Goal: Task Accomplishment & Management: Use online tool/utility

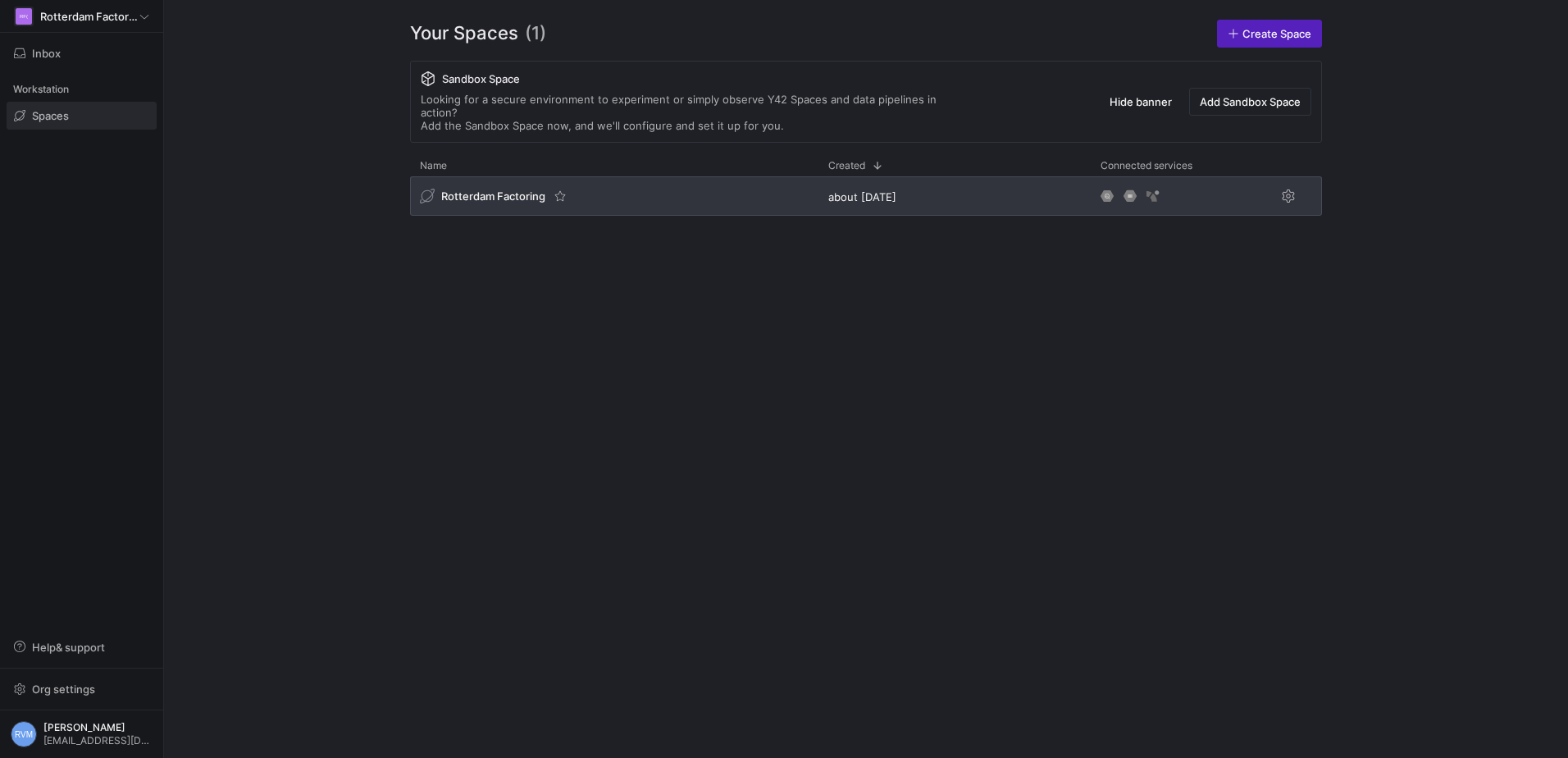
click at [494, 189] on span "Rotterdam Factoring" at bounding box center [494, 195] width 104 height 13
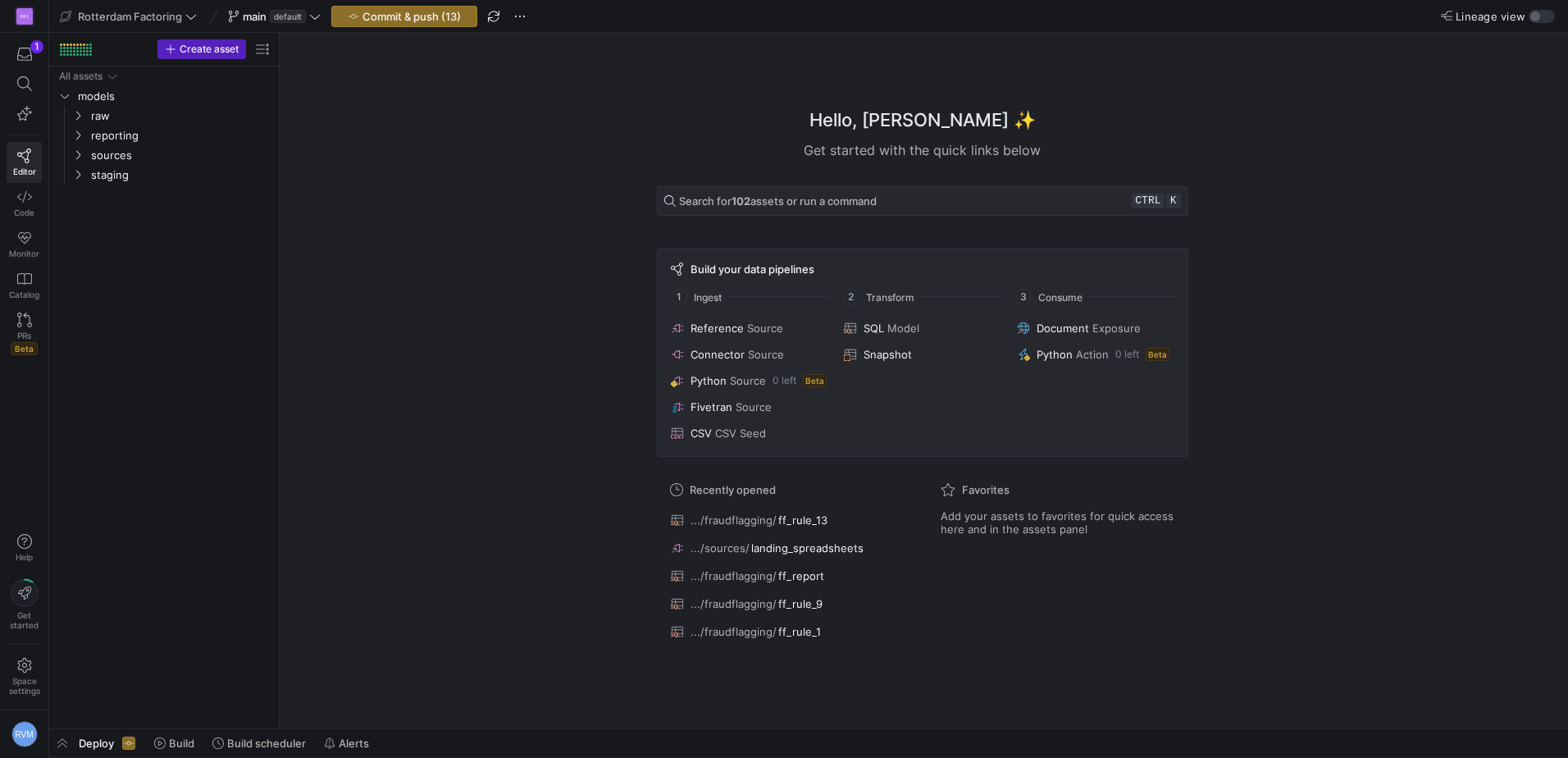
click at [92, 737] on span "Deploy" at bounding box center [97, 742] width 35 height 13
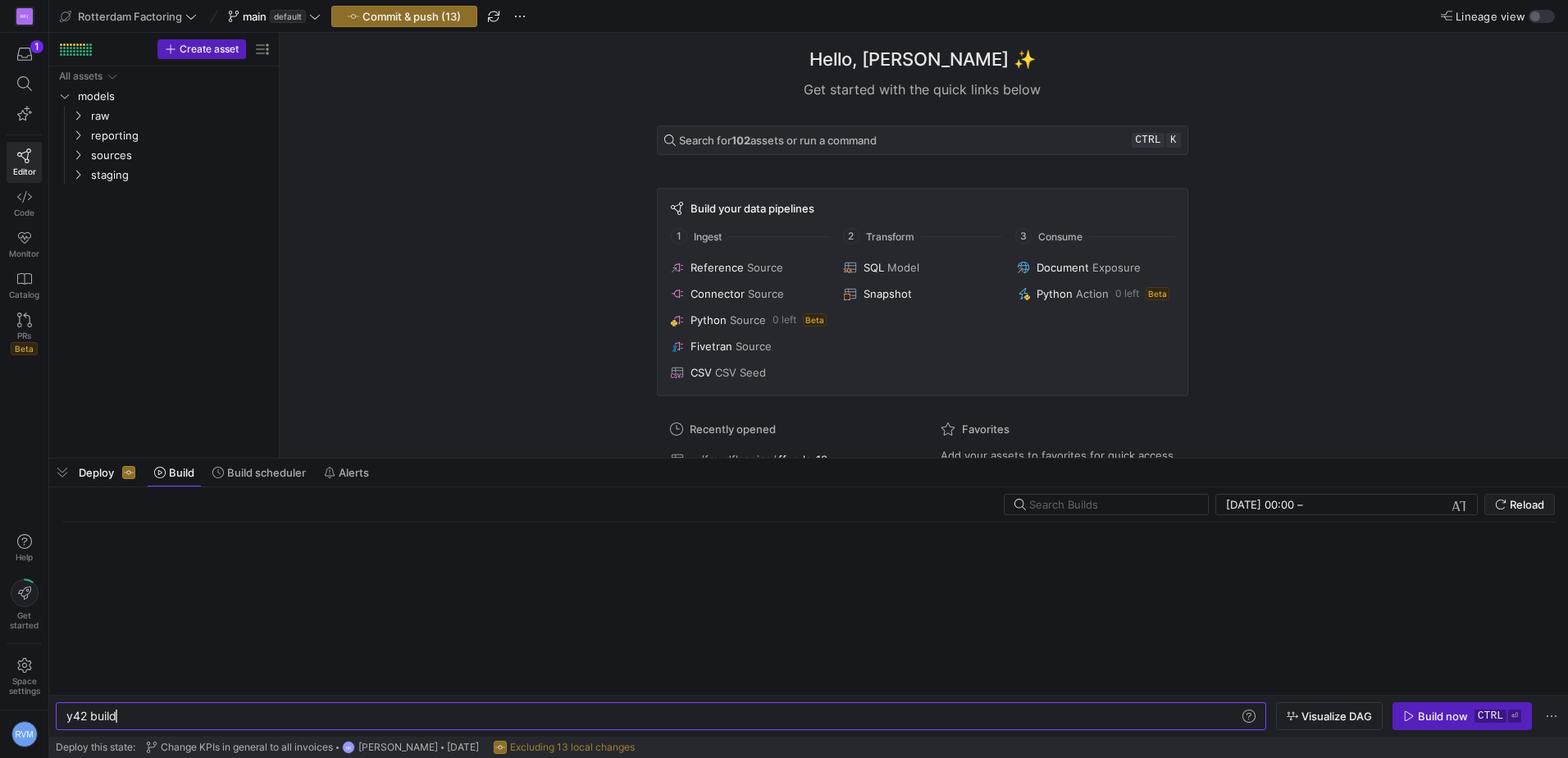
scroll to position [0, 49]
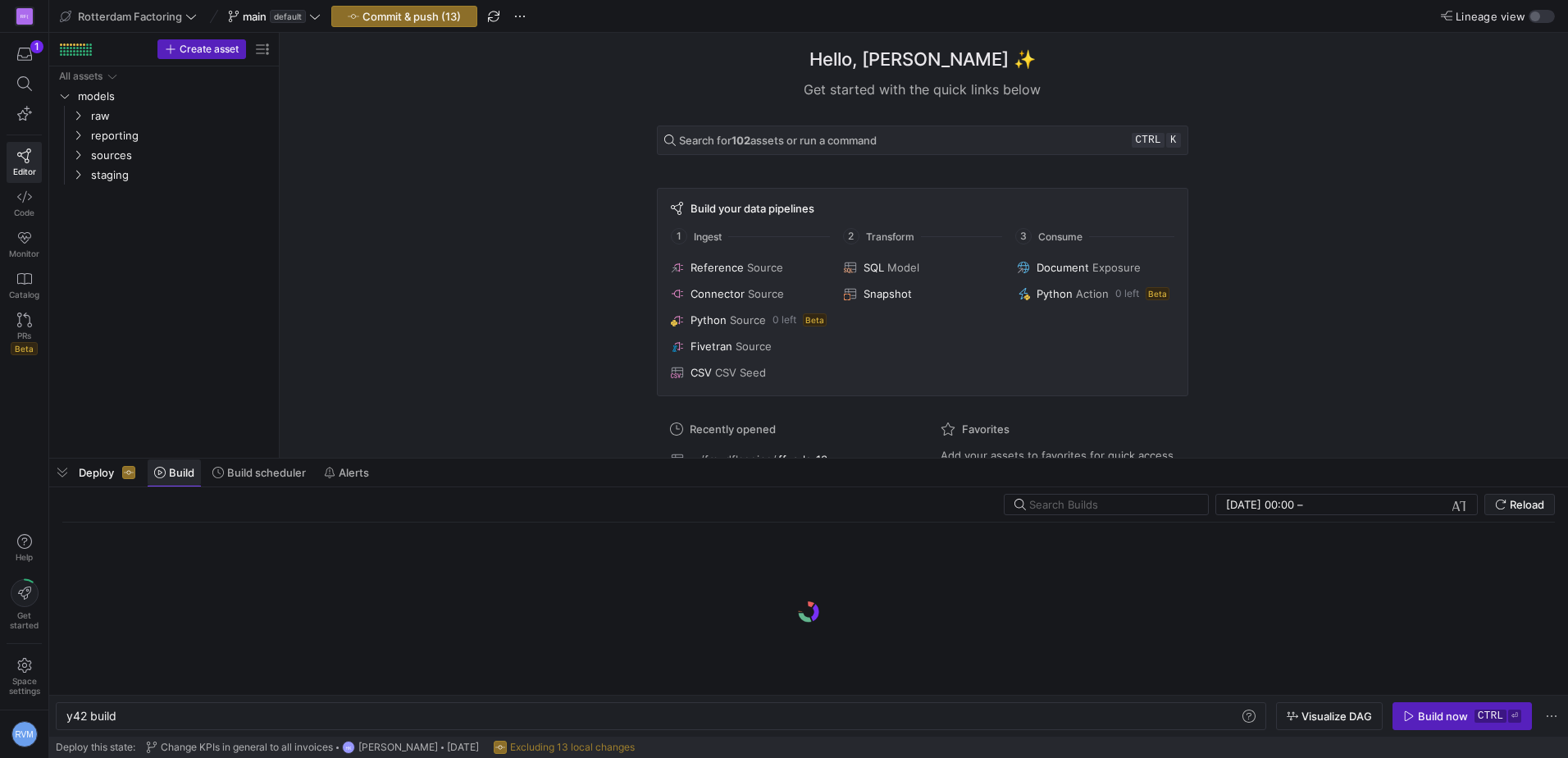
click at [166, 472] on icon at bounding box center [160, 472] width 12 height 12
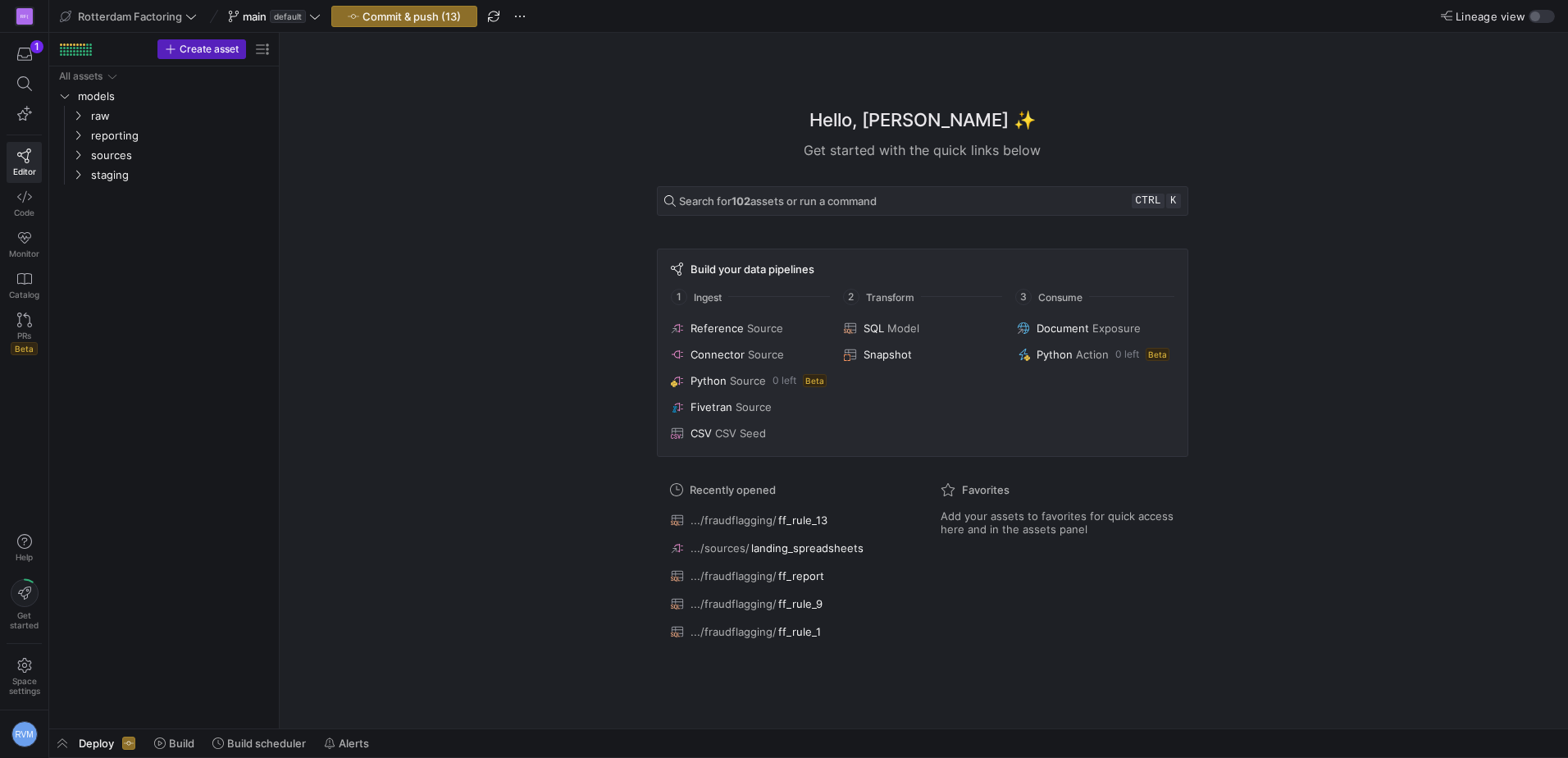
click at [90, 737] on span "Deploy" at bounding box center [97, 742] width 35 height 13
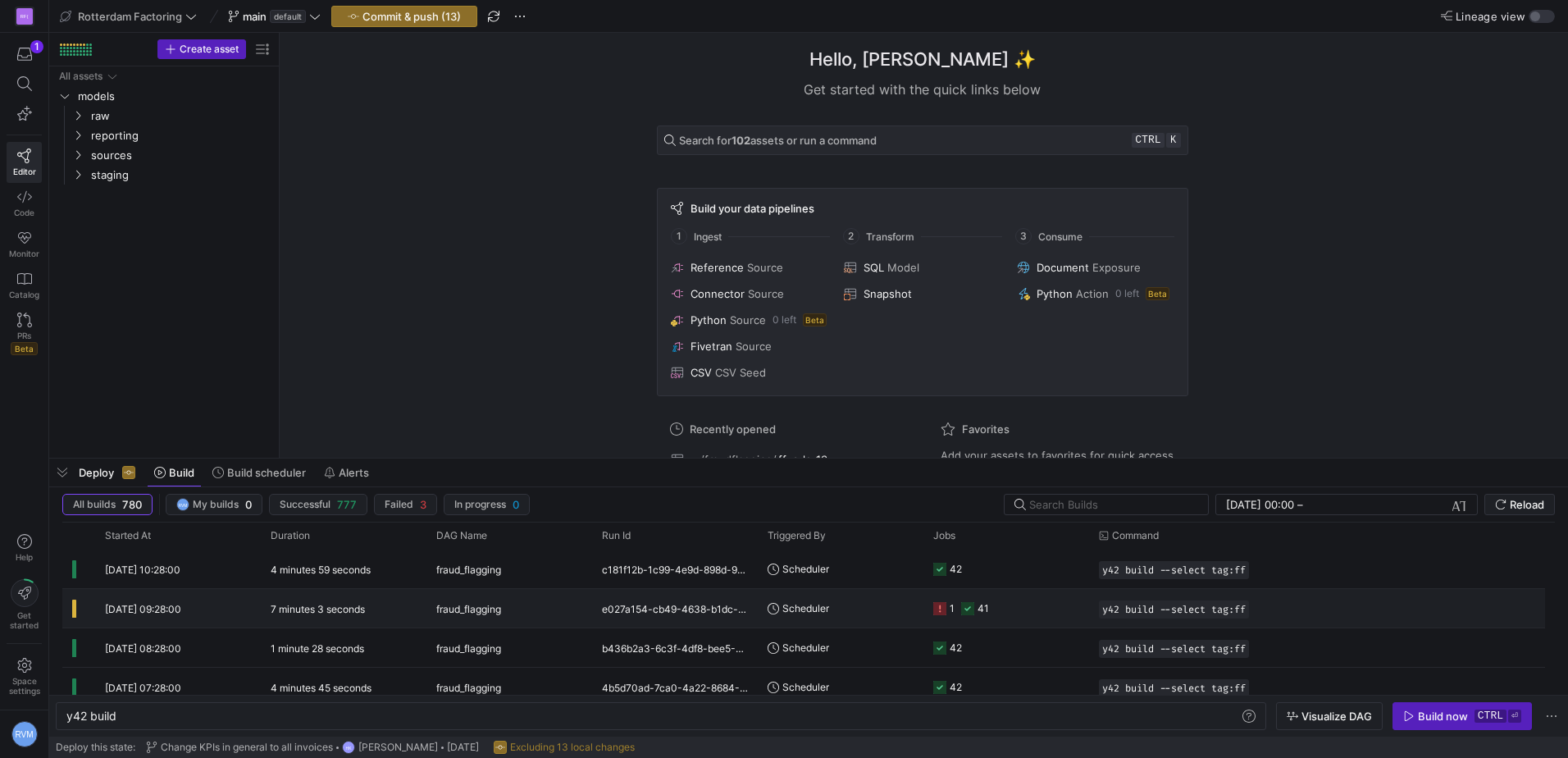
click at [938, 606] on icon at bounding box center [939, 608] width 13 height 13
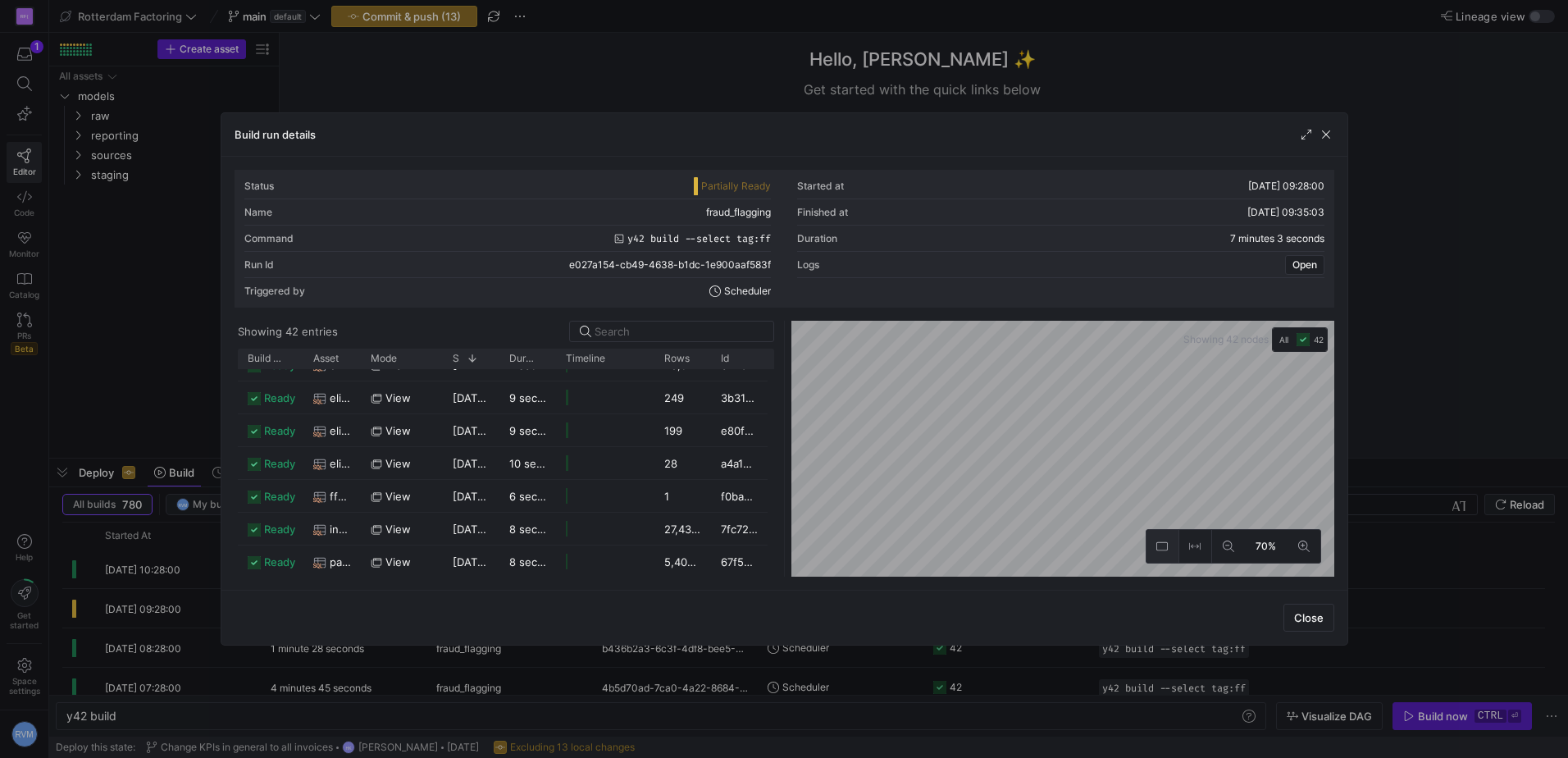
click at [1162, 543] on icon at bounding box center [1162, 546] width 12 height 12
click at [1192, 544] on icon at bounding box center [1194, 546] width 12 height 12
click at [1324, 133] on span "button" at bounding box center [1326, 134] width 17 height 17
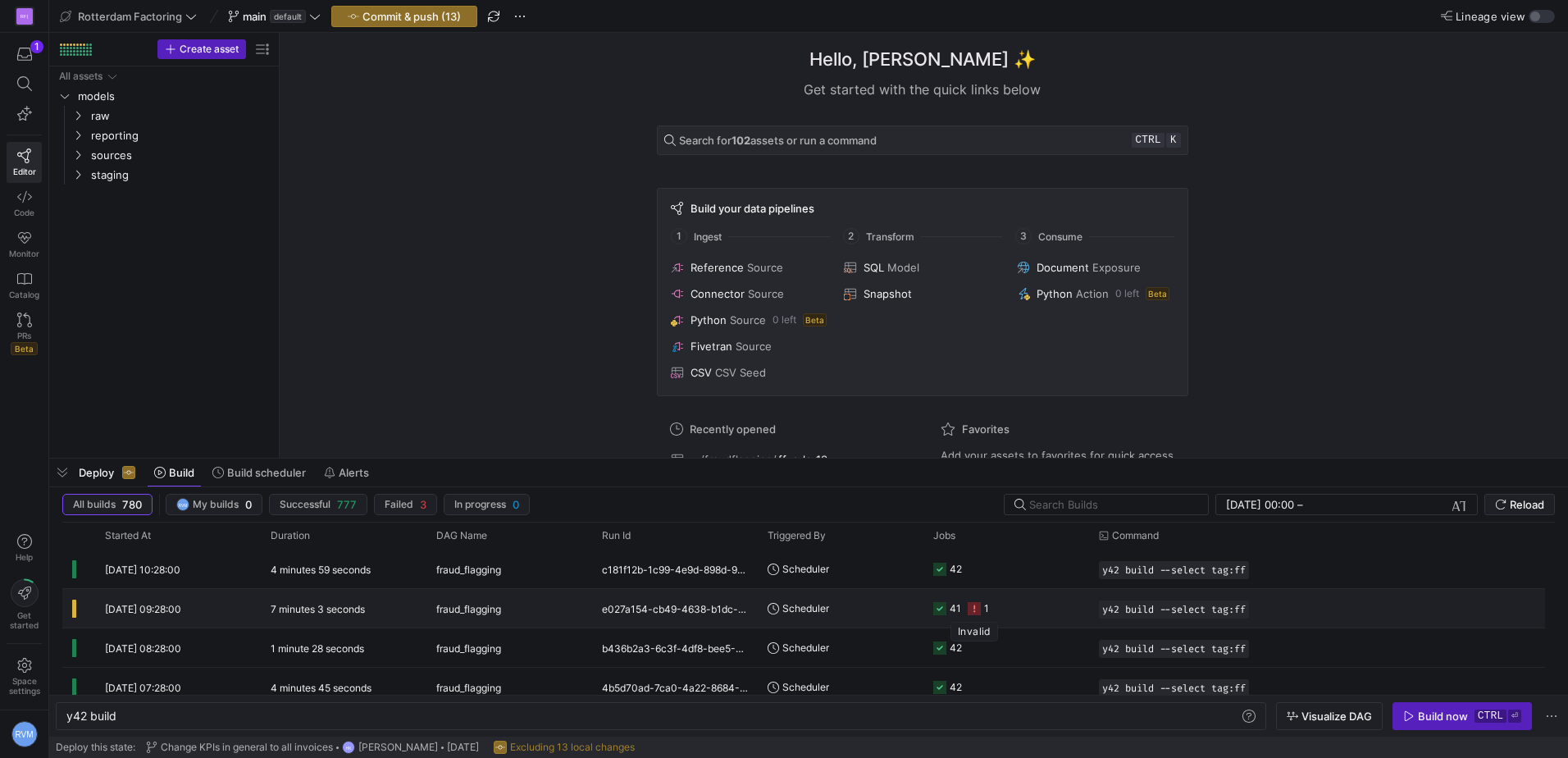
click at [974, 608] on rect "Press SPACE to select this row." at bounding box center [974, 608] width 13 height 13
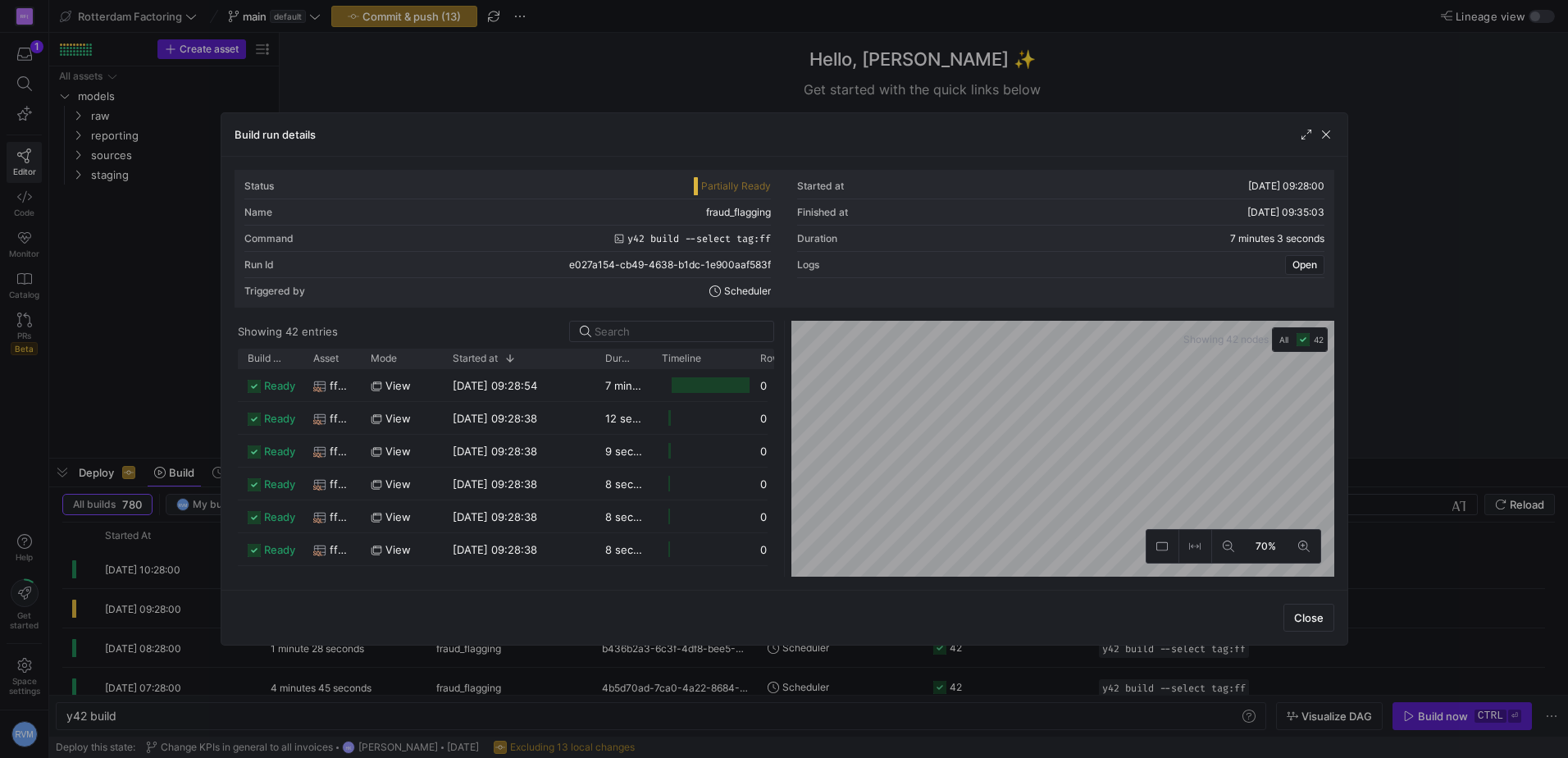
drag, startPoint x: 497, startPoint y: 355, endPoint x: 593, endPoint y: 377, distance: 98.5
click at [593, 377] on div "Build status Asset Mode 1" at bounding box center [506, 462] width 536 height 228
click at [1216, 287] on div "Status Partially Ready Started at 03/10/25, 09:28:00 Name fraud_flagging Finish…" at bounding box center [784, 373] width 1100 height 407
click at [1224, 541] on icon at bounding box center [1229, 546] width 12 height 12
click at [1223, 542] on icon at bounding box center [1229, 546] width 12 height 12
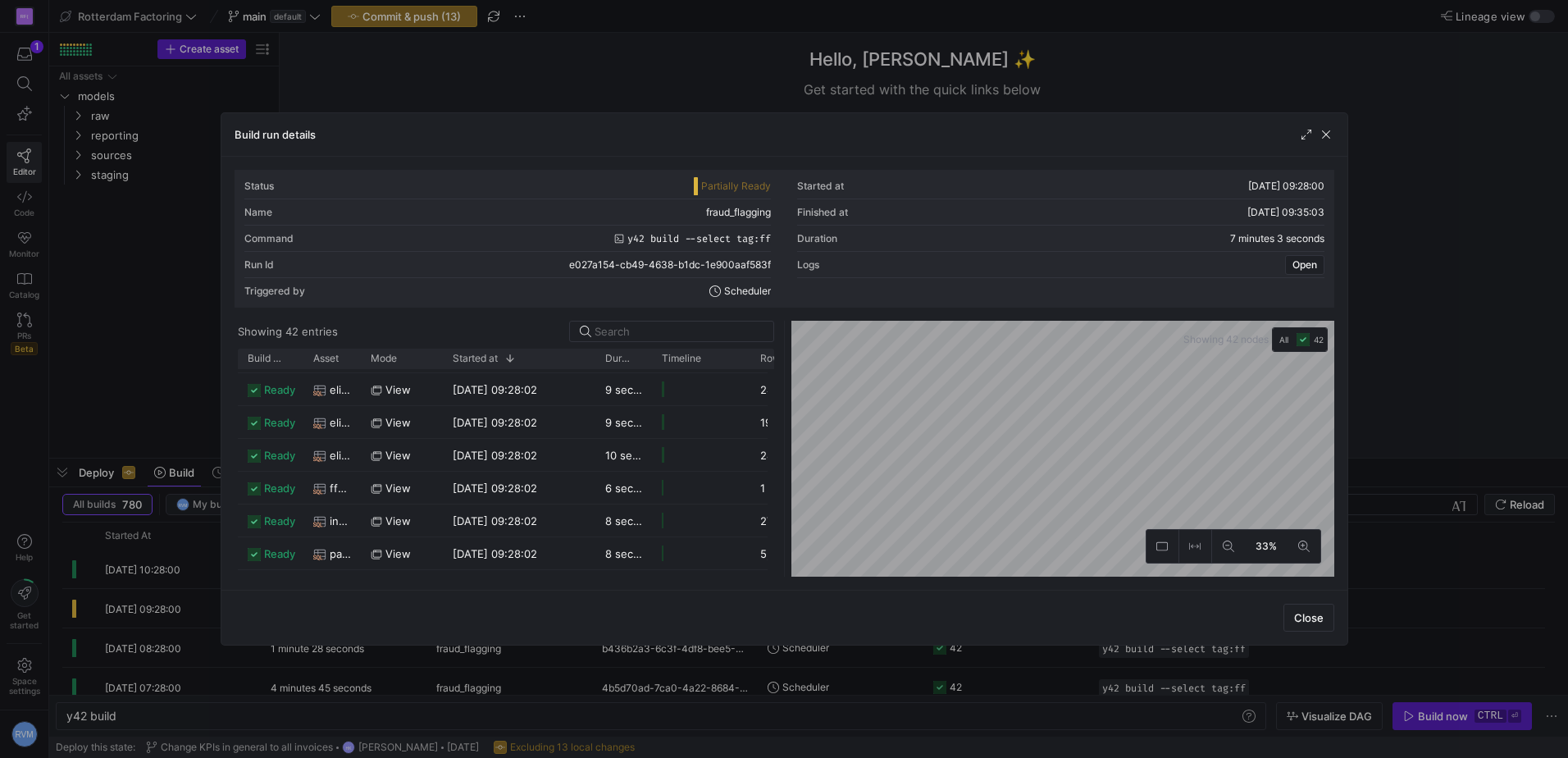
click at [1188, 598] on div "Build run details Status Partially Ready Started at [DATE] 09:28:00 Name fraud_…" at bounding box center [784, 379] width 1127 height 533
click at [1059, 617] on div "Build run details Status Partially Ready Started at [DATE] 09:28:00 Name fraud_…" at bounding box center [784, 379] width 1127 height 533
click at [1077, 607] on div "Build run details Status Partially Ready Started at [DATE] 09:28:00 Name fraud_…" at bounding box center [784, 379] width 1127 height 533
click at [1105, 577] on div "Status Partially Ready Started at 03/10/25, 09:28:00 Name fraud_flagging Finish…" at bounding box center [784, 373] width 1125 height 433
click at [1300, 547] on icon at bounding box center [1304, 546] width 12 height 12
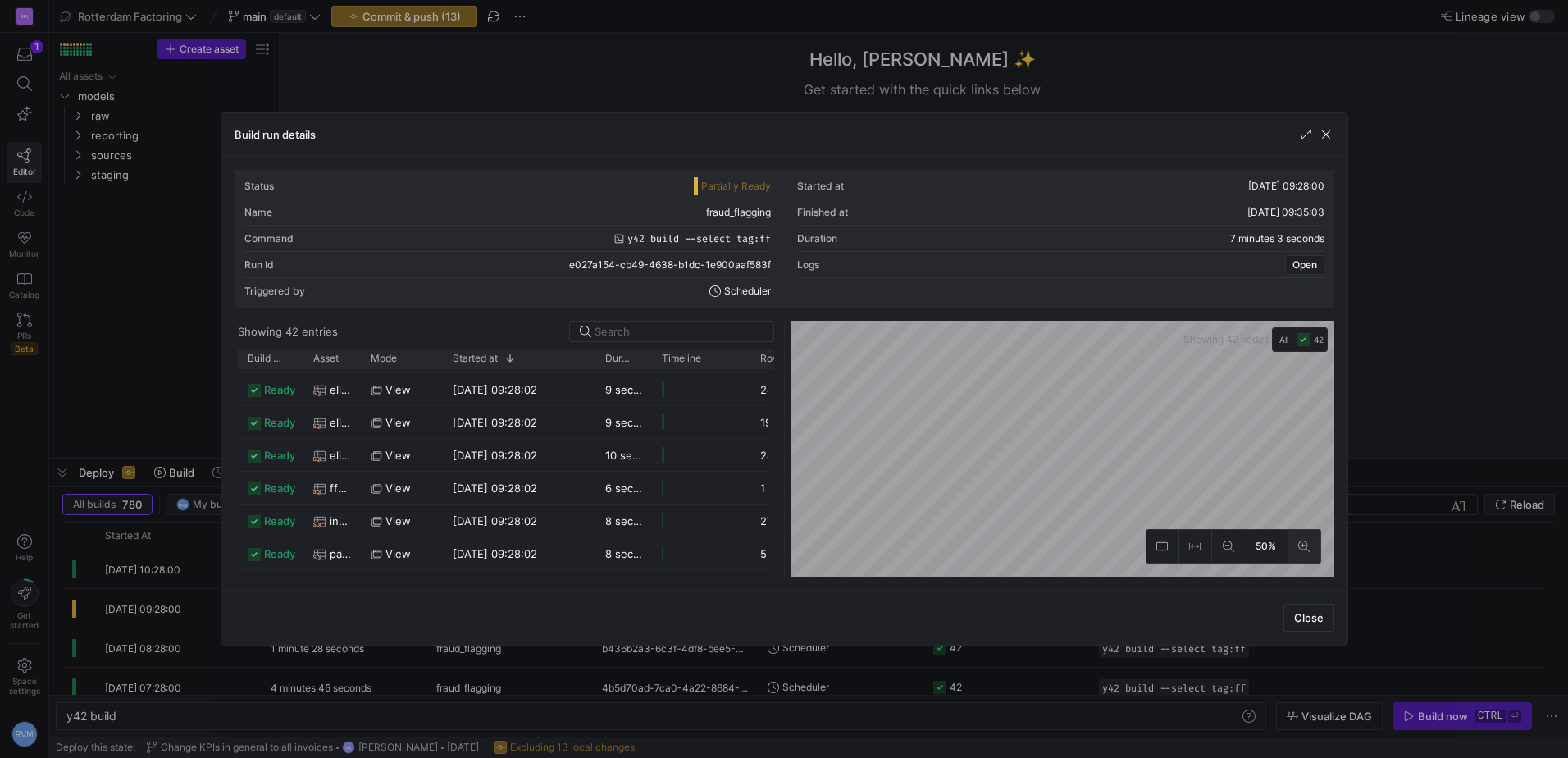
click at [1298, 544] on icon at bounding box center [1304, 546] width 12 height 12
click at [1298, 315] on div "Status Partially Ready Started at 03/10/25, 09:28:00 Name fraud_flagging Finish…" at bounding box center [784, 373] width 1100 height 407
click at [1229, 543] on icon at bounding box center [1229, 546] width 12 height 12
click at [1223, 543] on icon at bounding box center [1229, 546] width 12 height 12
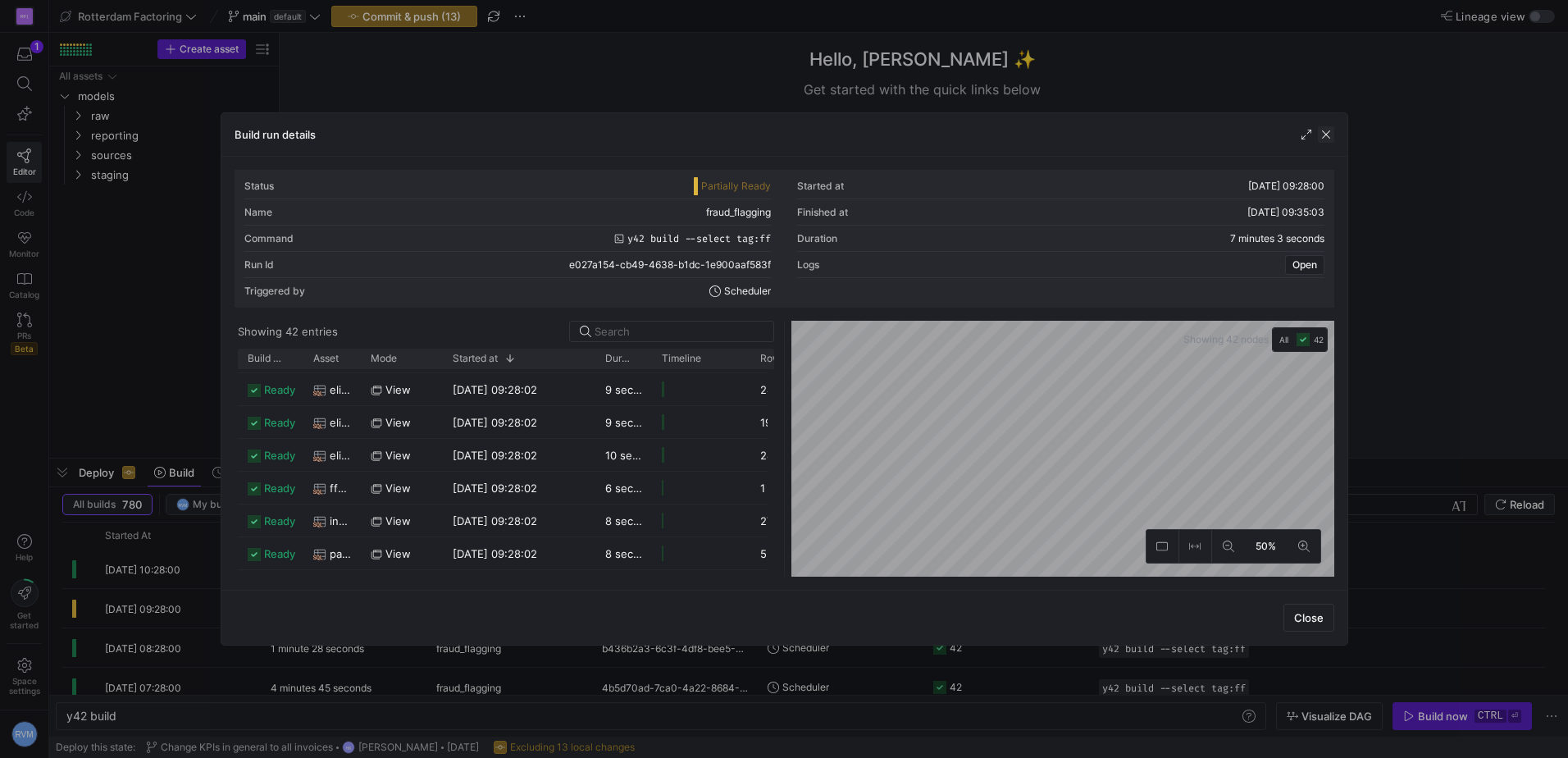
click at [1324, 131] on span "button" at bounding box center [1326, 134] width 17 height 17
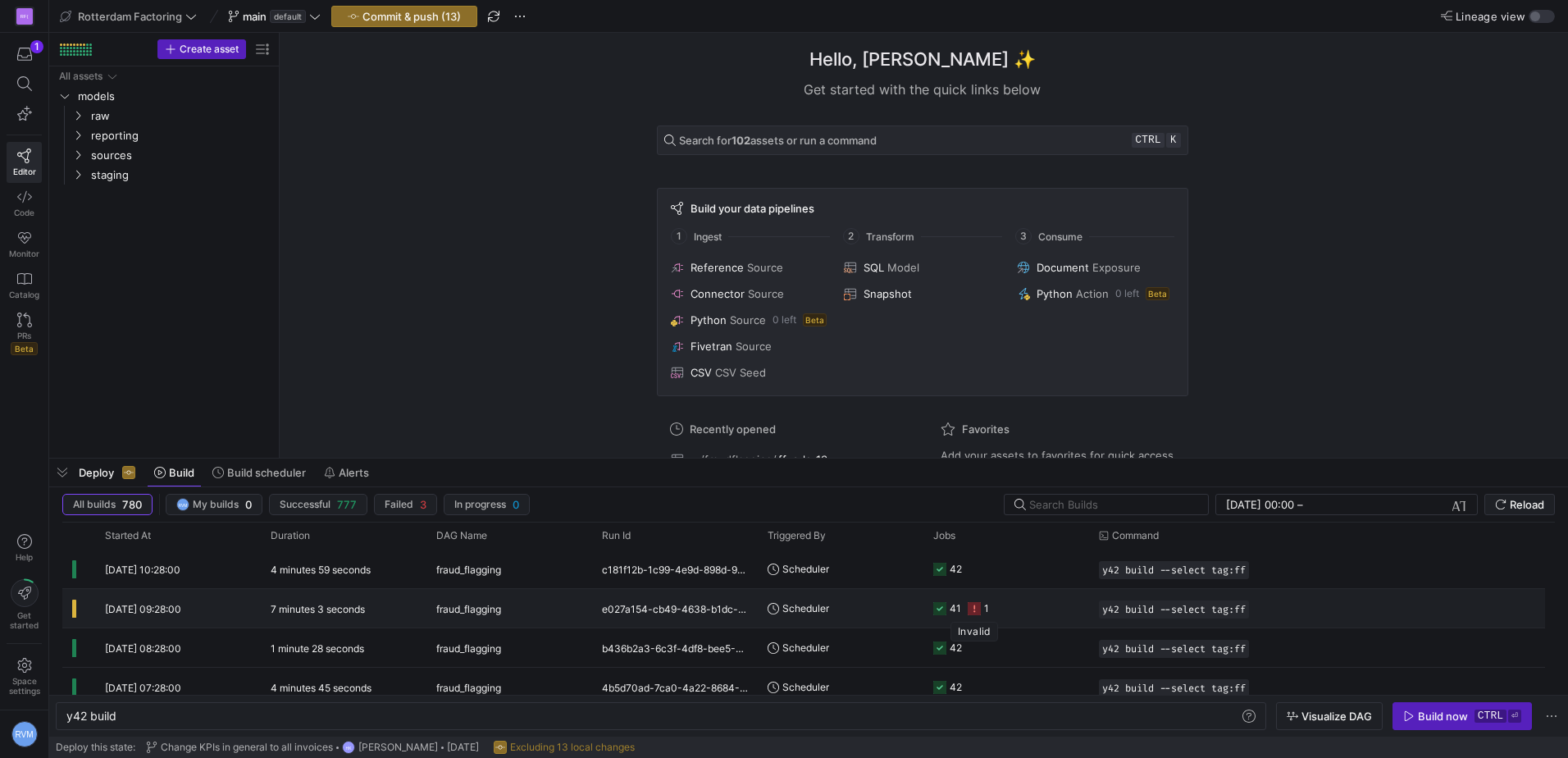
click at [976, 606] on icon "Press SPACE to select this row." at bounding box center [974, 608] width 13 height 13
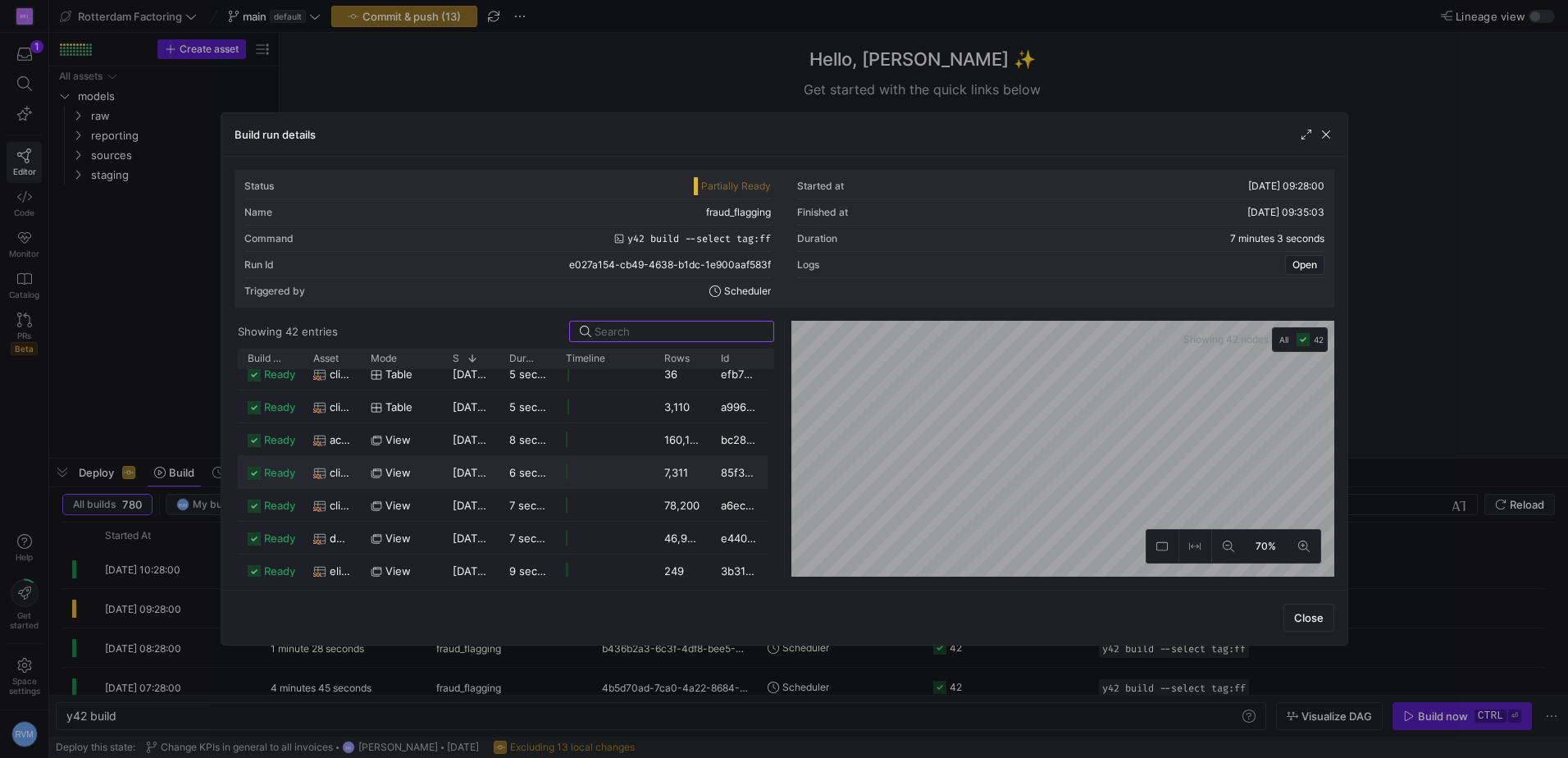
scroll to position [1062, 0]
click at [1306, 136] on span "button" at bounding box center [1306, 134] width 17 height 17
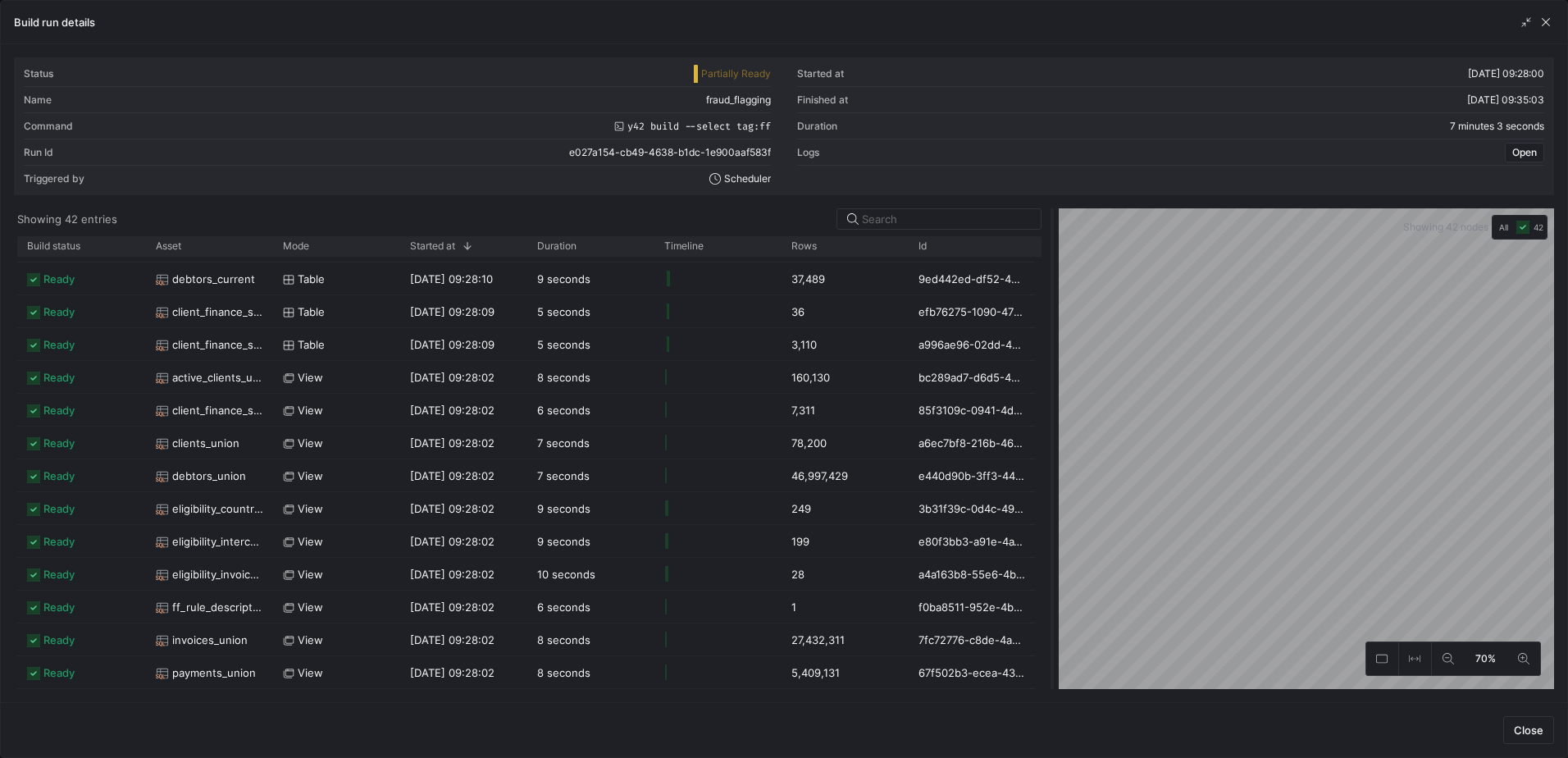
drag, startPoint x: 782, startPoint y: 302, endPoint x: 1050, endPoint y: 290, distance: 268.3
click at [1050, 290] on div at bounding box center [1052, 448] width 7 height 481
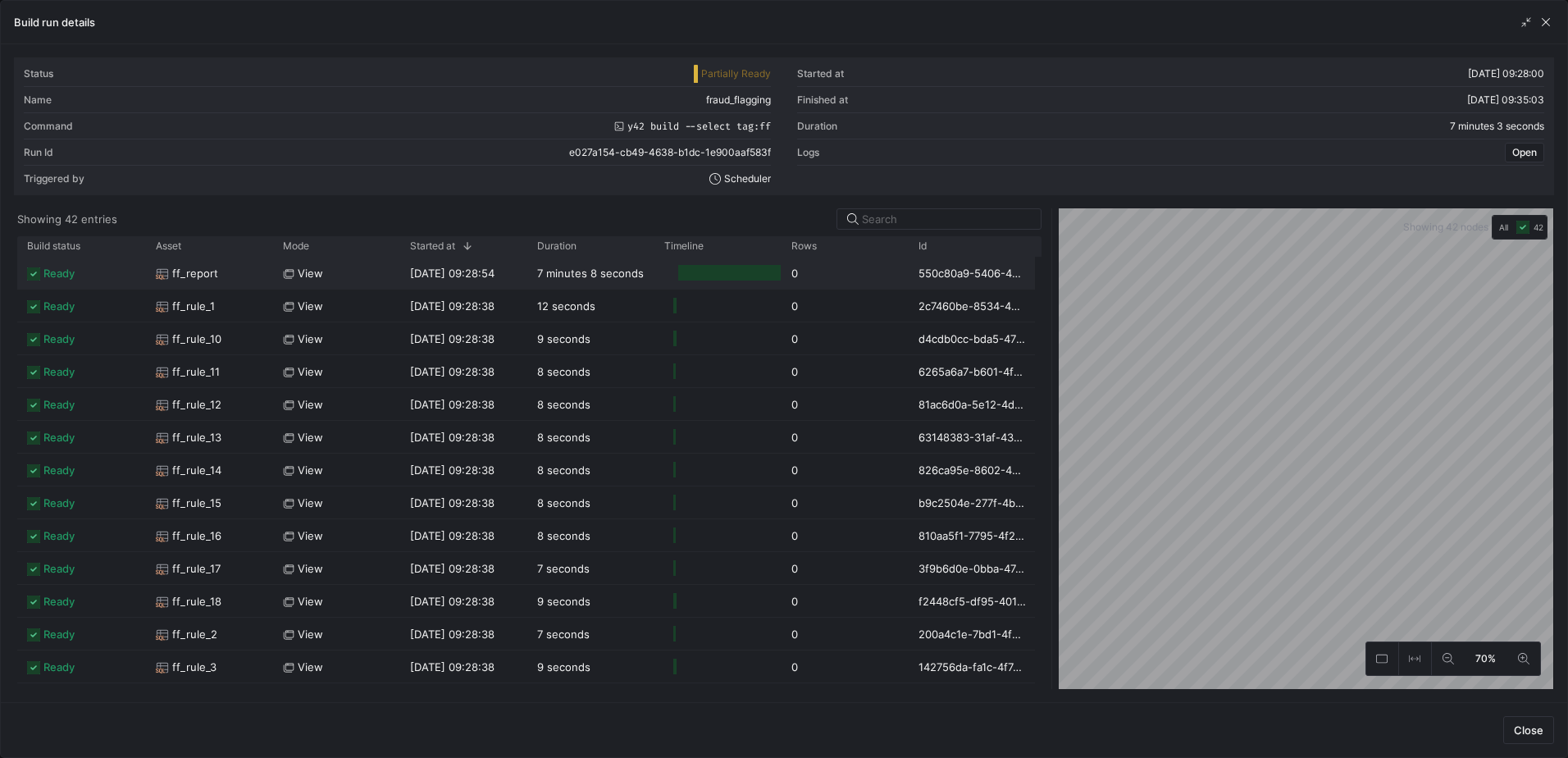
click at [453, 270] on span "[DATE] 09:28:54" at bounding box center [452, 272] width 85 height 13
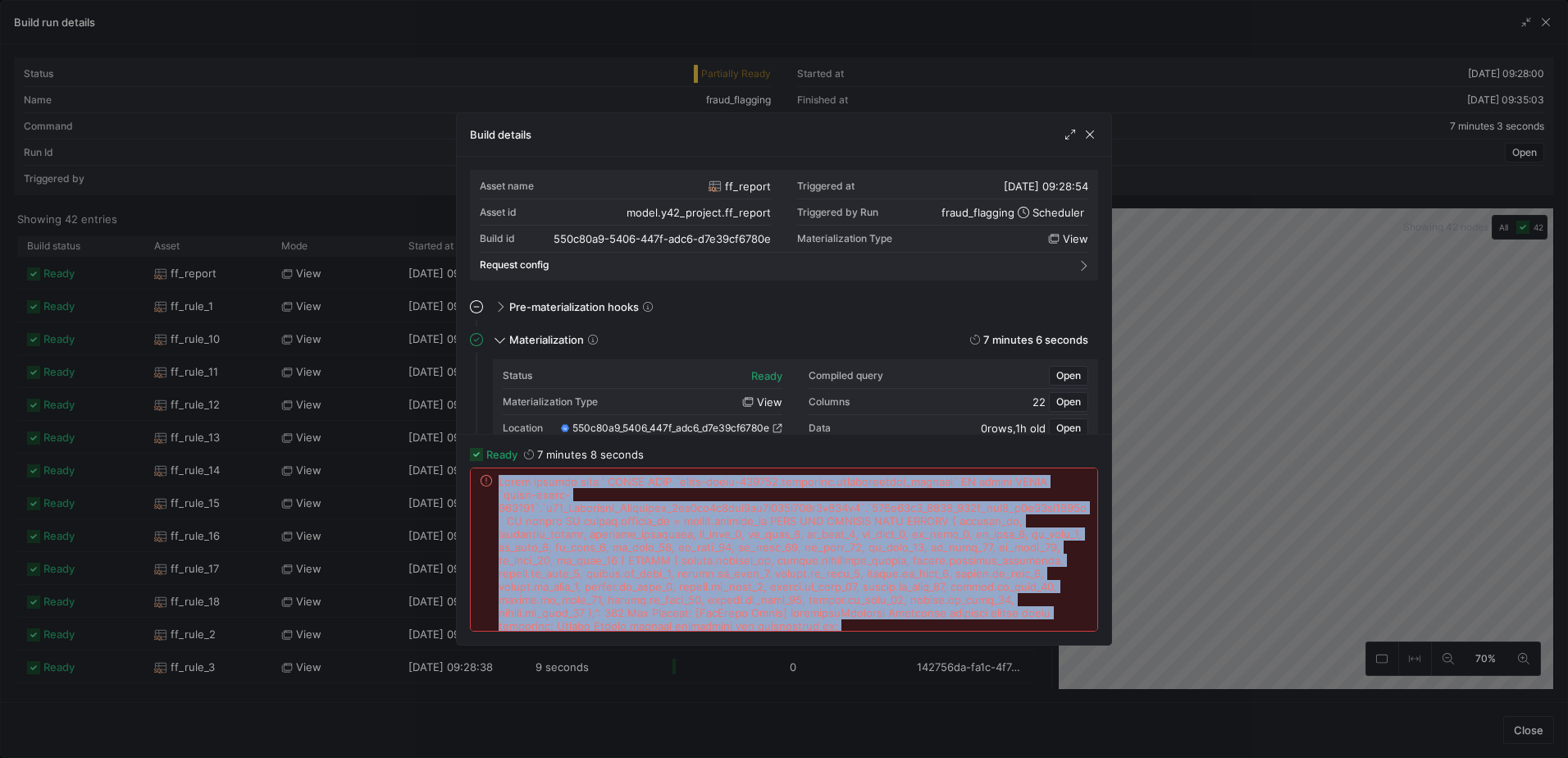
drag, startPoint x: 868, startPoint y: 618, endPoint x: 481, endPoint y: 511, distance: 401.5
click at [481, 511] on div at bounding box center [784, 560] width 607 height 171
copy span "Error running hook ' MERGE INTO `stone-anvil-379209.reporting.fraudflagging_res…"
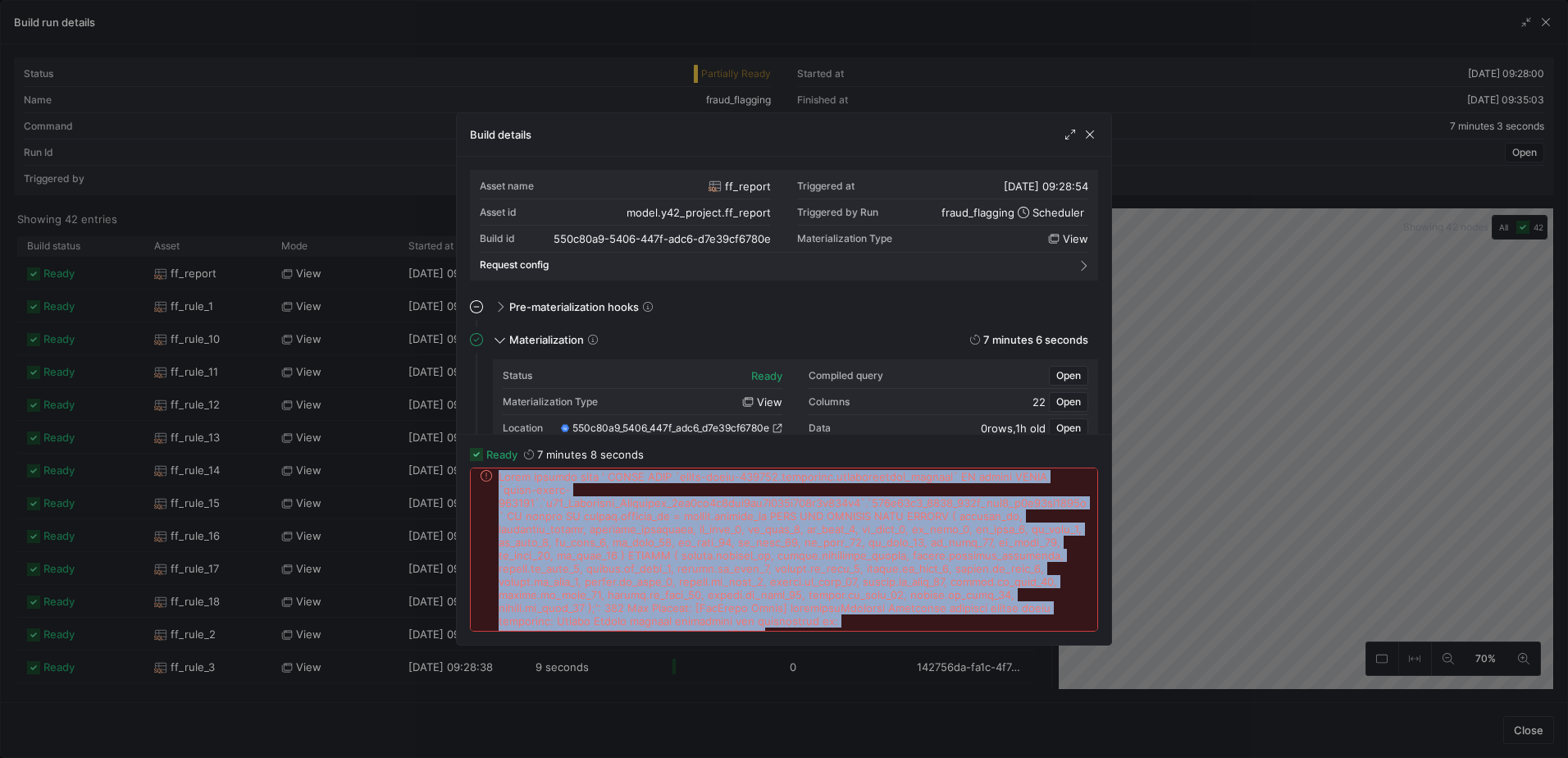
scroll to position [8, 0]
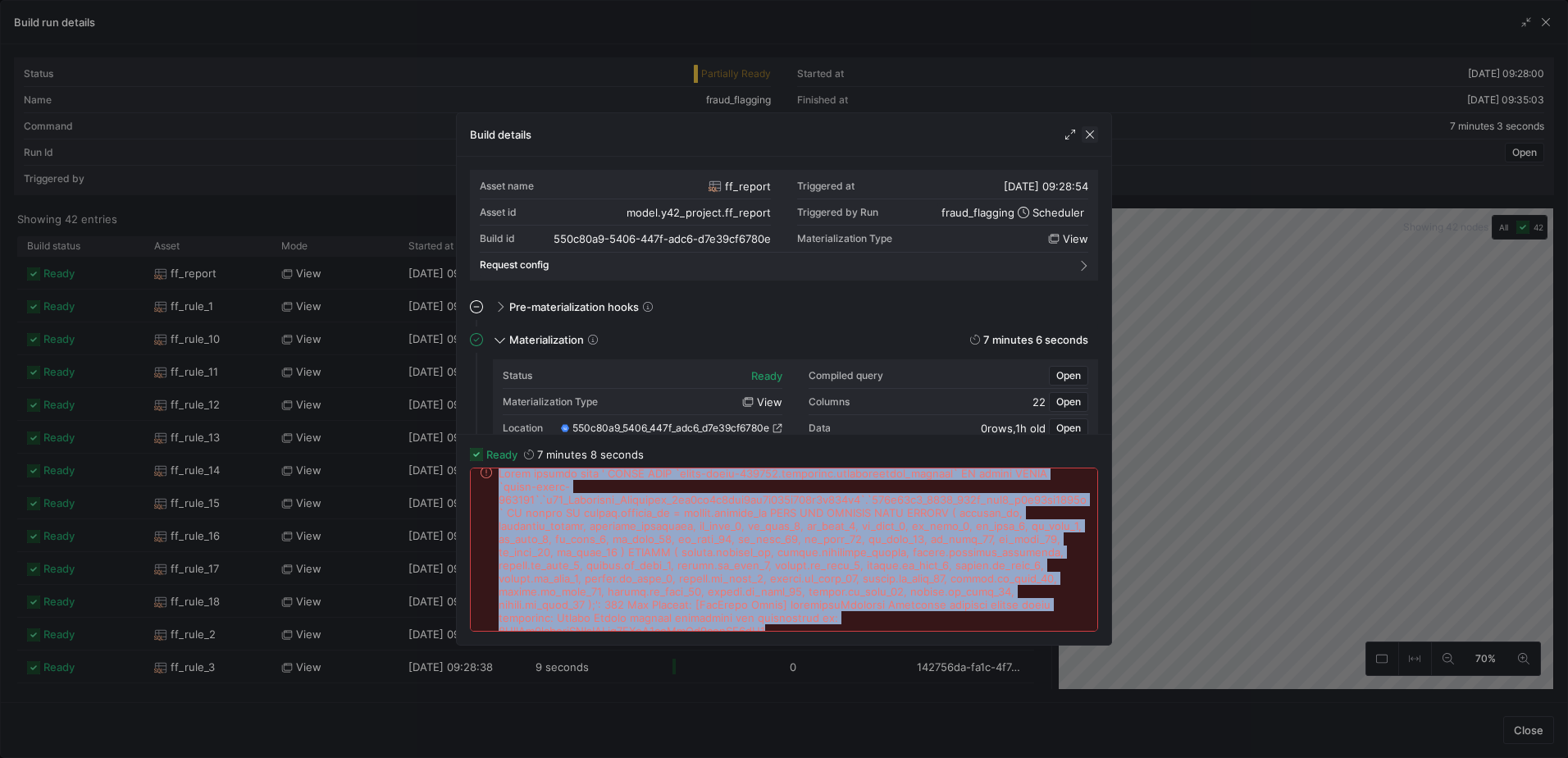
click at [1096, 131] on span "button" at bounding box center [1089, 134] width 17 height 17
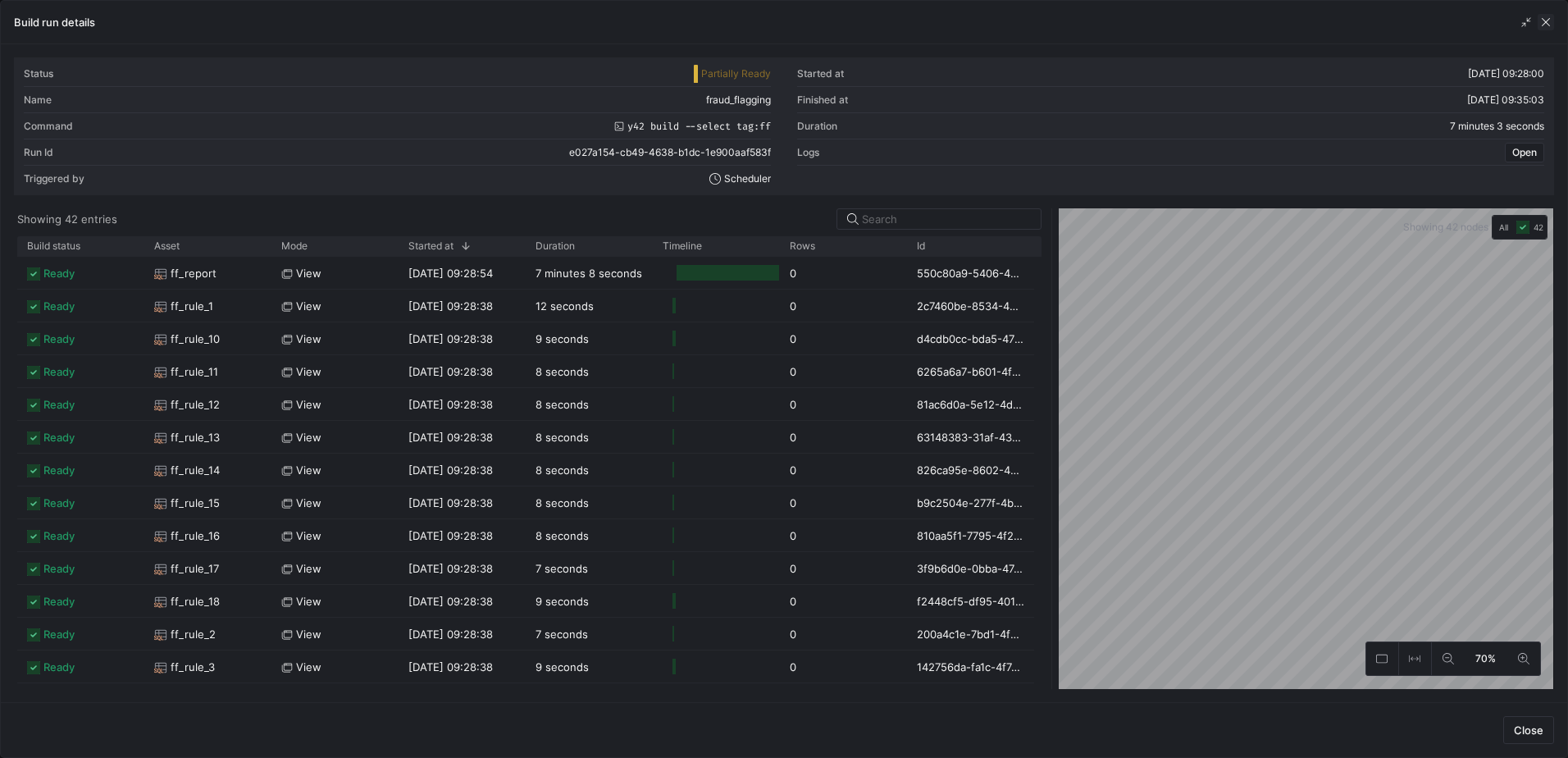
click at [1543, 22] on span "button" at bounding box center [1545, 22] width 17 height 17
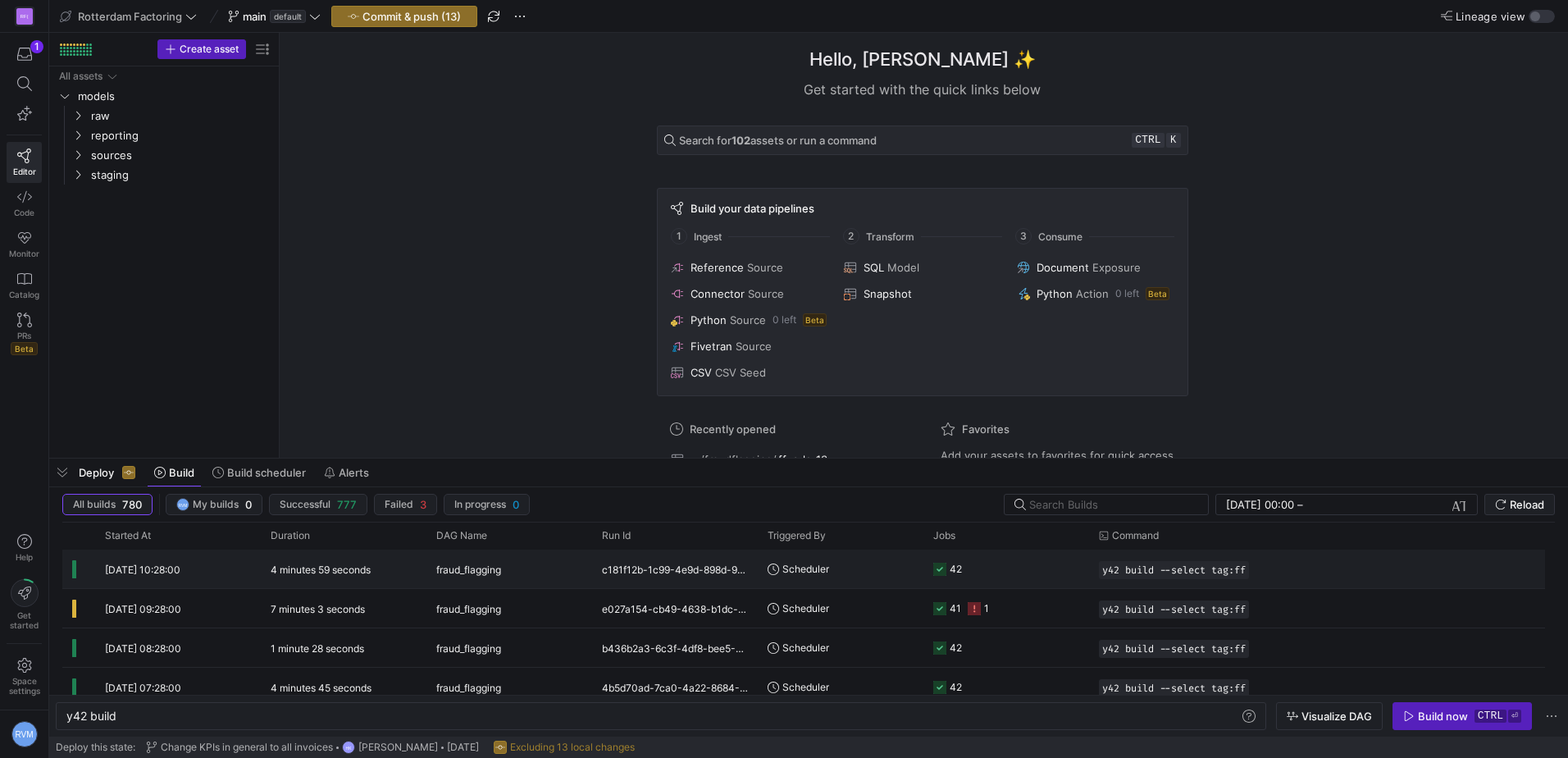
click at [246, 560] on div "[DATE] 10:28:00" at bounding box center [178, 568] width 166 height 38
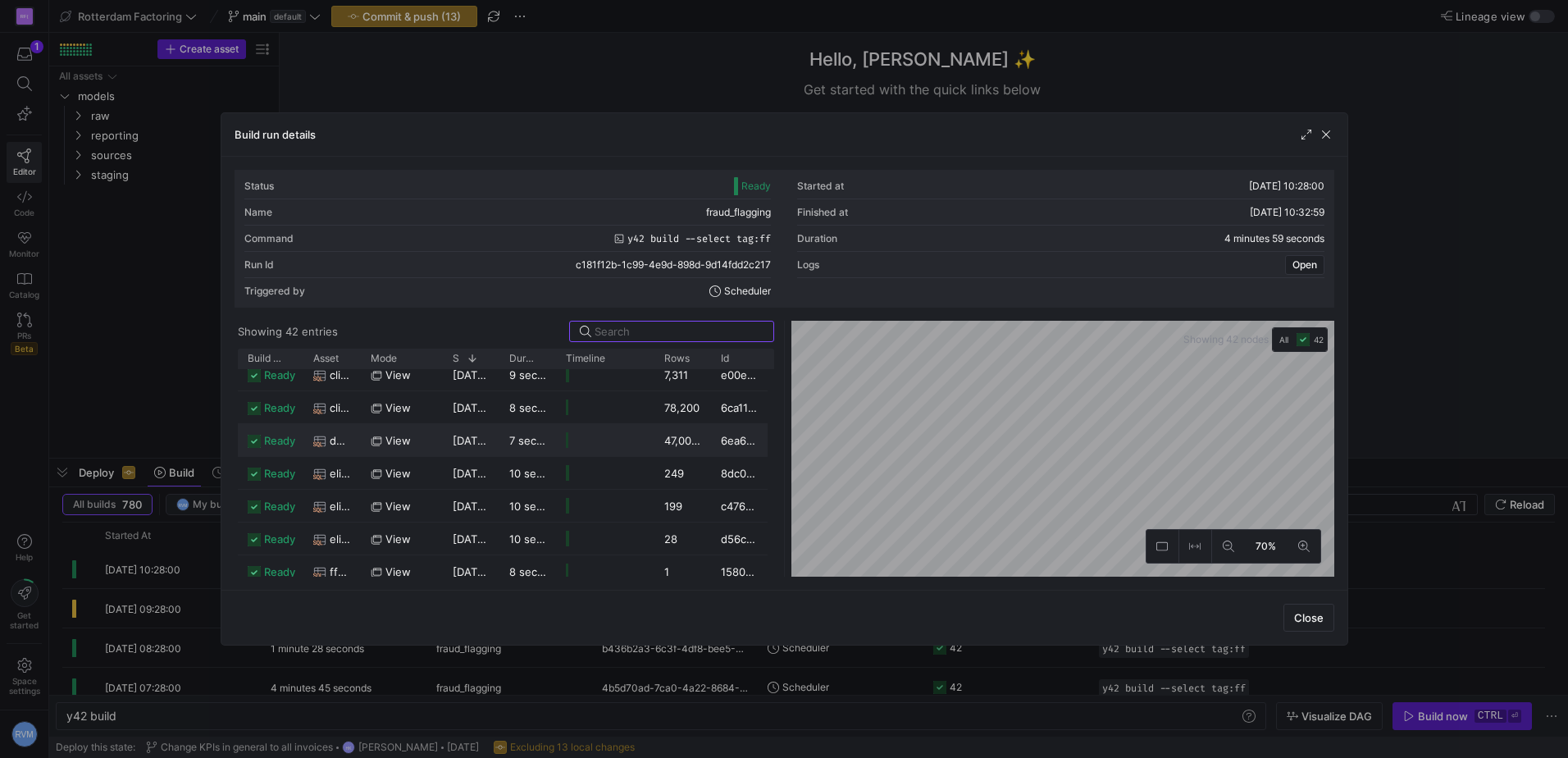
scroll to position [1115, 0]
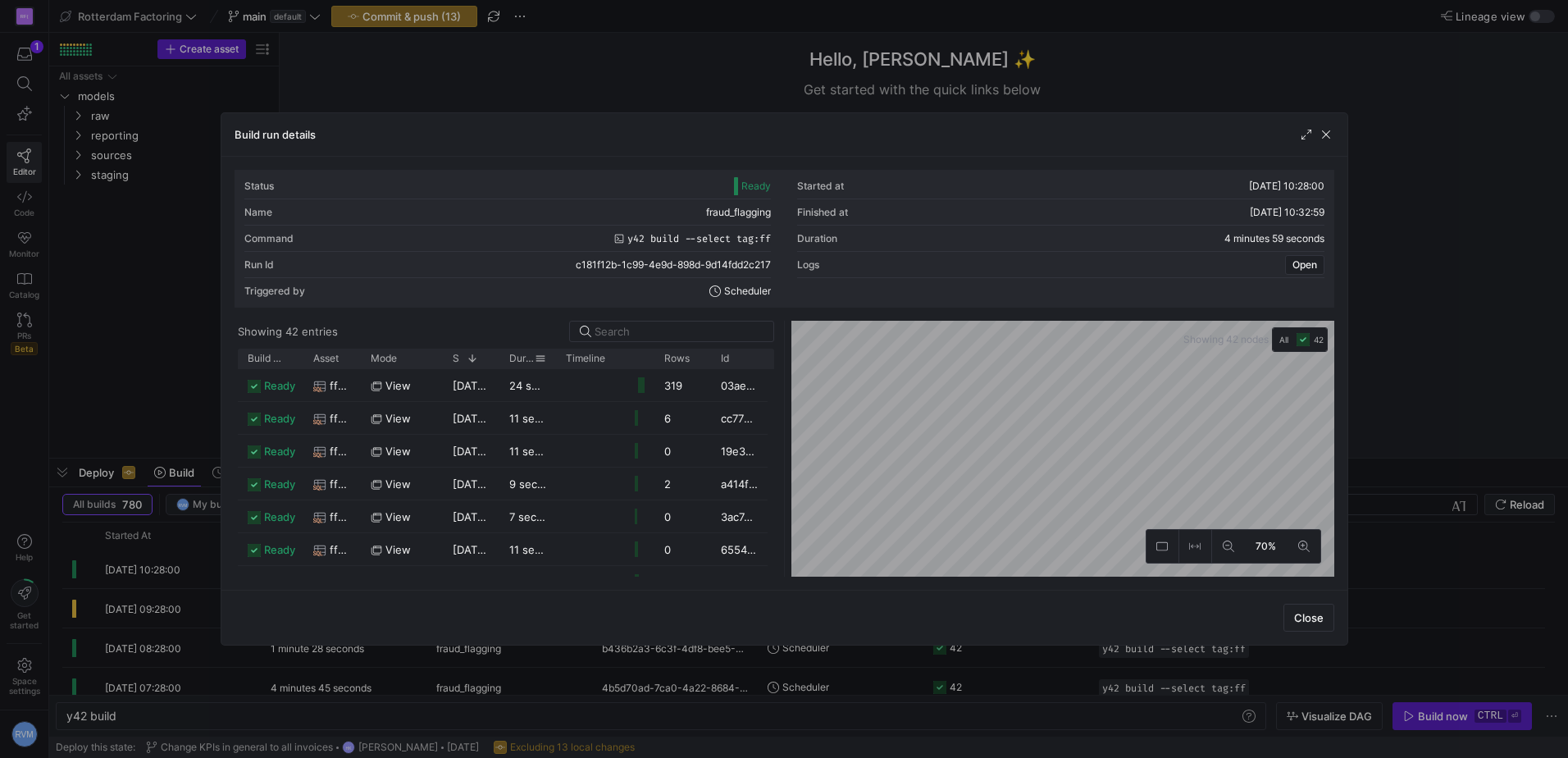
click at [521, 351] on div "Duration" at bounding box center [527, 359] width 36 height 20
click at [539, 359] on span at bounding box center [540, 359] width 12 height 12
click at [521, 362] on span "Duration" at bounding box center [522, 359] width 26 height 12
click at [520, 362] on span at bounding box center [525, 359] width 18 height 12
click at [517, 359] on span at bounding box center [525, 359] width 18 height 12
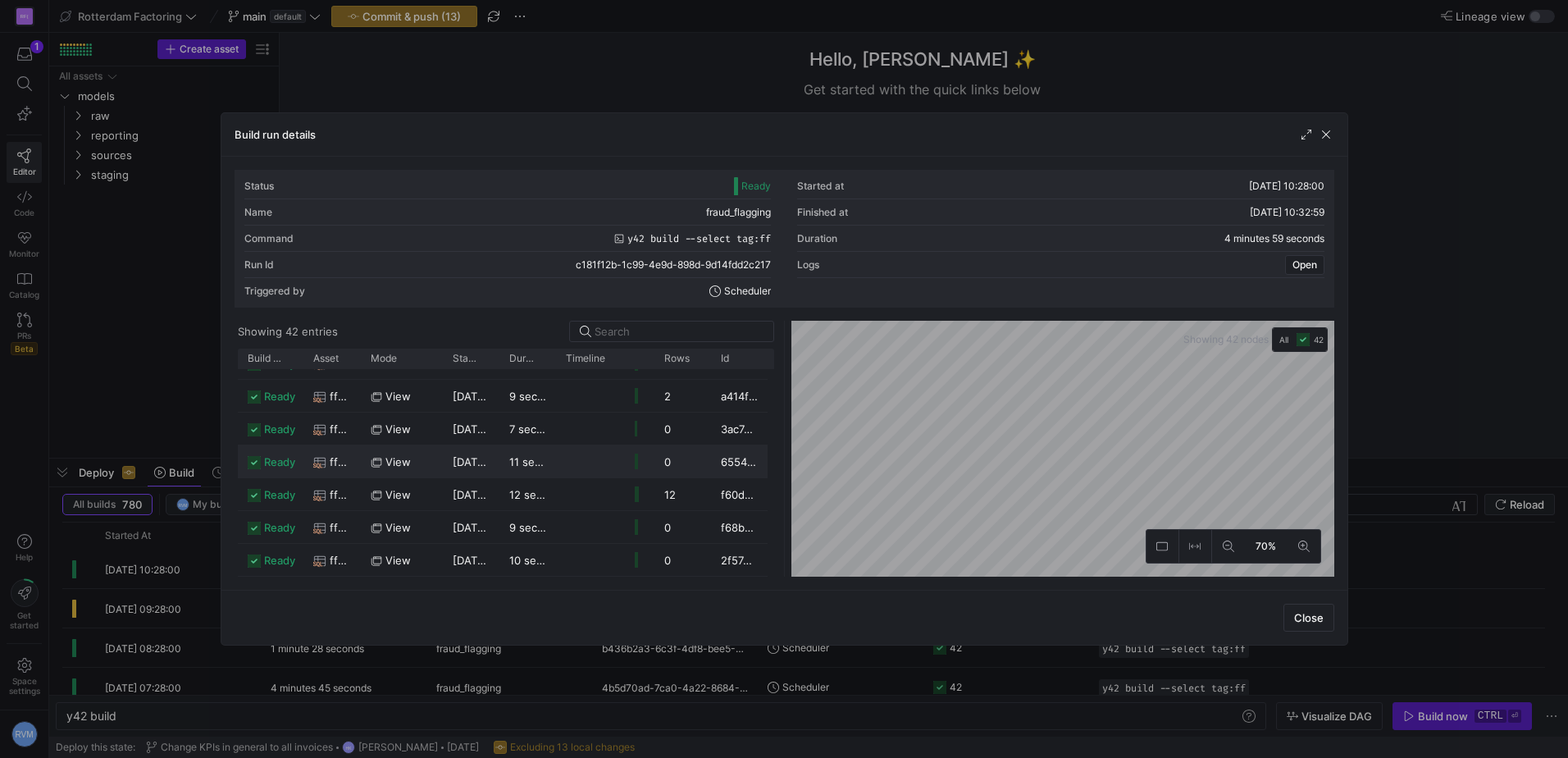
scroll to position [1170, 0]
drag, startPoint x: 554, startPoint y: 360, endPoint x: 652, endPoint y: 361, distance: 98.0
click at [628, 361] on div at bounding box center [624, 359] width 7 height 20
click at [535, 356] on span "Duration" at bounding box center [529, 359] width 39 height 12
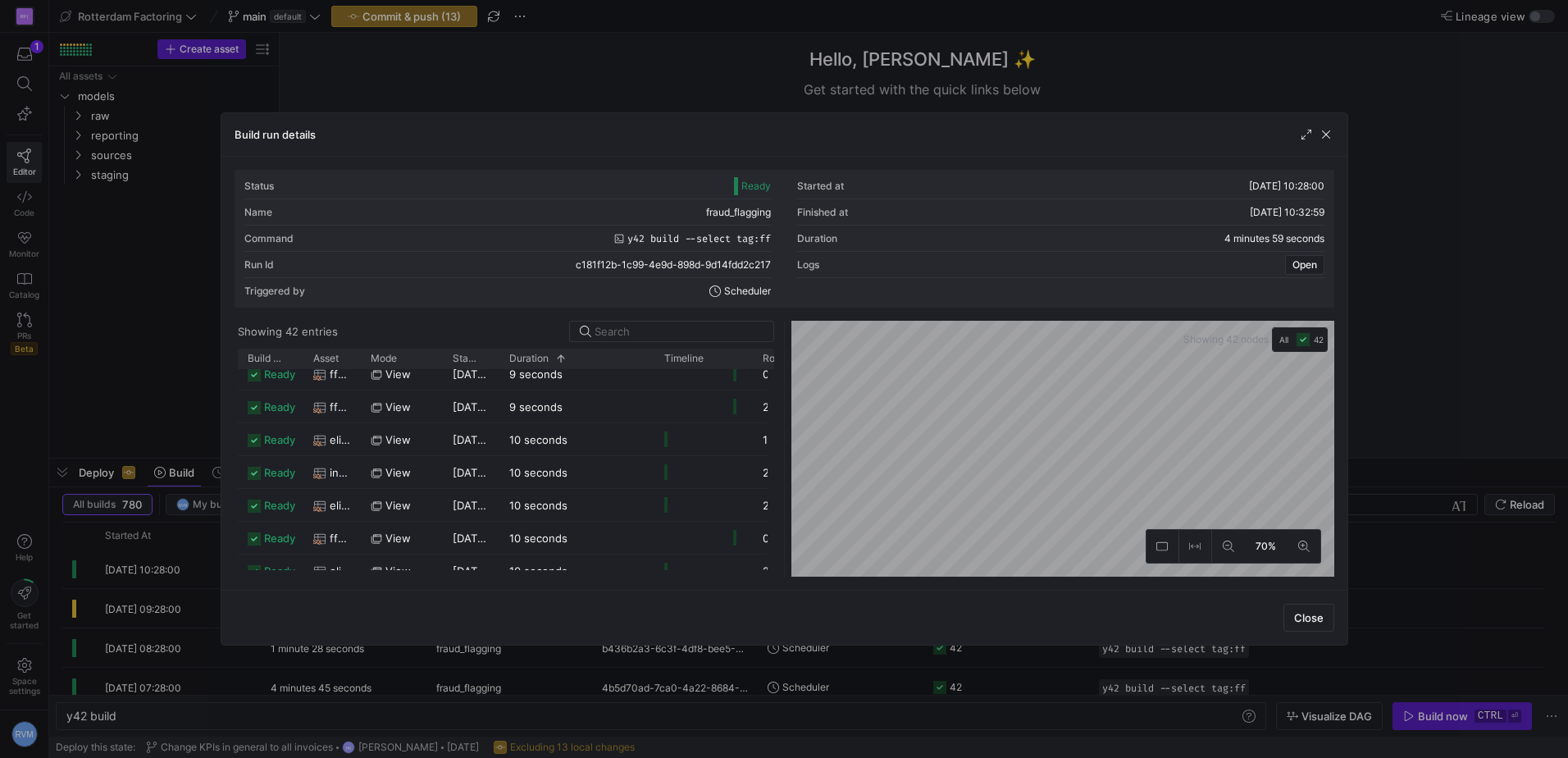
scroll to position [0, 0]
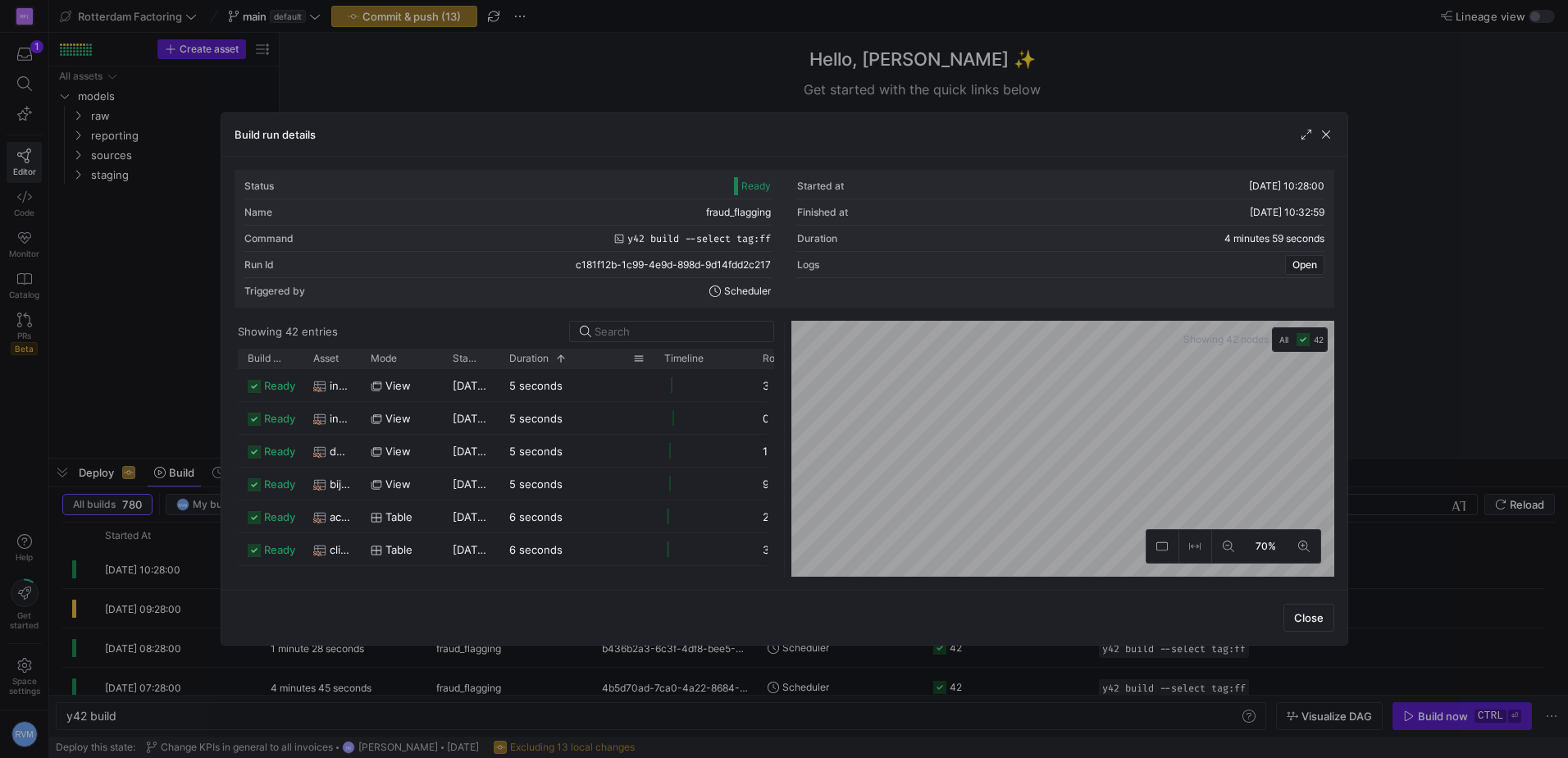
click at [555, 359] on span at bounding box center [561, 359] width 12 height 12
drag, startPoint x: 1325, startPoint y: 130, endPoint x: 1316, endPoint y: 145, distance: 17.5
click at [1325, 131] on span "button" at bounding box center [1326, 134] width 17 height 17
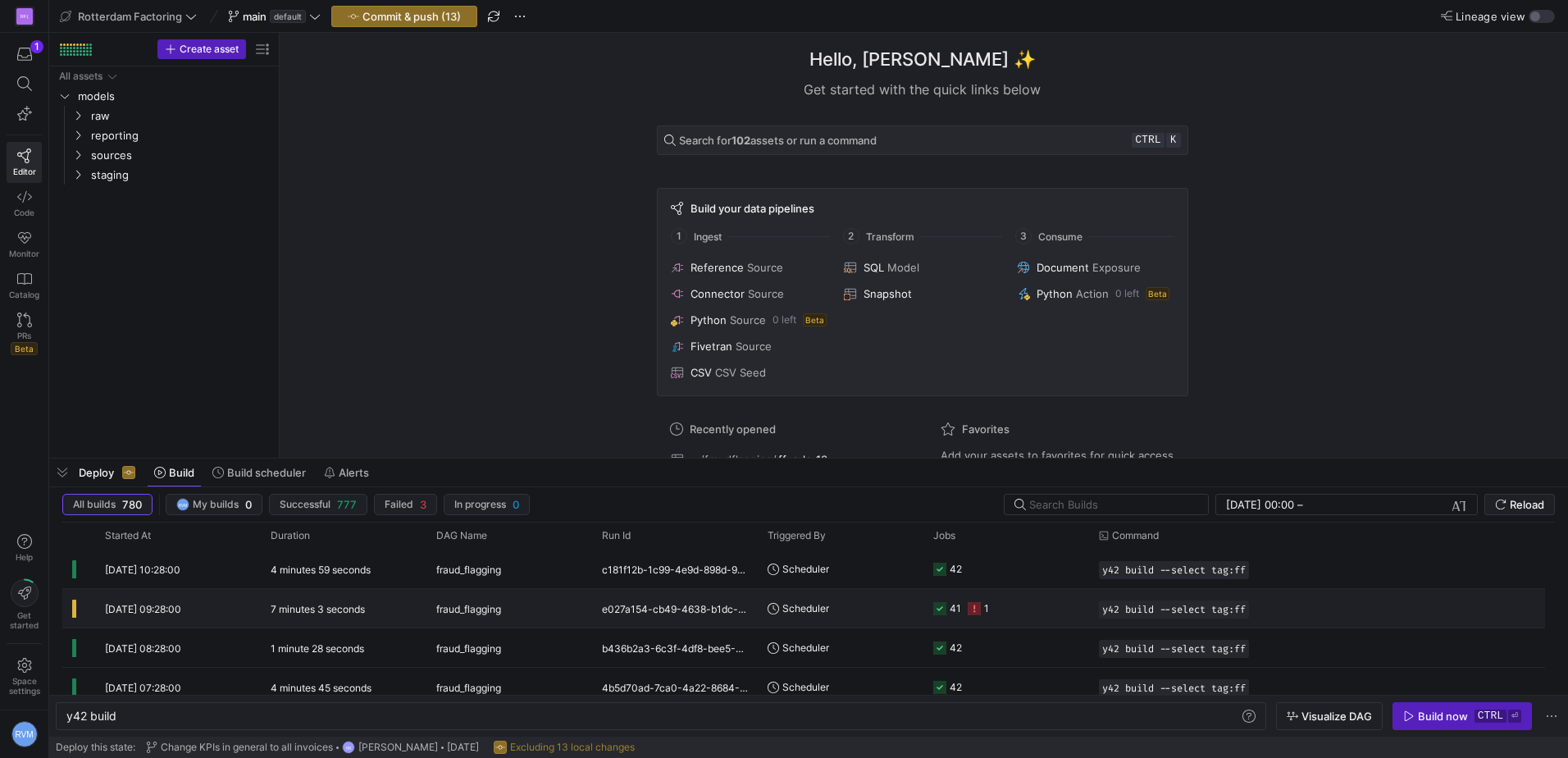
click at [326, 610] on y42-duration "7 minutes 3 seconds" at bounding box center [318, 609] width 95 height 12
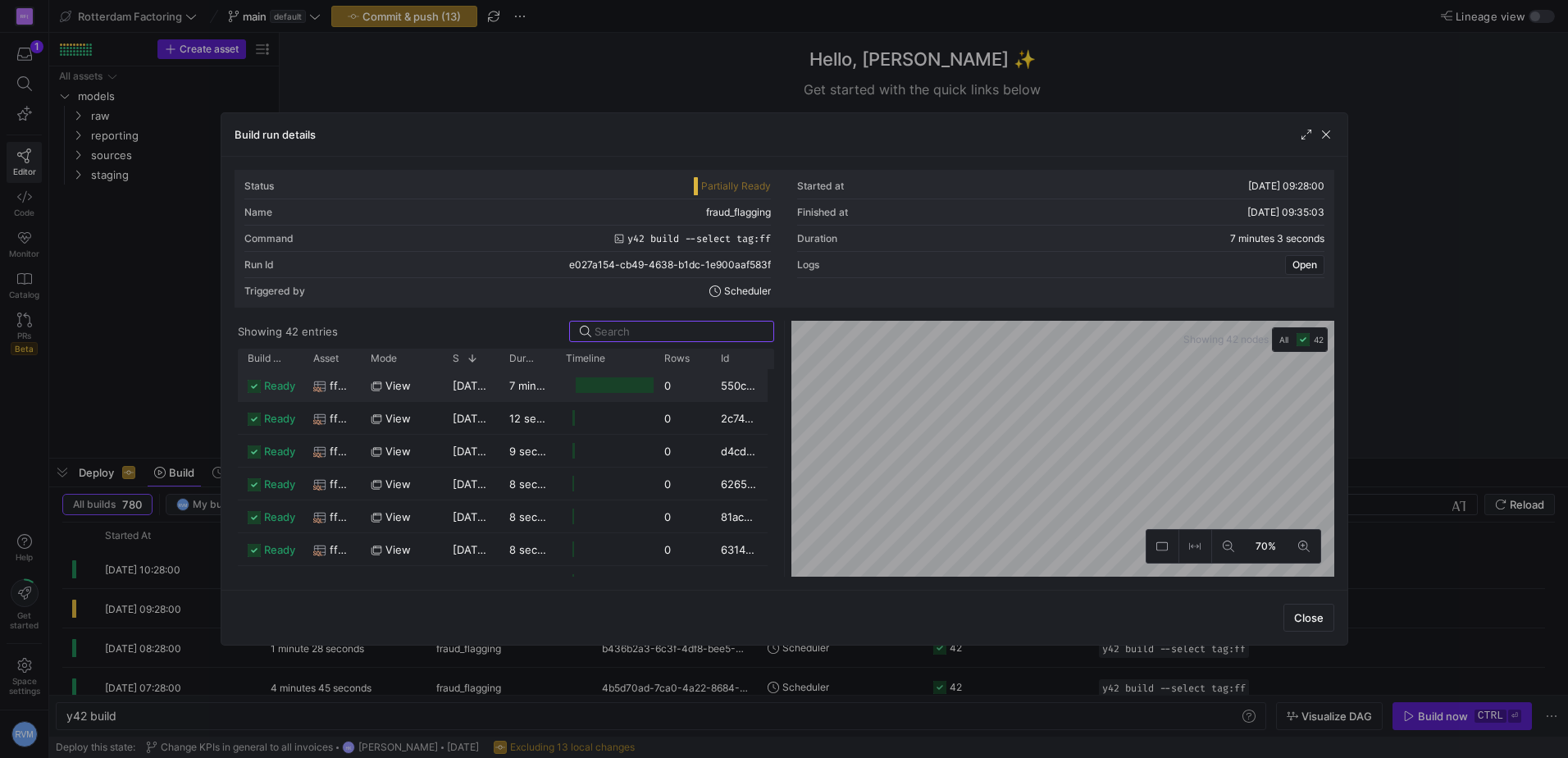
click at [527, 386] on y42-duration "7 minutes 8 seconds" at bounding box center [563, 384] width 106 height 13
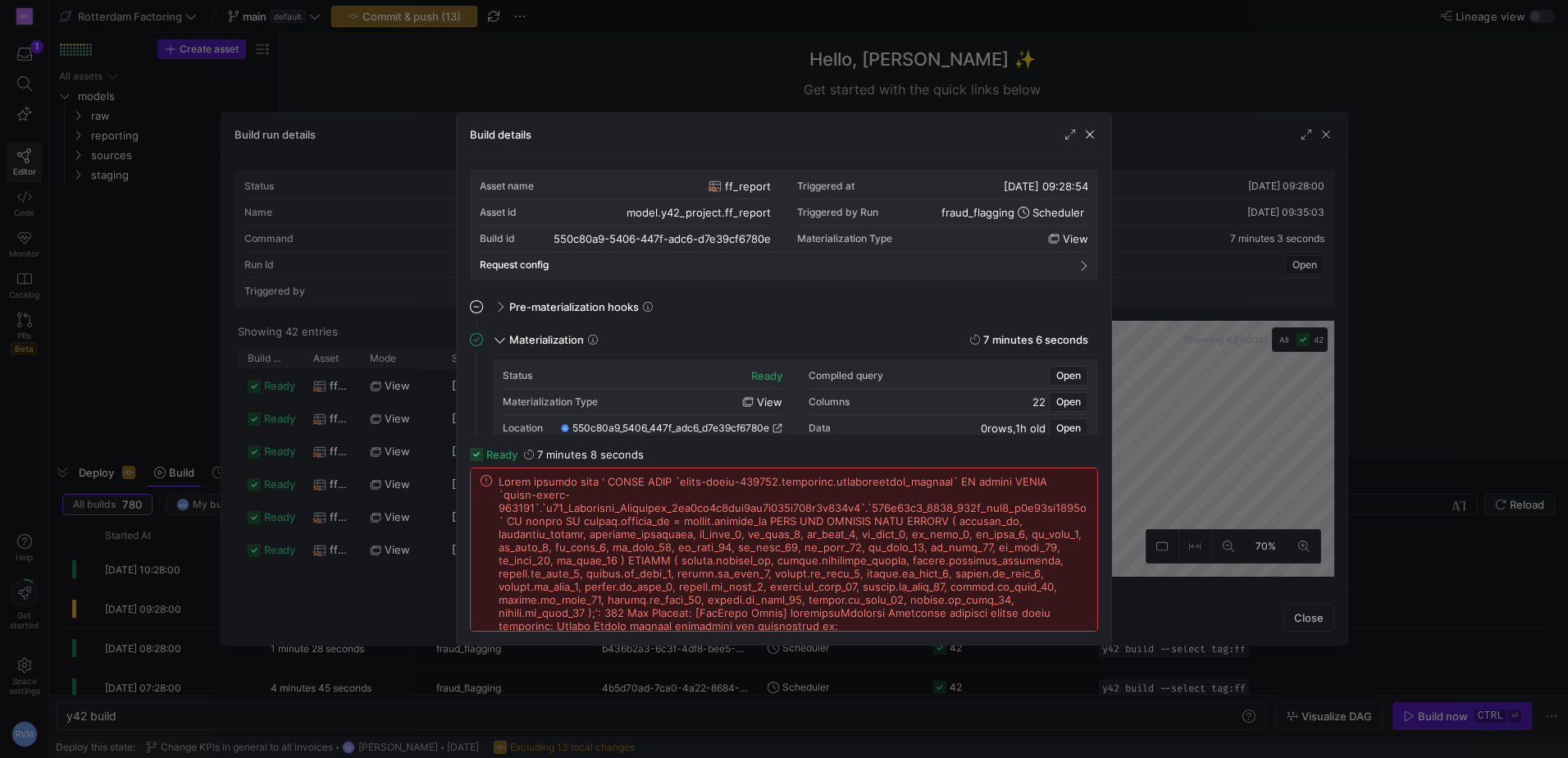
click at [1079, 136] on div at bounding box center [1079, 134] width 36 height 17
click at [1328, 134] on div at bounding box center [784, 379] width 1568 height 758
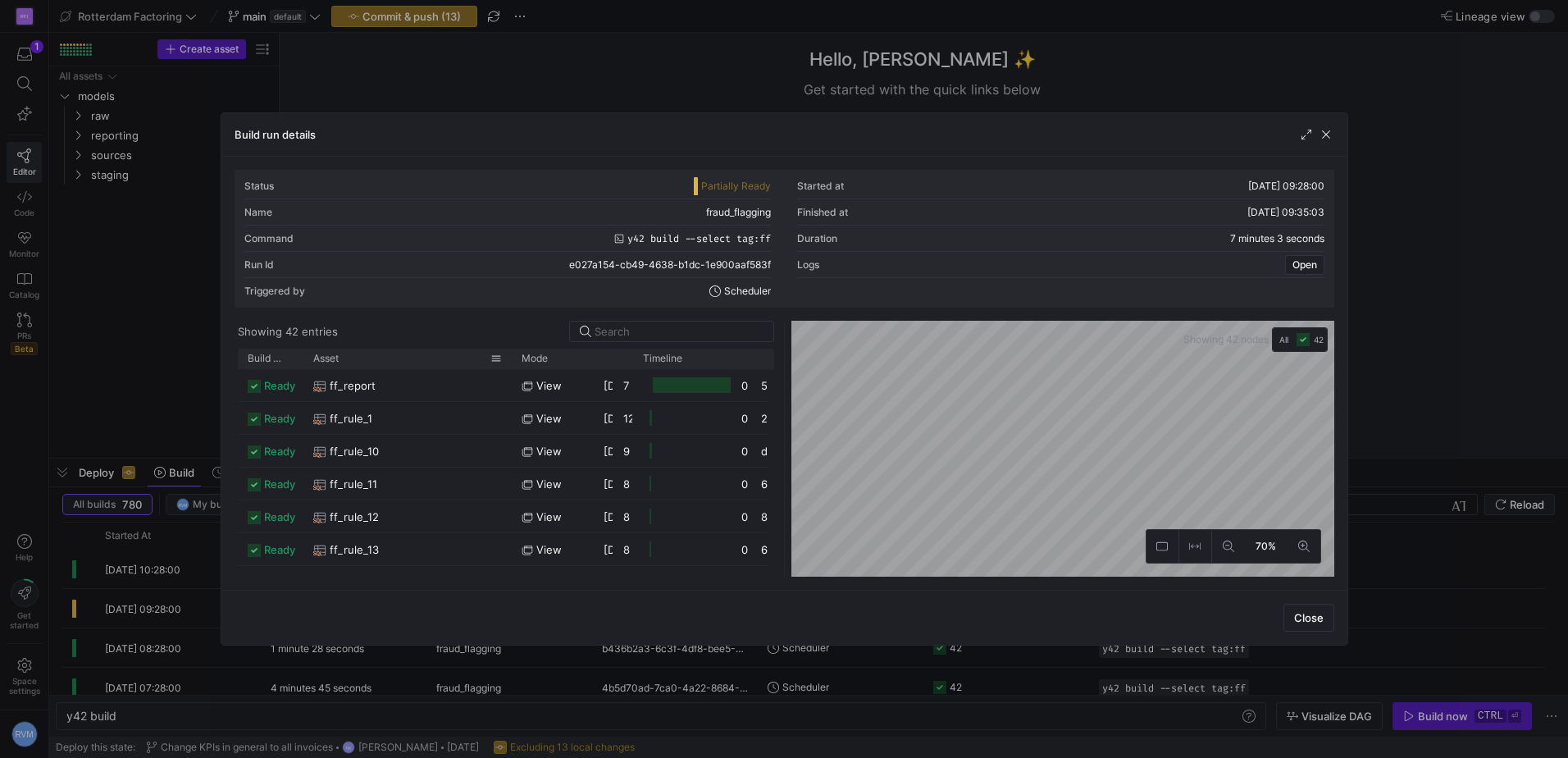
drag, startPoint x: 359, startPoint y: 359, endPoint x: 475, endPoint y: 359, distance: 116.0
click at [509, 359] on div at bounding box center [511, 359] width 7 height 20
click at [1323, 134] on span "button" at bounding box center [1326, 134] width 17 height 17
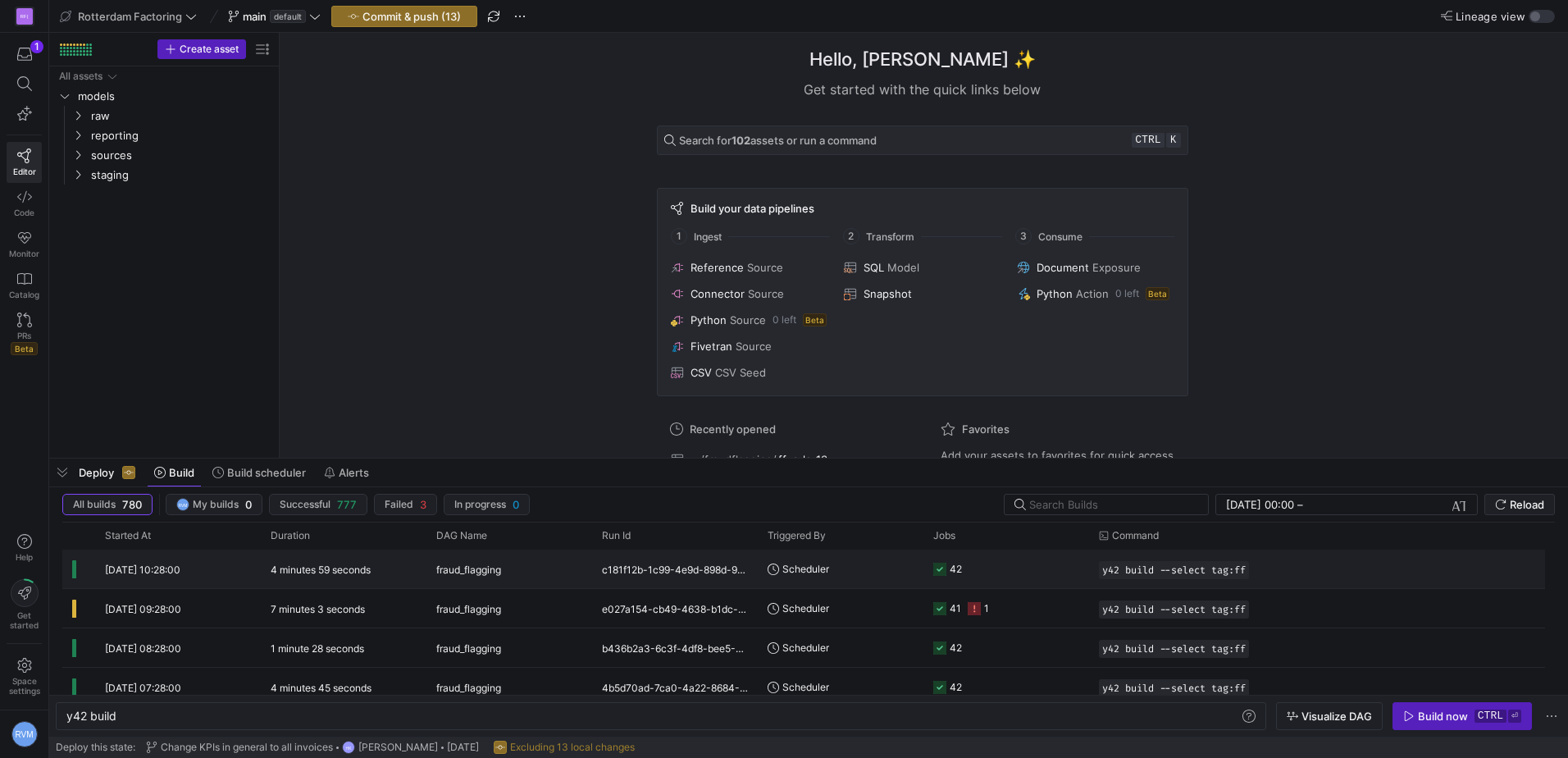
click at [172, 568] on span "[DATE] 10:28:00" at bounding box center [143, 570] width 76 height 12
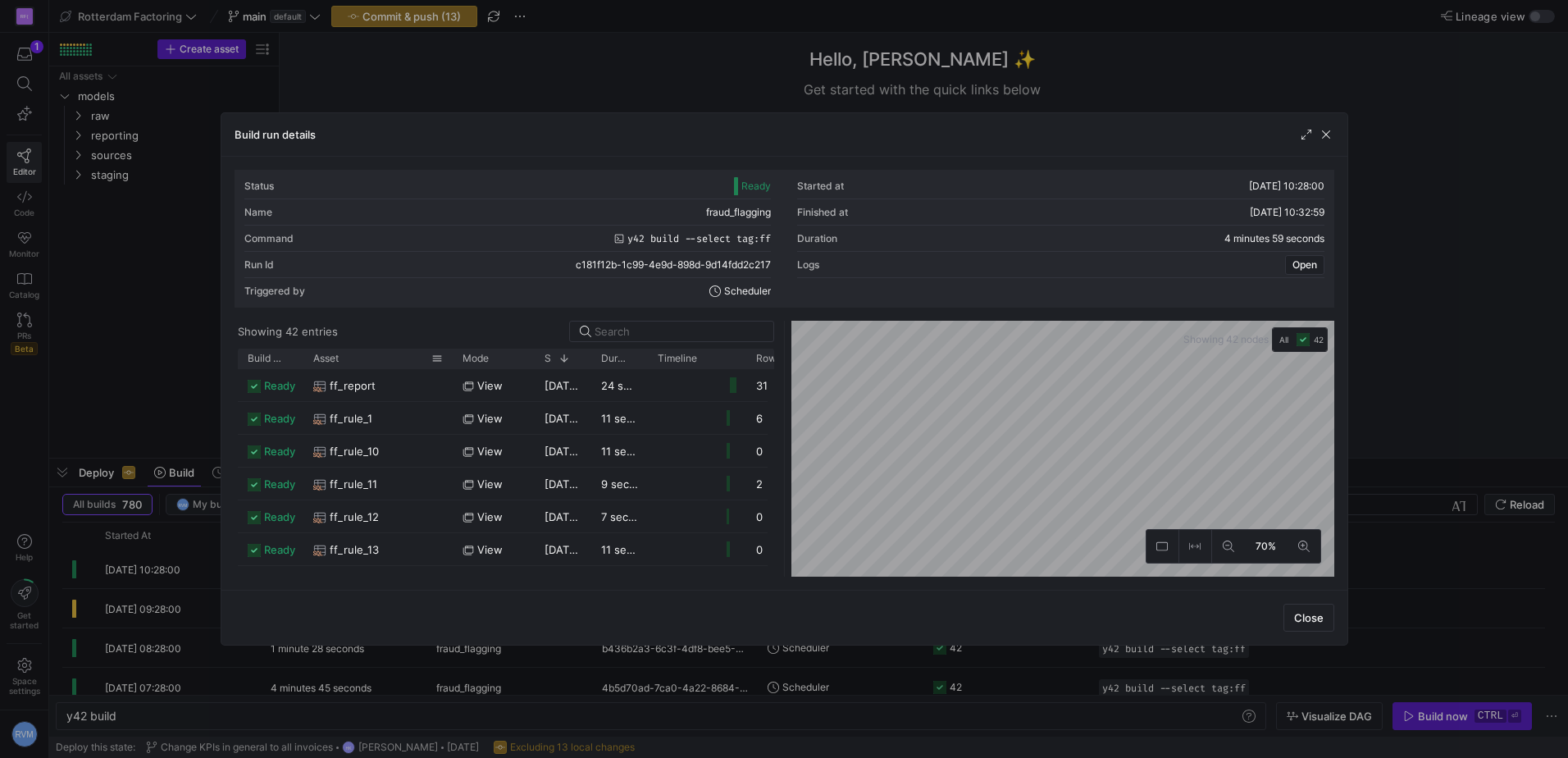
drag, startPoint x: 359, startPoint y: 357, endPoint x: 438, endPoint y: 369, distance: 79.9
click at [449, 368] on div at bounding box center [452, 359] width 7 height 20
click at [351, 383] on span "ff_report" at bounding box center [352, 385] width 46 height 32
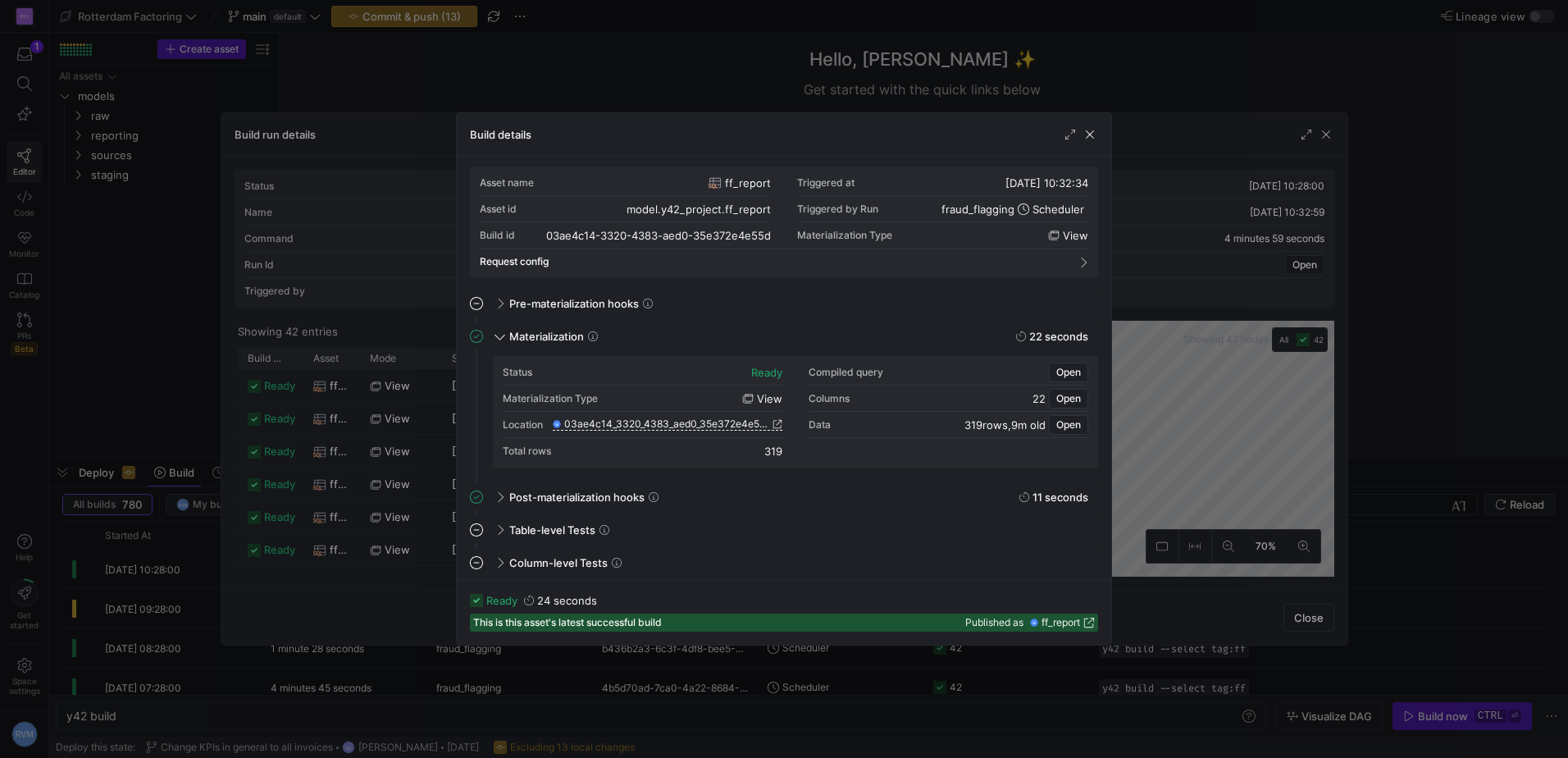
scroll to position [6, 0]
click at [1088, 125] on div "Build details" at bounding box center [784, 135] width 654 height 43
click at [1088, 130] on span "button" at bounding box center [1089, 134] width 17 height 17
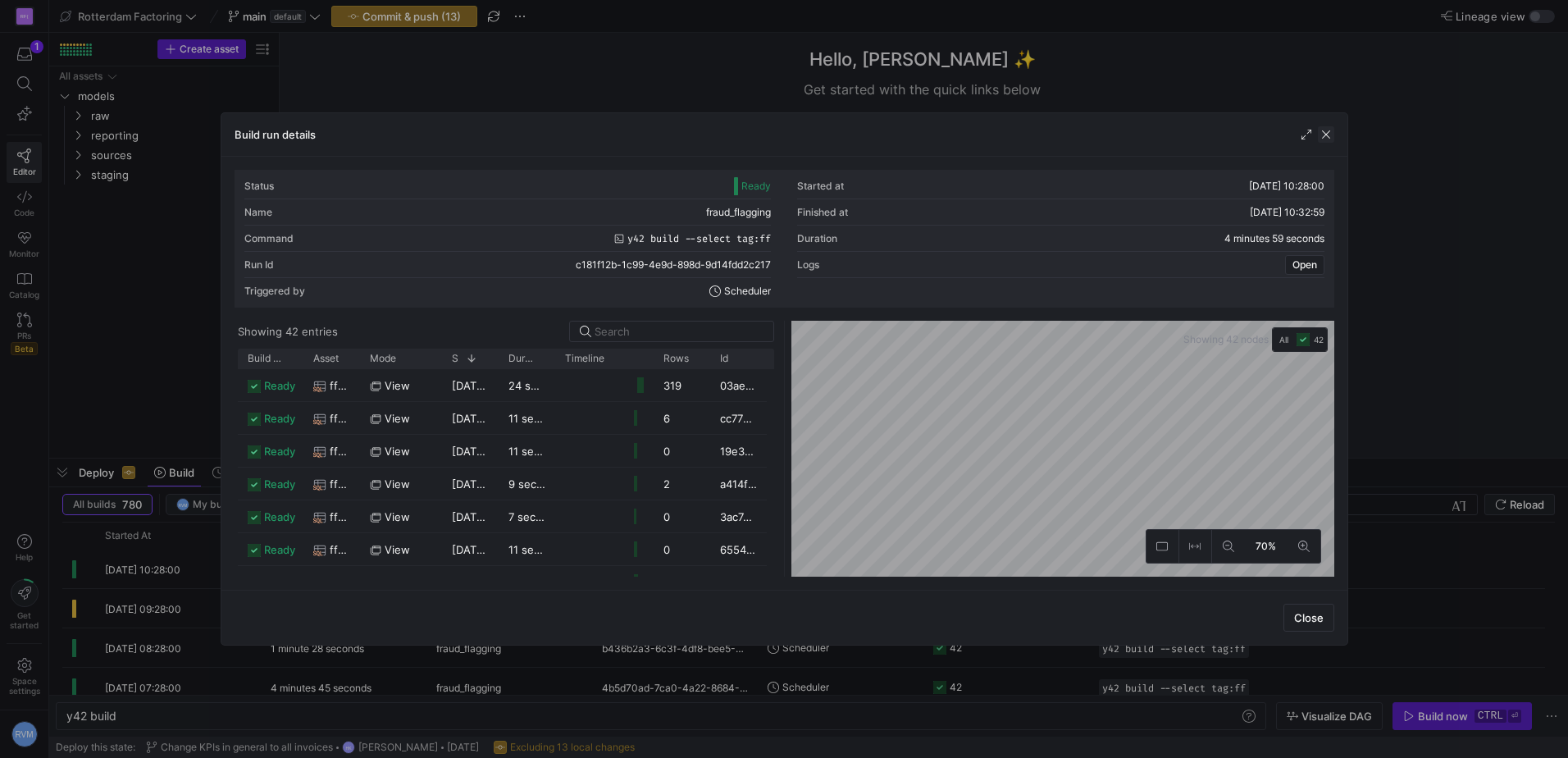
click at [1325, 134] on span "button" at bounding box center [1326, 134] width 17 height 17
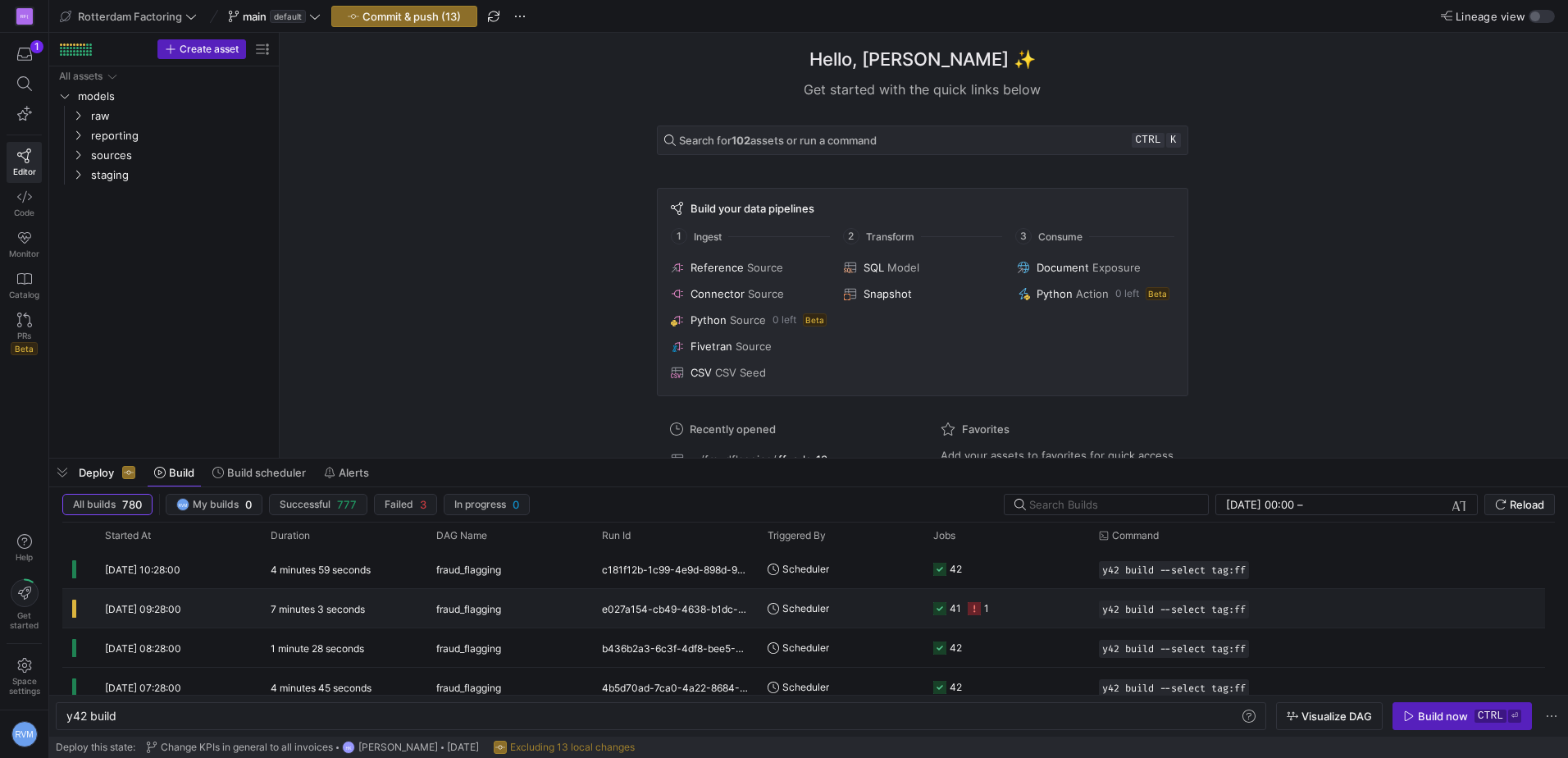
scroll to position [117, 0]
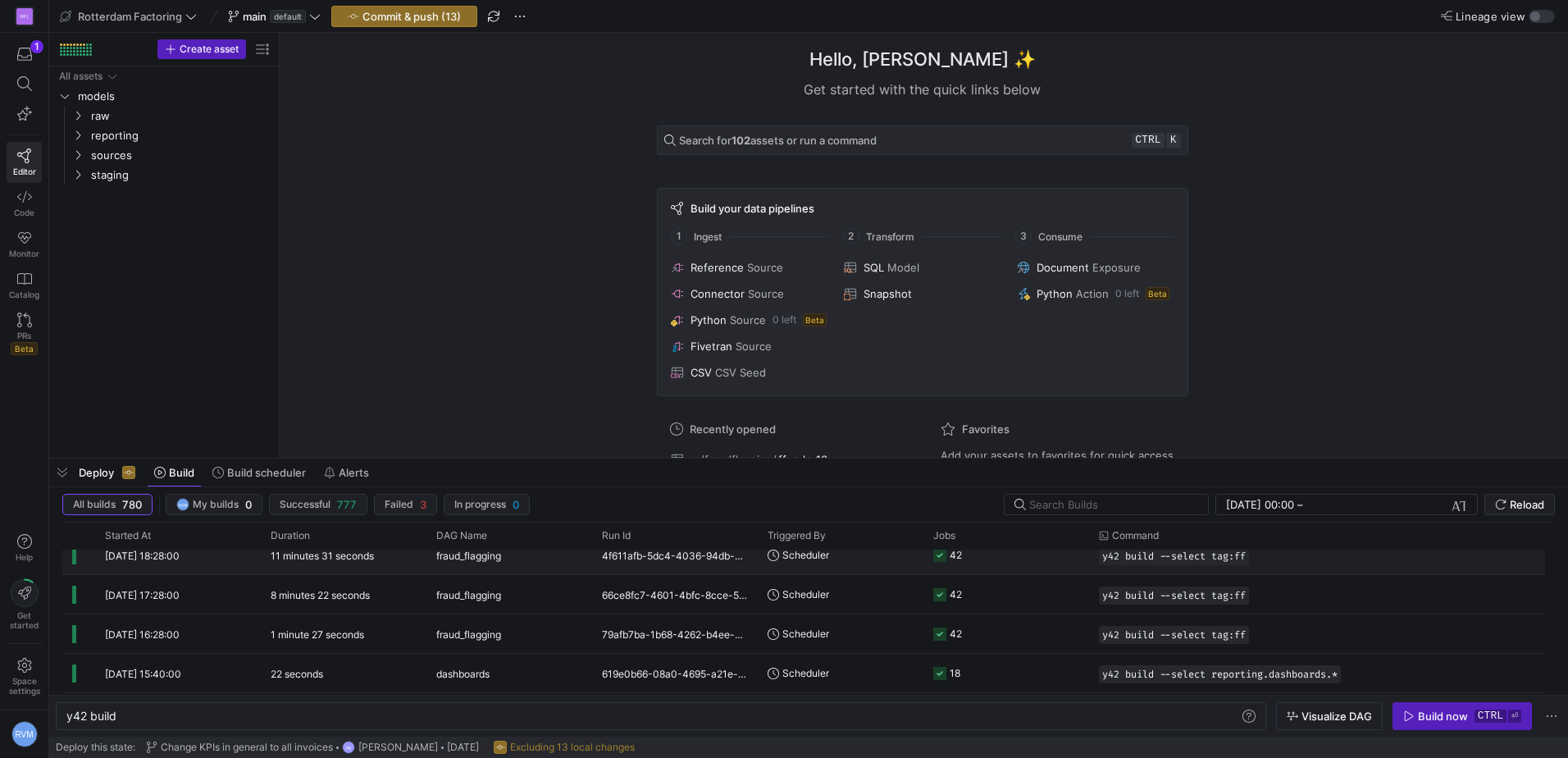
click at [334, 554] on y42-duration "11 minutes 31 seconds" at bounding box center [322, 555] width 103 height 12
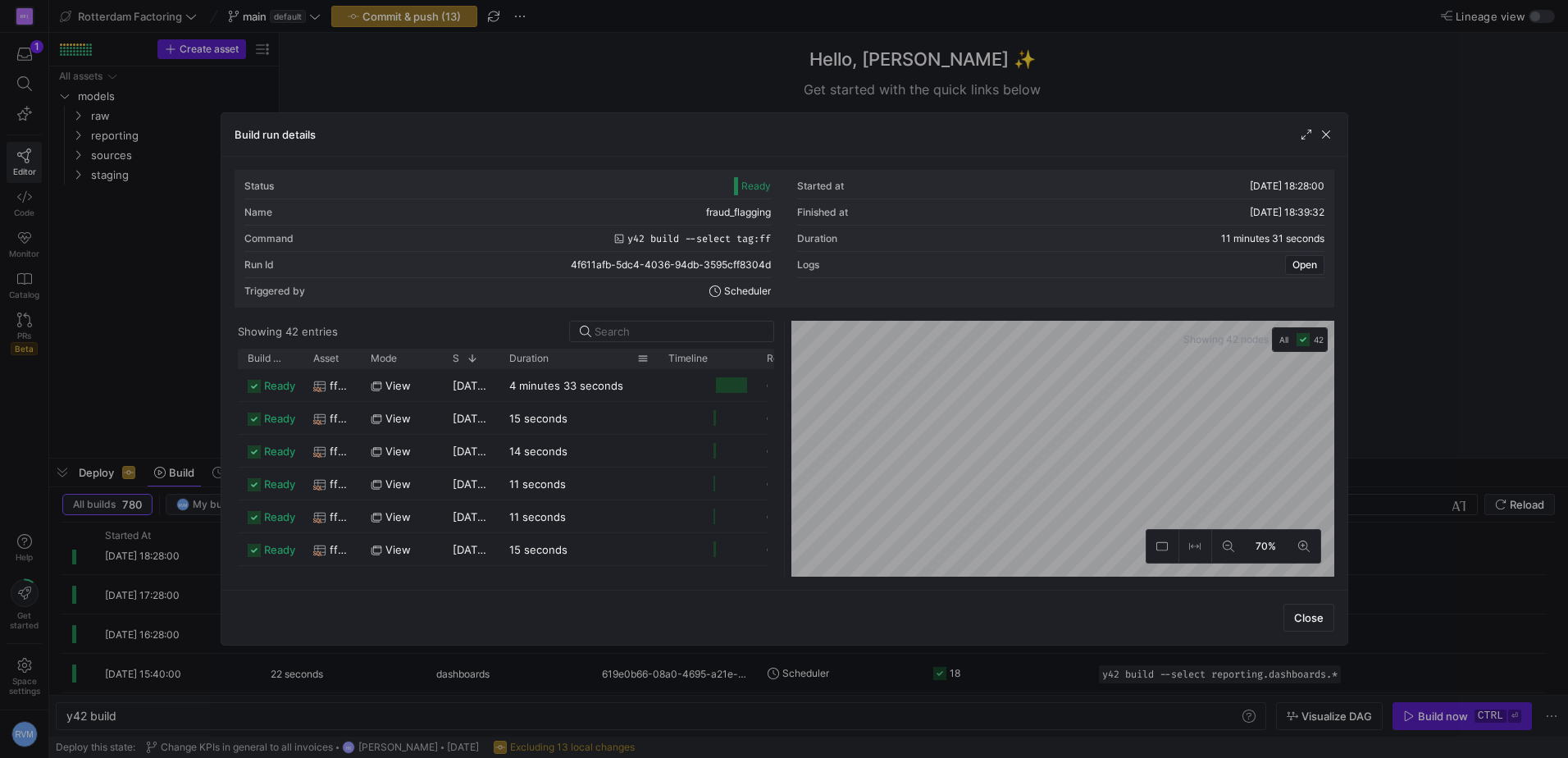
drag, startPoint x: 552, startPoint y: 359, endPoint x: 612, endPoint y: 373, distance: 61.6
click at [655, 364] on div at bounding box center [658, 359] width 7 height 20
drag, startPoint x: 541, startPoint y: 367, endPoint x: 552, endPoint y: 373, distance: 12.5
click at [543, 368] on div "Duration" at bounding box center [579, 359] width 140 height 20
click at [549, 359] on div "Duration" at bounding box center [574, 359] width 129 height 12
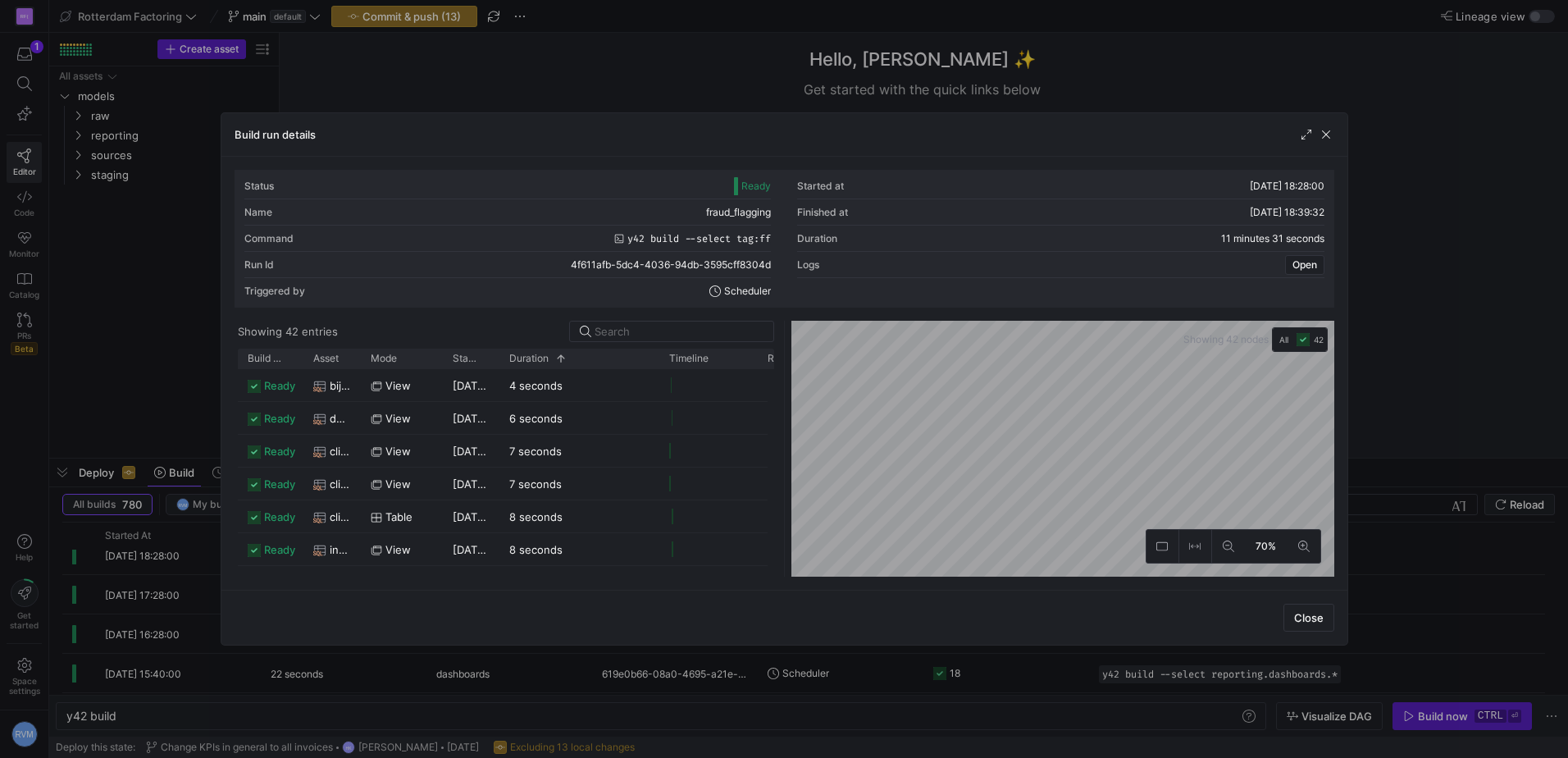
click at [570, 344] on y42-list-view "Showing 42 entries Drag here to set row groups Drag here to set column labels B…" at bounding box center [506, 448] width 543 height 256
click at [559, 361] on span at bounding box center [561, 359] width 12 height 12
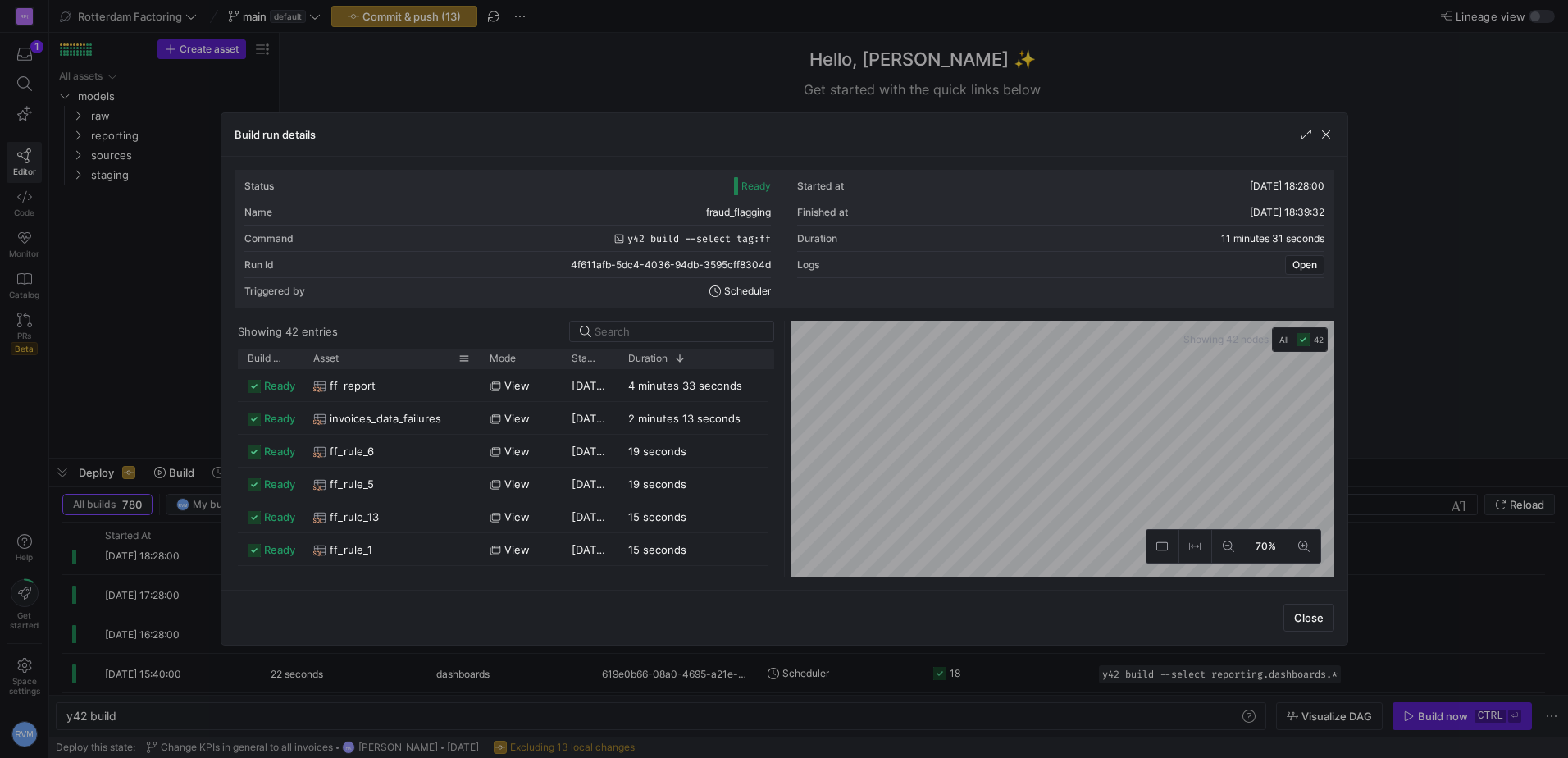
drag, startPoint x: 357, startPoint y: 353, endPoint x: 476, endPoint y: 366, distance: 119.7
click at [476, 366] on div at bounding box center [479, 359] width 7 height 20
click at [375, 410] on span "invoices_data_failures" at bounding box center [384, 419] width 111 height 32
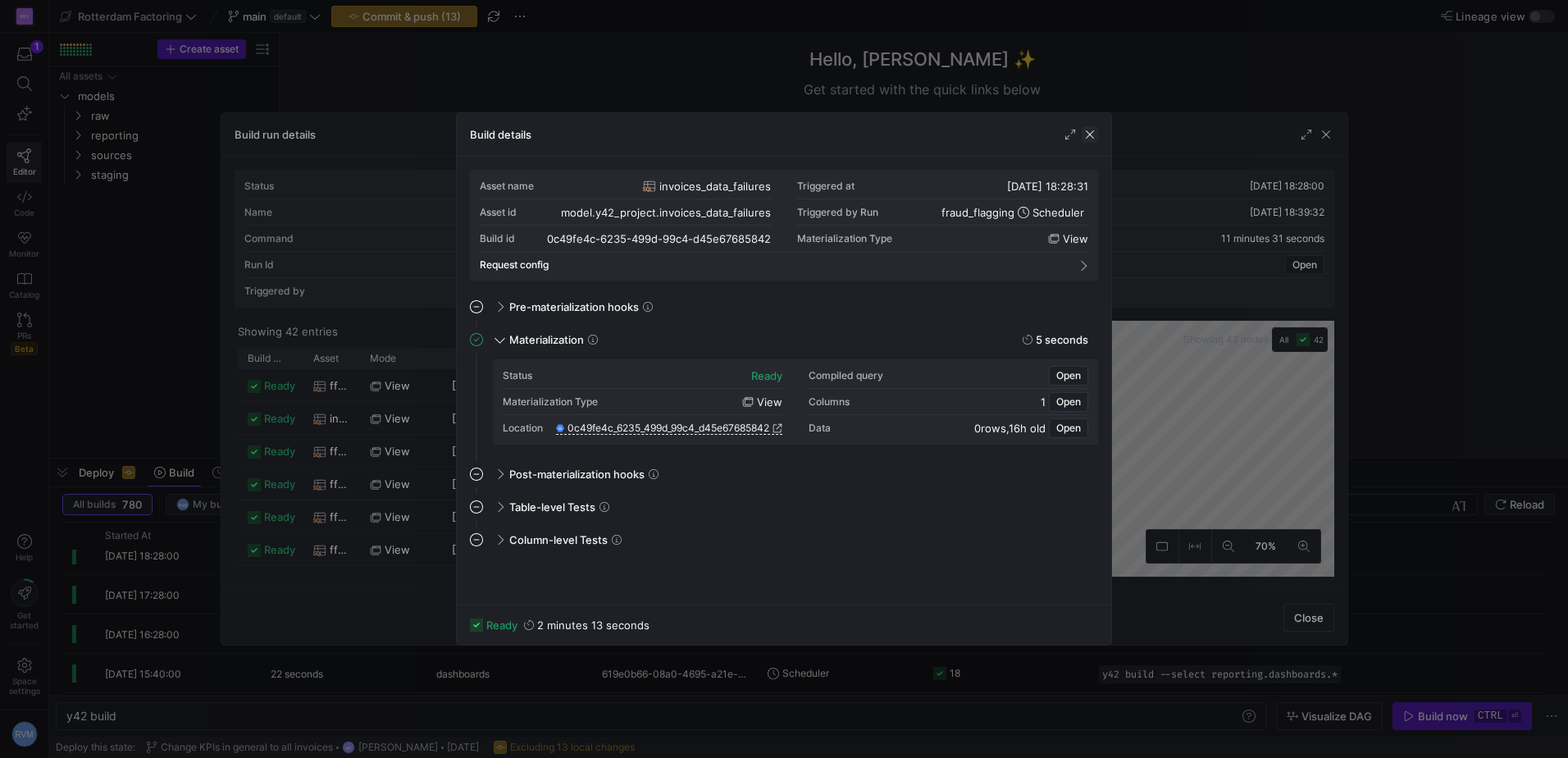
click at [1090, 133] on span "button" at bounding box center [1089, 134] width 17 height 17
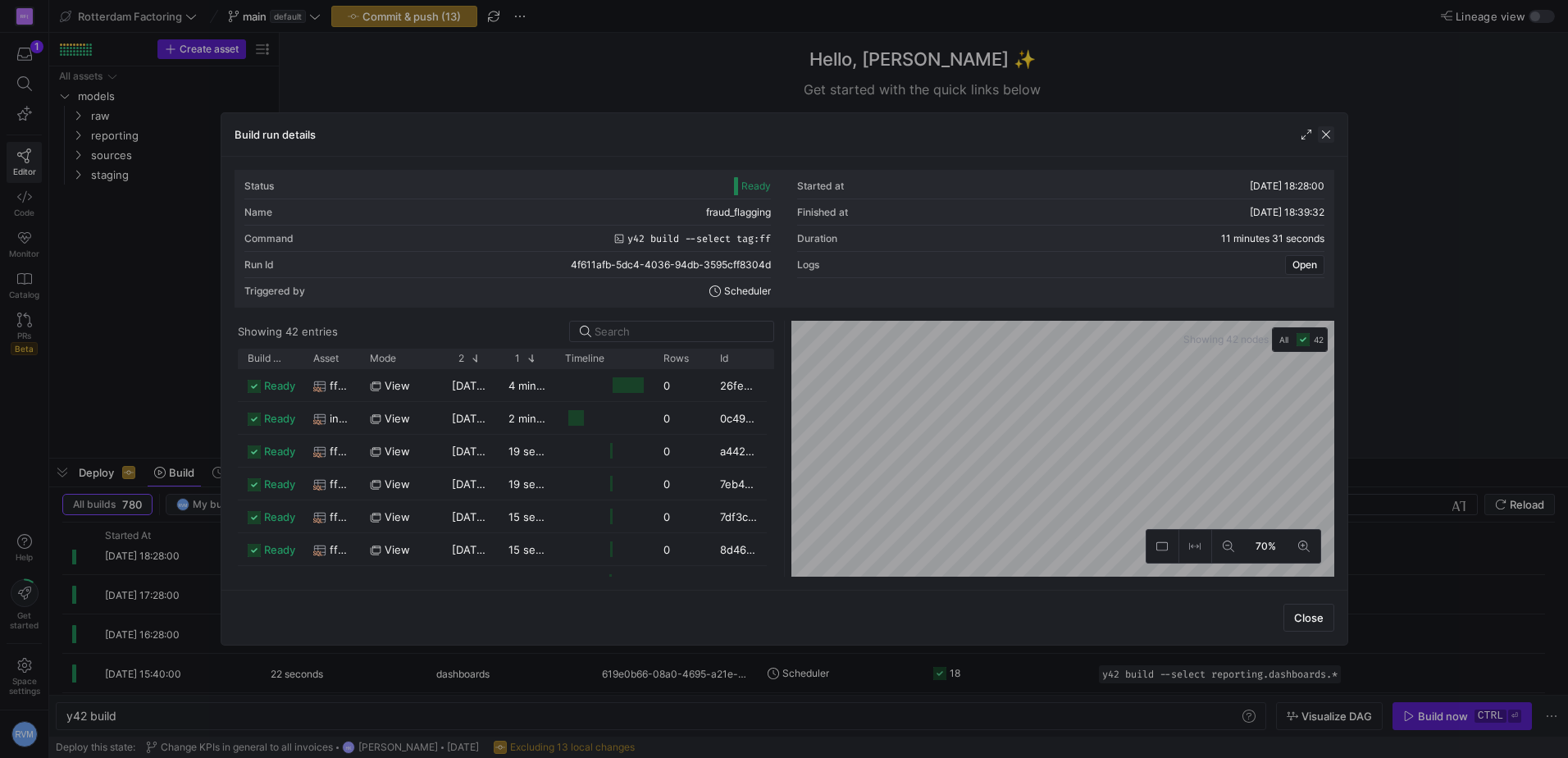
click at [1320, 130] on span "button" at bounding box center [1326, 134] width 17 height 17
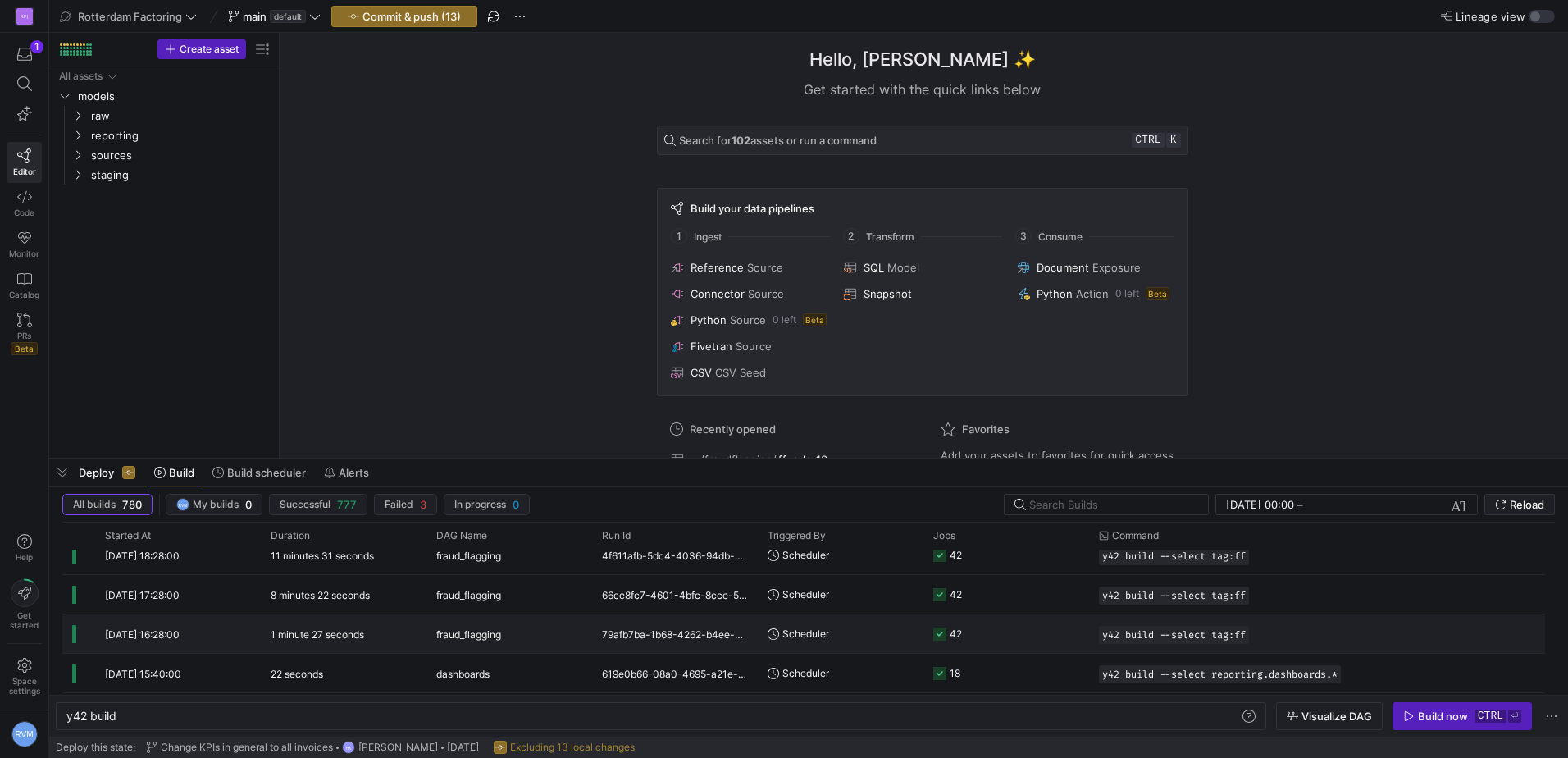
click at [329, 633] on y42-duration "1 minute 27 seconds" at bounding box center [317, 634] width 94 height 12
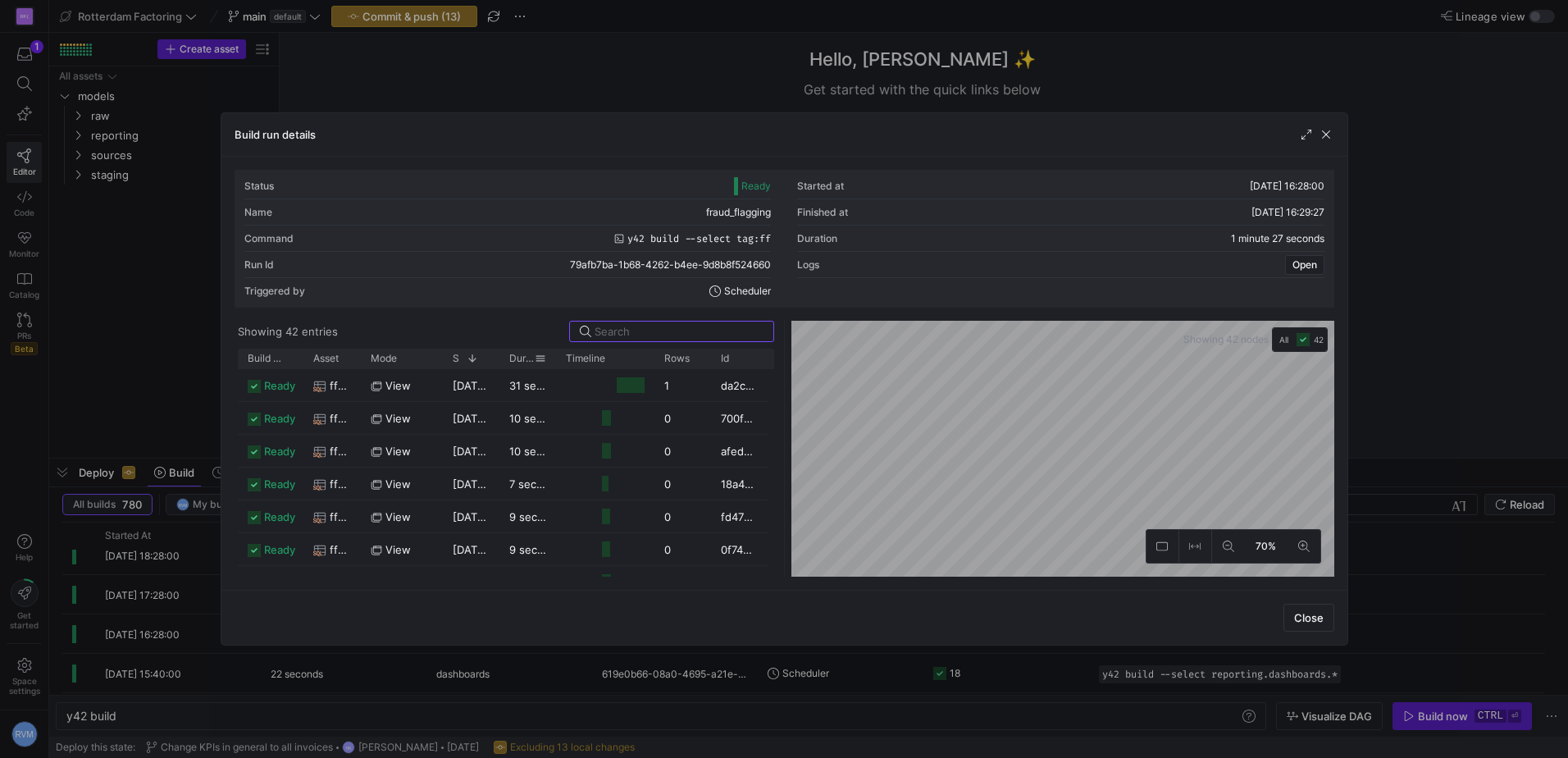
click at [521, 361] on span "Duration" at bounding box center [522, 359] width 26 height 12
click at [528, 364] on span at bounding box center [529, 359] width 12 height 12
drag, startPoint x: 554, startPoint y: 356, endPoint x: 630, endPoint y: 359, distance: 76.1
click at [644, 359] on div at bounding box center [647, 359] width 7 height 20
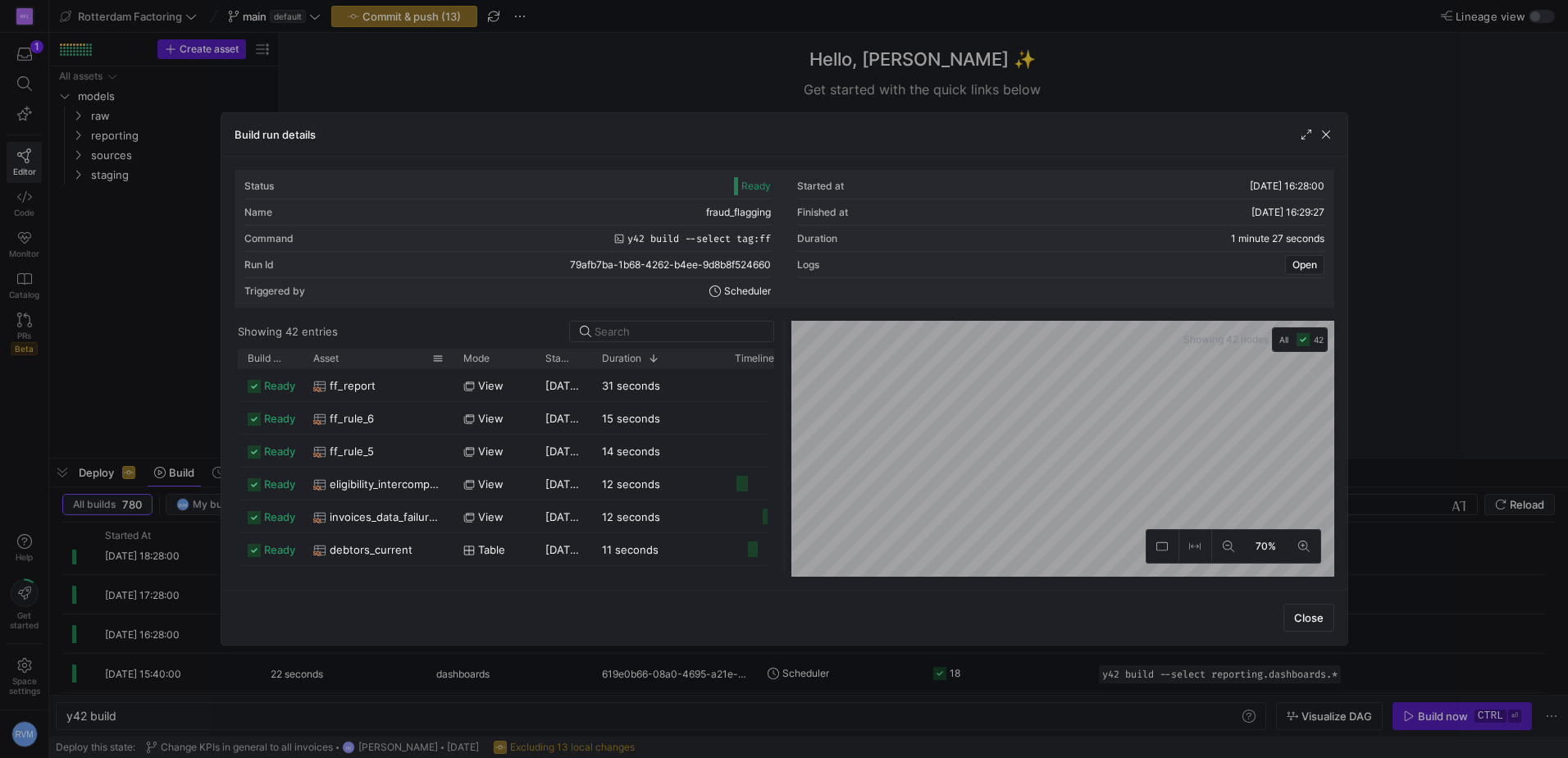
drag, startPoint x: 359, startPoint y: 354, endPoint x: 451, endPoint y: 362, distance: 92.3
click at [451, 362] on div at bounding box center [453, 359] width 7 height 20
click at [1331, 131] on span "button" at bounding box center [1326, 134] width 17 height 17
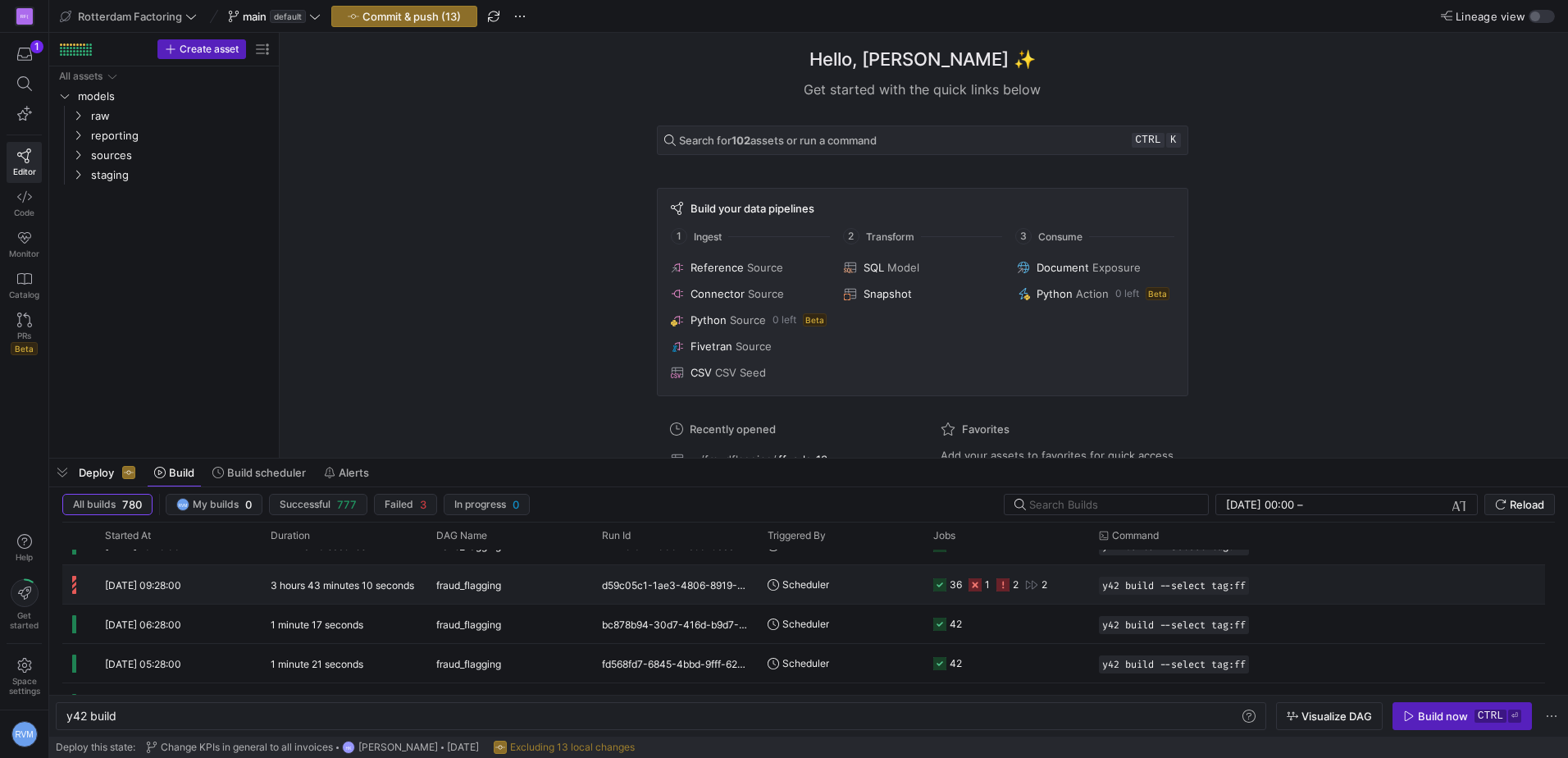
click at [315, 584] on y42-duration "3 hours 43 minutes 10 seconds" at bounding box center [343, 585] width 144 height 12
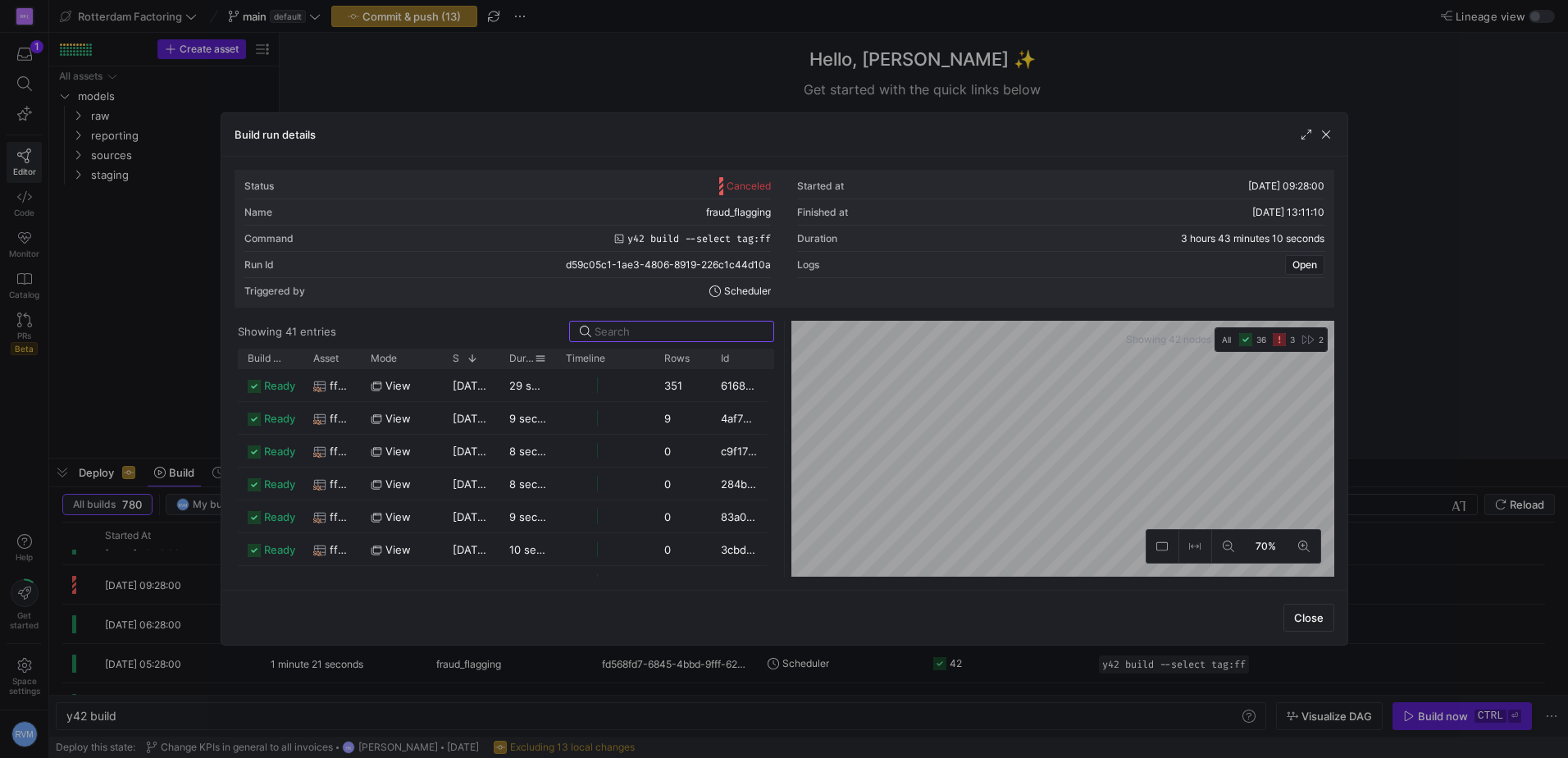
click at [525, 366] on div "Duration" at bounding box center [527, 359] width 36 height 20
click at [529, 356] on span "Duration" at bounding box center [522, 359] width 26 height 12
drag, startPoint x: 554, startPoint y: 356, endPoint x: 638, endPoint y: 358, distance: 84.0
click at [638, 358] on div at bounding box center [640, 359] width 7 height 20
click at [547, 354] on span "Duration" at bounding box center [529, 359] width 39 height 12
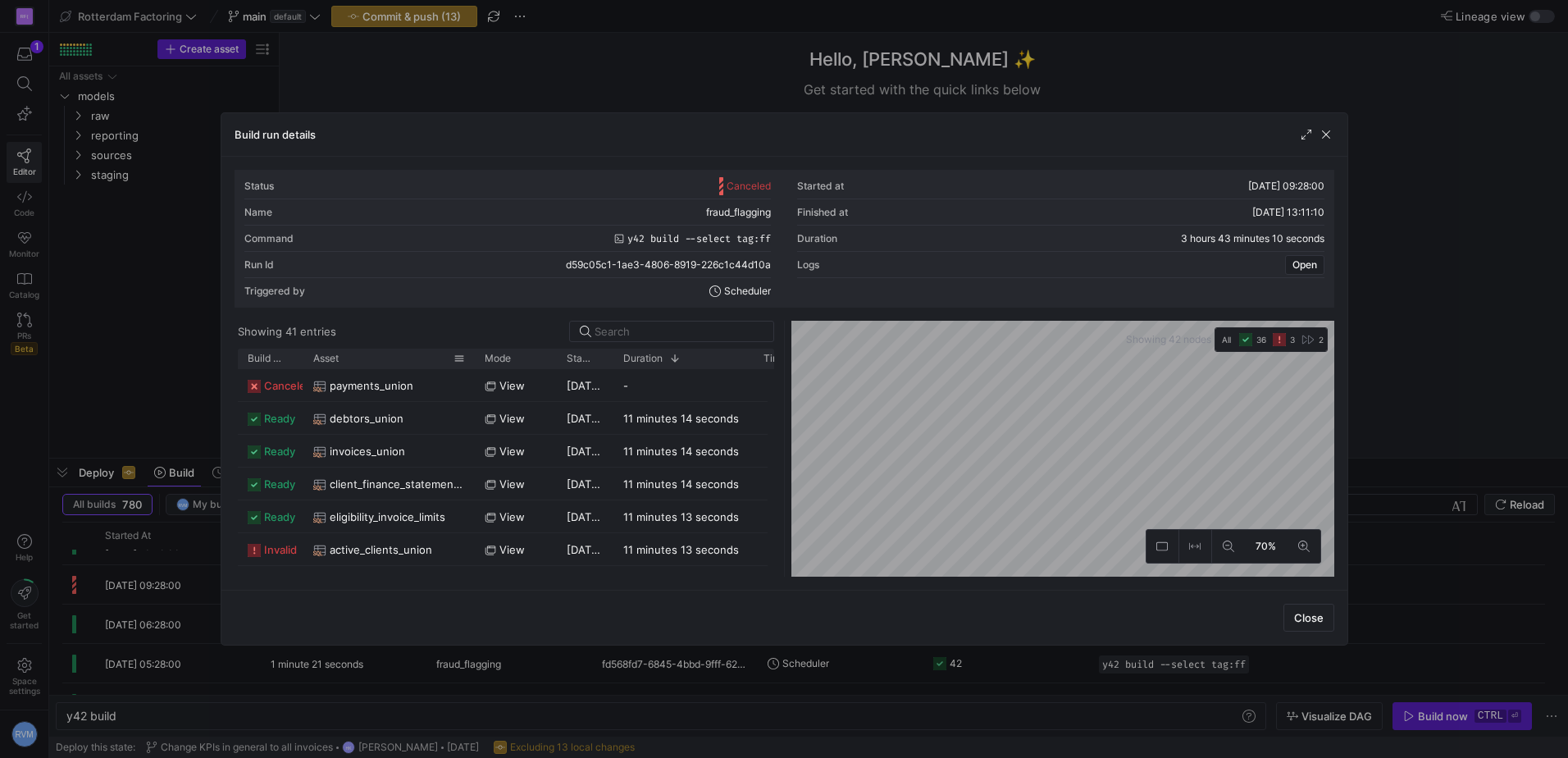
drag, startPoint x: 358, startPoint y: 355, endPoint x: 456, endPoint y: 376, distance: 100.2
click at [471, 357] on div at bounding box center [474, 359] width 7 height 20
click at [1318, 624] on span "button" at bounding box center [1309, 617] width 49 height 27
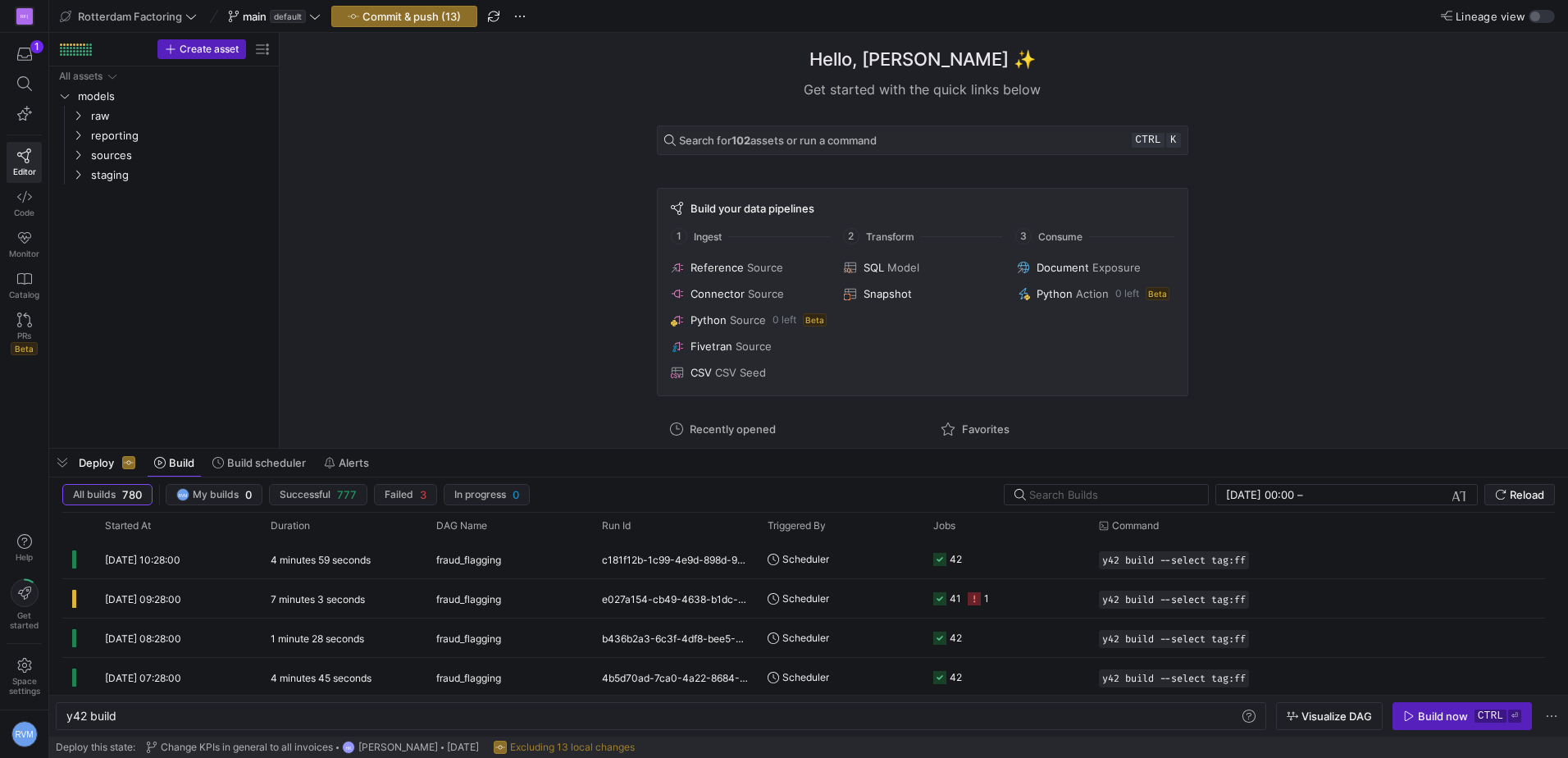
drag, startPoint x: 493, startPoint y: 461, endPoint x: 504, endPoint y: 472, distance: 15.6
click at [506, 451] on div at bounding box center [808, 448] width 1519 height 7
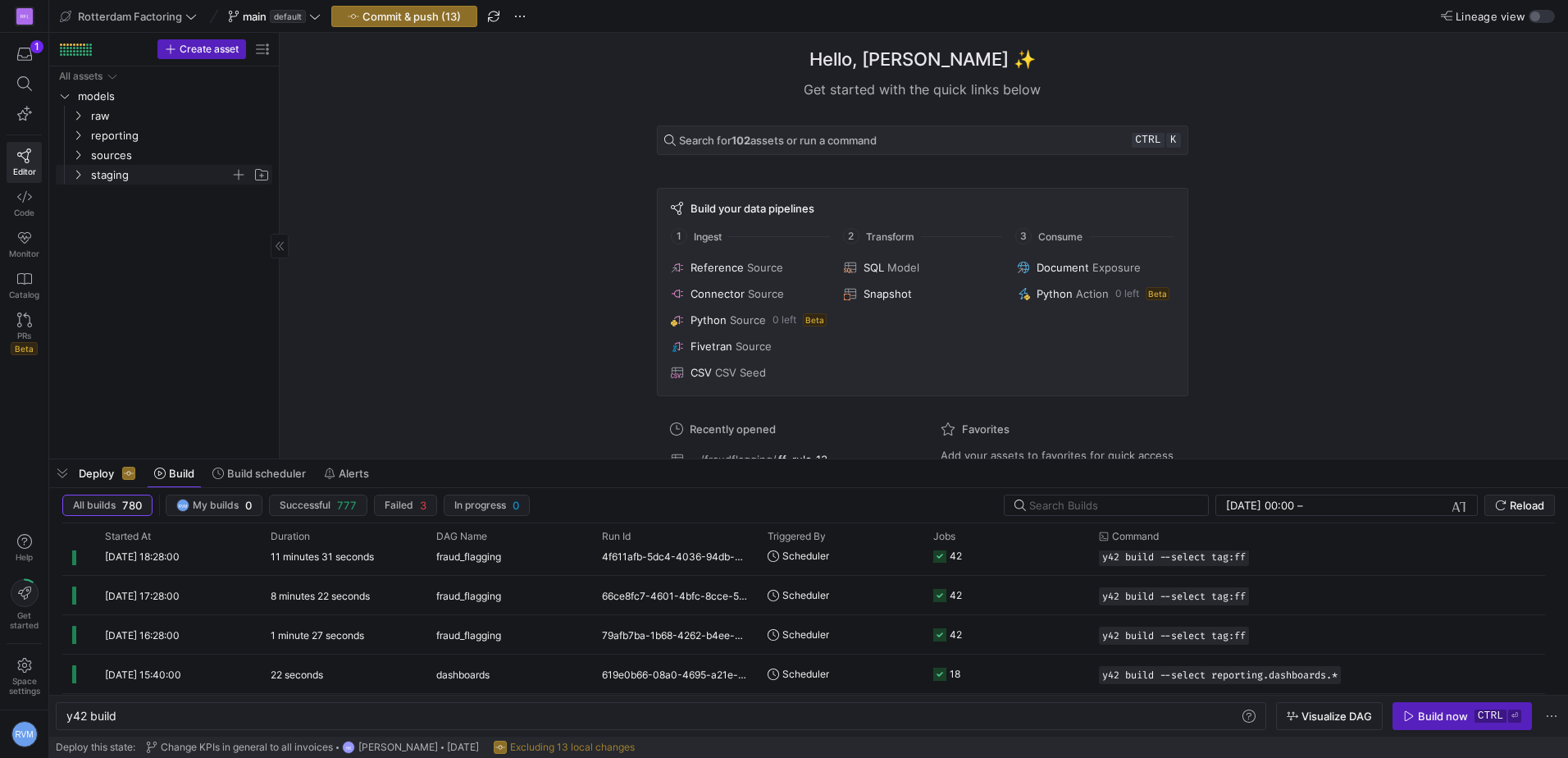
click at [72, 173] on icon "Press SPACE to select this row." at bounding box center [78, 174] width 12 height 10
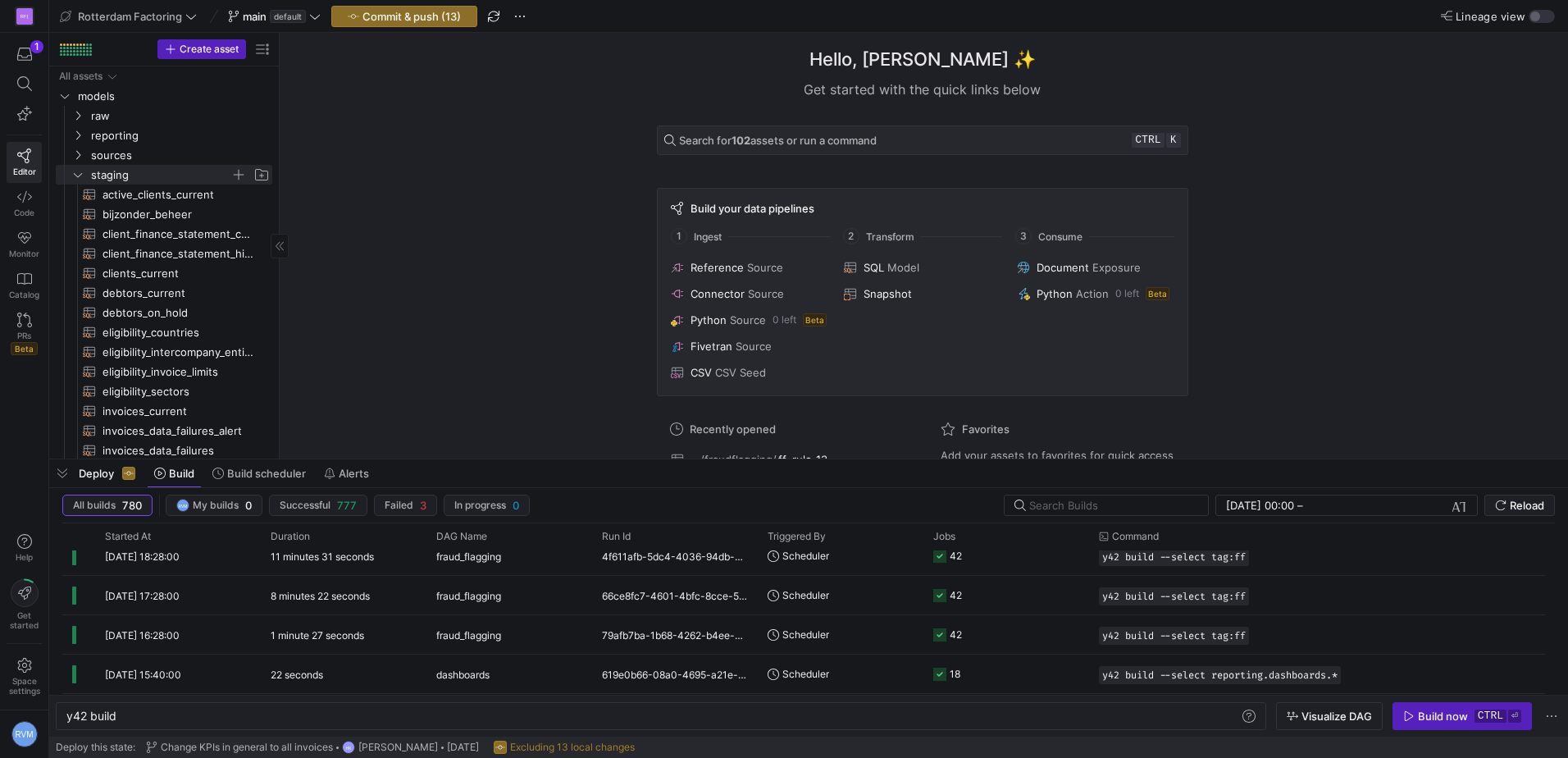
drag, startPoint x: 280, startPoint y: 242, endPoint x: 325, endPoint y: 245, distance: 45.1
click at [325, 245] on as-split "Create asset Drag here to set row groups Drag here to set column labels Group 1…" at bounding box center [808, 245] width 1519 height 426
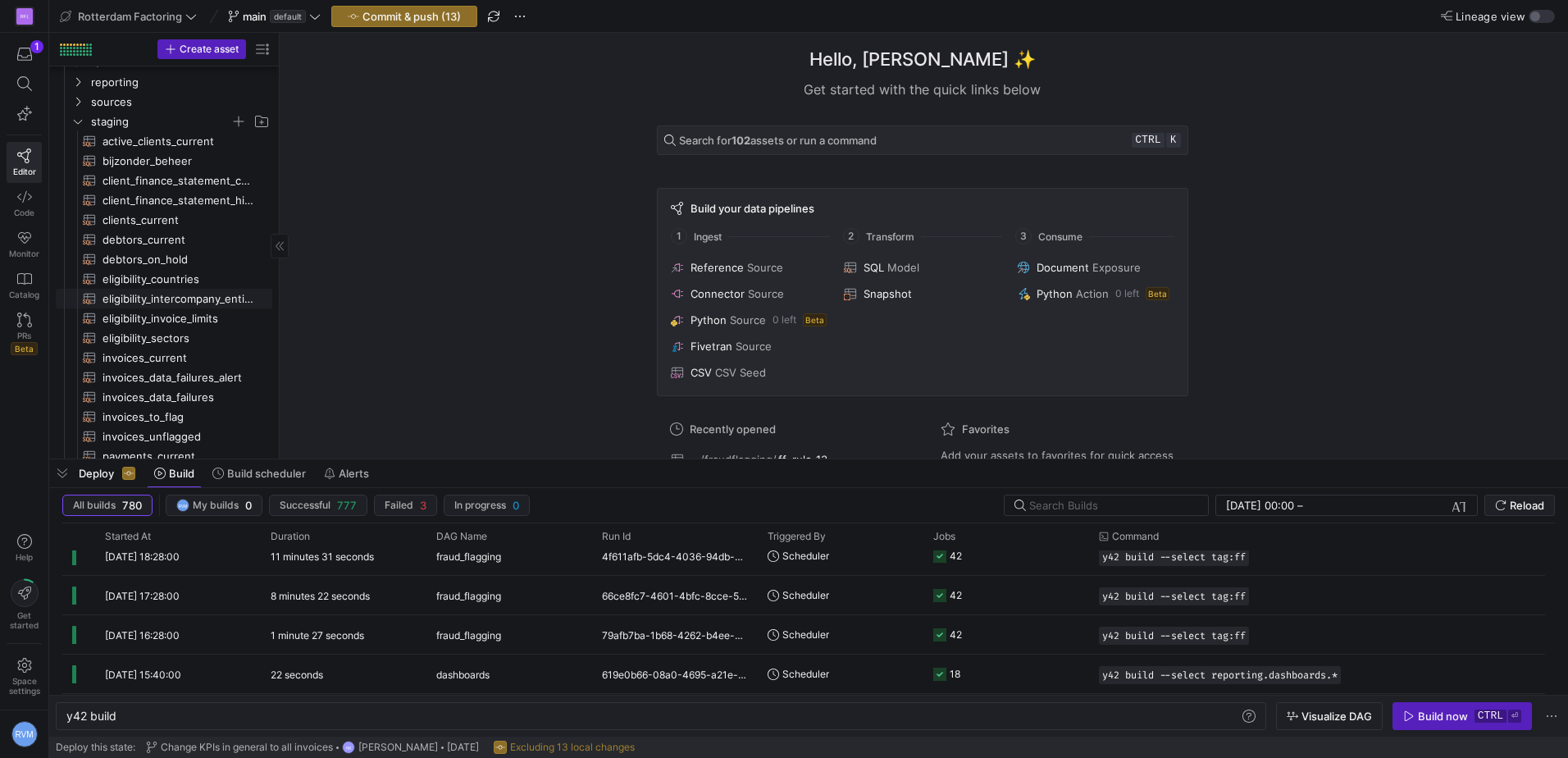
scroll to position [61, 0]
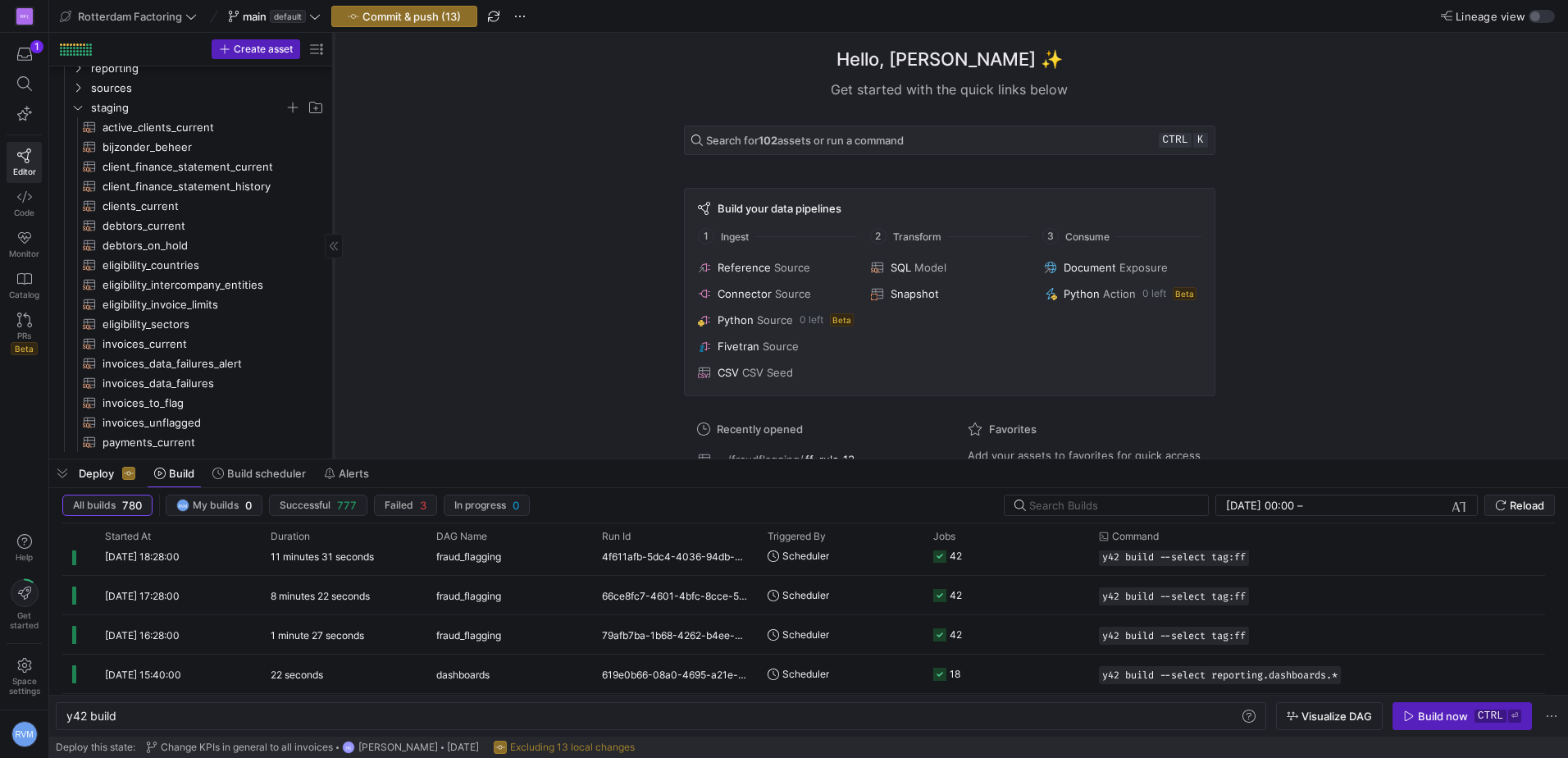
drag, startPoint x: 278, startPoint y: 217, endPoint x: 365, endPoint y: 218, distance: 87.0
click at [334, 218] on div at bounding box center [333, 245] width 1 height 426
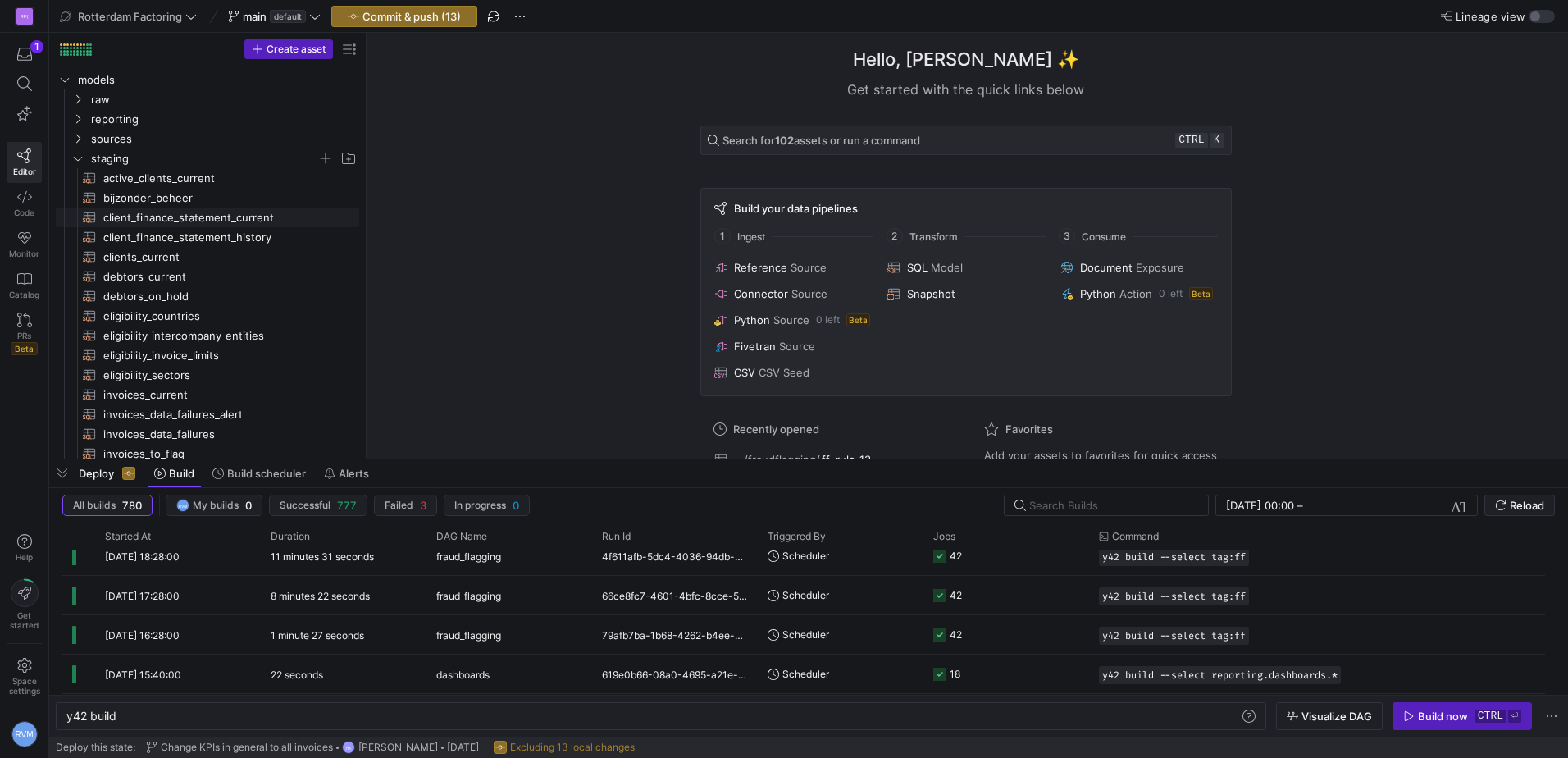
scroll to position [0, 0]
click at [81, 173] on icon "Press SPACE to select this row." at bounding box center [78, 174] width 12 height 10
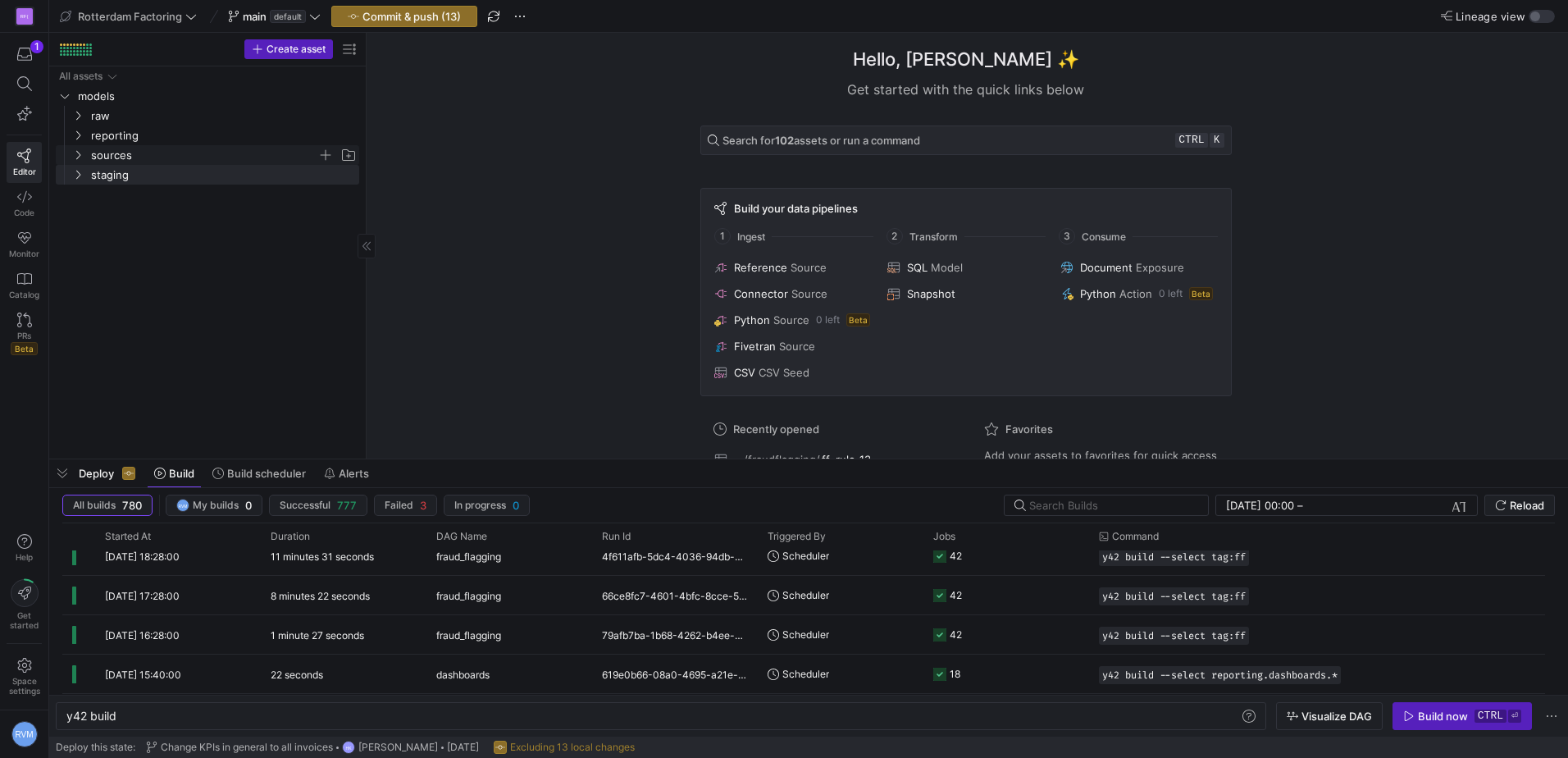
click at [80, 151] on icon "Press SPACE to select this row." at bounding box center [78, 155] width 12 height 10
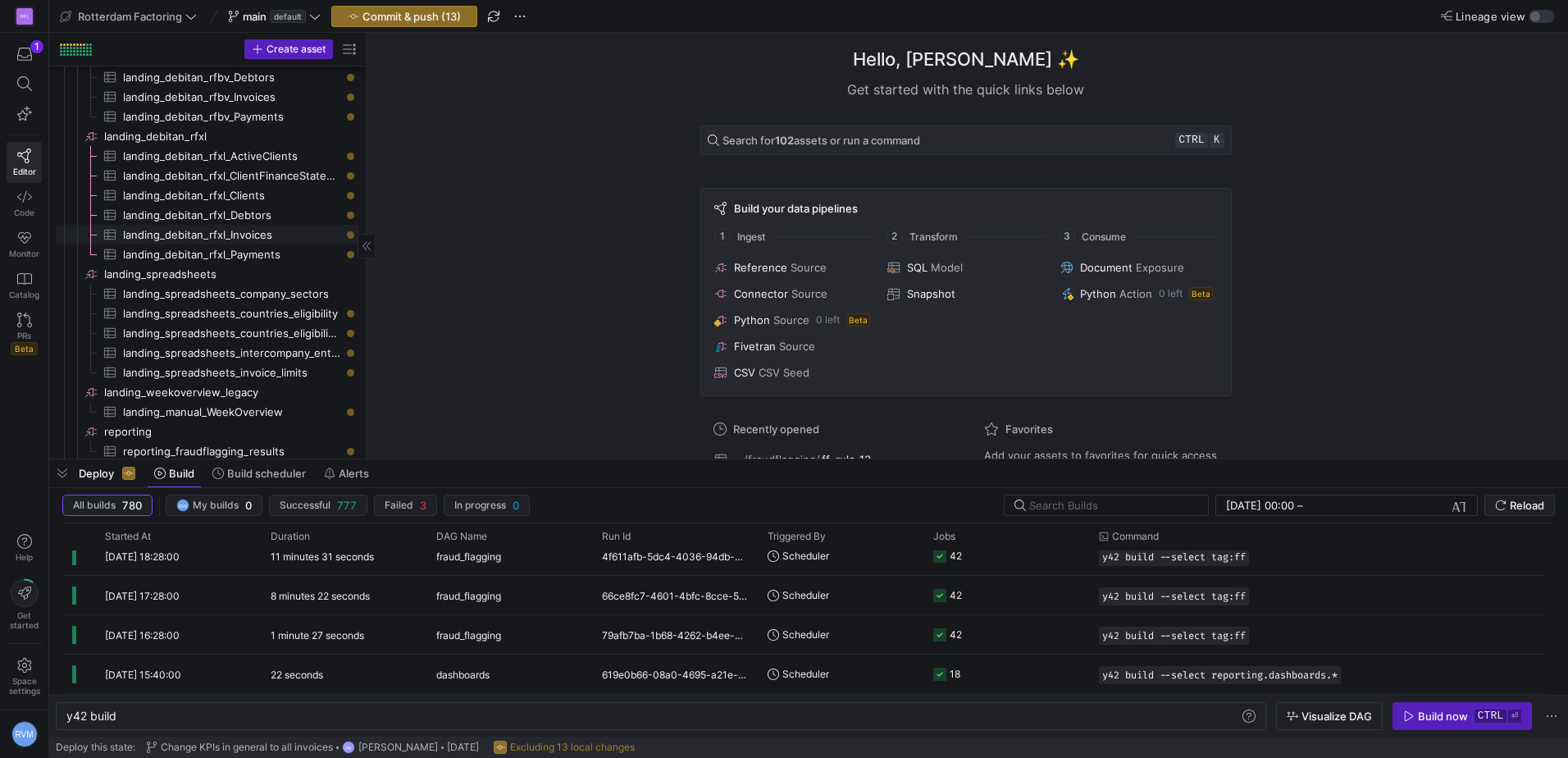
scroll to position [198, 0]
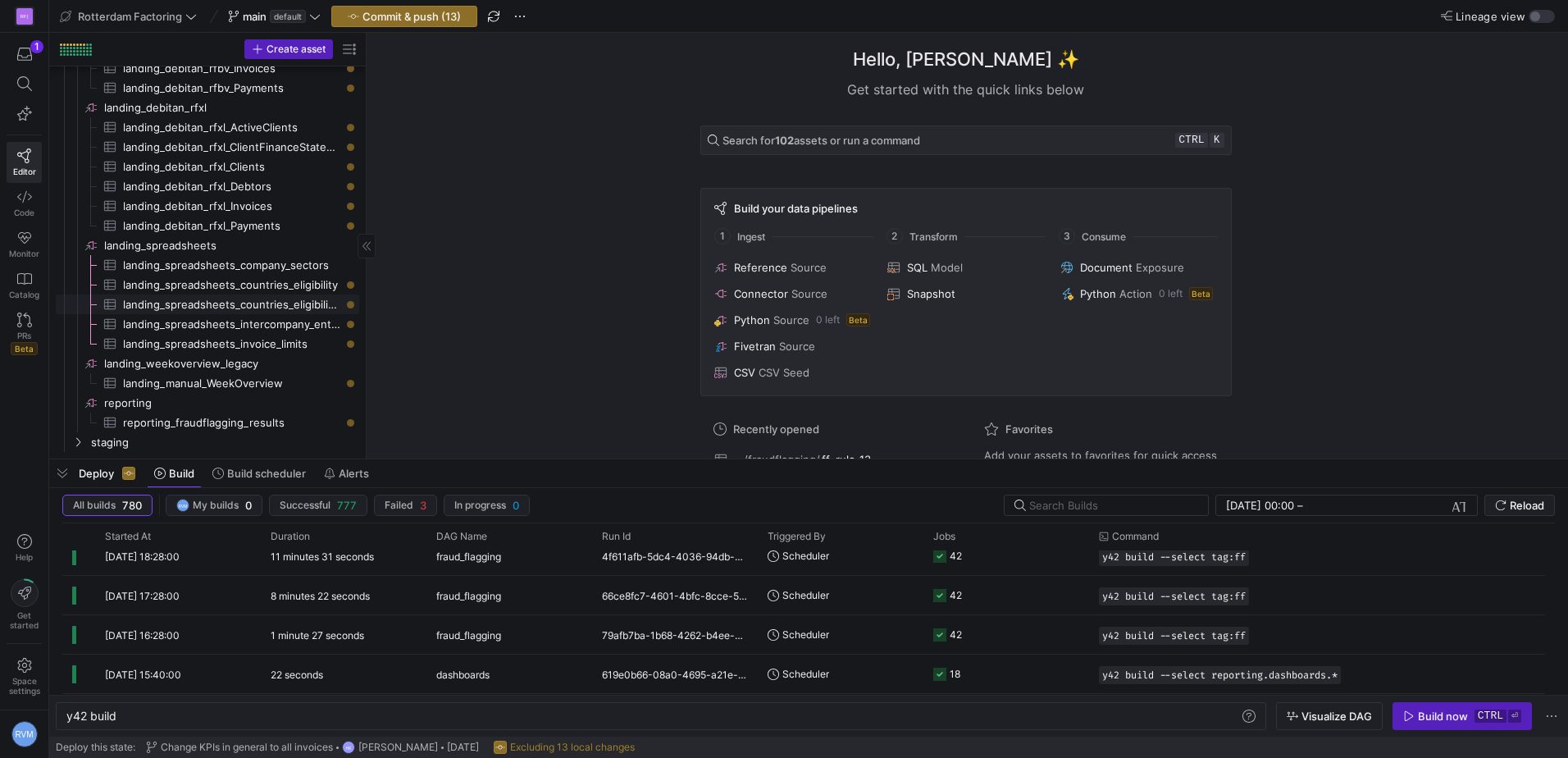
click at [287, 297] on span "landing_spreadsheets_countries_eligibilitys​​​​​​​​​" at bounding box center [232, 305] width 217 height 19
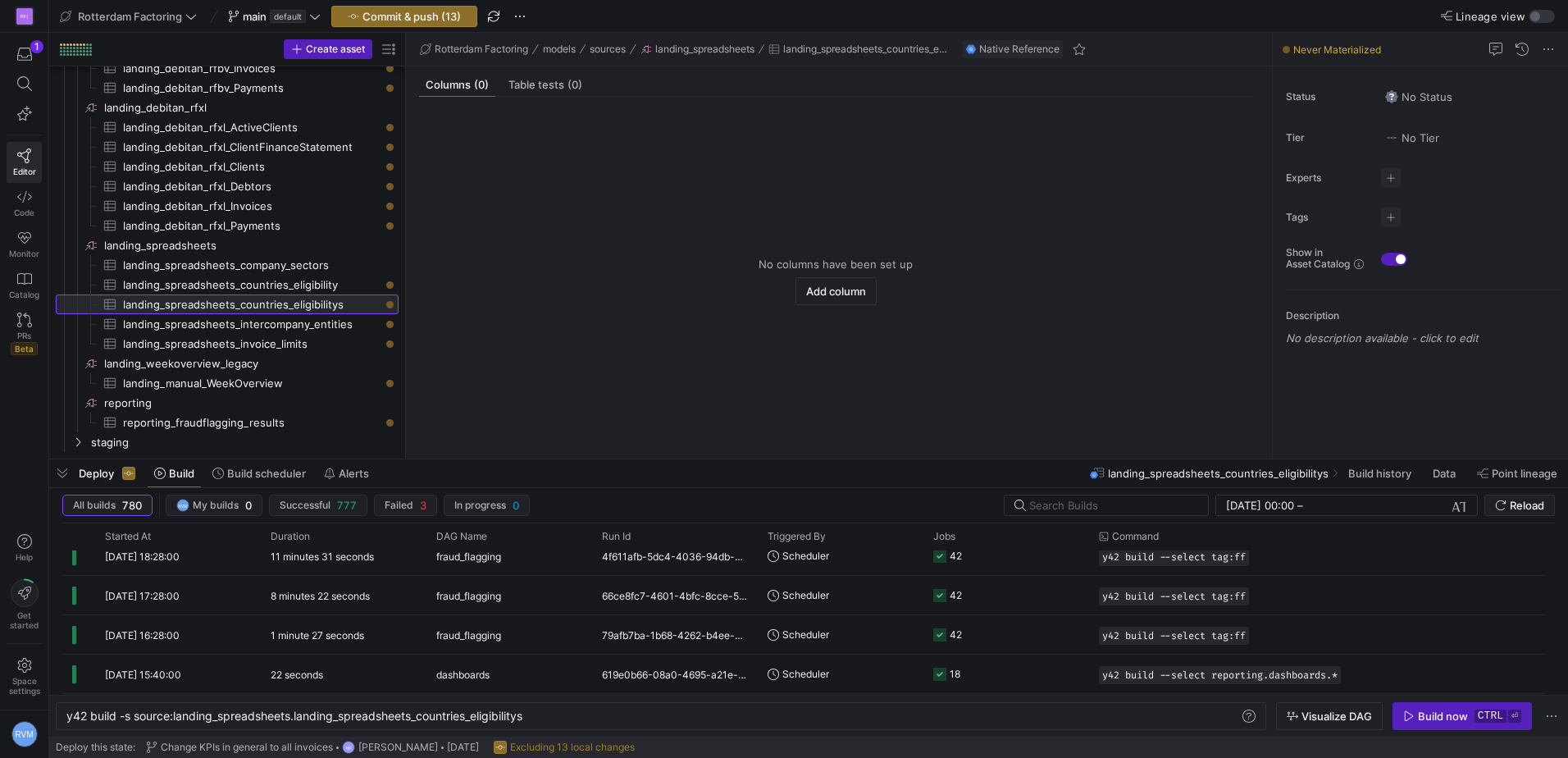
drag, startPoint x: 368, startPoint y: 157, endPoint x: 452, endPoint y: 161, distance: 84.1
click at [452, 161] on as-split "Create asset Drag here to set row groups Drag here to set column labels Group 1…" at bounding box center [808, 245] width 1519 height 426
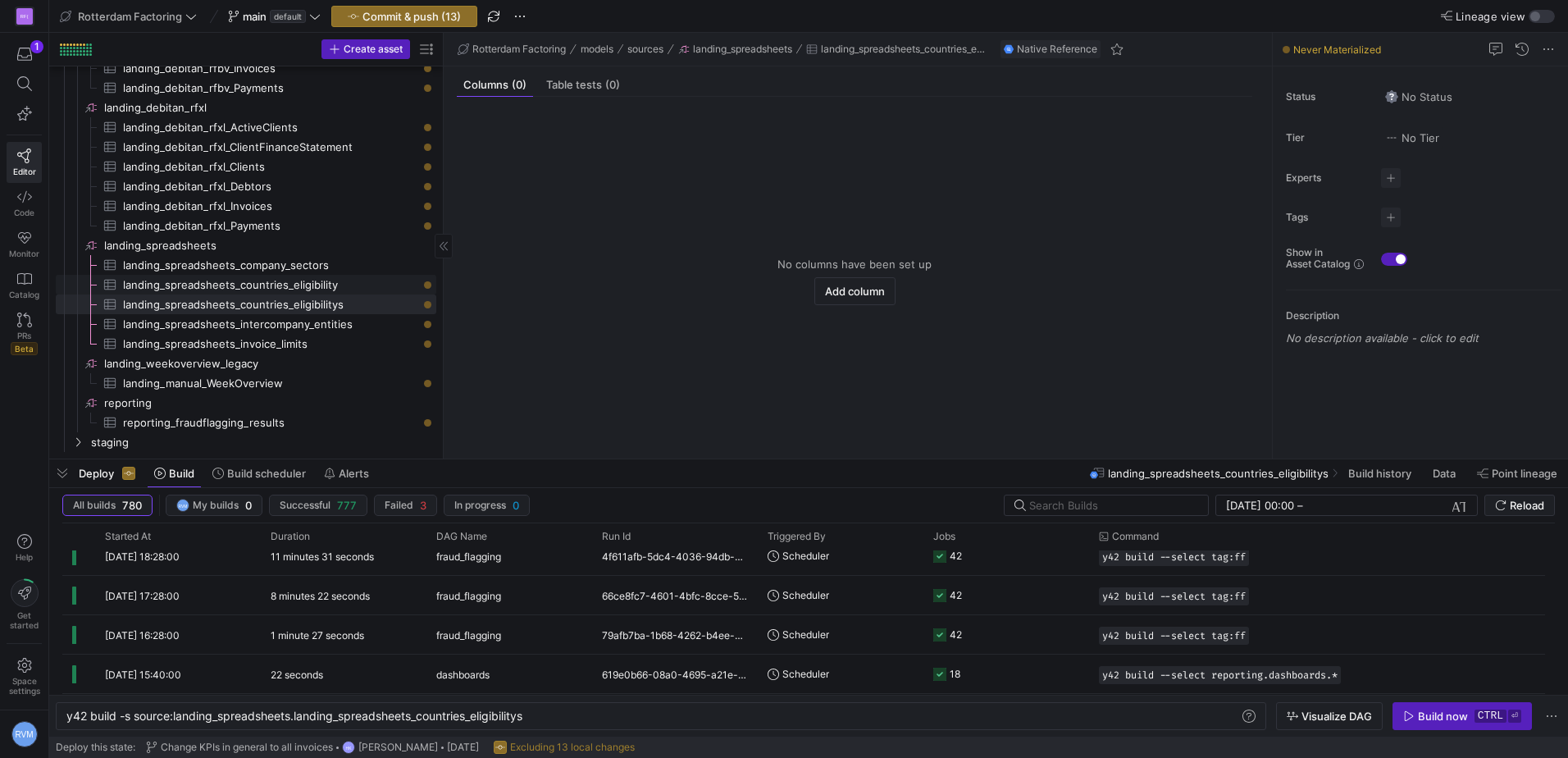
click at [308, 283] on span "landing_spreadsheets_countries_eligibility​​​​​​​​​" at bounding box center [270, 285] width 295 height 19
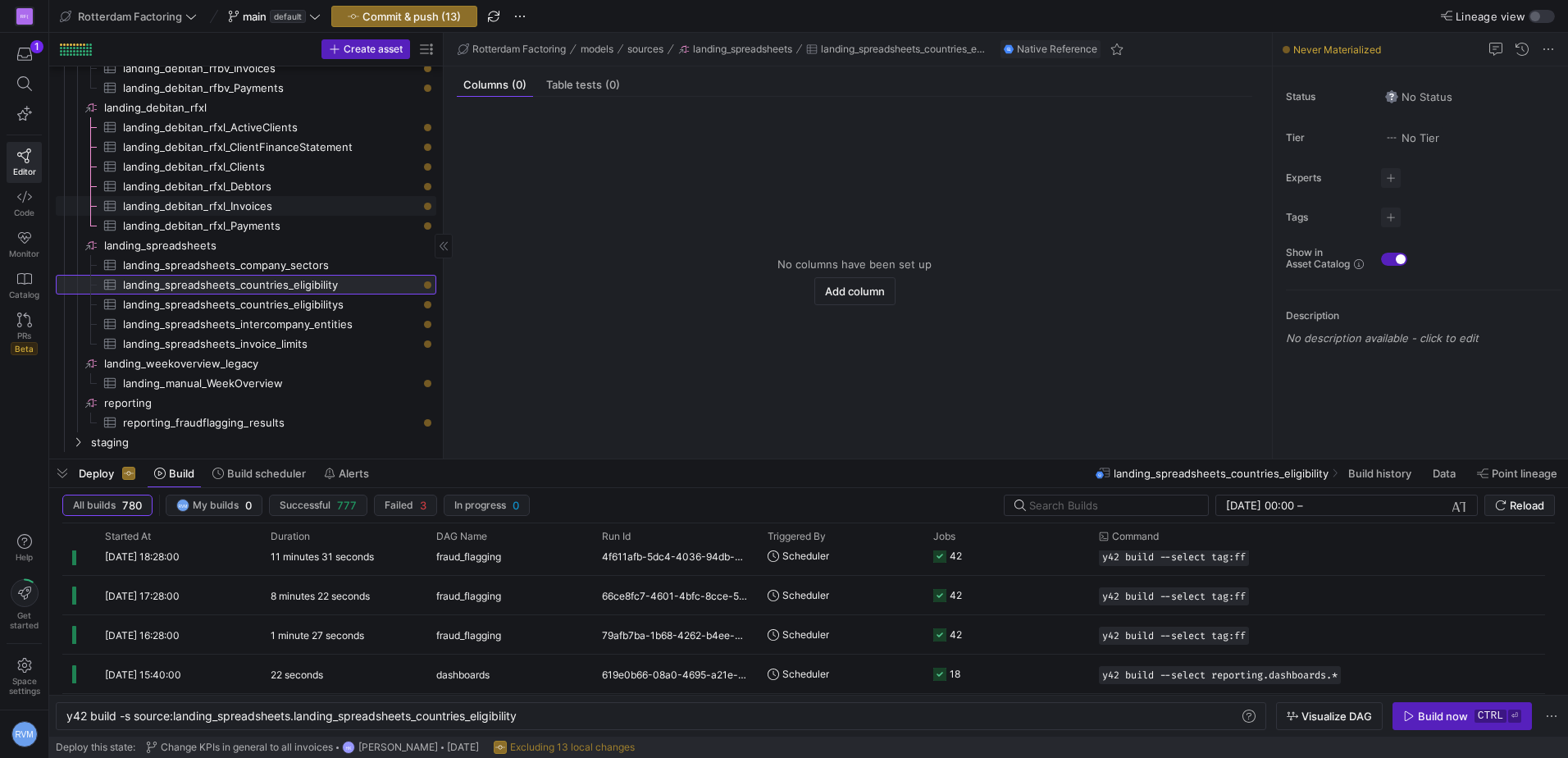
scroll to position [61, 0]
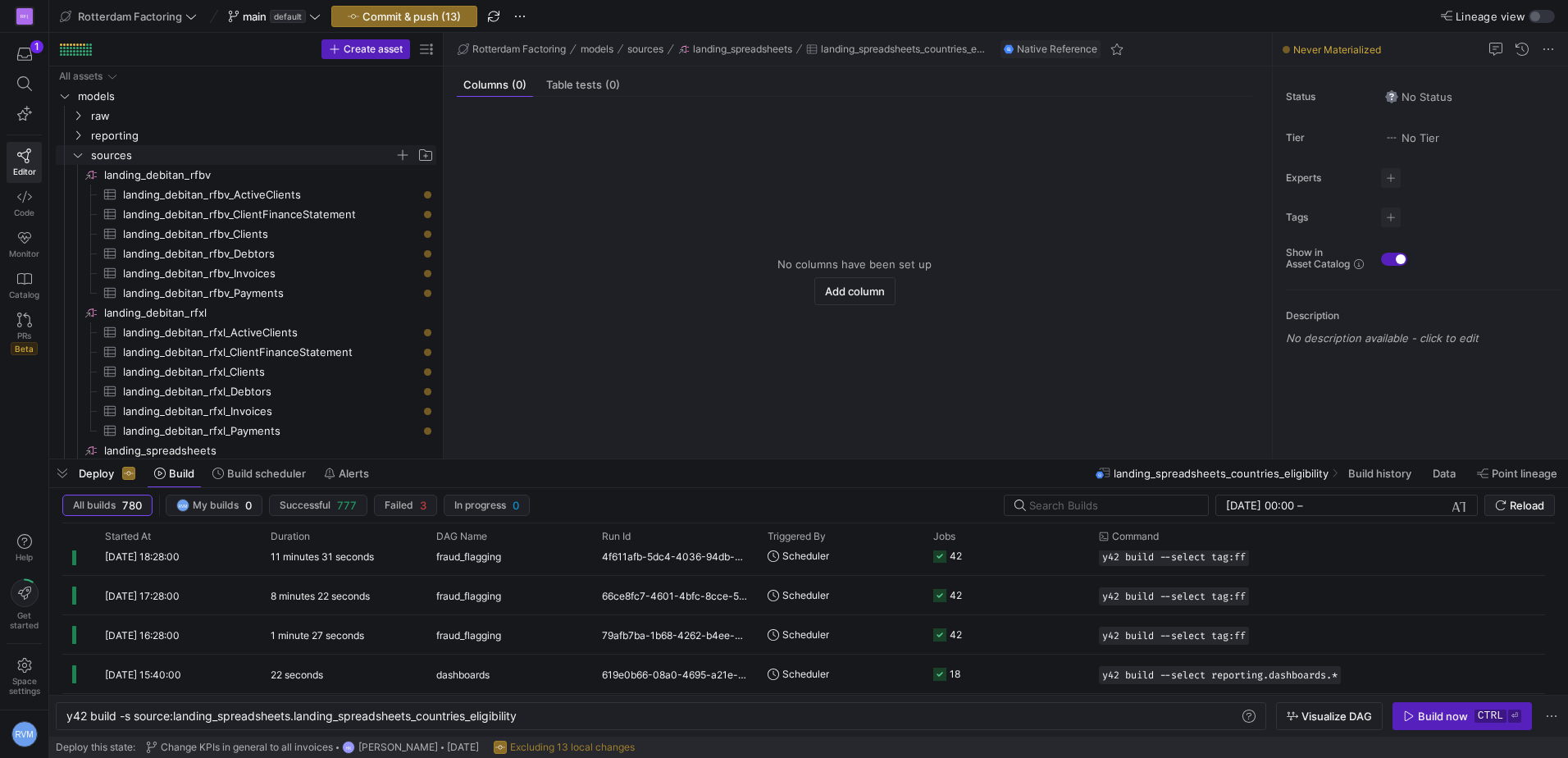
click at [74, 153] on icon "Press SPACE to select this row." at bounding box center [78, 155] width 12 height 10
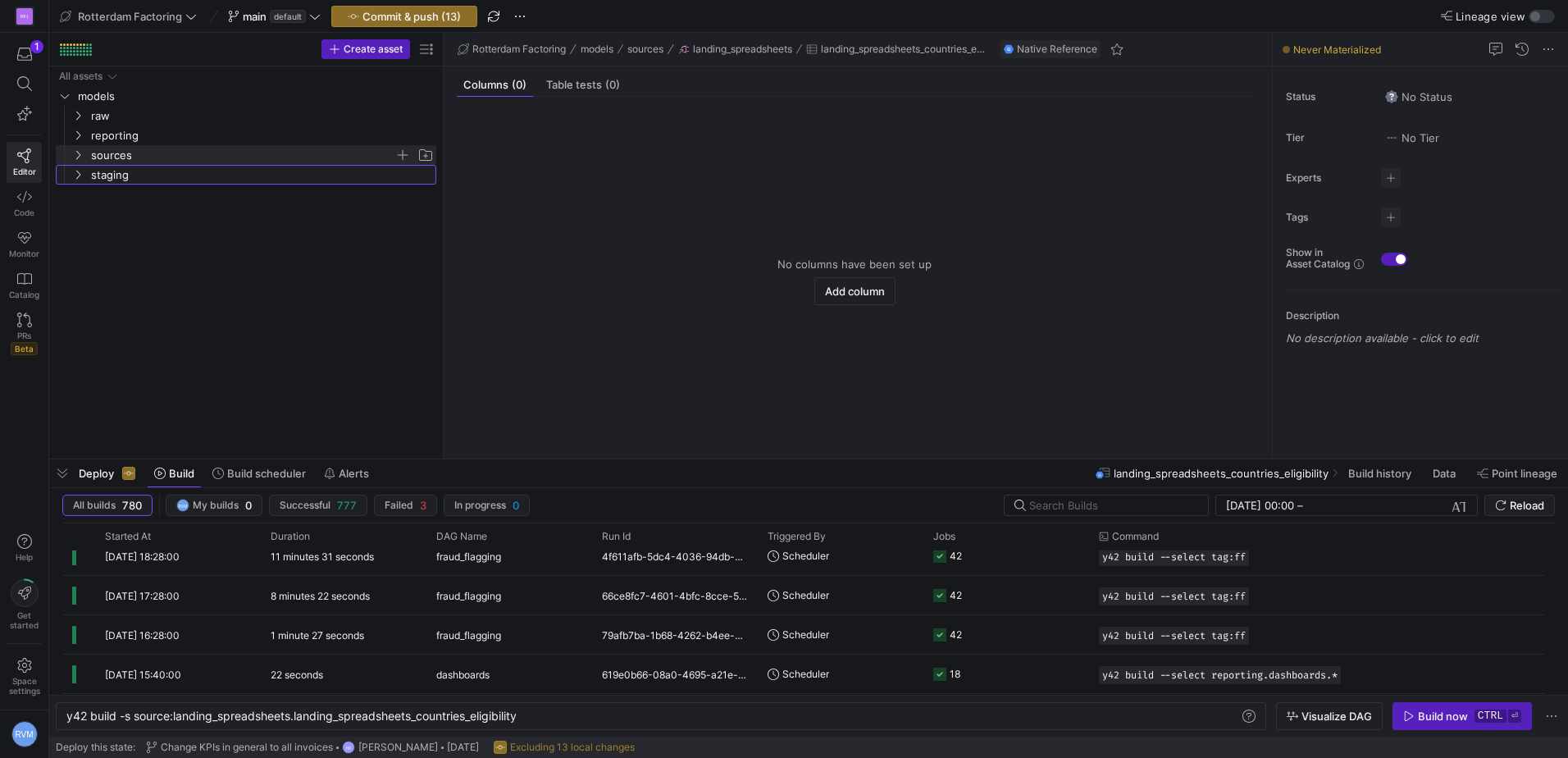
click at [82, 173] on icon "Press SPACE to select this row." at bounding box center [78, 174] width 12 height 10
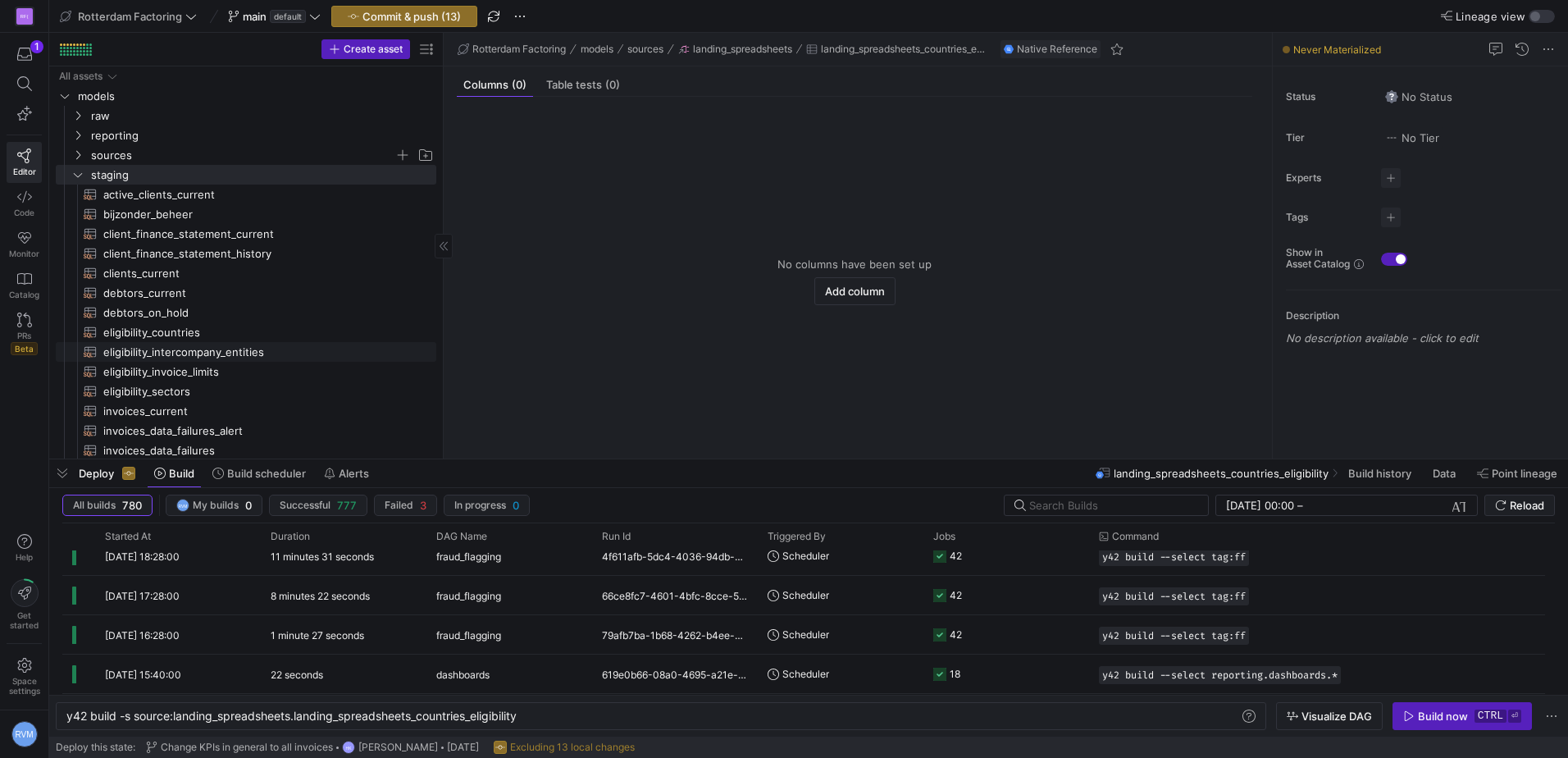
click at [235, 352] on span "eligibility_intercompany_entities​​​​​​​​​​" at bounding box center [260, 352] width 314 height 19
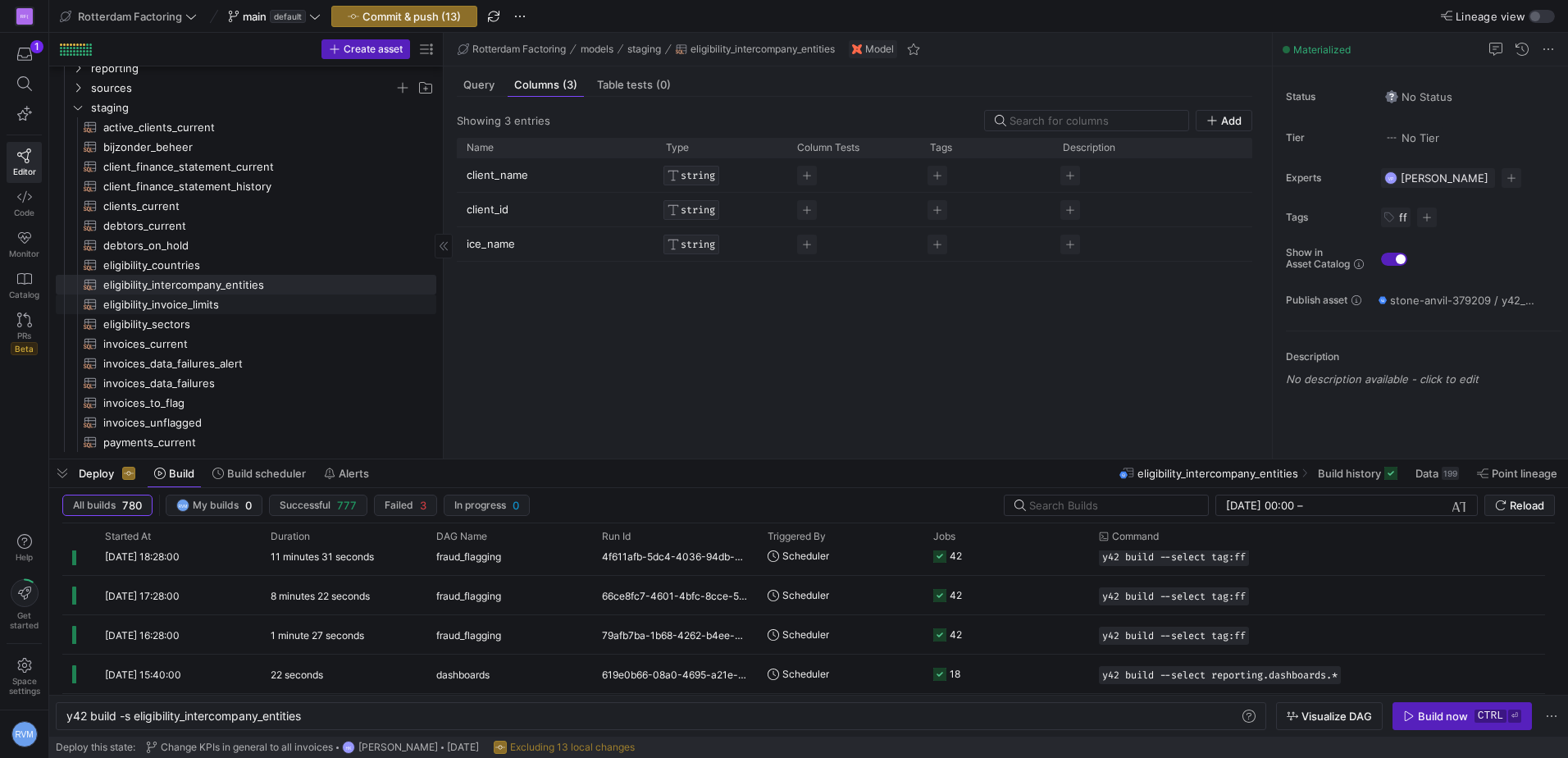
click at [212, 301] on span "eligibility_invoice_limits​​​​​​​​​​" at bounding box center [260, 305] width 314 height 19
click at [216, 284] on span "eligibility_intercompany_entities​​​​​​​​​​" at bounding box center [260, 285] width 314 height 19
click at [198, 301] on span "eligibility_invoice_limits​​​​​​​​​​" at bounding box center [260, 305] width 314 height 19
click at [160, 263] on span "eligibility_countries​​​​​​​​​​" at bounding box center [260, 265] width 314 height 19
type textarea "y42 build -s eligibility_countries"
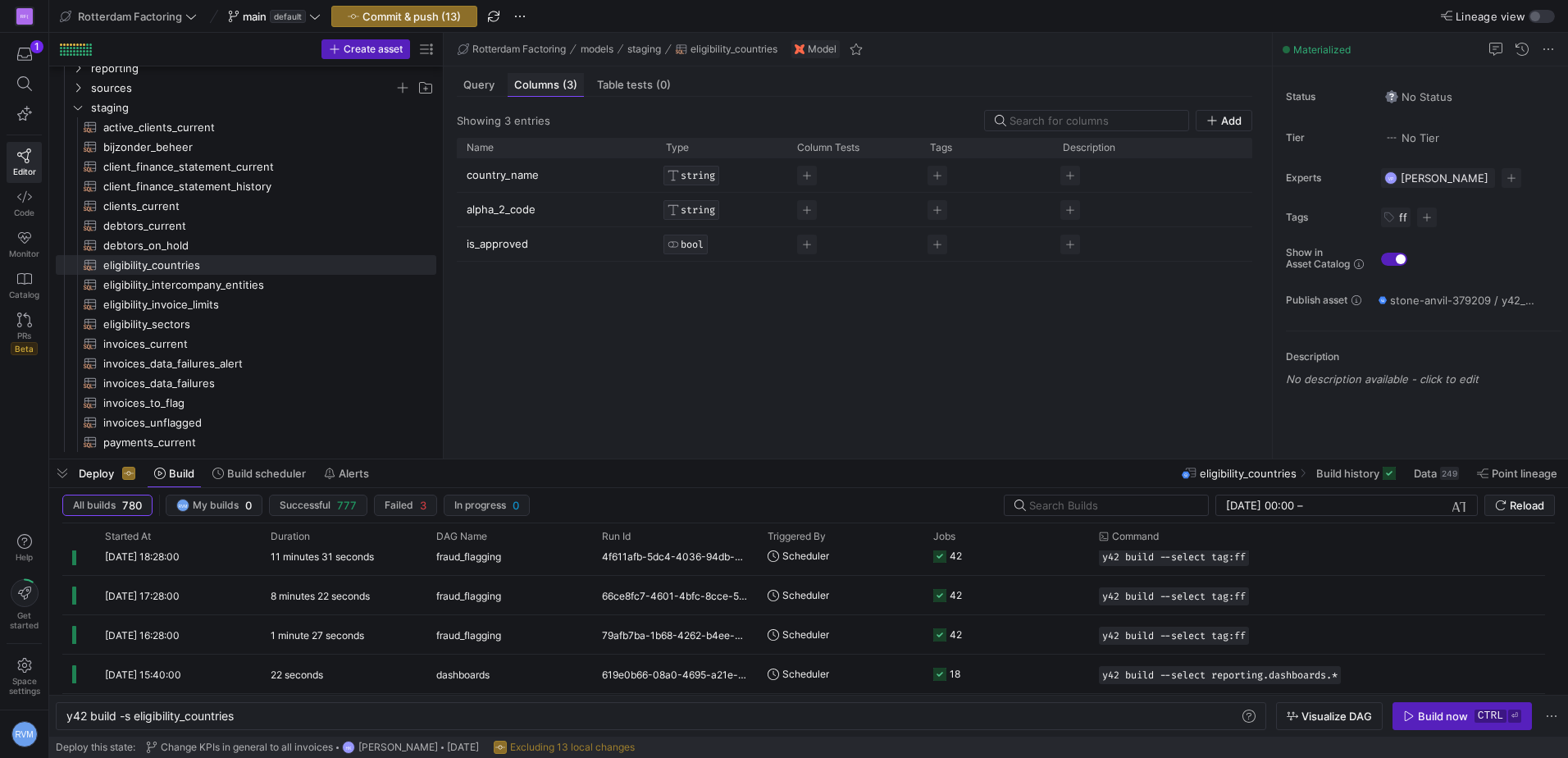
click at [474, 81] on span "Query" at bounding box center [479, 85] width 32 height 11
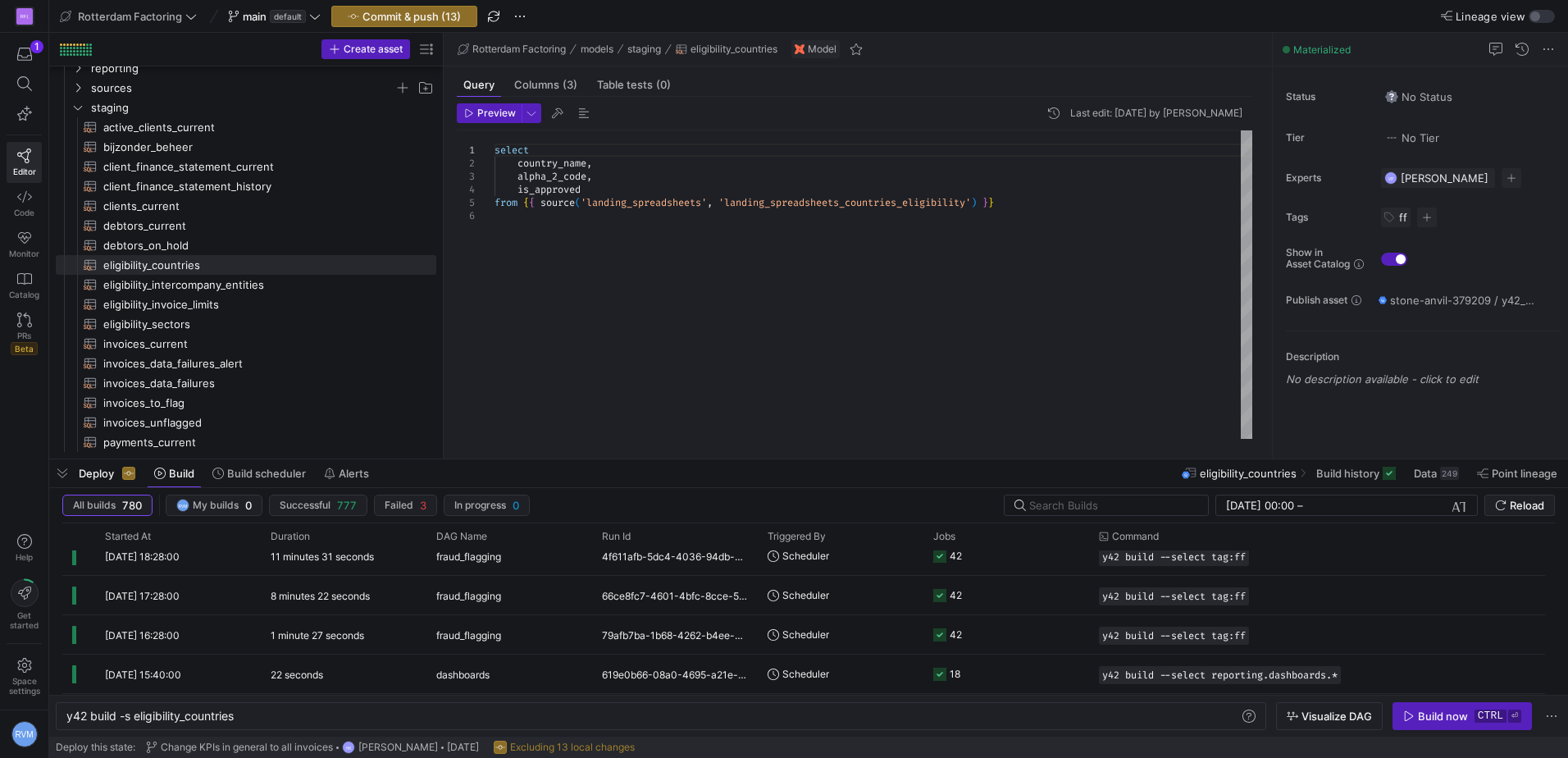
click at [1043, 206] on div "select country_name , alpha_2_code , is_approved from { { source ( 'landing_spr…" at bounding box center [873, 284] width 758 height 309
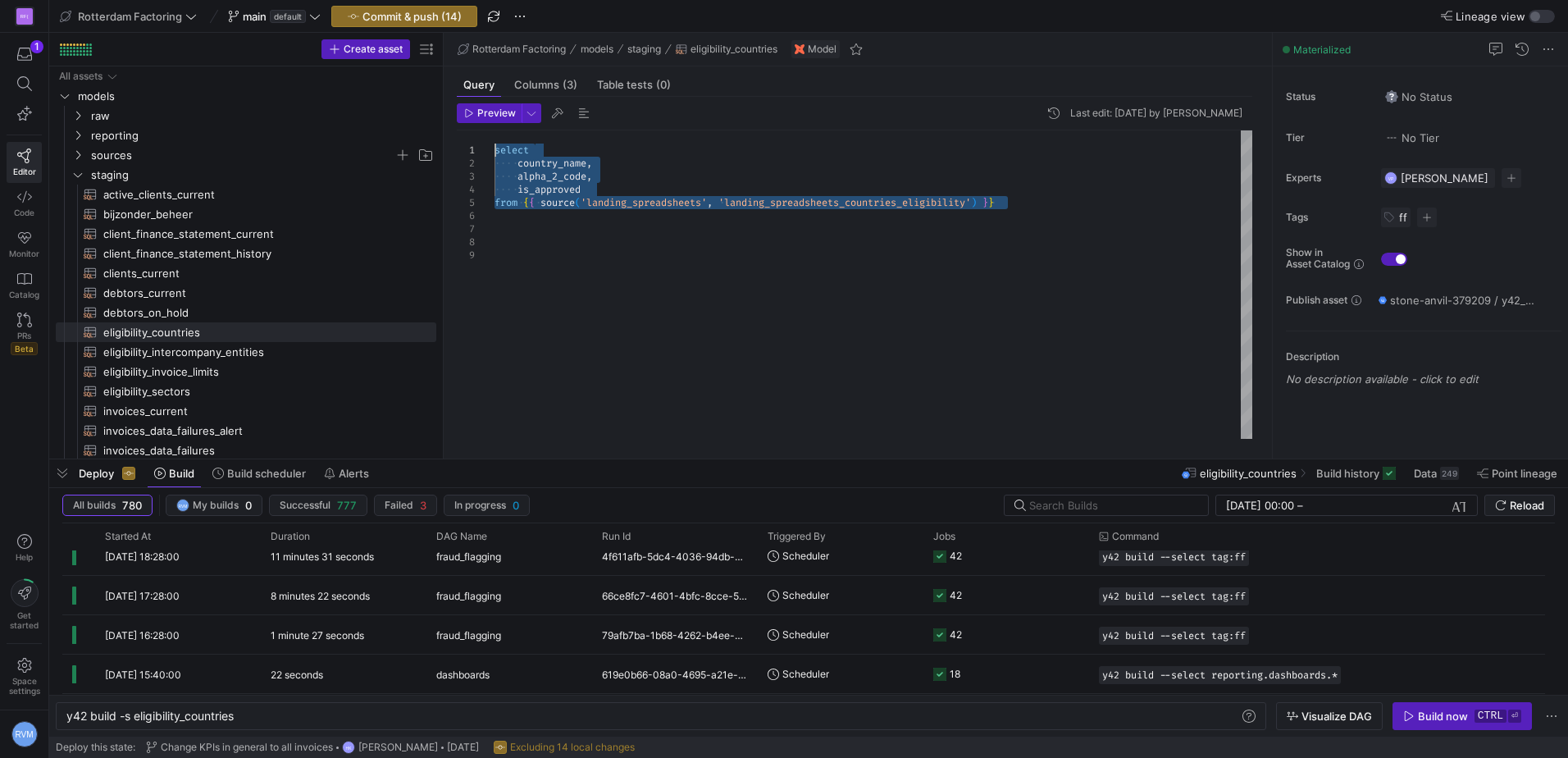
drag, startPoint x: 1036, startPoint y: 202, endPoint x: 487, endPoint y: 148, distance: 551.6
click at [495, 148] on div "select country_name , alpha_2_code , is_approved from { { source ( 'landing_spr…" at bounding box center [873, 284] width 758 height 309
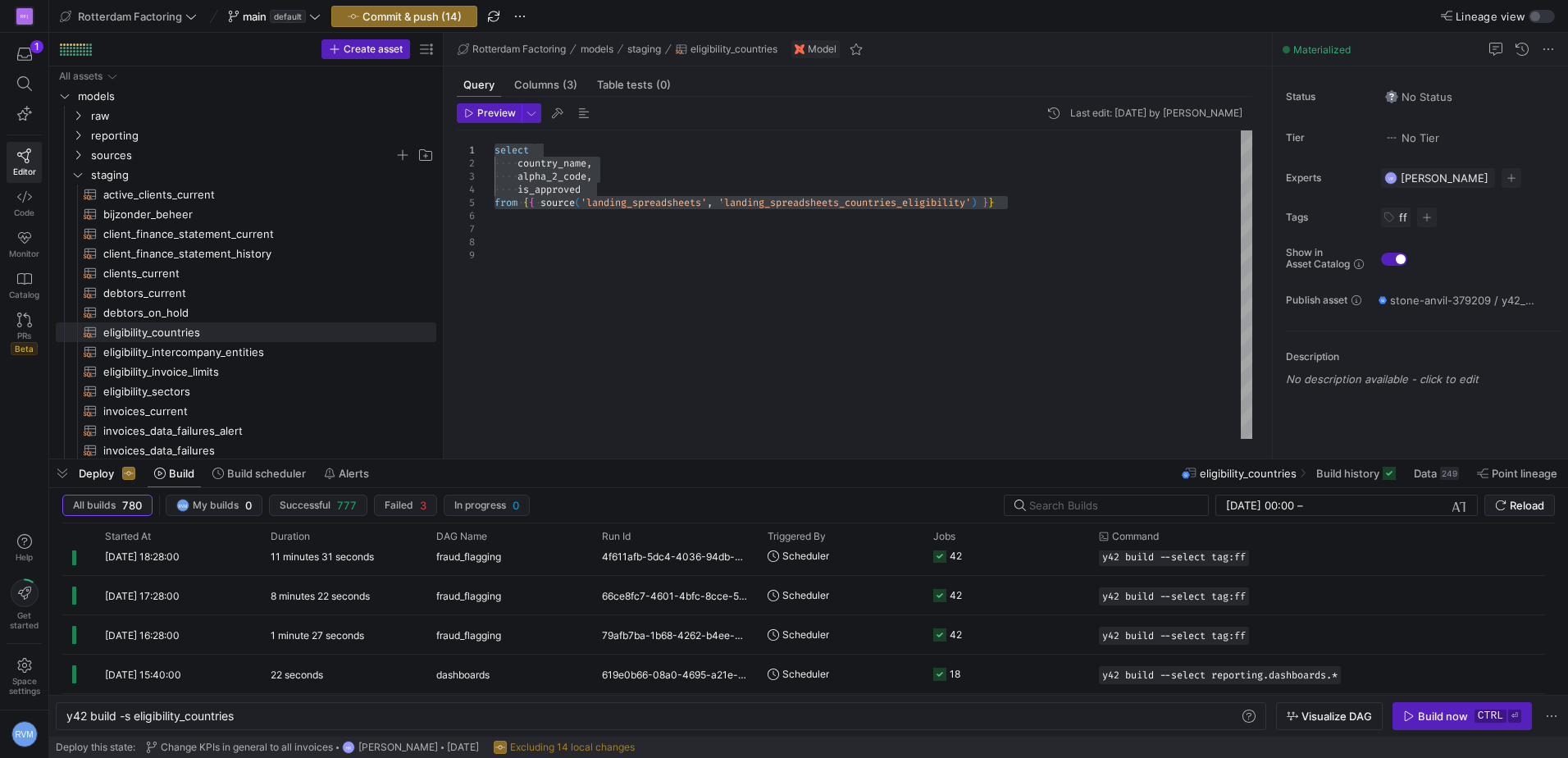
drag, startPoint x: 476, startPoint y: 241, endPoint x: 542, endPoint y: 250, distance: 66.6
click at [495, 241] on div "select country_name , alpha_2_code , is_approved from { { source ( 'landing_spr…" at bounding box center [873, 284] width 758 height 309
click at [563, 242] on div "select country_name , alpha_2_code , is_approved from { { source ( 'landing_spr…" at bounding box center [873, 284] width 758 height 309
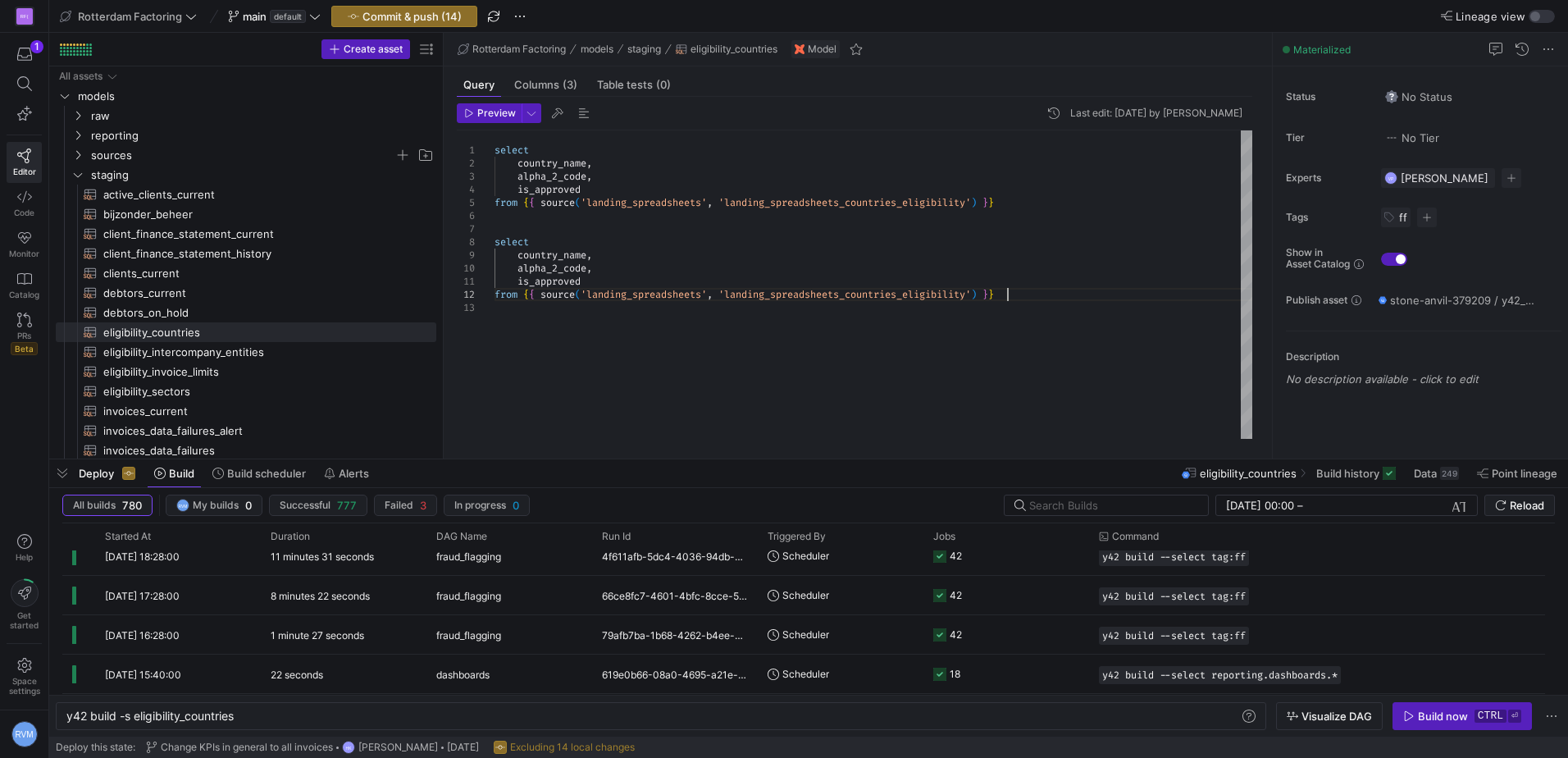
scroll to position [38, 0]
click at [597, 276] on div "select country_name , alpha_2_code , is_approved from { { source ( 'landing_spr…" at bounding box center [873, 284] width 758 height 309
drag, startPoint x: 608, startPoint y: 276, endPoint x: 477, endPoint y: 256, distance: 132.5
click at [495, 256] on div "select country_name , alpha_2_code , is_approved from { { source ( 'landing_spr…" at bounding box center [873, 284] width 758 height 309
type textarea "select country_name, alpha_2_code, is_approved from {{ source('landing_spreadsh…"
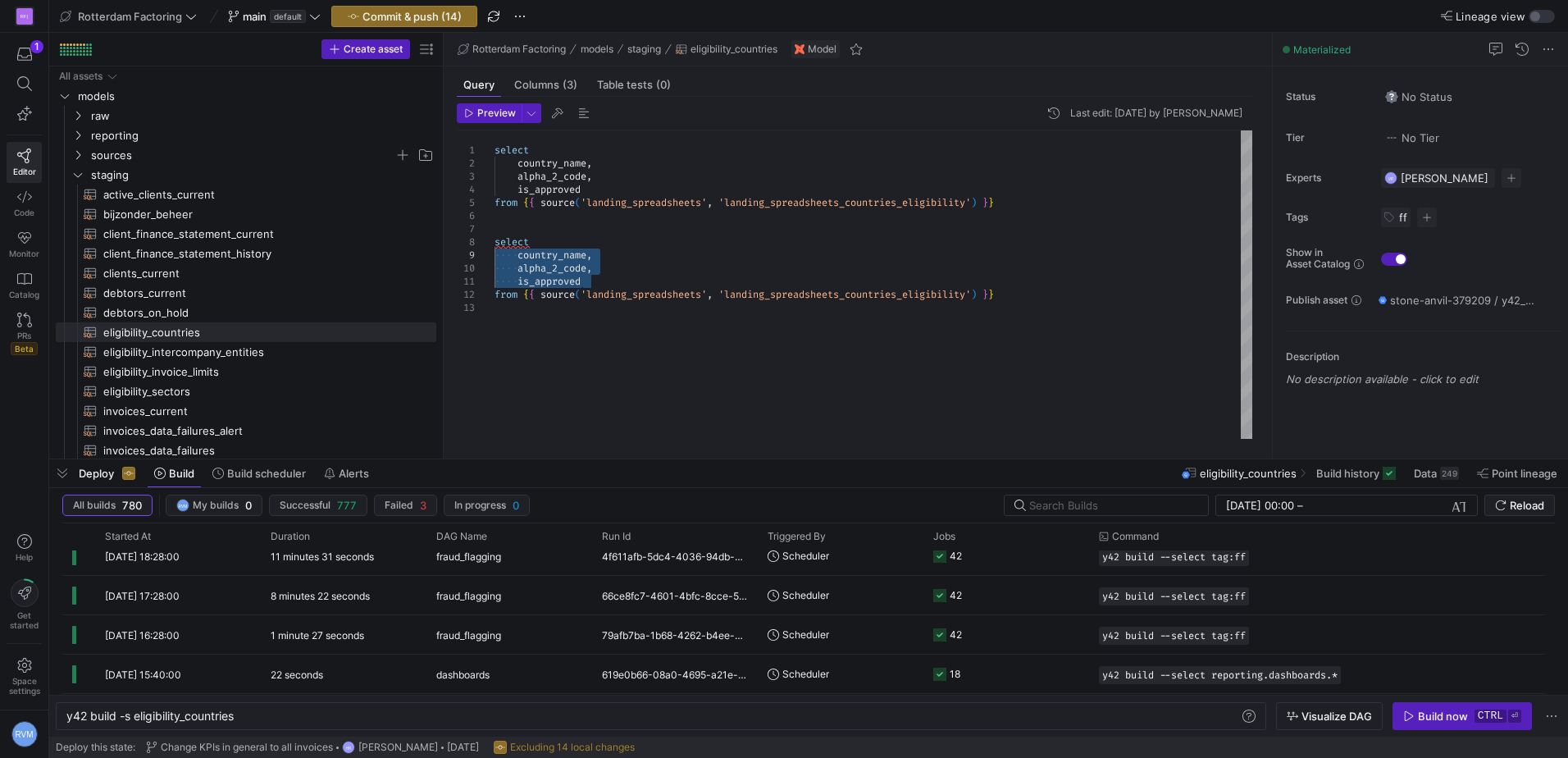
scroll to position [105, 5]
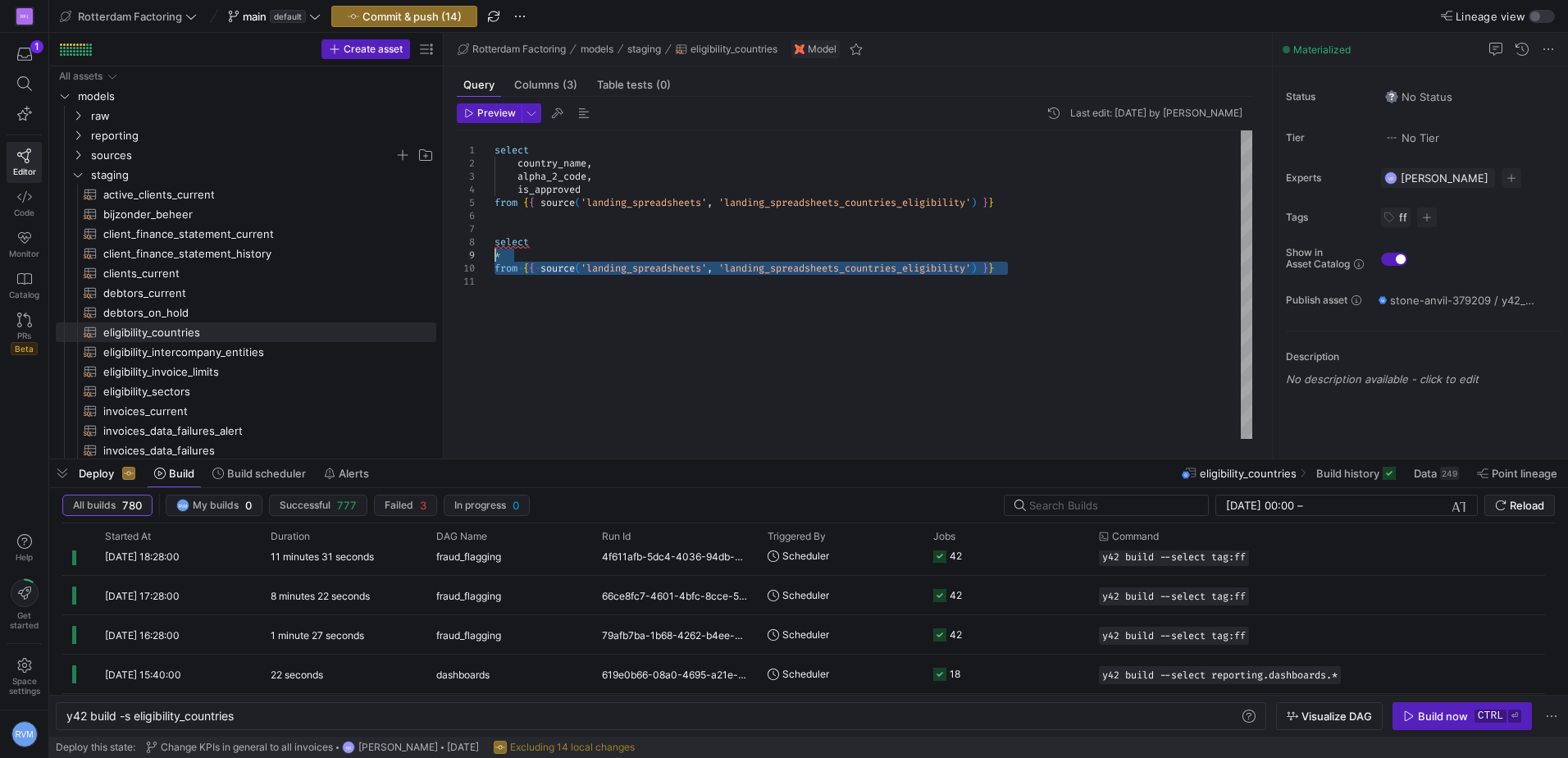
drag, startPoint x: 1015, startPoint y: 271, endPoint x: 442, endPoint y: 250, distance: 573.4
click at [495, 250] on div "select country_name , alpha_2_code , is_approved from { { source ( 'landing_spr…" at bounding box center [873, 284] width 758 height 309
click at [997, 304] on div "select country_name , alpha_2_code , is_approved from { { source ( 'landing_spr…" at bounding box center [873, 284] width 758 height 309
drag, startPoint x: 1028, startPoint y: 277, endPoint x: 447, endPoint y: 241, distance: 582.1
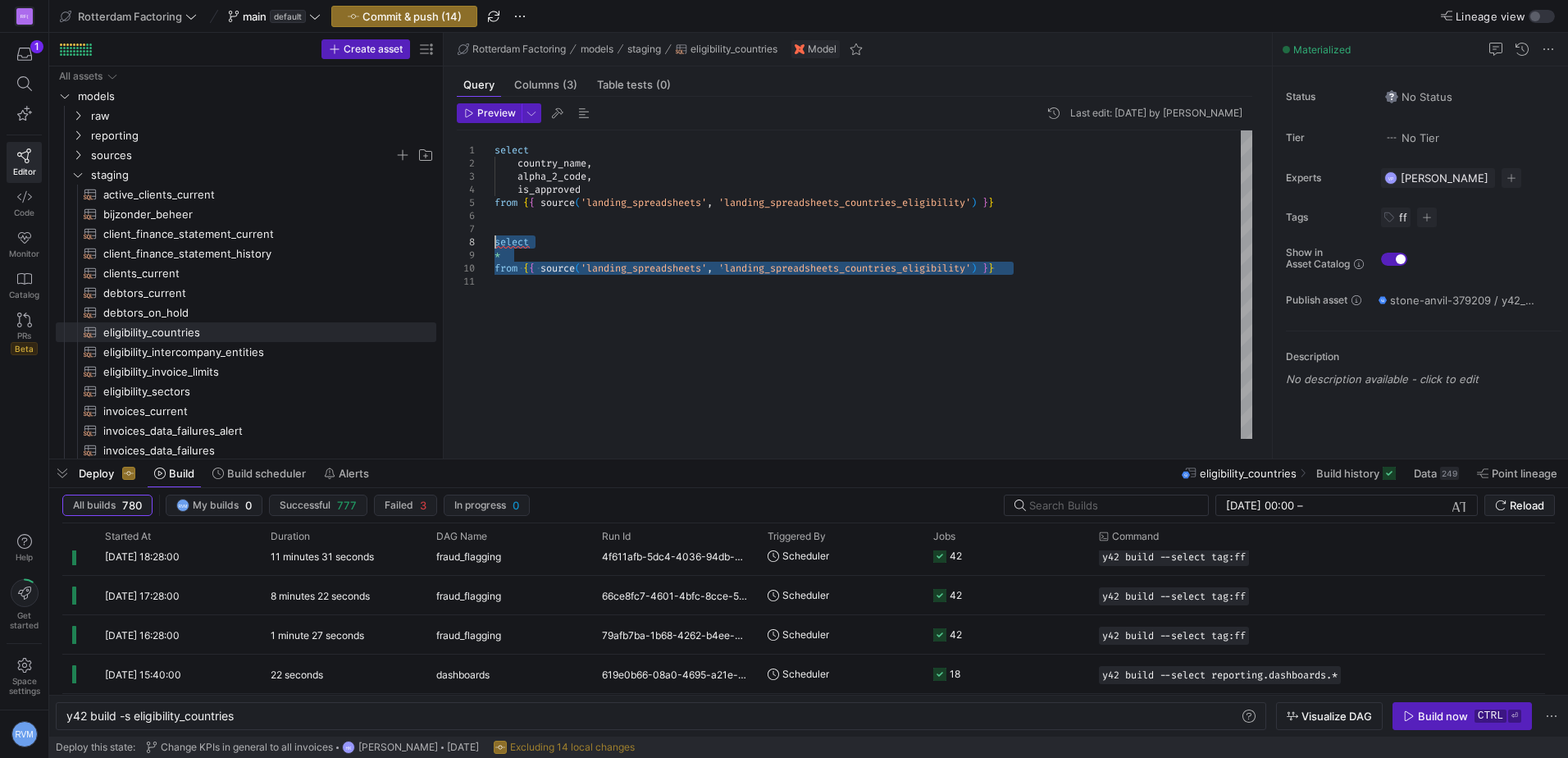
click at [495, 241] on div "select country_name , alpha_2_code , is_approved from { { source ( 'landing_spr…" at bounding box center [873, 284] width 758 height 309
type textarea "select country_name, alpha_2_code, is_approved from {{ source('landing_spreadsh…"
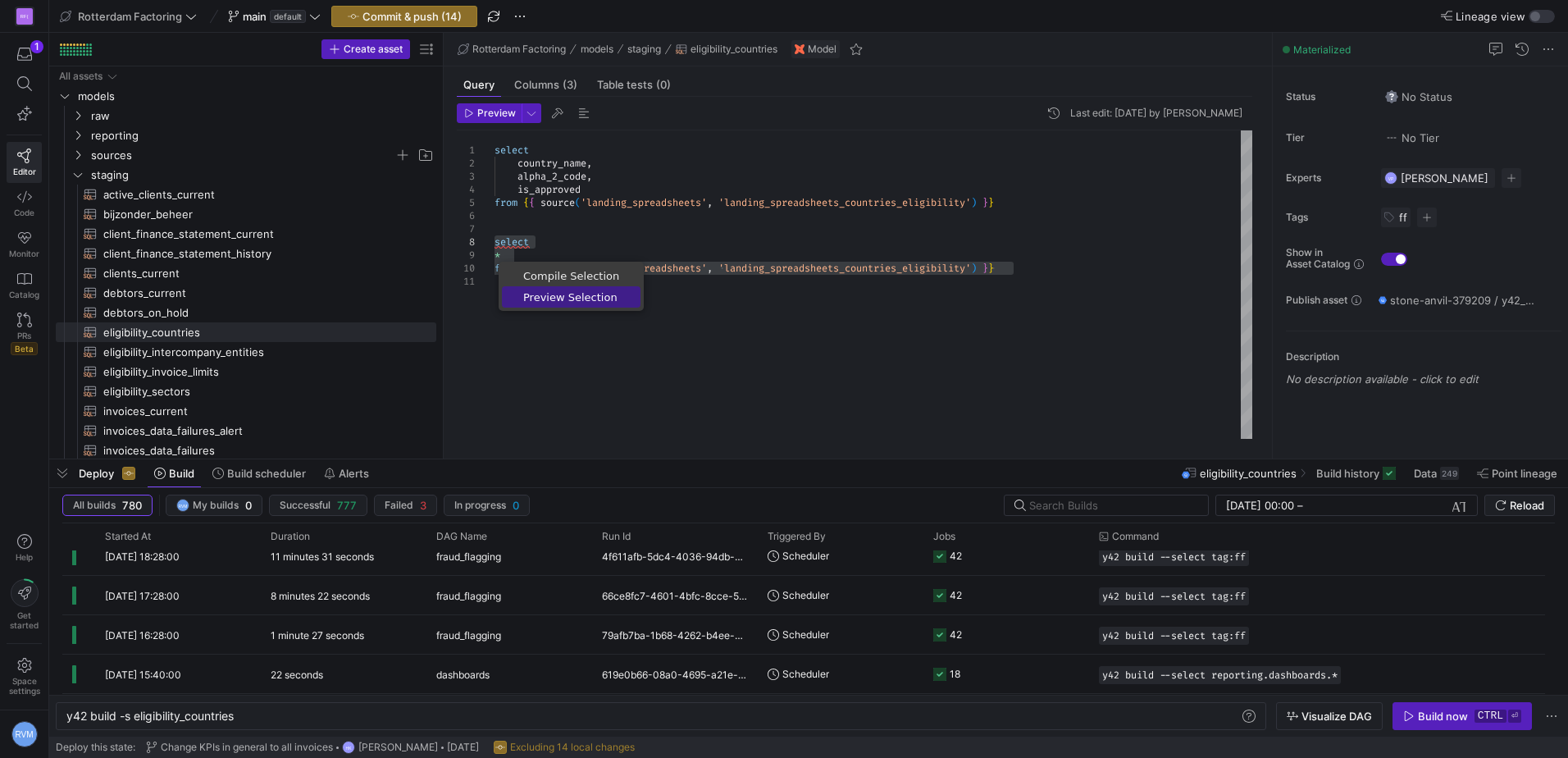
click at [551, 299] on span "Preview Selection" at bounding box center [571, 297] width 139 height 11
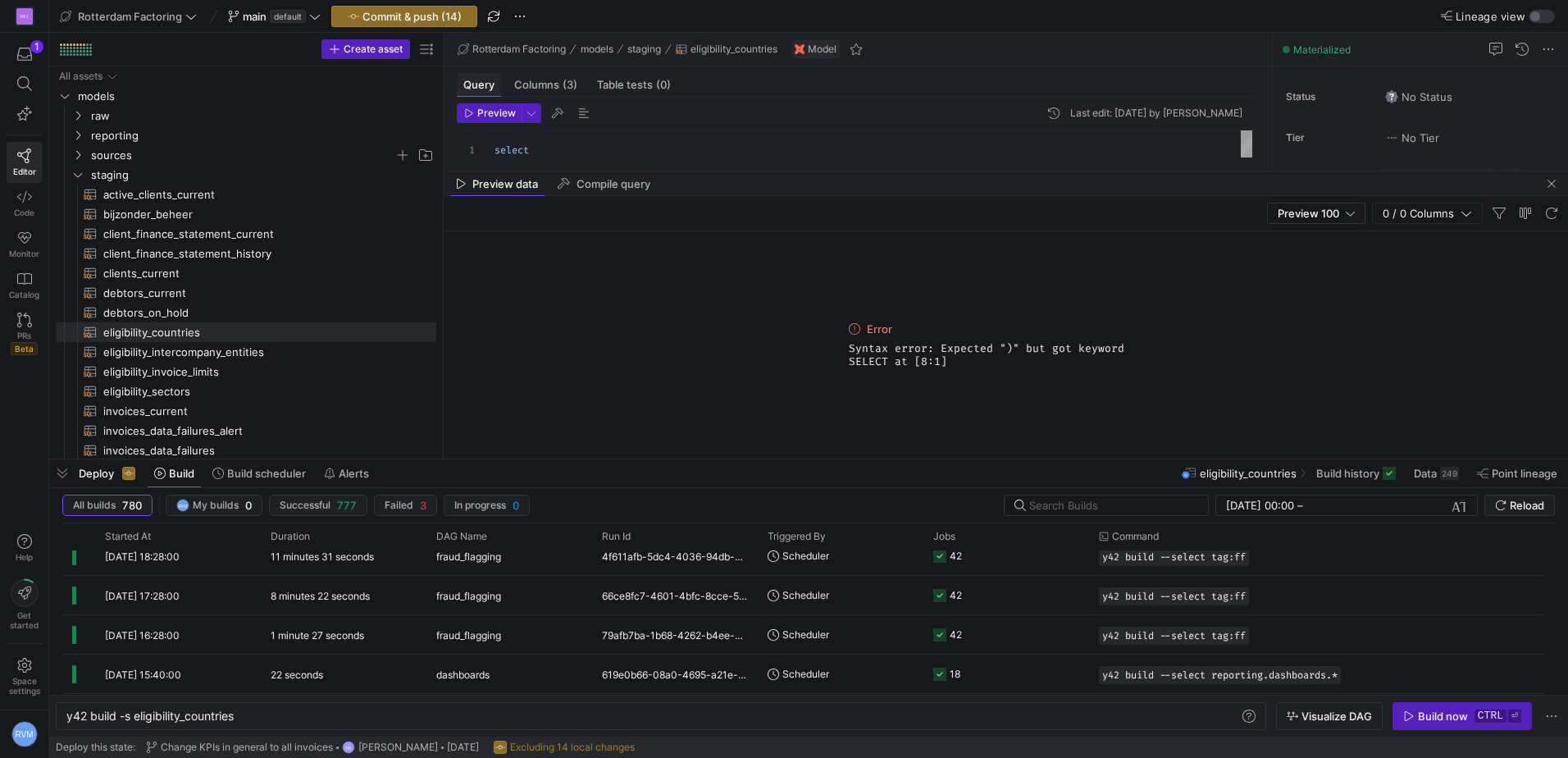
click at [479, 84] on span "Query" at bounding box center [479, 85] width 32 height 11
click at [633, 144] on div "select country_name , alpha_2_code , is_approved from { { source ( 'landing_spr…" at bounding box center [873, 209] width 758 height 158
click at [1553, 185] on span "button" at bounding box center [1551, 183] width 20 height 20
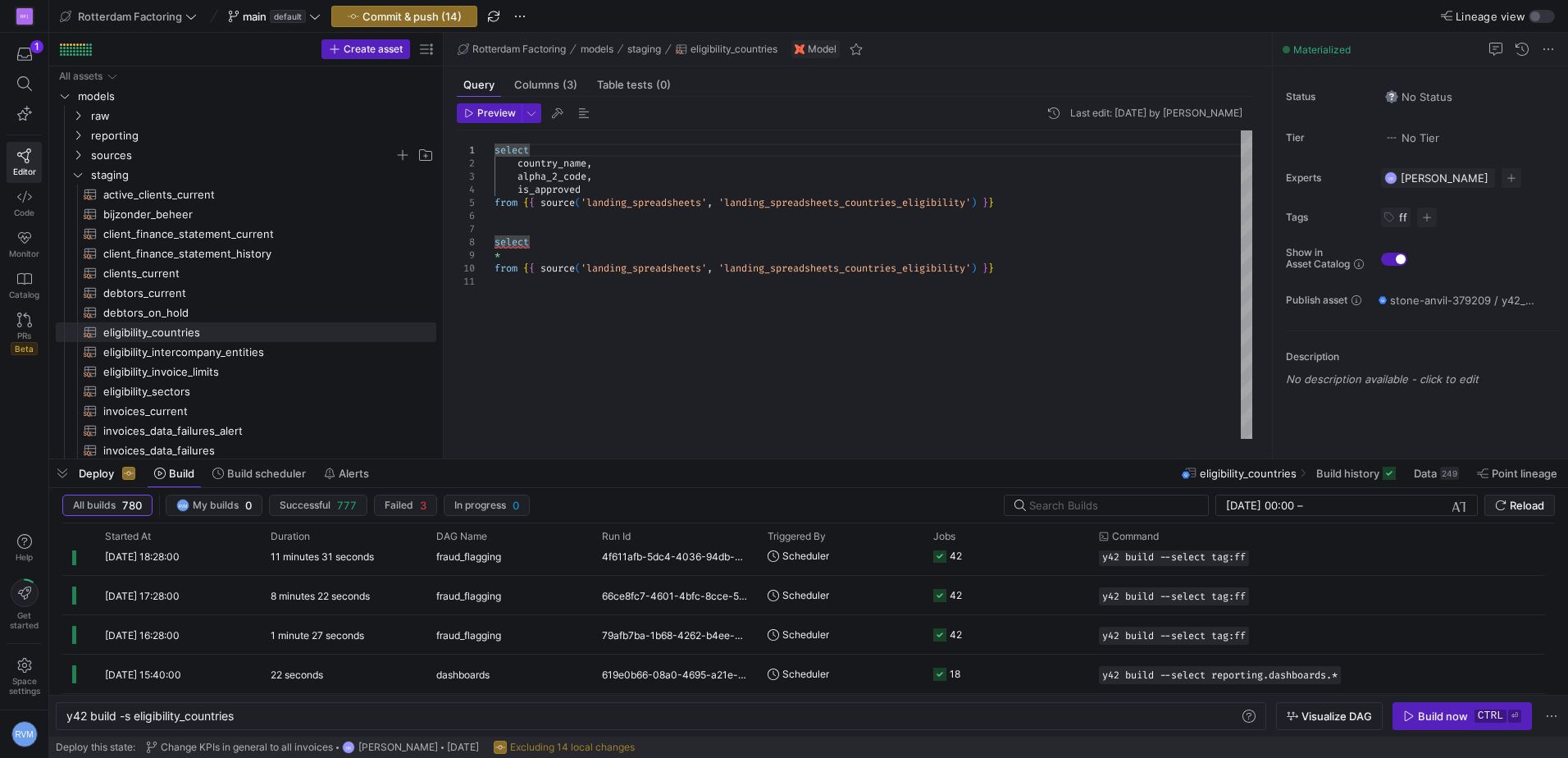
click at [560, 261] on div "select country_name , alpha_2_code , is_approved from { { source ( 'landing_spr…" at bounding box center [873, 284] width 758 height 309
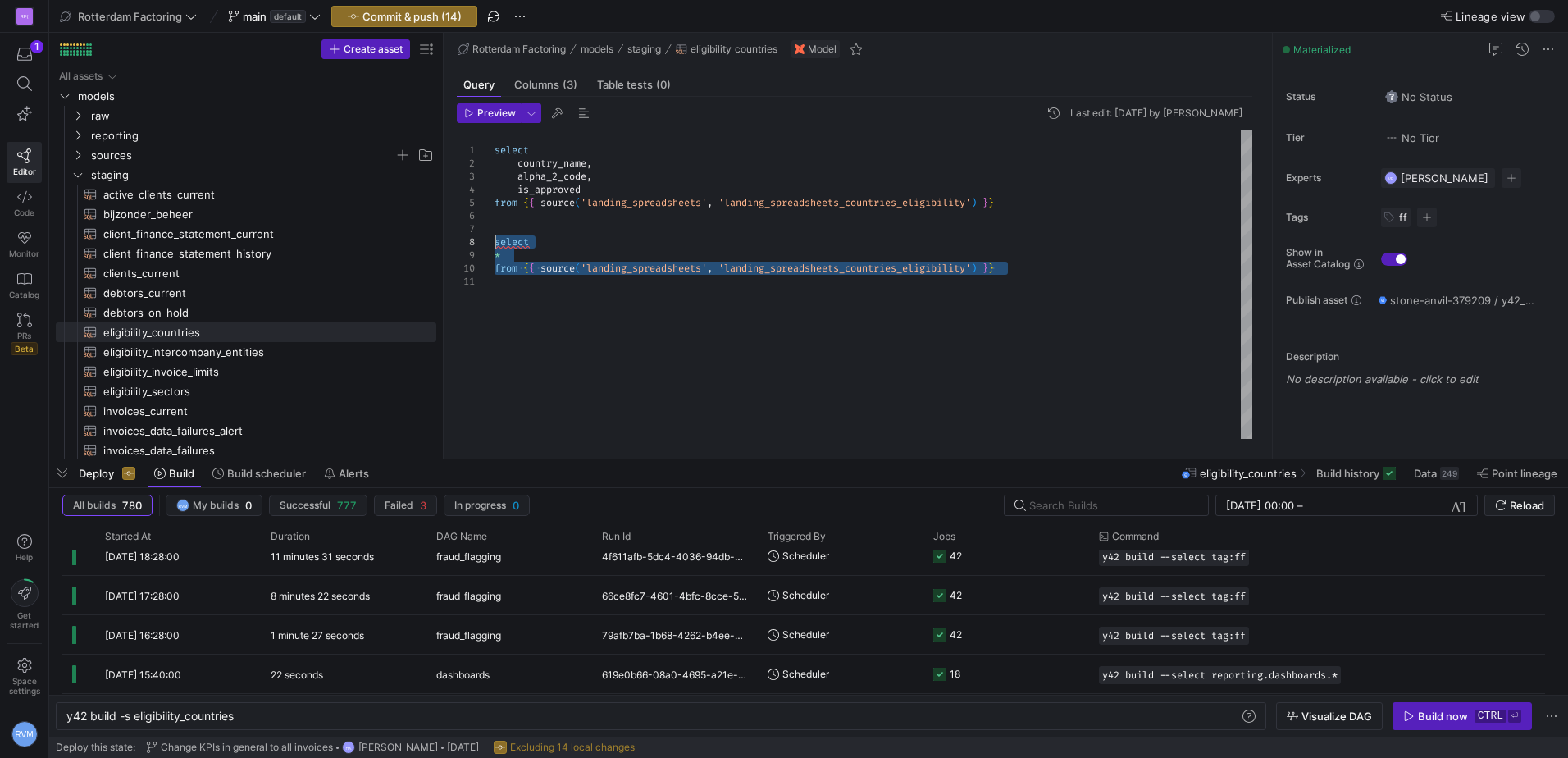
drag, startPoint x: 1033, startPoint y: 267, endPoint x: 432, endPoint y: 236, distance: 601.8
click at [495, 236] on div "select country_name , alpha_2_code , is_approved from { { source ( 'landing_spr…" at bounding box center [873, 284] width 758 height 309
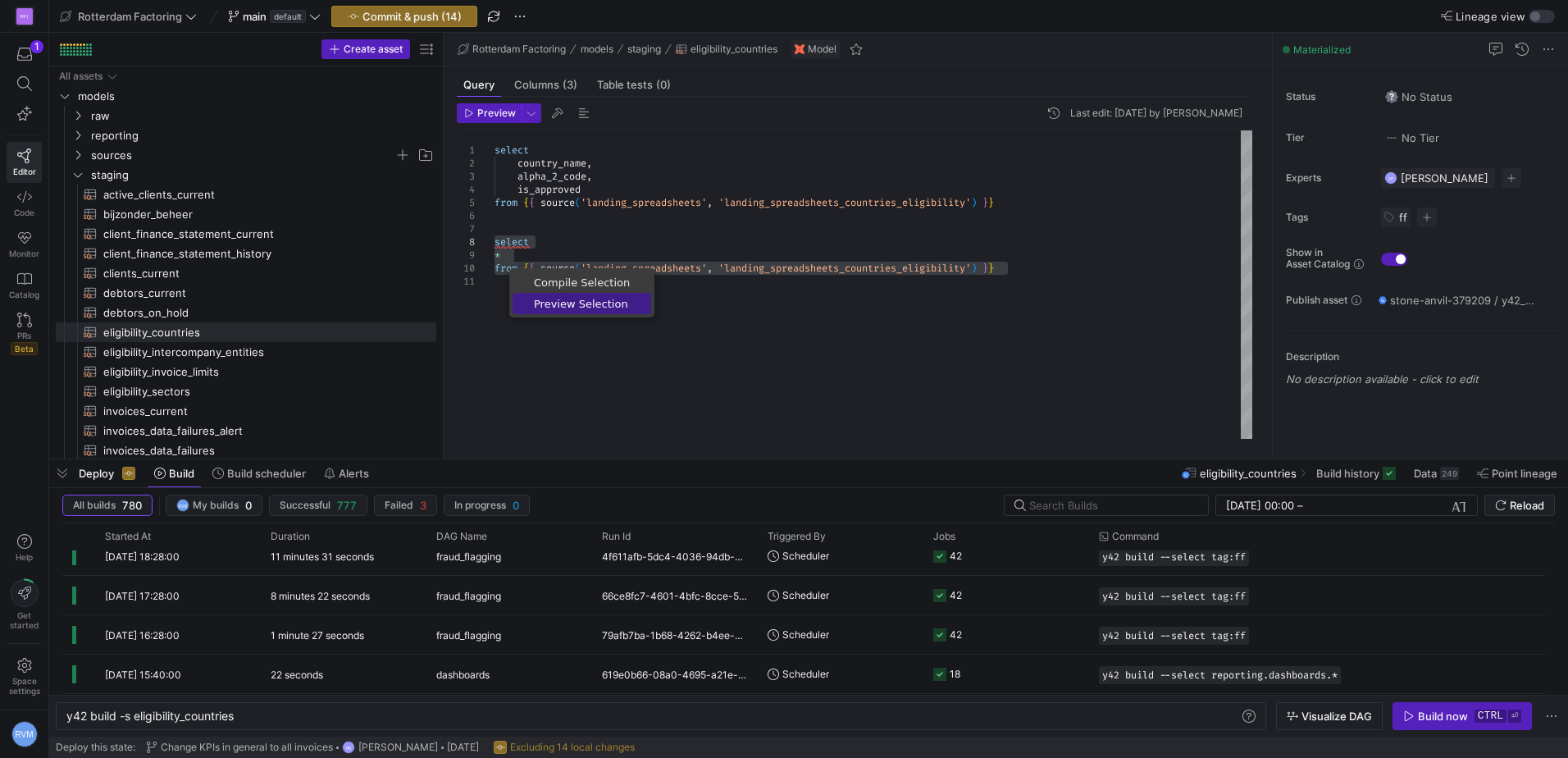
click at [566, 305] on span "Preview Selection" at bounding box center [581, 304] width 139 height 11
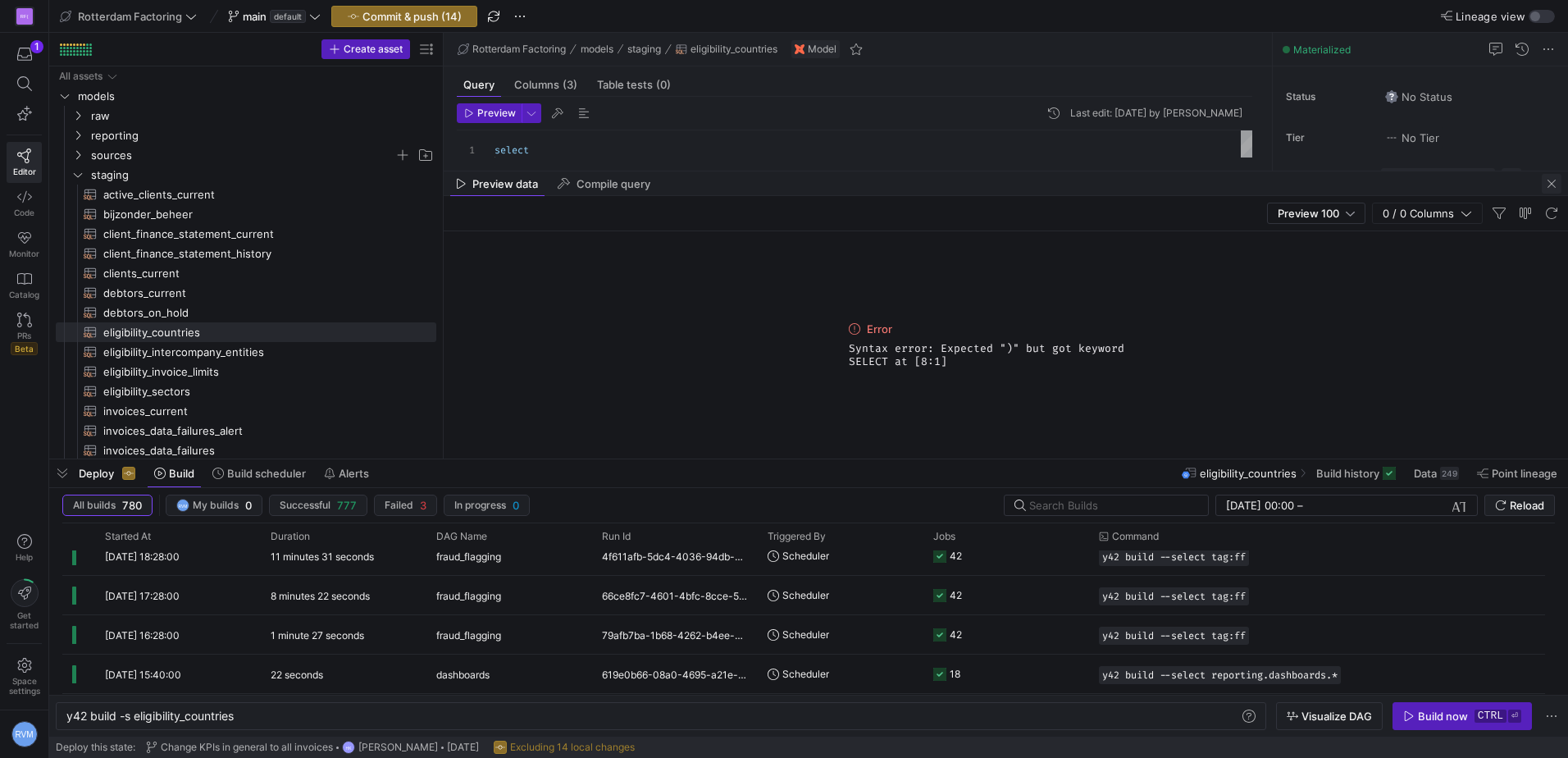
click at [1548, 183] on span "button" at bounding box center [1551, 183] width 20 height 20
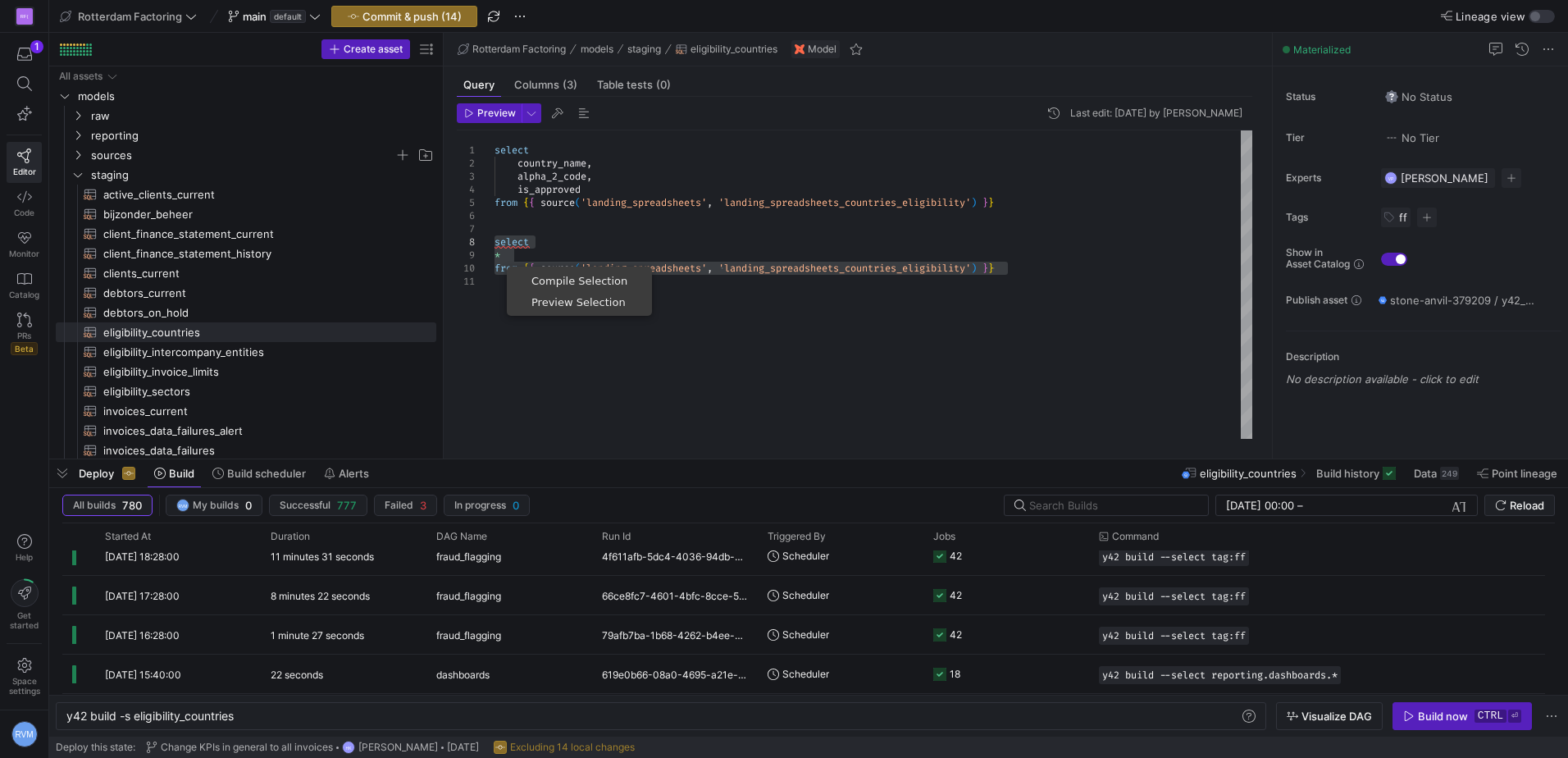
click at [541, 348] on div "select country_name , alpha_2_code , is_approved from { { source ( 'landing_spr…" at bounding box center [873, 284] width 758 height 309
click at [525, 259] on div "select country_name , alpha_2_code , is_approved from { { source ( 'landing_spr…" at bounding box center [873, 284] width 758 height 309
click at [547, 241] on div "select country_name , alpha_2_code , is_approved from { { source ( 'landing_spr…" at bounding box center [873, 284] width 758 height 309
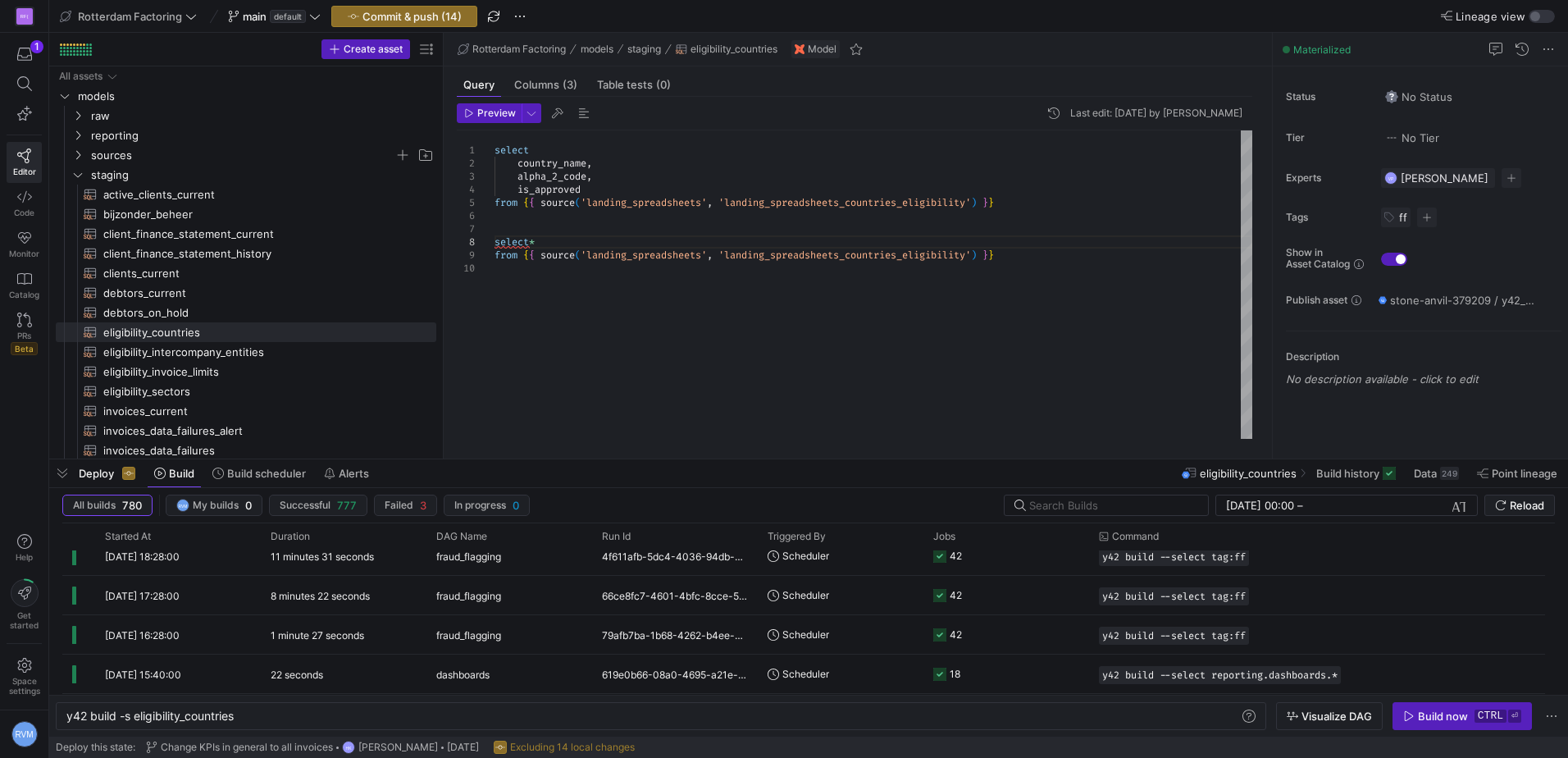
scroll to position [92, 41]
drag, startPoint x: 1033, startPoint y: 254, endPoint x: 457, endPoint y: 241, distance: 576.1
click at [495, 241] on div "select country_name , alpha_2_code , is_approved from { { source ( 'landing_spr…" at bounding box center [873, 284] width 758 height 309
click at [554, 290] on span "Preview Selection" at bounding box center [579, 287] width 139 height 11
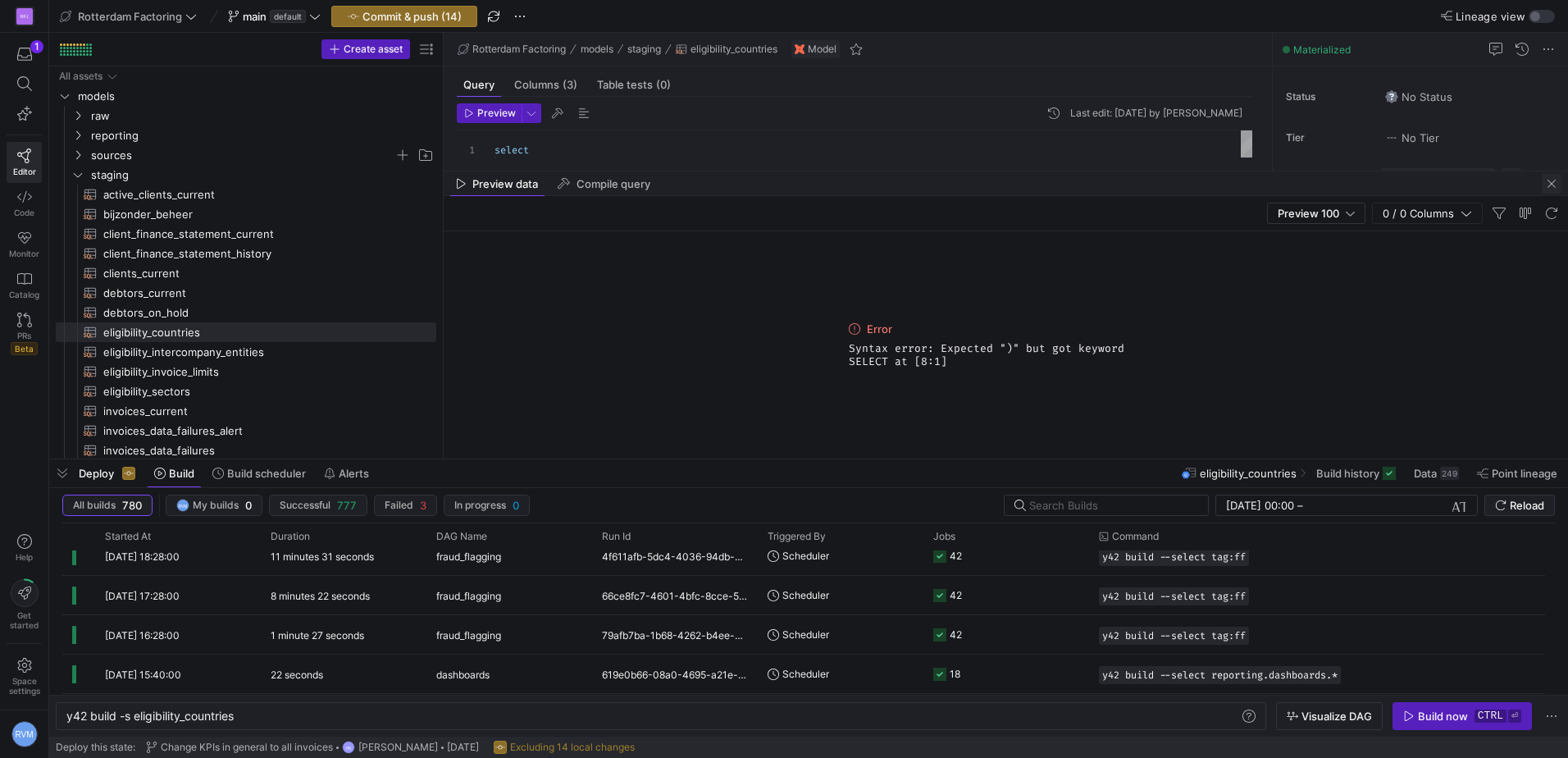
click at [1551, 181] on span "button" at bounding box center [1551, 183] width 20 height 20
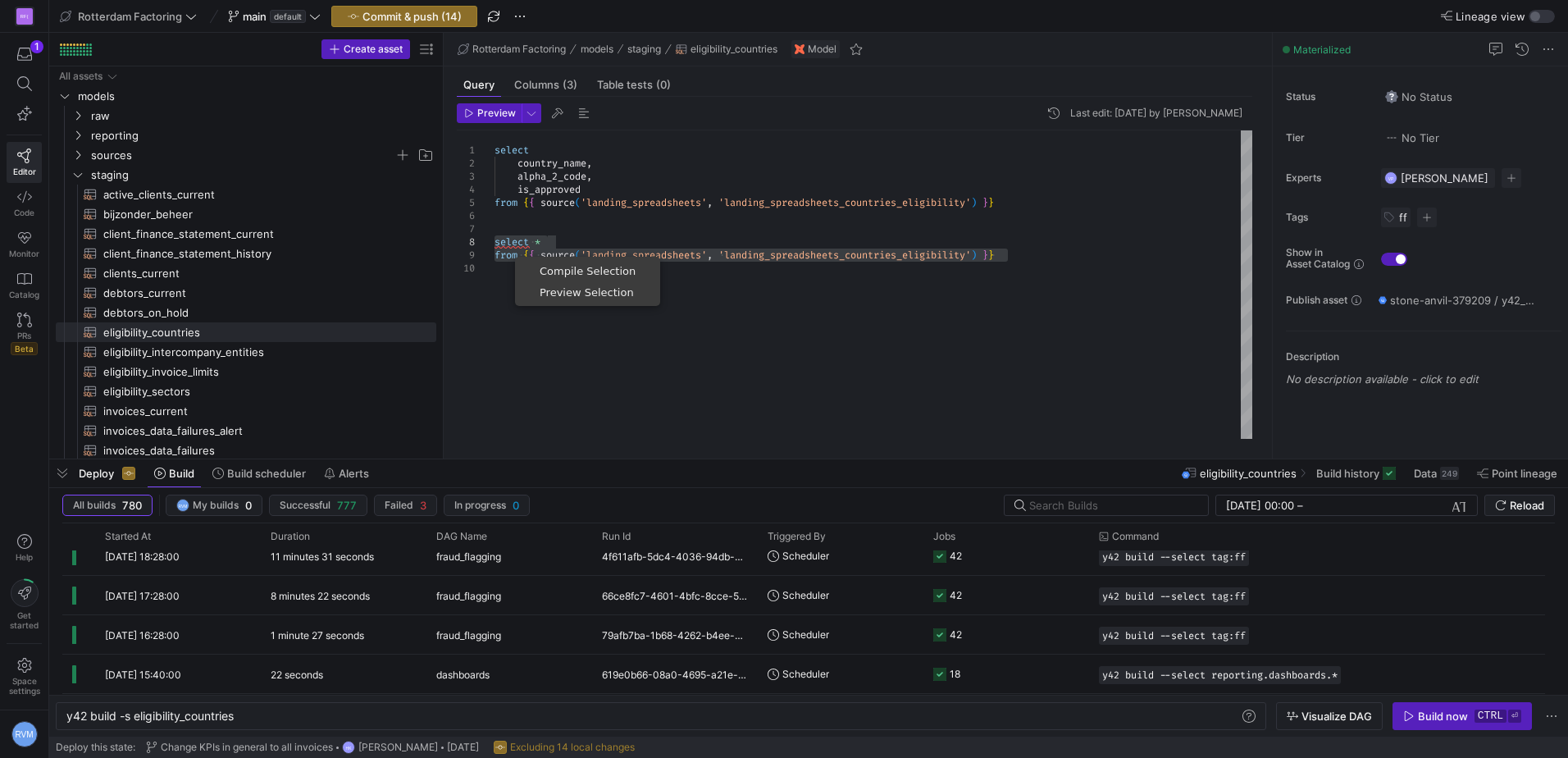
click at [506, 252] on div "select country_name , alpha_2_code , is_approved from { { source ( 'landing_spr…" at bounding box center [873, 284] width 758 height 309
click at [506, 251] on div "select country_name , alpha_2_code , is_approved from { { source ( 'landing_spr…" at bounding box center [873, 284] width 758 height 309
click at [842, 273] on div "select country_name , alpha_2_code , is_approved from { { source ( 'landing_spr…" at bounding box center [873, 284] width 758 height 309
drag, startPoint x: 1050, startPoint y: 249, endPoint x: 365, endPoint y: 245, distance: 685.0
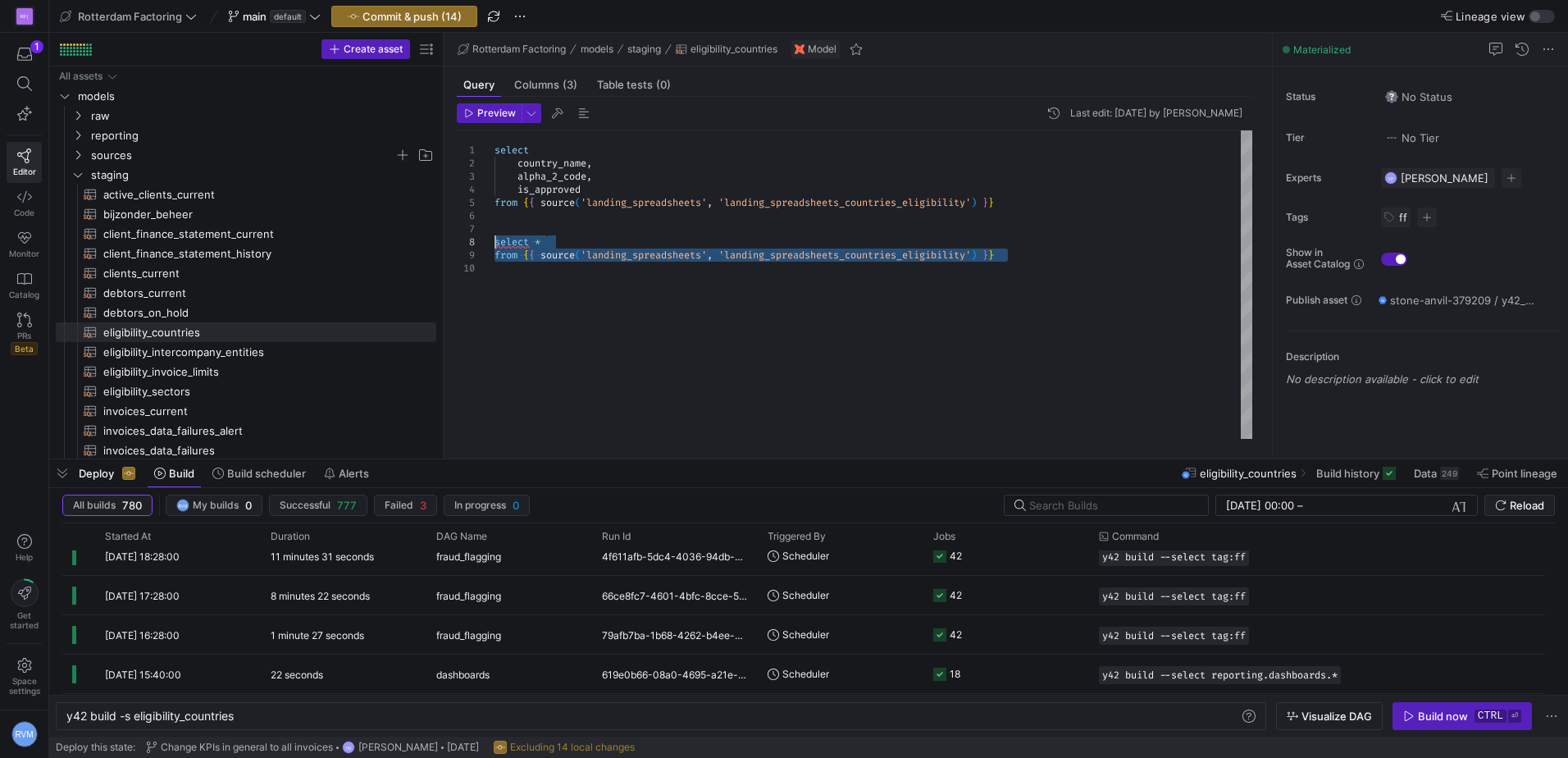
click at [495, 245] on div "select country_name , alpha_2_code , is_approved from { { source ( 'landing_spr…" at bounding box center [873, 284] width 758 height 309
click at [549, 211] on div "select country_name , alpha_2_code , is_approved from { { source ( 'landing_spr…" at bounding box center [873, 284] width 758 height 309
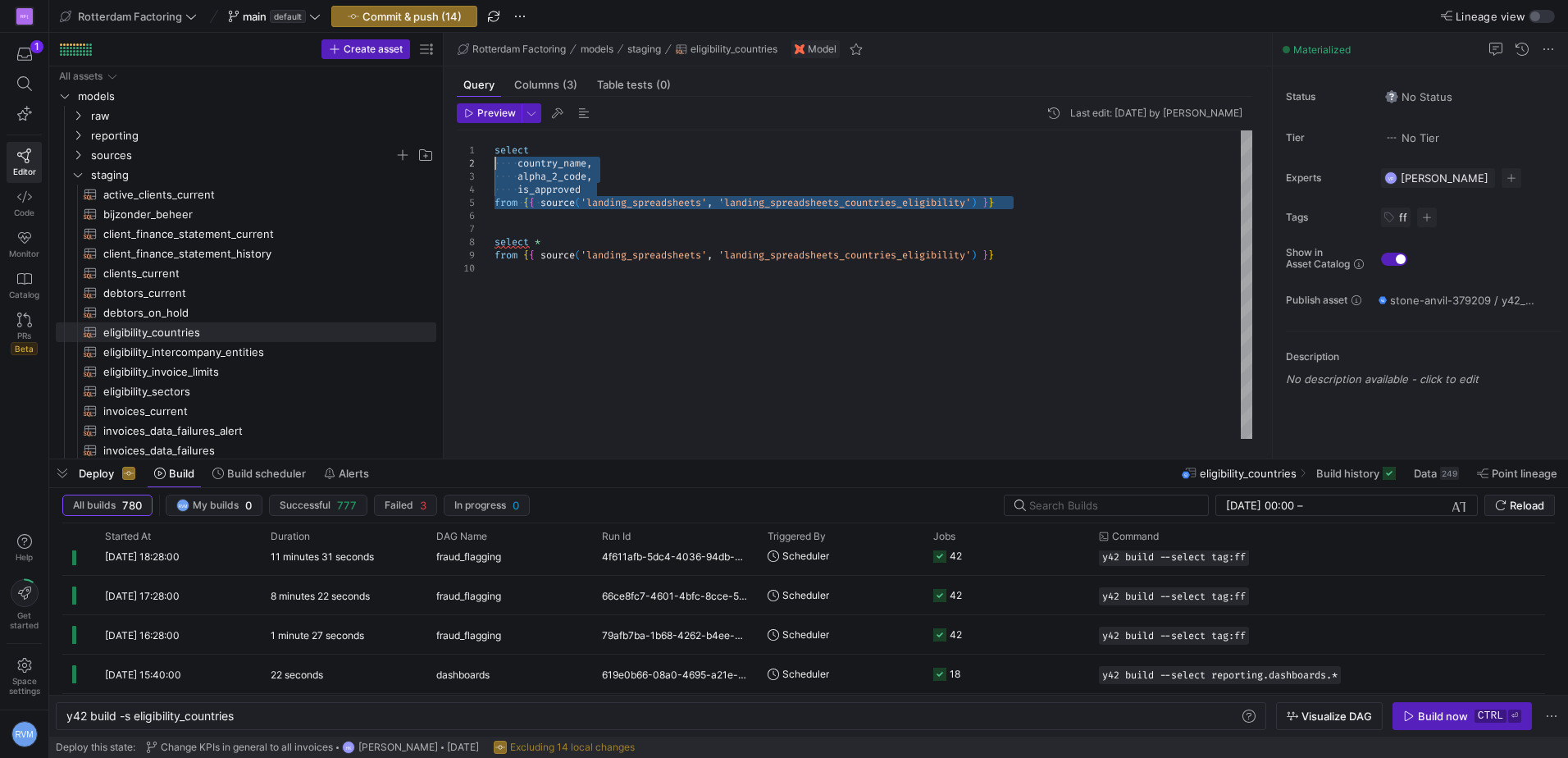
drag, startPoint x: 1024, startPoint y: 209, endPoint x: 254, endPoint y: 139, distance: 773.2
click at [495, 140] on div "select country_name , alpha_2_code , is_approved from { { source ( 'landing_spr…" at bounding box center [873, 284] width 758 height 309
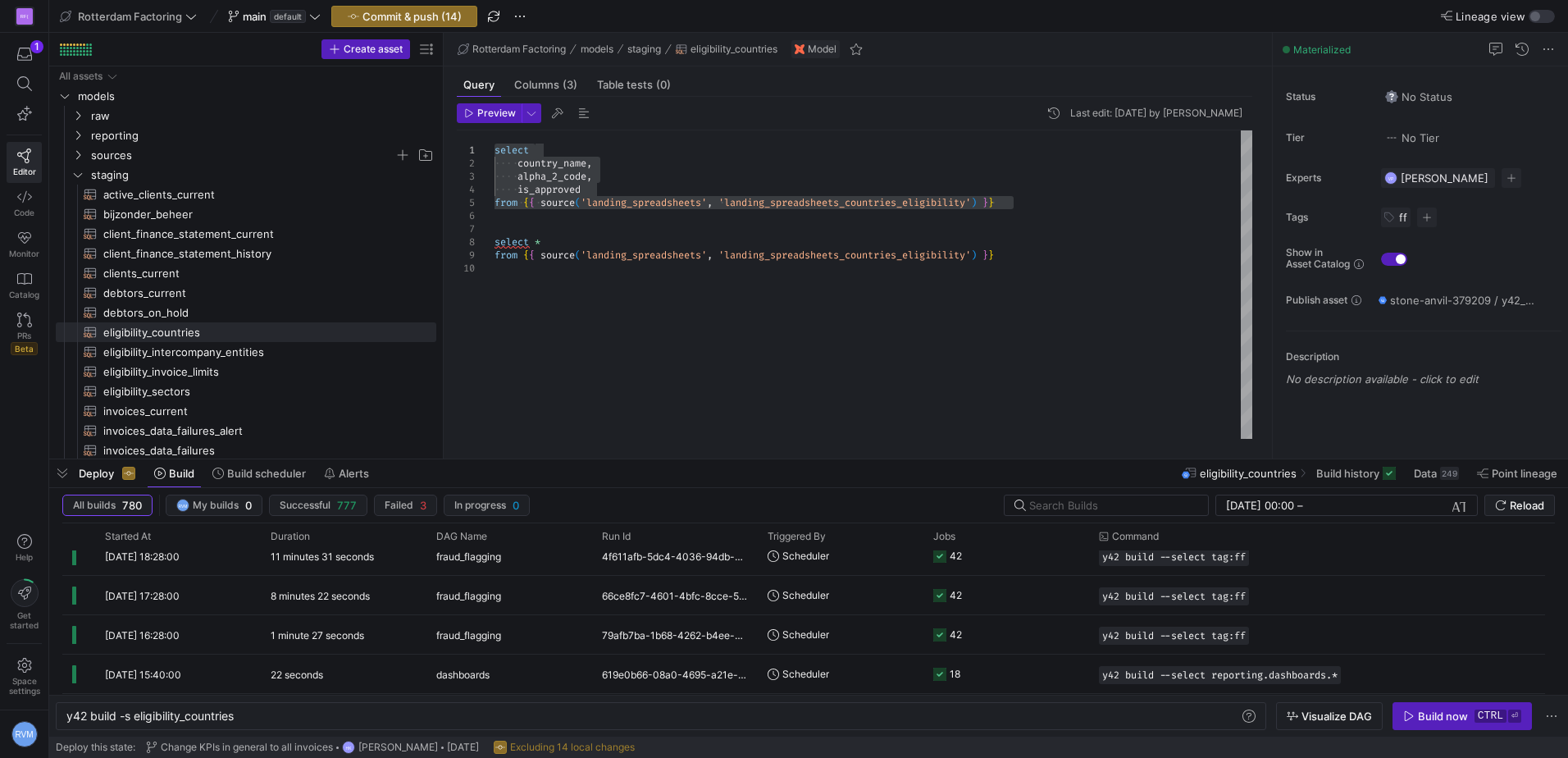
drag, startPoint x: 541, startPoint y: 168, endPoint x: 556, endPoint y: 170, distance: 15.1
click at [633, 210] on span "Preview Selection" at bounding box center [604, 207] width 139 height 11
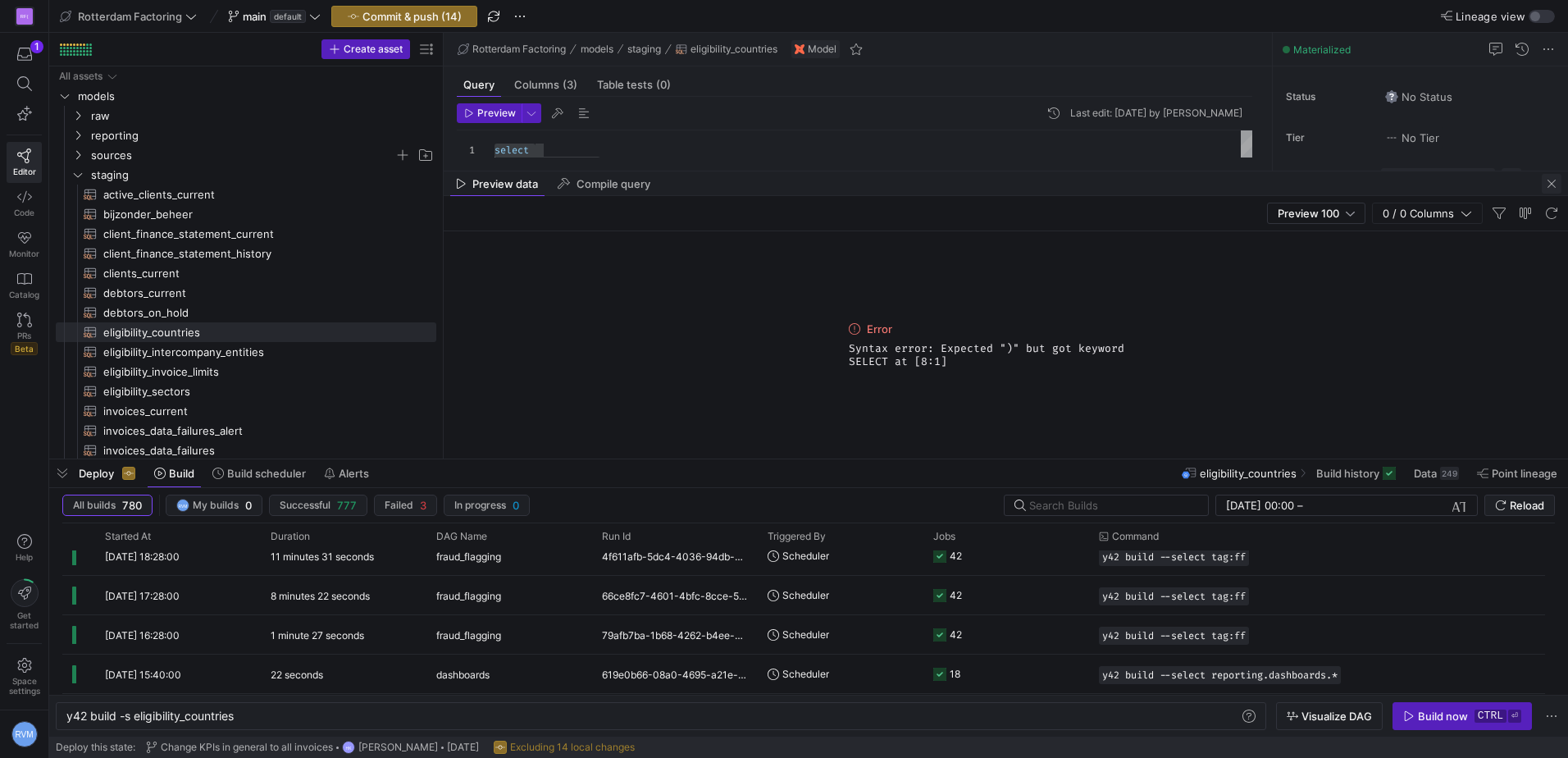
click at [1543, 183] on span "button" at bounding box center [1551, 183] width 20 height 20
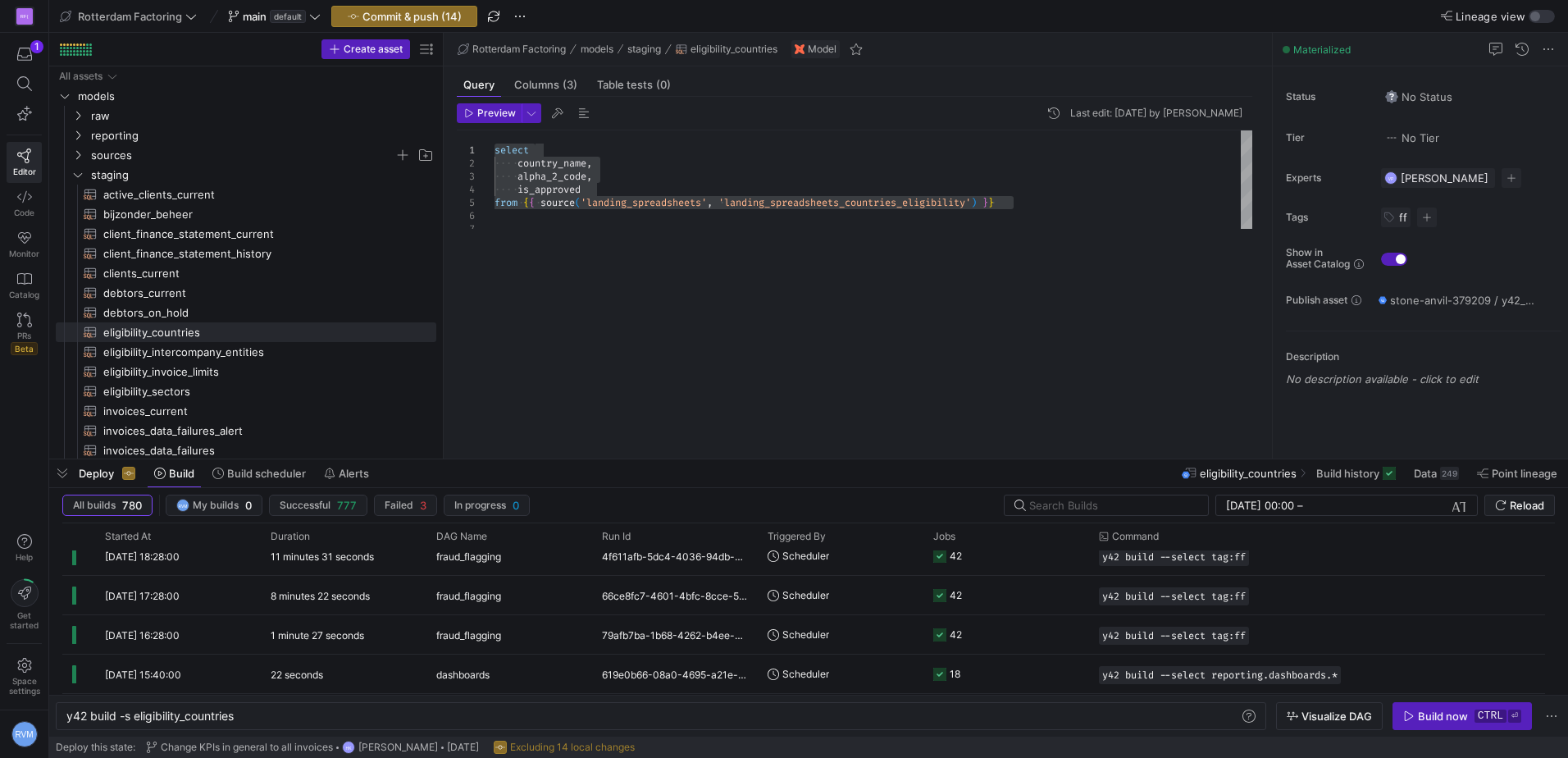
click at [701, 284] on div "1 2 3 4 5 6 7 select country_name , alpha_2_code , is_approved from { { source …" at bounding box center [853, 284] width 795 height 309
click at [676, 269] on div "select country_name , alpha_2_code , is_approved from { { source ( 'landing_spr…" at bounding box center [873, 284] width 758 height 309
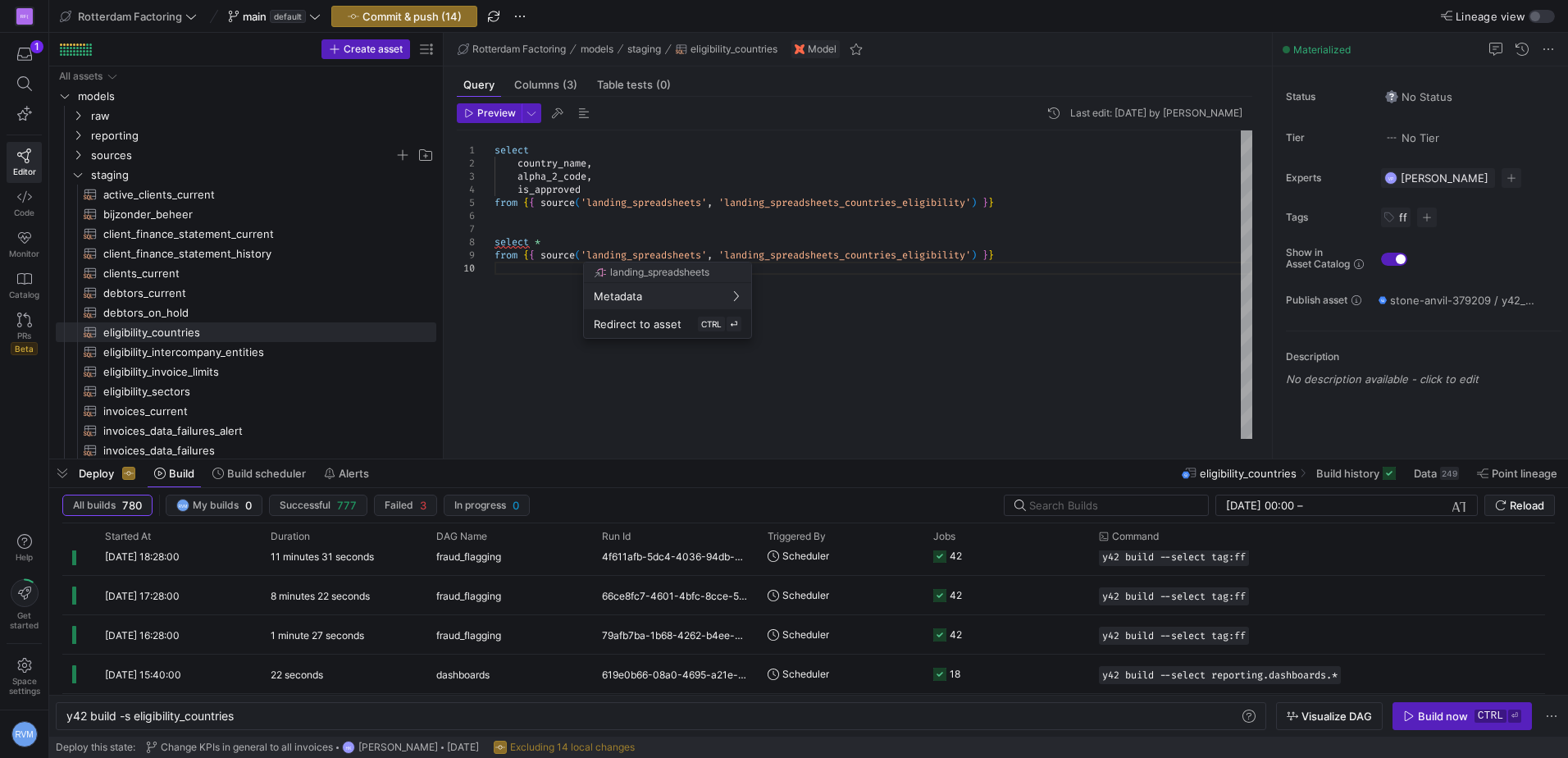
click at [546, 251] on div at bounding box center [784, 379] width 1568 height 758
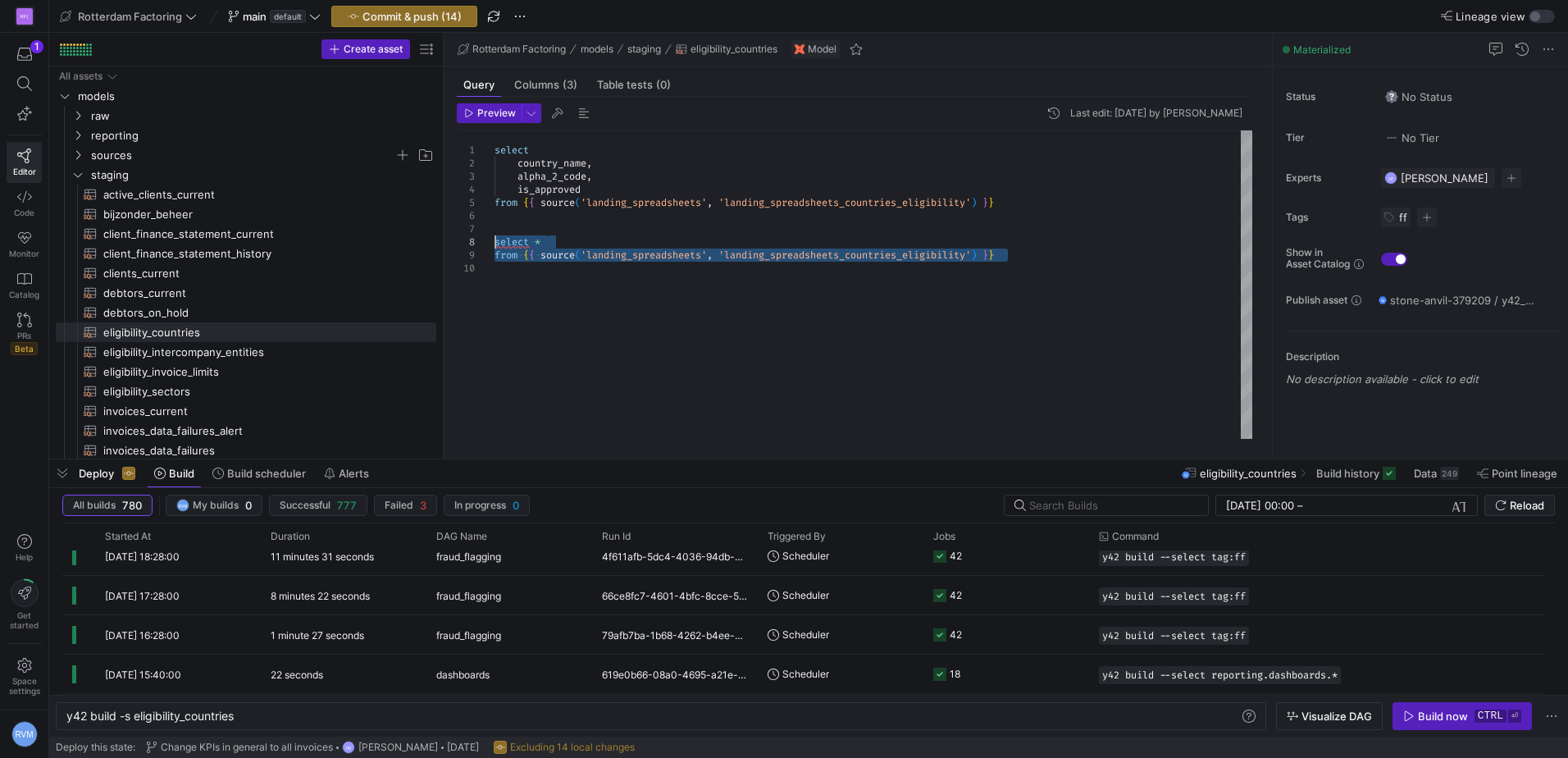
drag, startPoint x: 1053, startPoint y: 257, endPoint x: 411, endPoint y: 244, distance: 642.1
click at [495, 244] on div "select country_name , alpha_2_code , is_approved from { { source ( 'landing_spr…" at bounding box center [873, 284] width 758 height 309
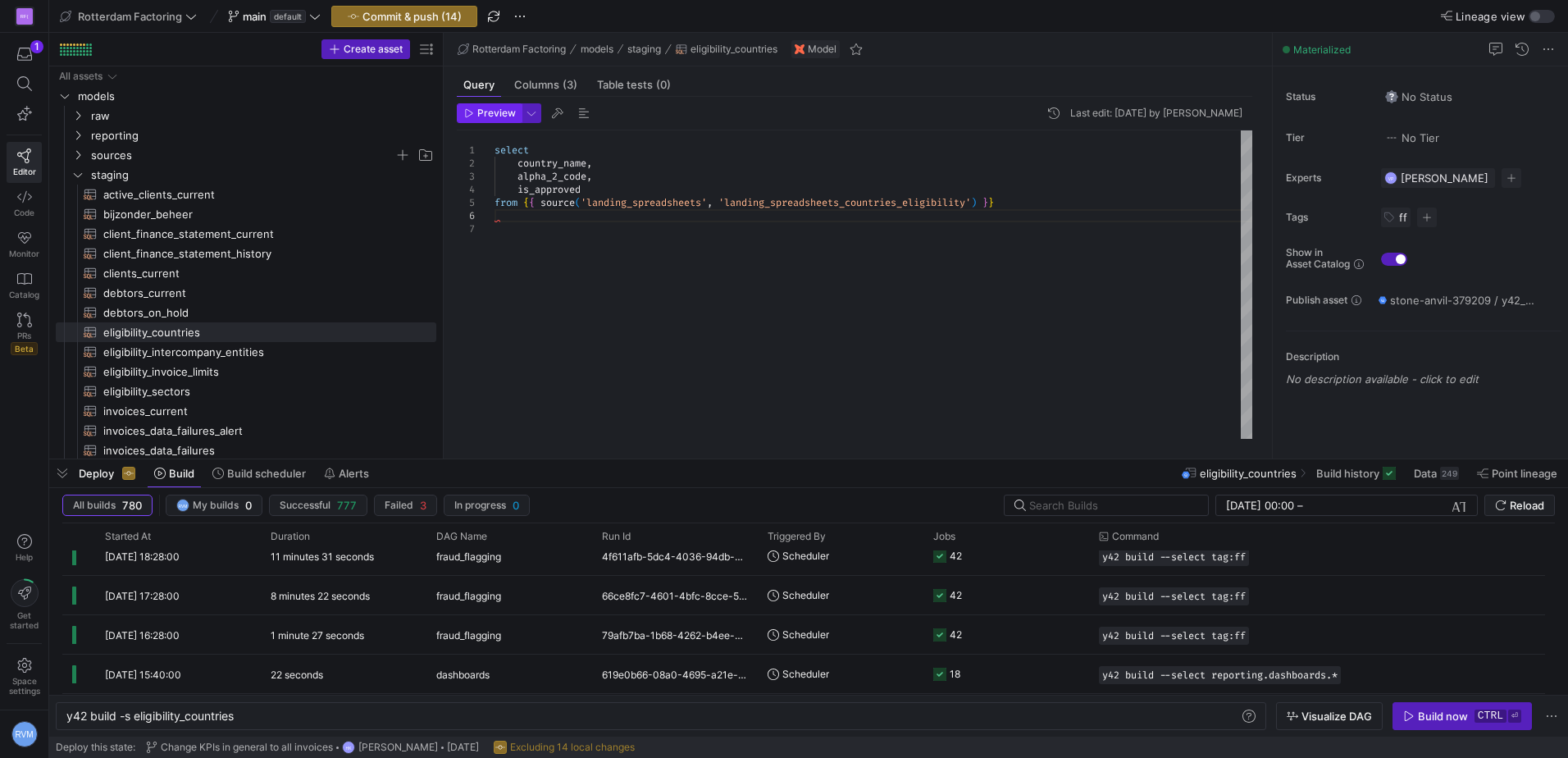
click at [483, 107] on span "Preview" at bounding box center [496, 113] width 38 height 12
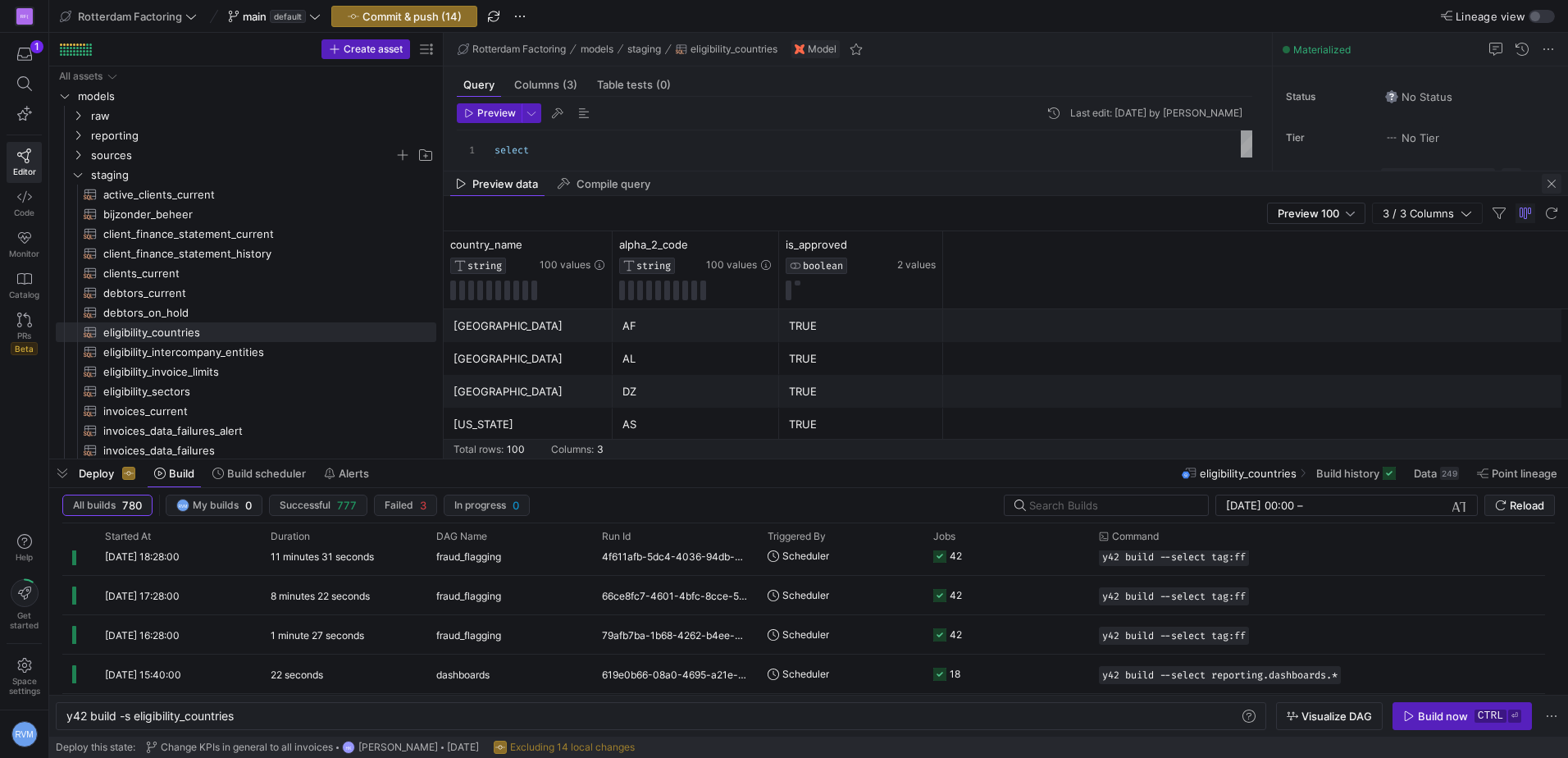
click at [1545, 186] on span "button" at bounding box center [1551, 183] width 20 height 20
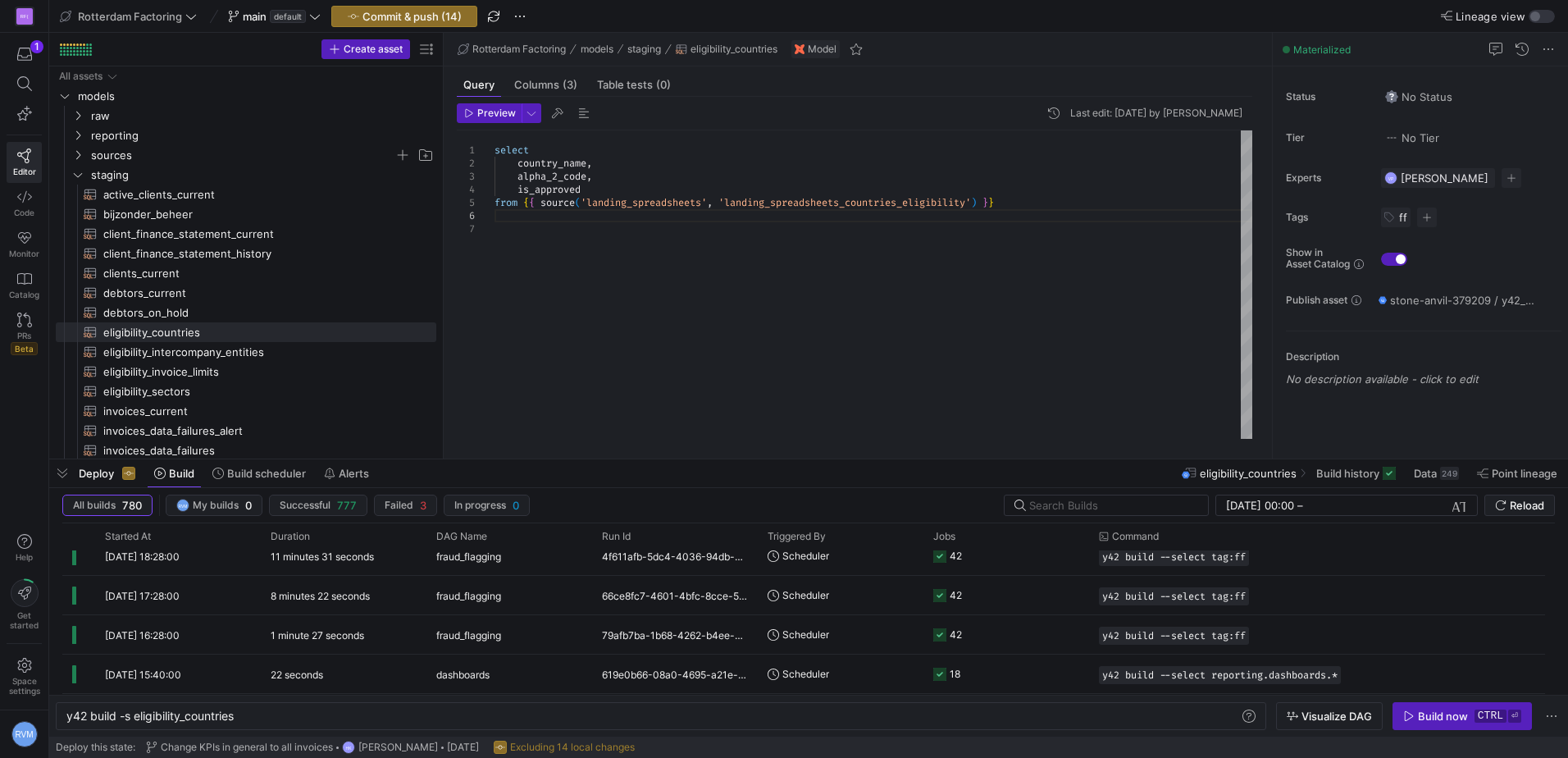
click at [579, 176] on div "select country_name , alpha_2_code , is_approved from { { source ( 'landing_spr…" at bounding box center [873, 284] width 758 height 309
click at [596, 186] on div "select country_name , alpha_2_code , is_approved from { { source ( 'landing_spr…" at bounding box center [873, 284] width 758 height 309
drag, startPoint x: 602, startPoint y: 186, endPoint x: 435, endPoint y: 164, distance: 168.4
click at [495, 164] on div "select country_name , alpha_2_code , is_approved from { { source ( 'landing_spr…" at bounding box center [873, 284] width 758 height 309
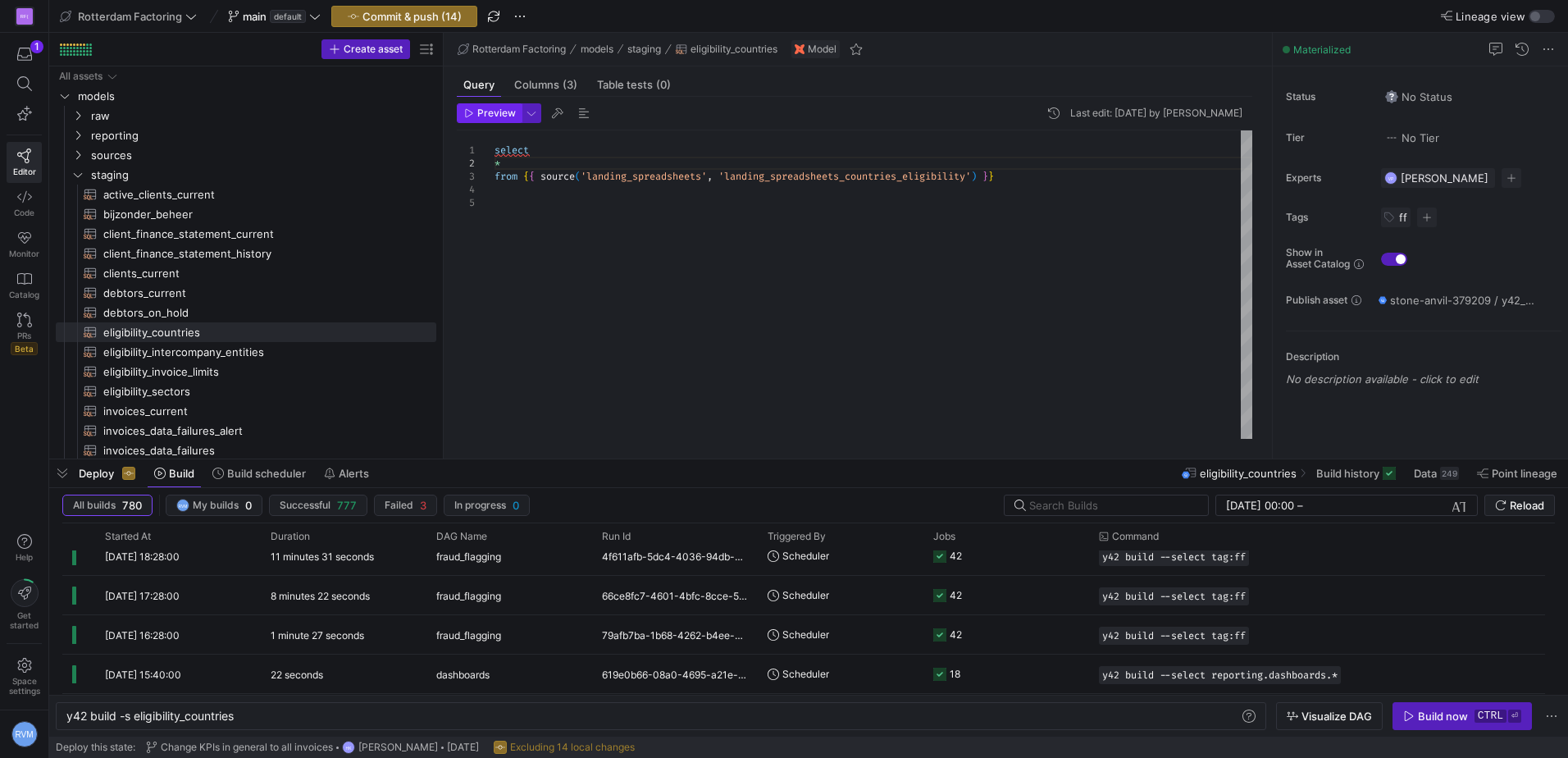
click at [476, 115] on span "Preview" at bounding box center [490, 113] width 51 height 12
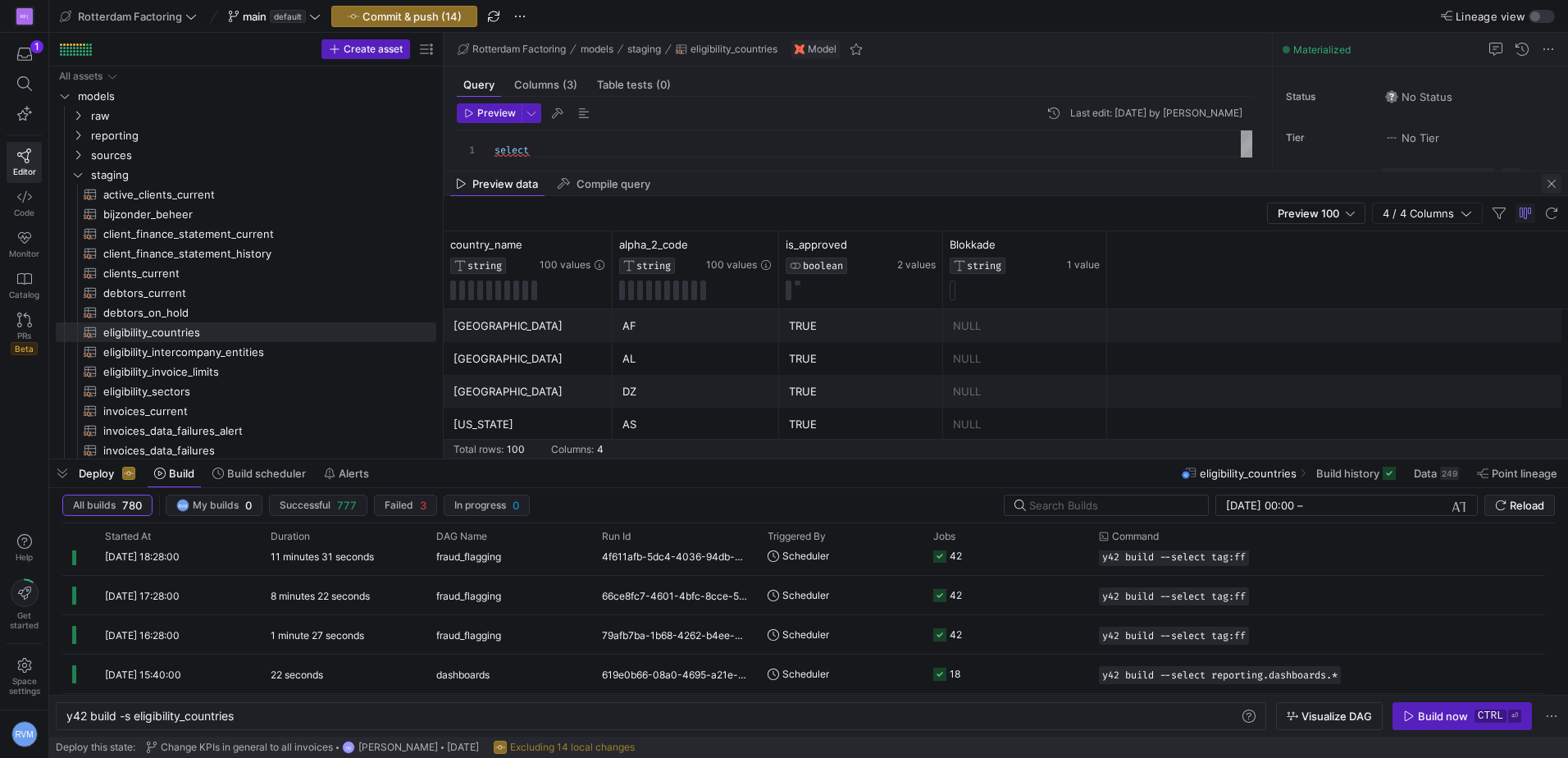
click at [1544, 185] on span "button" at bounding box center [1551, 183] width 20 height 20
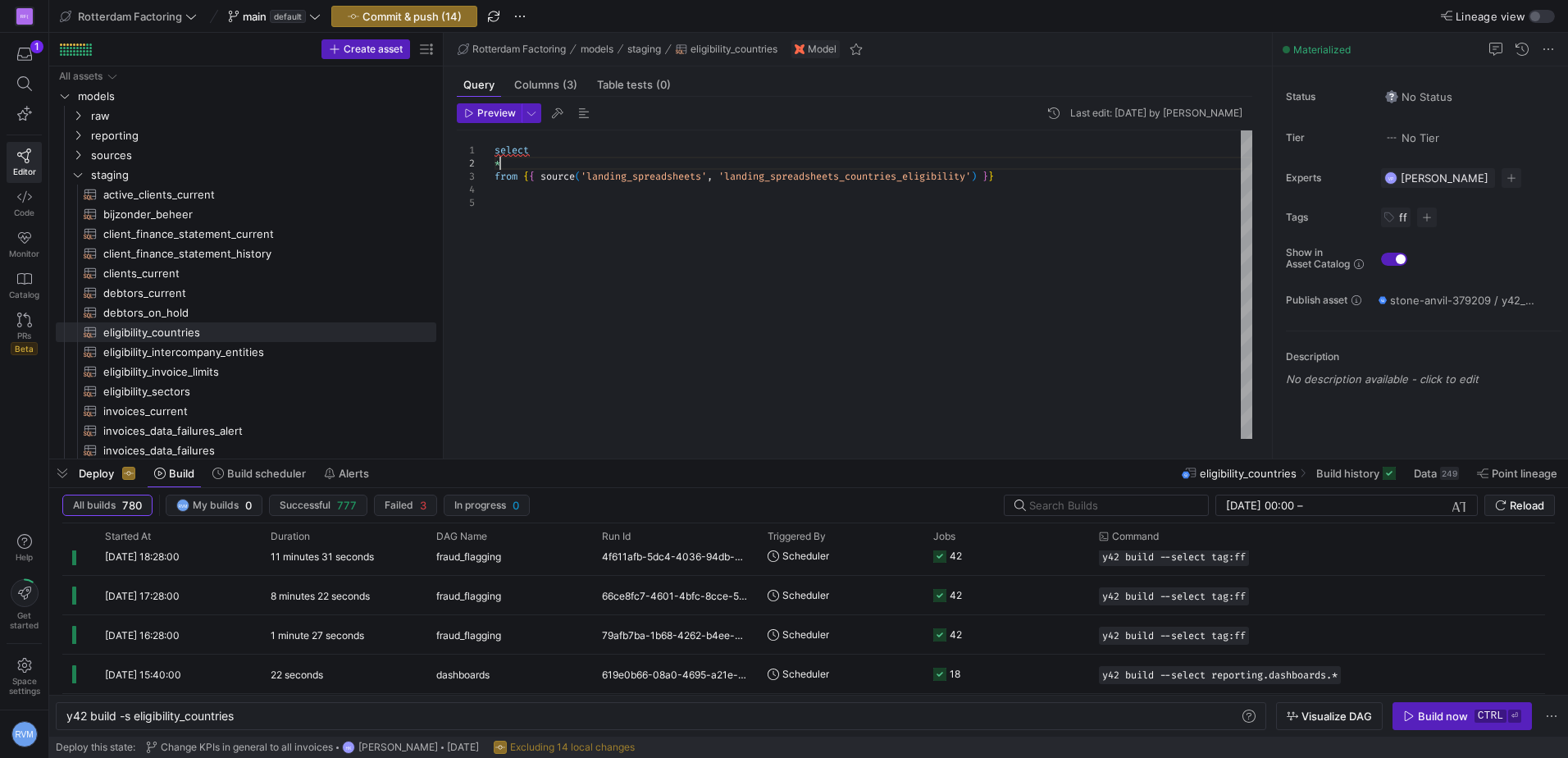
drag, startPoint x: 511, startPoint y: 166, endPoint x: 447, endPoint y: 173, distance: 64.4
click at [495, 173] on div "select * from { { source ( 'landing_spreadsheets' , 'landing_spreadsheets_count…" at bounding box center [873, 284] width 758 height 309
click at [619, 177] on div "select * country_name , alpha_2_code , is_approvedfrom { { source ( 'landing_sp…" at bounding box center [873, 284] width 758 height 309
click at [583, 188] on div "select * country_name , alpha_2_code , is_approvedfrom { { source ( 'landing_sp…" at bounding box center [873, 284] width 758 height 309
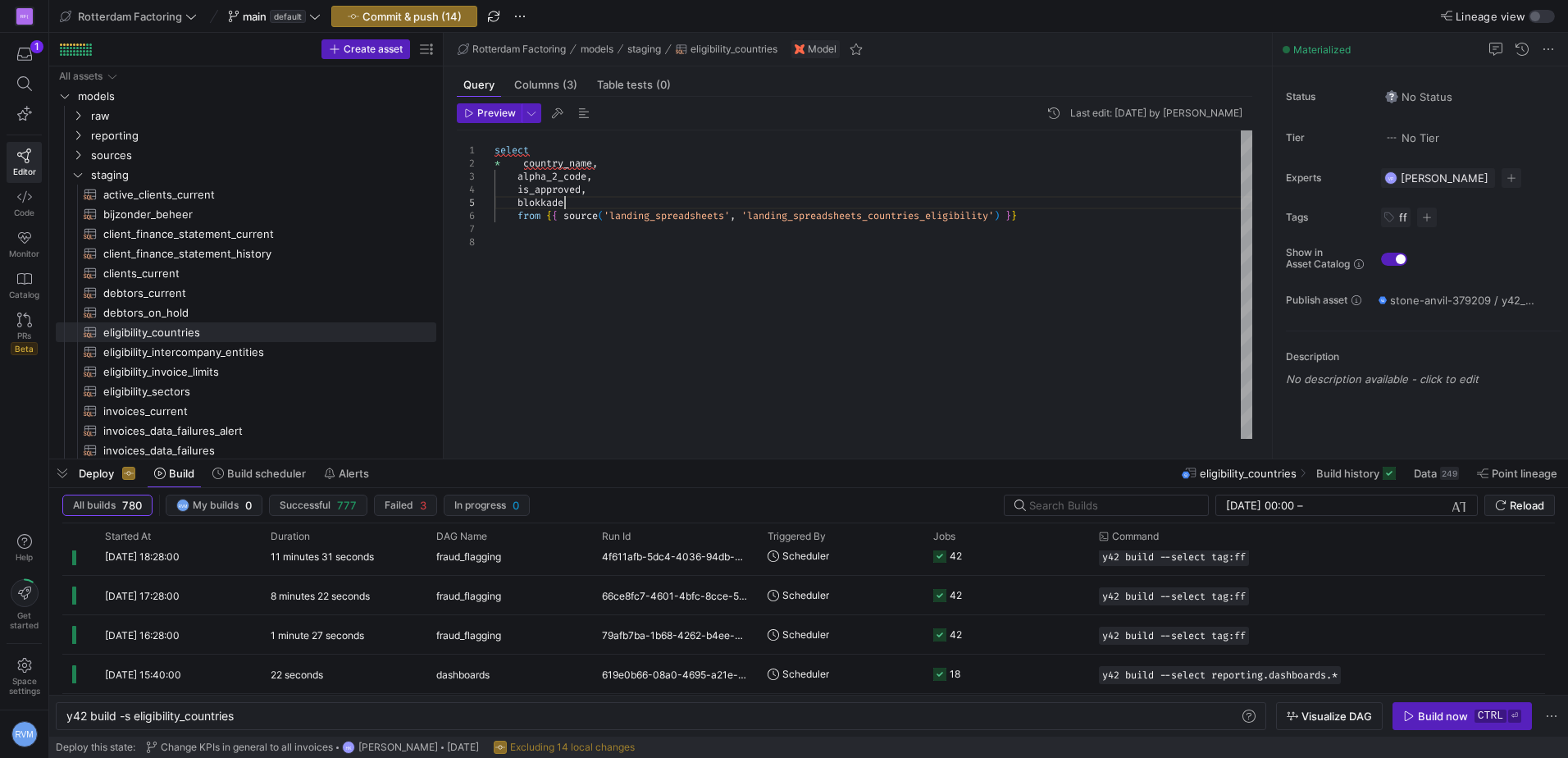
scroll to position [52, 70]
click at [481, 114] on span "Preview" at bounding box center [496, 113] width 38 height 12
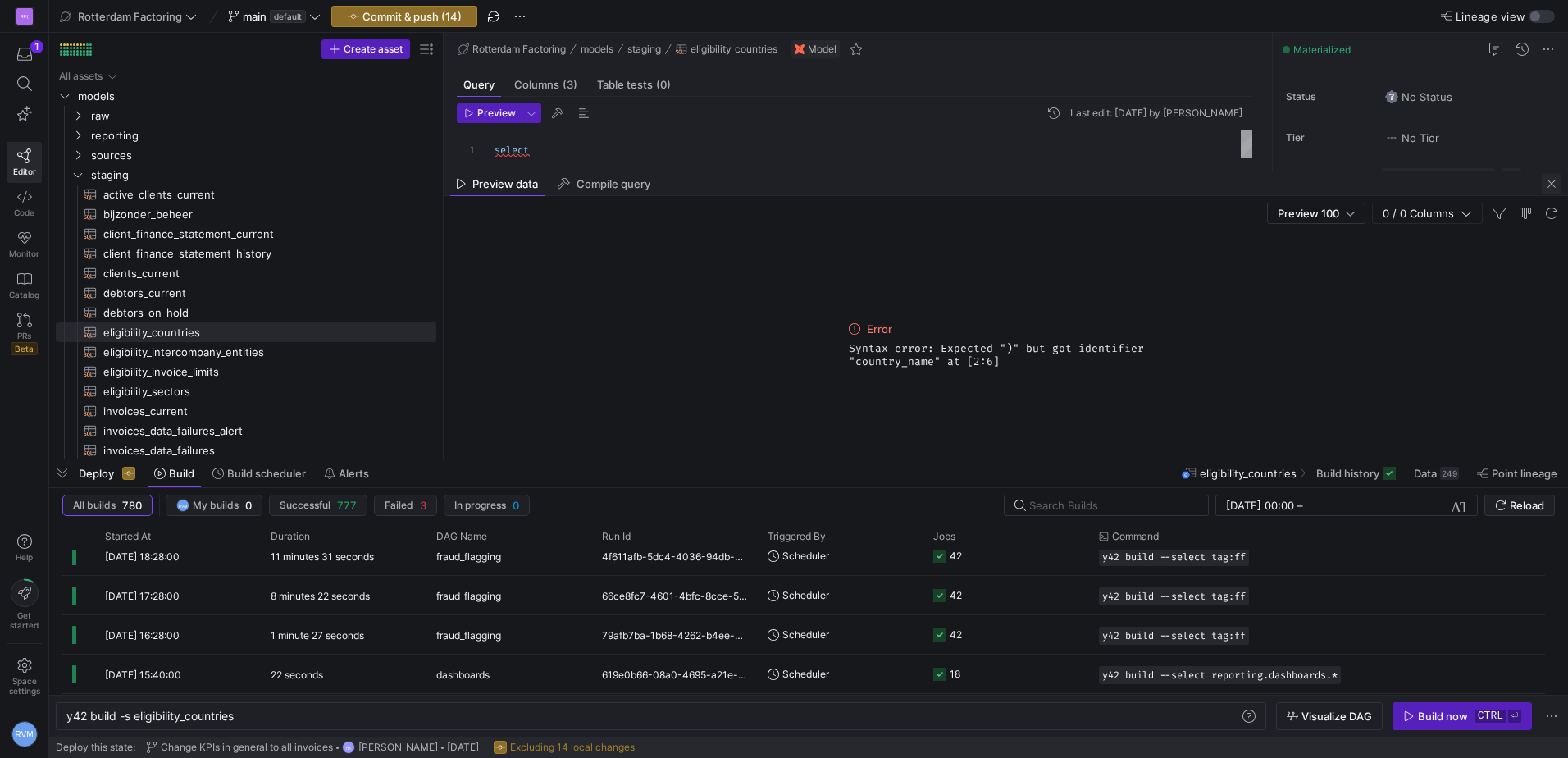
click at [1546, 178] on span "button" at bounding box center [1551, 183] width 20 height 20
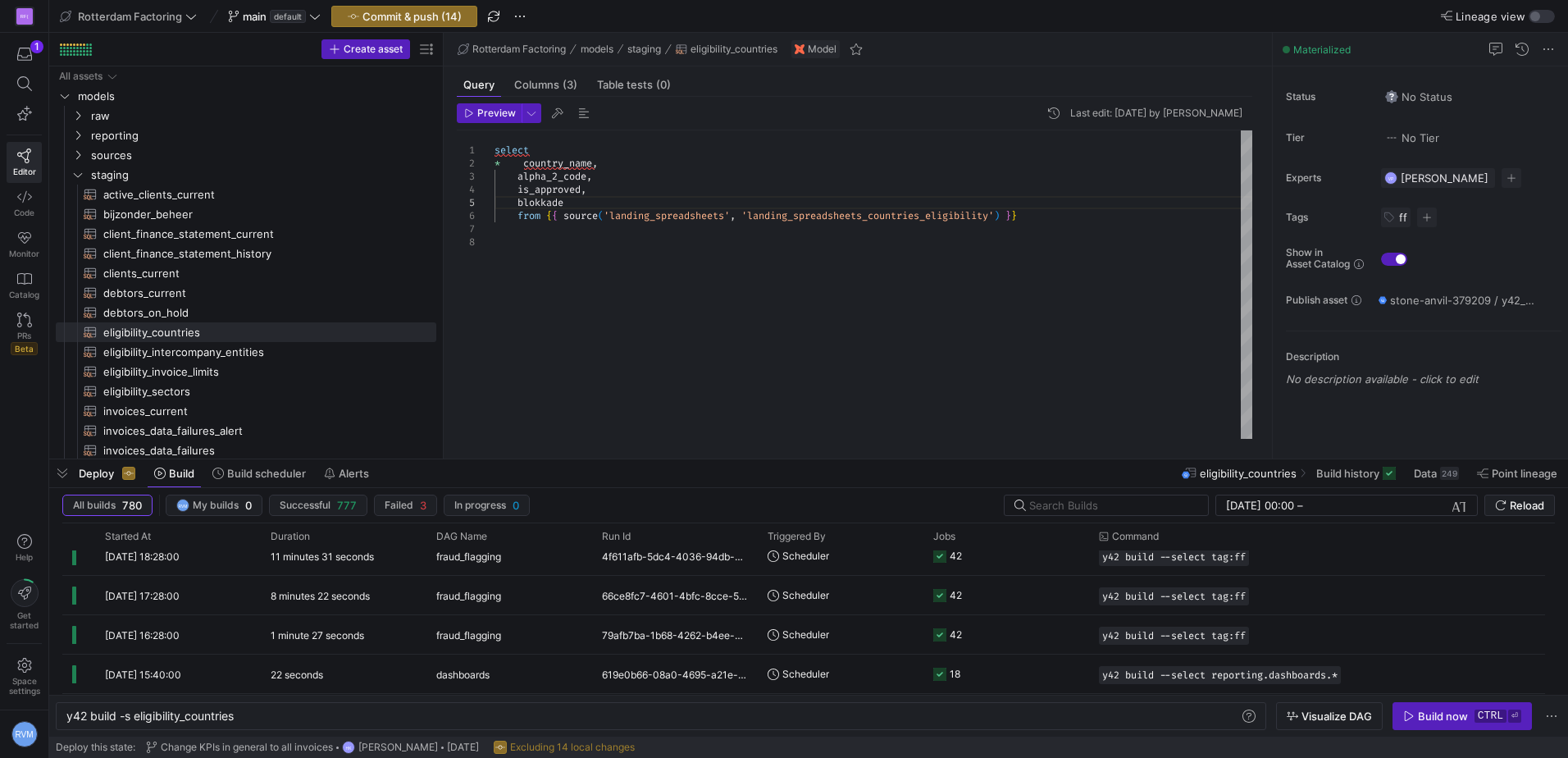
click at [498, 162] on div "select * country_name , alpha_2_code , is_approved , blokkade from { { source (…" at bounding box center [873, 284] width 758 height 309
type textarea "select country_name, alpha_2_code, is_approved, blokkade from {{ source('landin…"
click at [500, 115] on span "Preview" at bounding box center [496, 113] width 38 height 12
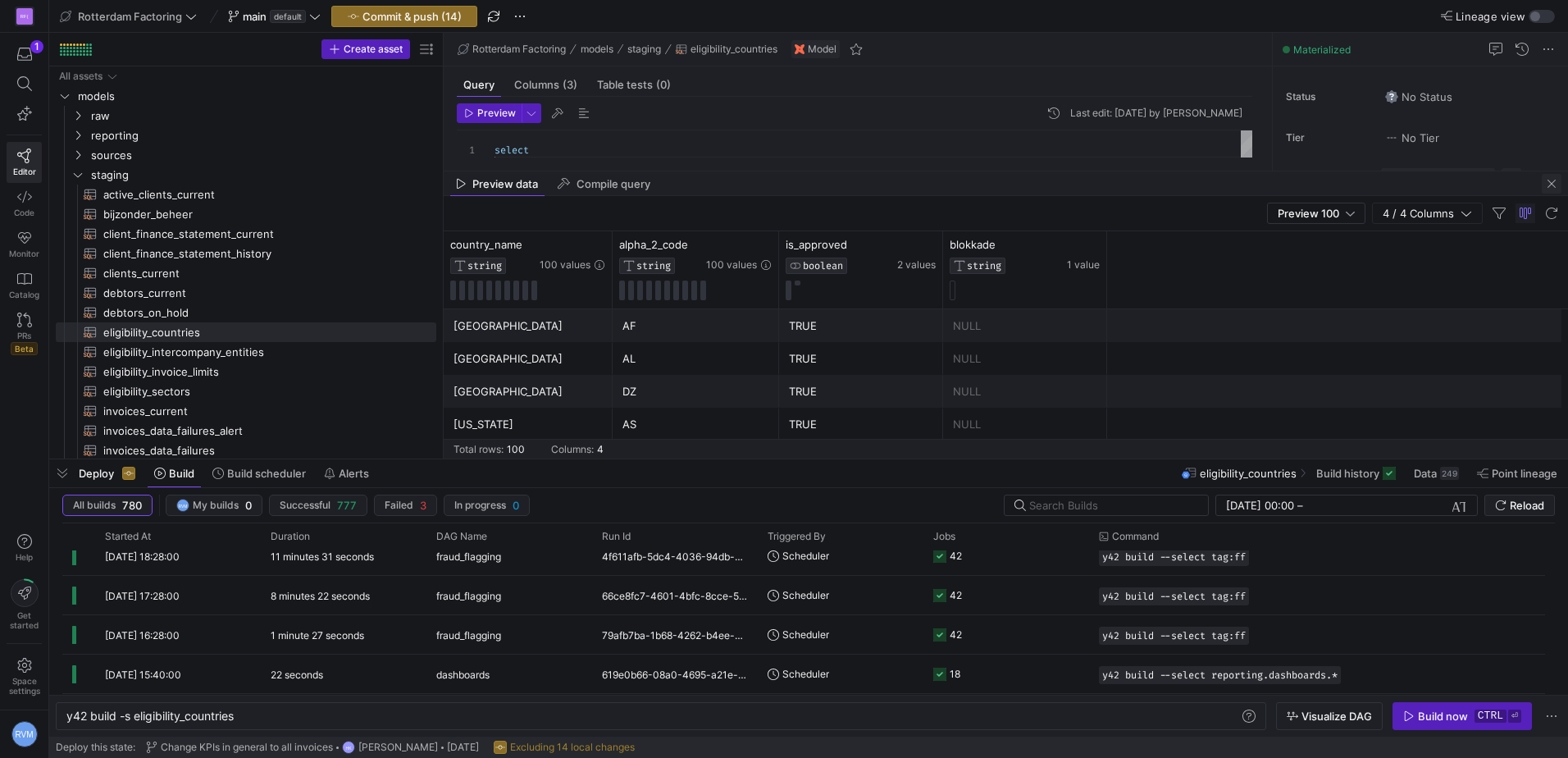
click at [1546, 178] on span "button" at bounding box center [1551, 183] width 20 height 20
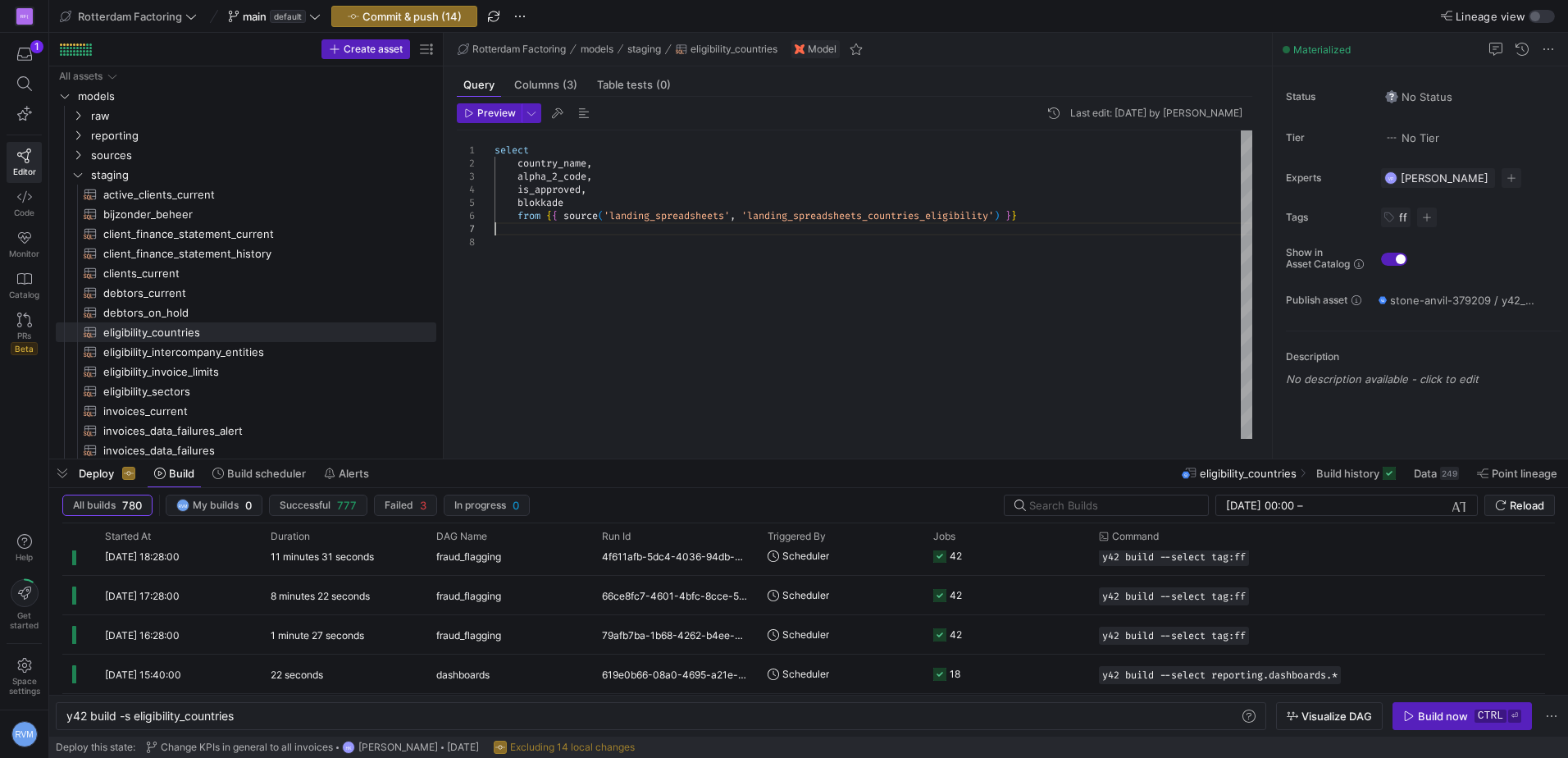
click at [1027, 233] on div "select country_name , alpha_2_code , is_approved , blokkade from { { source ( '…" at bounding box center [873, 284] width 758 height 309
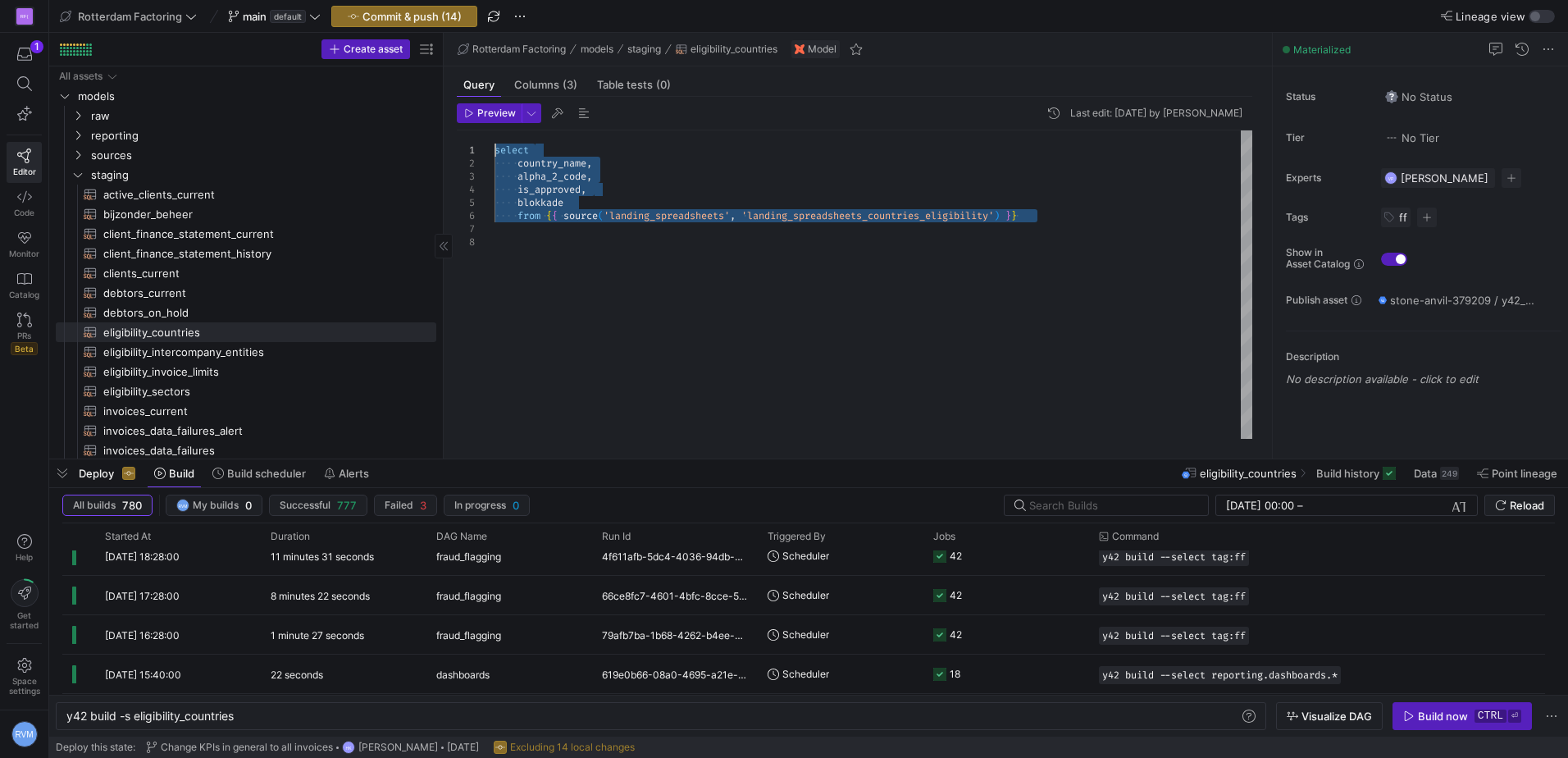
drag, startPoint x: 1048, startPoint y: 227, endPoint x: 382, endPoint y: 144, distance: 671.2
click at [495, 144] on div "select country_name , alpha_2_code , is_approved , blokkade from { { source ( '…" at bounding box center [873, 284] width 758 height 309
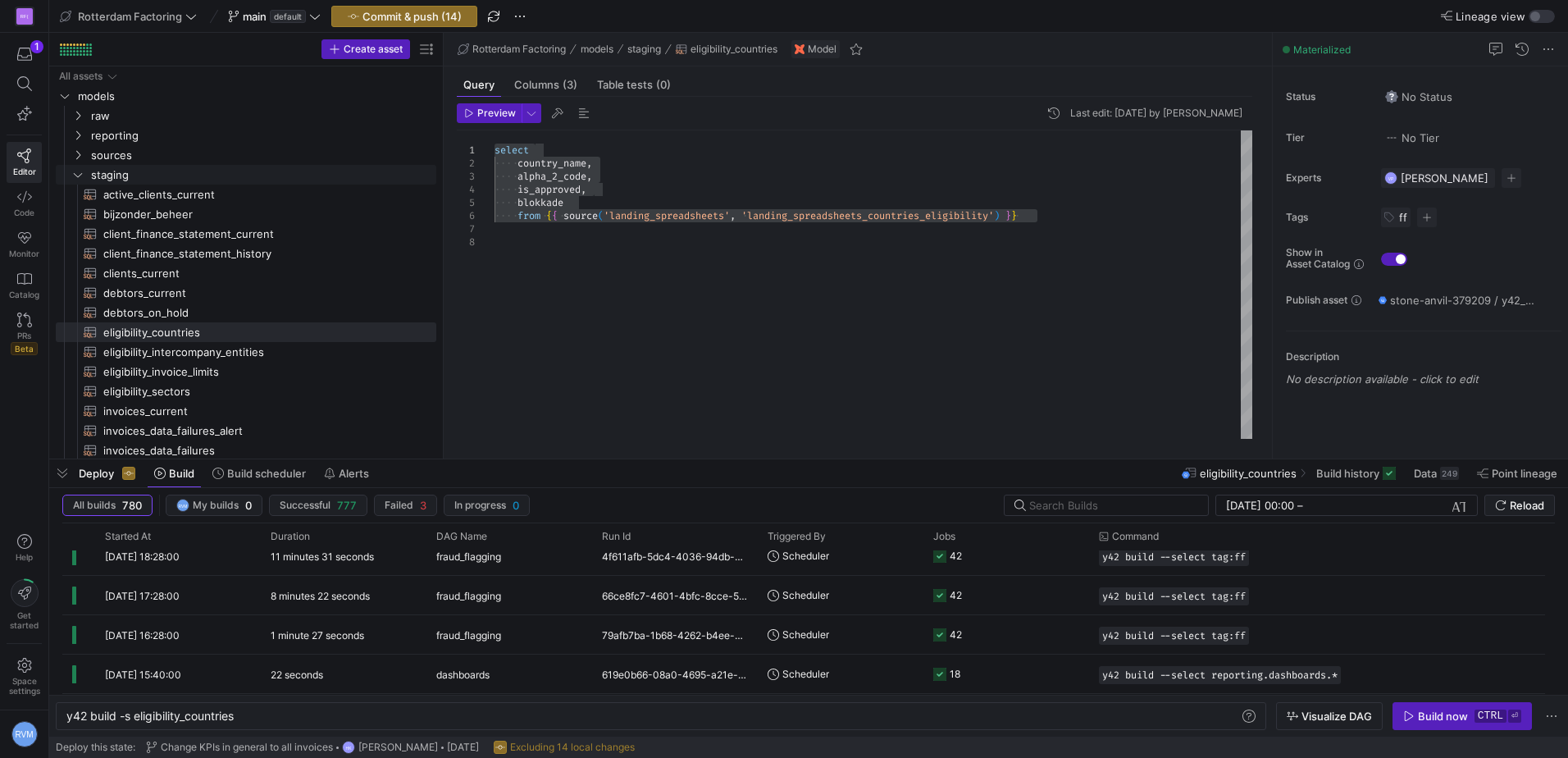
click at [73, 175] on icon "Press SPACE to select this row." at bounding box center [78, 174] width 12 height 10
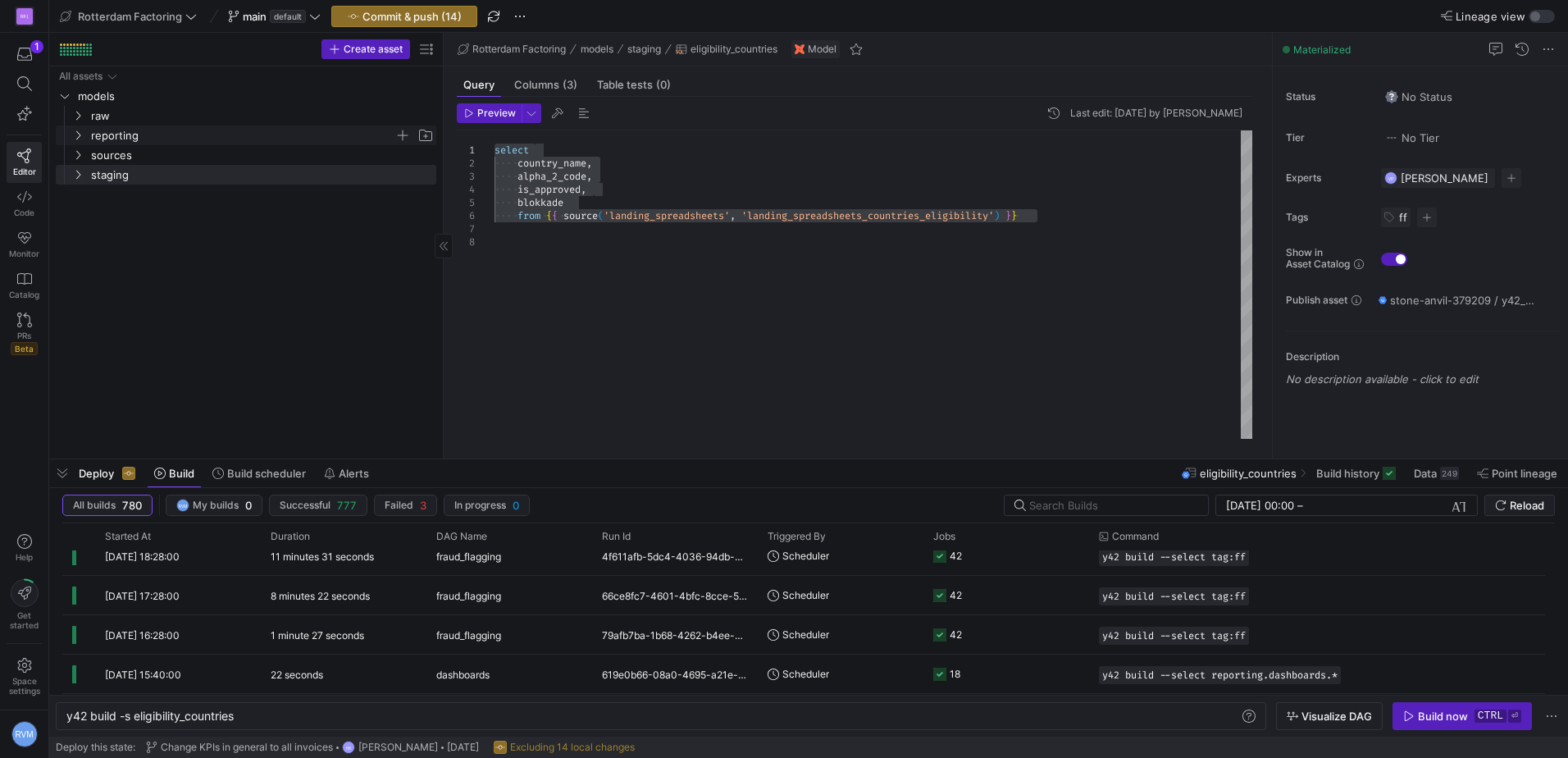
click at [75, 131] on icon "Press SPACE to select this row." at bounding box center [78, 135] width 12 height 10
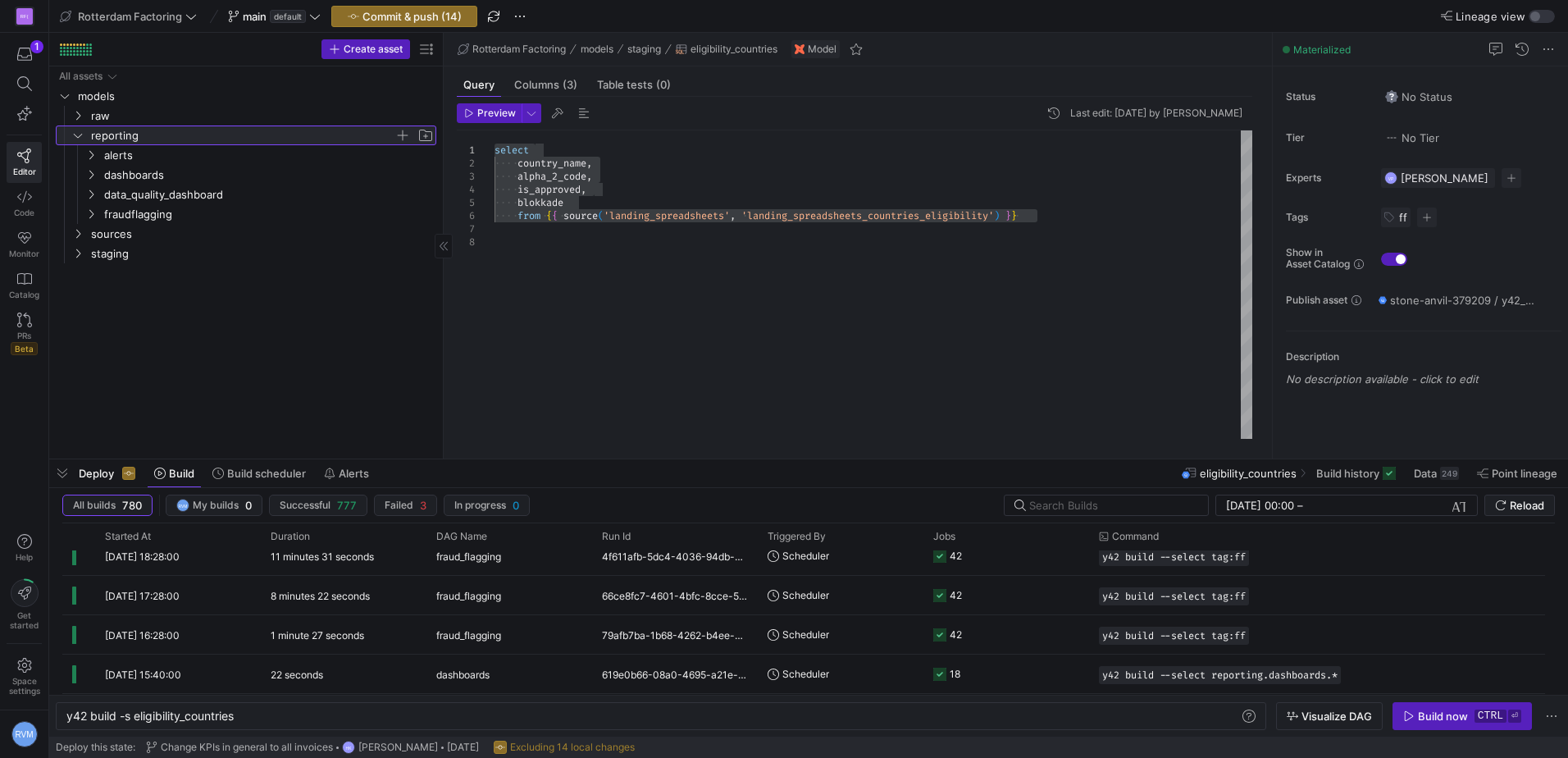
click at [75, 131] on icon at bounding box center [78, 135] width 12 height 10
click at [76, 131] on icon at bounding box center [78, 135] width 12 height 10
click at [83, 173] on span "dashboards" at bounding box center [259, 174] width 353 height 18
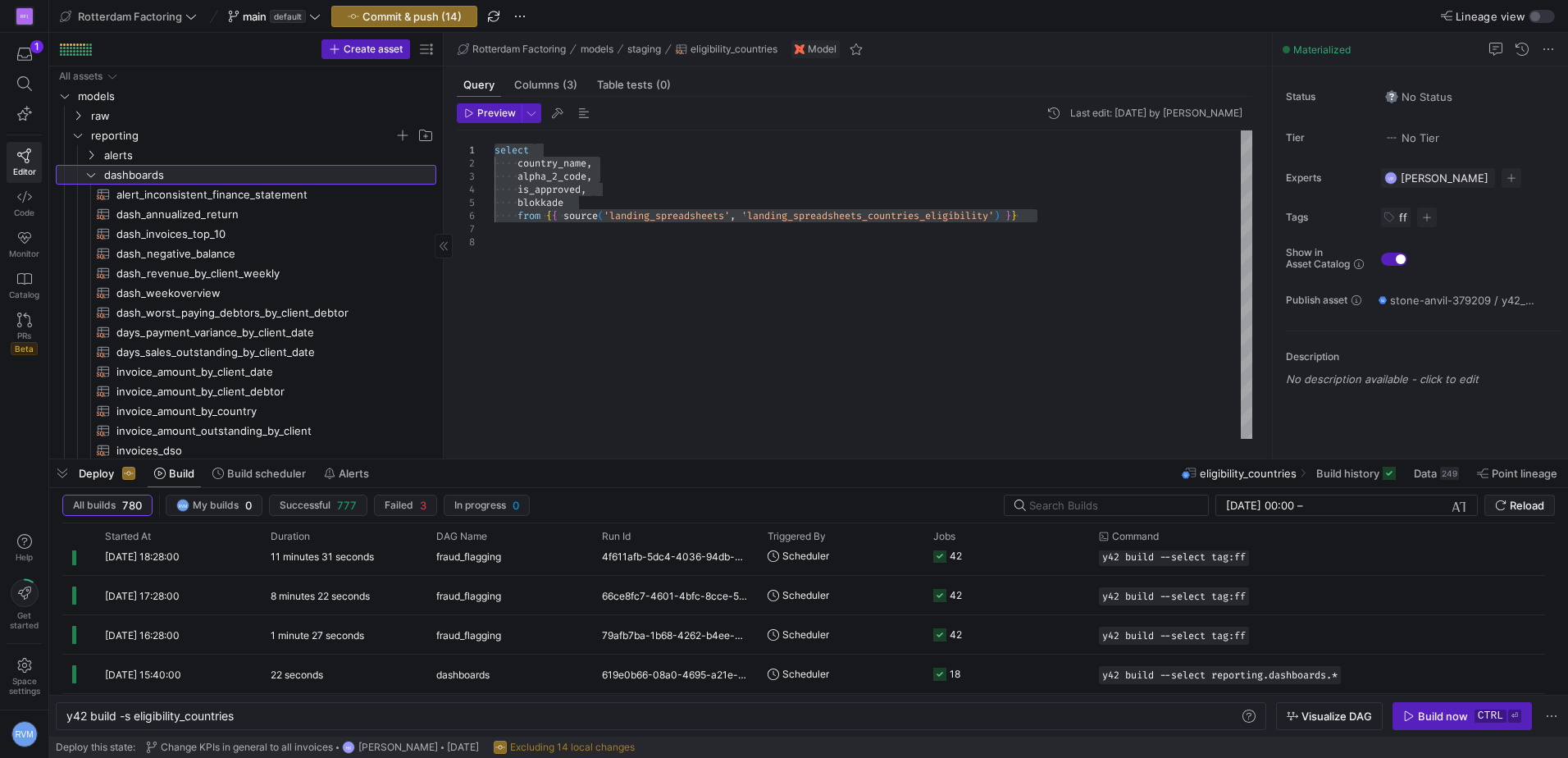
click at [82, 169] on link "dashboards" at bounding box center [246, 174] width 380 height 20
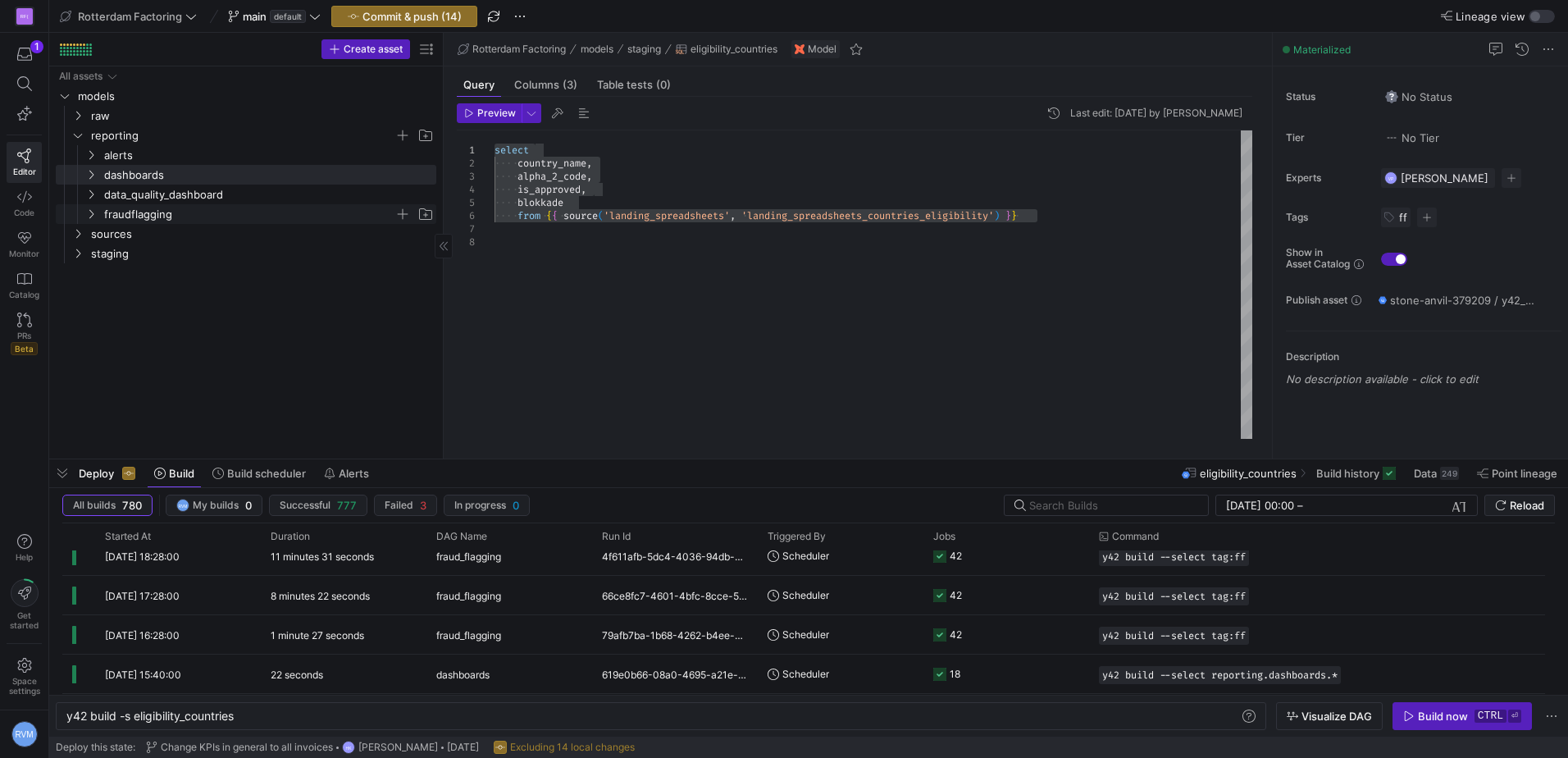
click at [93, 212] on icon "Press SPACE to select this row." at bounding box center [92, 214] width 12 height 10
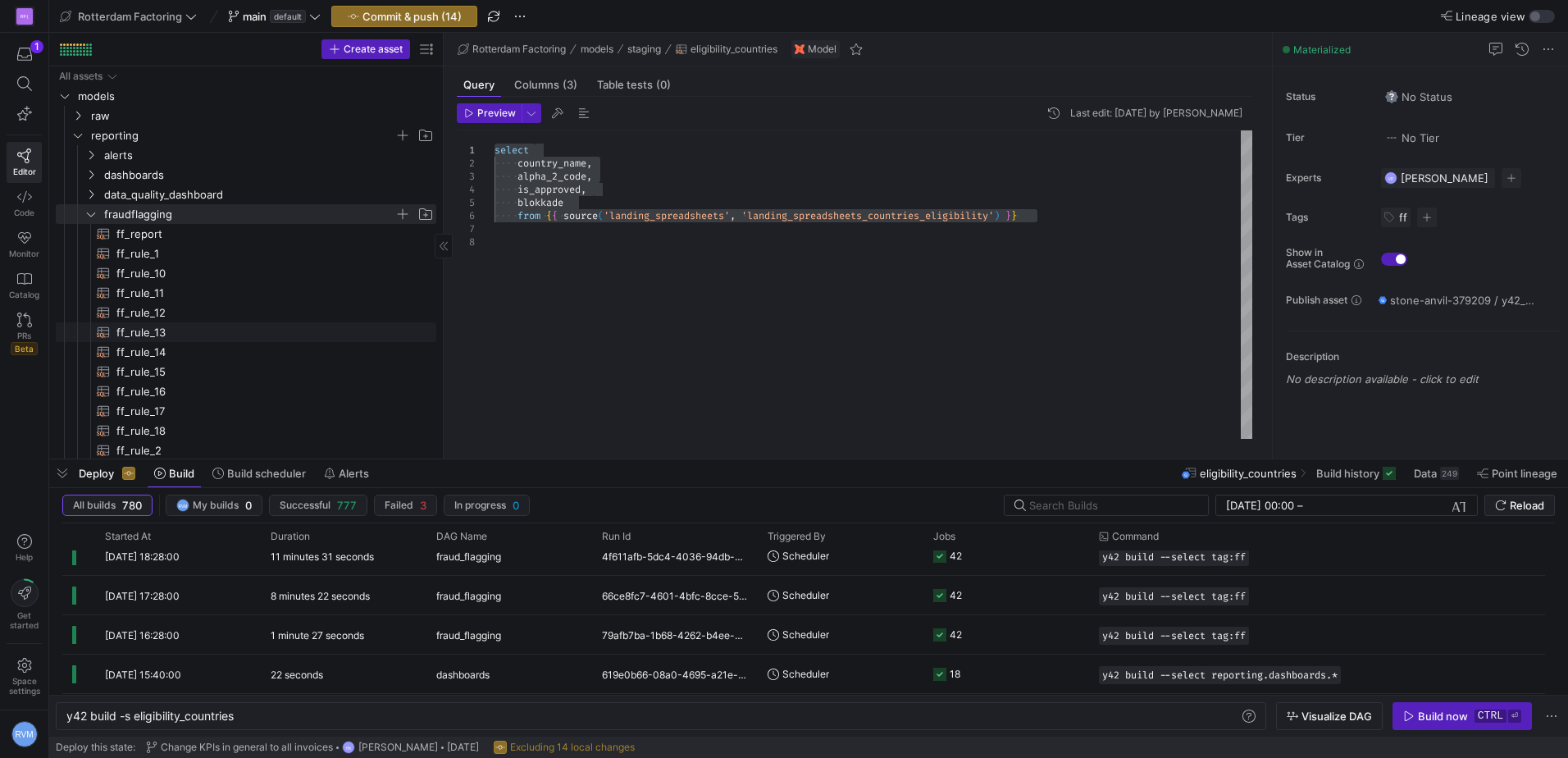
click at [155, 325] on span "ff_rule_13​​​​​​​​​​" at bounding box center [266, 332] width 301 height 19
type textarea "y42 build -s ff_rule_13"
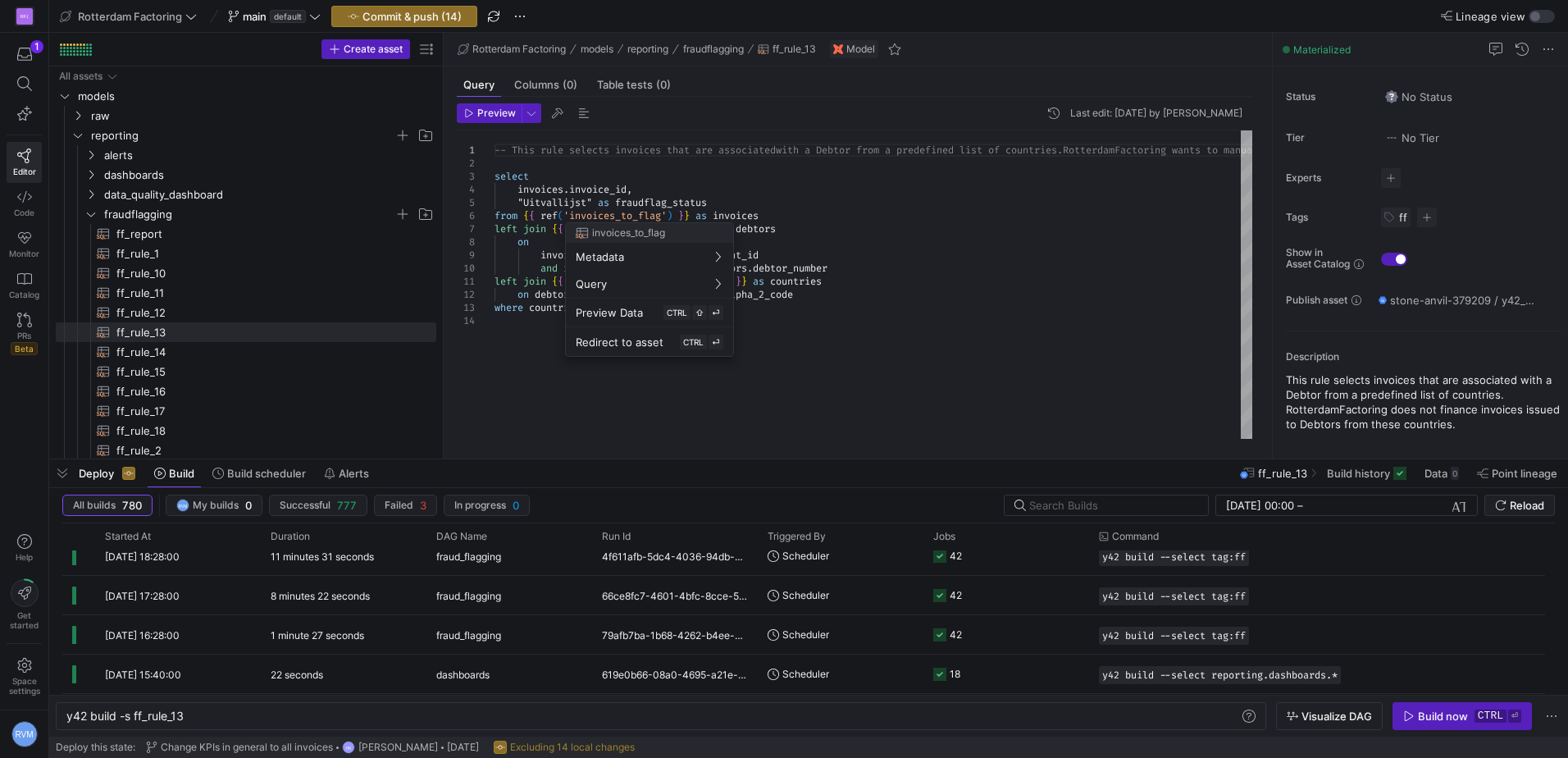
click at [844, 315] on div at bounding box center [784, 379] width 1568 height 758
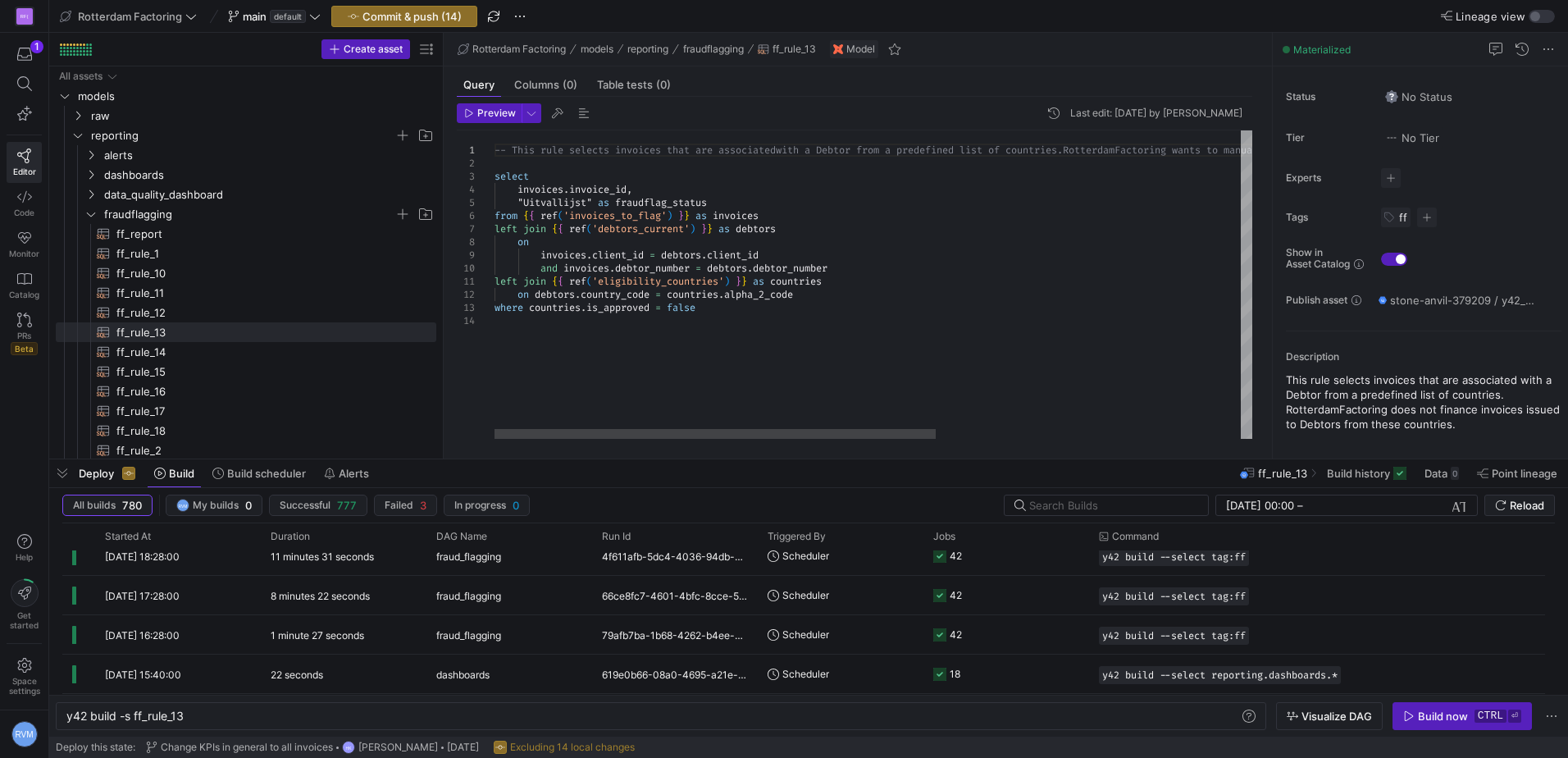
type textarea "left join {{ ref('eligibility_countries') }} as countries on [DOMAIN_NAME]_code…"
click at [735, 390] on div "-- This rule selects invoices that are associated with a Debtor from a predefin…" at bounding box center [1134, 284] width 1280 height 309
click at [738, 415] on div "-- This rule selects invoices that are associated with a Debtor from a predefin…" at bounding box center [1134, 284] width 1280 height 309
drag, startPoint x: 739, startPoint y: 417, endPoint x: 751, endPoint y: 506, distance: 89.8
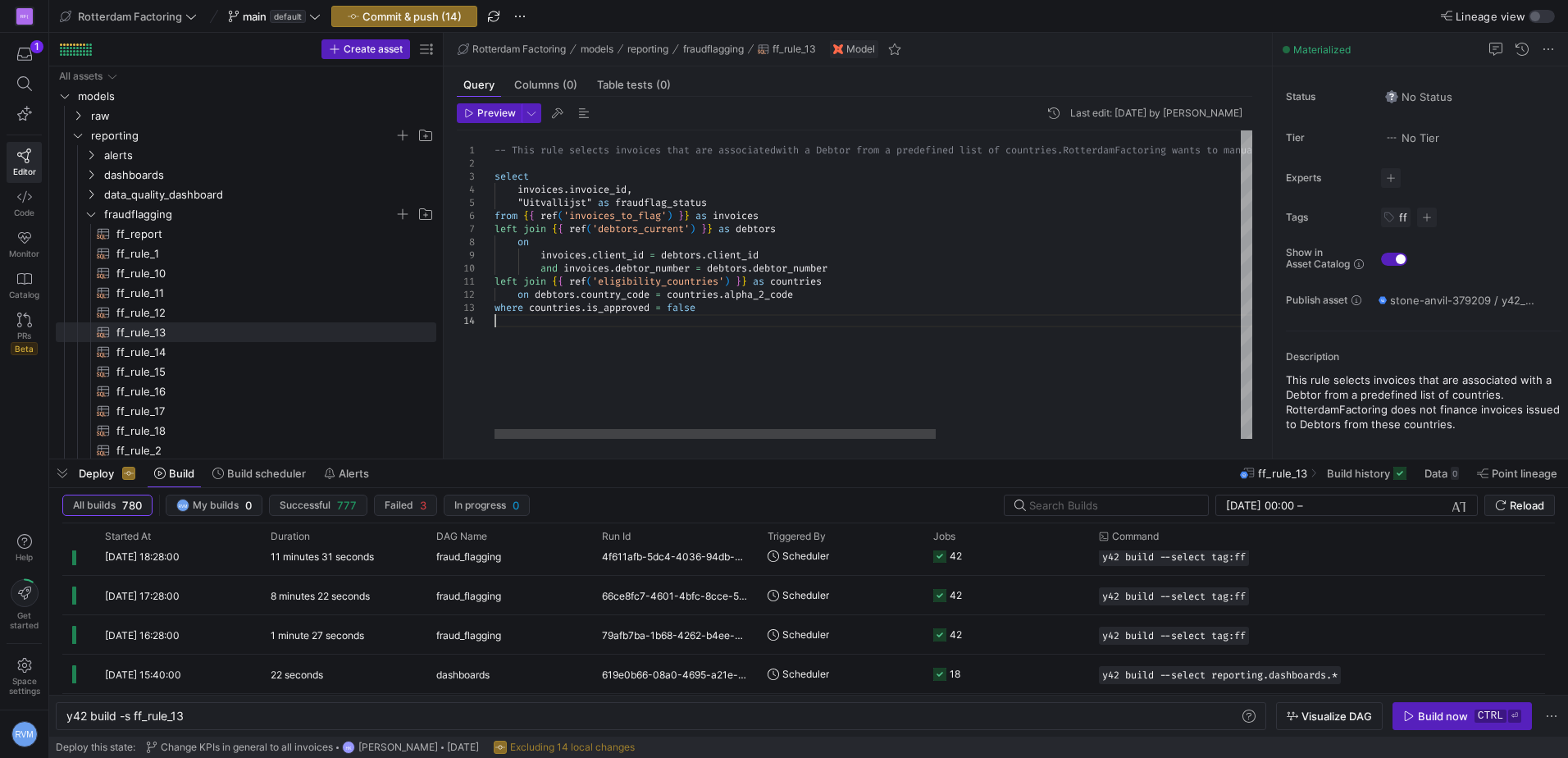
click at [751, 439] on div "-- This rule selects invoices that are associated with a Debtor from a predefin…" at bounding box center [1134, 284] width 1280 height 309
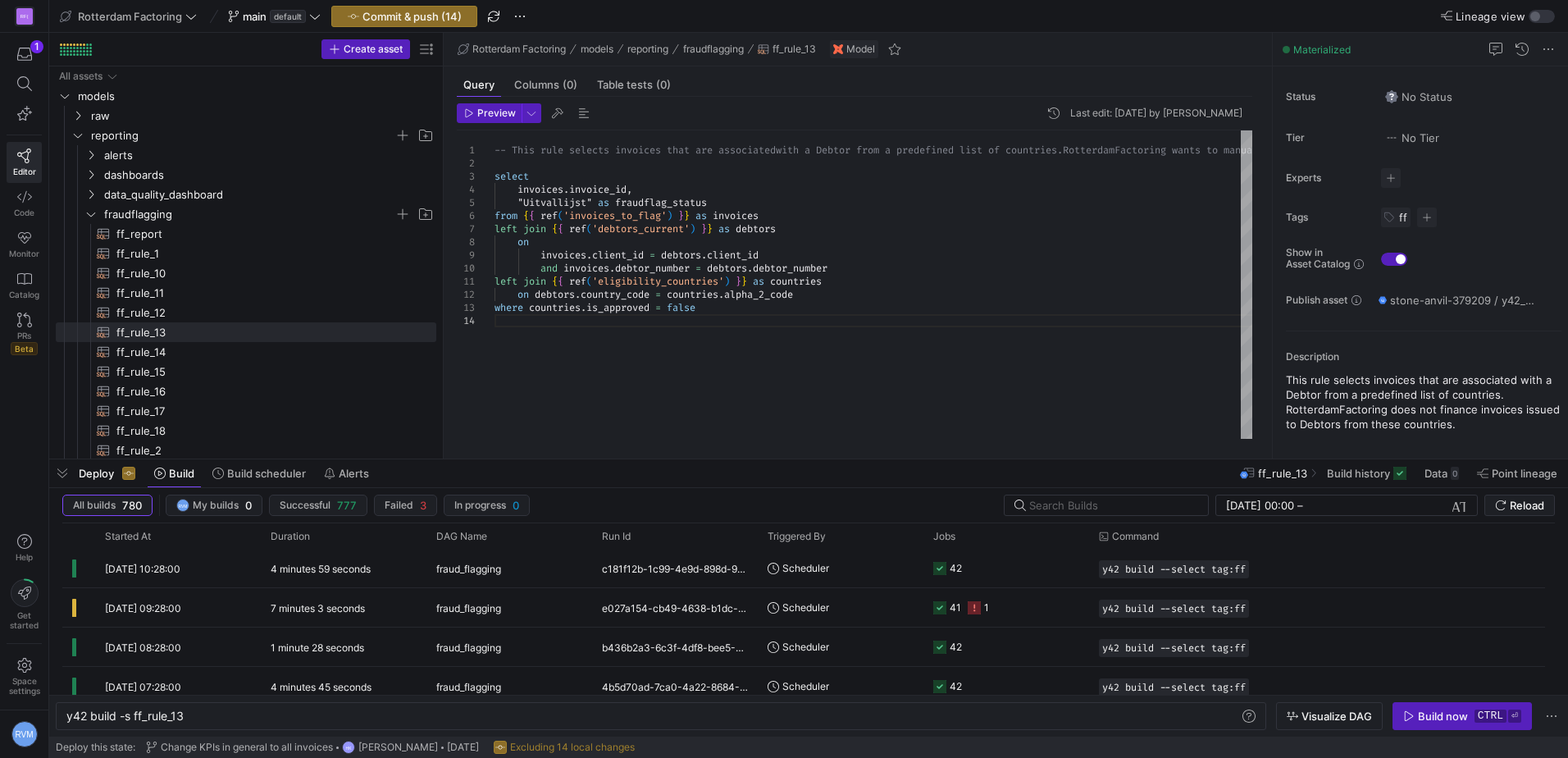
scroll to position [0, 0]
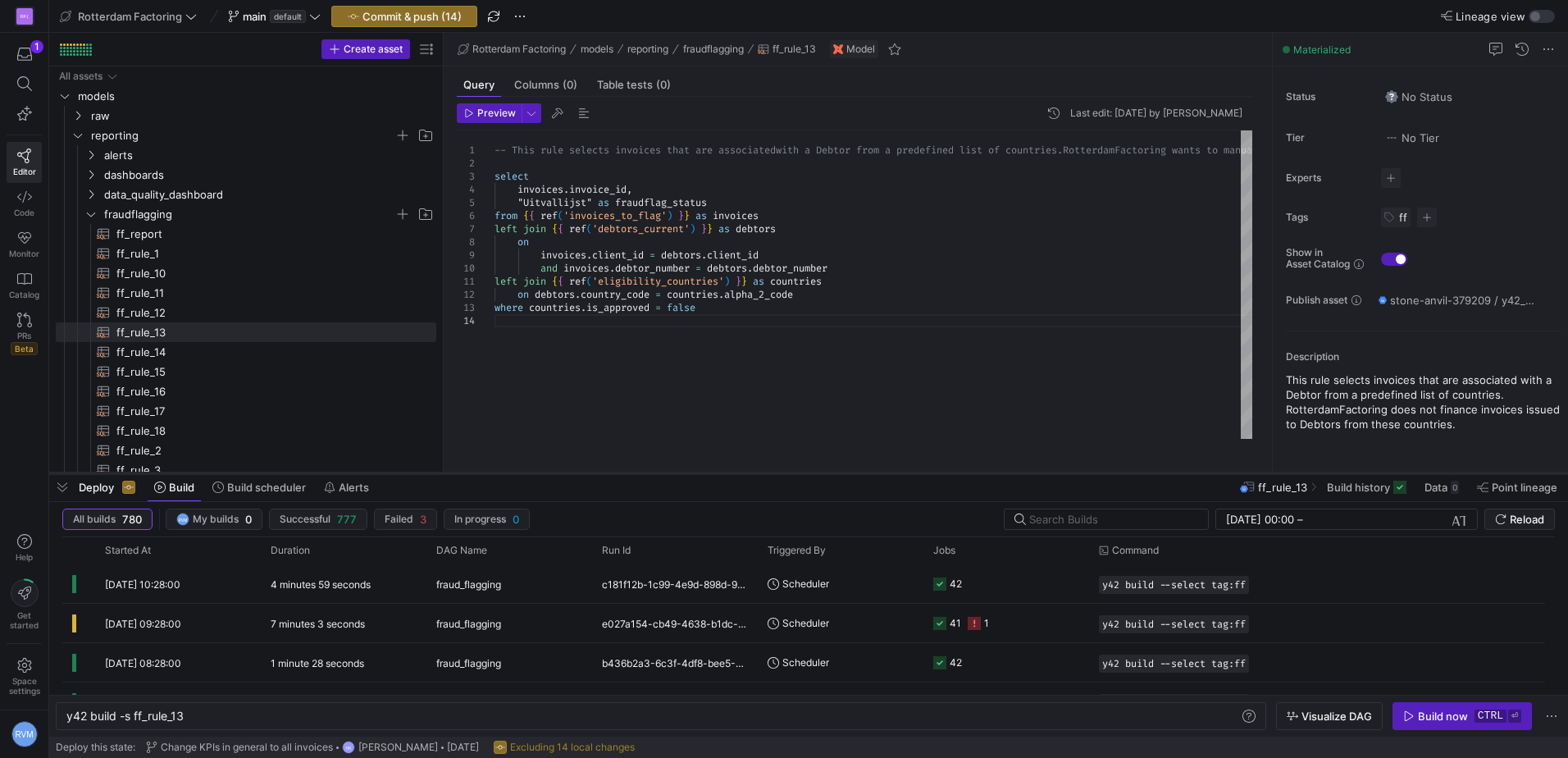
drag, startPoint x: 647, startPoint y: 457, endPoint x: 661, endPoint y: 471, distance: 19.8
click at [661, 471] on div at bounding box center [808, 473] width 1519 height 7
click at [353, 496] on span at bounding box center [346, 487] width 58 height 27
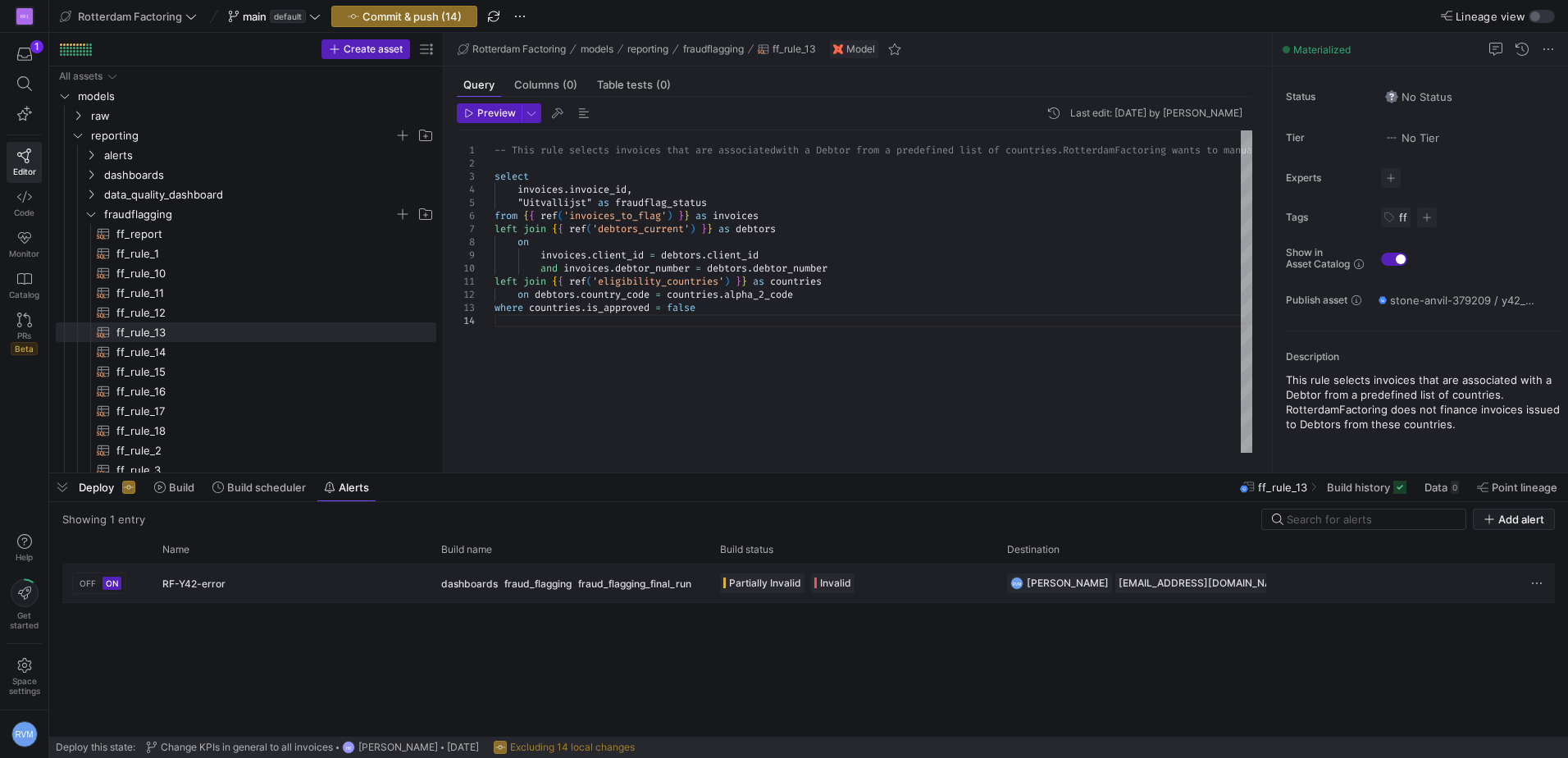
click at [1044, 583] on span "[PERSON_NAME]" at bounding box center [1067, 583] width 82 height 13
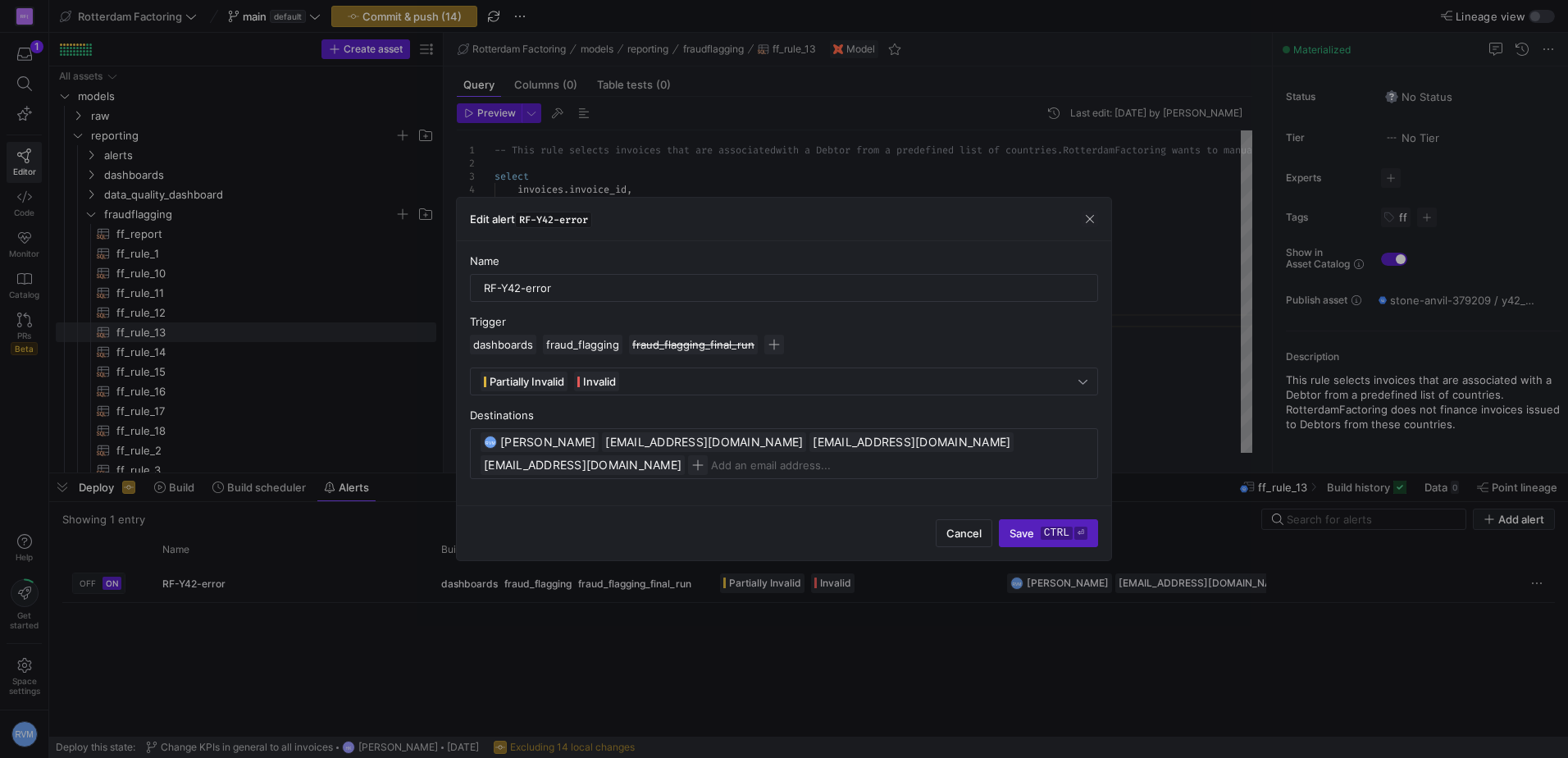
click at [837, 656] on div at bounding box center [784, 379] width 1568 height 758
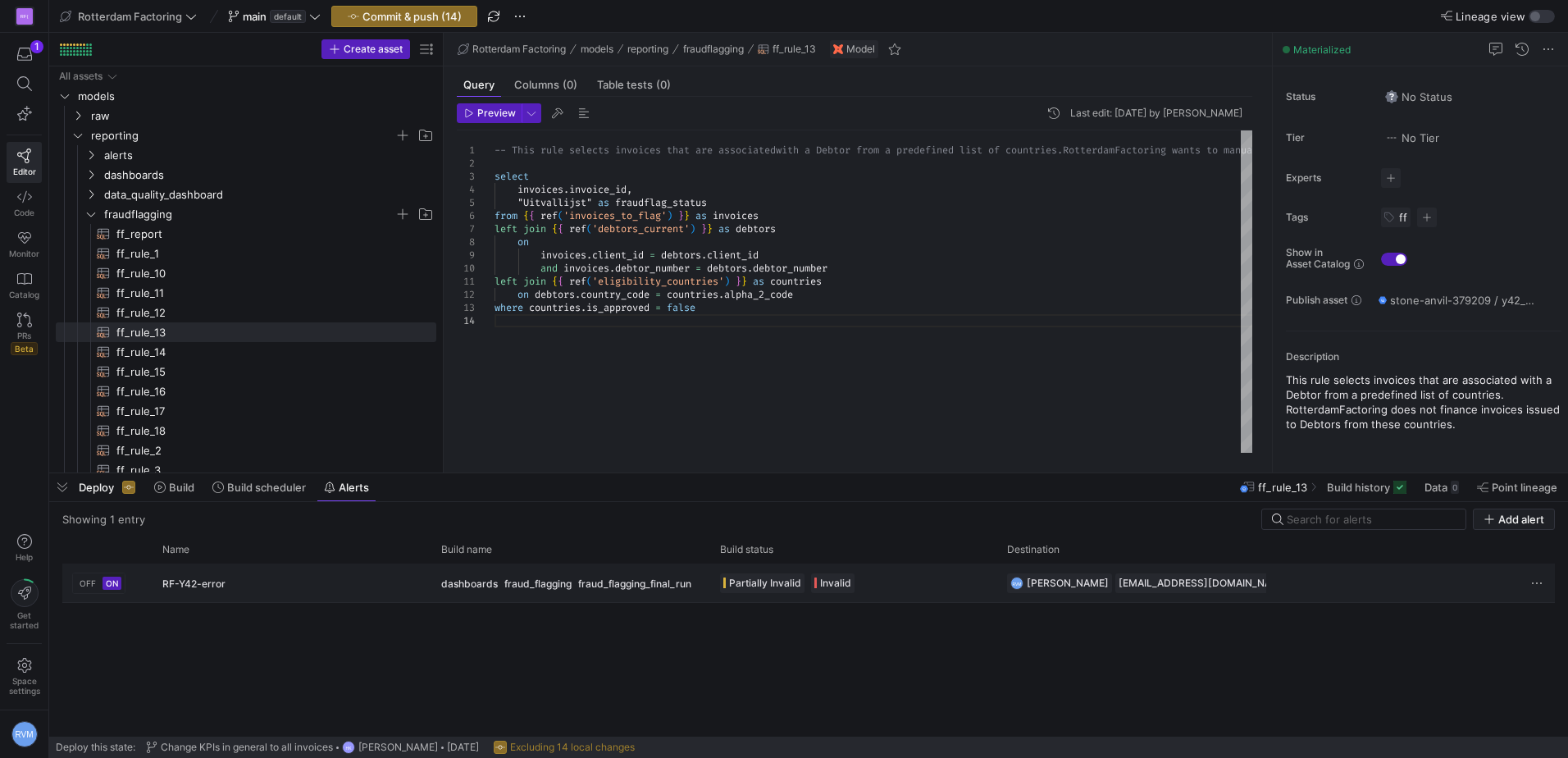
click at [840, 580] on span "Invalid" at bounding box center [836, 583] width 32 height 13
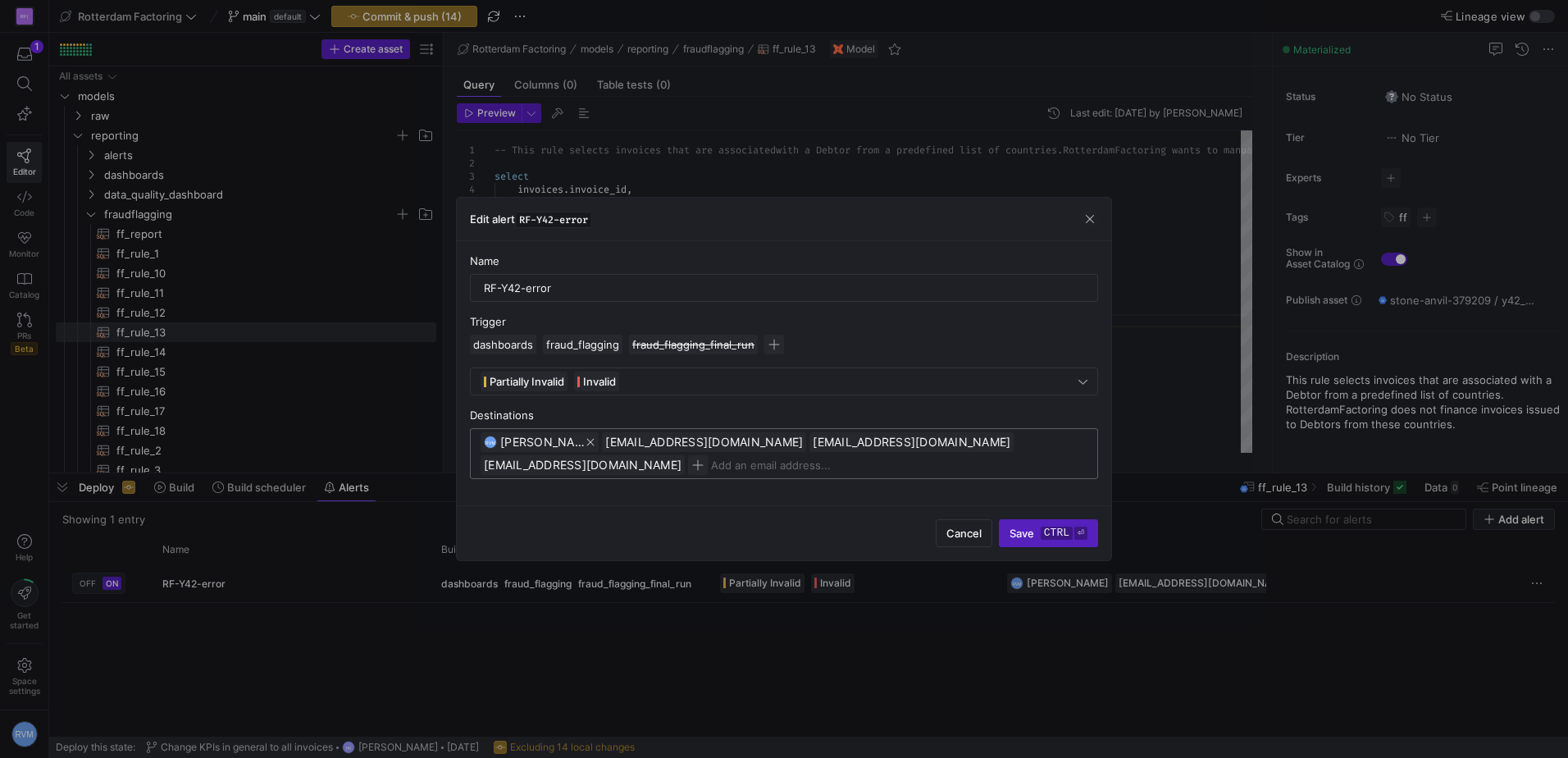
click at [534, 439] on span "[PERSON_NAME]" at bounding box center [543, 442] width 86 height 17
click at [534, 449] on span "[PERSON_NAME]" at bounding box center [543, 442] width 86 height 17
click at [552, 447] on span "[PERSON_NAME]" at bounding box center [543, 442] width 86 height 17
click at [708, 455] on span "button" at bounding box center [698, 465] width 20 height 20
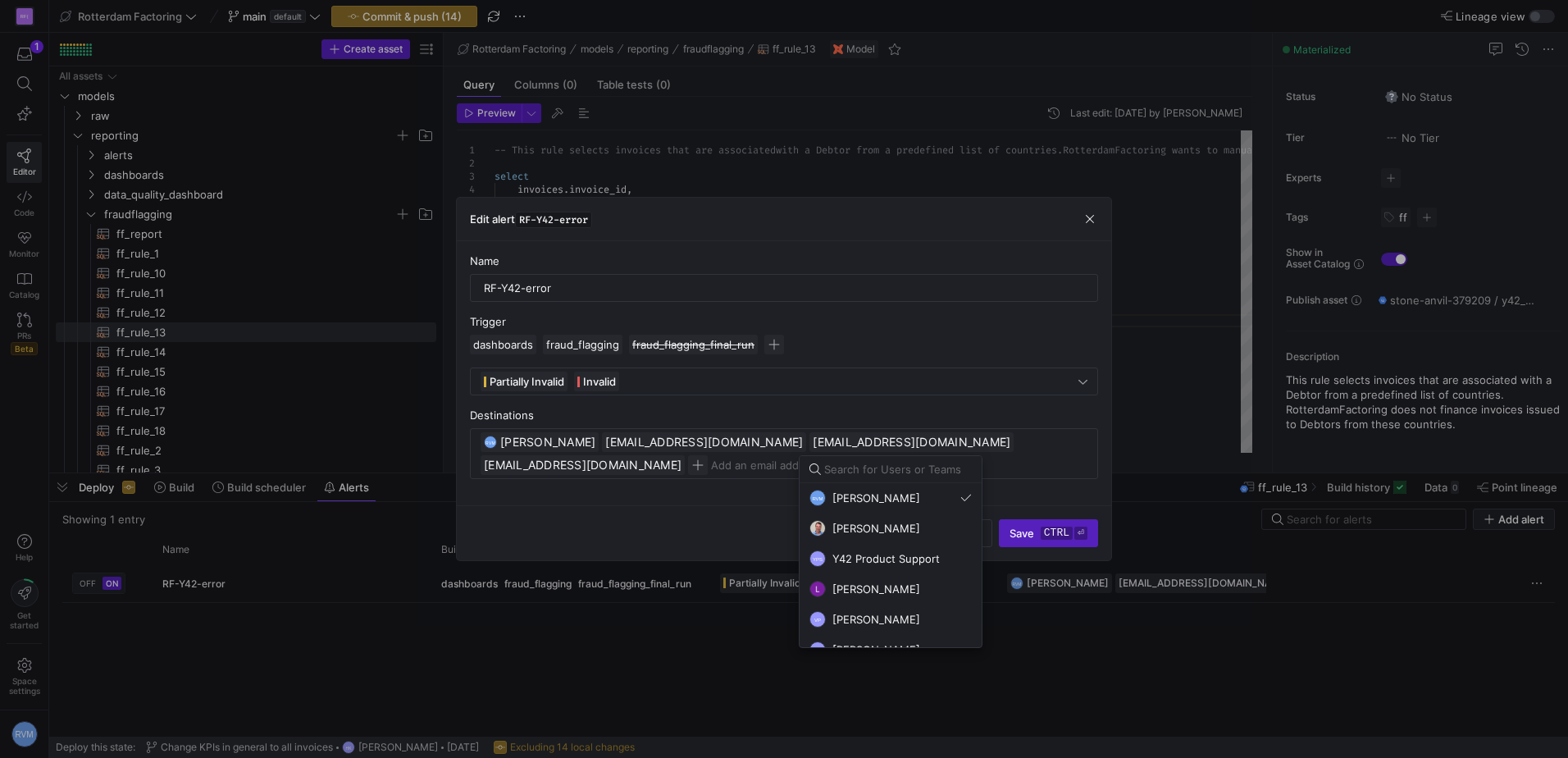
click at [726, 534] on div at bounding box center [784, 379] width 1568 height 758
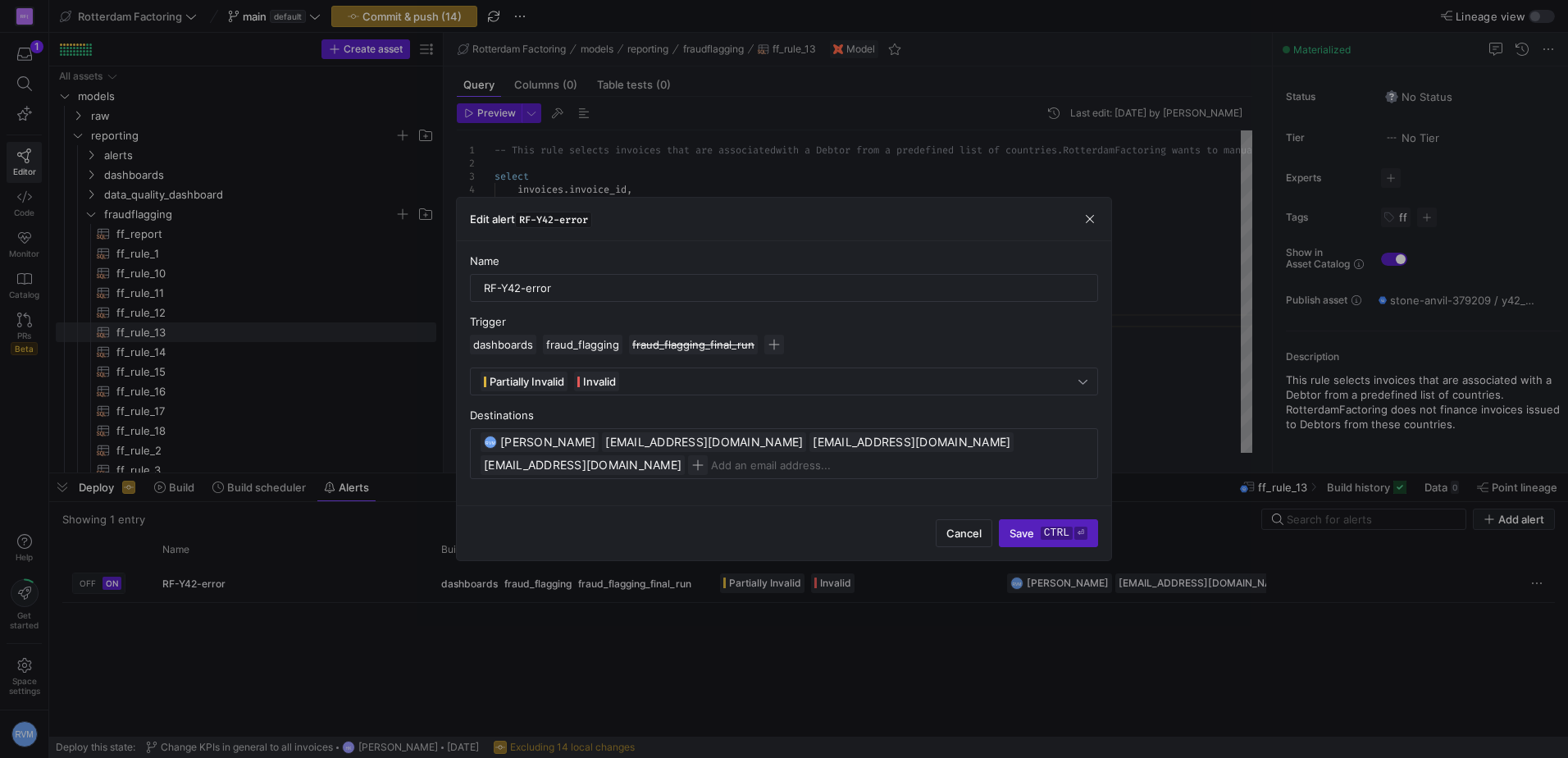
drag, startPoint x: 508, startPoint y: 440, endPoint x: 570, endPoint y: 521, distance: 102.0
click at [570, 521] on div "Cancel Save ctrl ⏎" at bounding box center [784, 533] width 654 height 55
click at [1085, 222] on span "button" at bounding box center [1089, 219] width 17 height 17
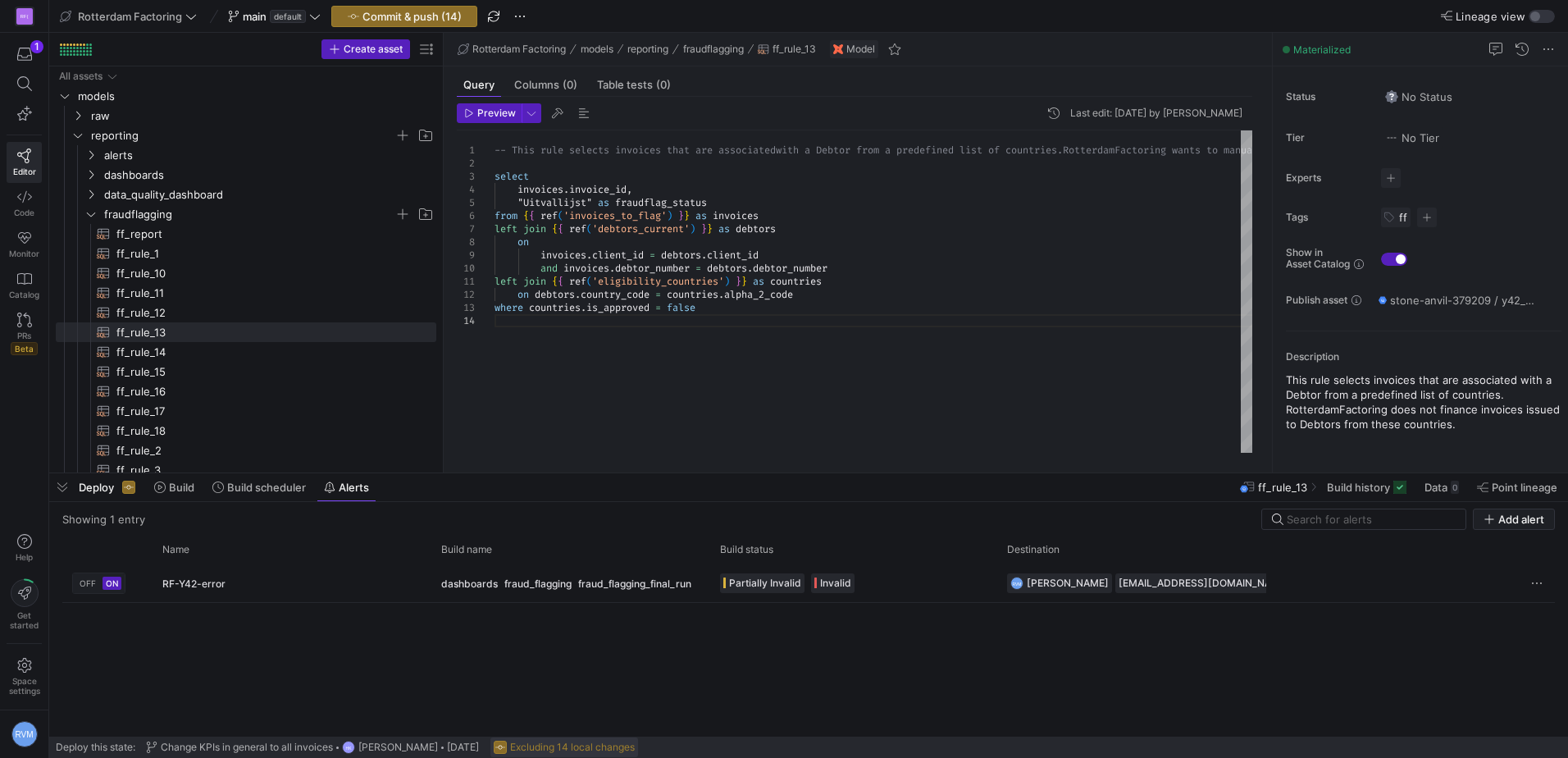
click at [587, 739] on span at bounding box center [565, 747] width 148 height 20
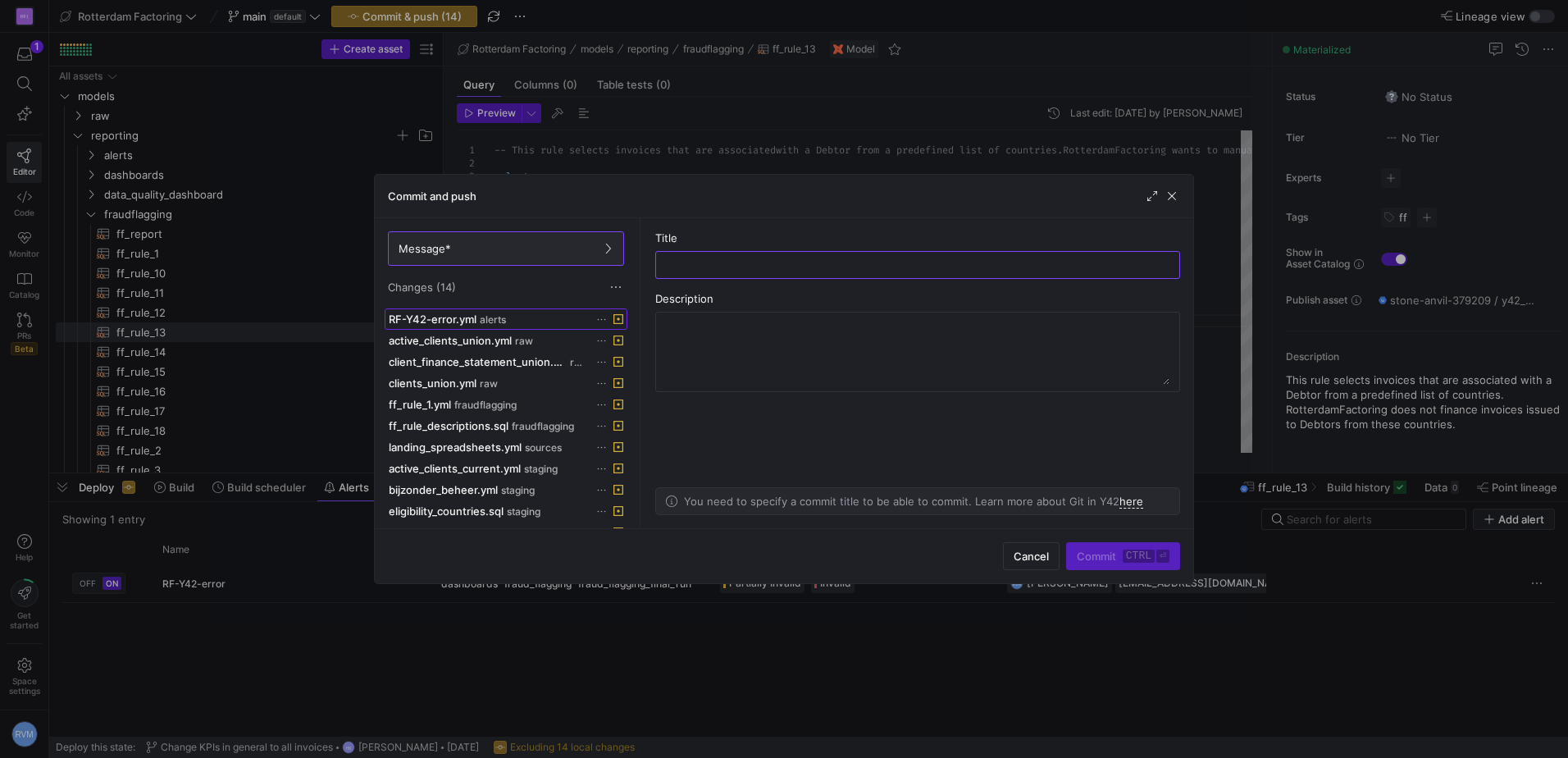
click at [498, 318] on span "alerts" at bounding box center [493, 320] width 27 height 12
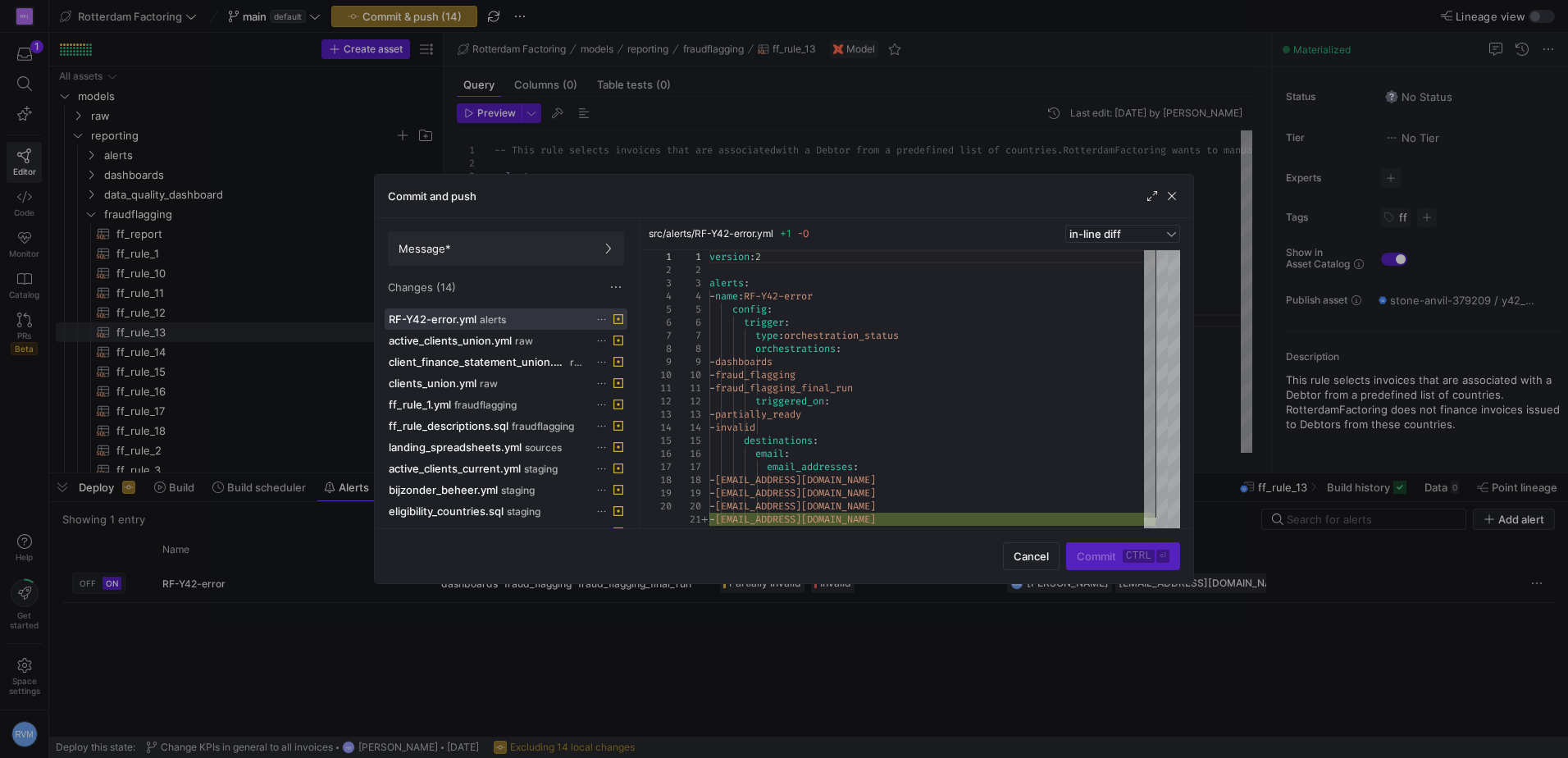
type textarea "- fraud_flagging_final_run triggered_on: - partially_ready - invalid destinatio…"
click at [911, 490] on div "version : 2 alerts : - name : RF-Y42-error config : trigger : type : orchestrat…" at bounding box center [932, 394] width 446 height 289
click at [415, 322] on span "RF-Y42-error.yml" at bounding box center [432, 318] width 88 height 13
click at [619, 318] on icon at bounding box center [618, 319] width 10 height 10
click at [600, 318] on icon at bounding box center [601, 319] width 11 height 11
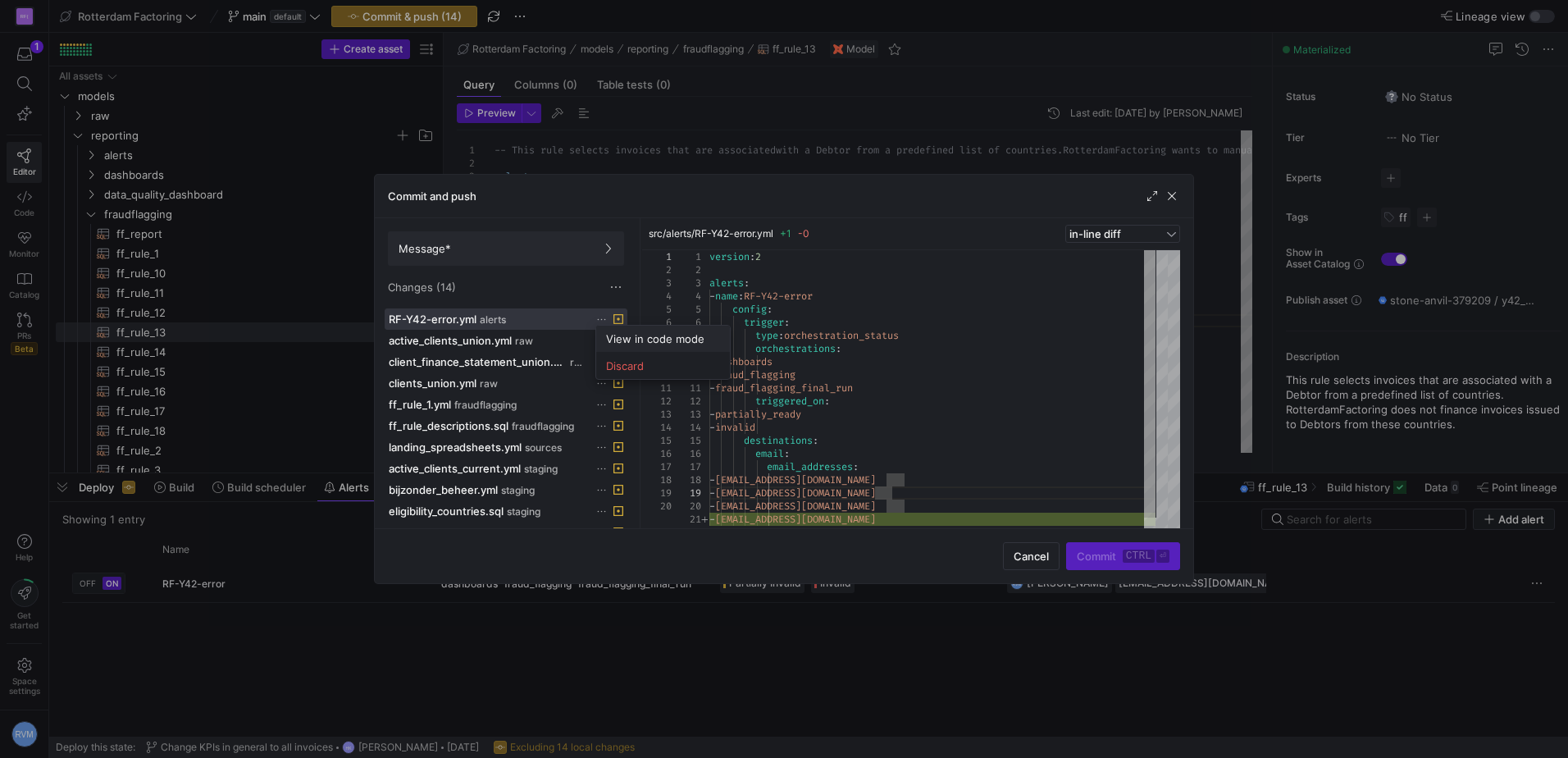
click at [668, 330] on button "View in code mode" at bounding box center [663, 338] width 134 height 27
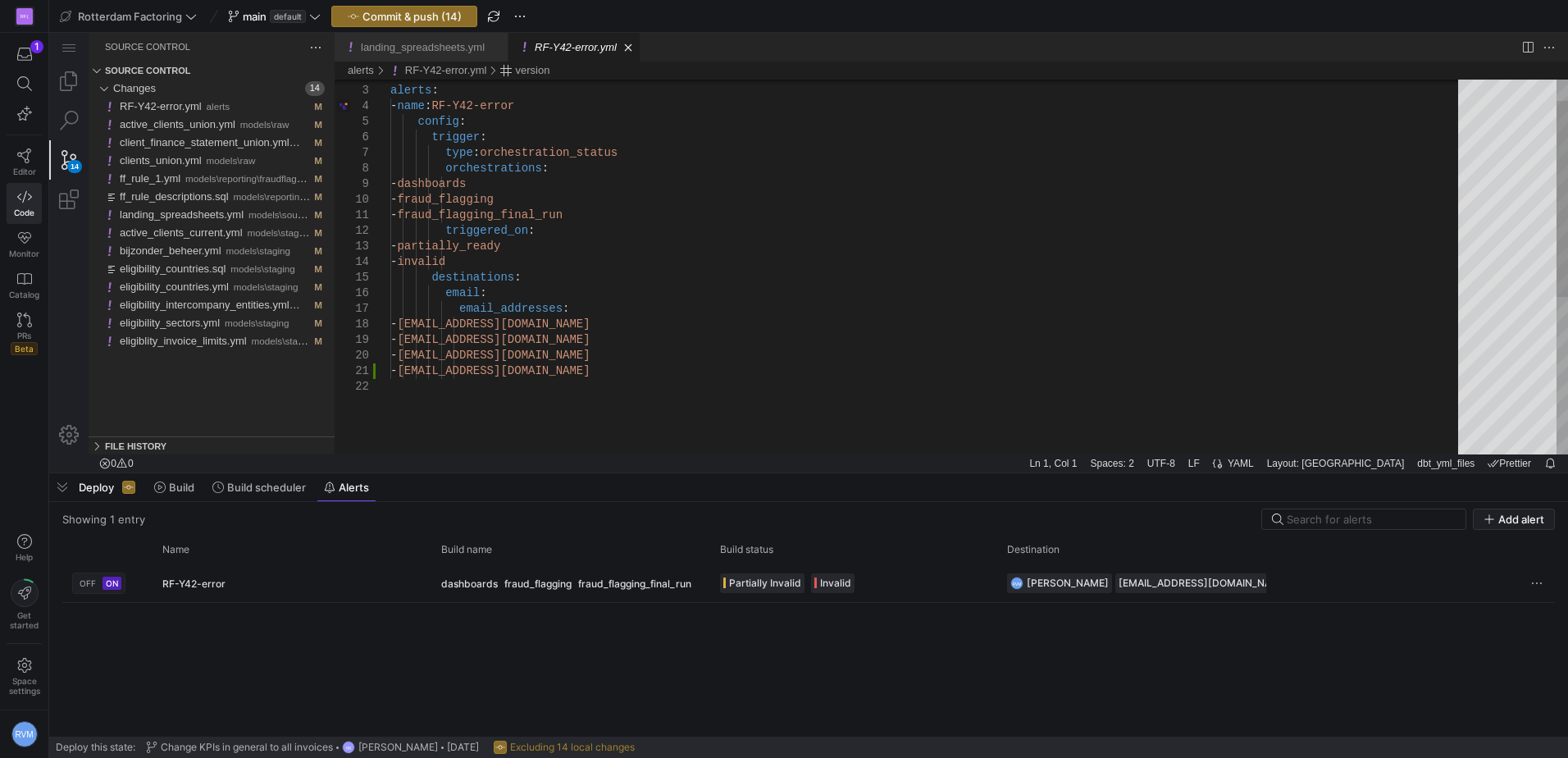
type textarea "- fraud_flagging_final_run triggered_on: - partially_ready - invalid destinatio…"
drag, startPoint x: 608, startPoint y: 323, endPoint x: 399, endPoint y: 324, distance: 209.0
click at [579, 358] on div "alerts : - name : RF-Y42-error config : trigger : type : orchestration_status o…" at bounding box center [929, 396] width 1079 height 716
type textarea "version: 2 alerts: - name: RF-Y42-error config: trigger: type: orchestration_st…"
click at [546, 146] on div "alerts : - name : RF-Y42-error config : trigger : type : orchestration_status o…" at bounding box center [929, 380] width 1079 height 684
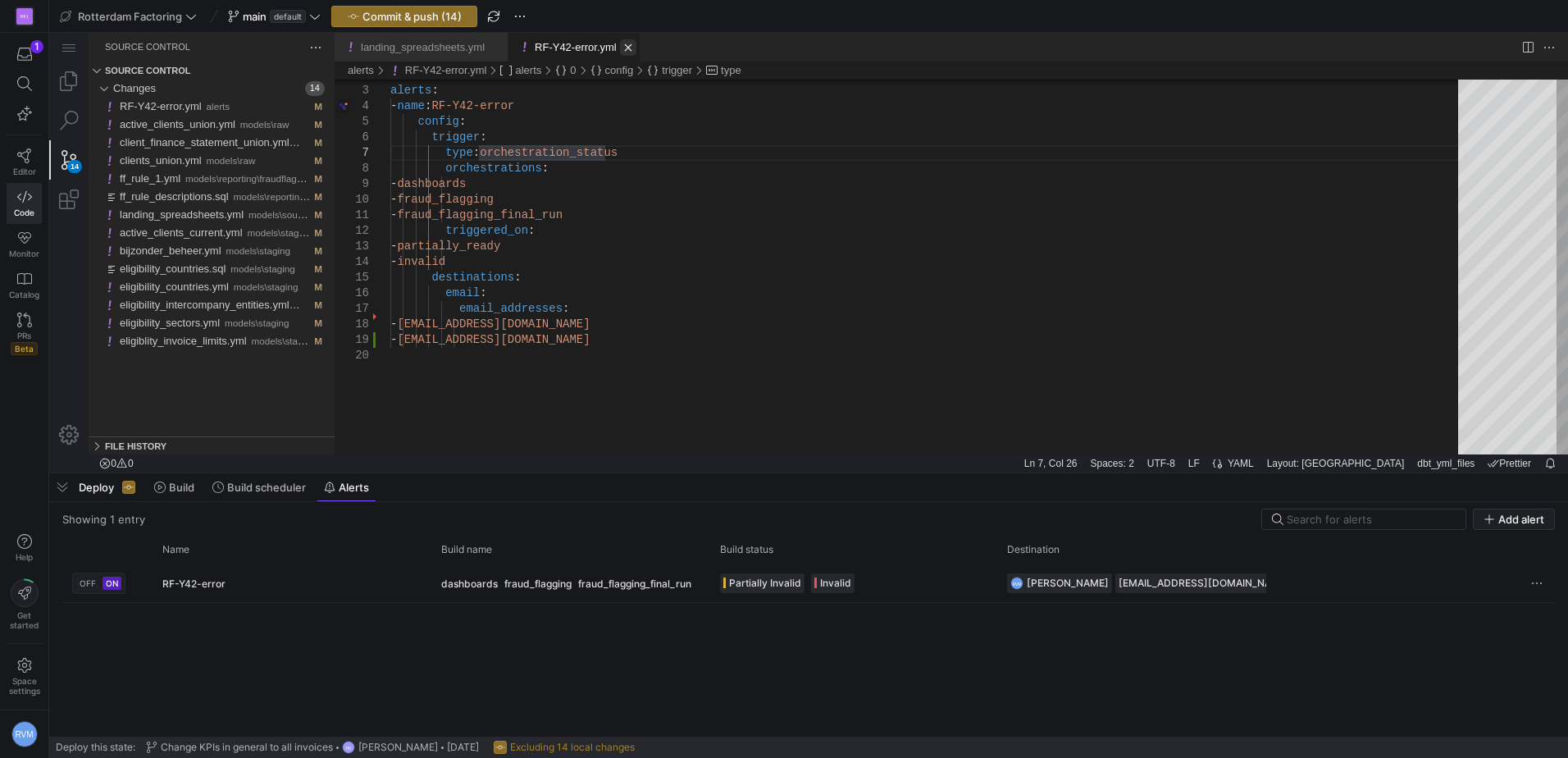
click at [620, 41] on link "Close (Ctrl+F4)" at bounding box center [628, 47] width 17 height 17
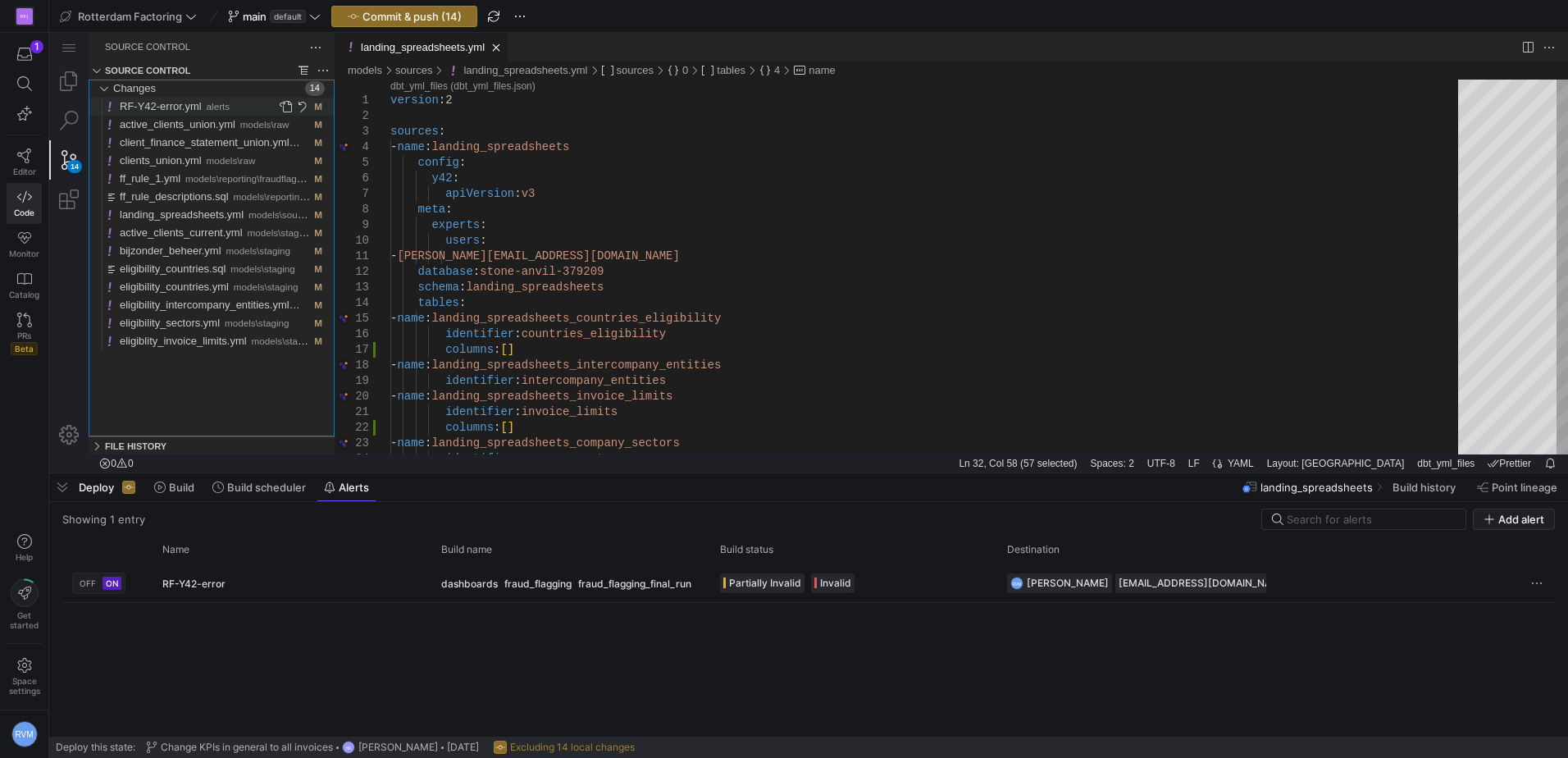
click at [218, 105] on span "alerts" at bounding box center [219, 105] width 24 height 11
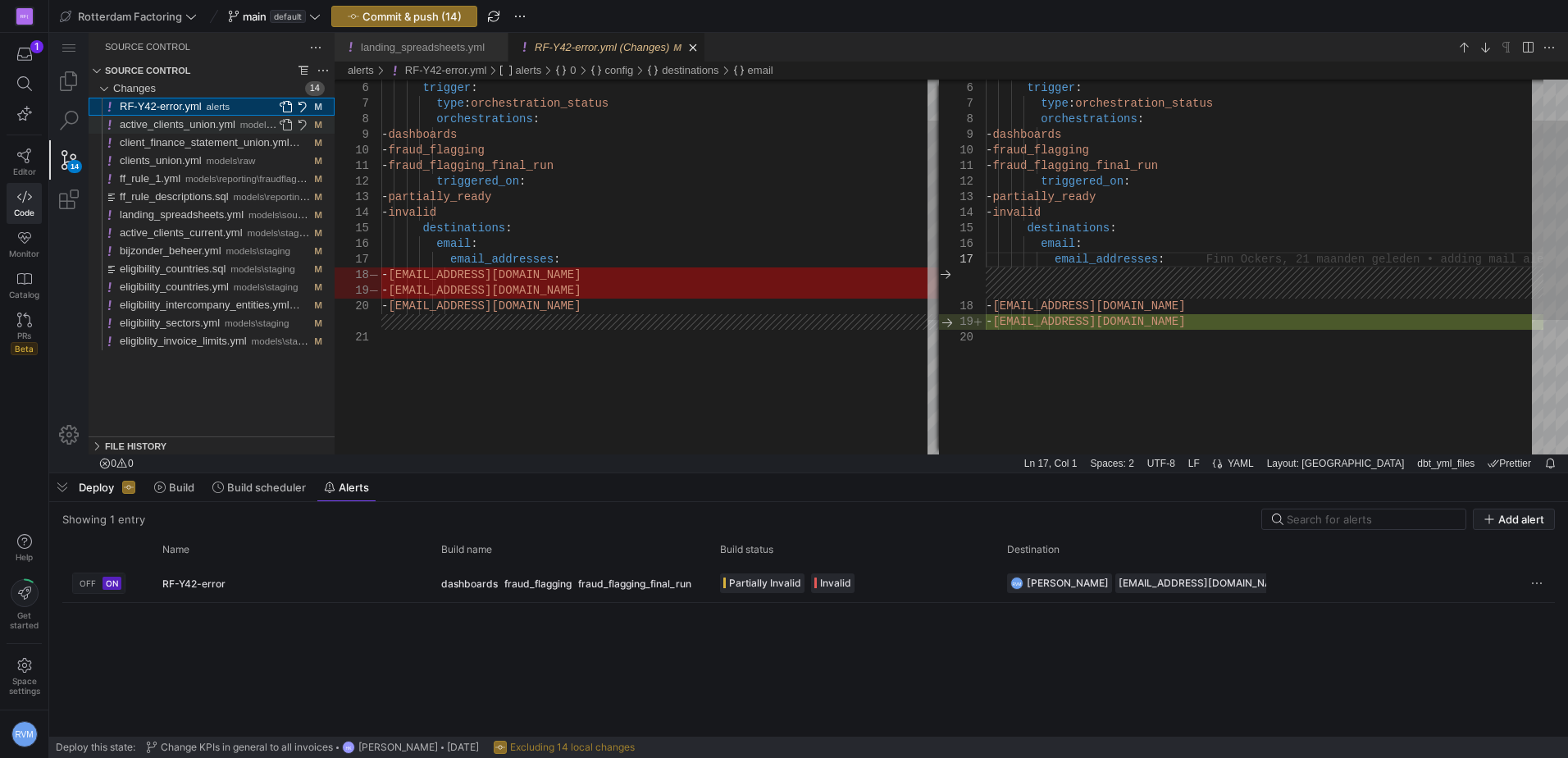
click at [210, 121] on span "active_clients_union.yml" at bounding box center [176, 124] width 115 height 12
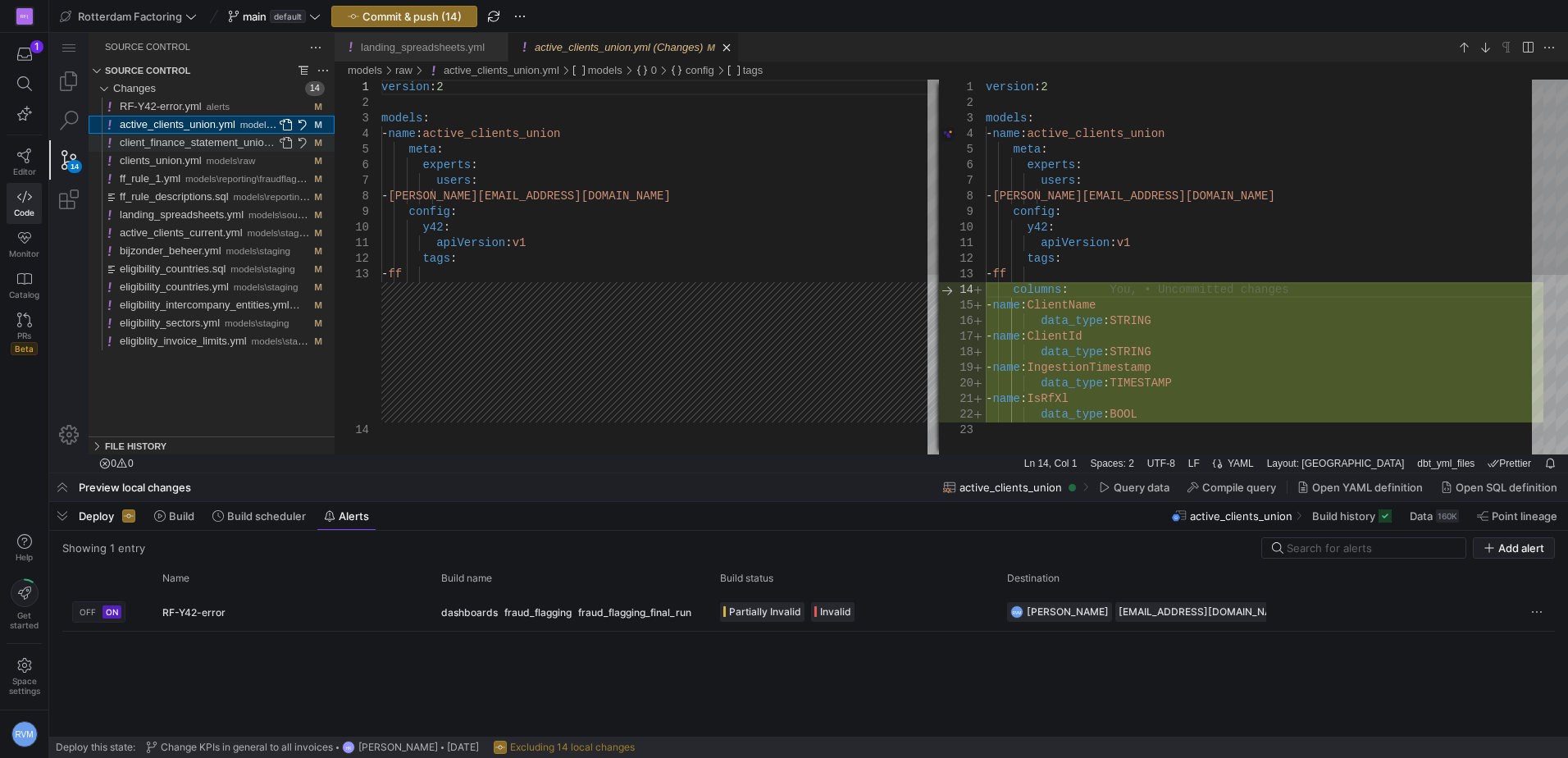
click at [219, 140] on span "client_finance_statement_union.yml" at bounding box center [204, 142] width 170 height 12
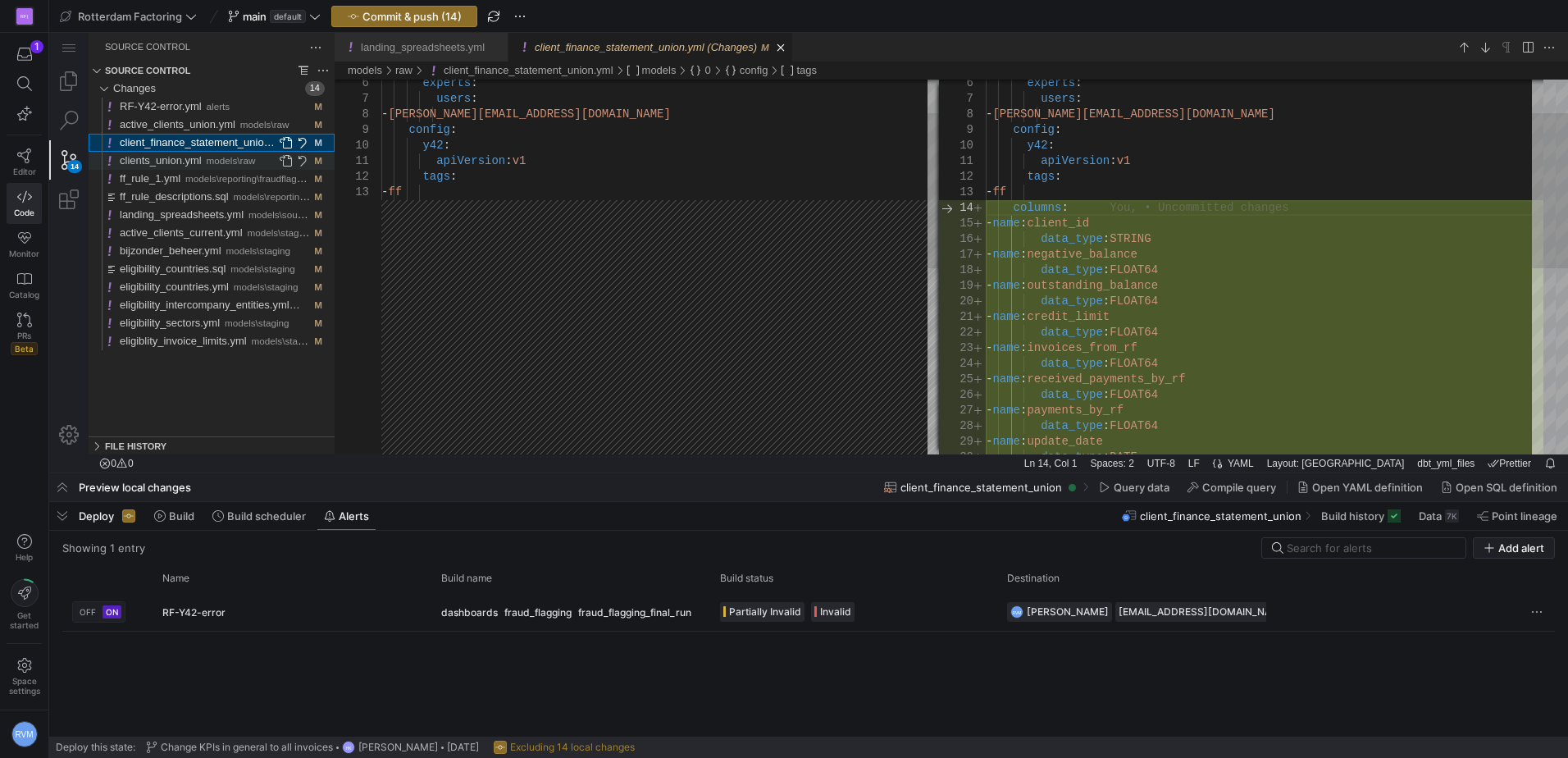
click at [177, 159] on span "clients_union.yml" at bounding box center [160, 160] width 82 height 12
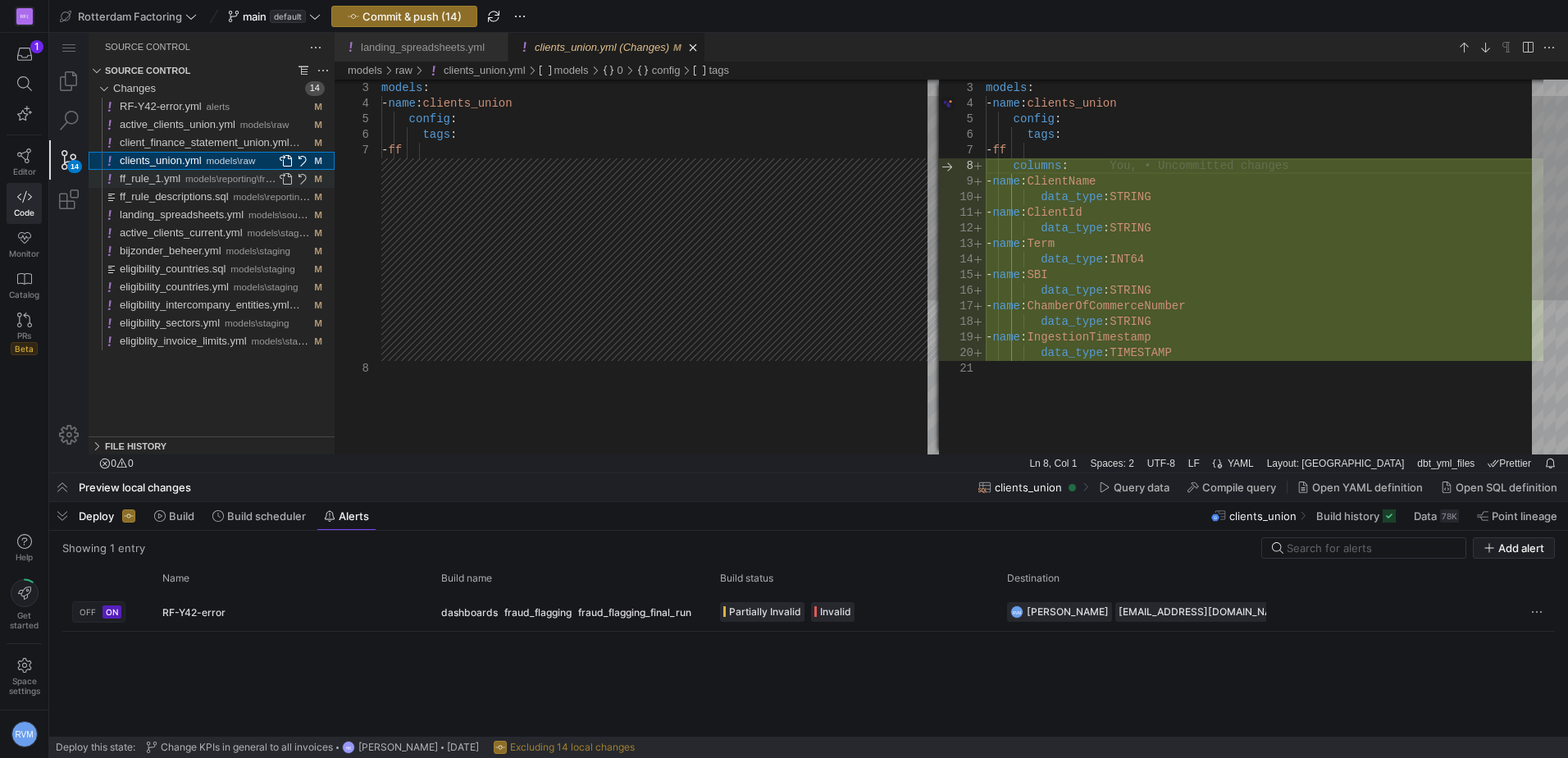
click at [169, 177] on span "ff_rule_1.yml" at bounding box center [150, 178] width 61 height 12
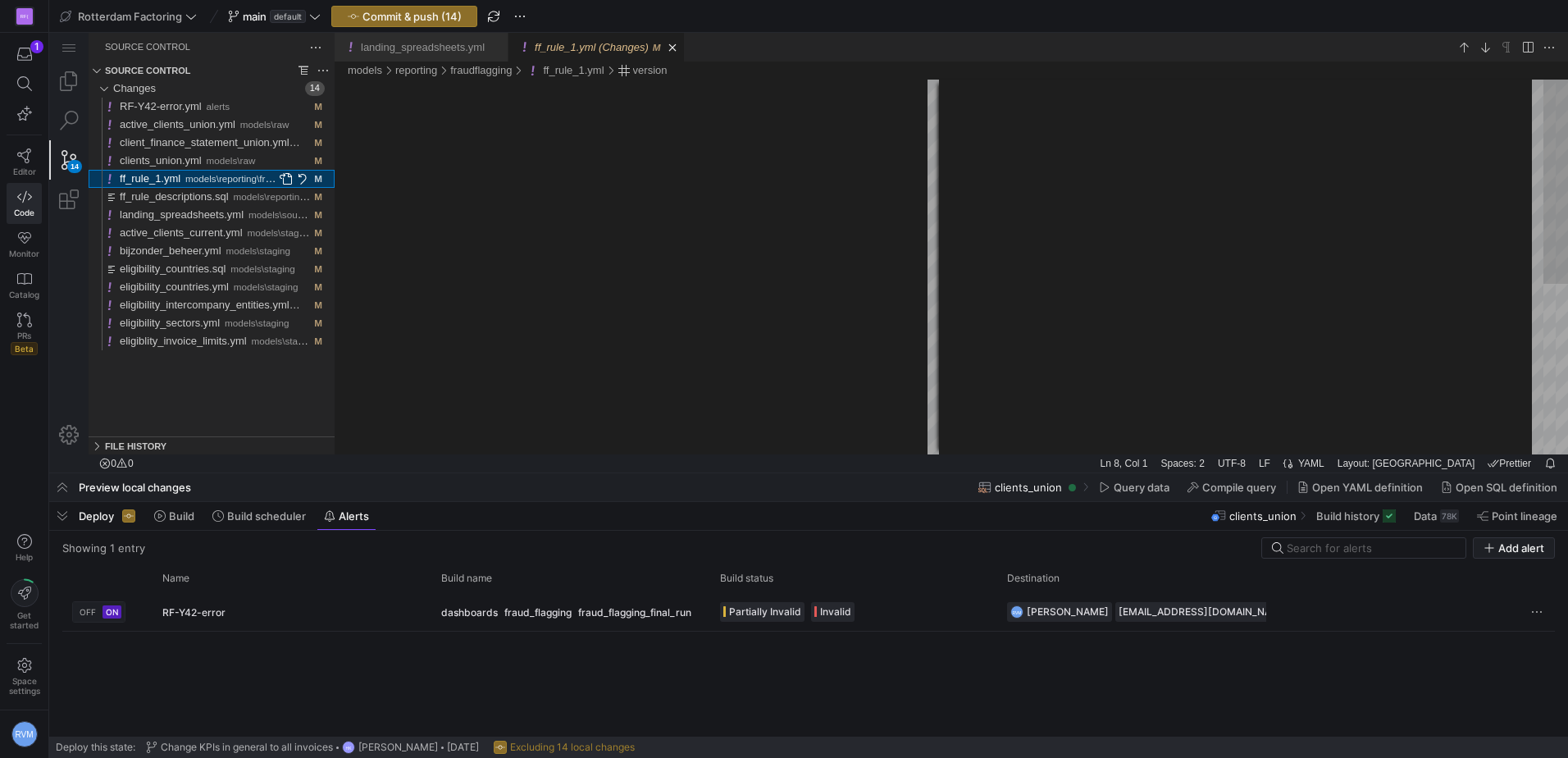
type textarea "apiVersion: v1 tags: - ff description: This rule checks whether the invoice amo…"
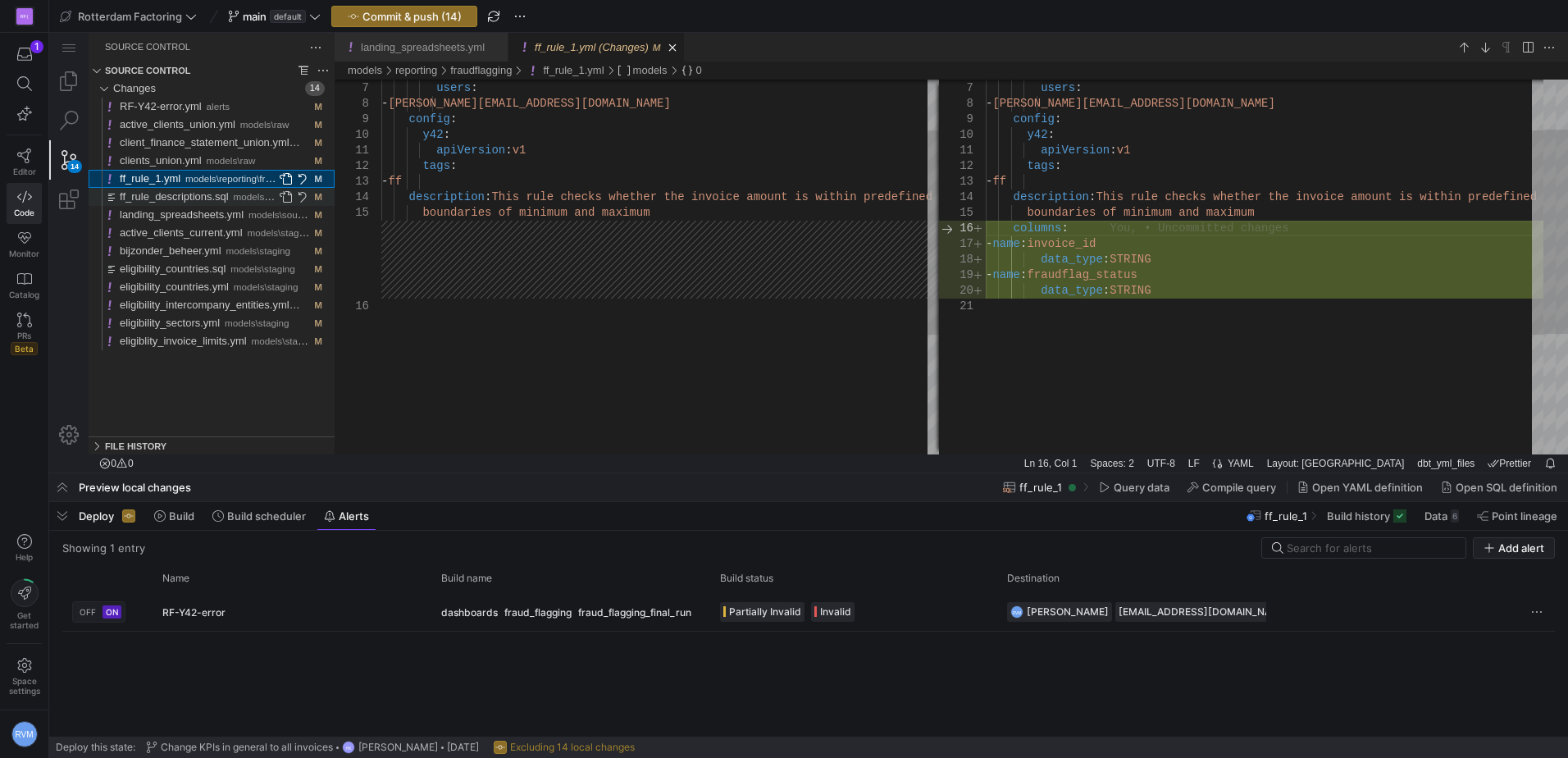
click at [176, 201] on span "ff_rule_descriptions.sql" at bounding box center [173, 196] width 109 height 12
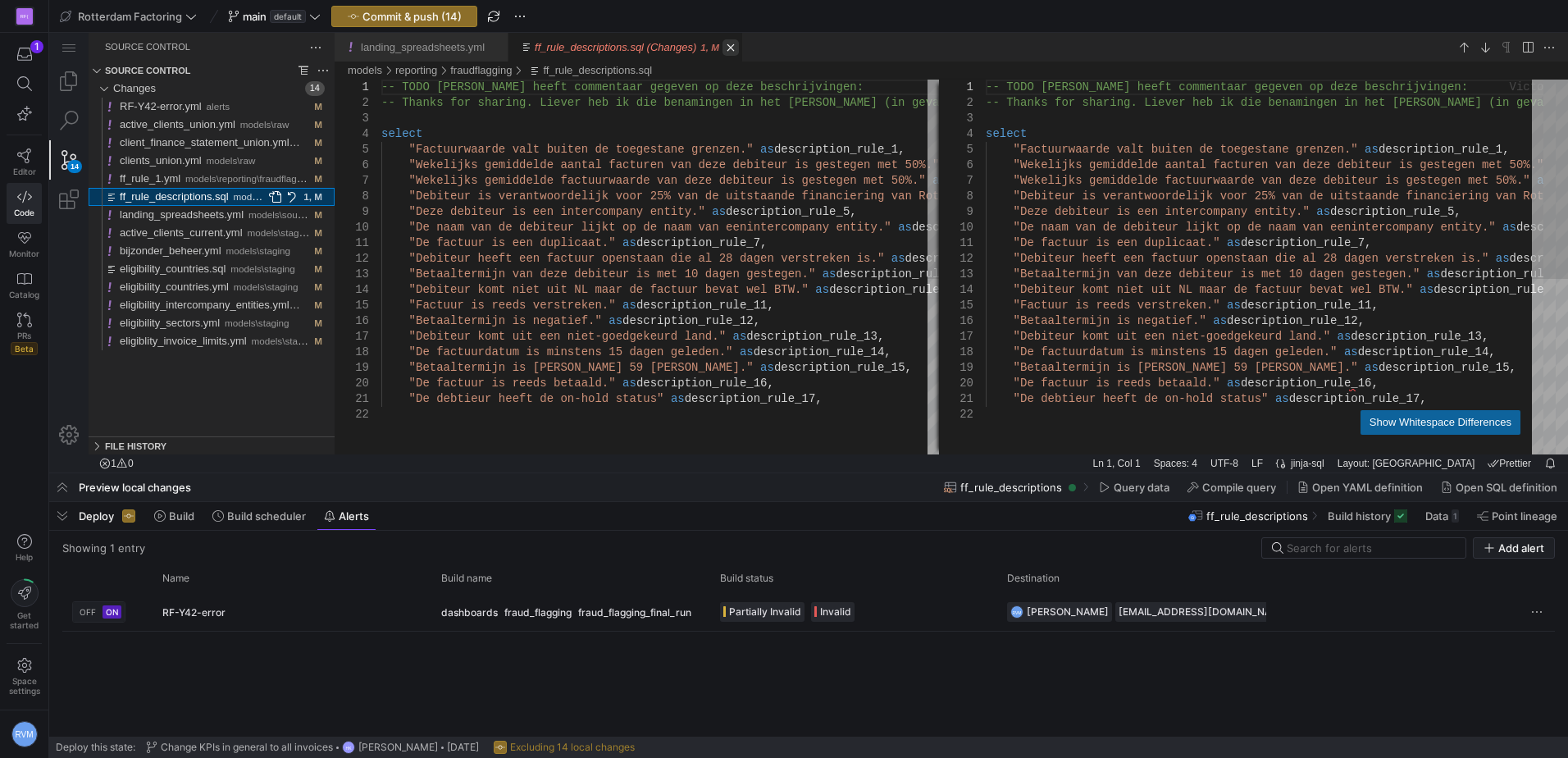
click at [722, 44] on link "Close (Ctrl+F4)" at bounding box center [730, 47] width 17 height 17
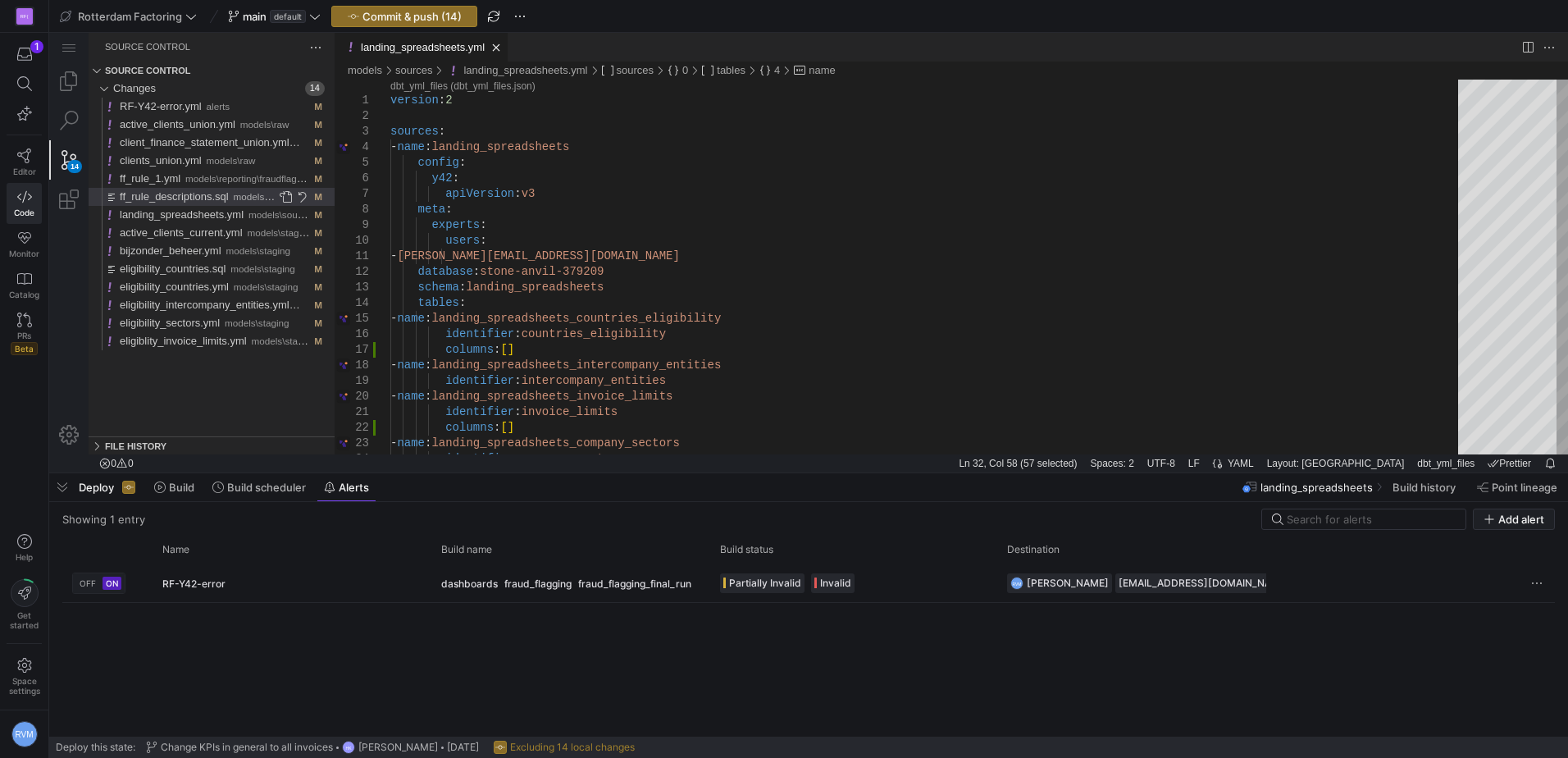
click at [491, 47] on link "Close (Ctrl+F4)" at bounding box center [496, 47] width 17 height 17
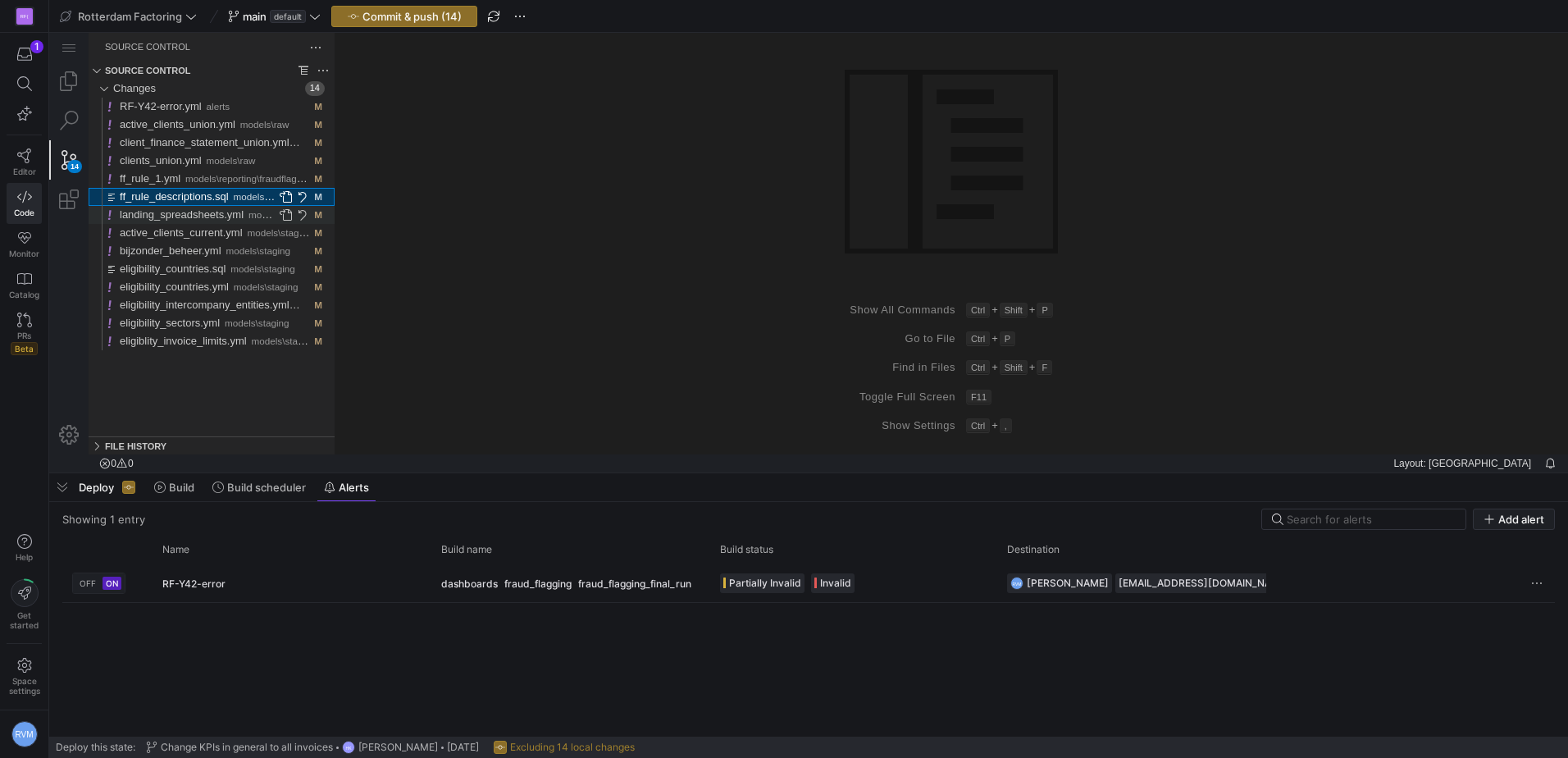
click at [172, 214] on span "landing_spreadsheets.yml" at bounding box center [181, 214] width 124 height 12
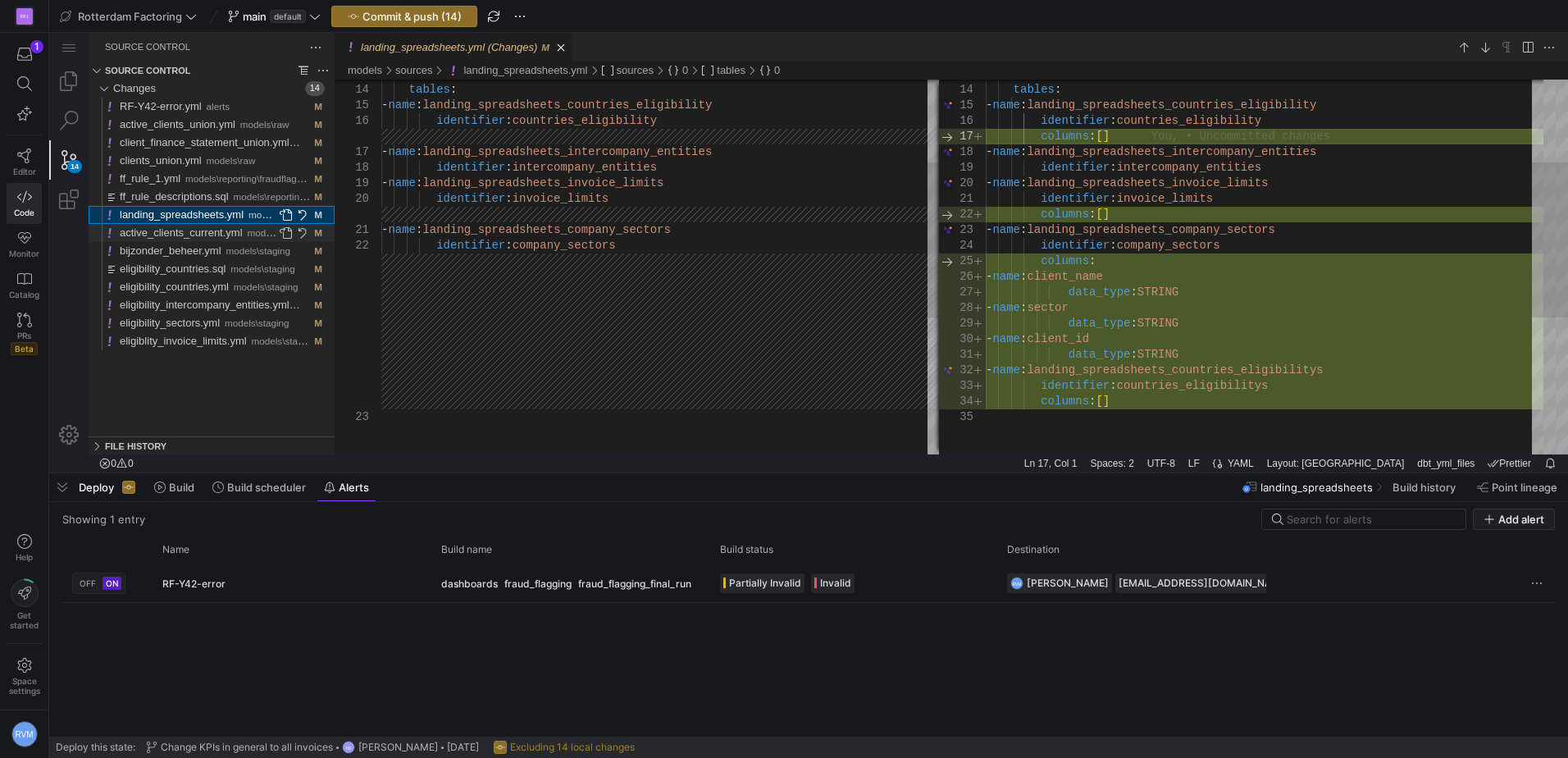
click at [175, 237] on span "active_clients_current.yml" at bounding box center [180, 233] width 123 height 12
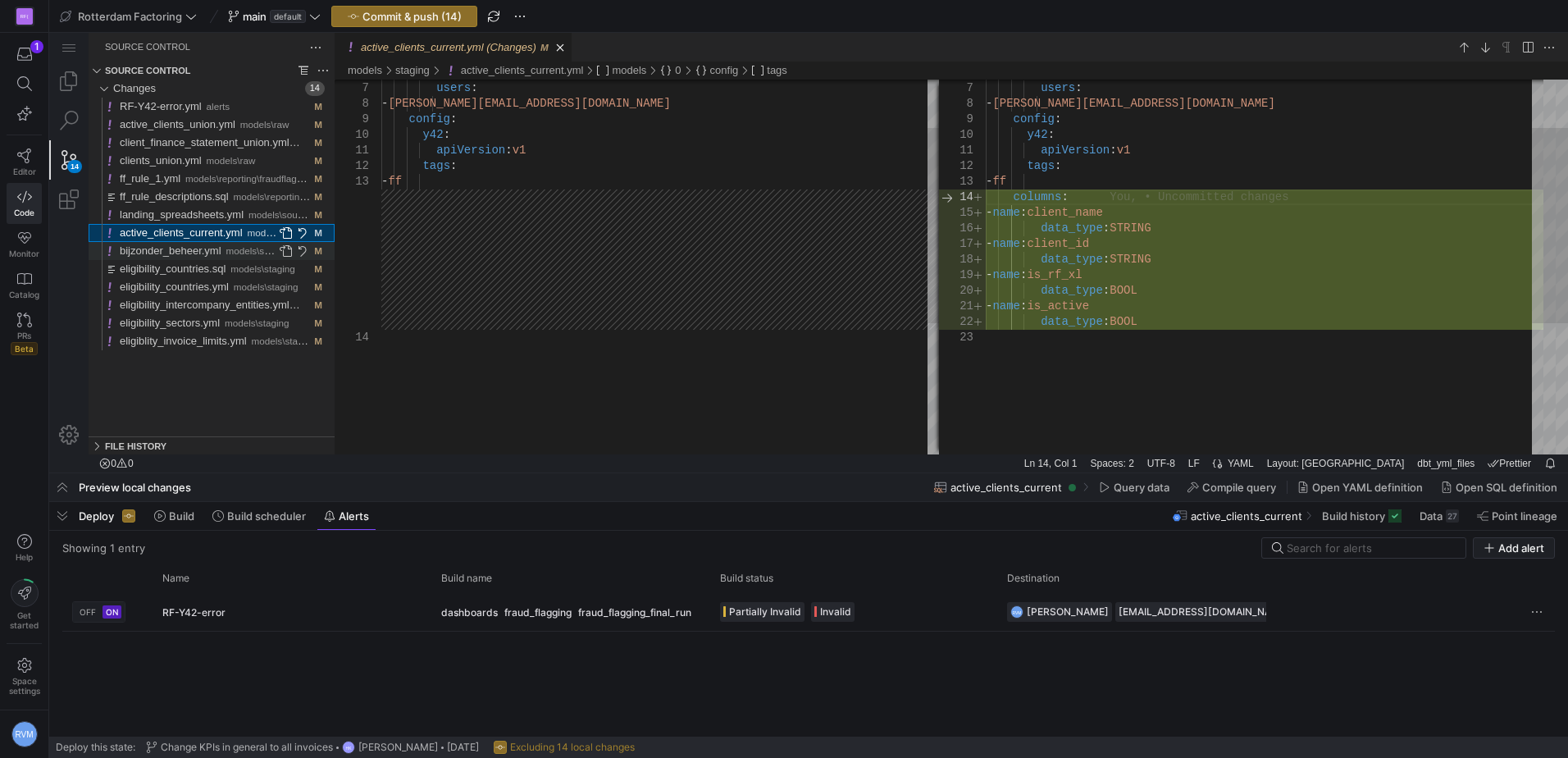
click at [176, 246] on span "bijzonder_beheer.yml" at bounding box center [170, 250] width 102 height 12
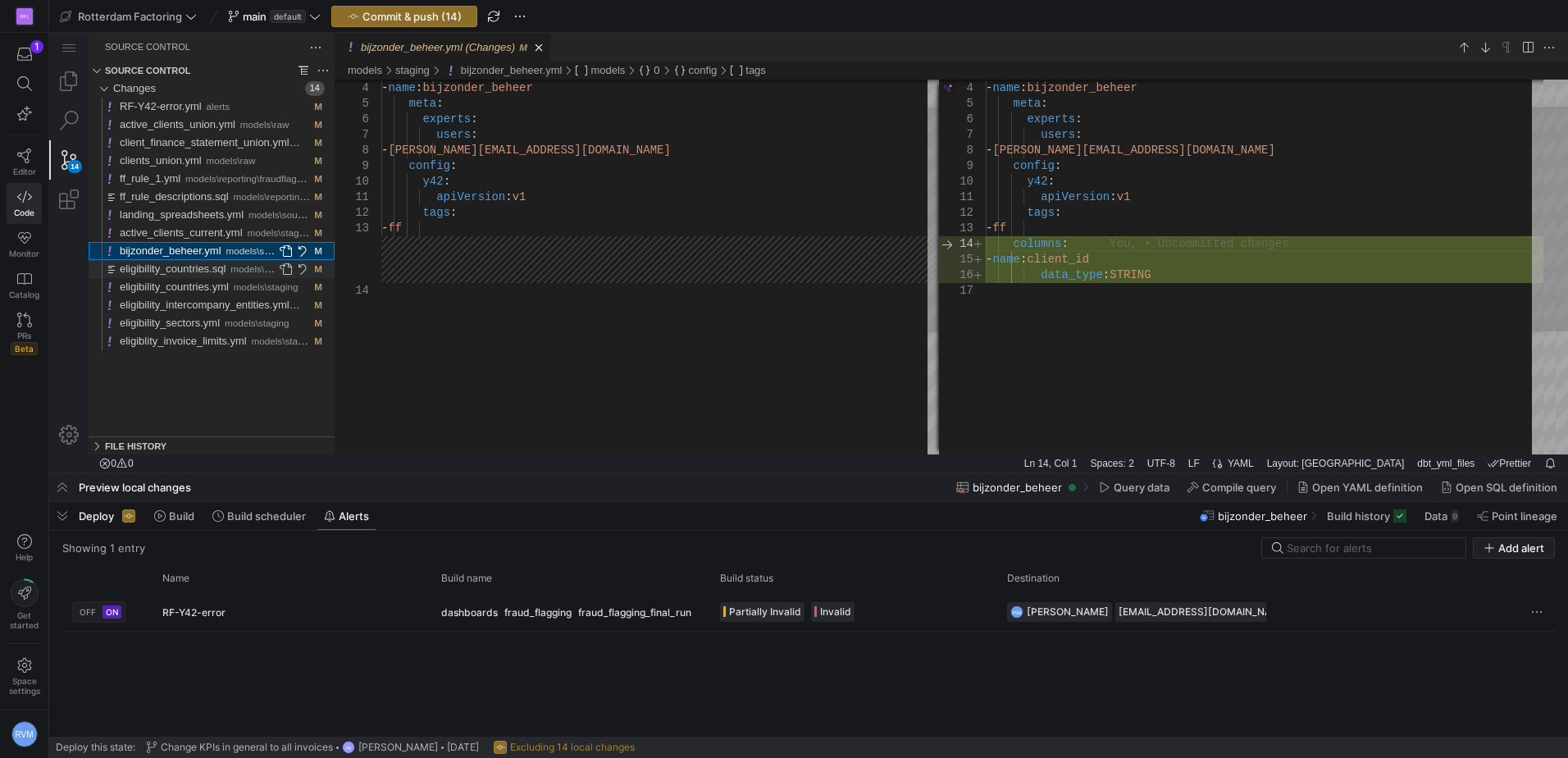
click at [178, 262] on span "eligibility_countries.sql" at bounding box center [171, 268] width 105 height 12
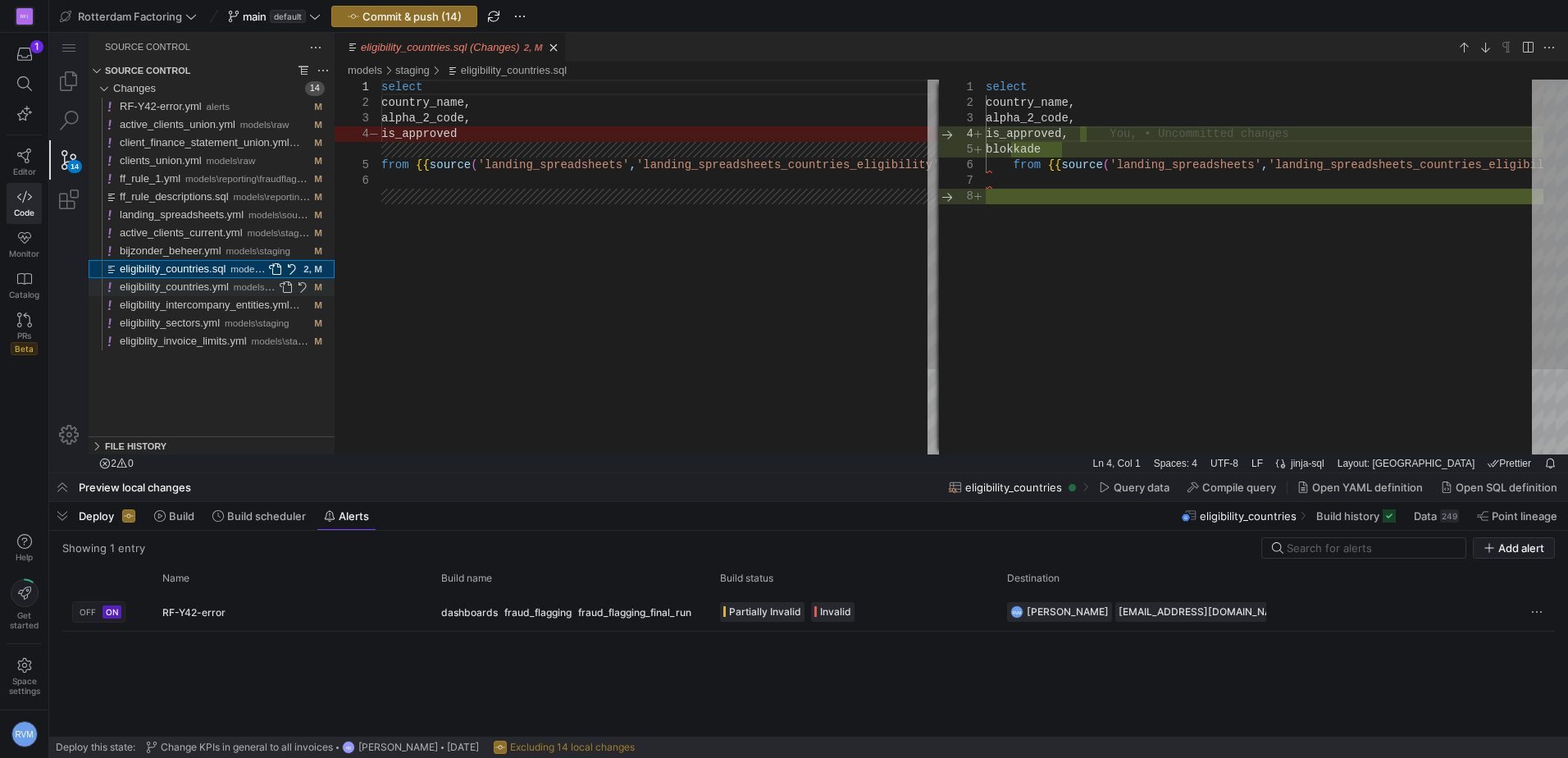
drag, startPoint x: 189, startPoint y: 277, endPoint x: 185, endPoint y: 287, distance: 10.8
click at [189, 278] on div "Changes 14 RF-Y42-error.yml alerts active_clients_union.yml models\raw client_f…" at bounding box center [212, 215] width 246 height 271
click at [204, 276] on div "eligibility_countries.sql models\staging" at bounding box center [192, 269] width 147 height 18
click at [200, 286] on span "eligibility_countries.yml" at bounding box center [173, 287] width 109 height 12
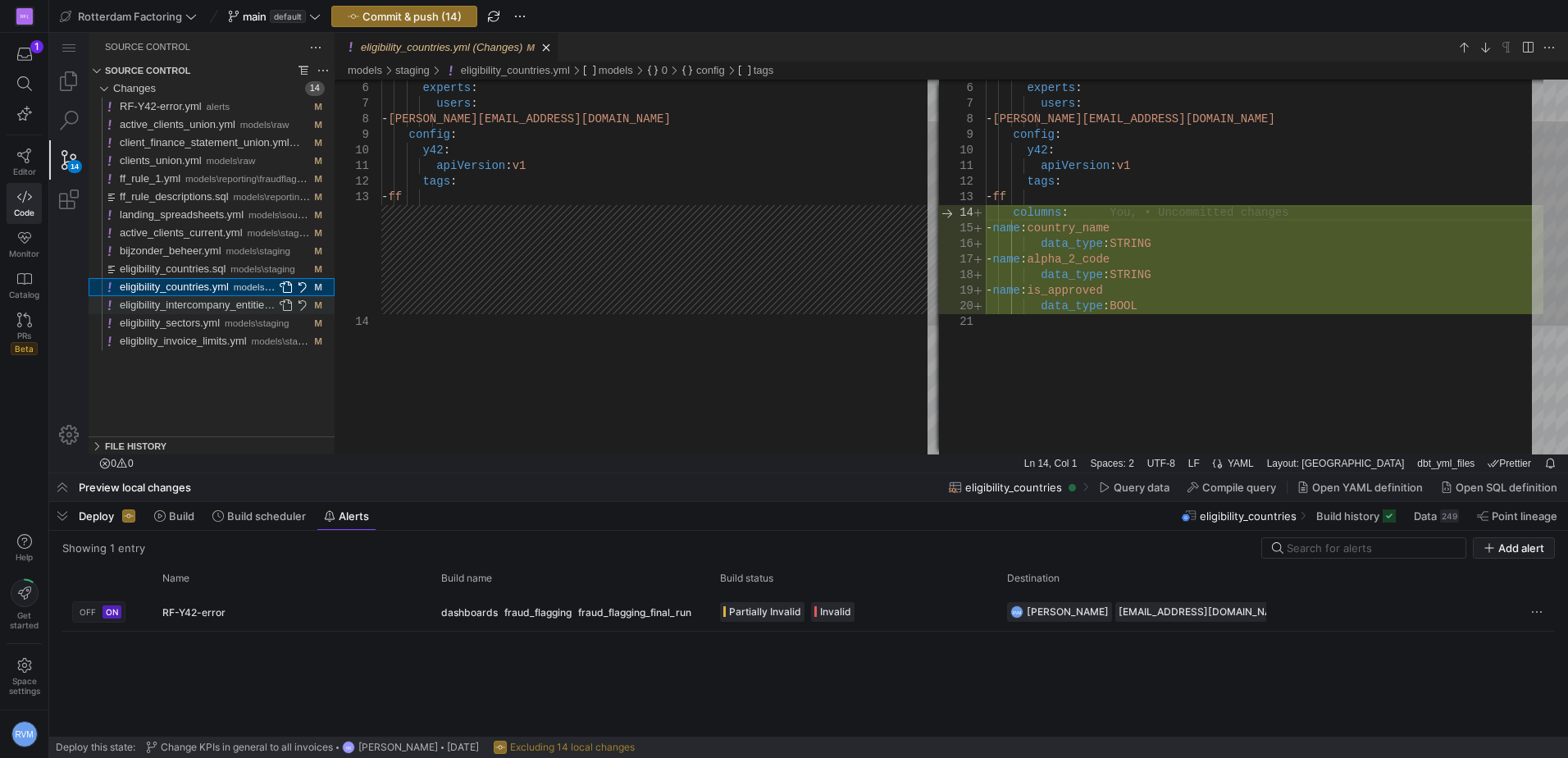
click at [194, 304] on span "eligibility_intercompany_entities.yml" at bounding box center [204, 305] width 170 height 12
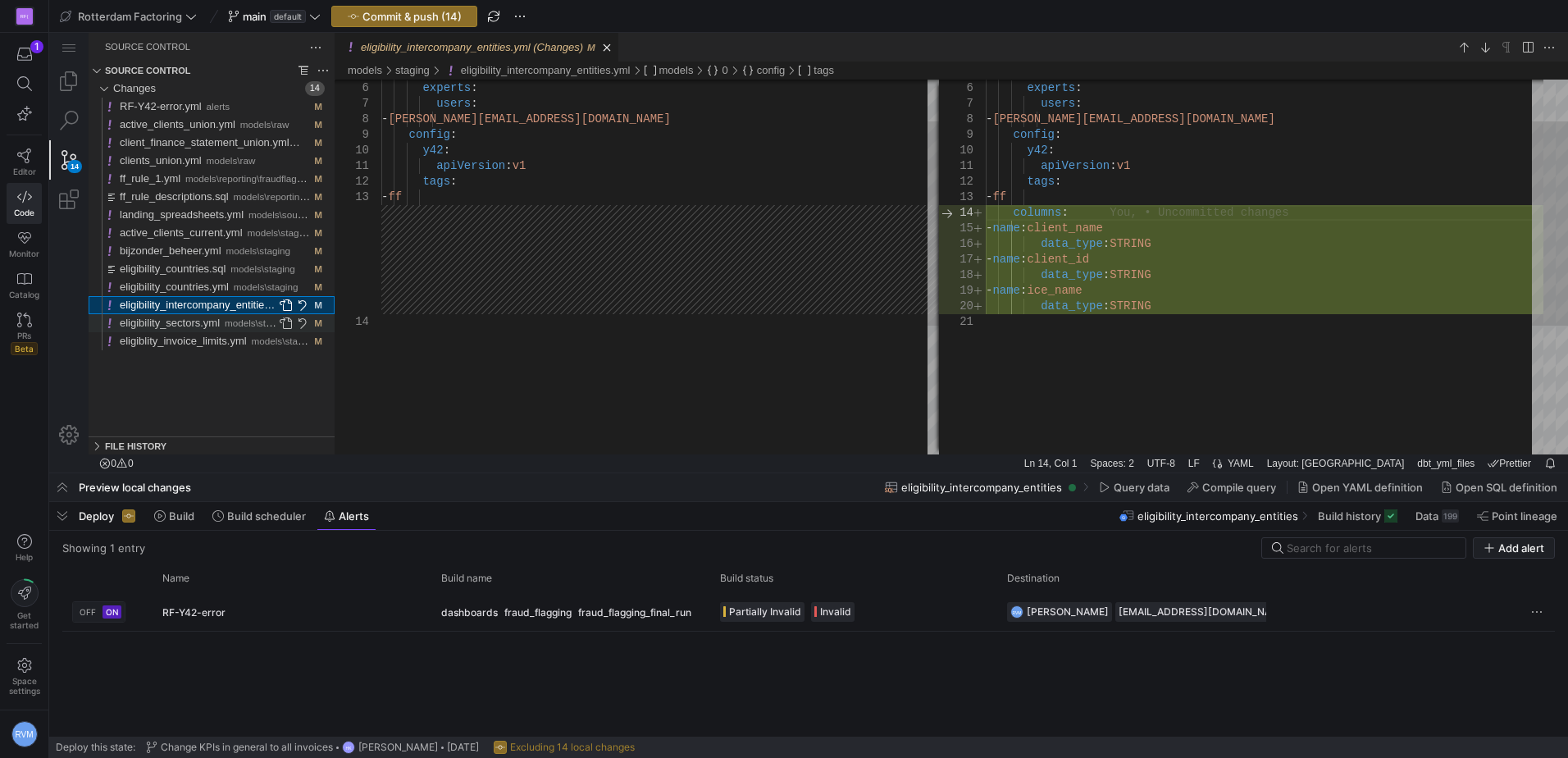
click at [193, 326] on span "eligibility_sectors.yml" at bounding box center [170, 322] width 101 height 12
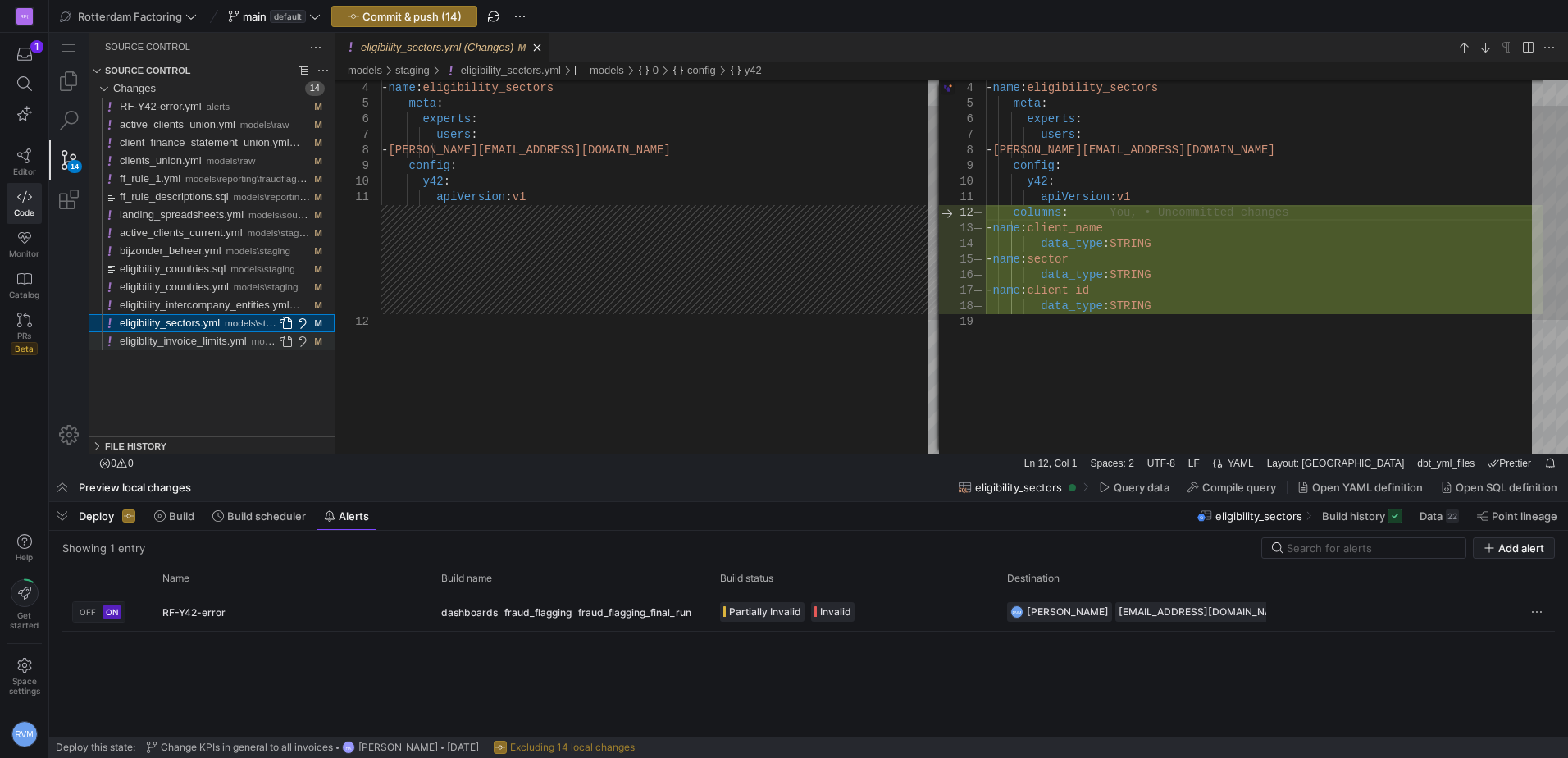
click at [183, 339] on span "eligiblity_invoice_limits.yml" at bounding box center [182, 340] width 127 height 12
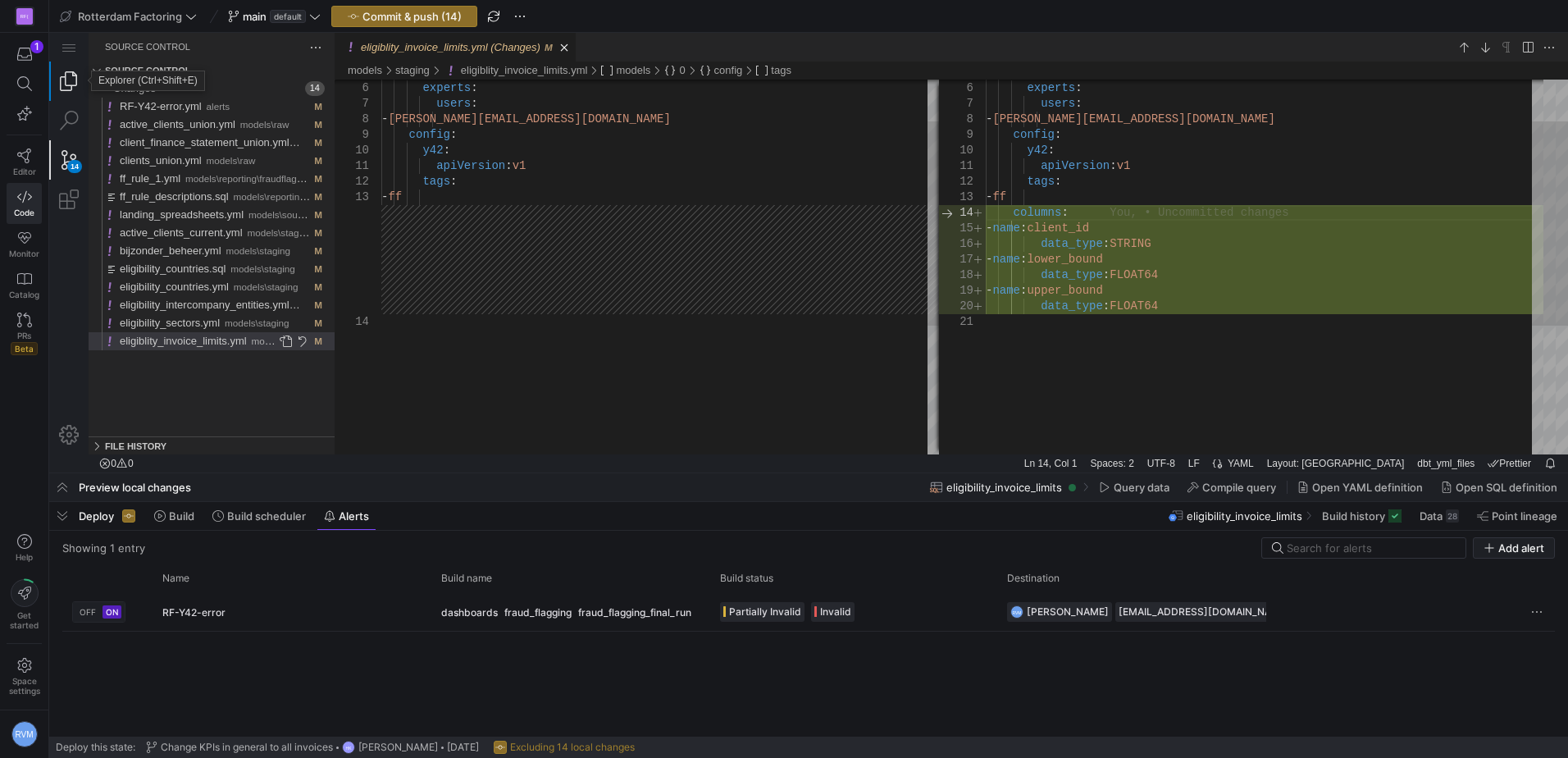
click at [71, 82] on link "Explorer (Ctrl+Shift+E)" at bounding box center [69, 81] width 39 height 39
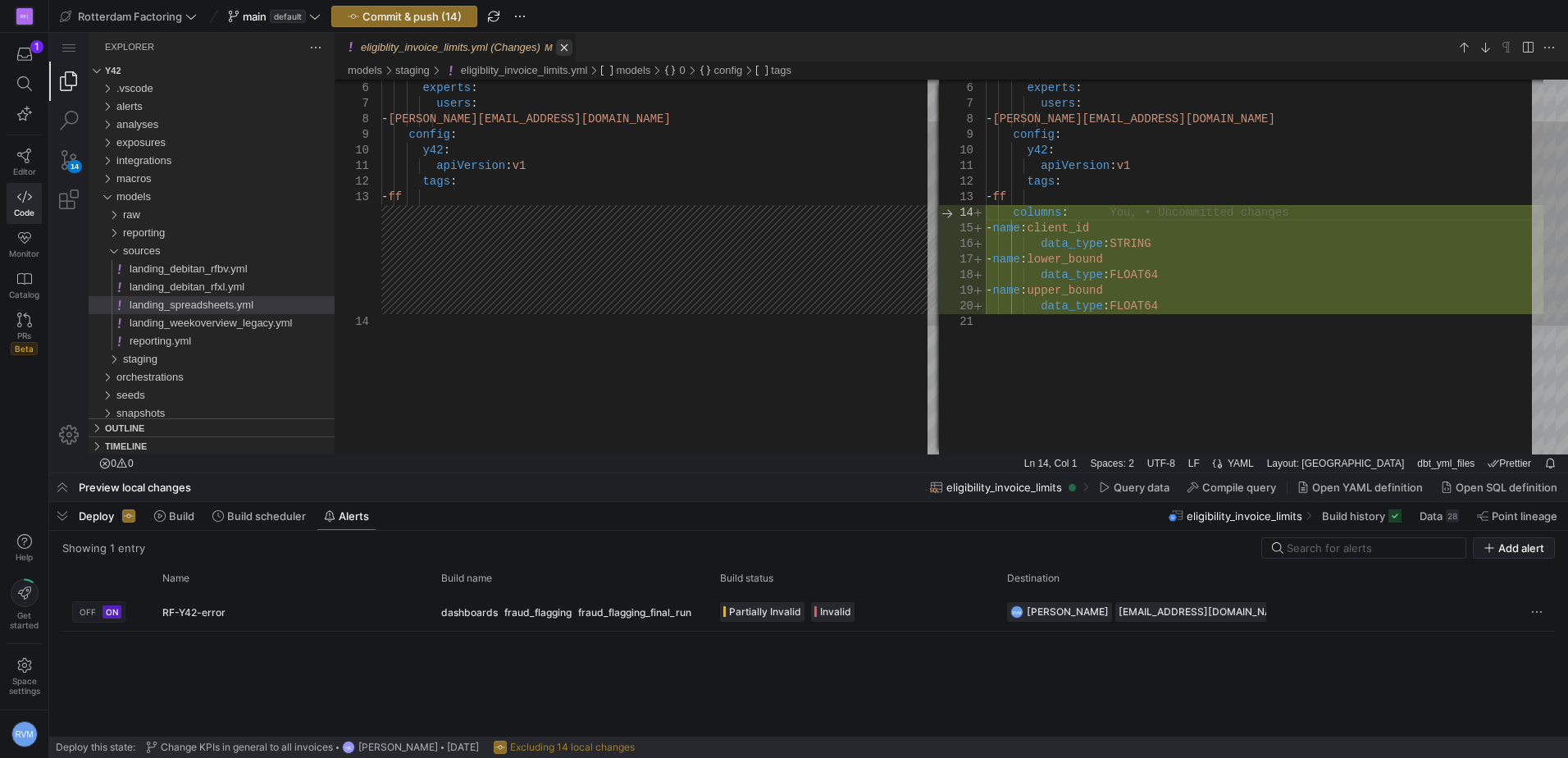
click at [559, 45] on link "Close (Ctrl+F4)" at bounding box center [564, 47] width 17 height 17
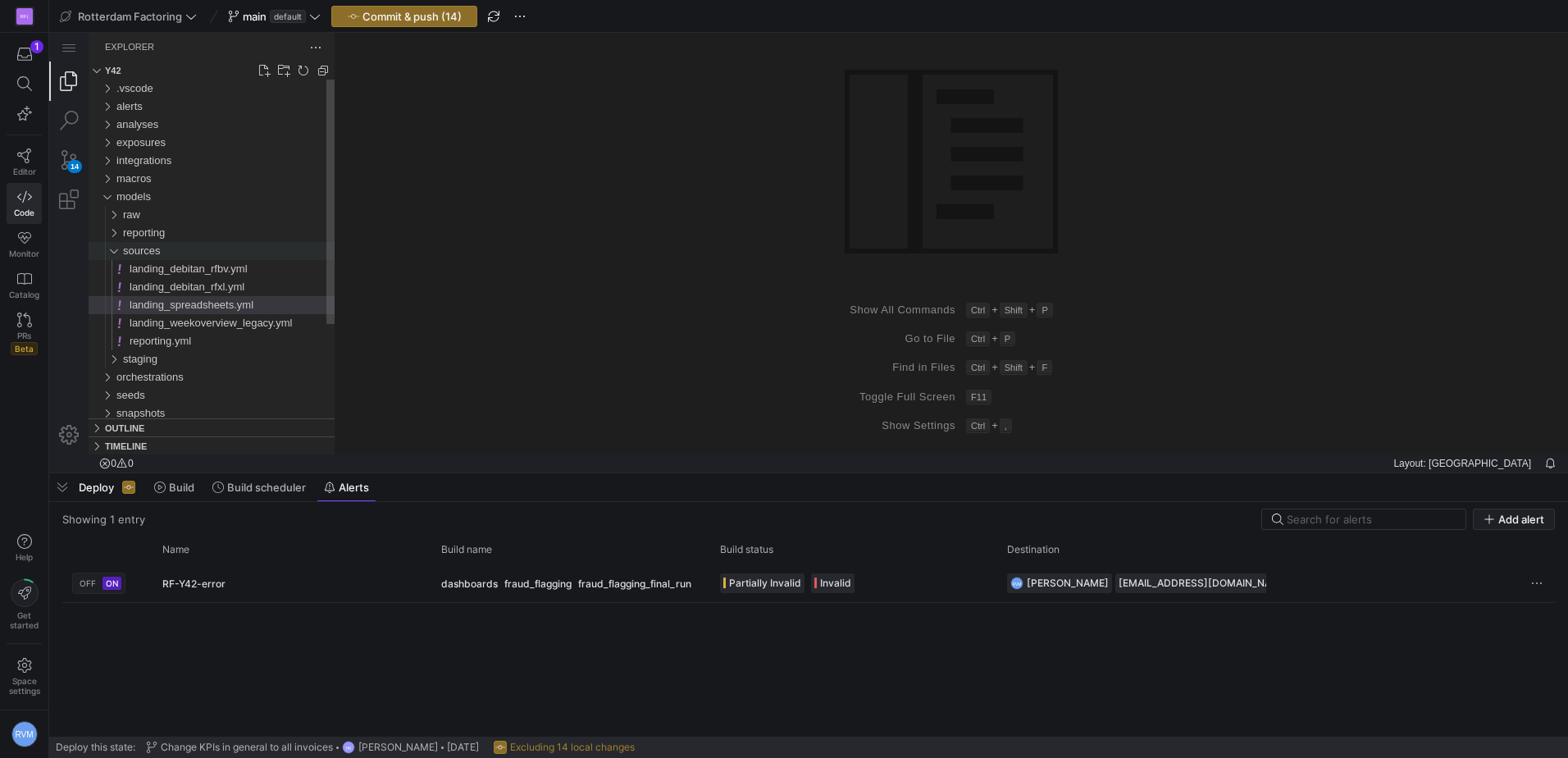
click at [112, 252] on div "sources" at bounding box center [110, 250] width 32 height 18
click at [110, 267] on div "staging" at bounding box center [110, 269] width 32 height 18
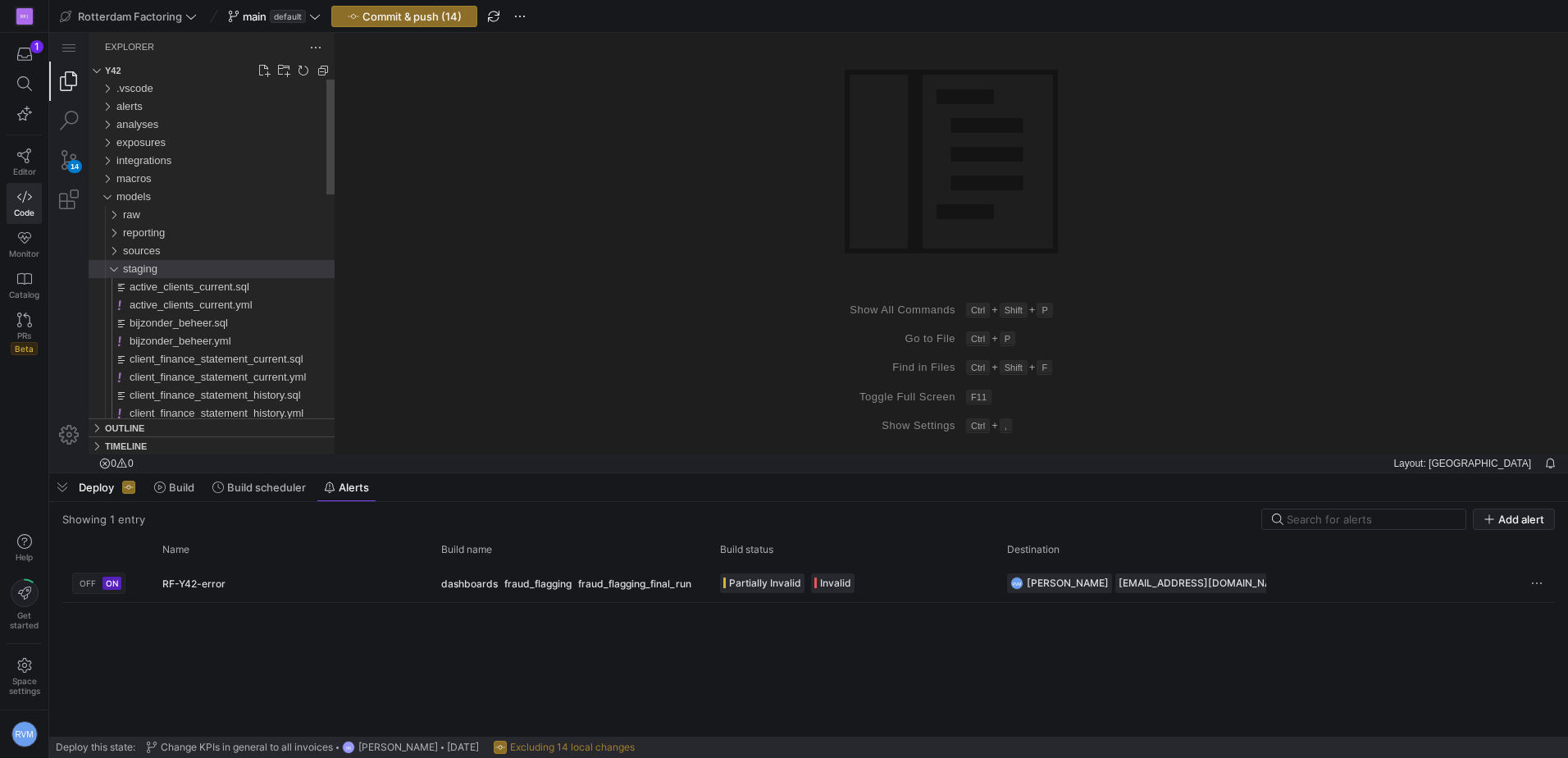
click at [110, 267] on div "staging" at bounding box center [110, 269] width 32 height 18
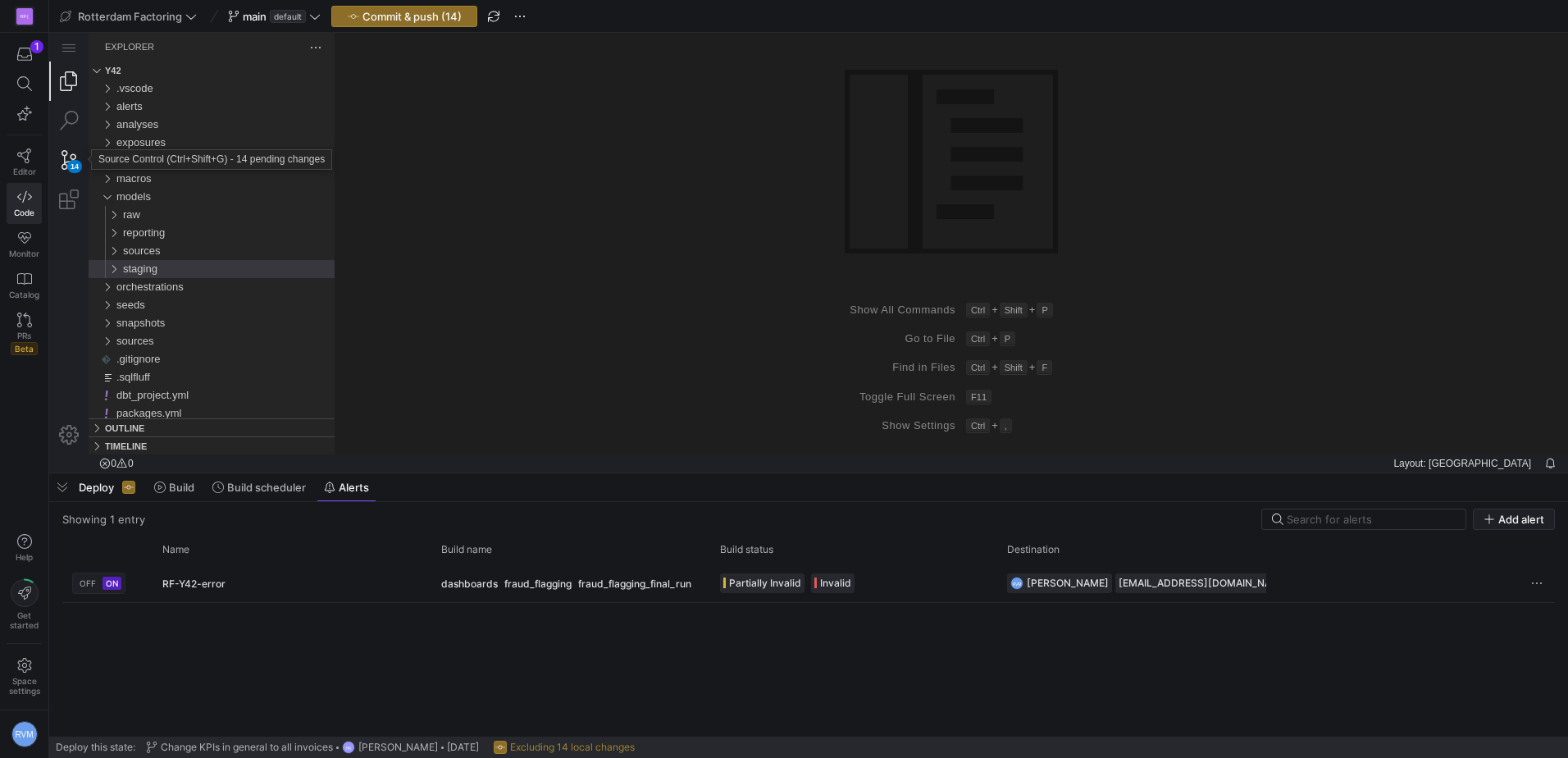
click at [67, 161] on div "14" at bounding box center [69, 160] width 39 height 39
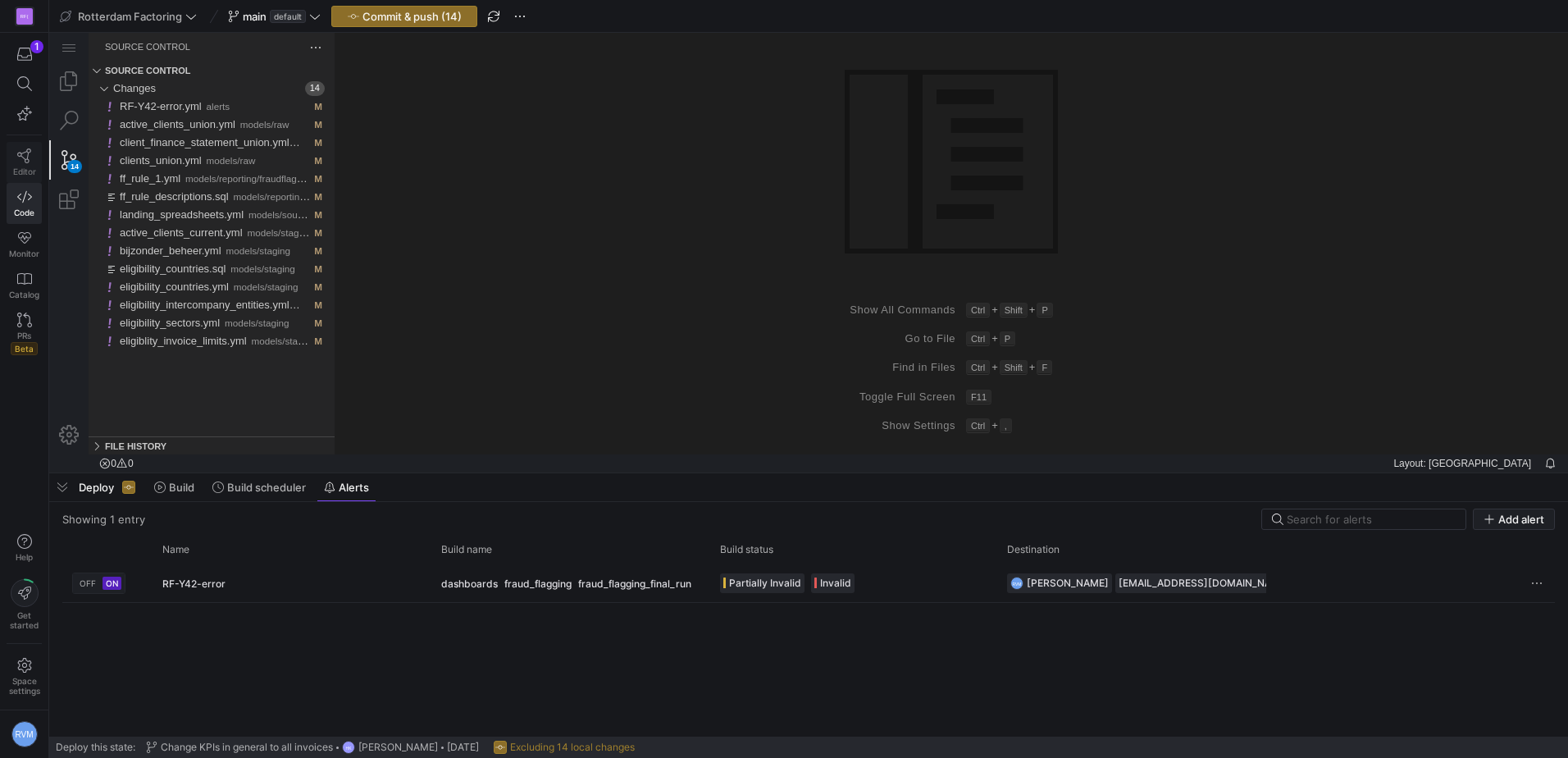
click at [27, 159] on icon at bounding box center [24, 156] width 14 height 15
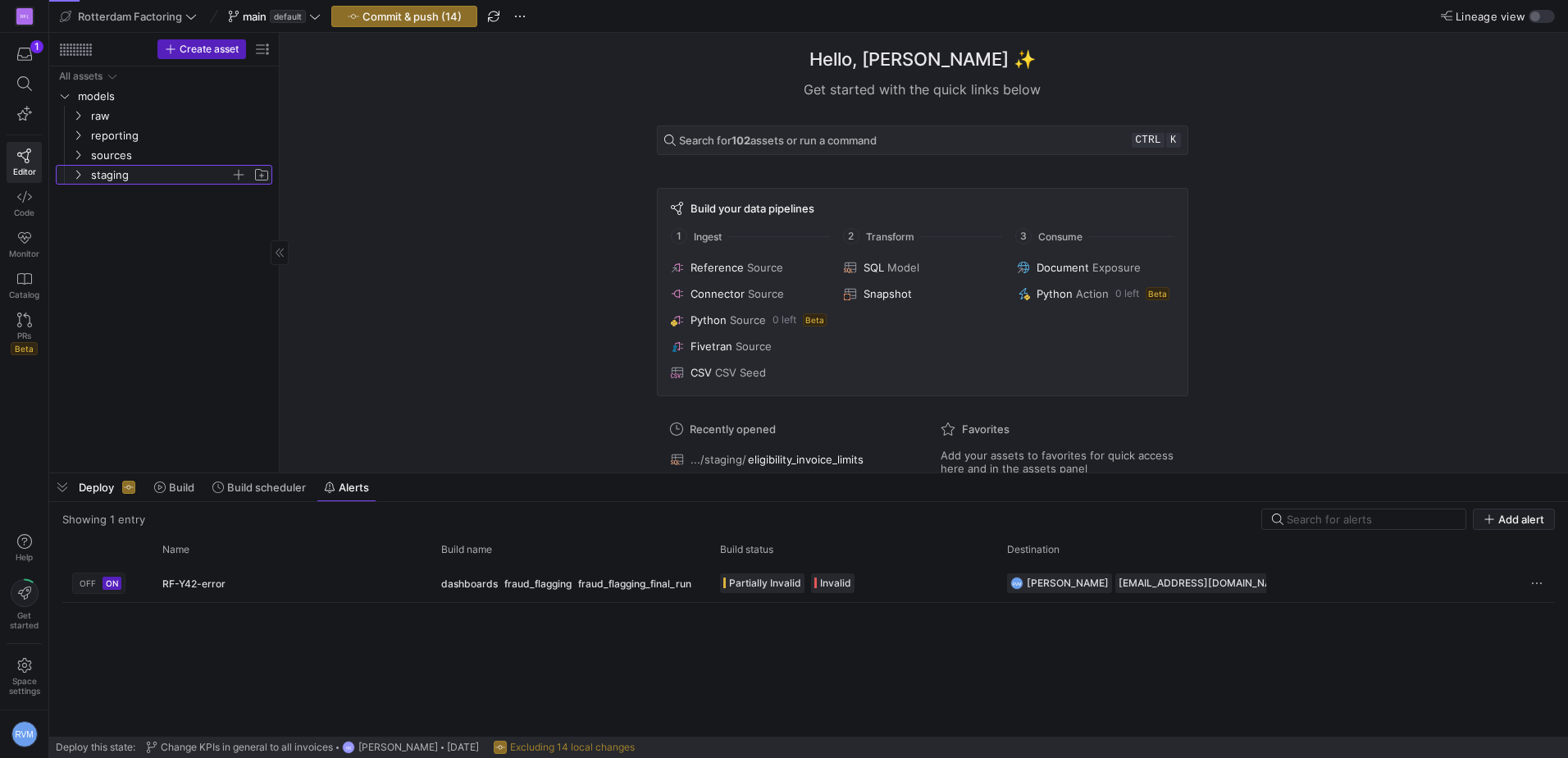
click at [93, 167] on span "staging" at bounding box center [160, 174] width 139 height 19
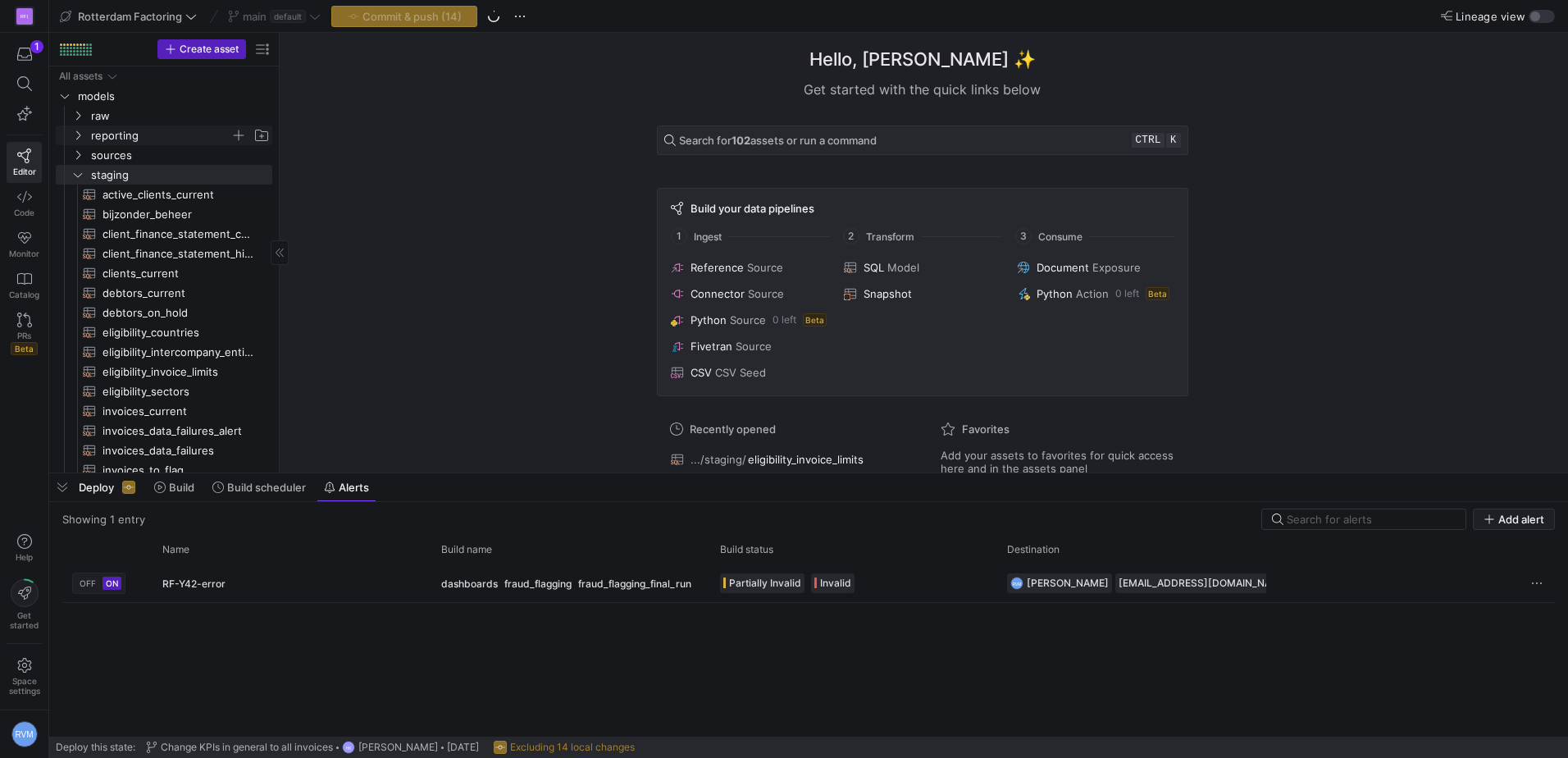
click at [72, 132] on icon "Press SPACE to select this row." at bounding box center [78, 135] width 12 height 10
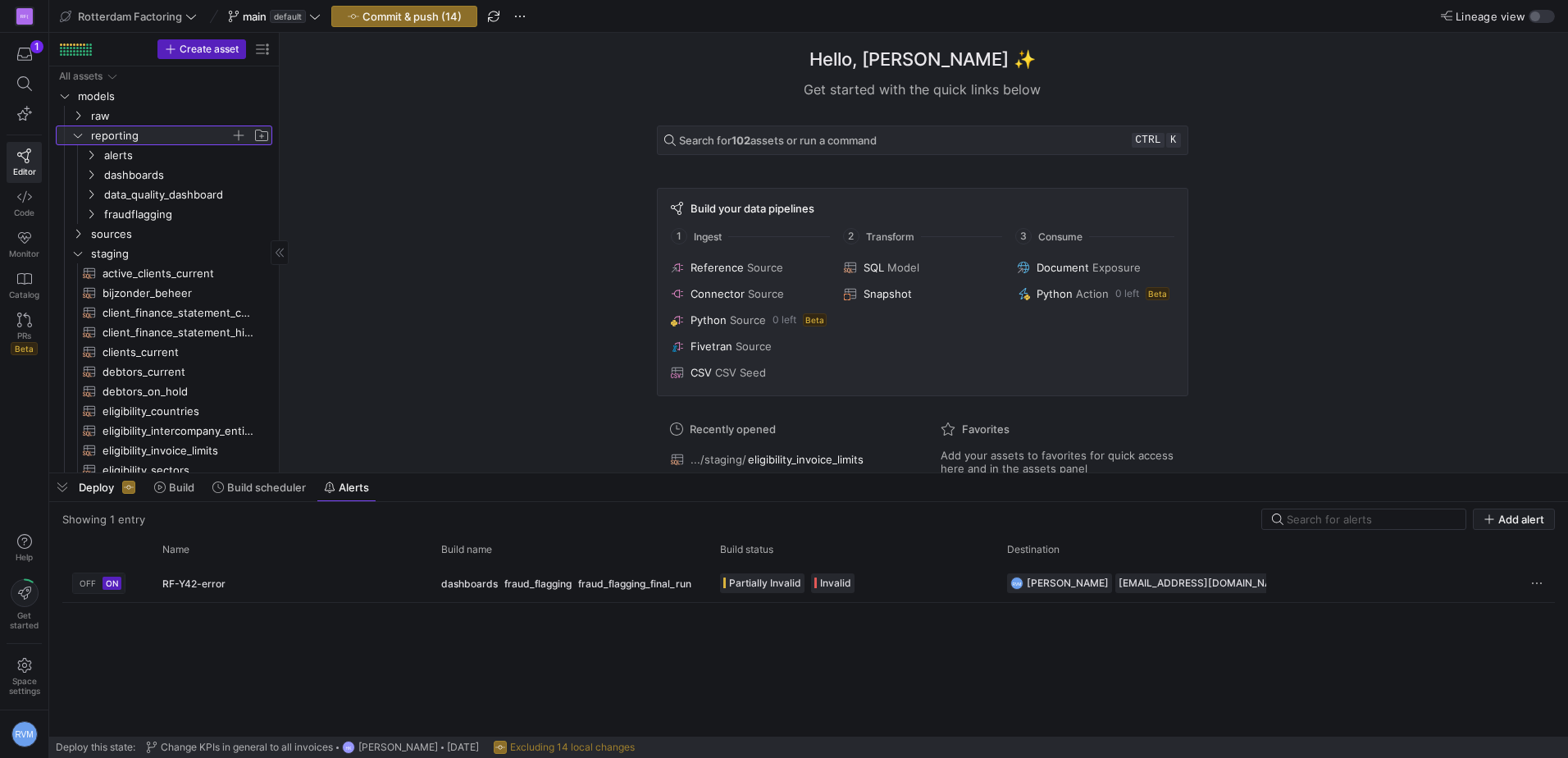
click at [77, 131] on icon at bounding box center [78, 135] width 12 height 10
click at [77, 159] on icon "Press SPACE to select this row." at bounding box center [78, 155] width 4 height 9
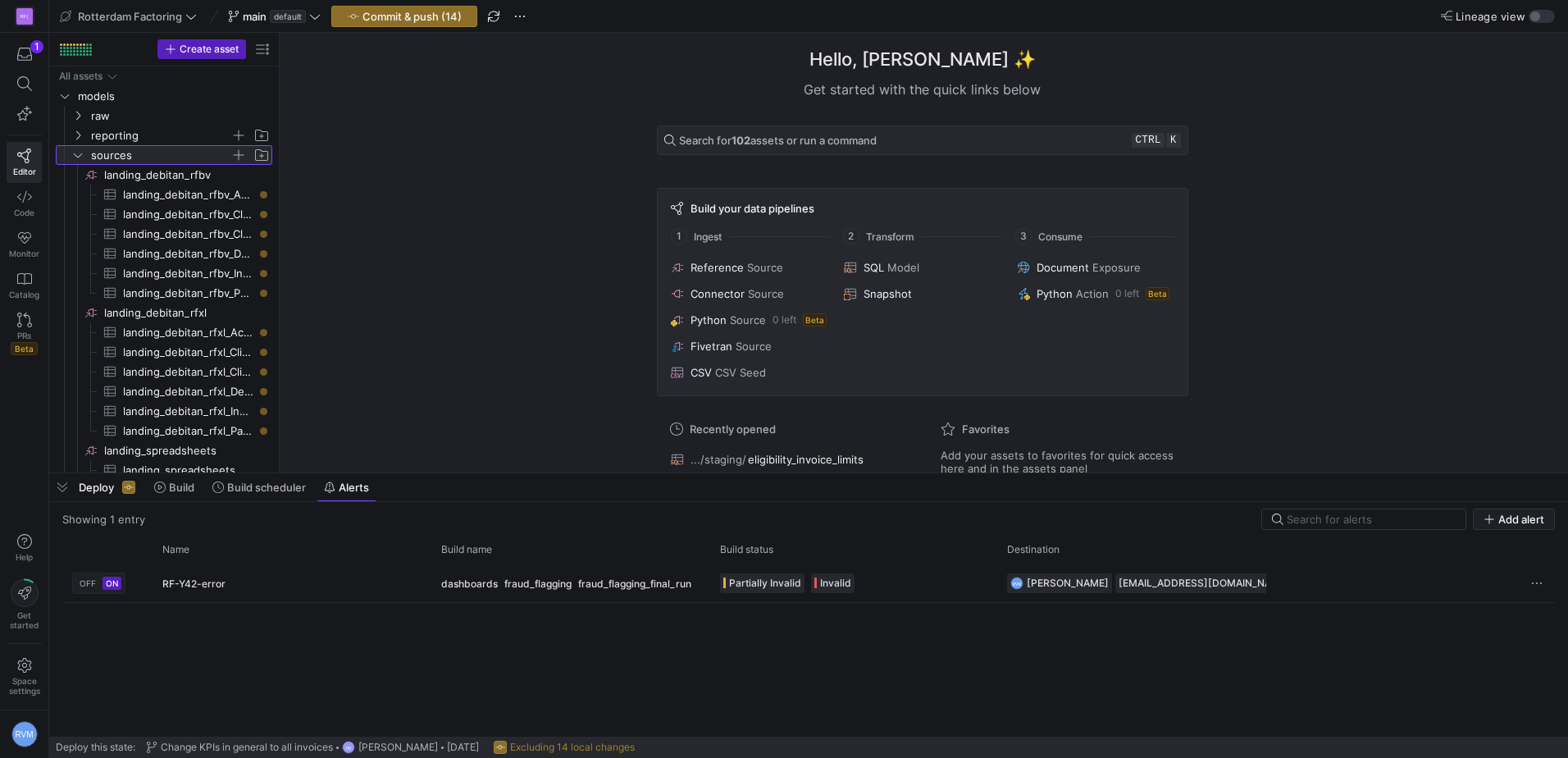
click at [81, 154] on icon at bounding box center [78, 155] width 12 height 10
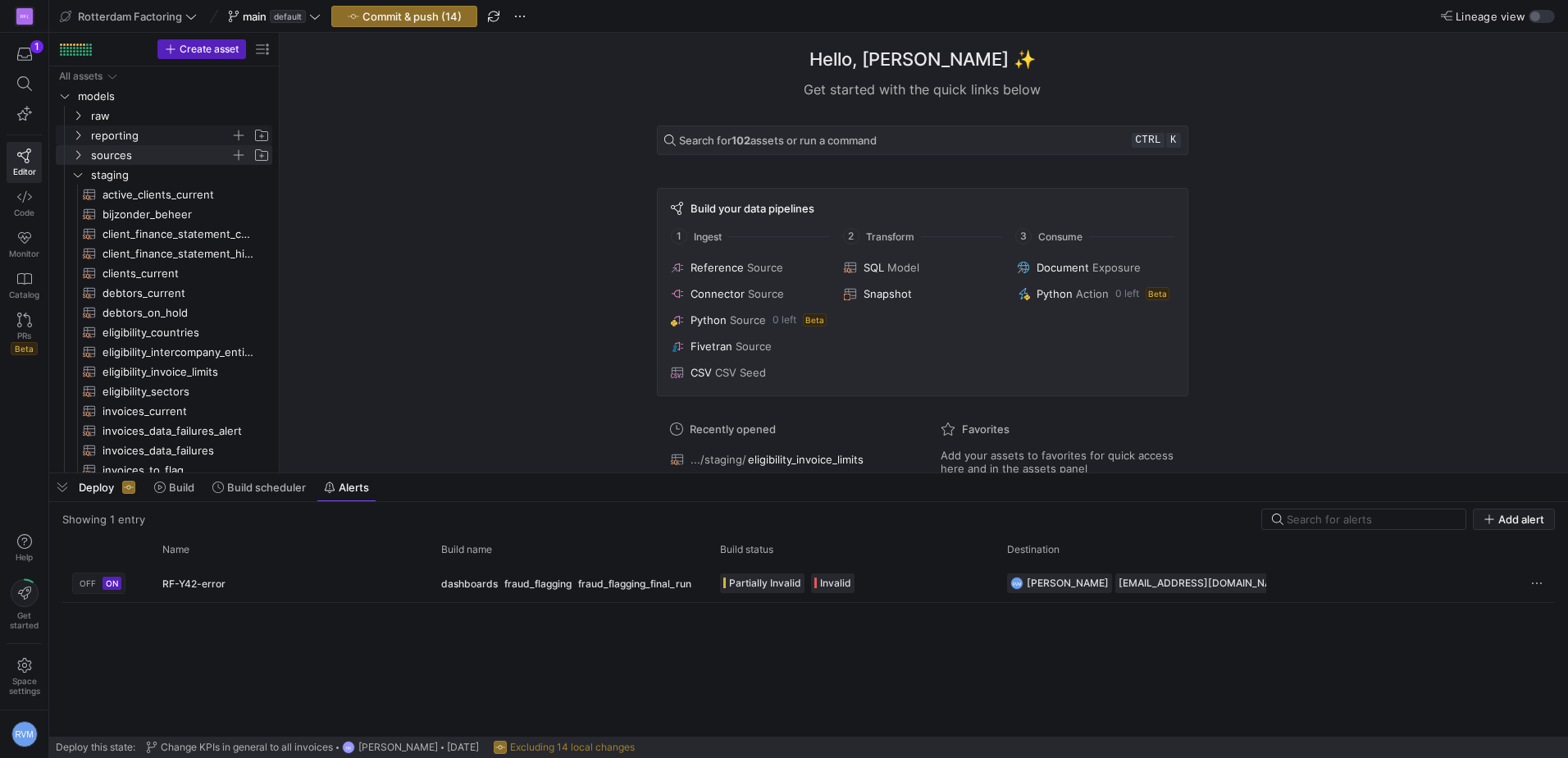
click at [79, 132] on icon "Press SPACE to select this row." at bounding box center [78, 135] width 12 height 10
click at [143, 211] on span "fraudflagging" at bounding box center [168, 214] width 126 height 19
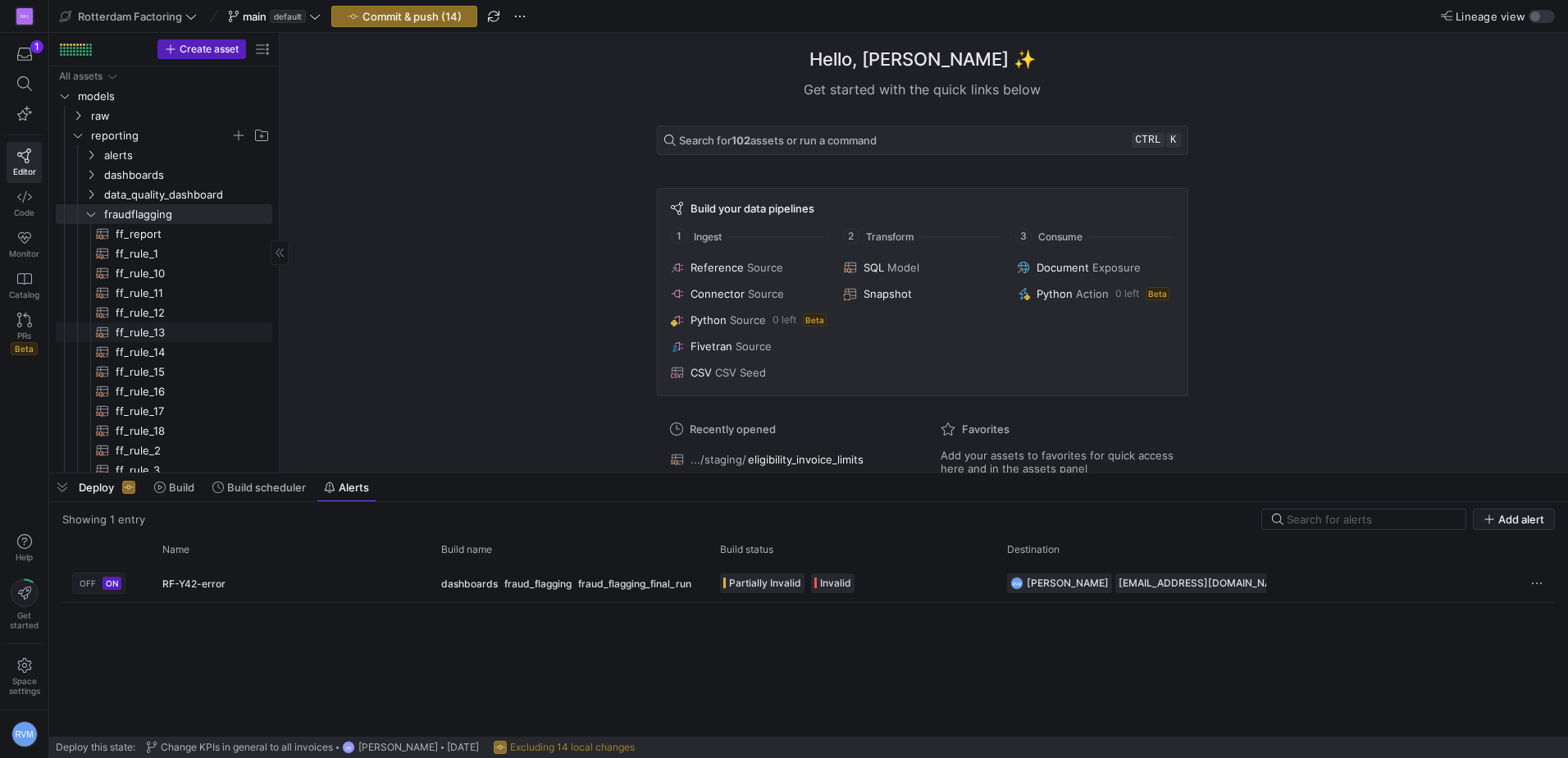
click at [156, 331] on span "ff_rule_13​​​​​​​​​​" at bounding box center [184, 332] width 138 height 19
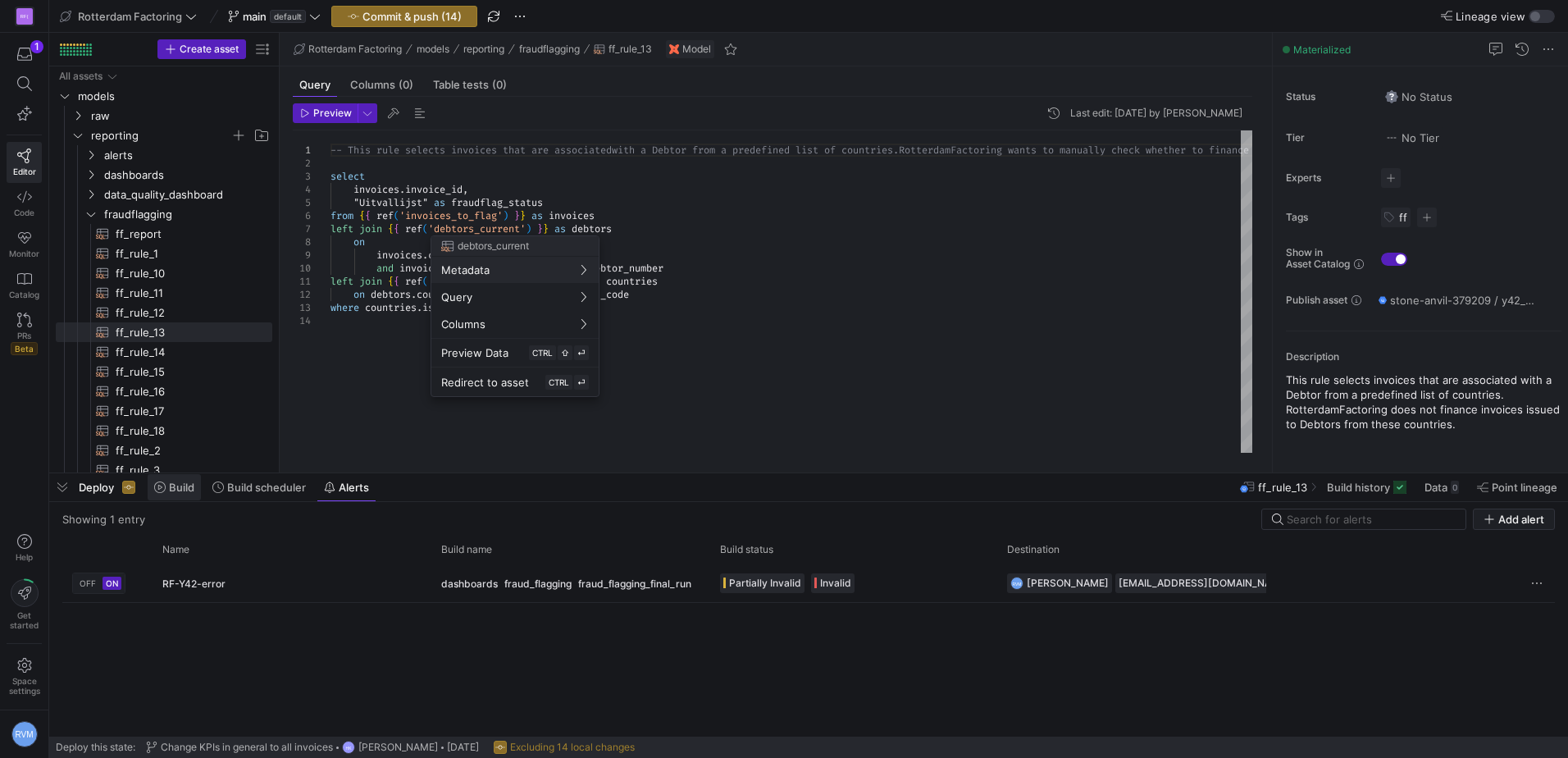
click at [196, 481] on div at bounding box center [784, 379] width 1568 height 758
click at [202, 488] on button "Build" at bounding box center [174, 487] width 55 height 28
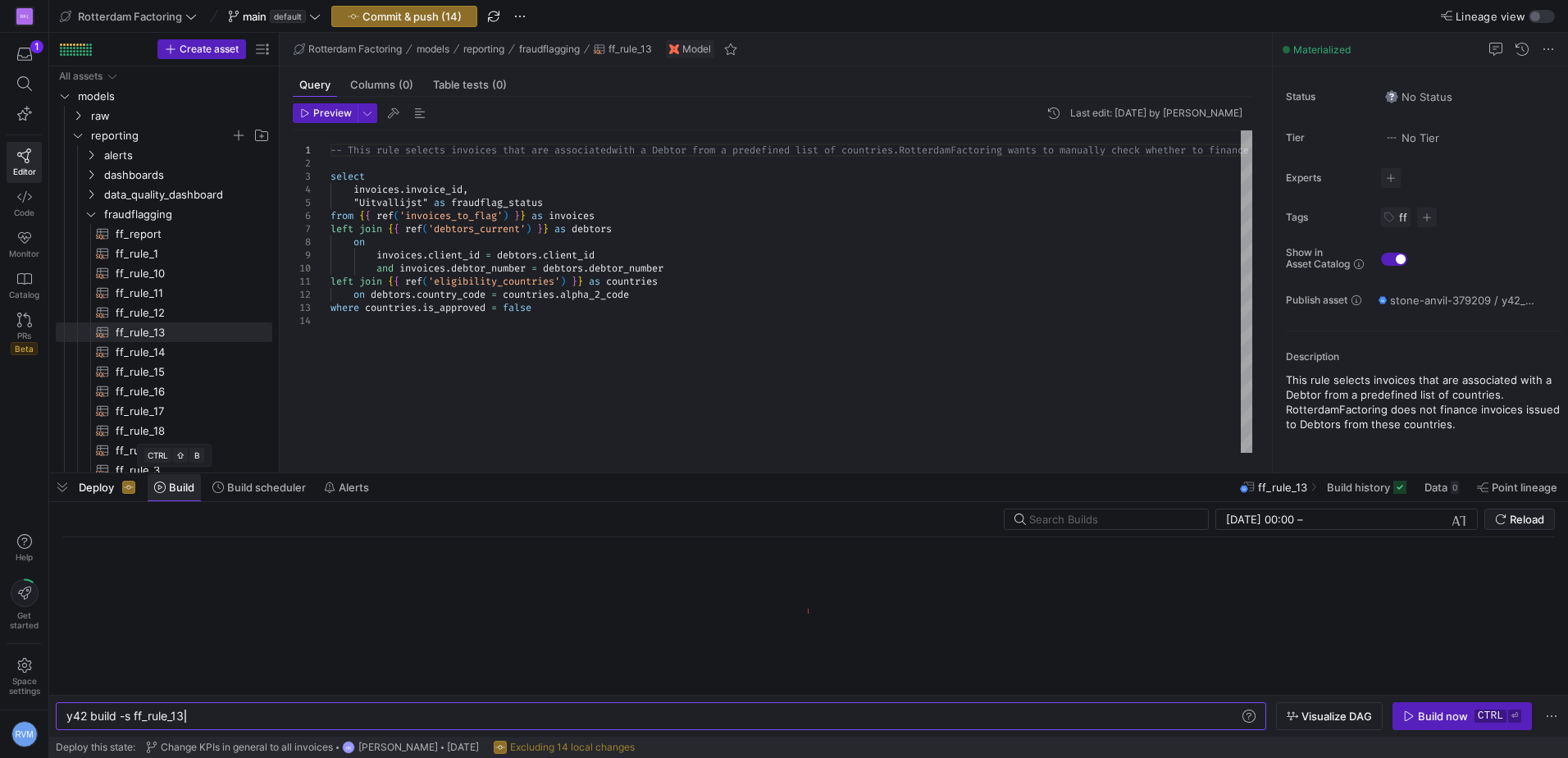
scroll to position [0, 117]
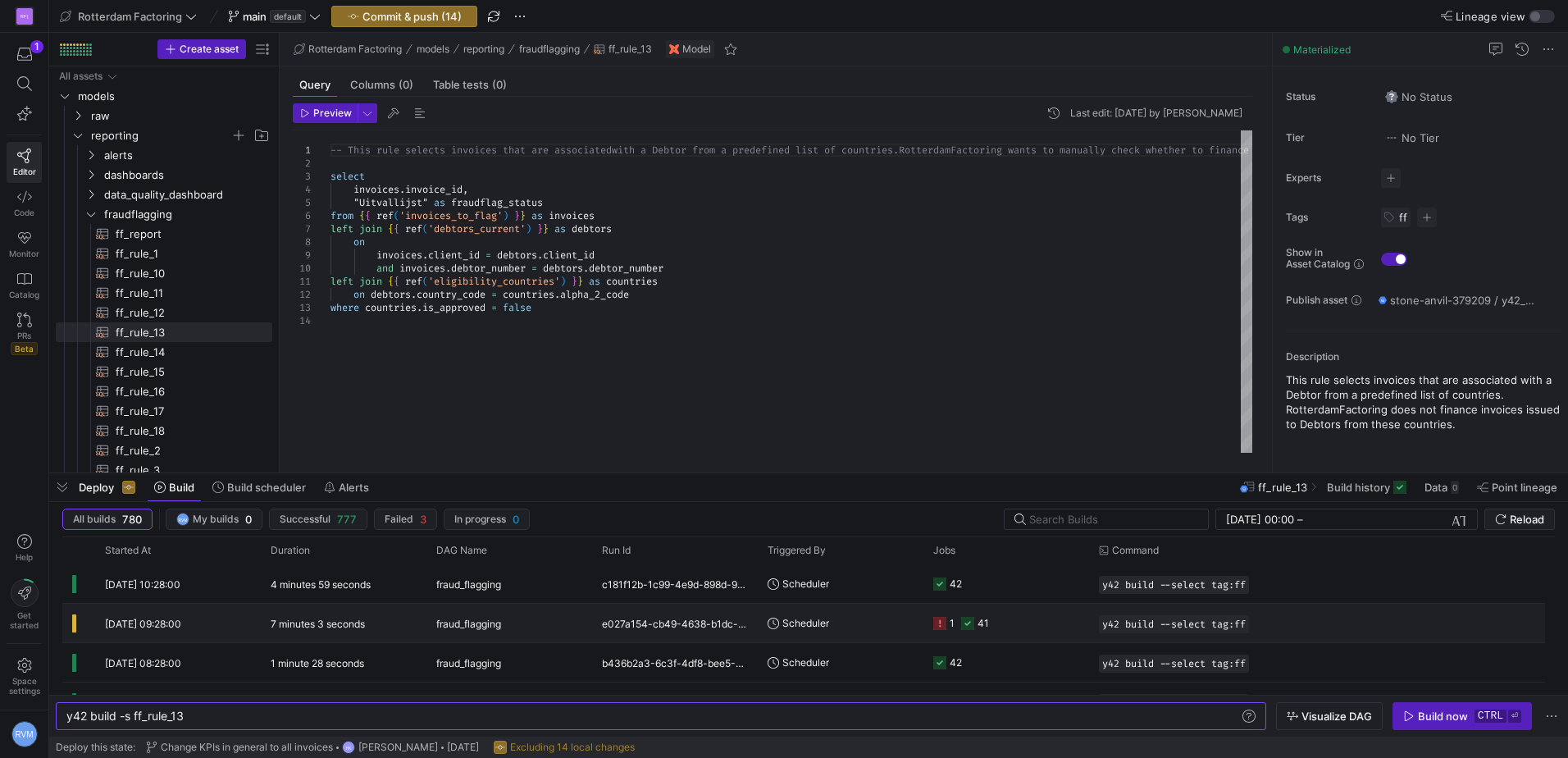
click at [945, 625] on icon at bounding box center [939, 623] width 13 height 13
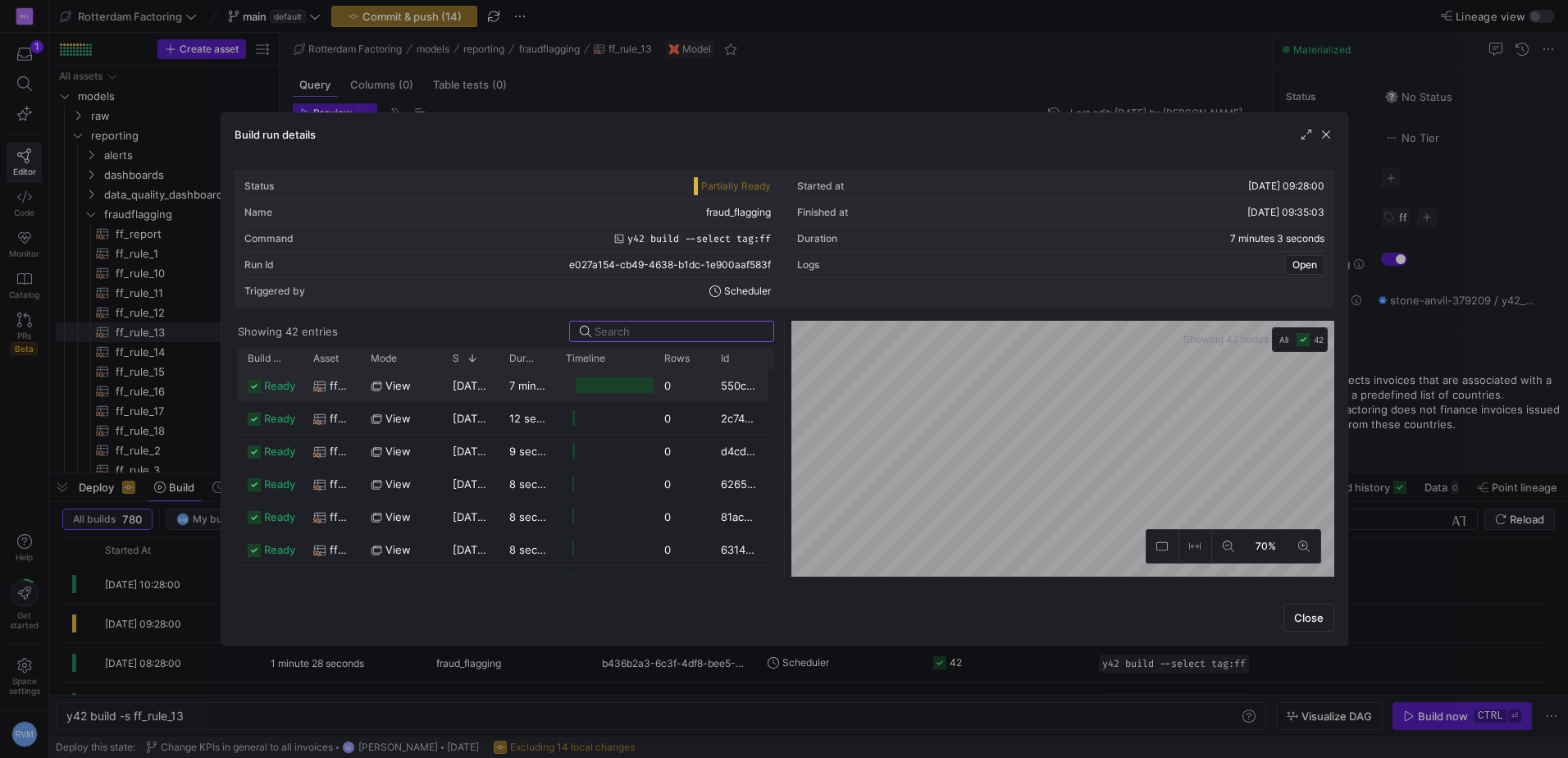
click at [532, 389] on y42-duration "7 minutes 8 seconds" at bounding box center [563, 384] width 106 height 13
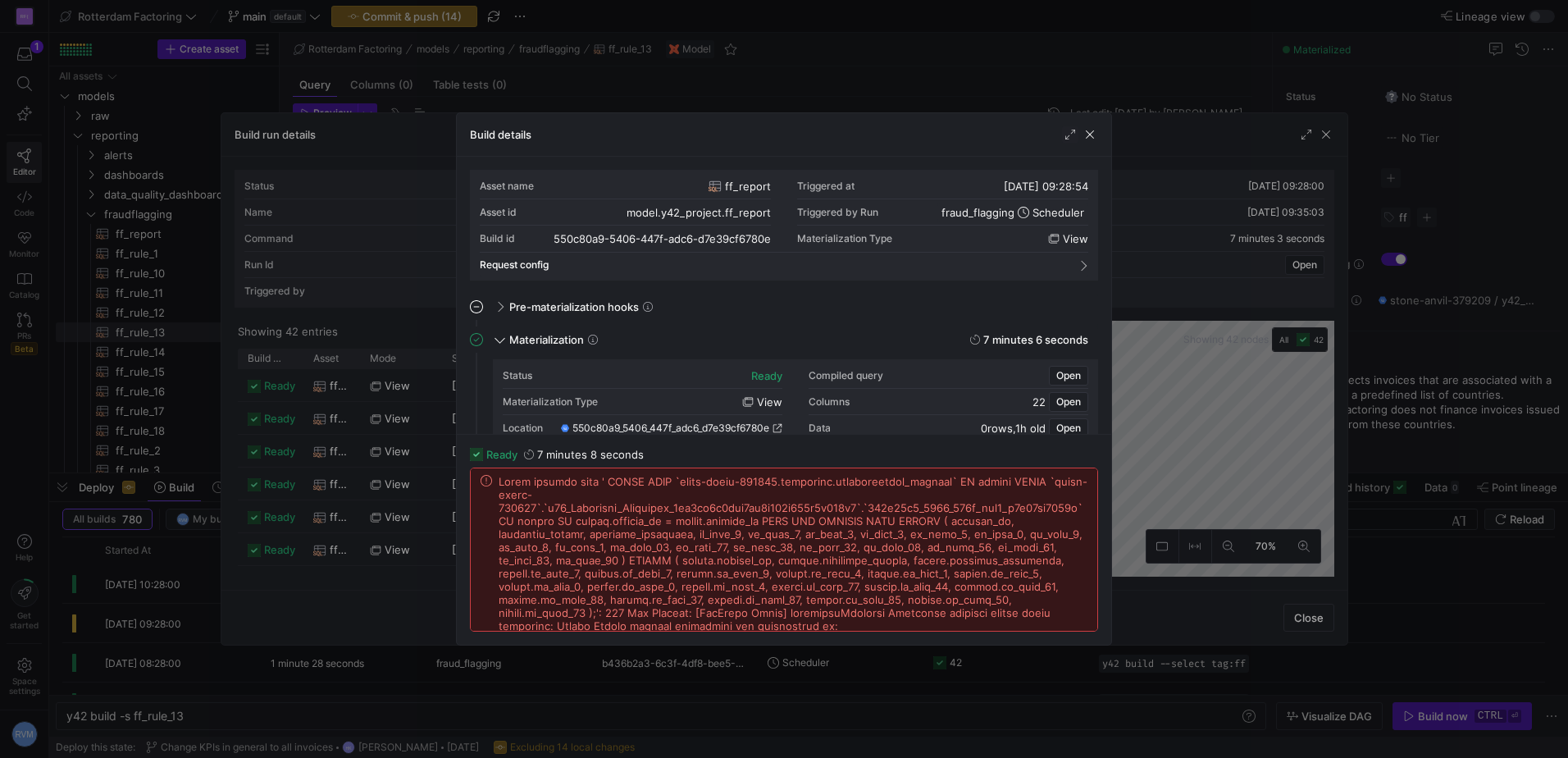
drag, startPoint x: 1088, startPoint y: 133, endPoint x: 1095, endPoint y: 144, distance: 13.0
click at [1089, 133] on span "button" at bounding box center [1089, 134] width 17 height 17
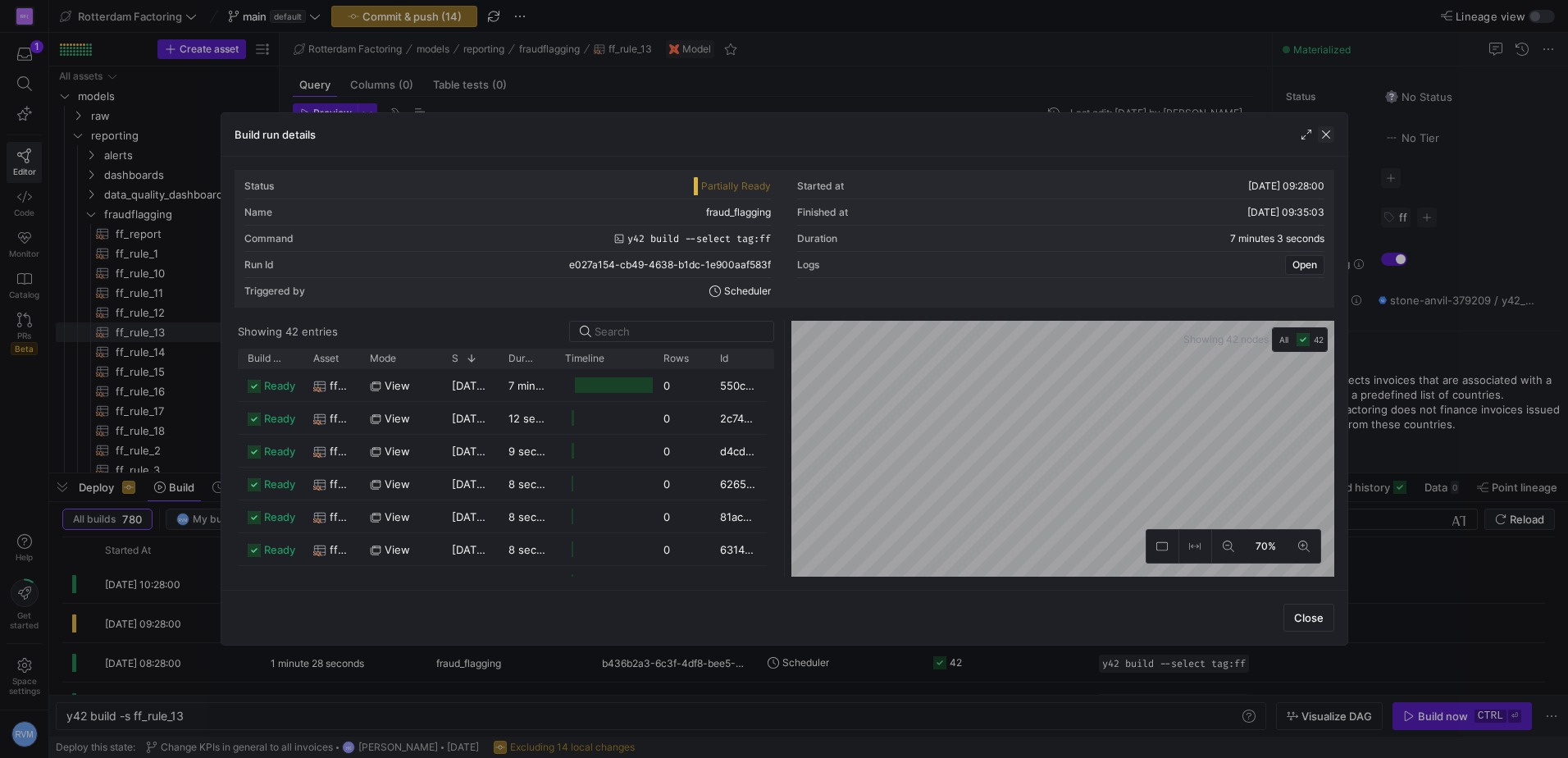
click at [1327, 138] on span "button" at bounding box center [1326, 134] width 17 height 17
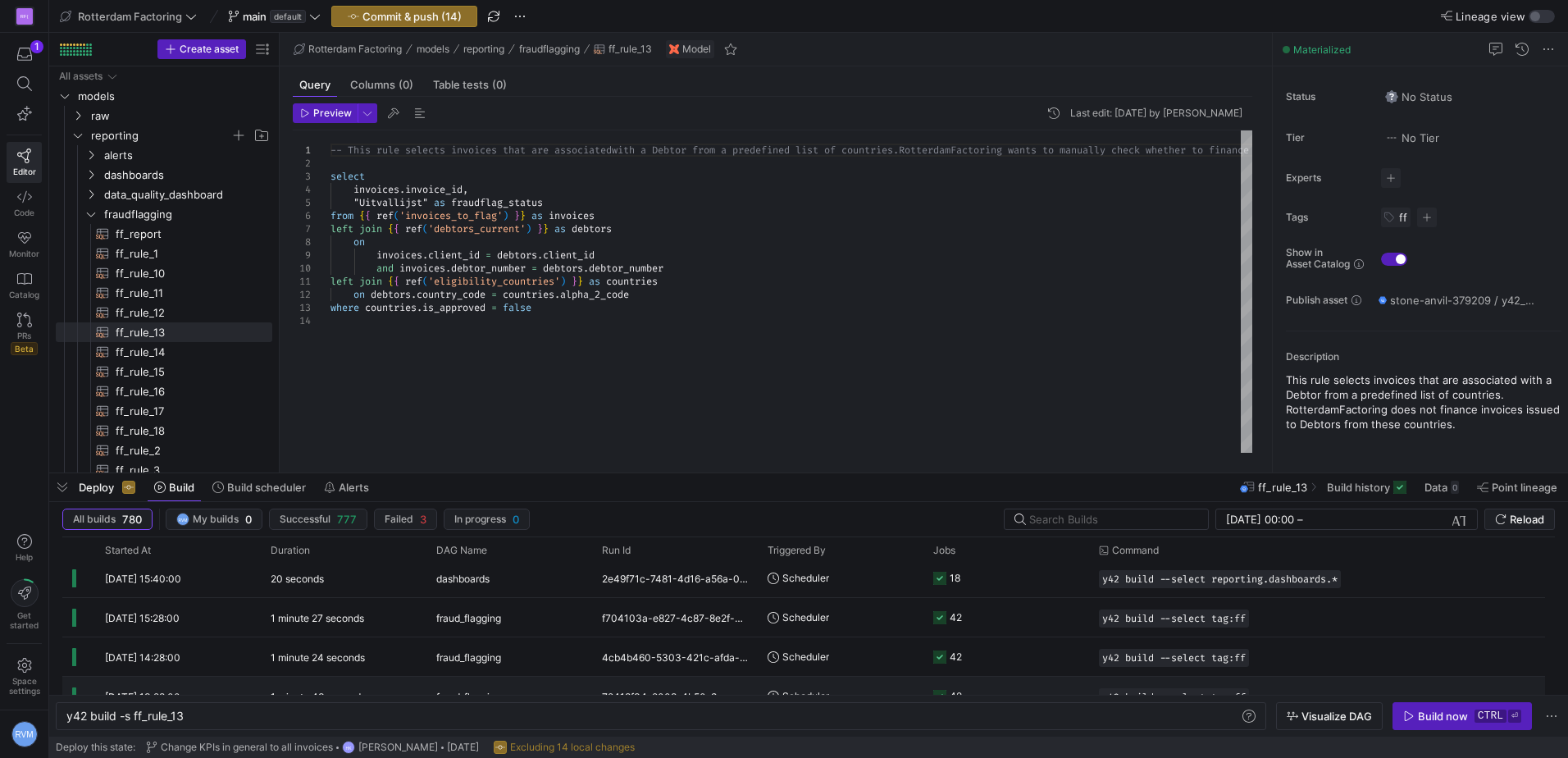
scroll to position [1981, 0]
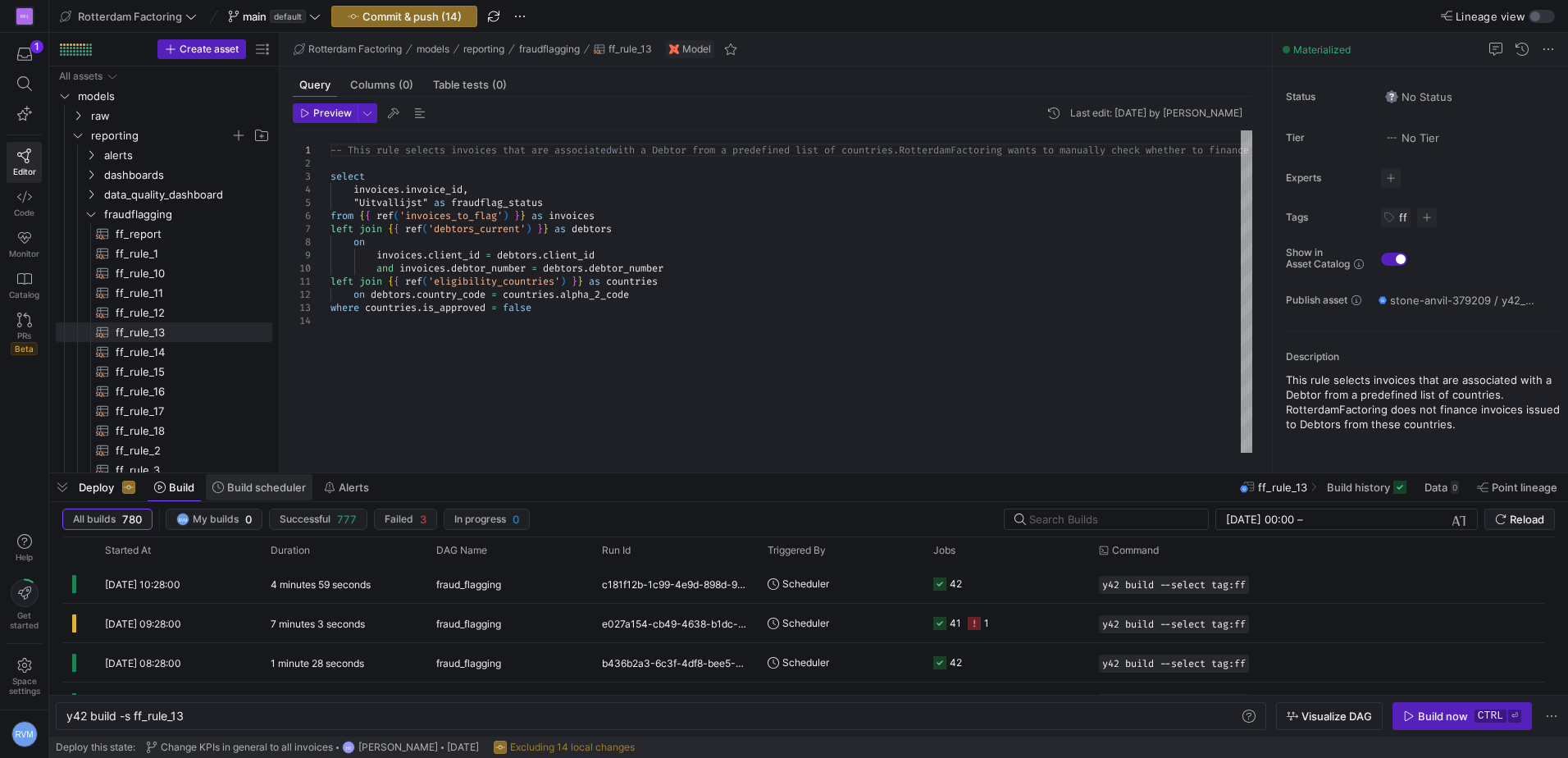
click at [251, 477] on span at bounding box center [259, 487] width 106 height 27
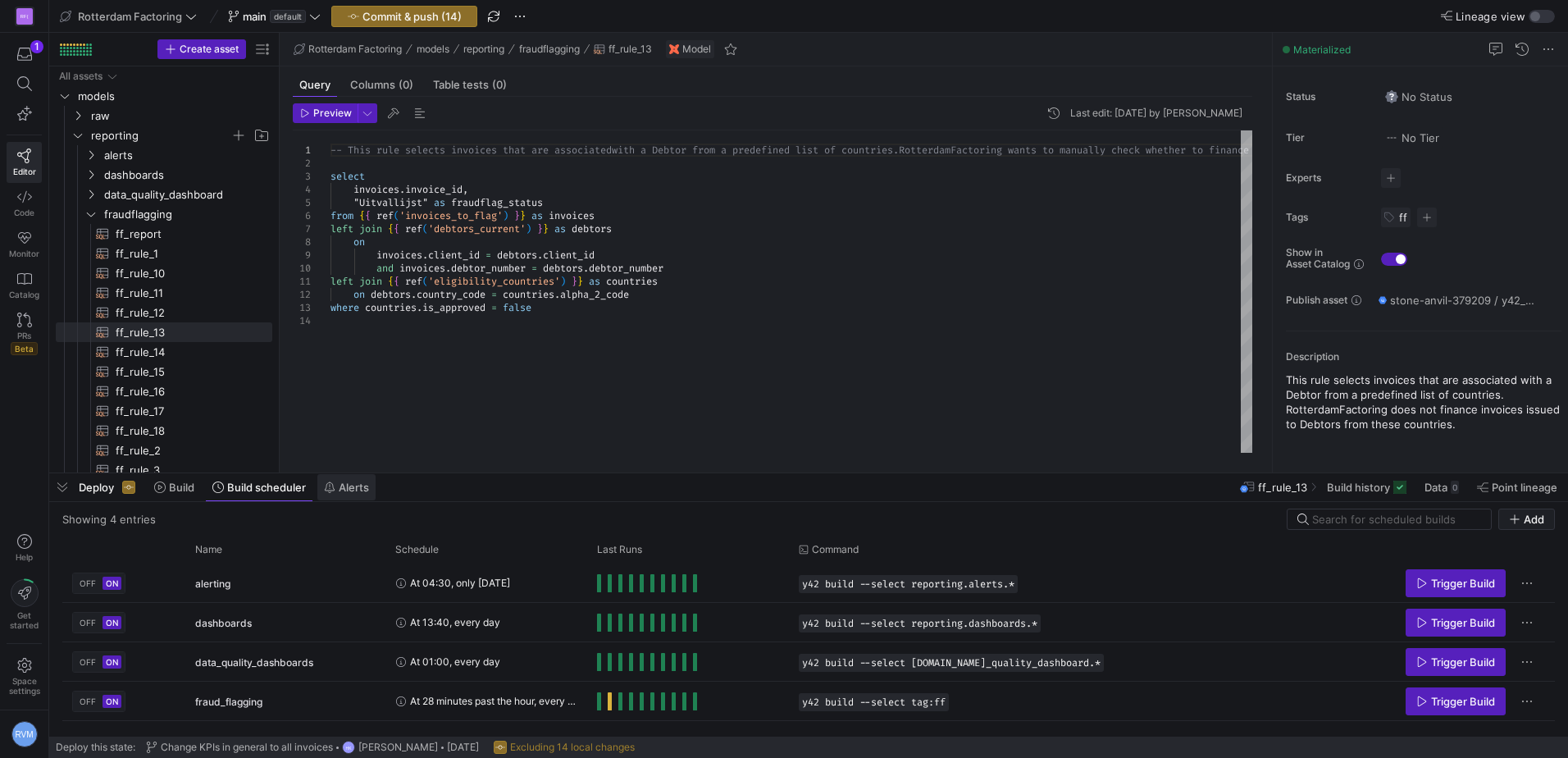
click at [353, 485] on span "Alerts" at bounding box center [354, 487] width 31 height 13
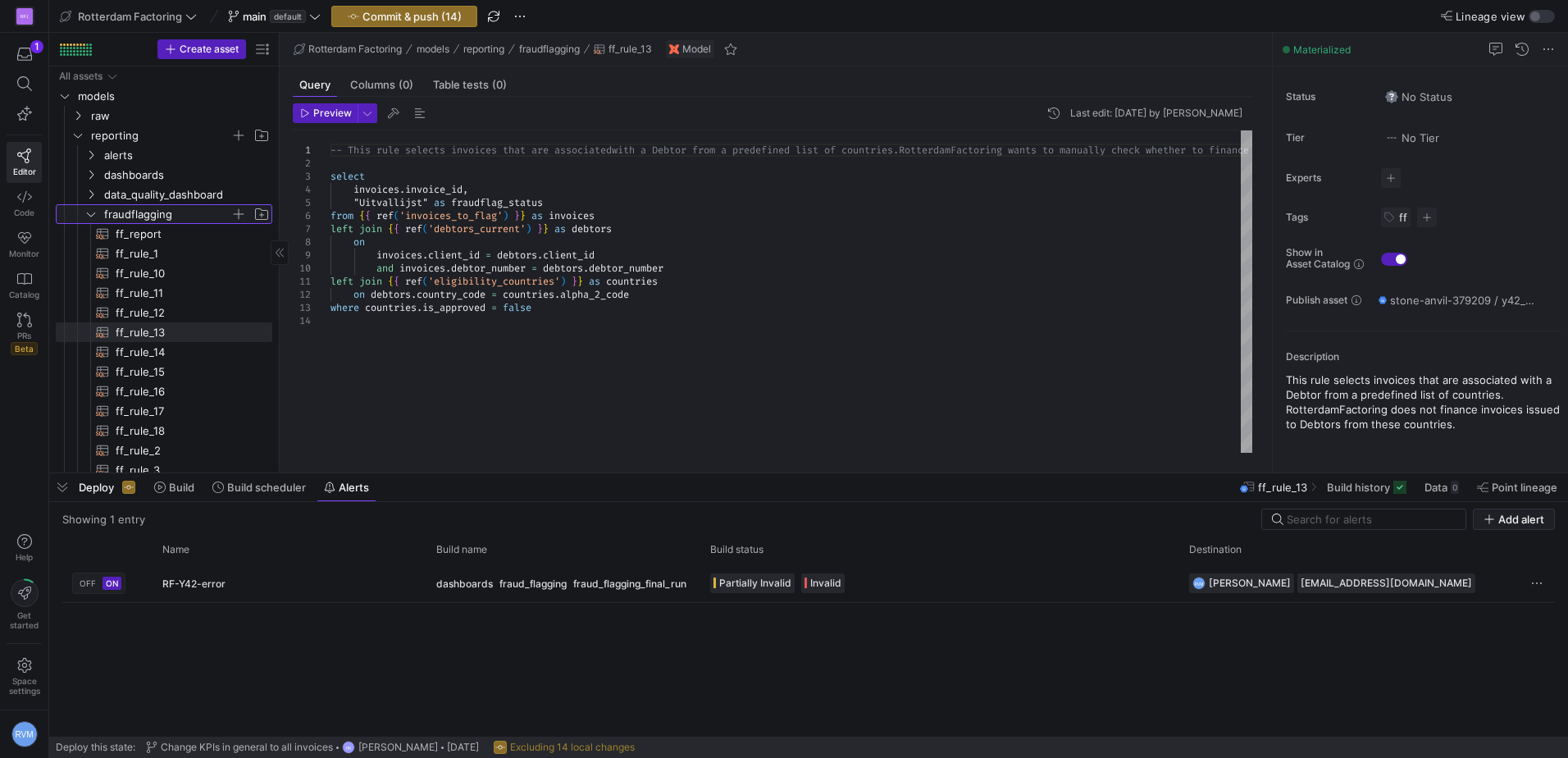
click at [85, 208] on y42-icon "Press SPACE to select this row." at bounding box center [91, 214] width 13 height 13
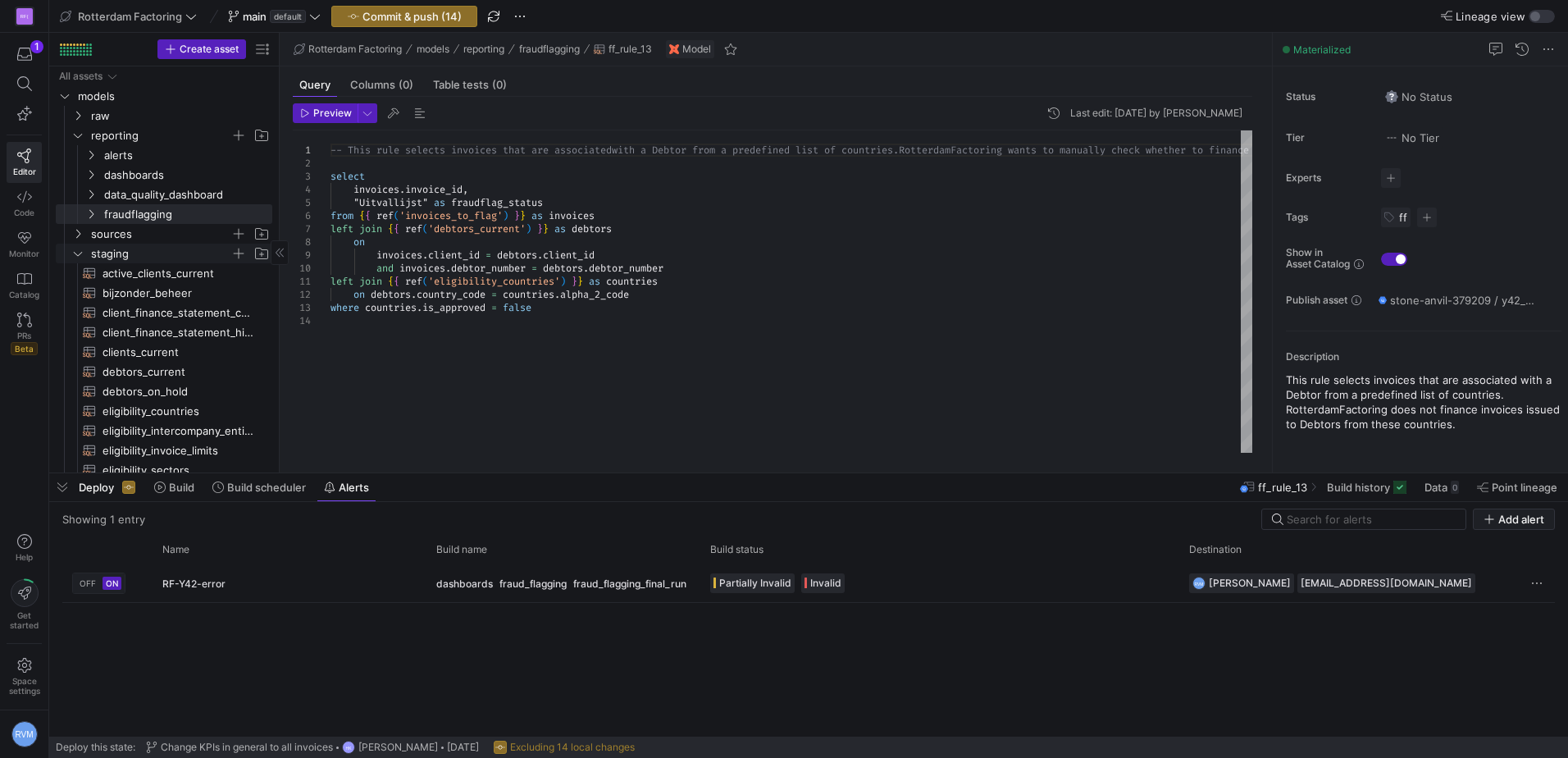
click at [77, 250] on icon "Press SPACE to select this row." at bounding box center [78, 253] width 12 height 10
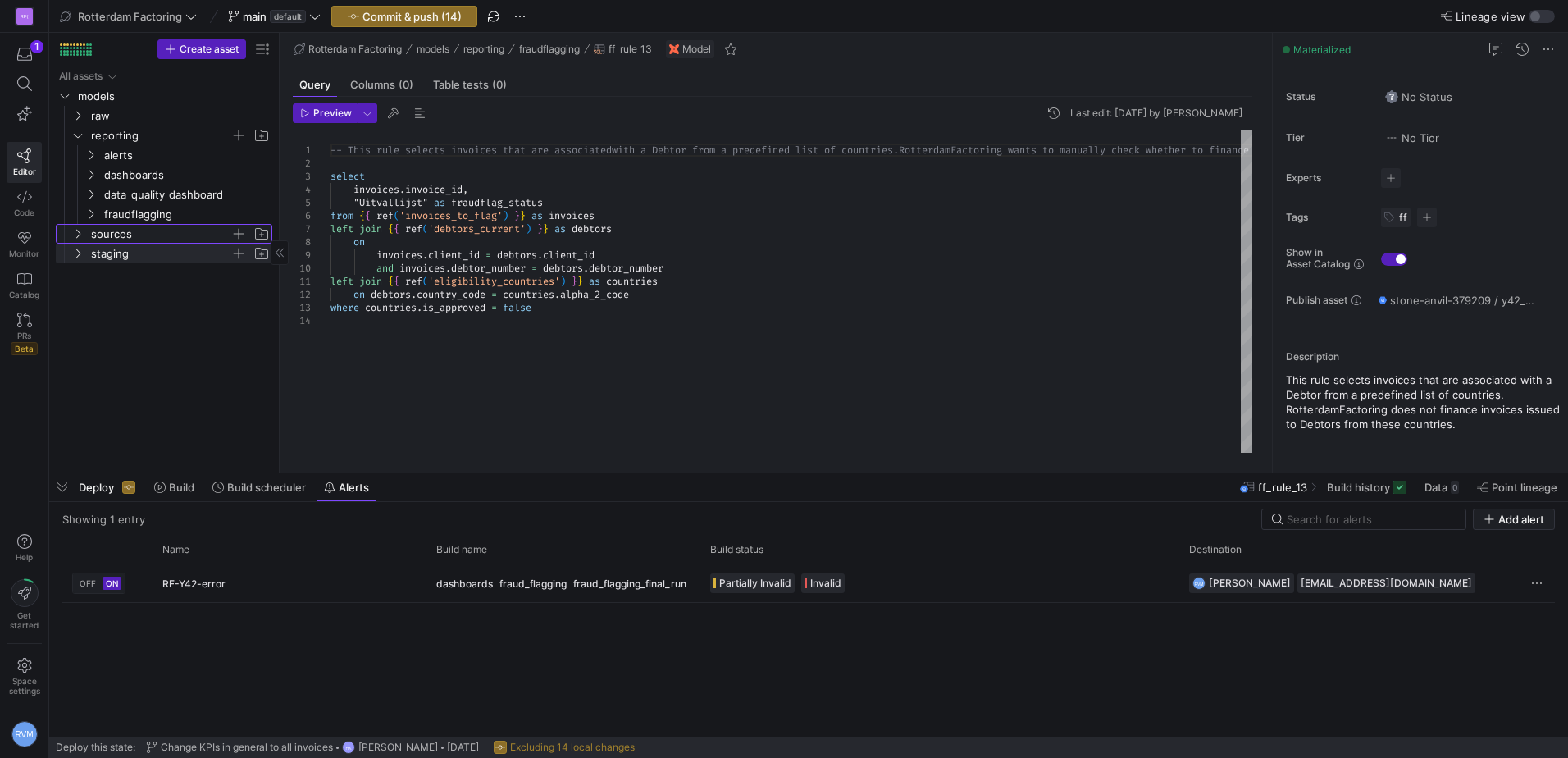
click at [76, 237] on icon "Press SPACE to select this row." at bounding box center [78, 234] width 12 height 10
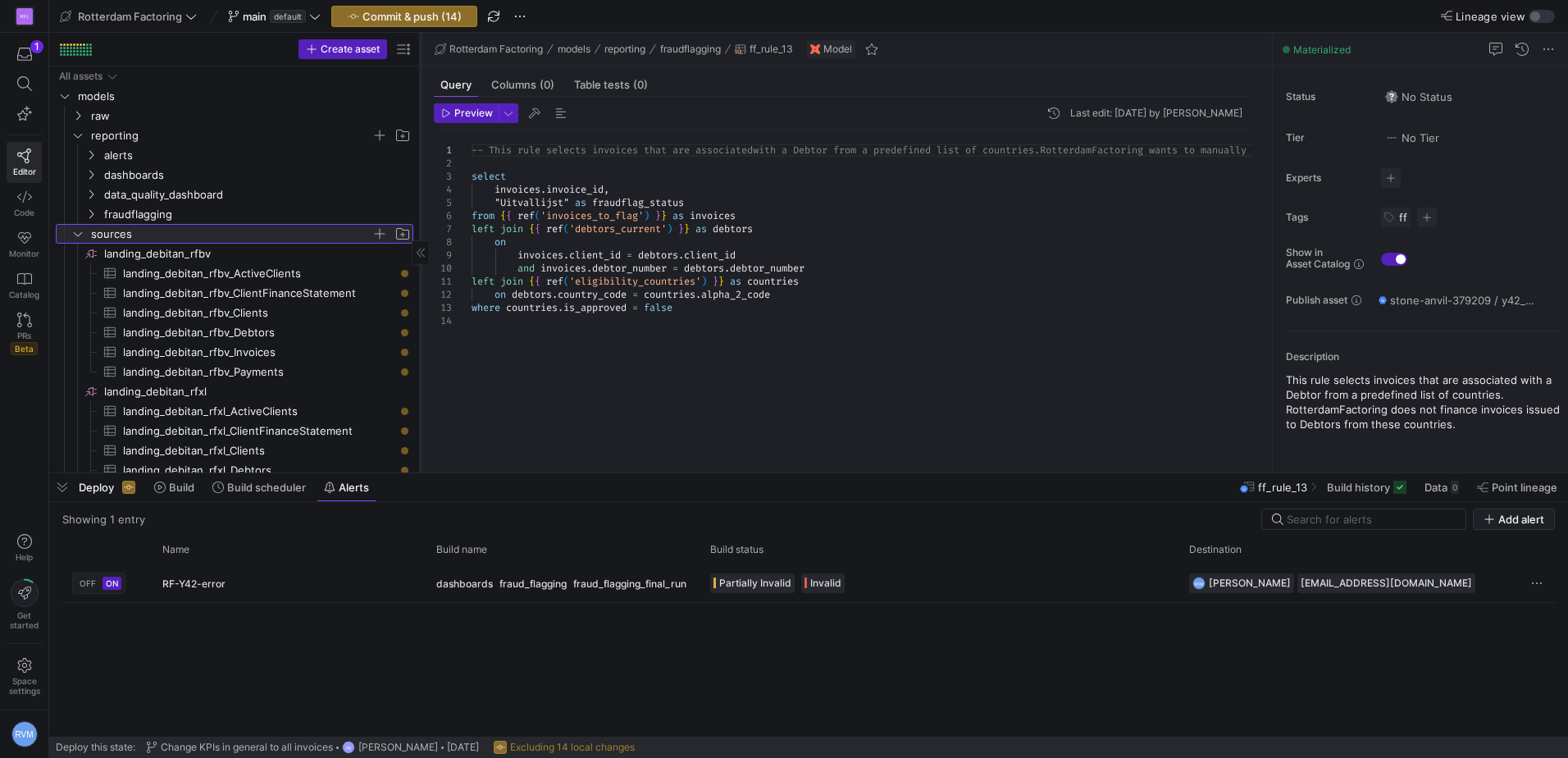
drag, startPoint x: 279, startPoint y: 198, endPoint x: 427, endPoint y: 195, distance: 148.0
click at [421, 195] on div at bounding box center [420, 252] width 1 height 440
click at [76, 234] on icon "Press SPACE to select this row." at bounding box center [78, 234] width 12 height 10
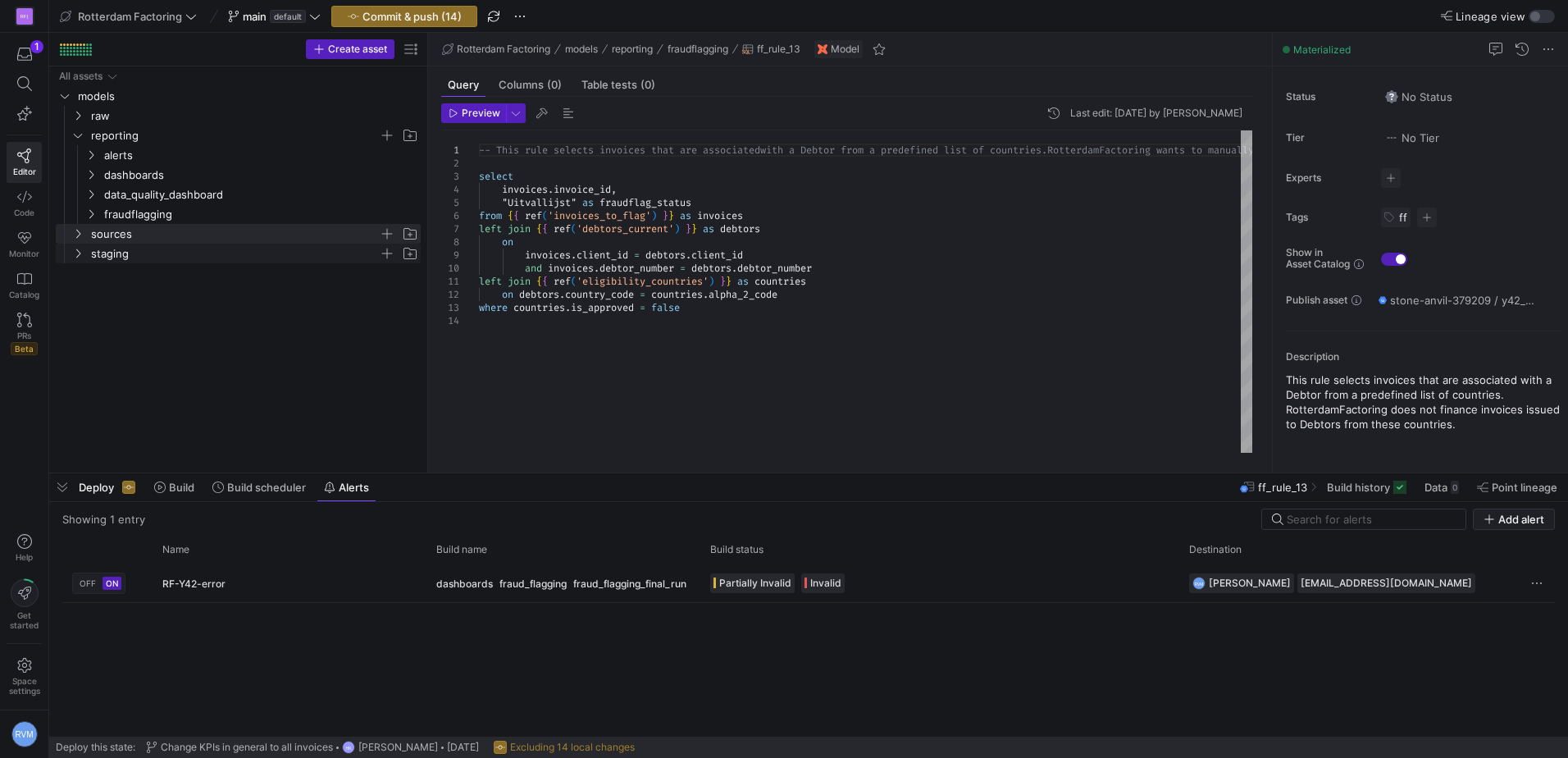
click at [72, 256] on icon "Press SPACE to select this row." at bounding box center [78, 253] width 12 height 10
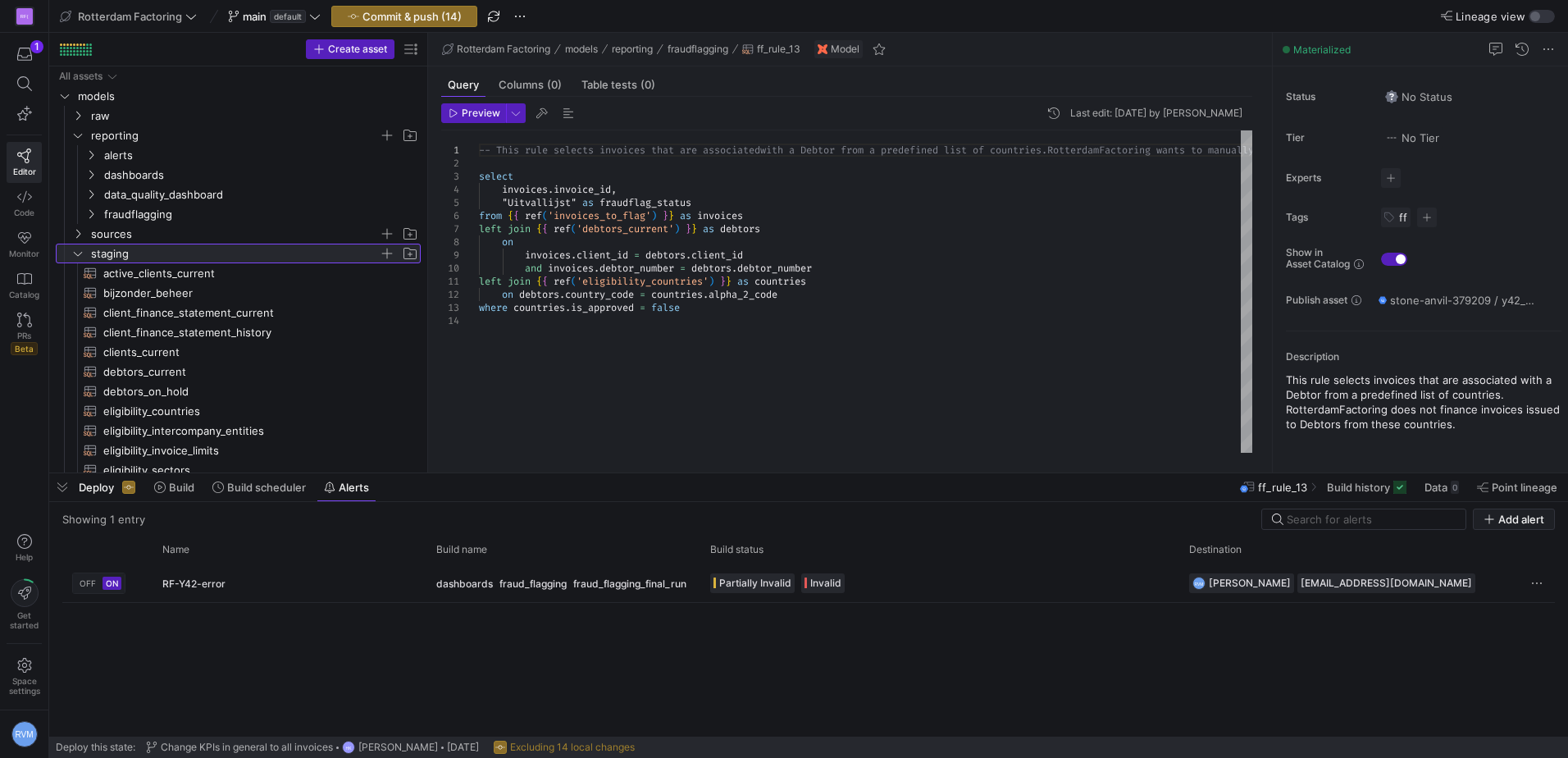
click at [73, 251] on icon at bounding box center [78, 253] width 12 height 10
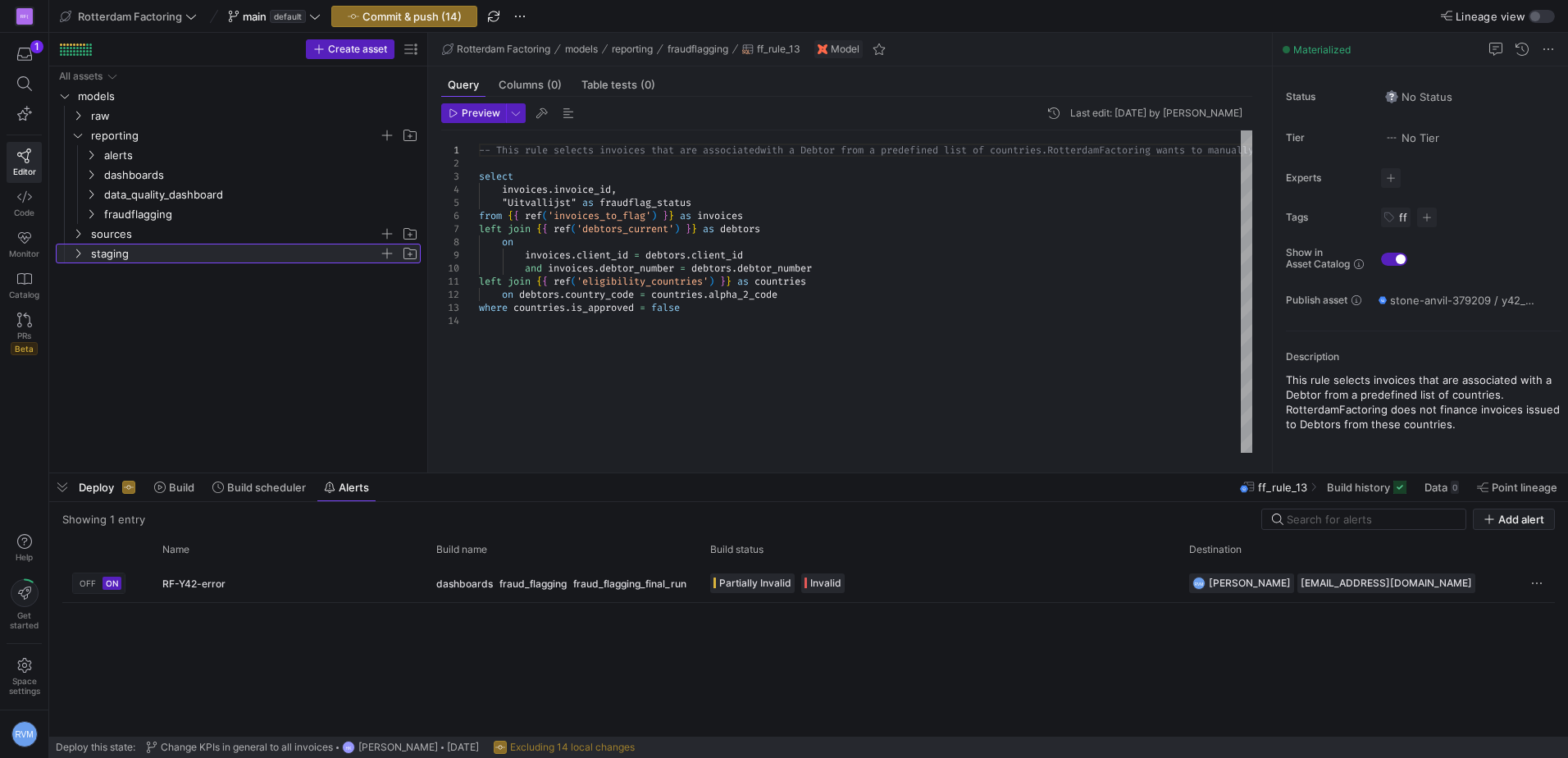
click at [73, 251] on icon at bounding box center [78, 253] width 12 height 10
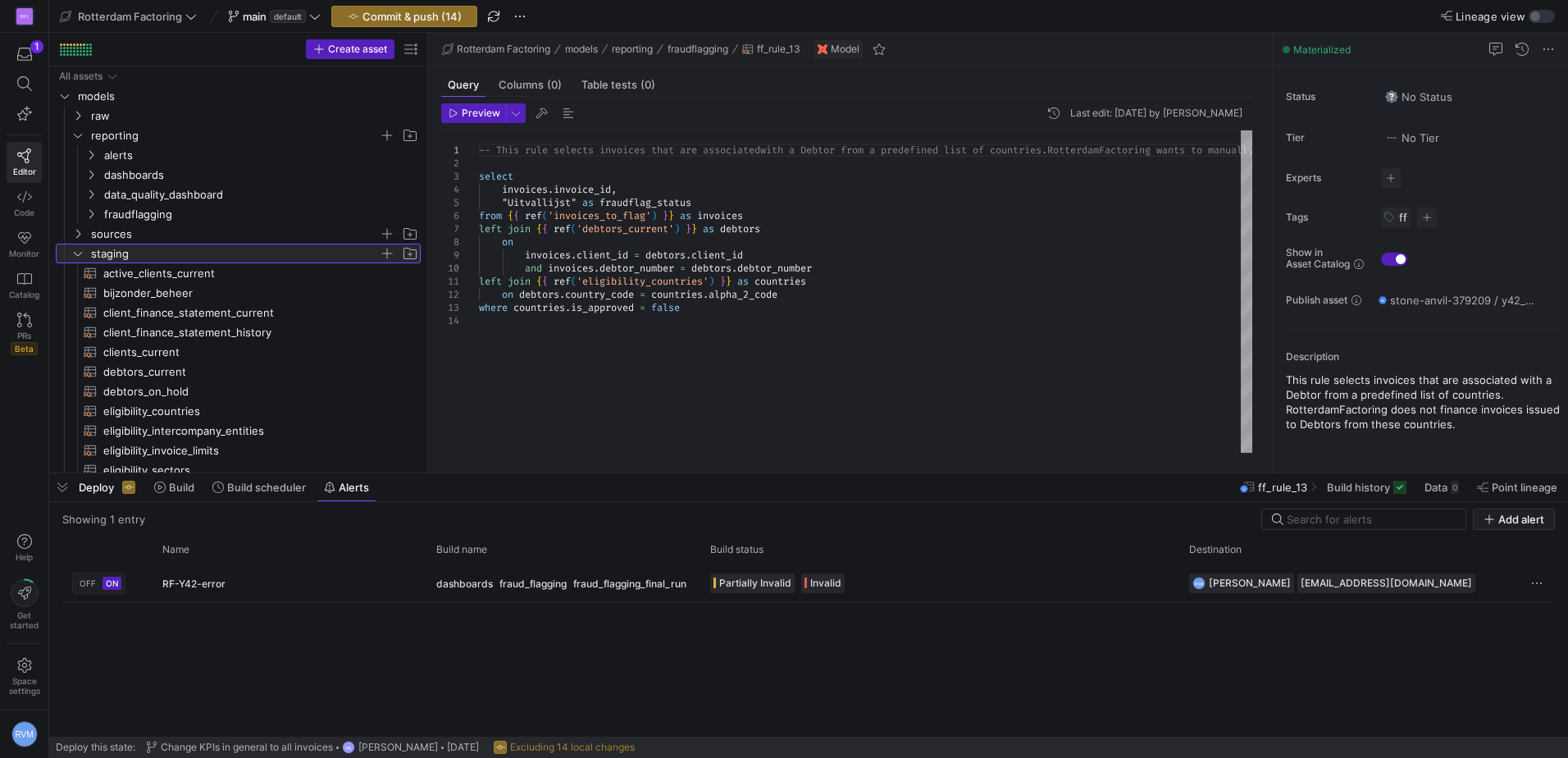
click at [69, 253] on link "staging" at bounding box center [239, 253] width 365 height 20
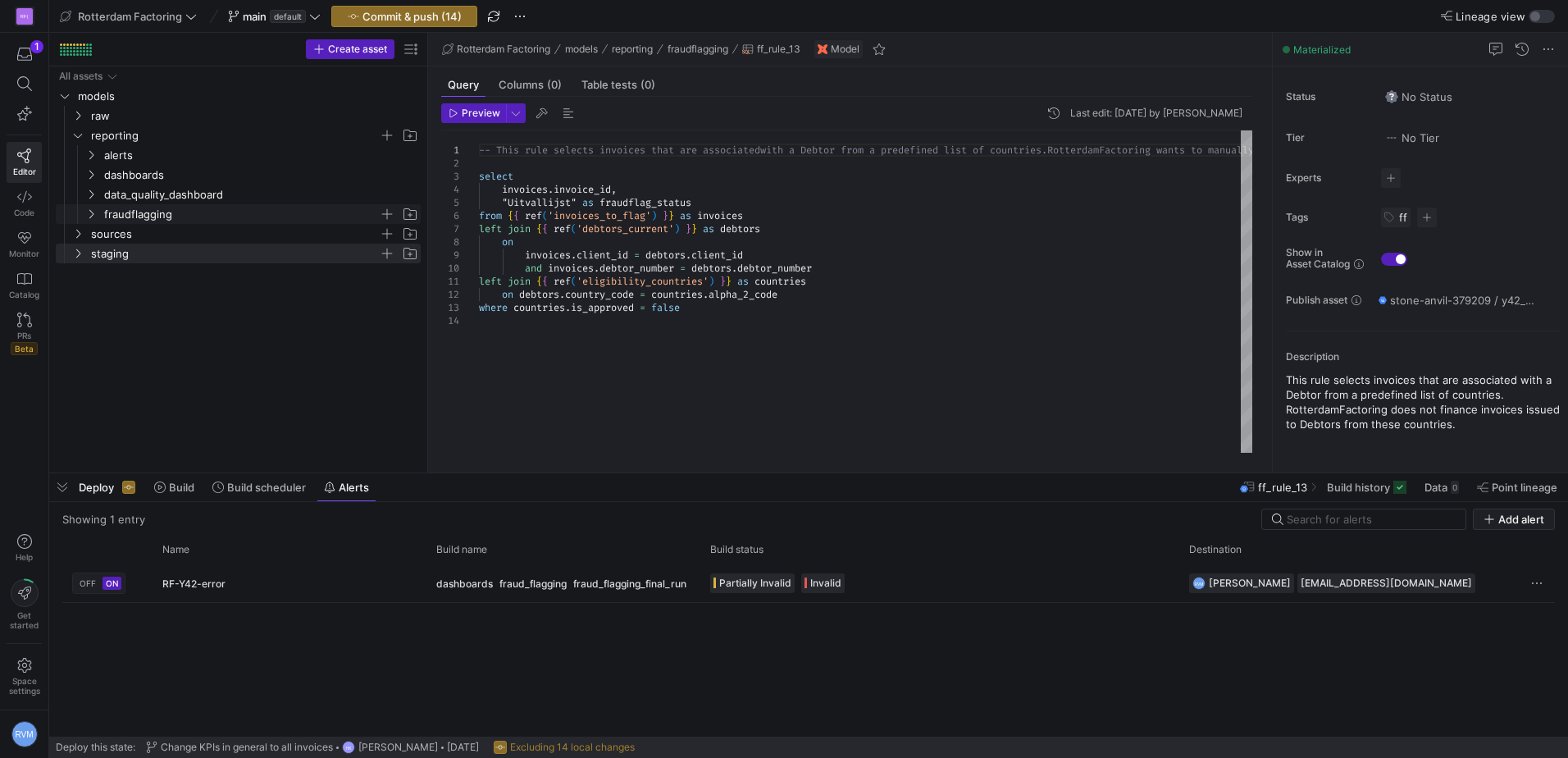
click at [95, 211] on icon "Press SPACE to select this row." at bounding box center [92, 214] width 12 height 10
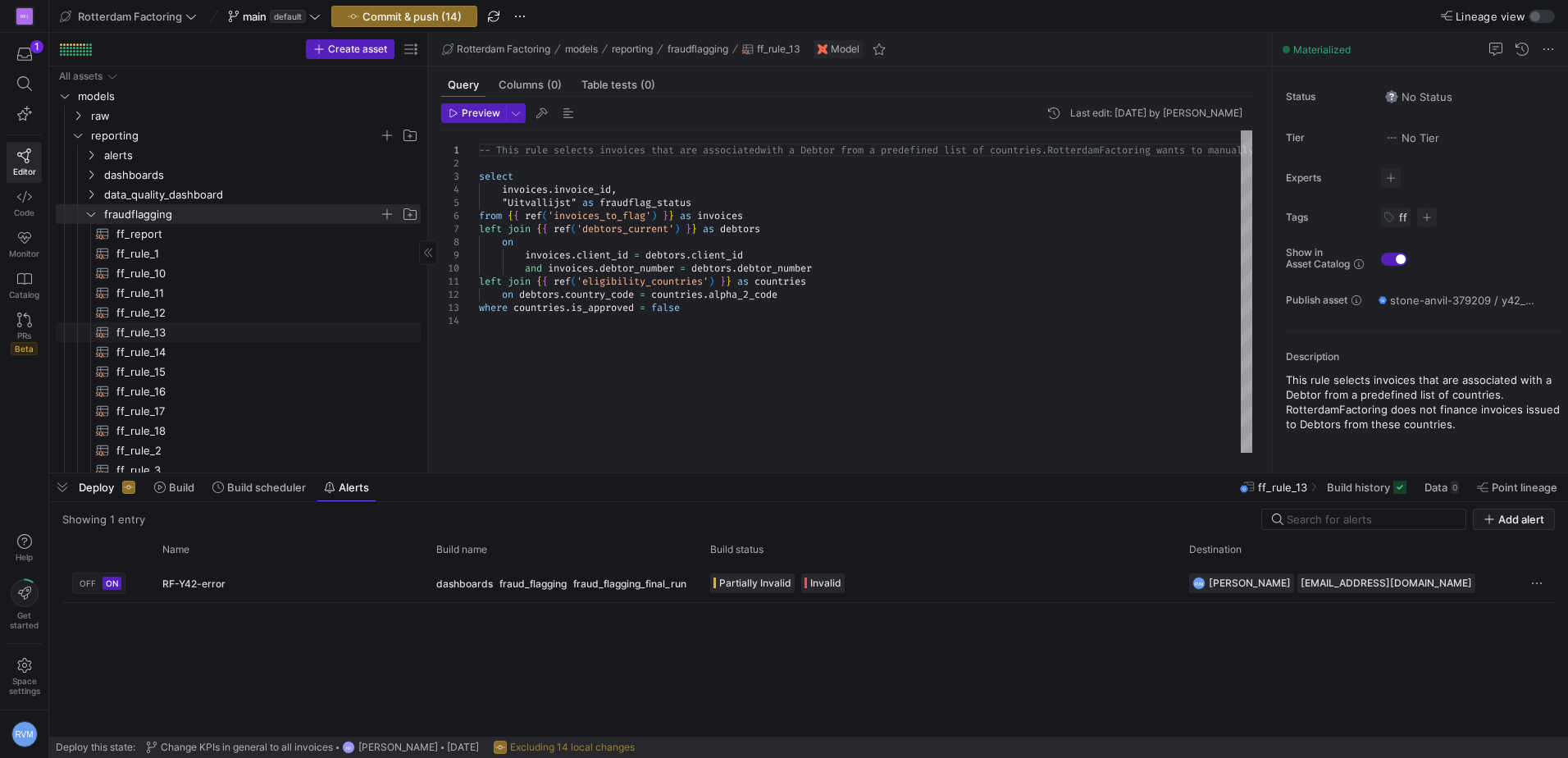
click at [157, 326] on span "ff_rule_13​​​​​​​​​​" at bounding box center [259, 332] width 286 height 19
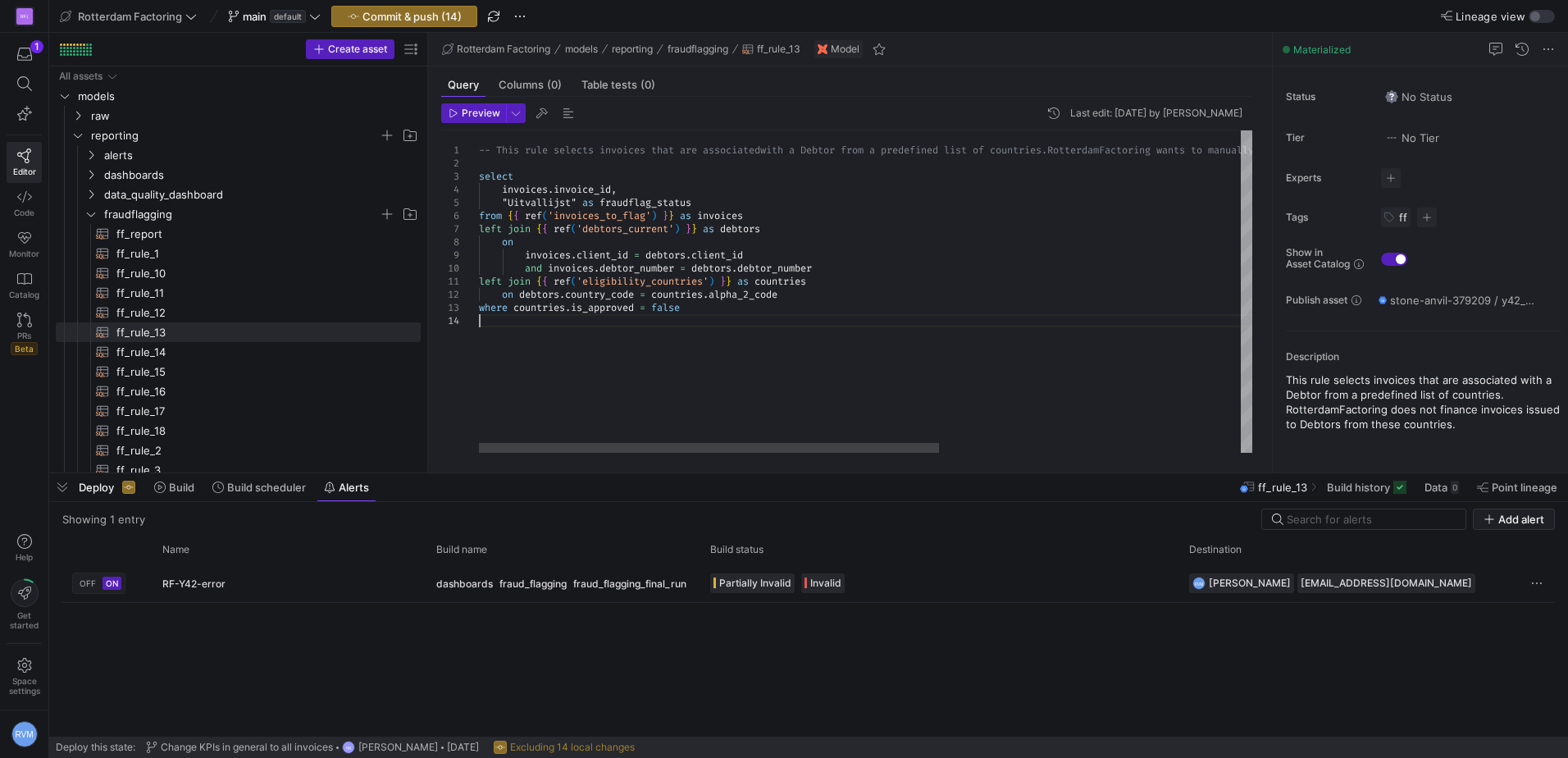
click at [644, 325] on div "-- This rule selects invoices that are associated with a Debtor from a predefin…" at bounding box center [1119, 291] width 1280 height 322
click at [637, 345] on div "-- This rule selects invoices that are associated with a Debtor from a predefin…" at bounding box center [1119, 291] width 1280 height 322
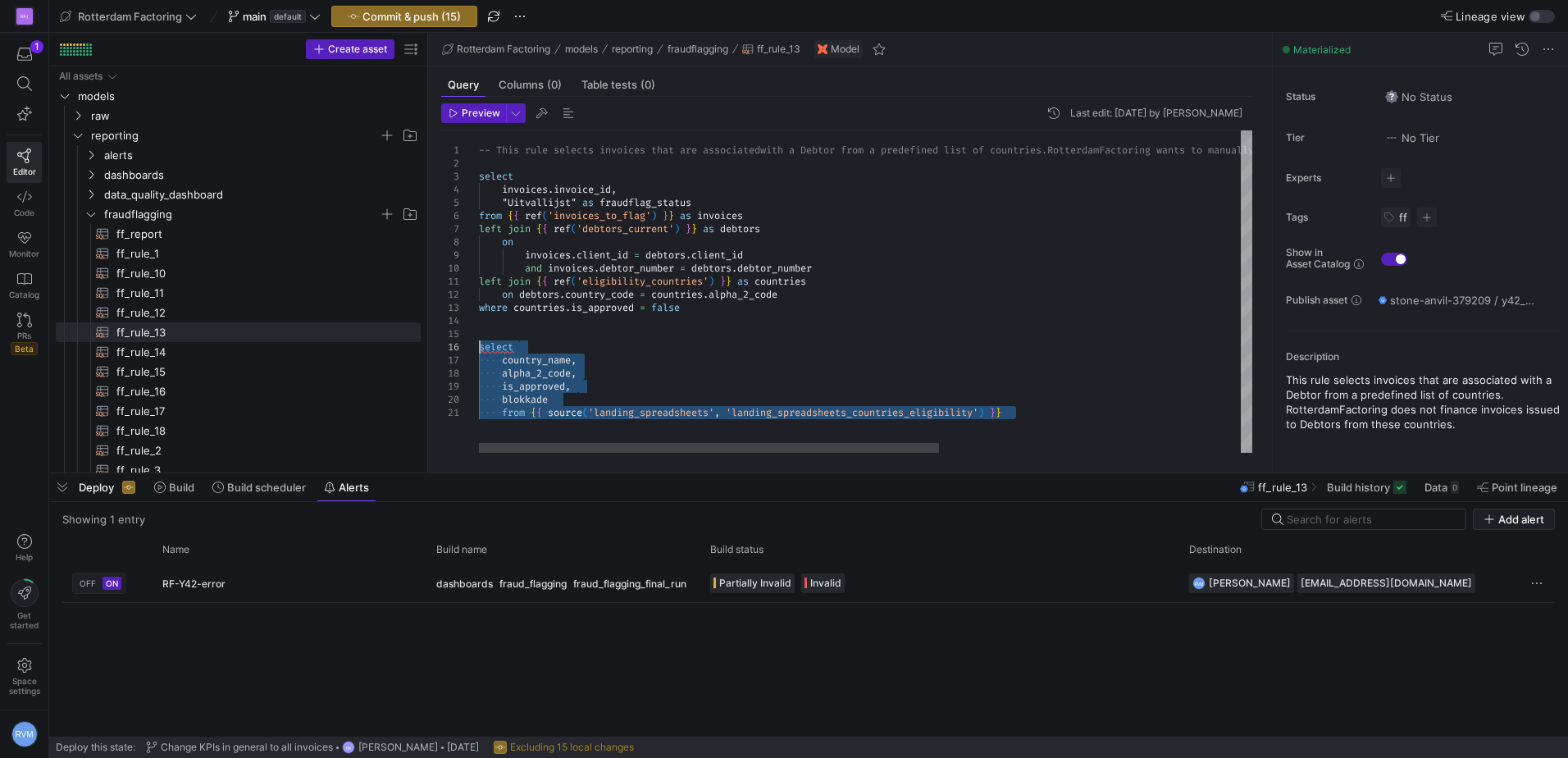
drag, startPoint x: 1054, startPoint y: 411, endPoint x: 471, endPoint y: 341, distance: 587.2
click at [479, 341] on div "-- This rule selects invoices that are associated with a Debtor from a predefin…" at bounding box center [1119, 291] width 1280 height 322
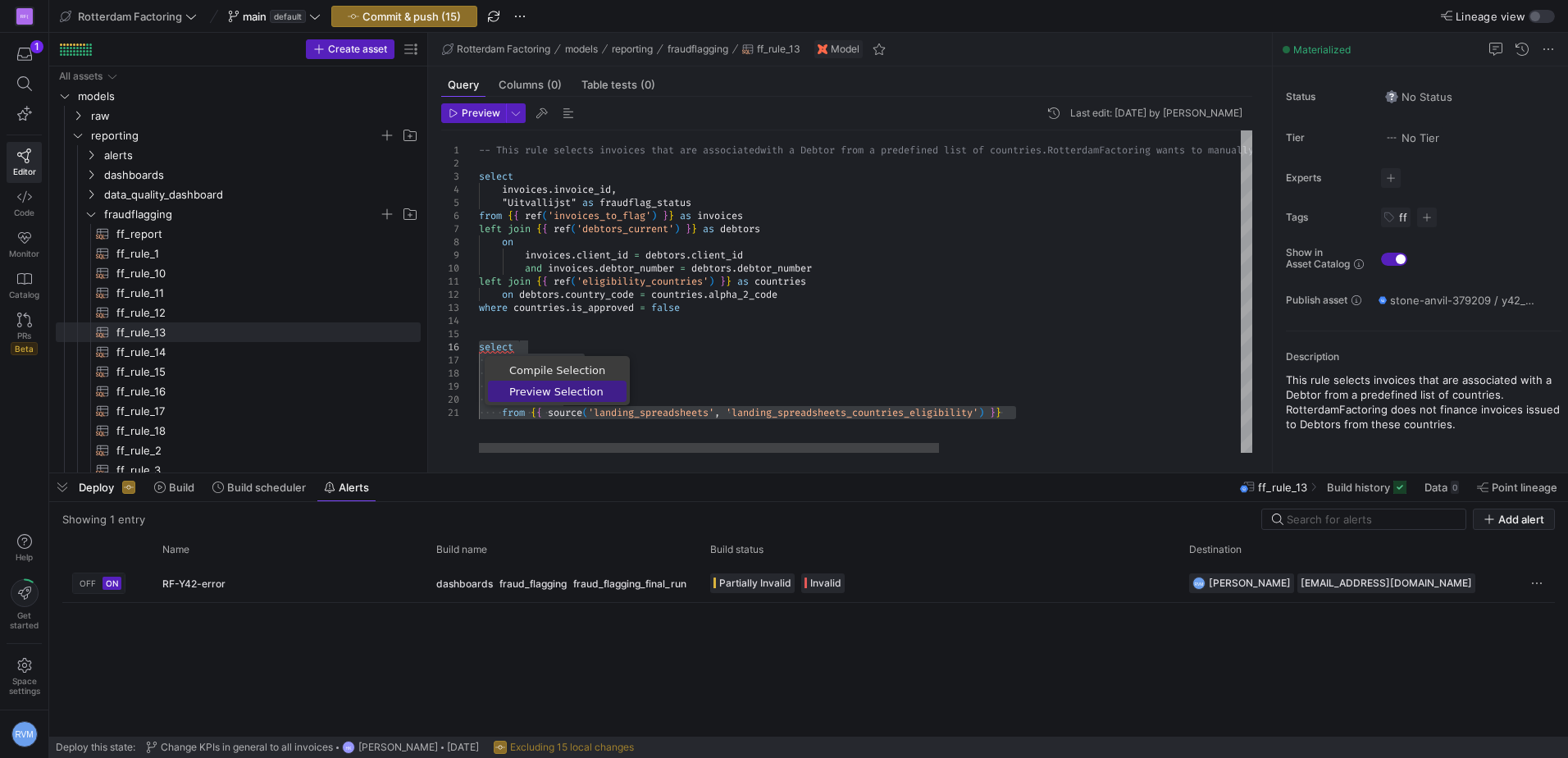
click at [534, 391] on span "Preview Selection" at bounding box center [557, 391] width 139 height 11
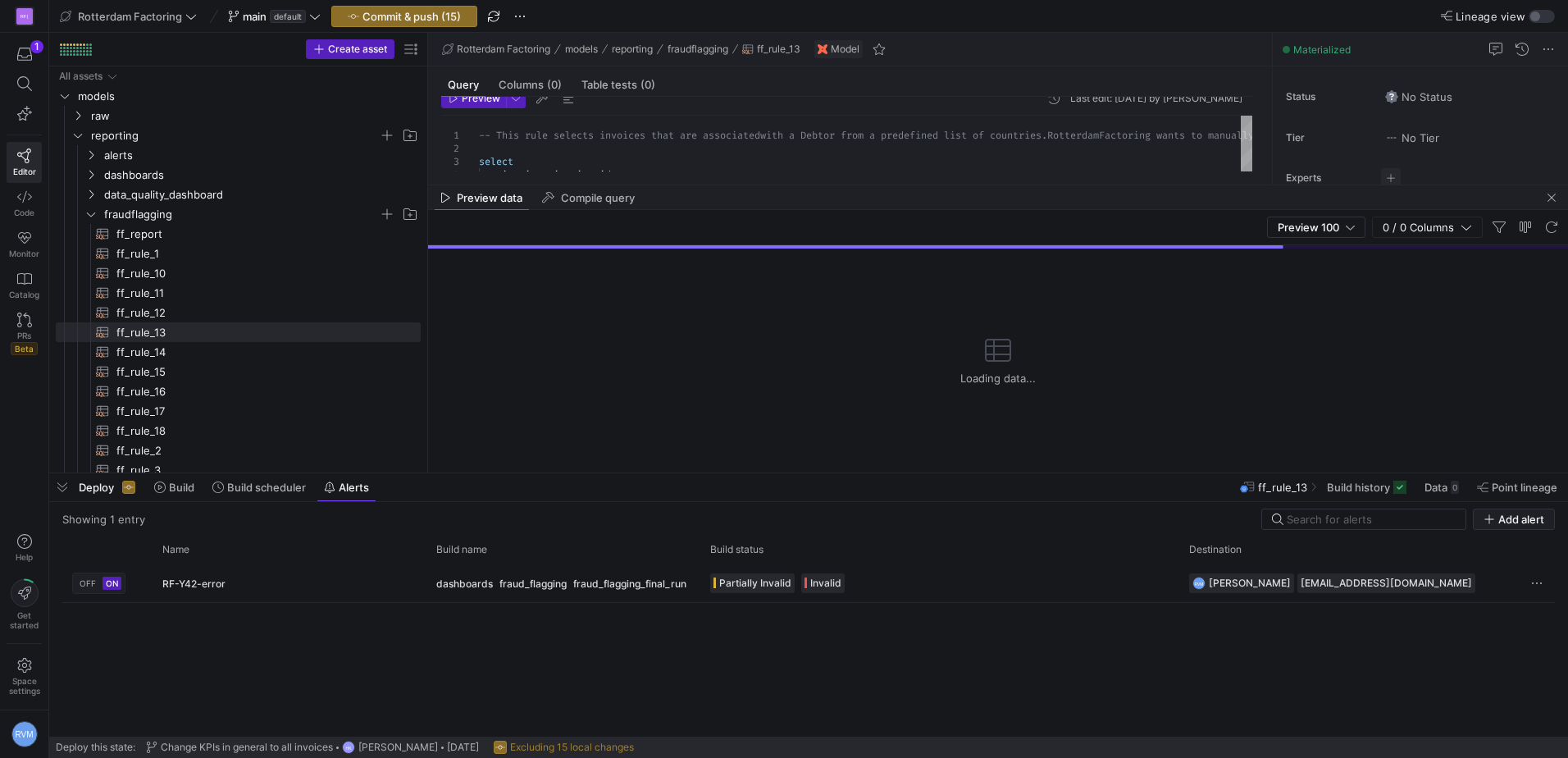
scroll to position [57, 0]
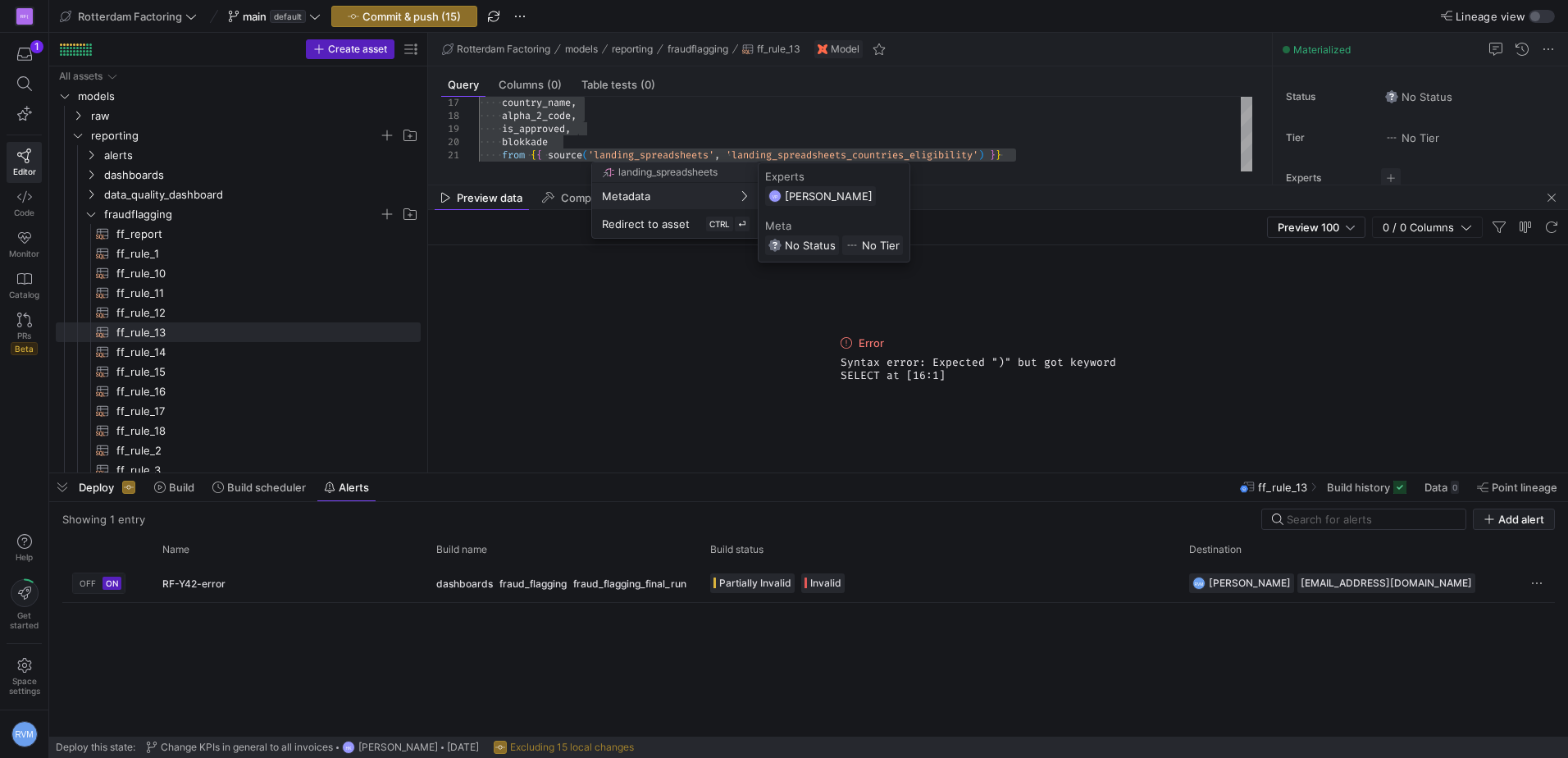
click at [1553, 198] on div at bounding box center [784, 379] width 1568 height 758
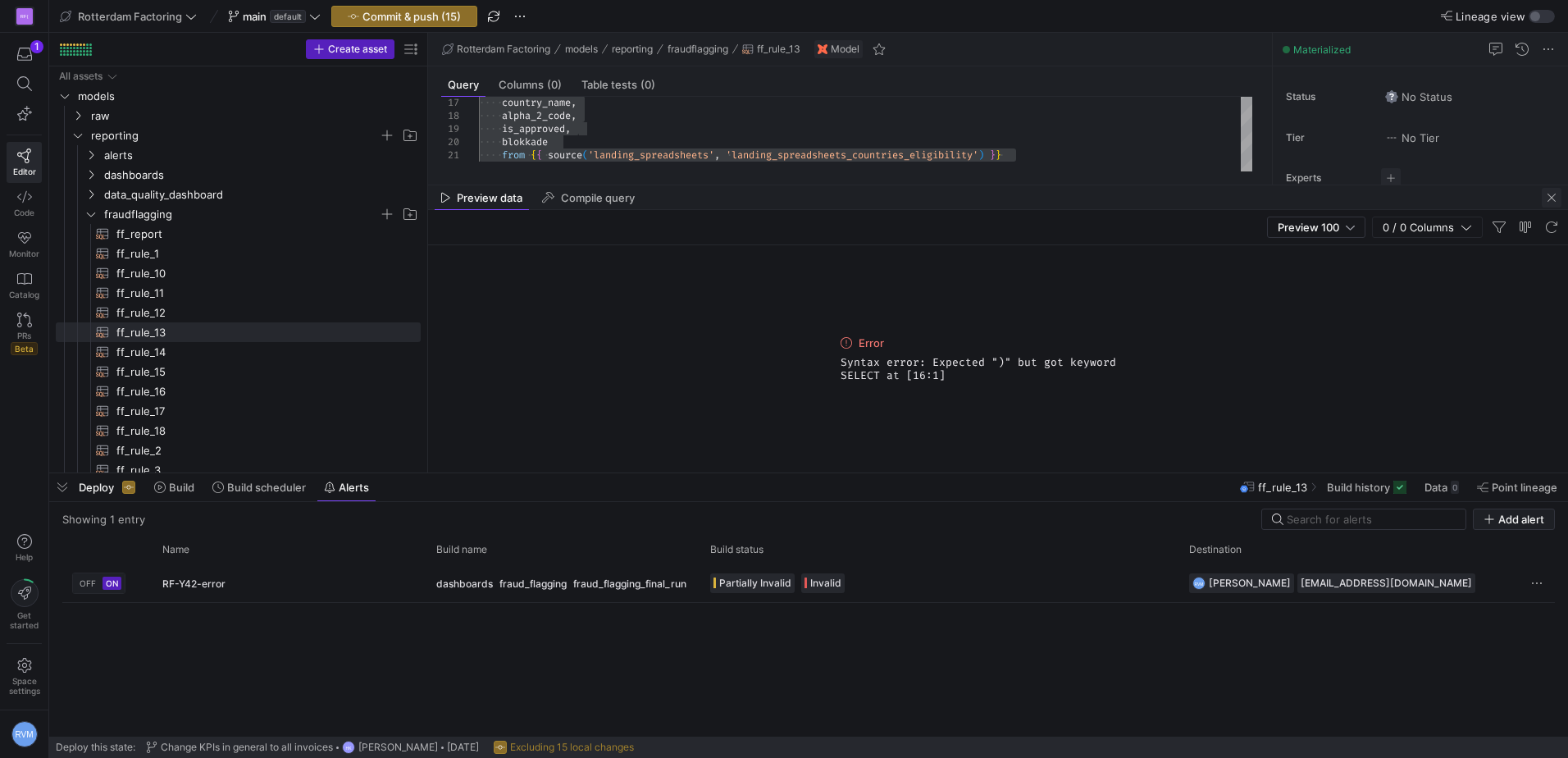
click at [1546, 201] on span "button" at bounding box center [1551, 198] width 20 height 20
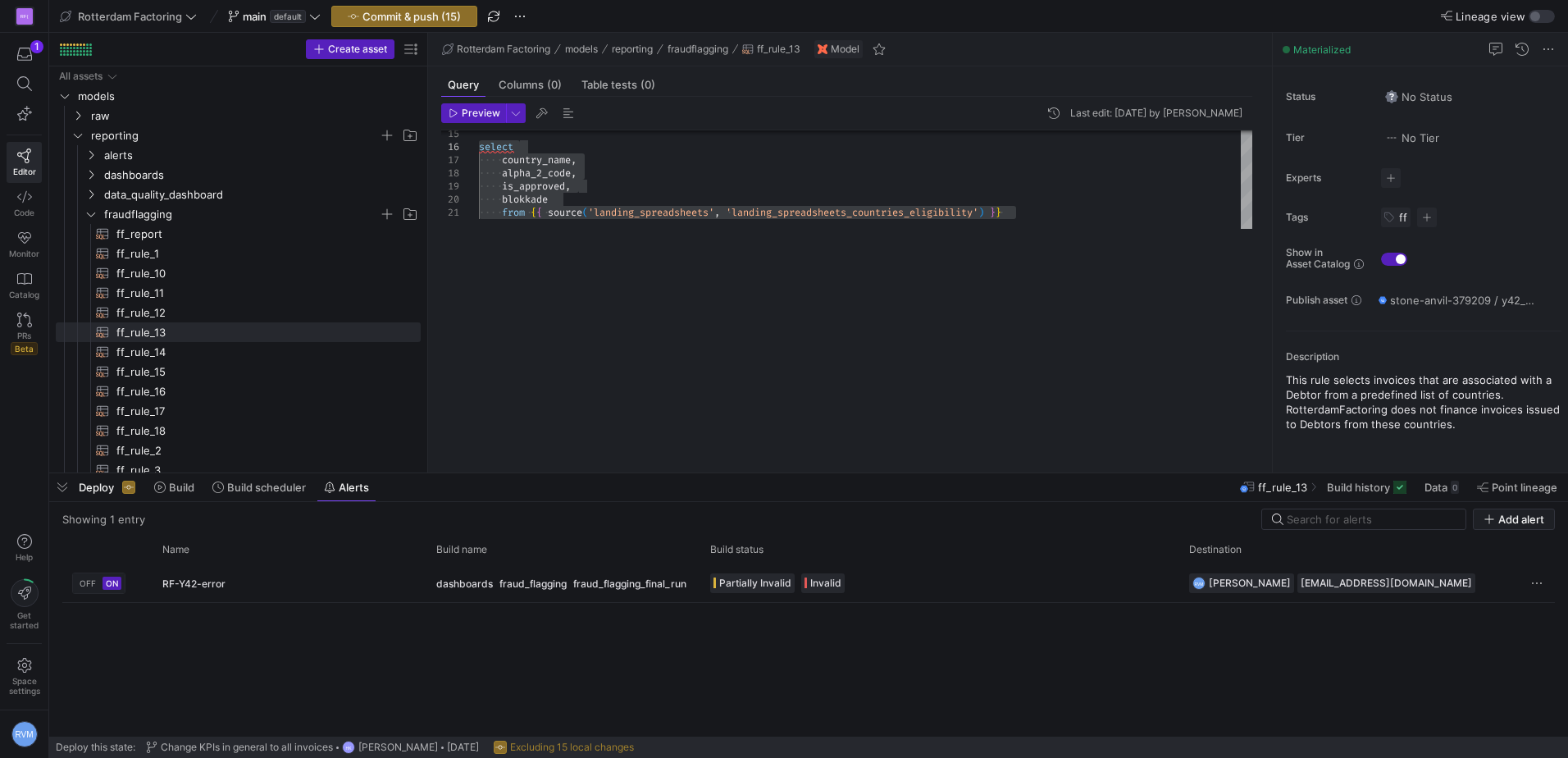
click at [533, 229] on div "select country_name , alpha_2_code , is_approved , blokkade from { { source ( '…" at bounding box center [1119, 79] width 1280 height 299
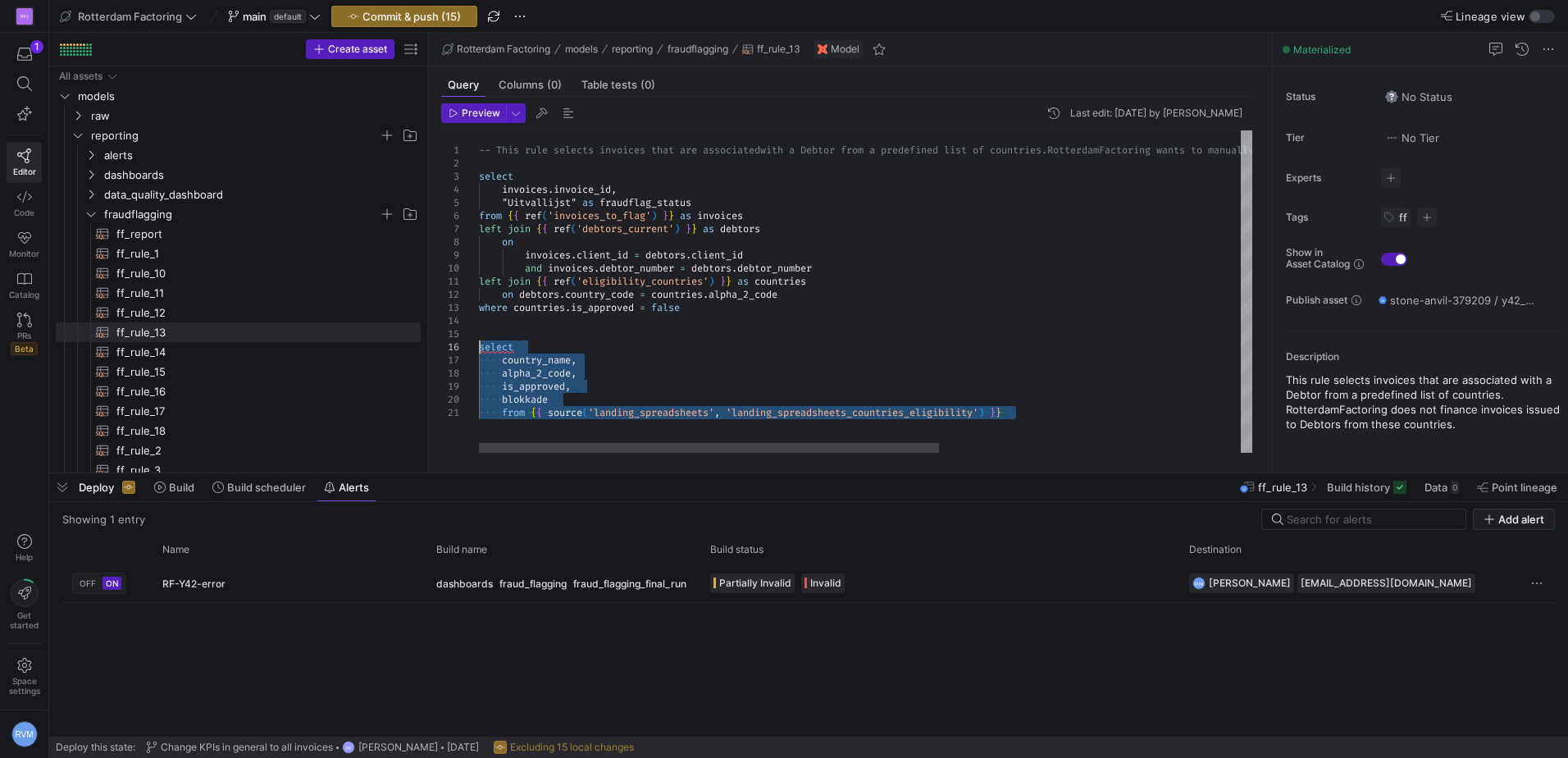
drag, startPoint x: 1020, startPoint y: 413, endPoint x: 381, endPoint y: 349, distance: 642.2
click at [479, 349] on div "select country_name , alpha_2_code , is_approved , blokkade from { { source ( '…" at bounding box center [1119, 291] width 1280 height 322
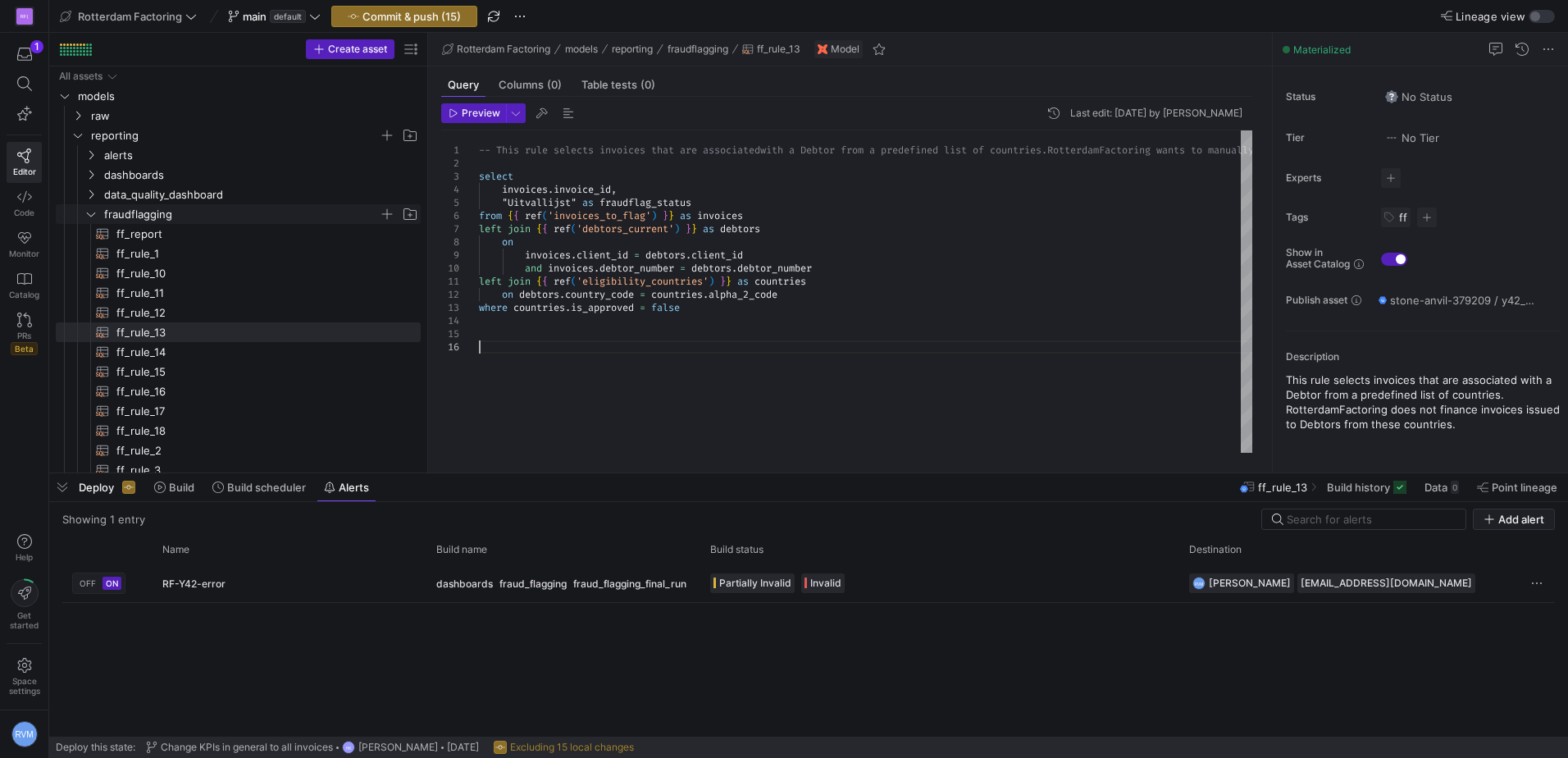
click at [101, 211] on span "fraudflagging" at bounding box center [251, 214] width 337 height 18
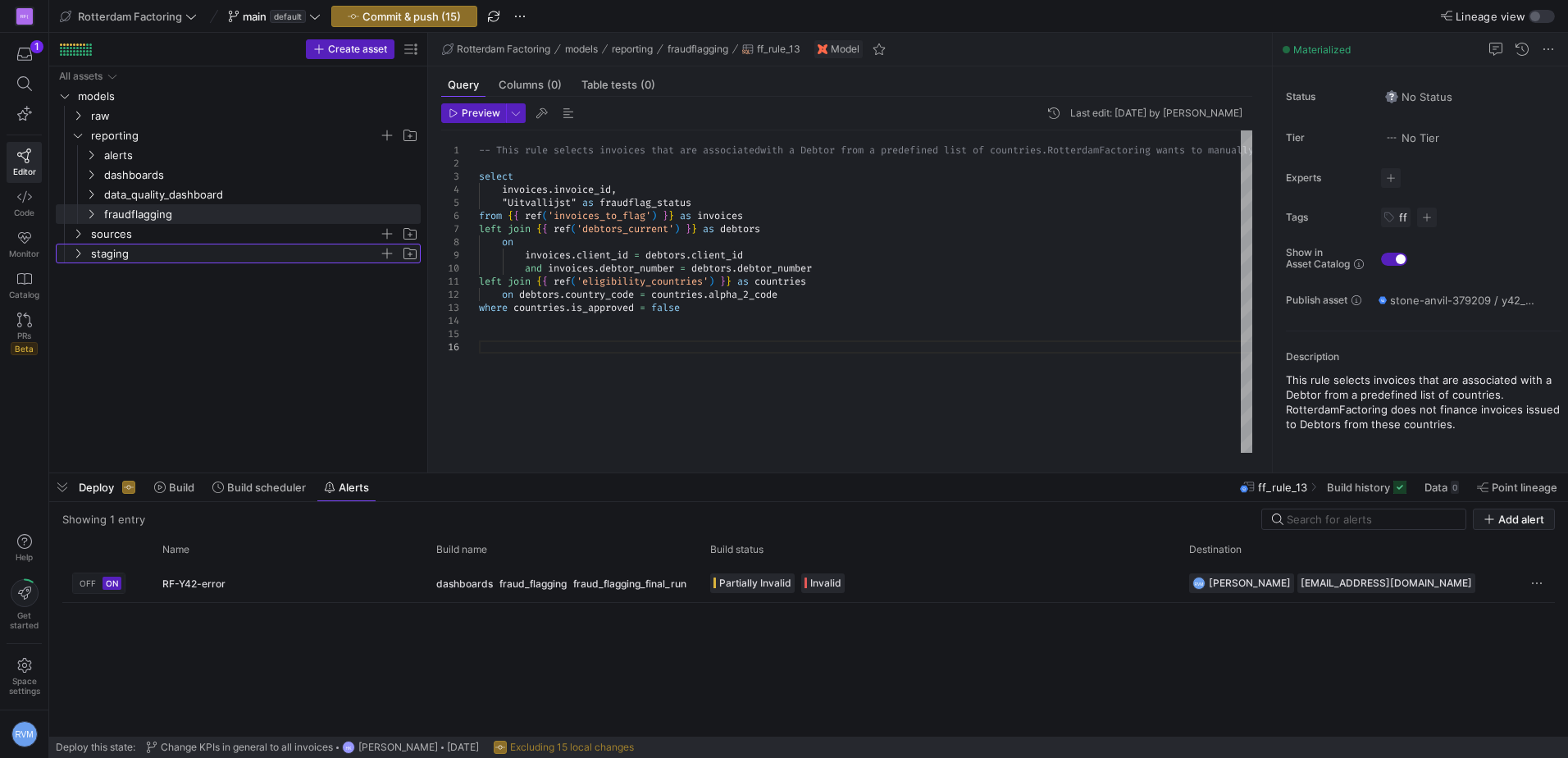
click at [79, 252] on icon "Press SPACE to select this row." at bounding box center [78, 253] width 12 height 10
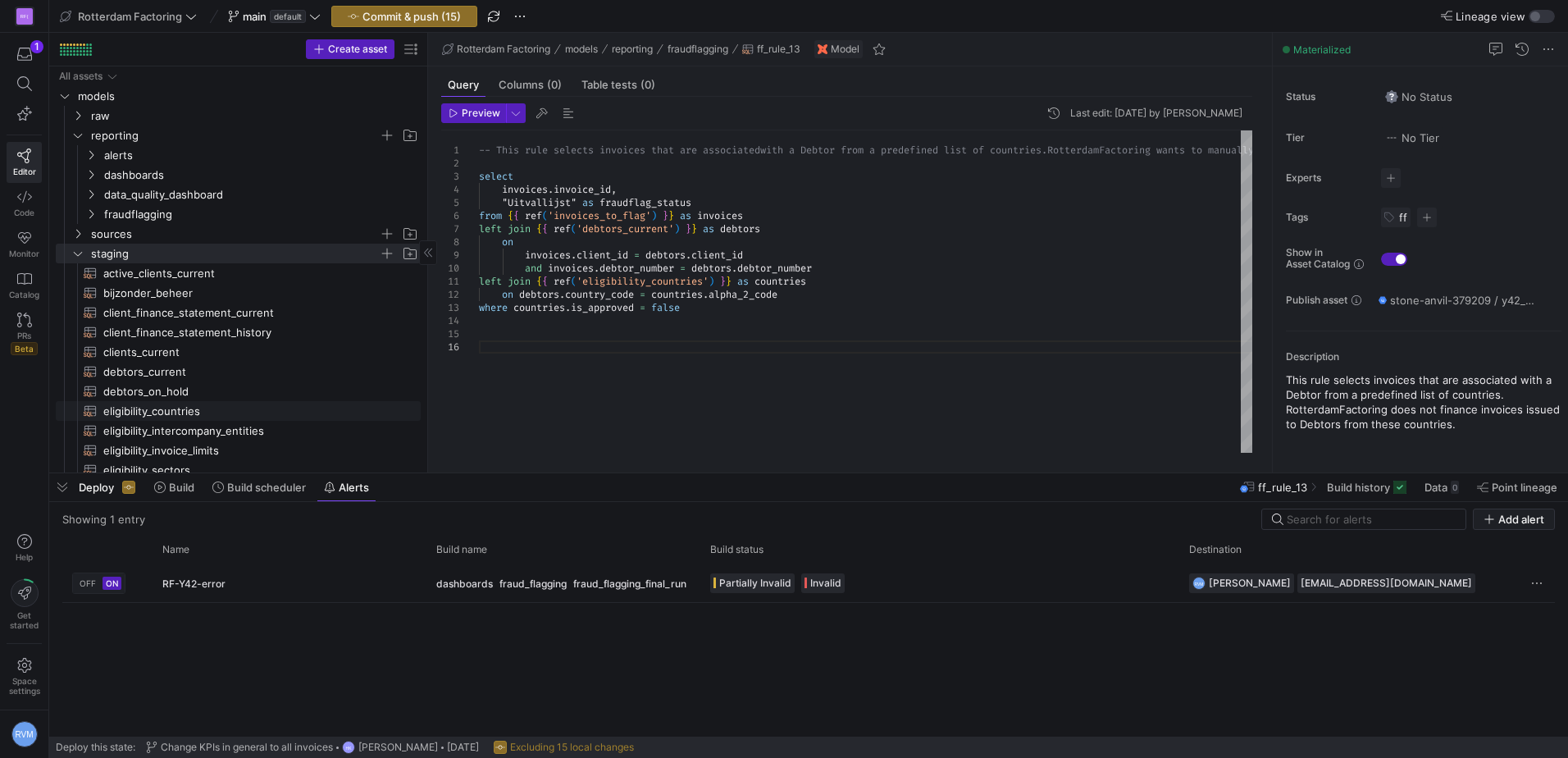
click at [182, 406] on span "eligibility_countries​​​​​​​​​​" at bounding box center [252, 411] width 299 height 19
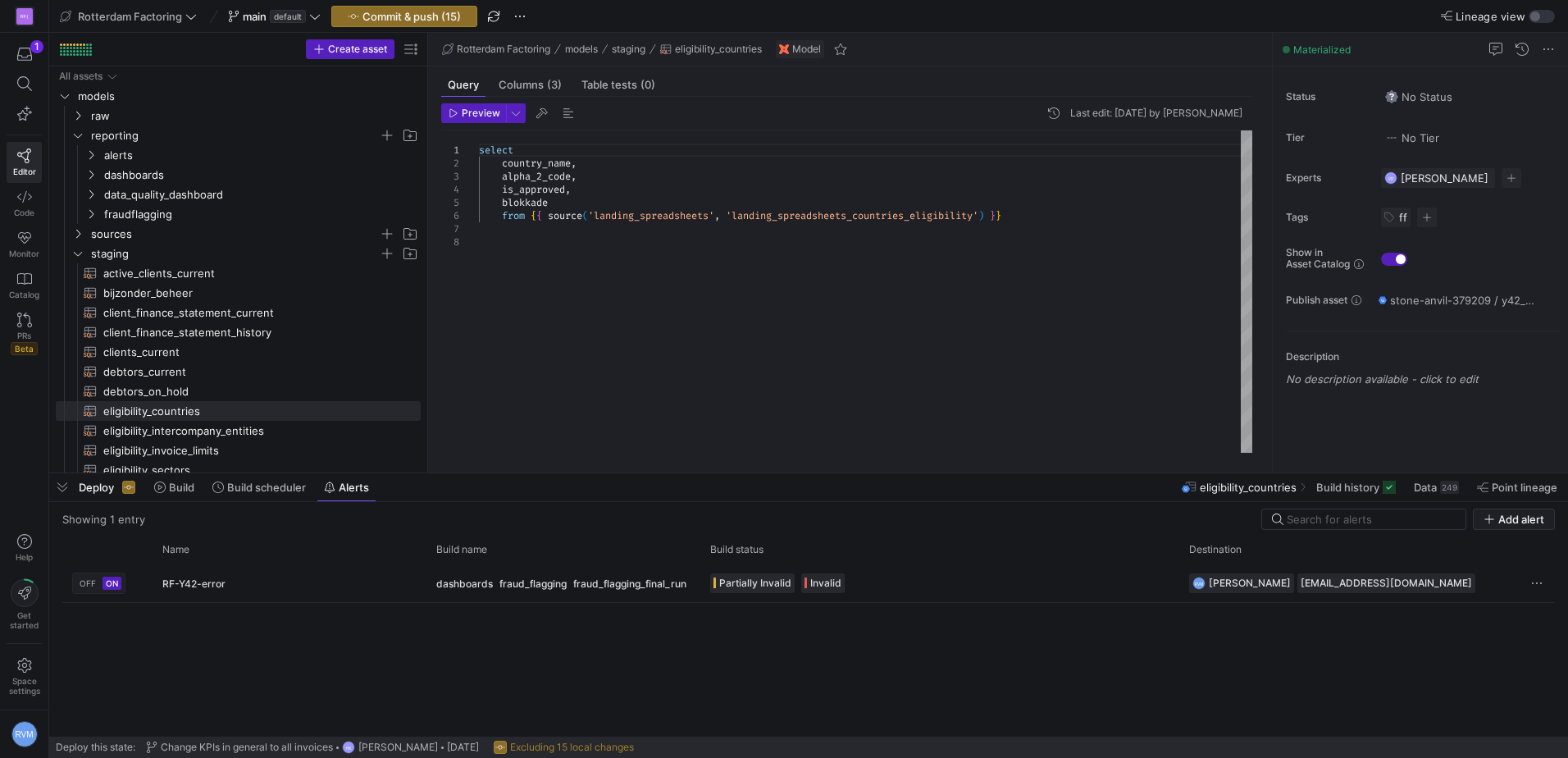
click at [548, 206] on div "select country_name , alpha_2_code , is_approved , blokkade from { { source ( '…" at bounding box center [865, 291] width 774 height 322
click at [465, 108] on span "Preview" at bounding box center [480, 113] width 38 height 12
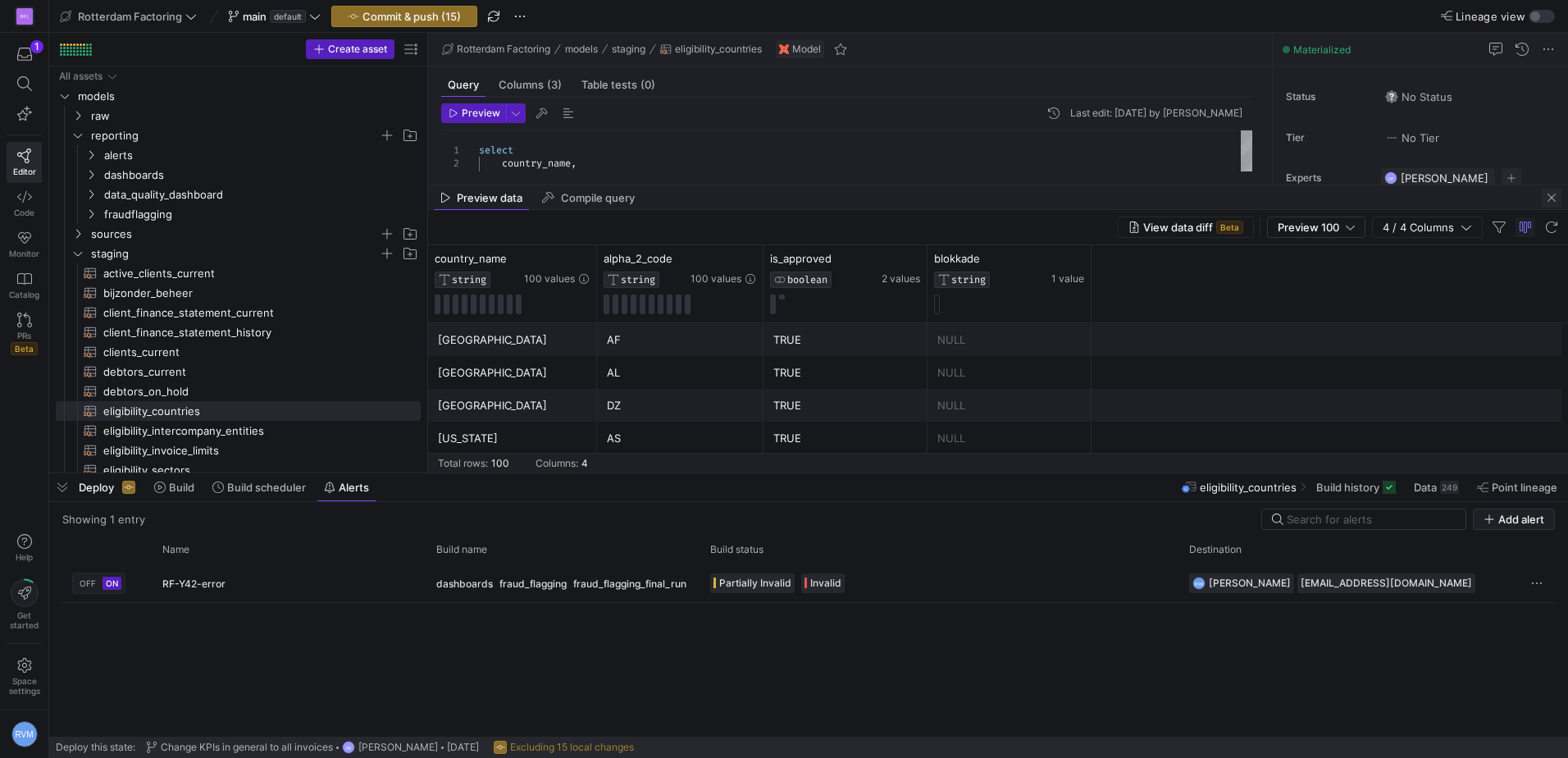
click at [1549, 200] on span "button" at bounding box center [1551, 198] width 20 height 20
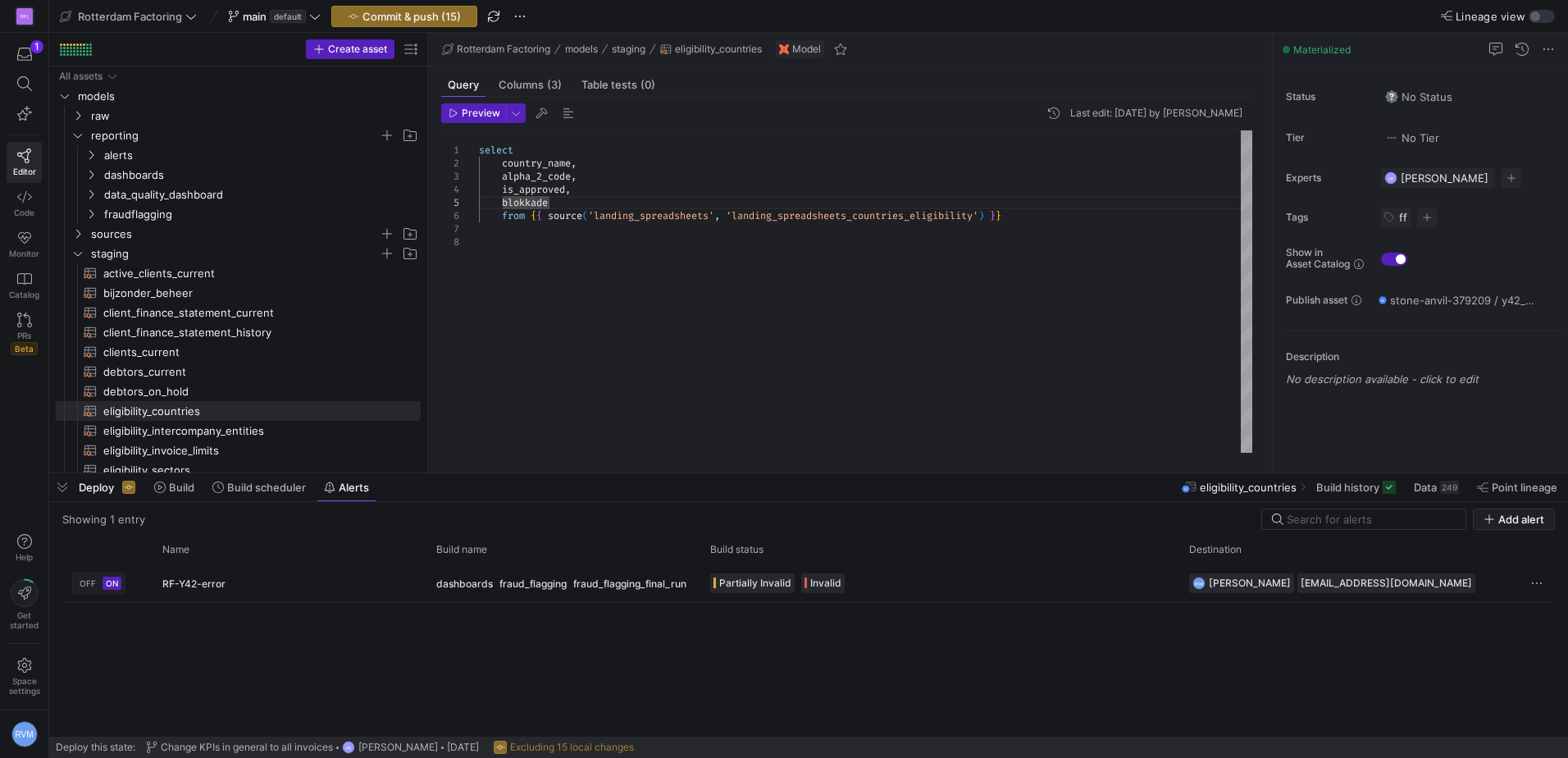
click at [565, 244] on div "select country_name , alpha_2_code , is_approved , blokkade from { { source ( '…" at bounding box center [865, 291] width 774 height 322
click at [76, 256] on icon "Press SPACE to select this row." at bounding box center [78, 253] width 12 height 10
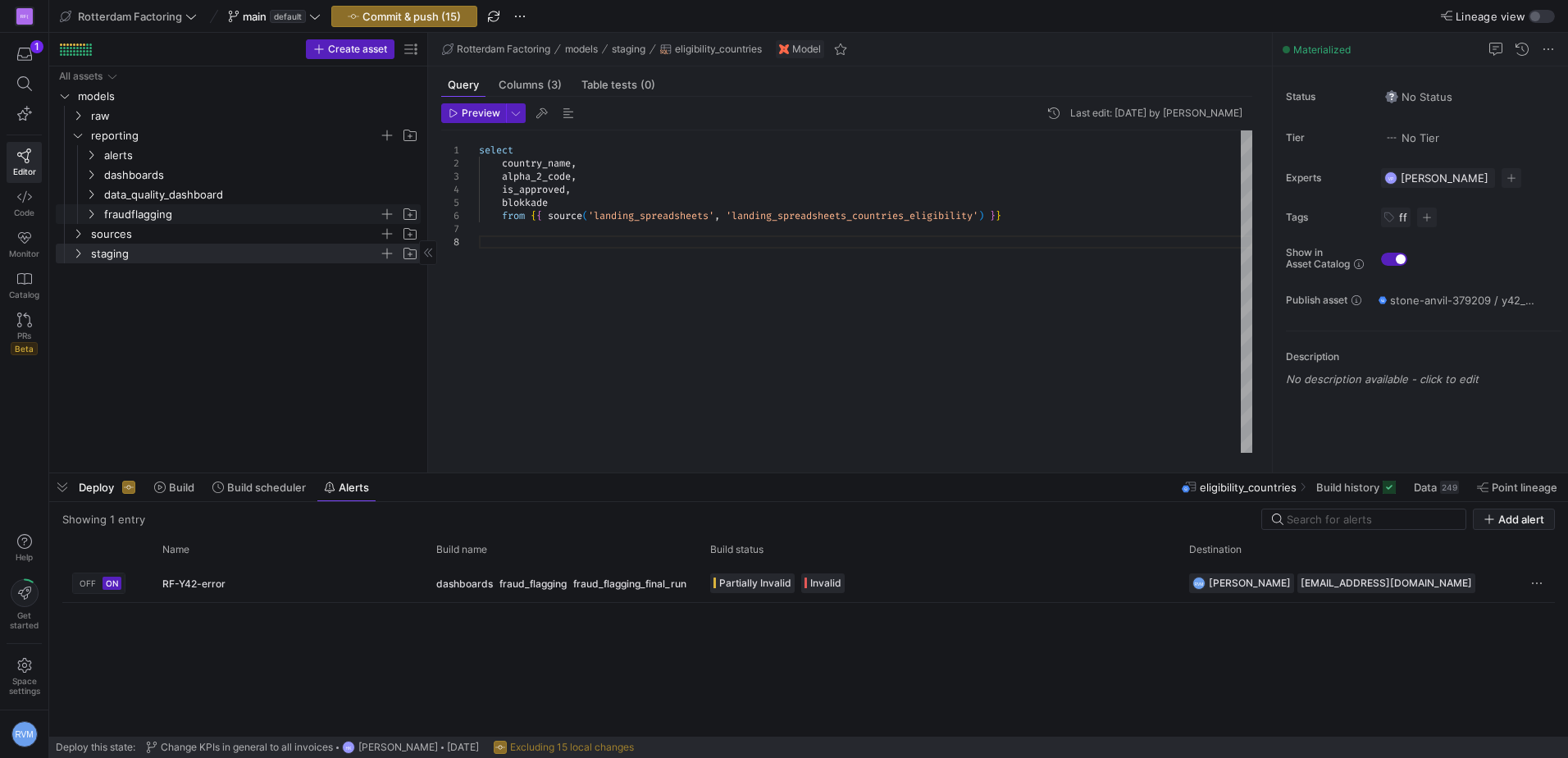
click at [93, 207] on span "fraudflagging" at bounding box center [251, 214] width 337 height 18
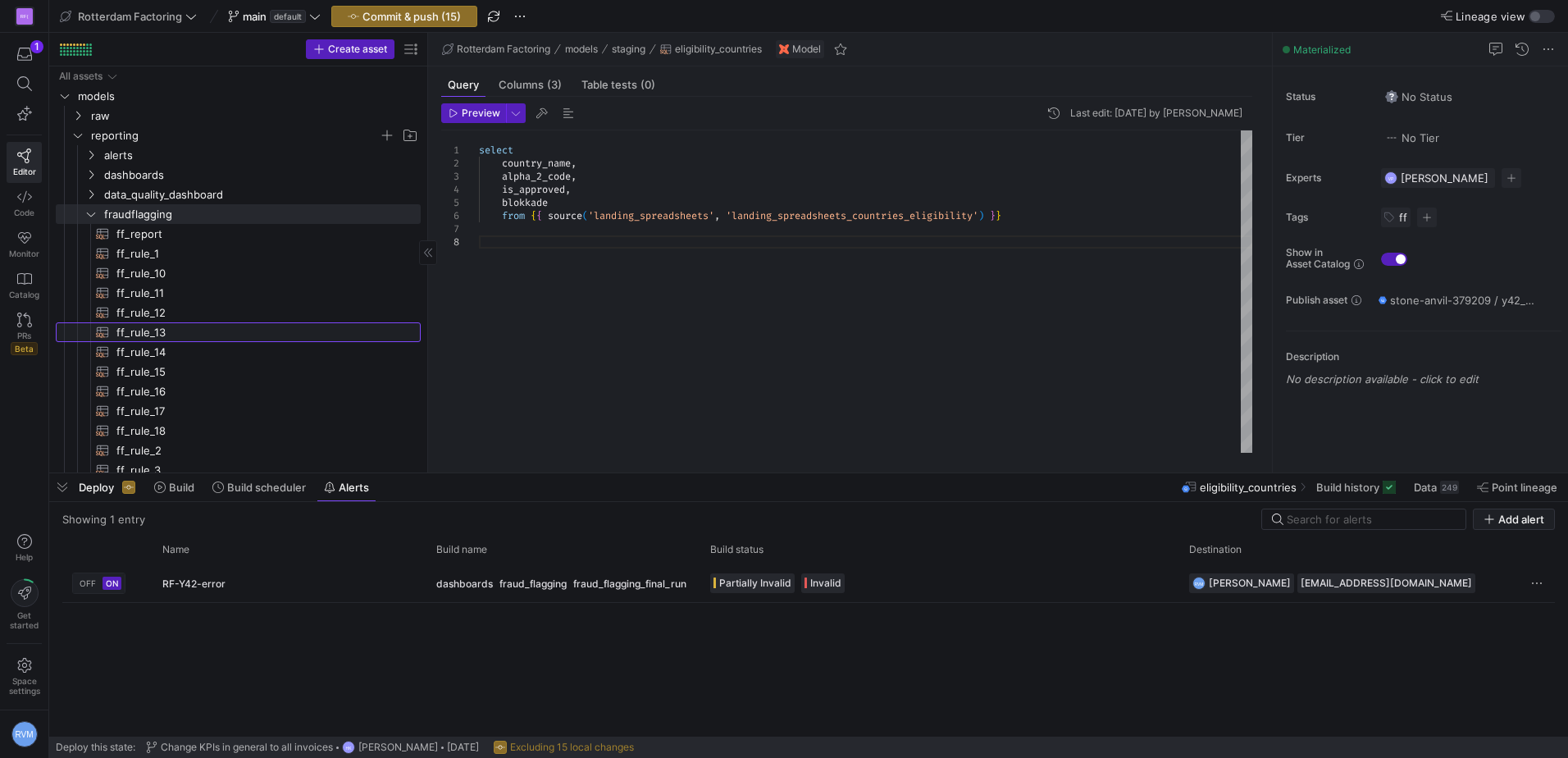
click at [159, 336] on span "ff_rule_13​​​​​​​​​​" at bounding box center [259, 332] width 286 height 19
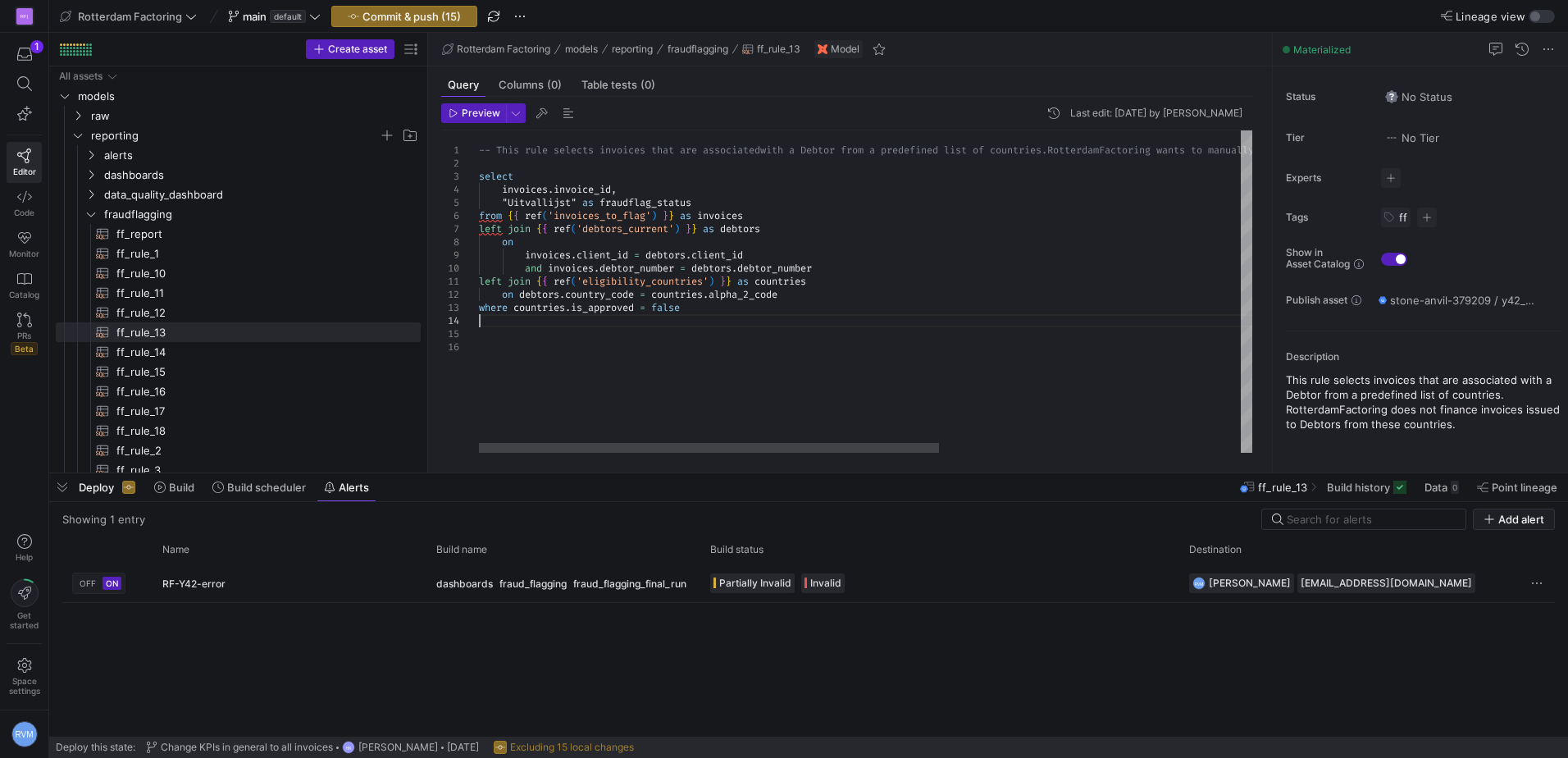
click at [643, 324] on div "-- This rule selects invoices that are associated with a Debtor from a predefin…" at bounding box center [1119, 291] width 1280 height 322
click at [594, 316] on div "-- This rule selects invoices that are associated with a Debtor from a predefin…" at bounding box center [1119, 291] width 1280 height 322
click at [603, 330] on div "-- This rule selects invoices that are associated with a Debtor from a predefin…" at bounding box center [1119, 291] width 1280 height 322
drag, startPoint x: 774, startPoint y: 321, endPoint x: 467, endPoint y: 325, distance: 307.0
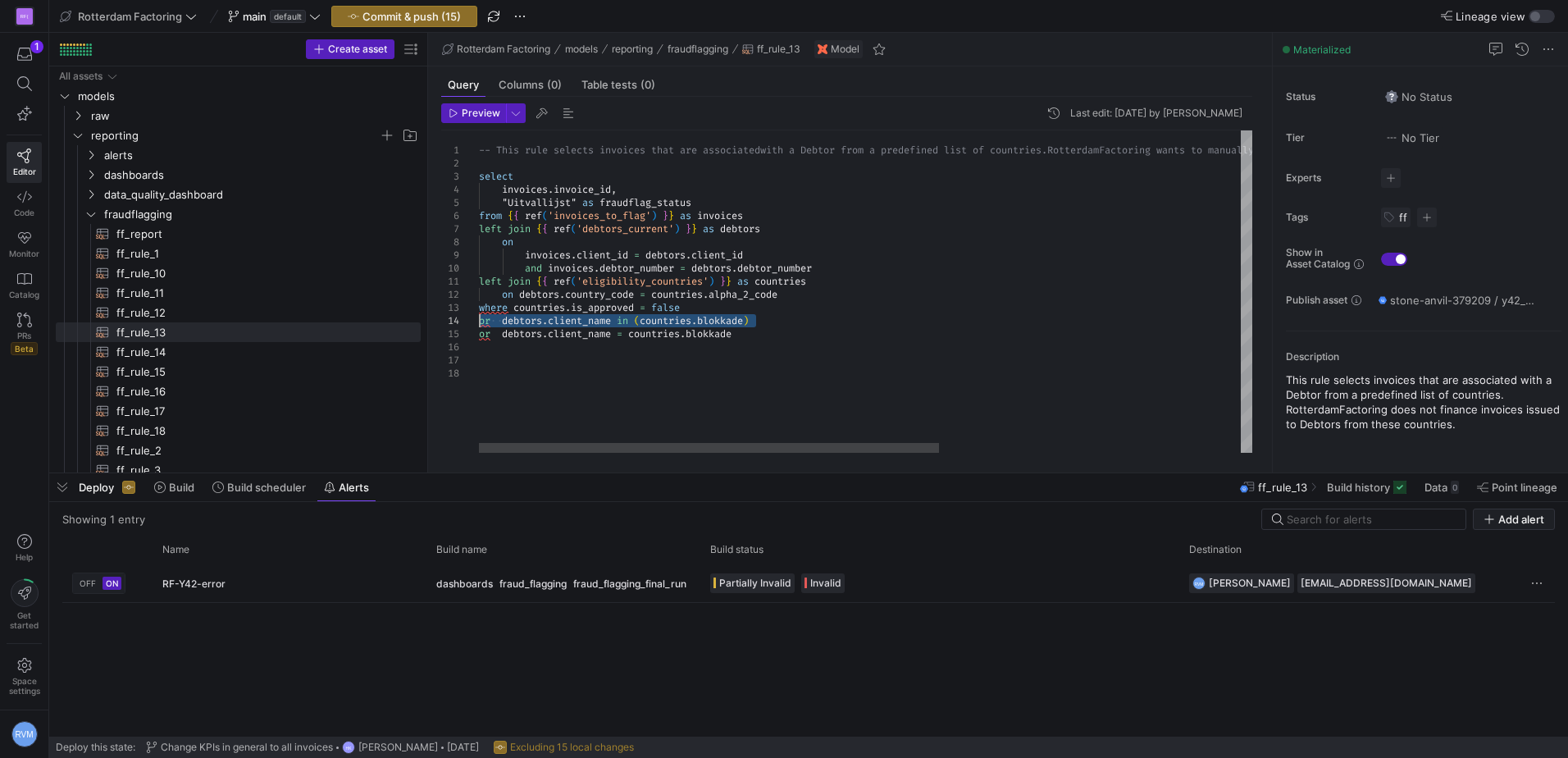
click at [479, 325] on div "-- This rule selects invoices that are associated with a Debtor from a predefin…" at bounding box center [1119, 291] width 1280 height 322
click at [529, 319] on div "-- This rule selects invoices that are associated with a Debtor from a predefin…" at bounding box center [1119, 291] width 1280 height 322
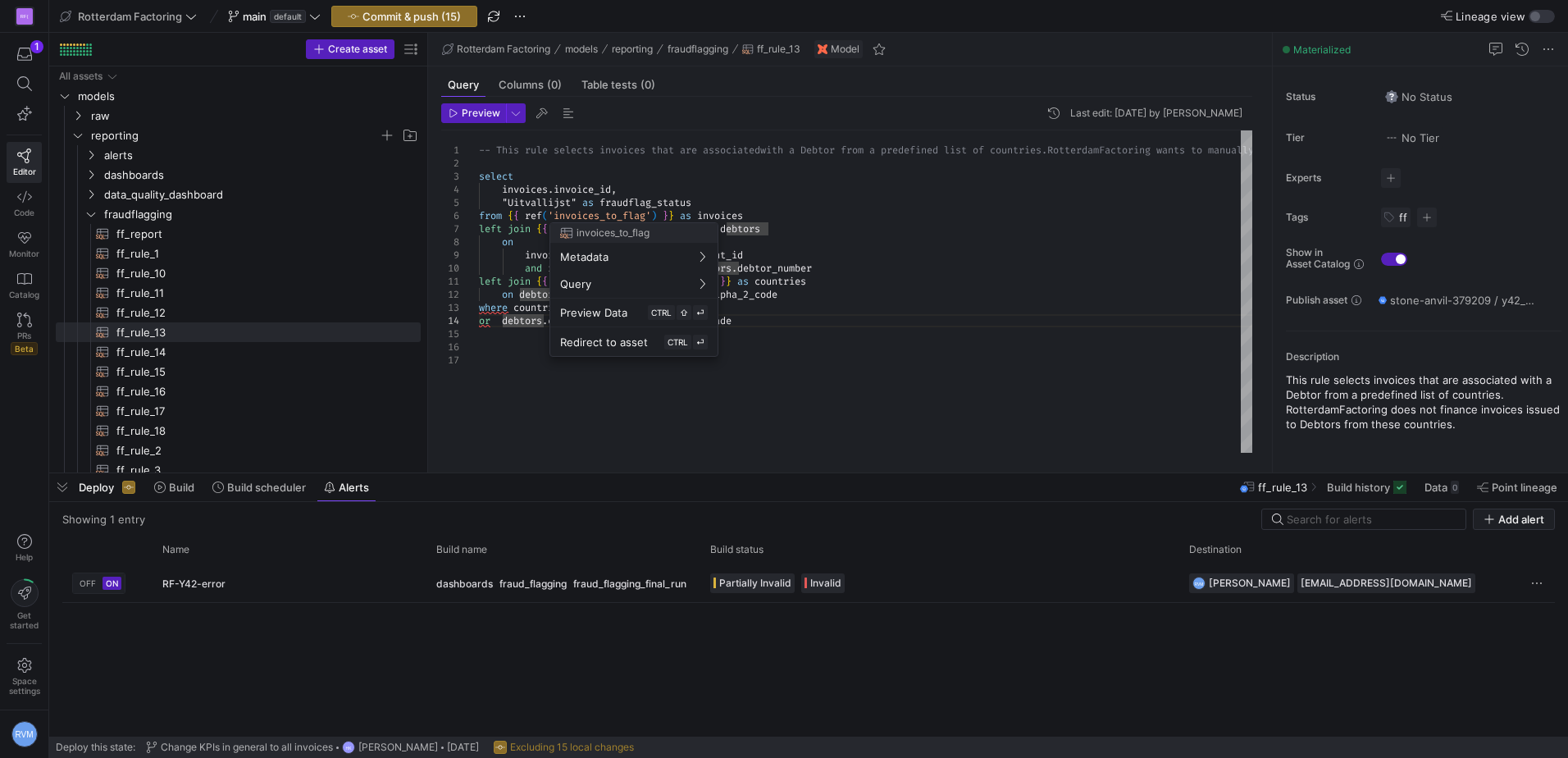
drag, startPoint x: 618, startPoint y: 222, endPoint x: 606, endPoint y: 198, distance: 26.8
click at [606, 198] on div at bounding box center [784, 379] width 1568 height 758
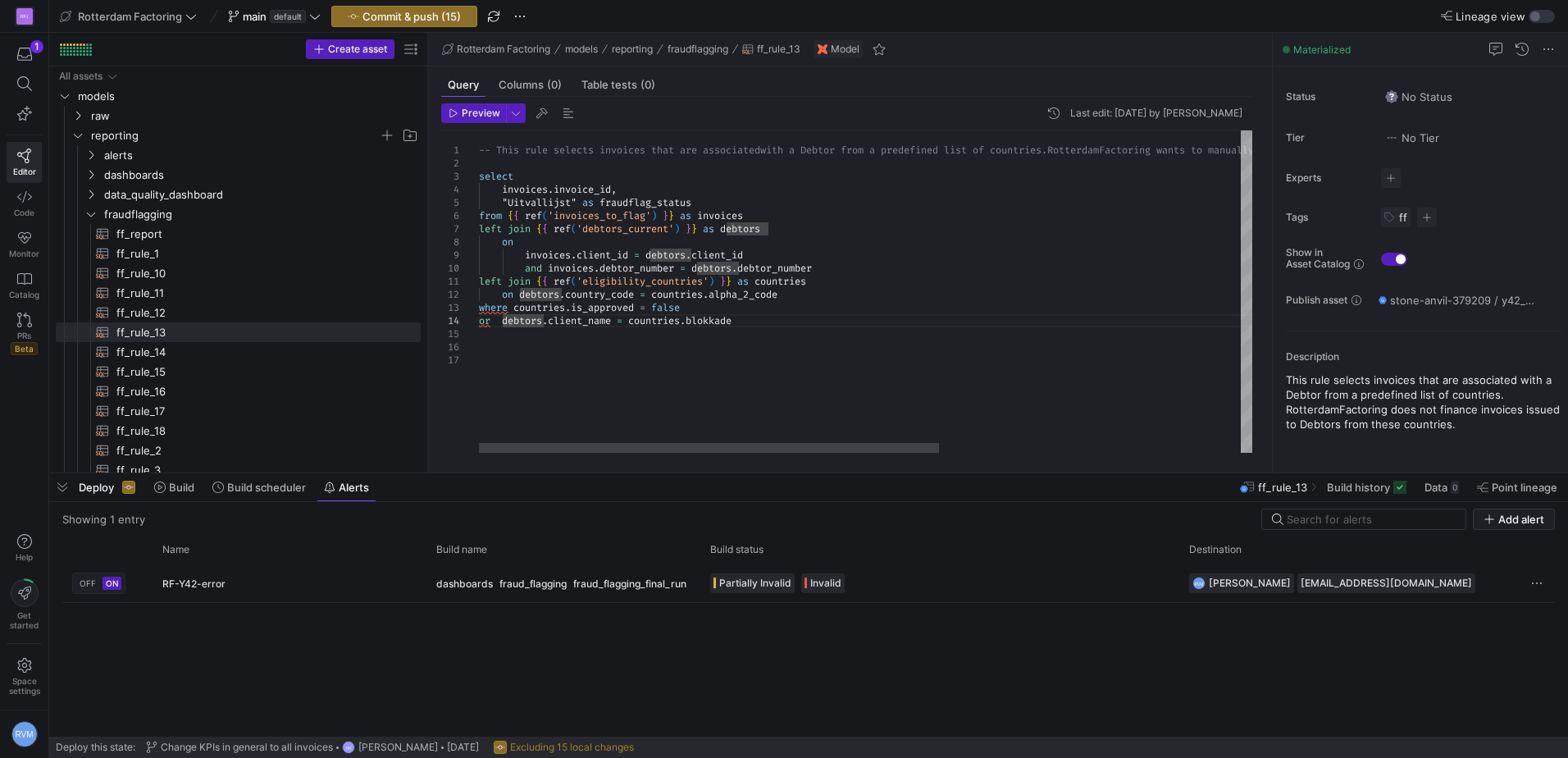
scroll to position [12, 46]
click at [548, 322] on div "-- This rule selects invoices that are associated with a Debtor from a predefin…" at bounding box center [1119, 291] width 1280 height 322
click at [620, 338] on div "-- This rule selects invoices that are associated with a Debtor from a predefin…" at bounding box center [1119, 291] width 1280 height 322
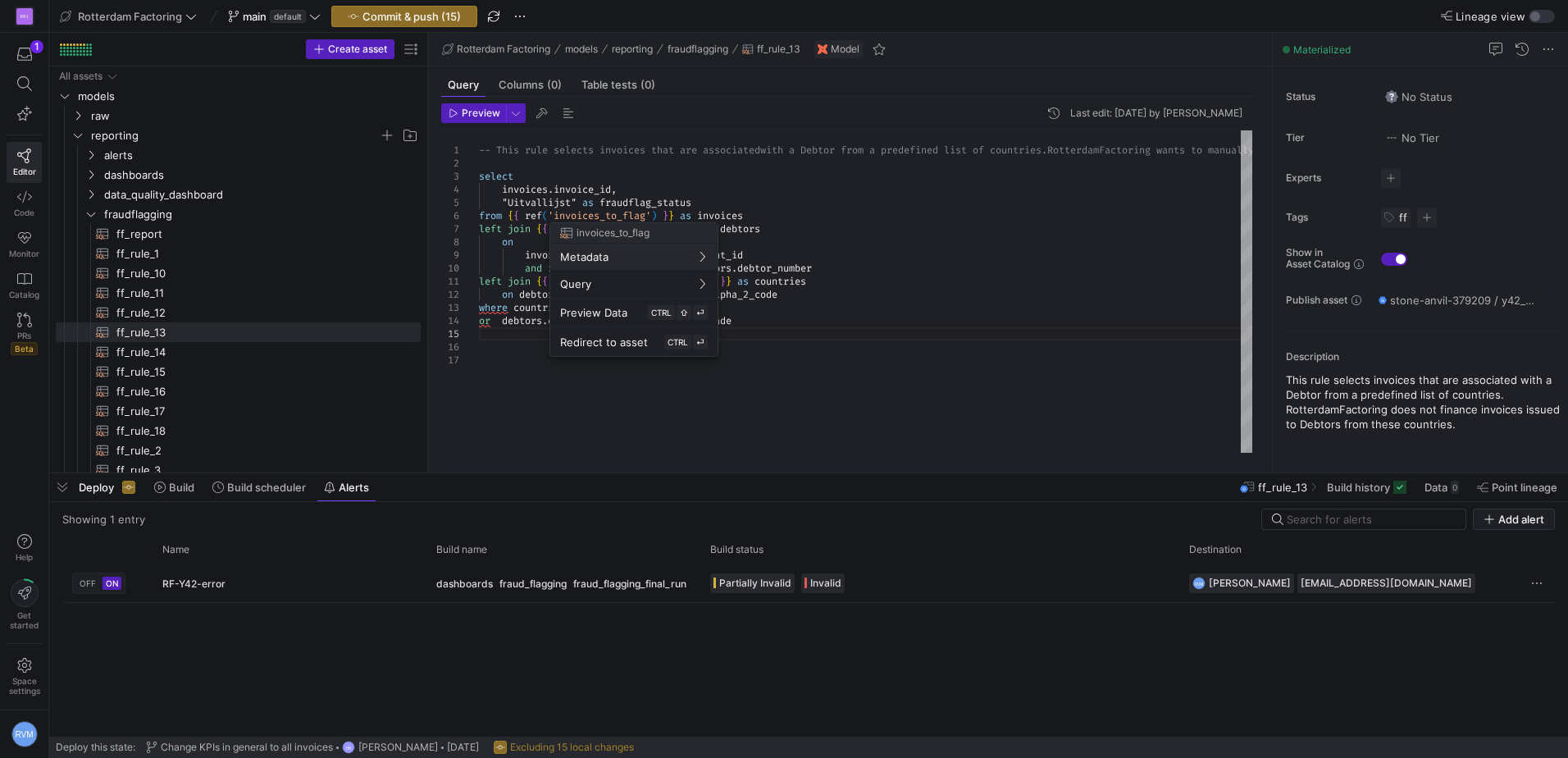
click at [600, 241] on div "invoices_to_flag" at bounding box center [634, 233] width 168 height 20
drag, startPoint x: 598, startPoint y: 228, endPoint x: 573, endPoint y: 215, distance: 28.2
click at [573, 215] on div at bounding box center [784, 379] width 1568 height 758
click at [645, 353] on span "Preview Data" at bounding box center [623, 352] width 67 height 13
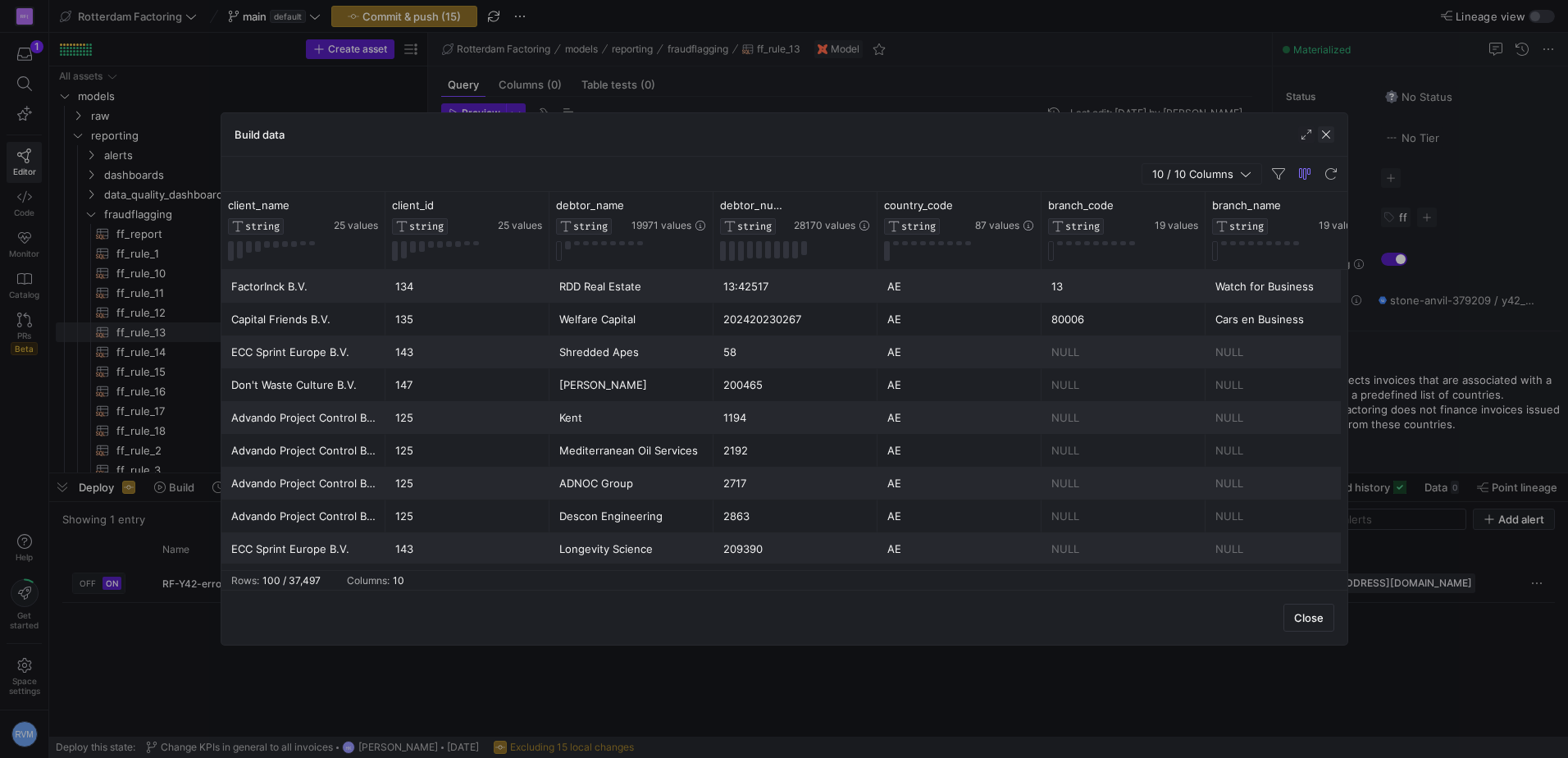
click at [1328, 129] on span "button" at bounding box center [1326, 134] width 17 height 17
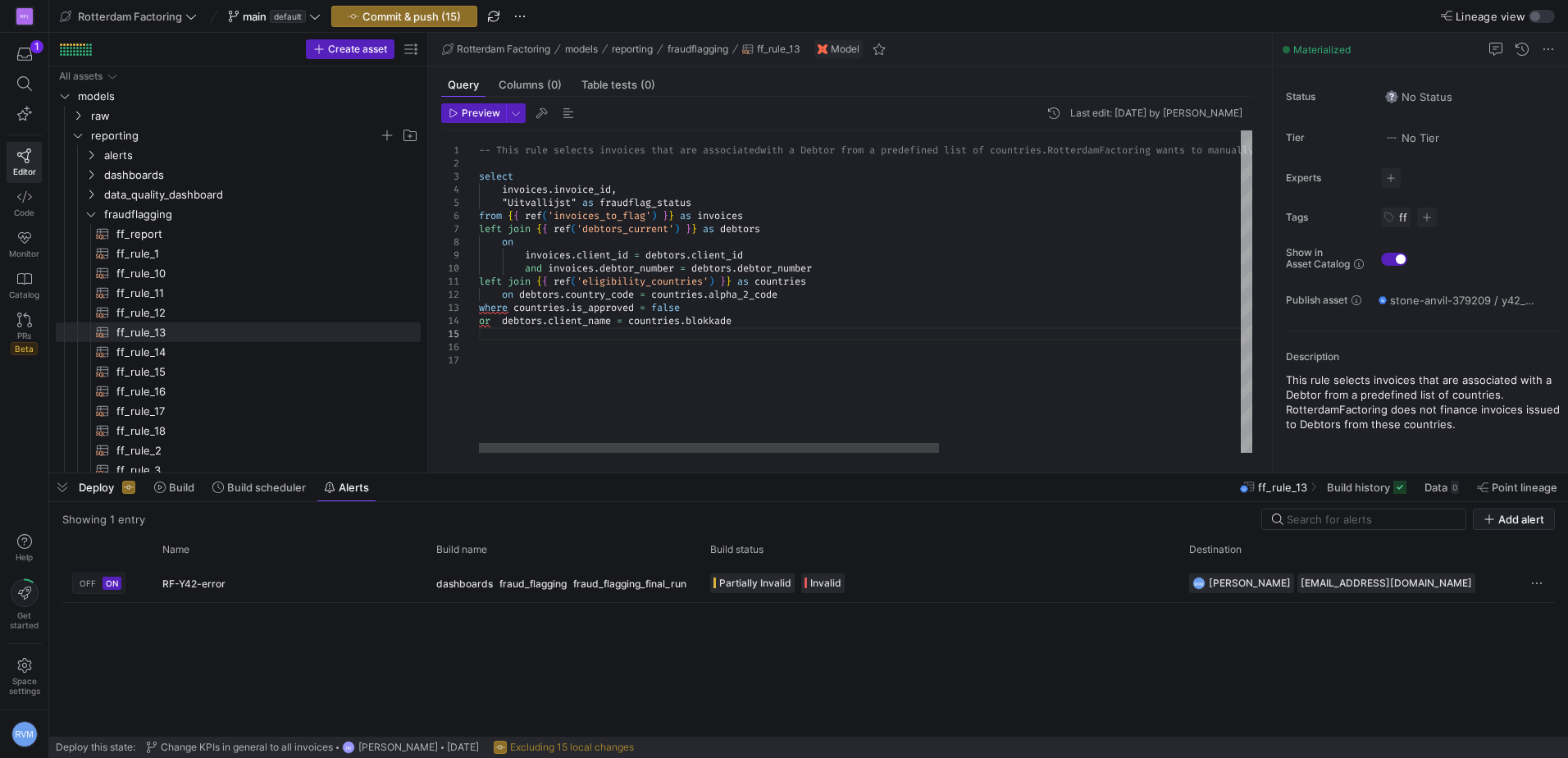
click at [610, 319] on div "-- This rule selects invoices that are associated with a Debtor from a predefin…" at bounding box center [1119, 291] width 1280 height 322
click at [572, 334] on div "-- This rule selects invoices that are associated with a Debtor from a predefin…" at bounding box center [1119, 291] width 1280 height 322
click at [552, 324] on div "-- This rule selects invoices that are associated with a Debtor from a predefin…" at bounding box center [1119, 291] width 1280 height 322
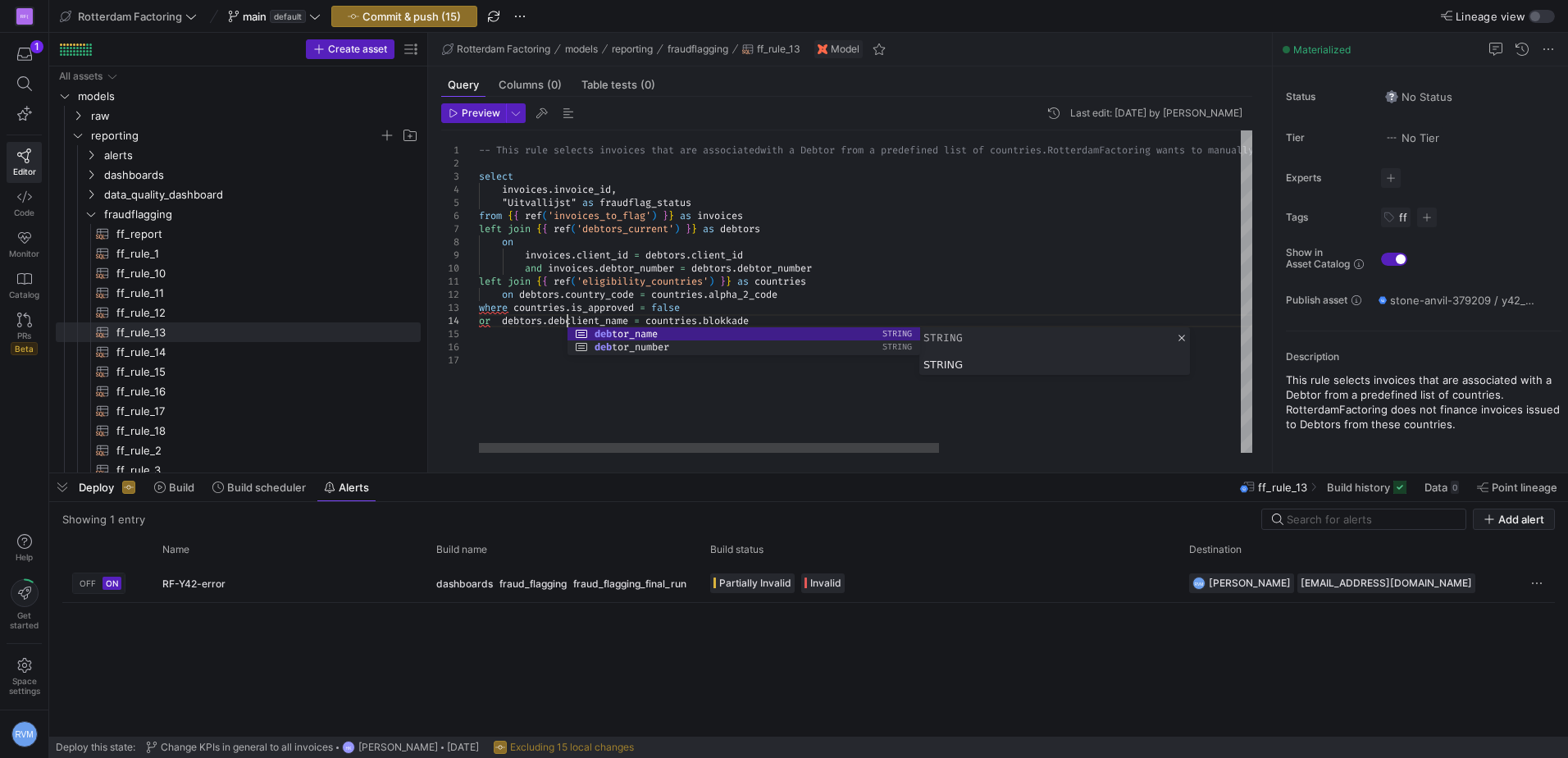
scroll to position [39, 101]
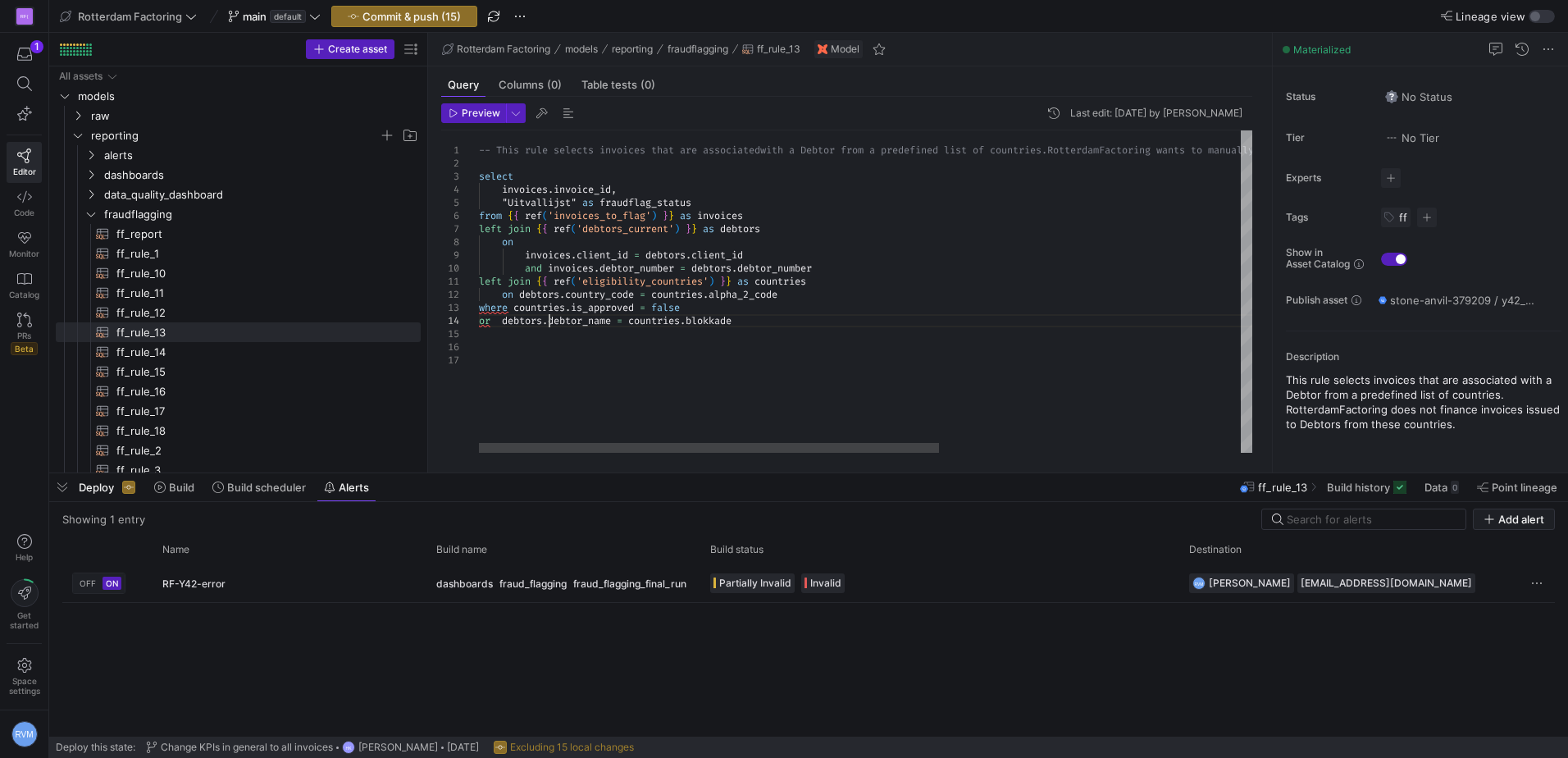
click at [697, 352] on div "-- This rule selects invoices that are associated with a Debtor from a predefin…" at bounding box center [1119, 291] width 1280 height 322
type textarea "left join {{ ref('eligibility_countries') }} as countries on [DOMAIN_NAME]_code…"
click at [400, 17] on span "Commit & push (15)" at bounding box center [412, 16] width 99 height 13
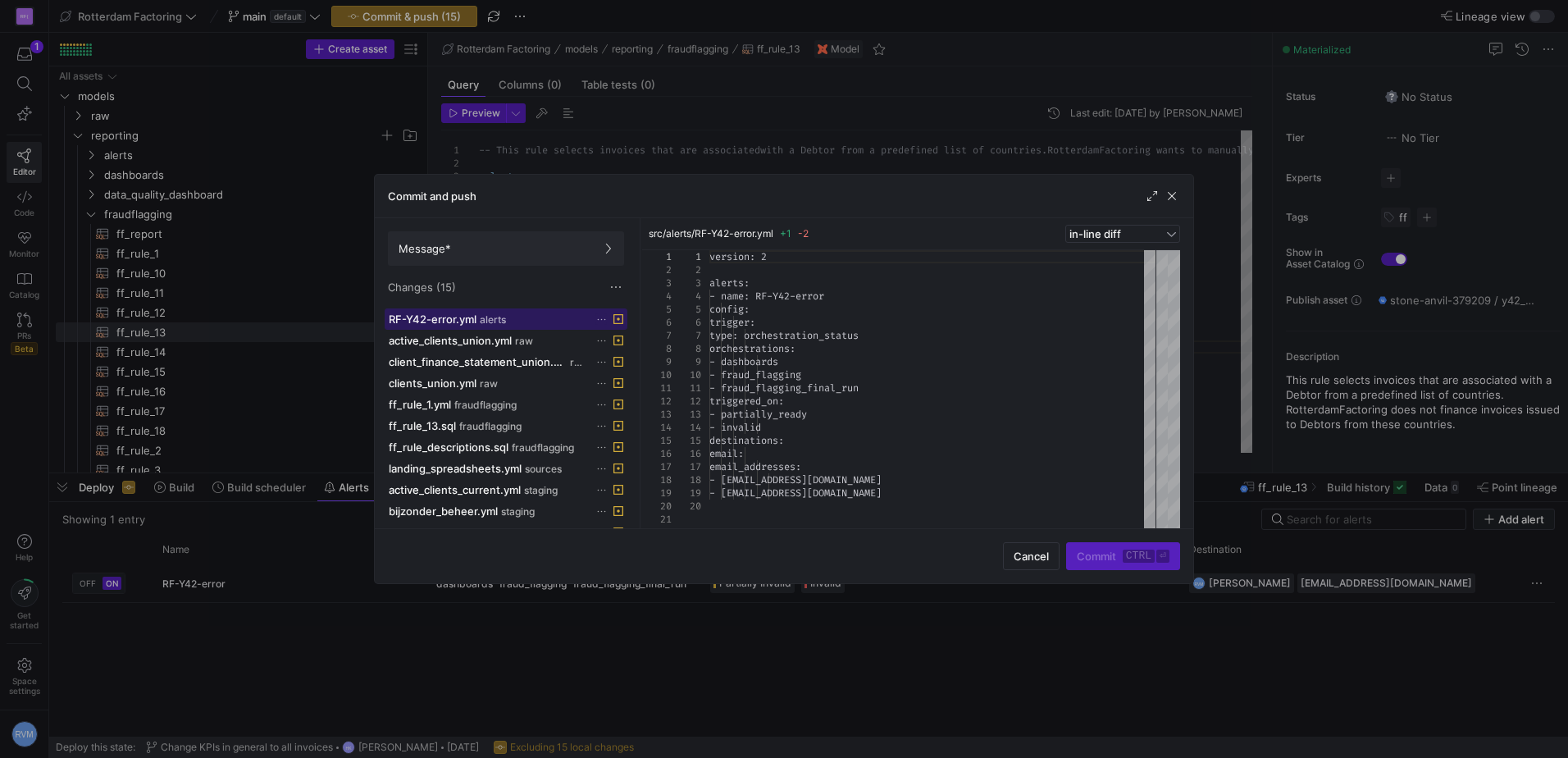
click at [476, 313] on span "RF-Y42-error.yml" at bounding box center [432, 318] width 88 height 13
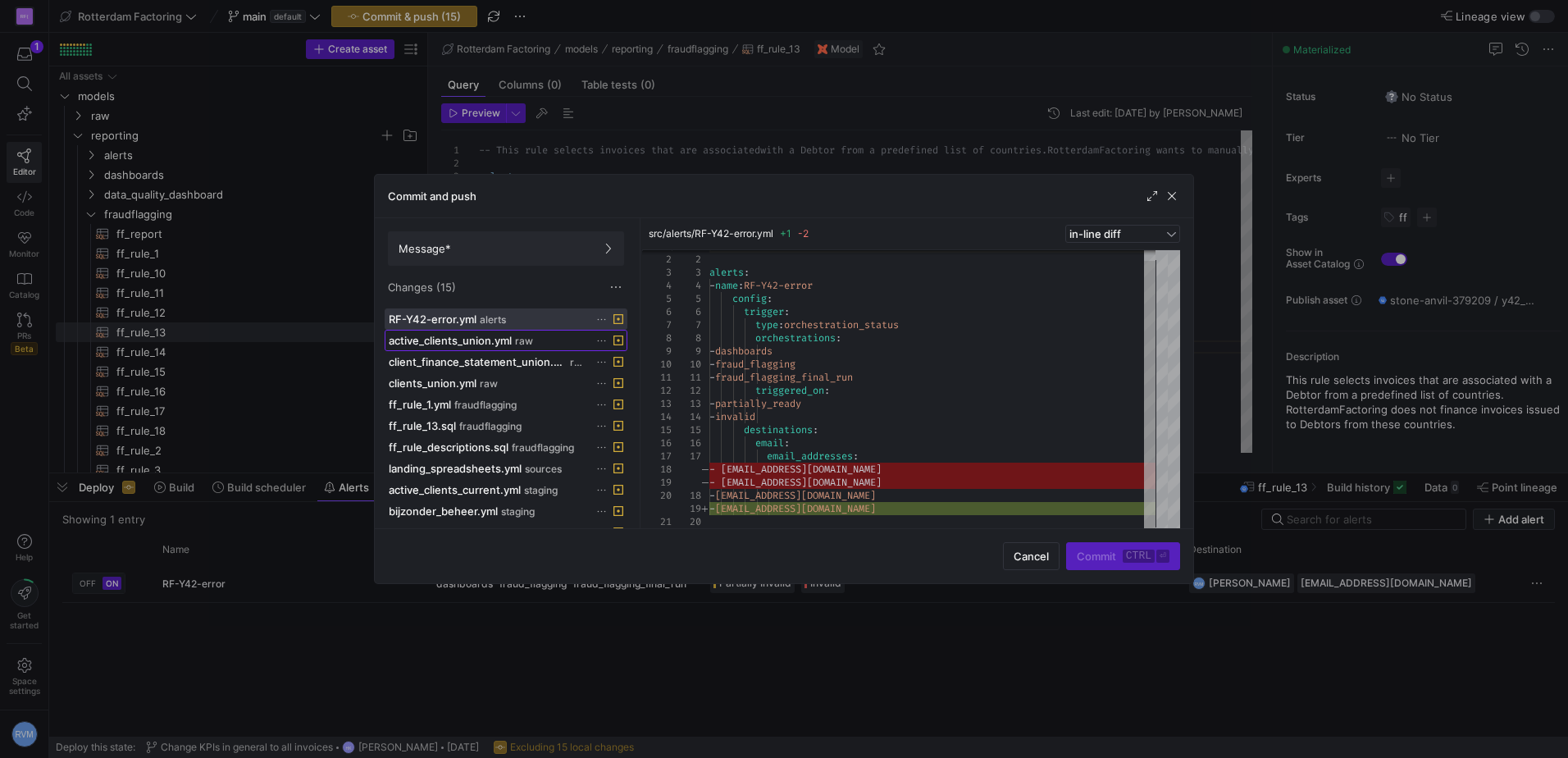
click at [479, 333] on span at bounding box center [506, 340] width 241 height 20
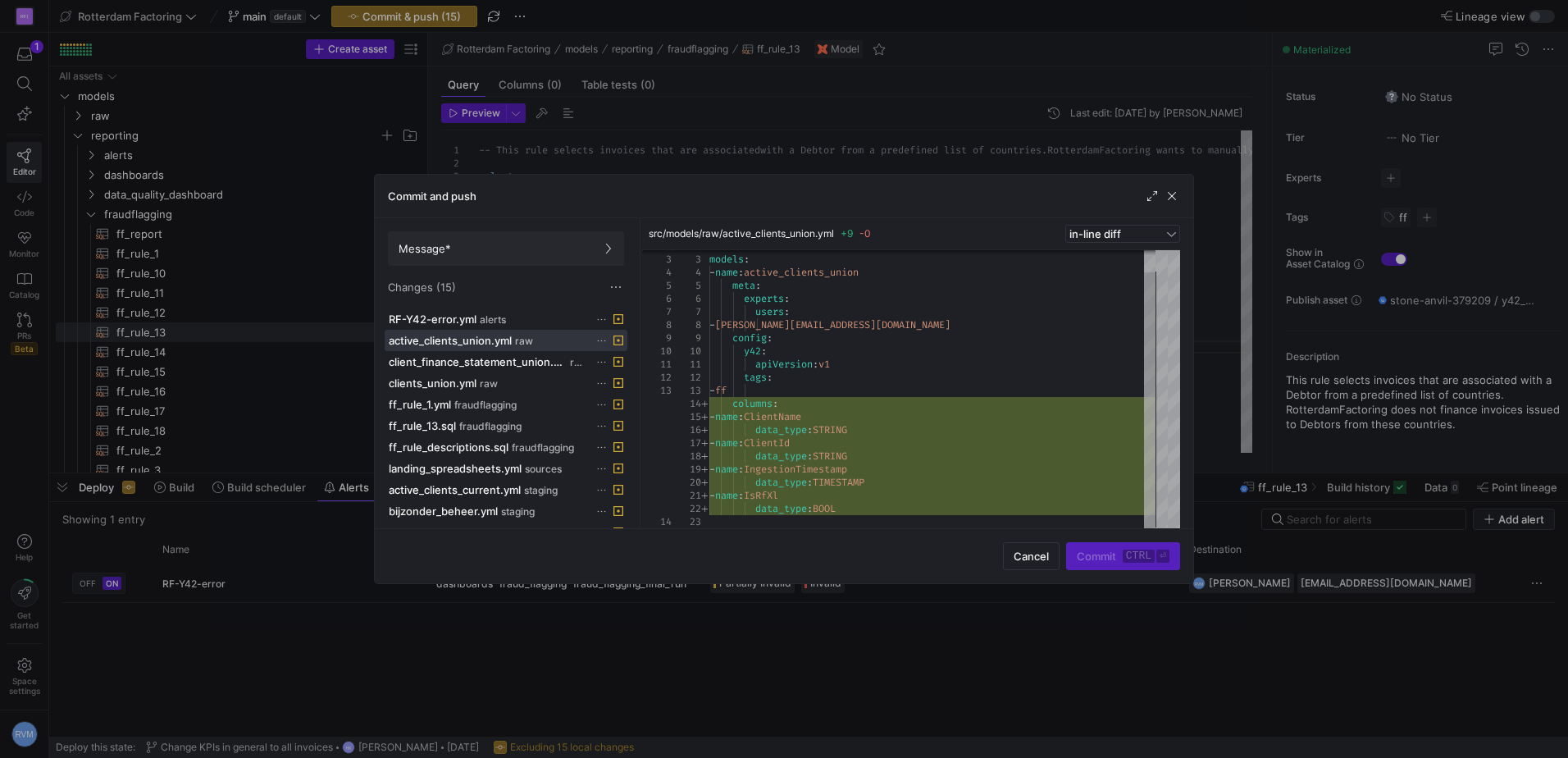
click at [604, 337] on icon at bounding box center [601, 340] width 11 height 11
click at [517, 363] on div at bounding box center [784, 379] width 1568 height 758
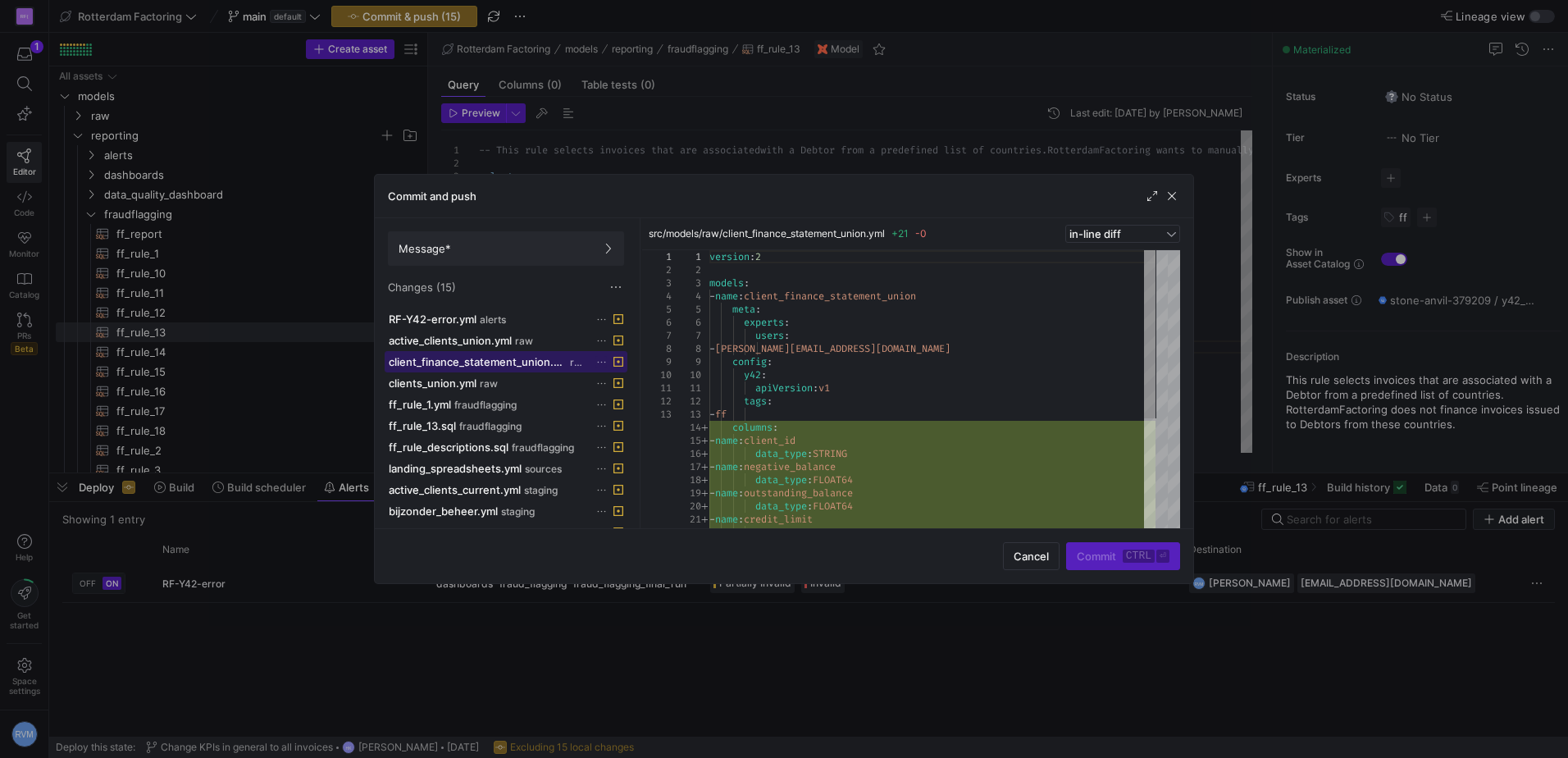
click at [499, 364] on span "client_finance_statement_union.yml" at bounding box center [477, 361] width 178 height 13
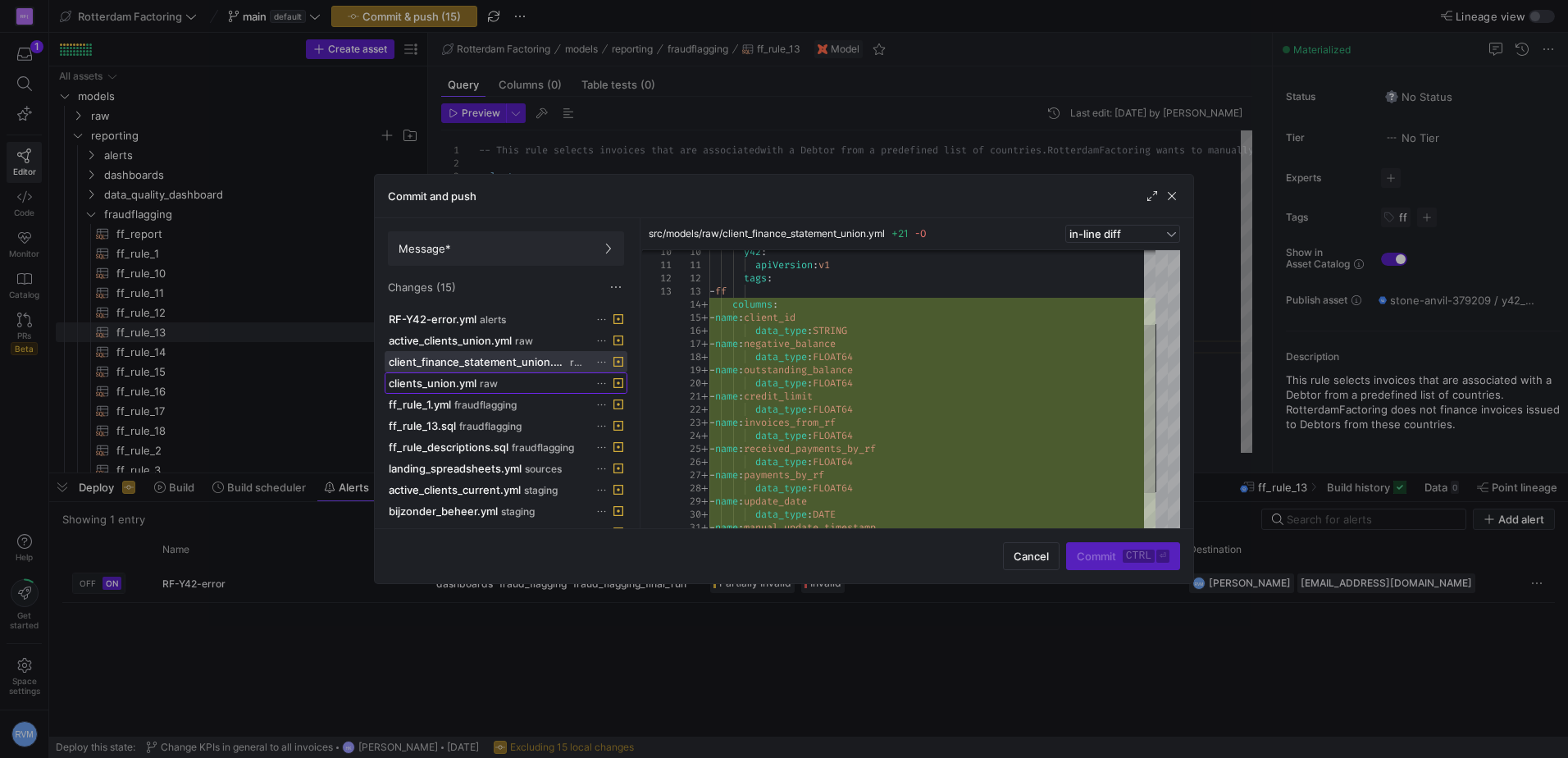
click at [449, 387] on span "clients_union.yml" at bounding box center [432, 382] width 88 height 13
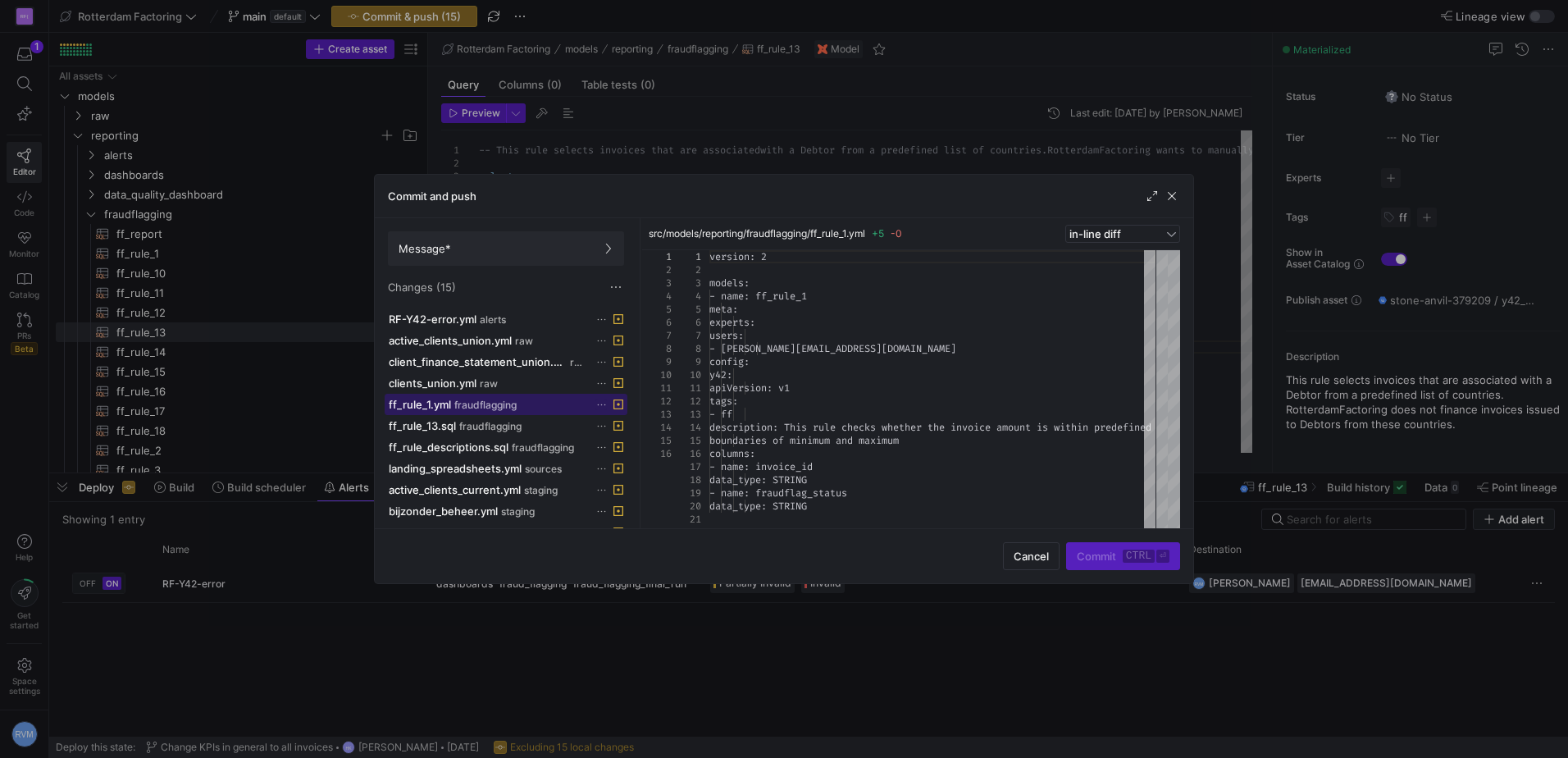
click at [452, 408] on div "ff_rule_1.yml fraudflagging" at bounding box center [487, 404] width 198 height 13
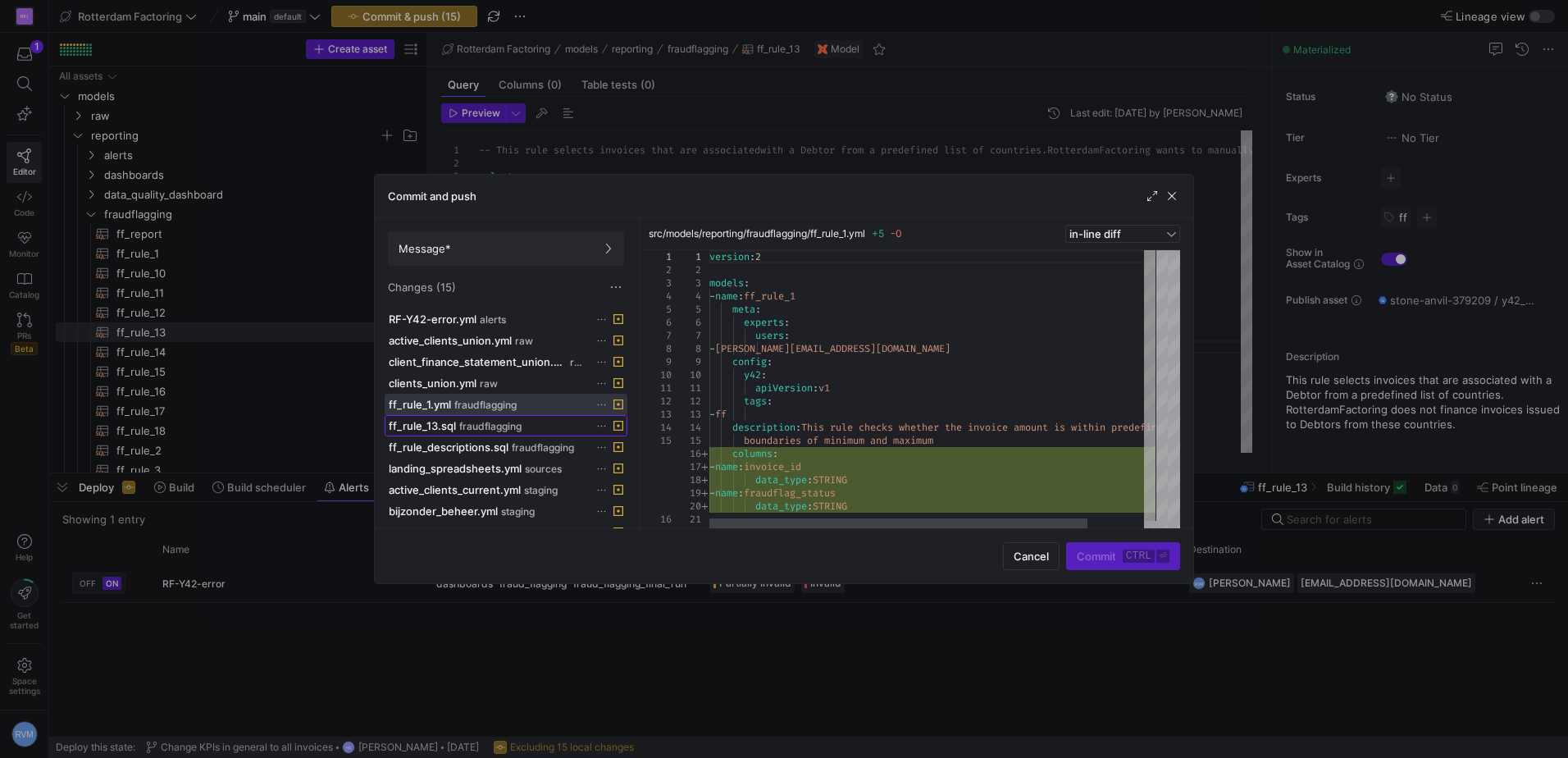
click at [459, 427] on span "fraudflagging" at bounding box center [490, 427] width 62 height 12
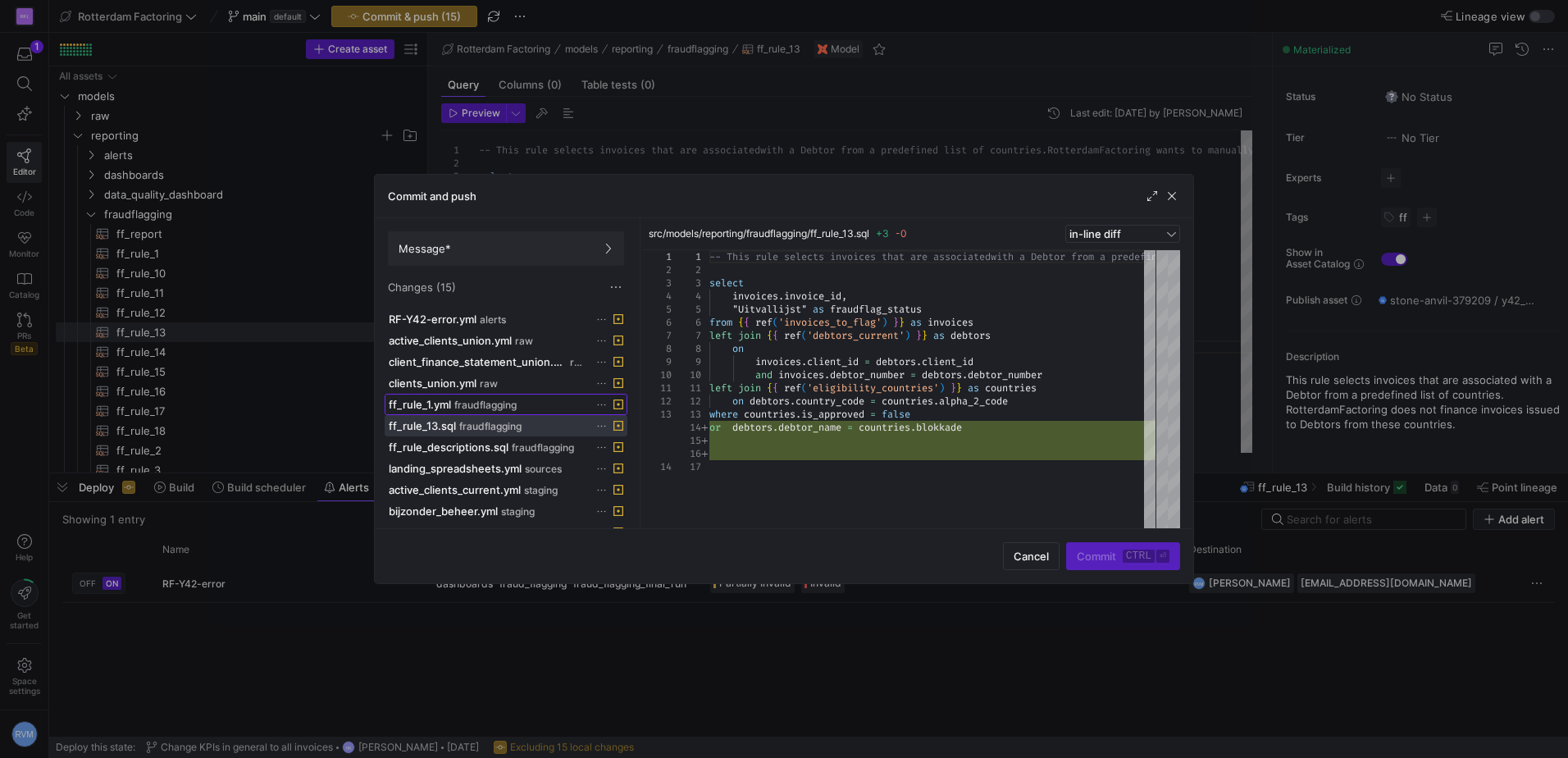
click at [464, 403] on span "fraudflagging" at bounding box center [485, 405] width 62 height 12
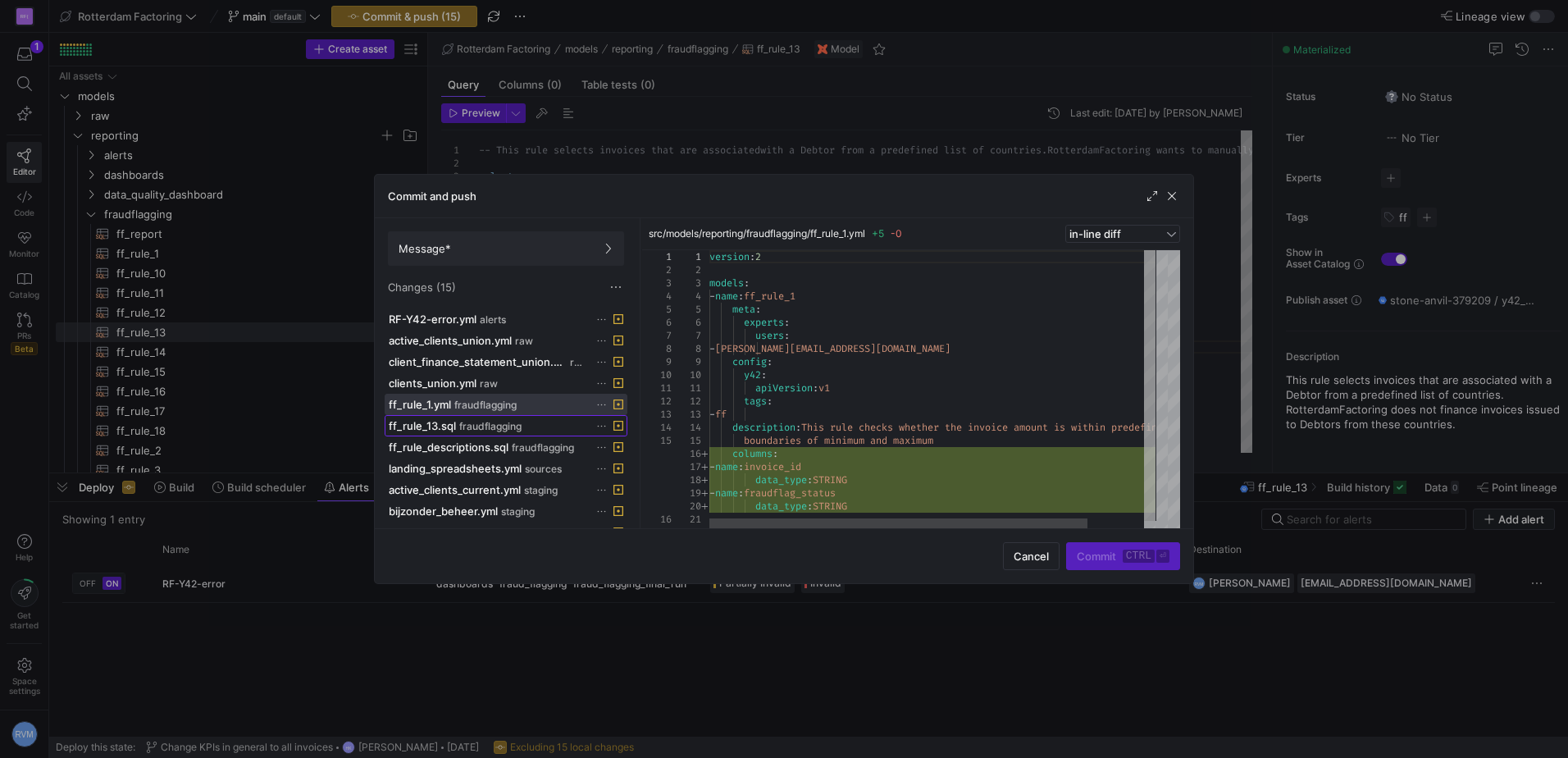
click at [464, 429] on span "fraudflagging" at bounding box center [490, 427] width 62 height 12
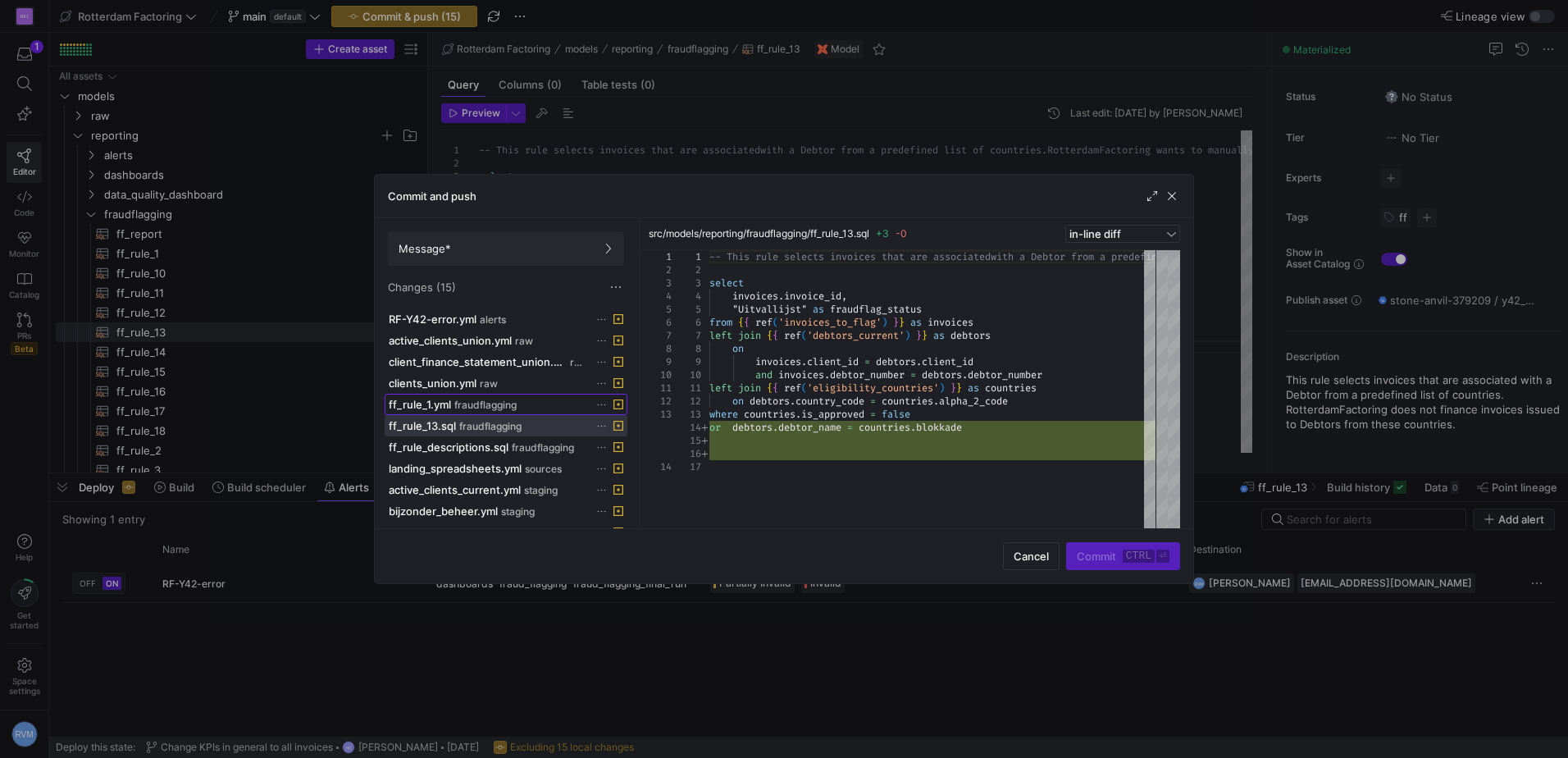
click at [486, 402] on span "fraudflagging" at bounding box center [485, 405] width 62 height 12
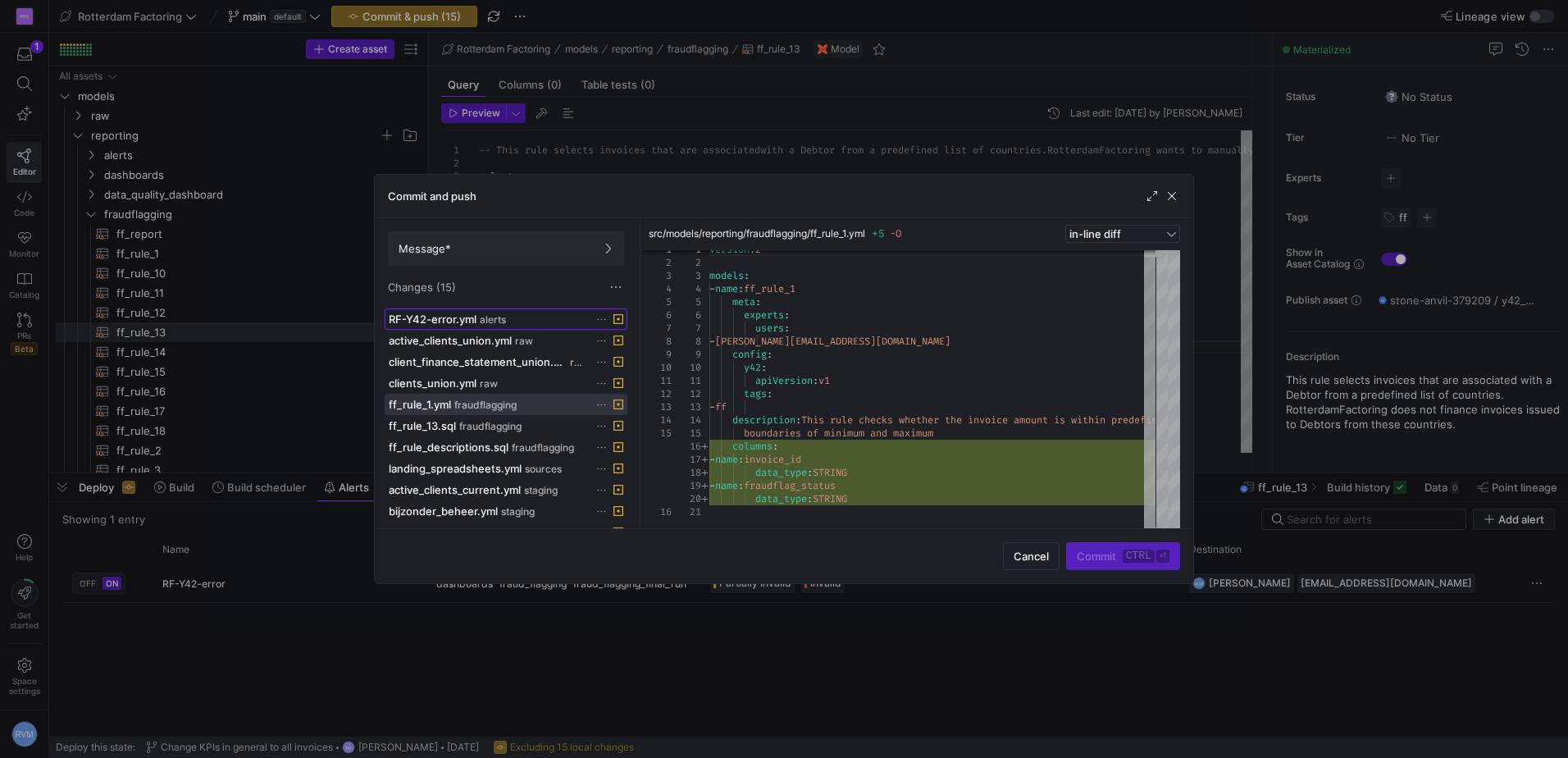
click at [466, 314] on span "RF-Y42-error.yml" at bounding box center [432, 318] width 88 height 13
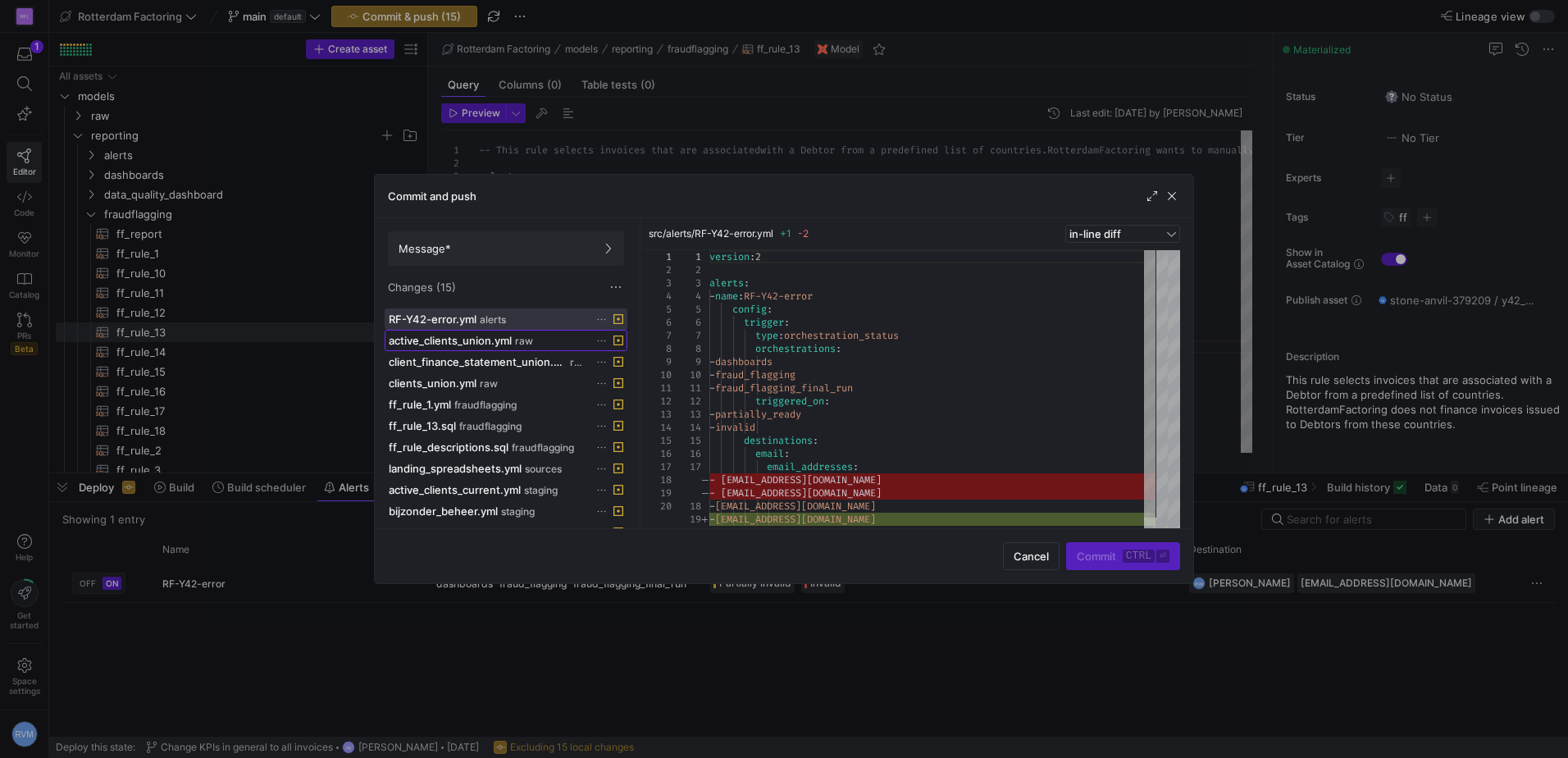
click at [463, 345] on span "active_clients_union.yml" at bounding box center [449, 340] width 123 height 13
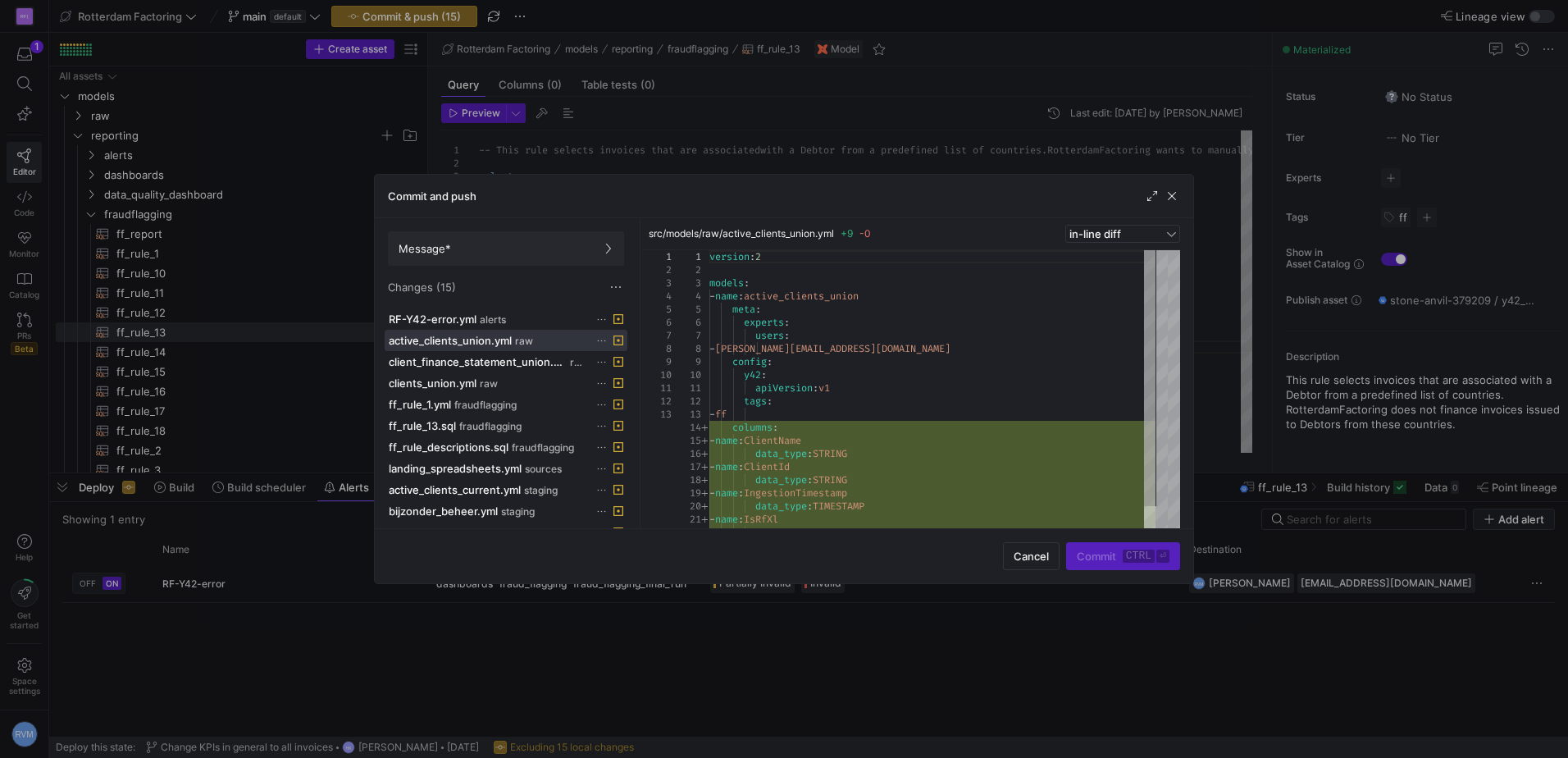
click at [599, 339] on icon at bounding box center [601, 340] width 11 height 11
click at [631, 388] on span "Discard" at bounding box center [625, 386] width 37 height 13
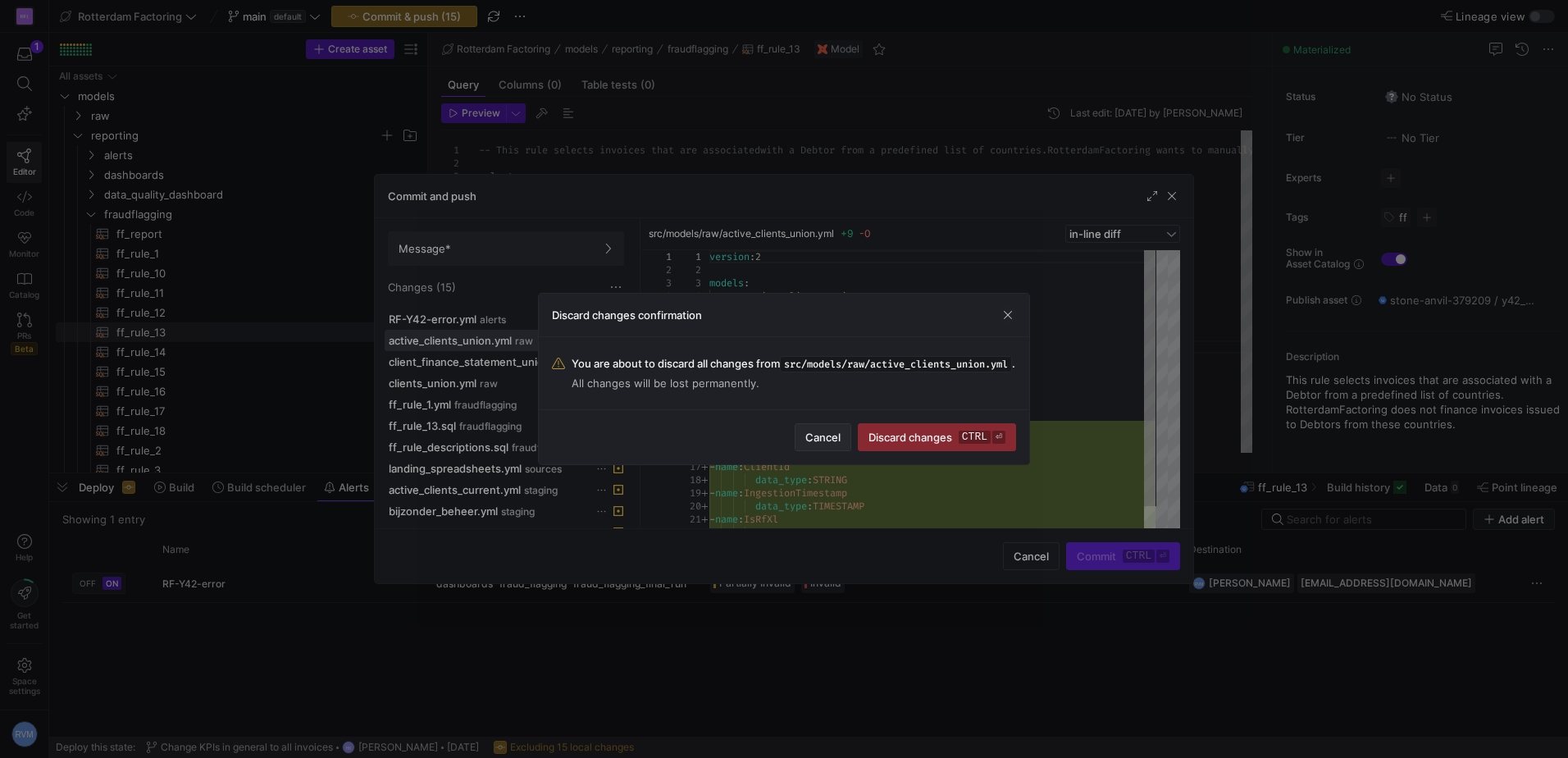
click at [812, 444] on span "Cancel" at bounding box center [823, 437] width 35 height 13
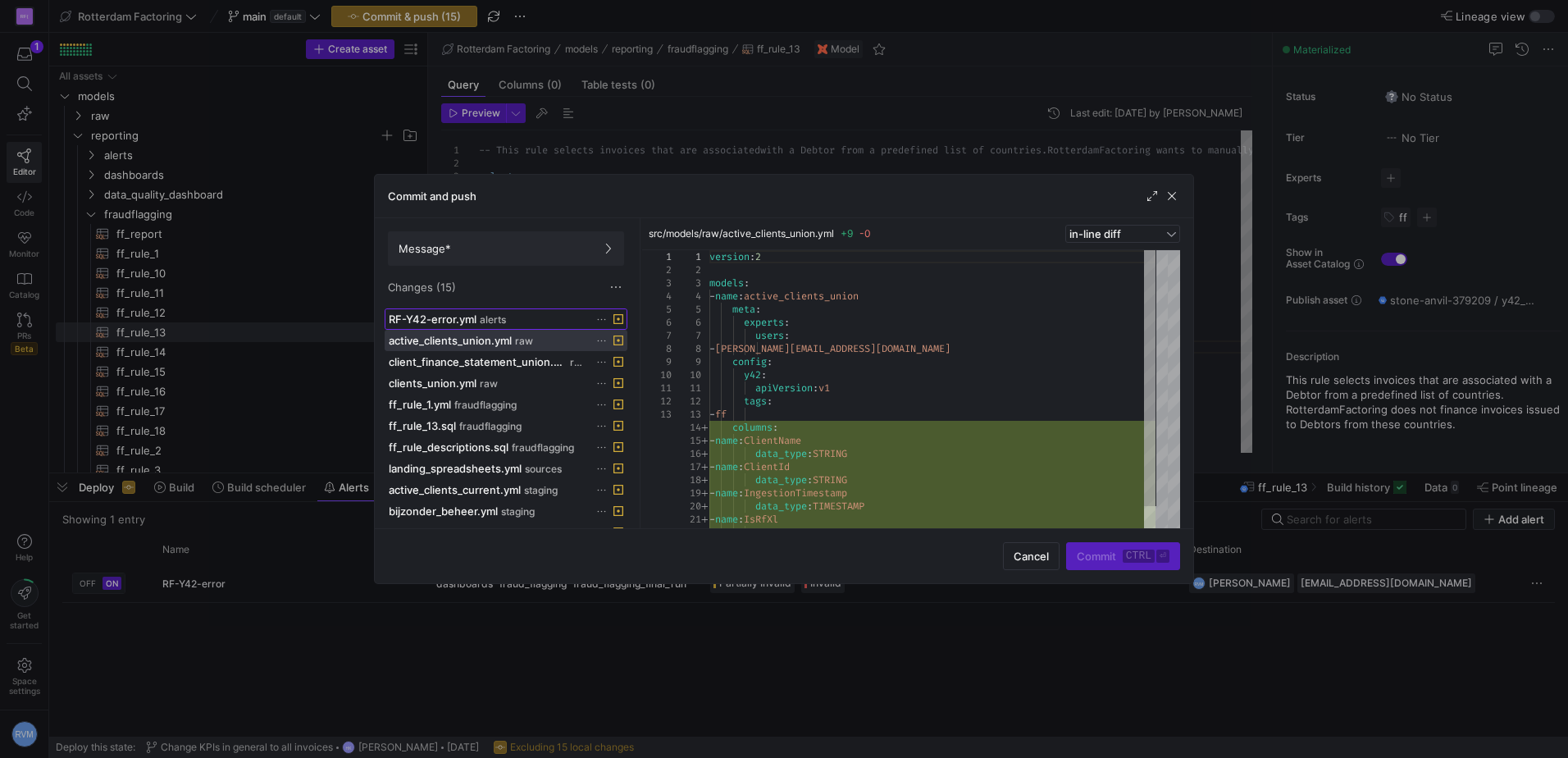
click at [418, 315] on span "RF-Y42-error.yml" at bounding box center [432, 318] width 88 height 13
click at [450, 340] on span "active_clients_union.yml" at bounding box center [449, 340] width 123 height 13
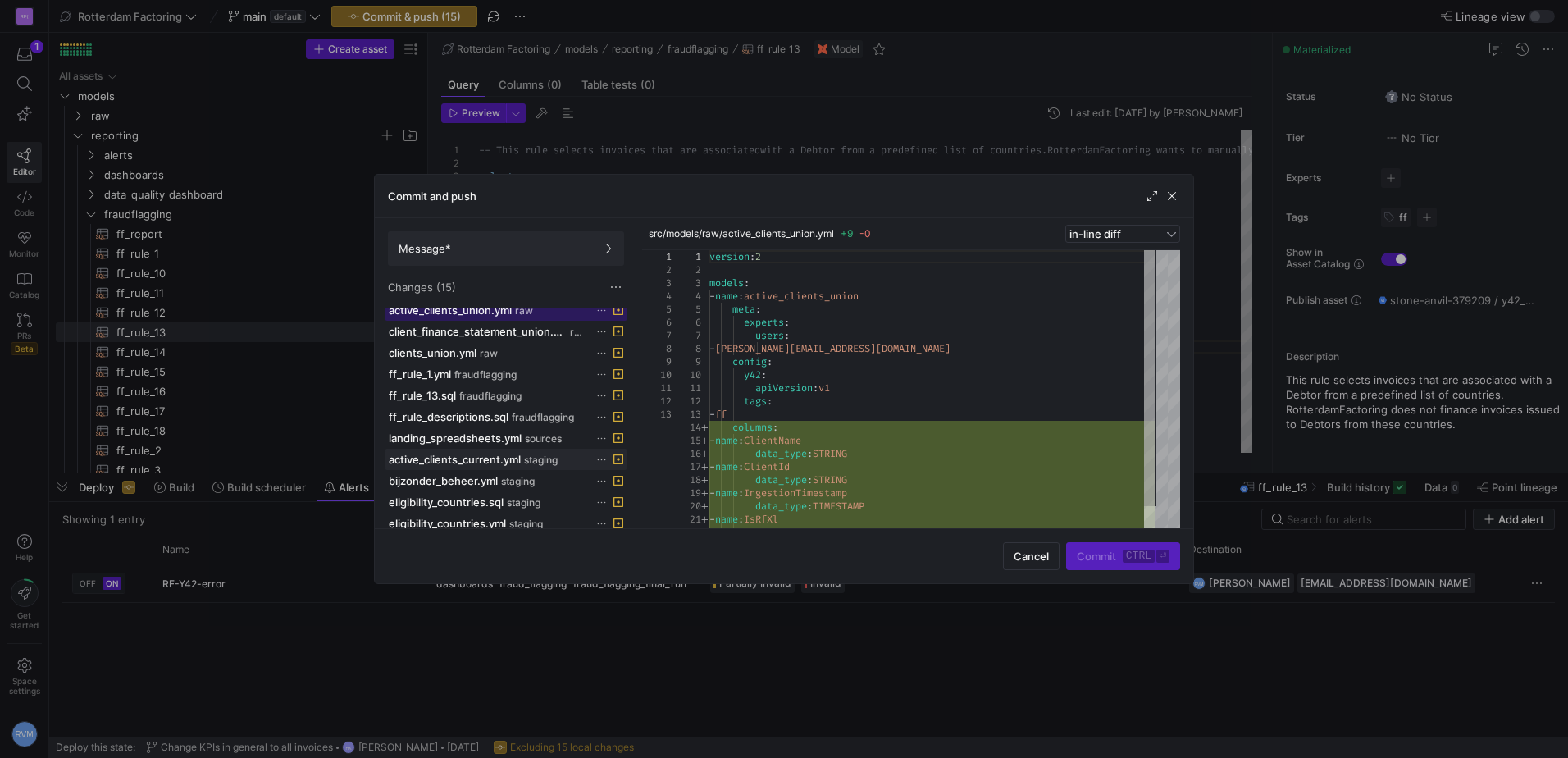
scroll to position [0, 0]
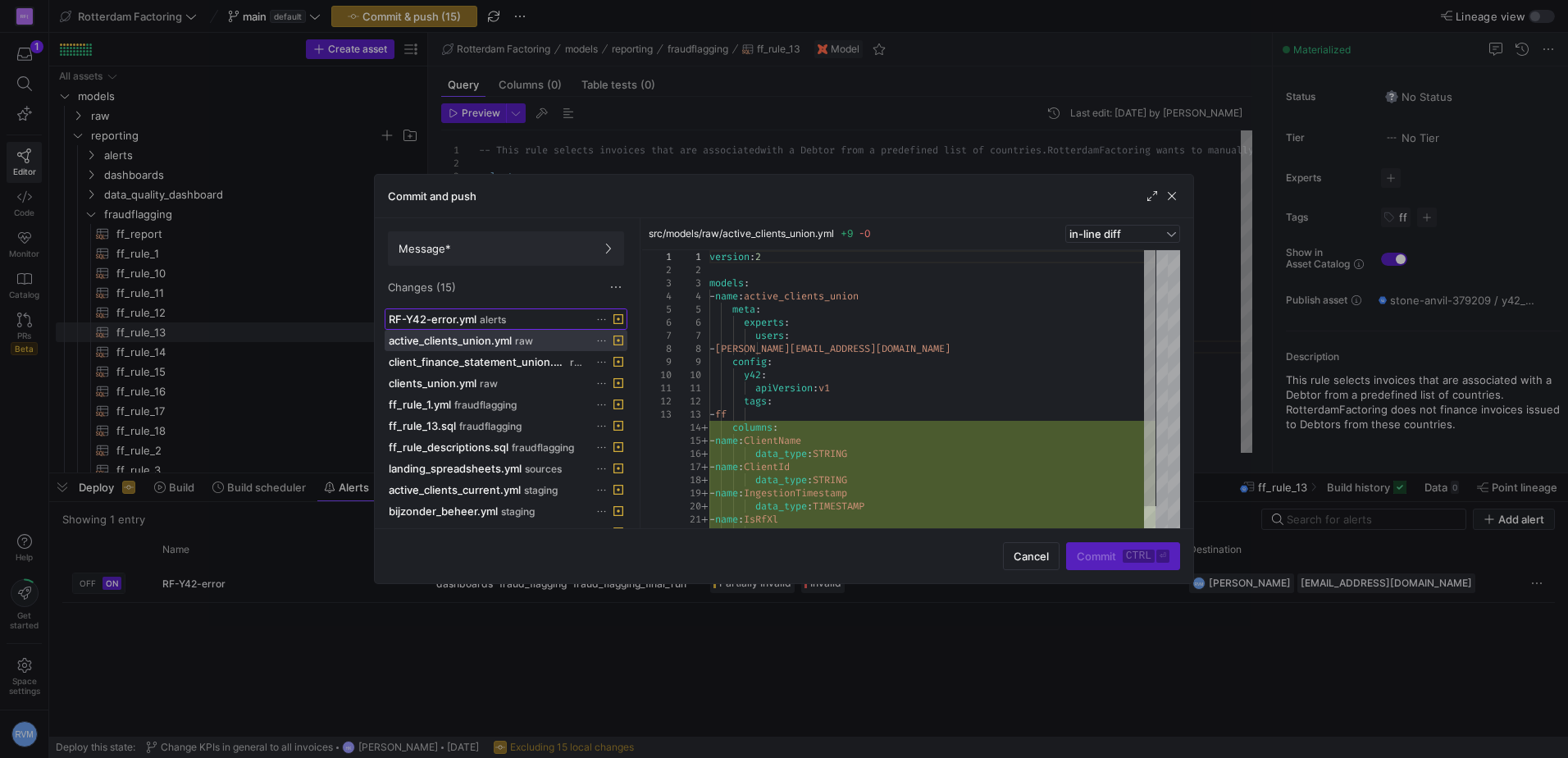
click at [502, 315] on span "alerts" at bounding box center [493, 320] width 27 height 12
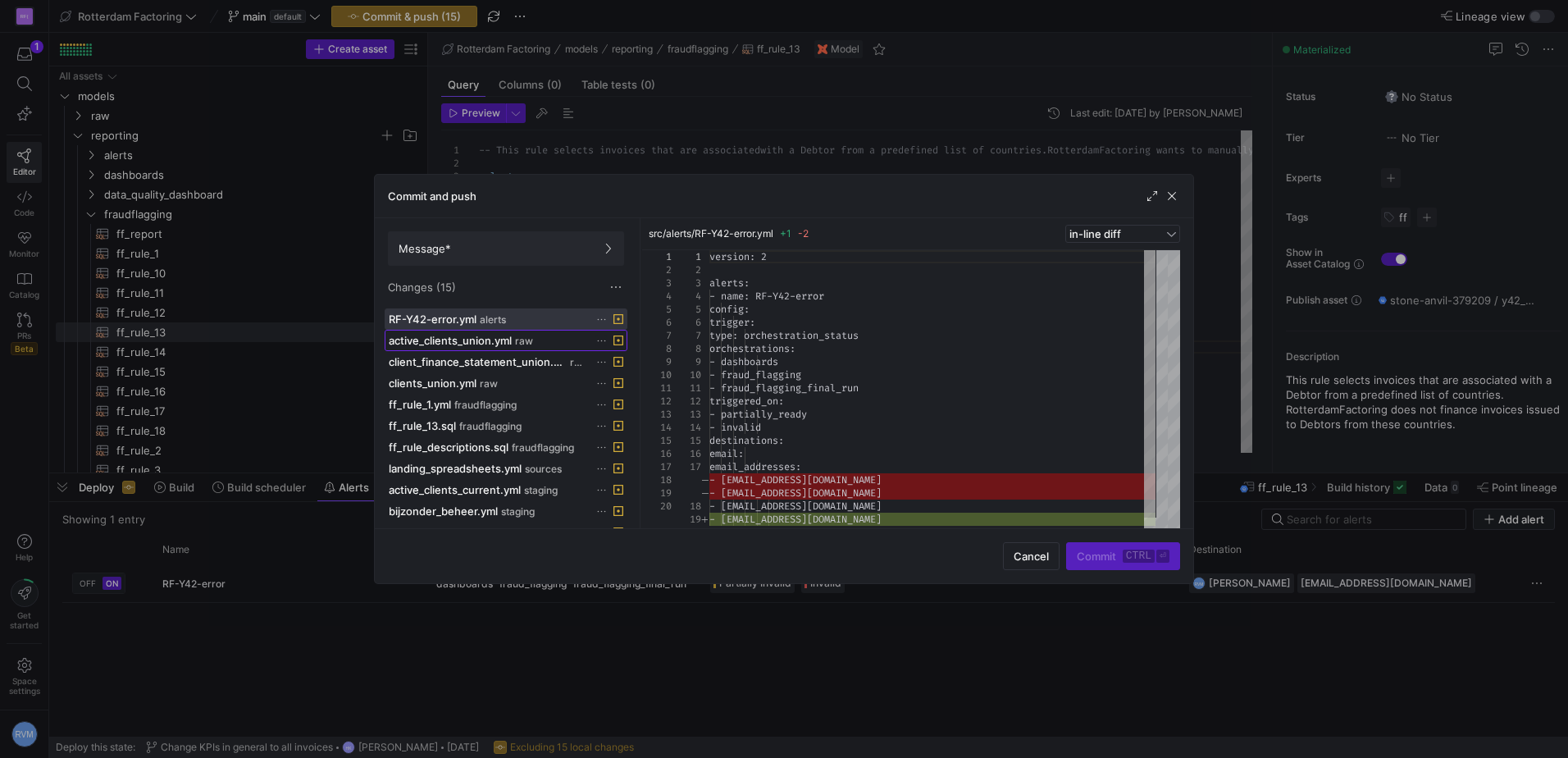
click at [496, 337] on span "active_clients_union.yml" at bounding box center [449, 340] width 123 height 13
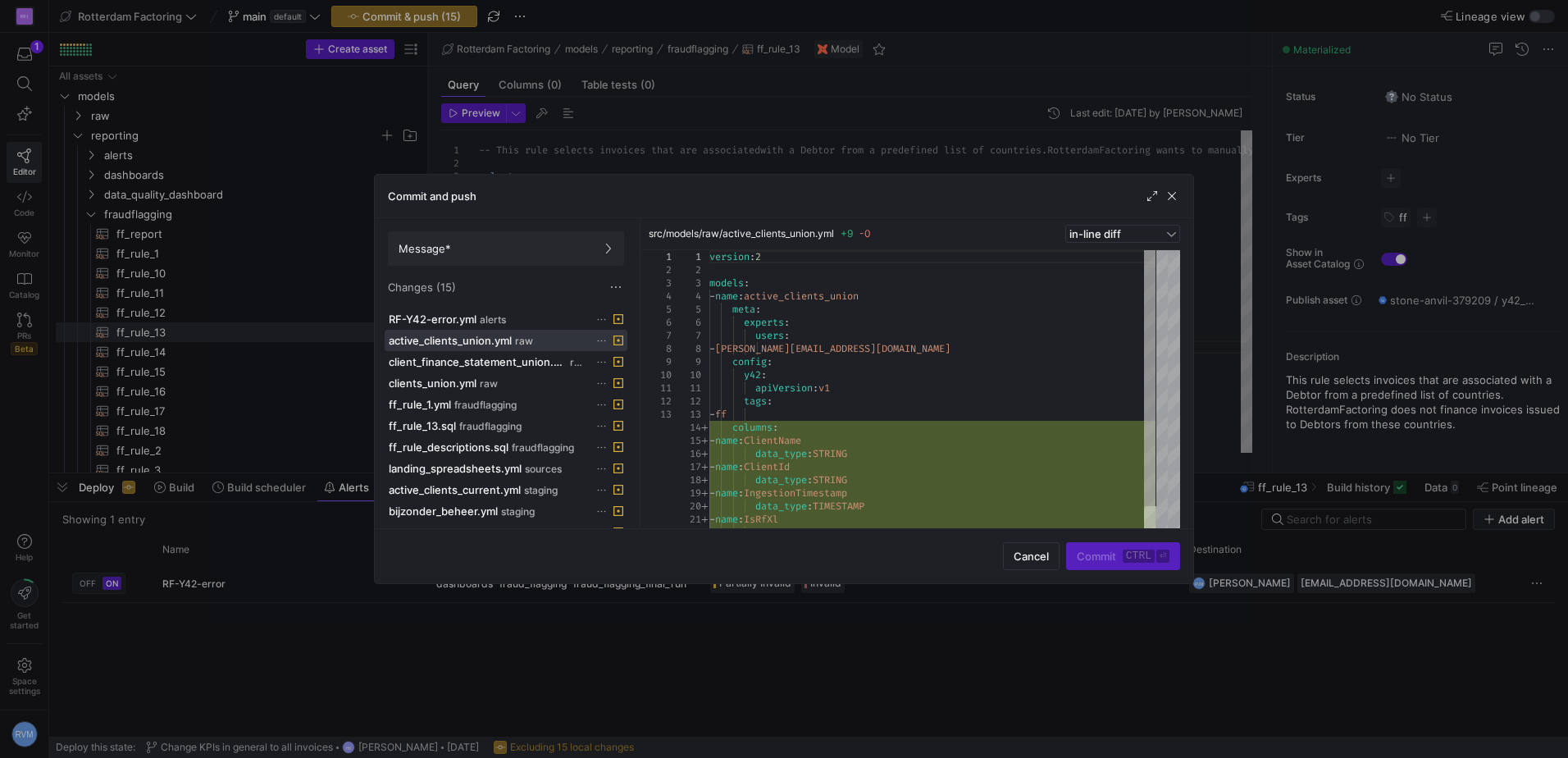
click at [602, 338] on icon at bounding box center [601, 340] width 11 height 11
click at [621, 393] on button "Discard" at bounding box center [663, 386] width 134 height 27
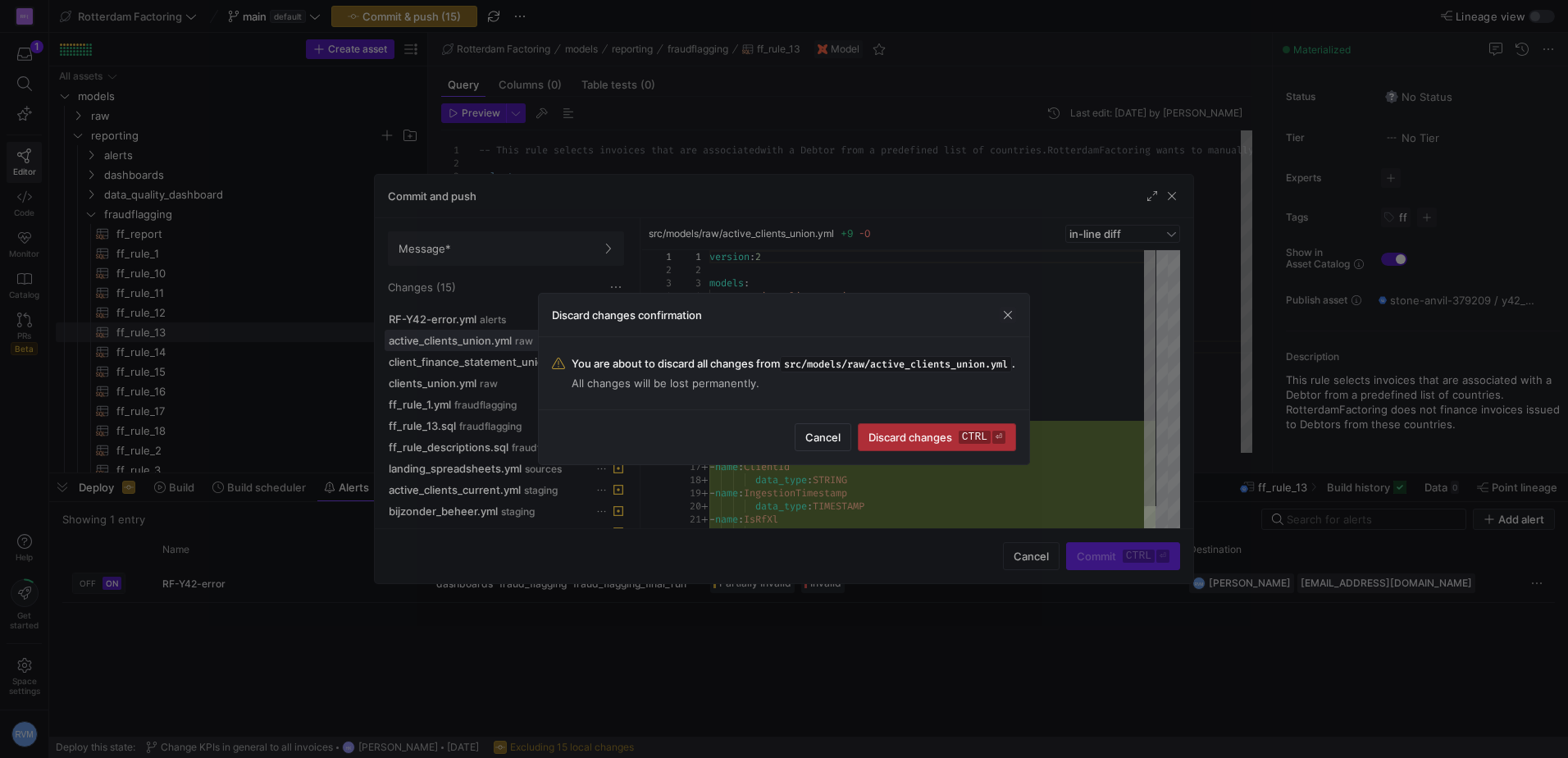
click at [923, 441] on span "Discard changes ctrl ⏎" at bounding box center [936, 437] width 137 height 13
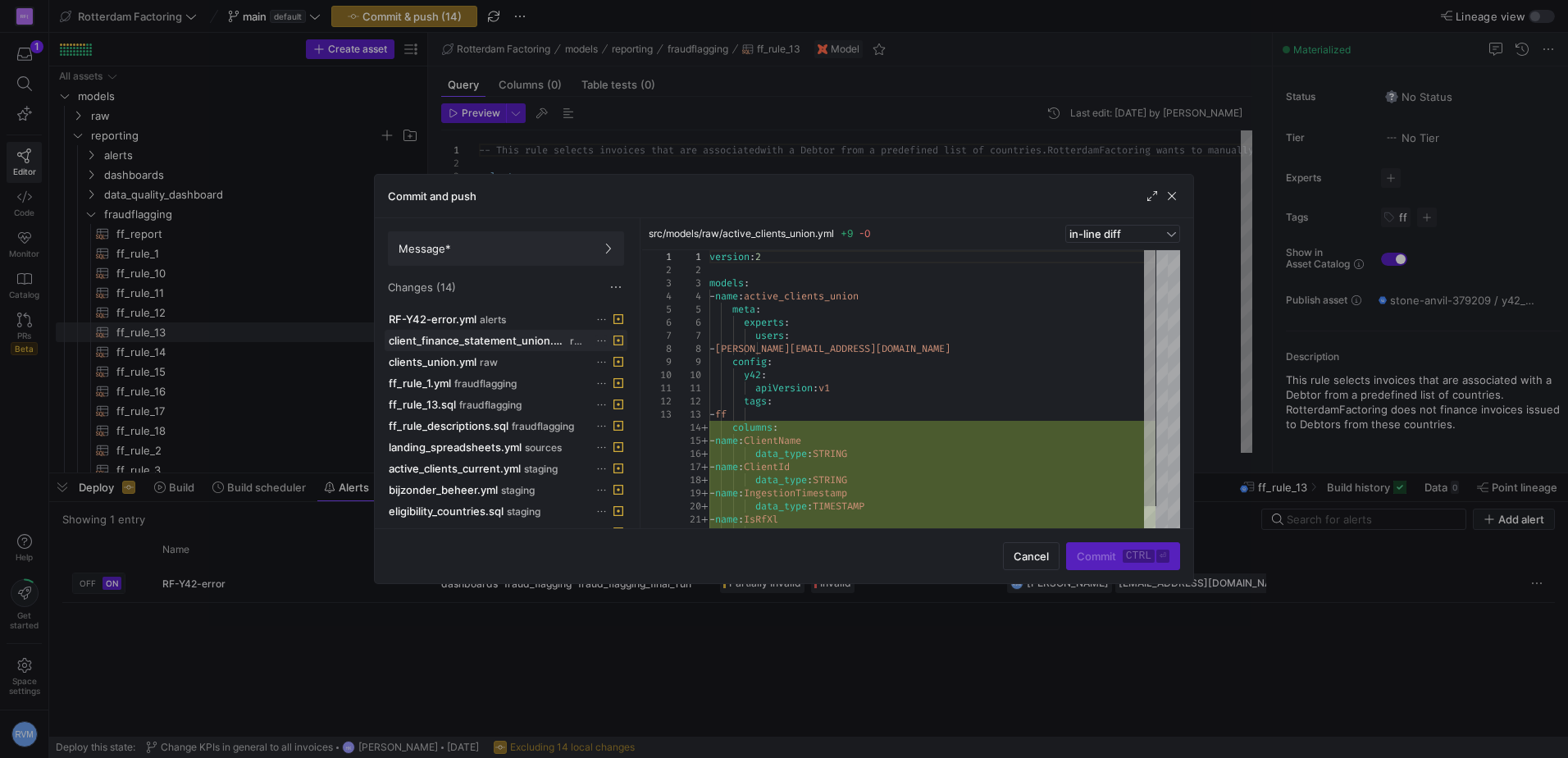
click at [603, 342] on icon at bounding box center [601, 340] width 11 height 11
click at [629, 379] on button "Discard" at bounding box center [663, 386] width 134 height 27
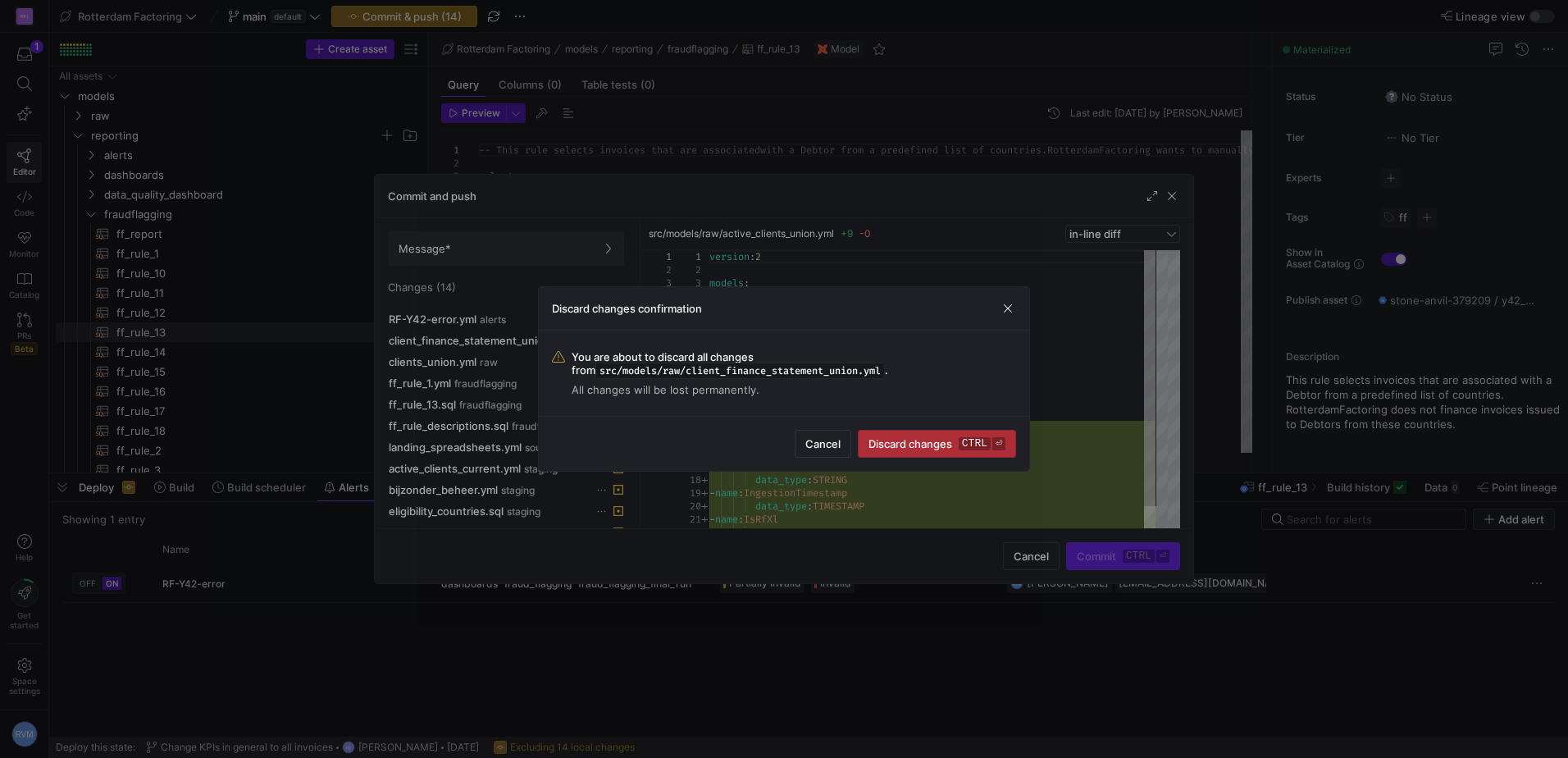
click at [946, 442] on span "Discard changes ctrl ⏎" at bounding box center [936, 443] width 137 height 13
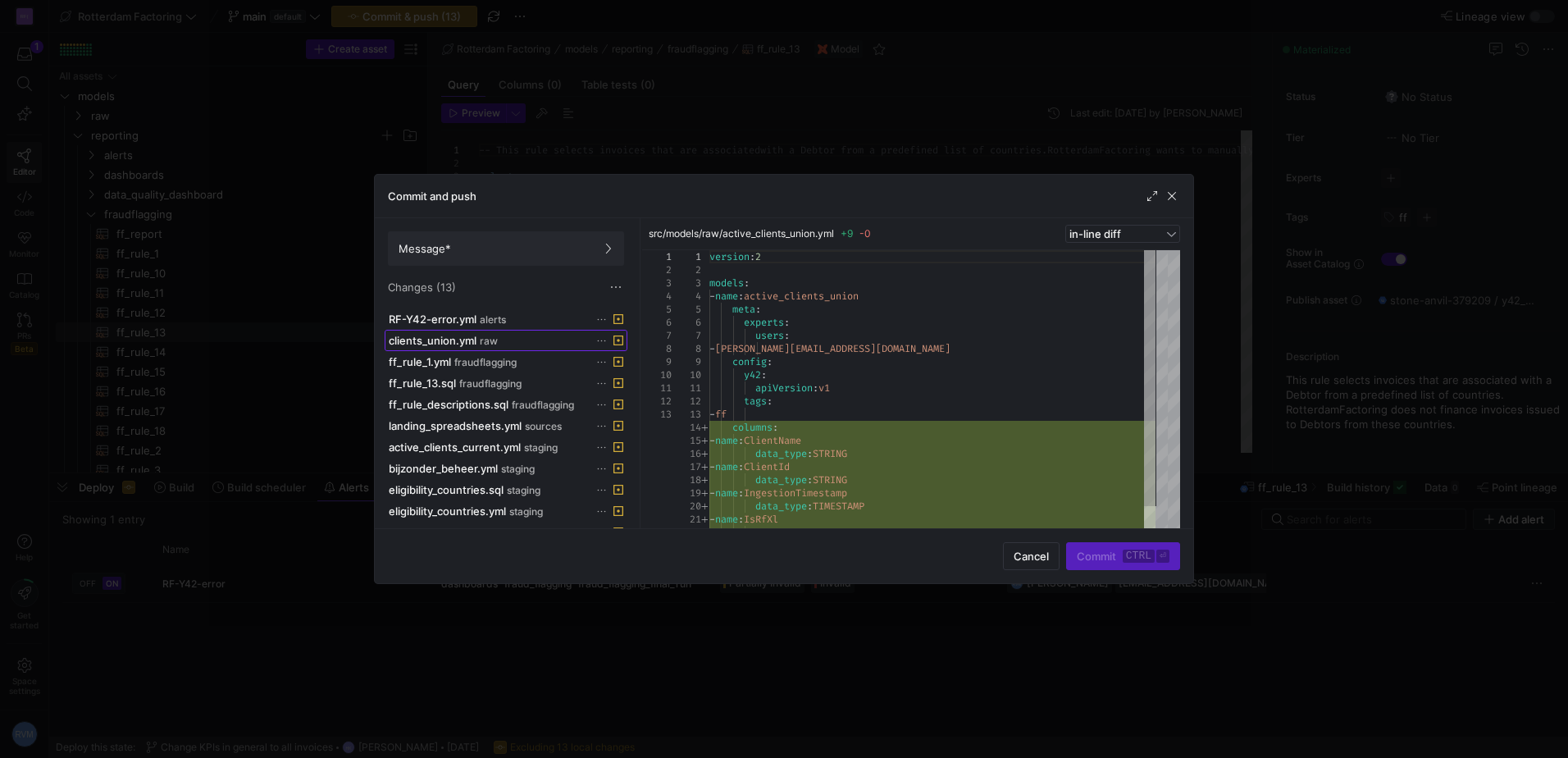
click at [451, 337] on span "clients_union.yml" at bounding box center [432, 340] width 88 height 13
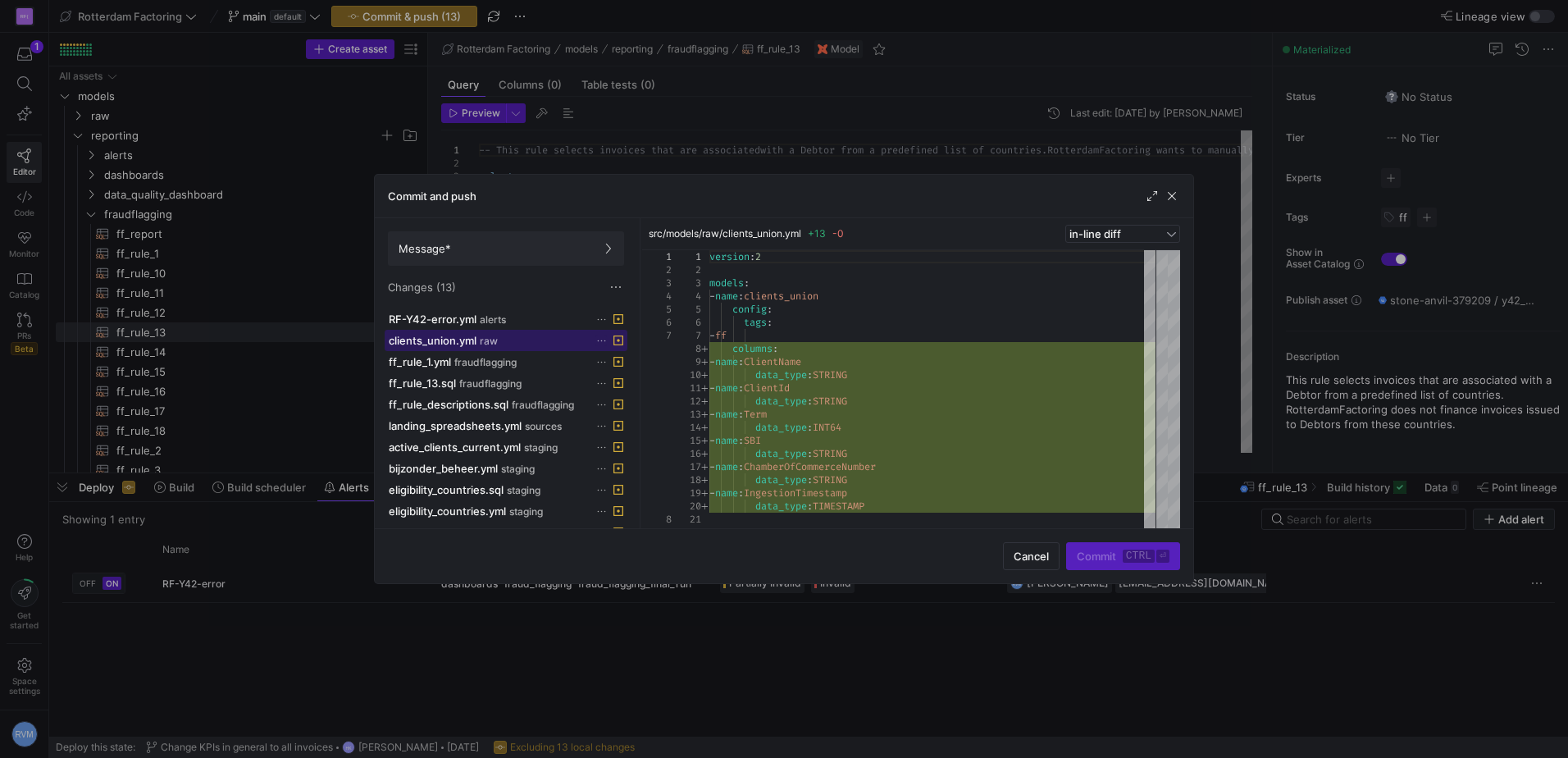
click at [607, 340] on div at bounding box center [609, 340] width 28 height 12
click at [598, 341] on icon at bounding box center [601, 340] width 11 height 11
click at [667, 386] on span "Discard" at bounding box center [663, 386] width 114 height 13
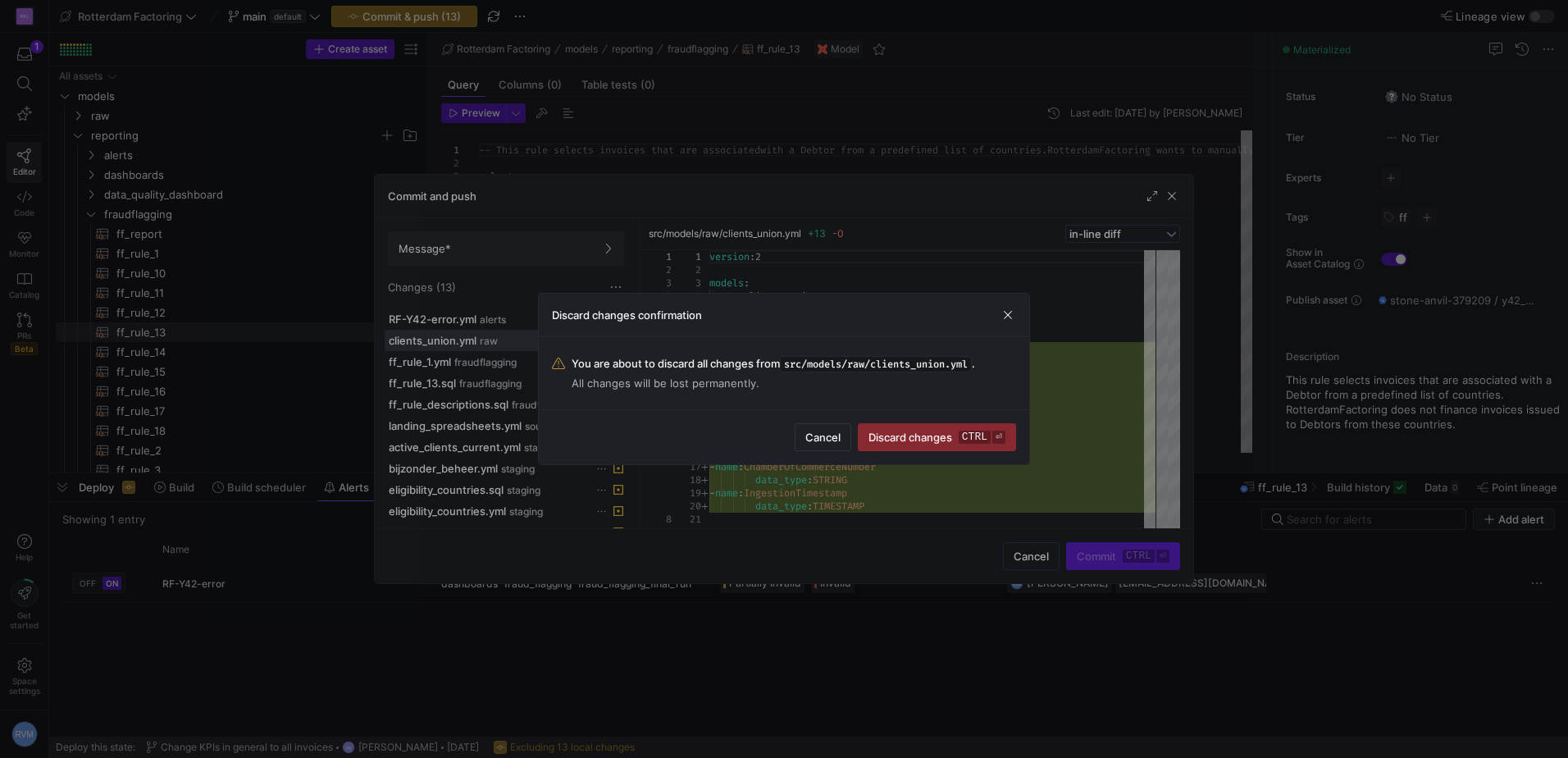
drag, startPoint x: 907, startPoint y: 431, endPoint x: 749, endPoint y: 406, distance: 160.0
click at [908, 431] on span "Discard changes ctrl ⏎" at bounding box center [936, 437] width 137 height 13
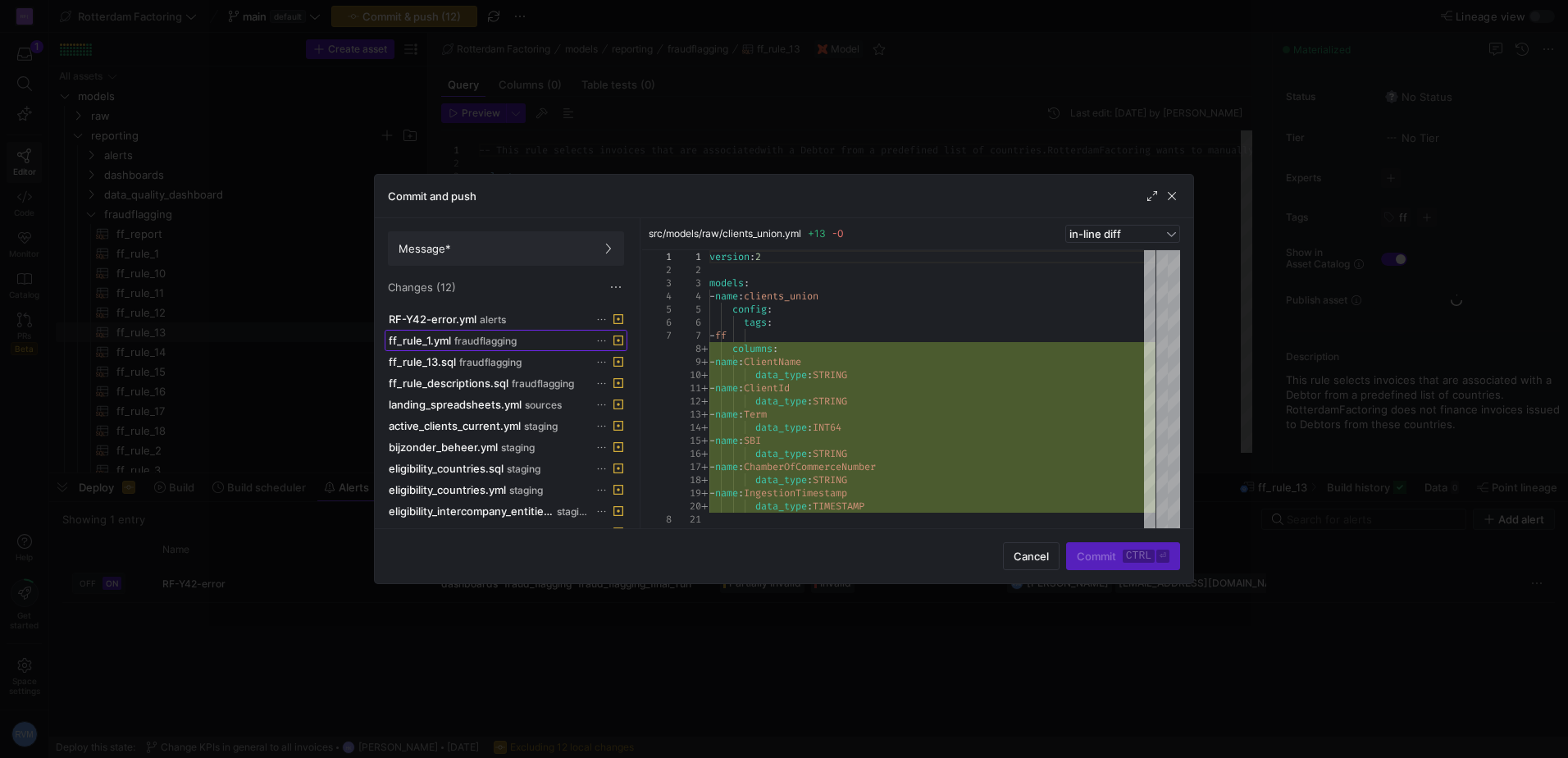
click at [488, 345] on span "fraudflagging" at bounding box center [485, 341] width 62 height 12
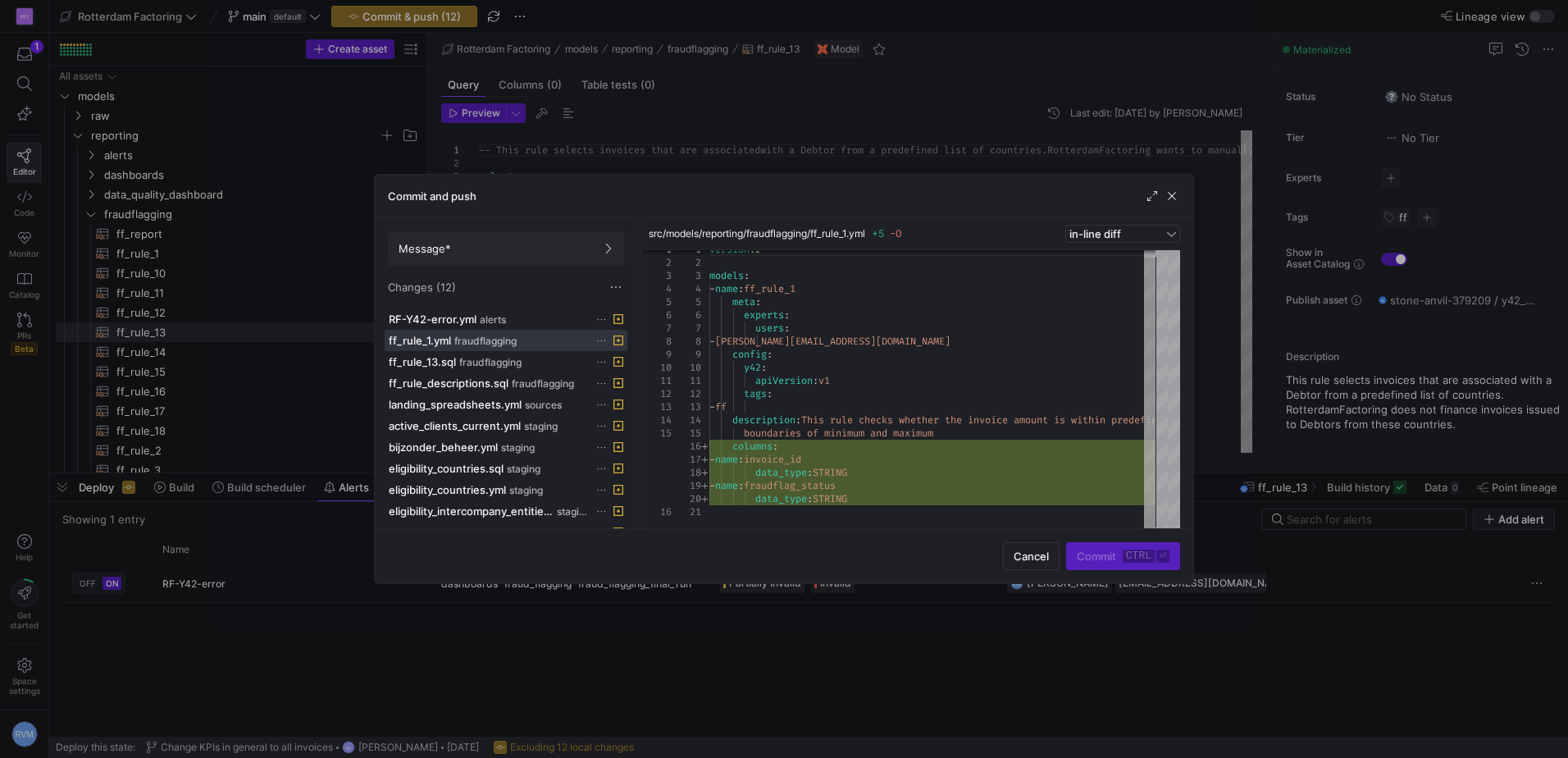
click at [603, 340] on icon at bounding box center [601, 340] width 11 height 11
click at [646, 385] on span "Discard" at bounding box center [663, 386] width 114 height 13
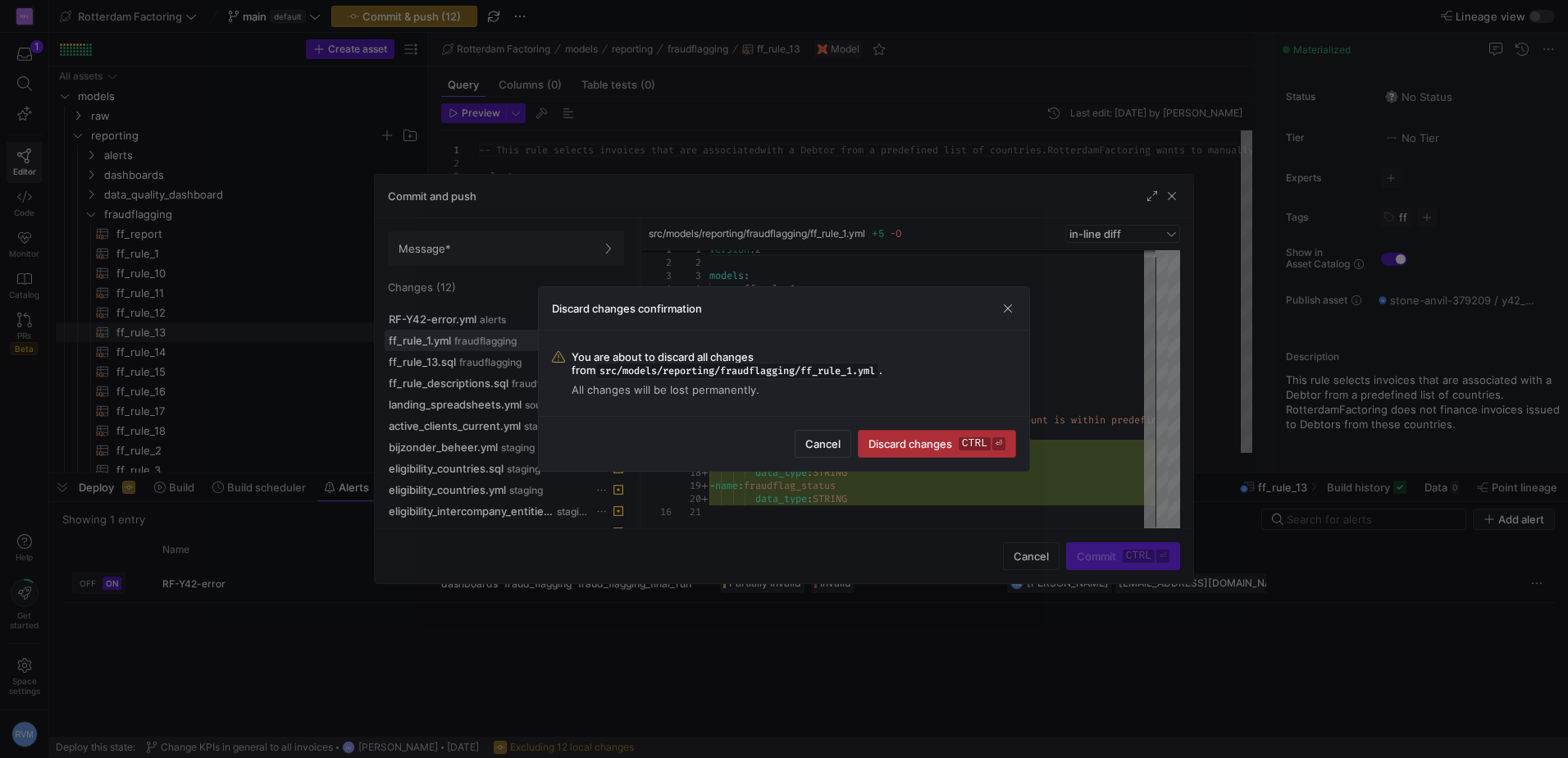
click at [918, 443] on span "Discard changes ctrl ⏎" at bounding box center [936, 443] width 137 height 13
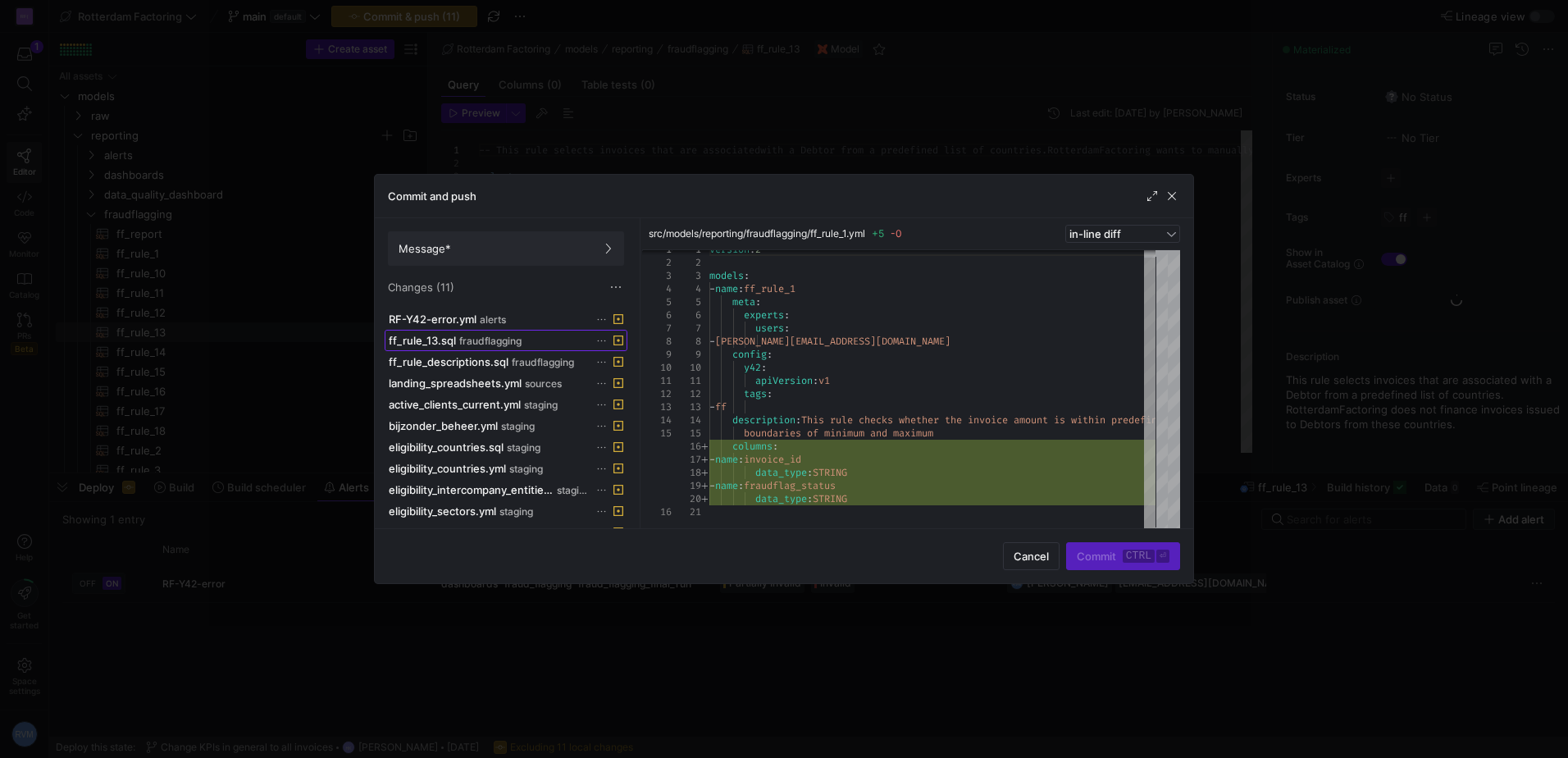
click at [488, 338] on span "fraudflagging" at bounding box center [490, 341] width 62 height 12
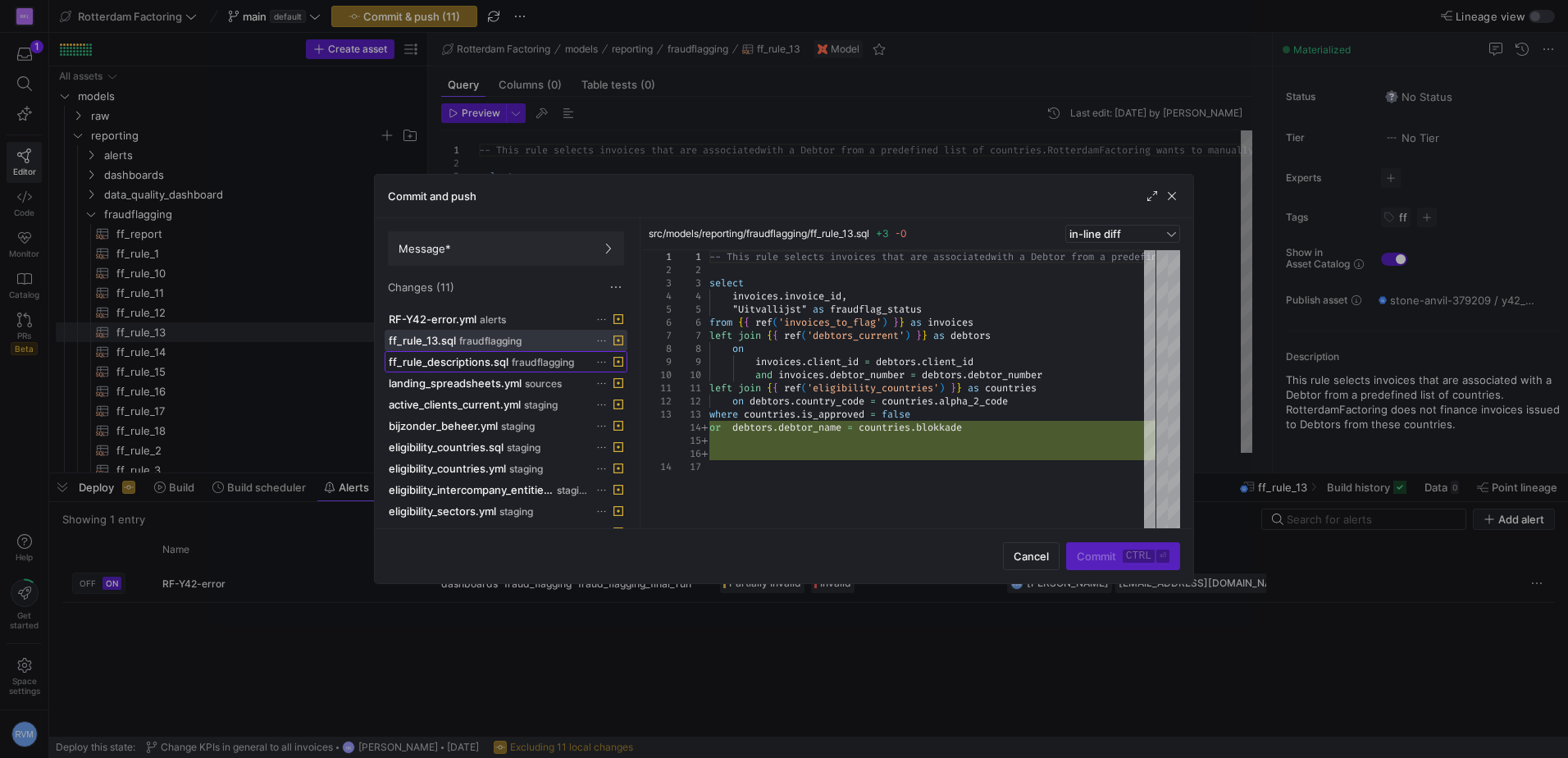
click at [480, 368] on span "ff_rule_descriptions.sql" at bounding box center [447, 361] width 119 height 13
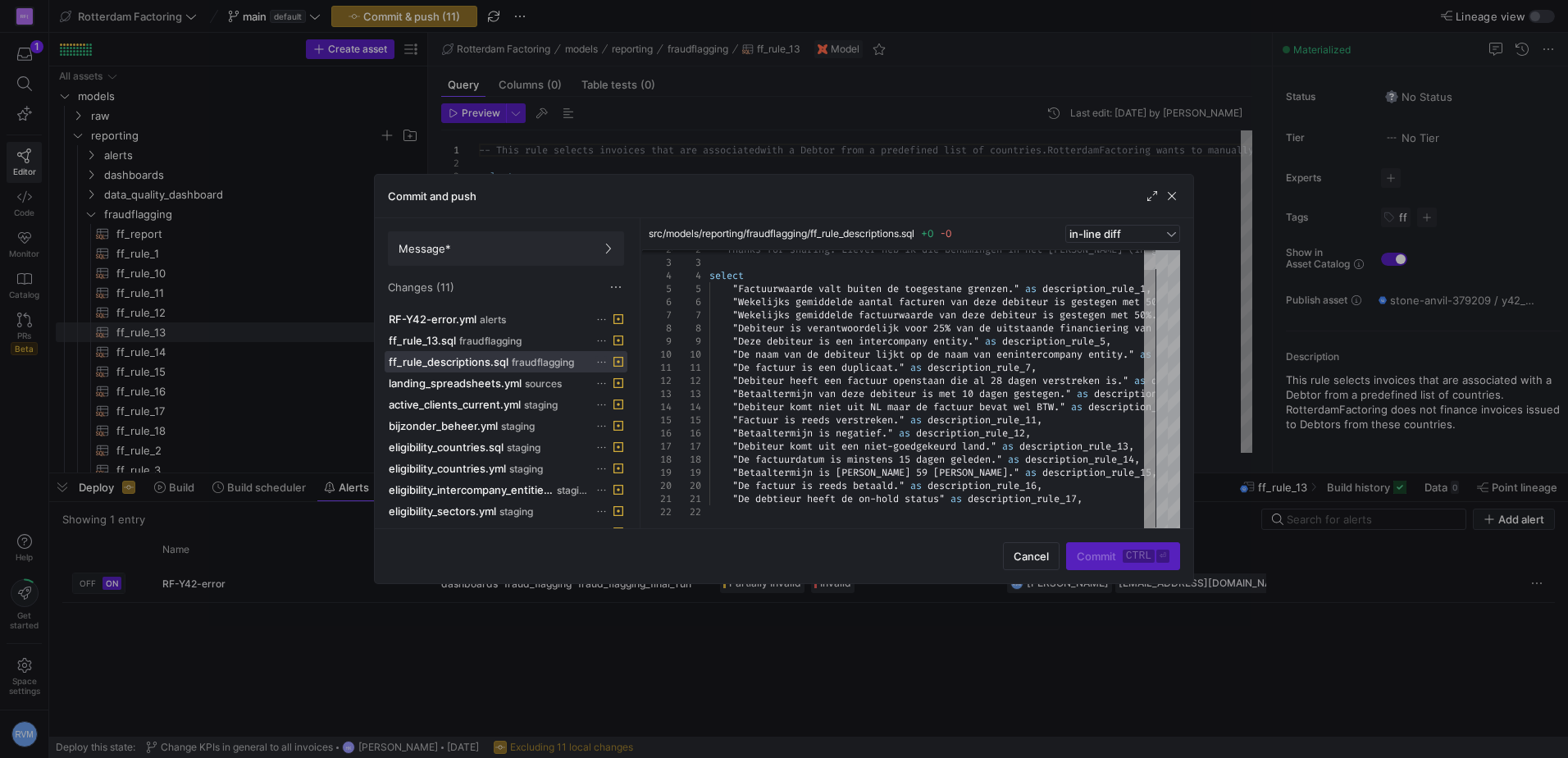
click at [602, 360] on icon at bounding box center [601, 362] width 11 height 11
click at [641, 410] on span "Discard" at bounding box center [625, 408] width 37 height 13
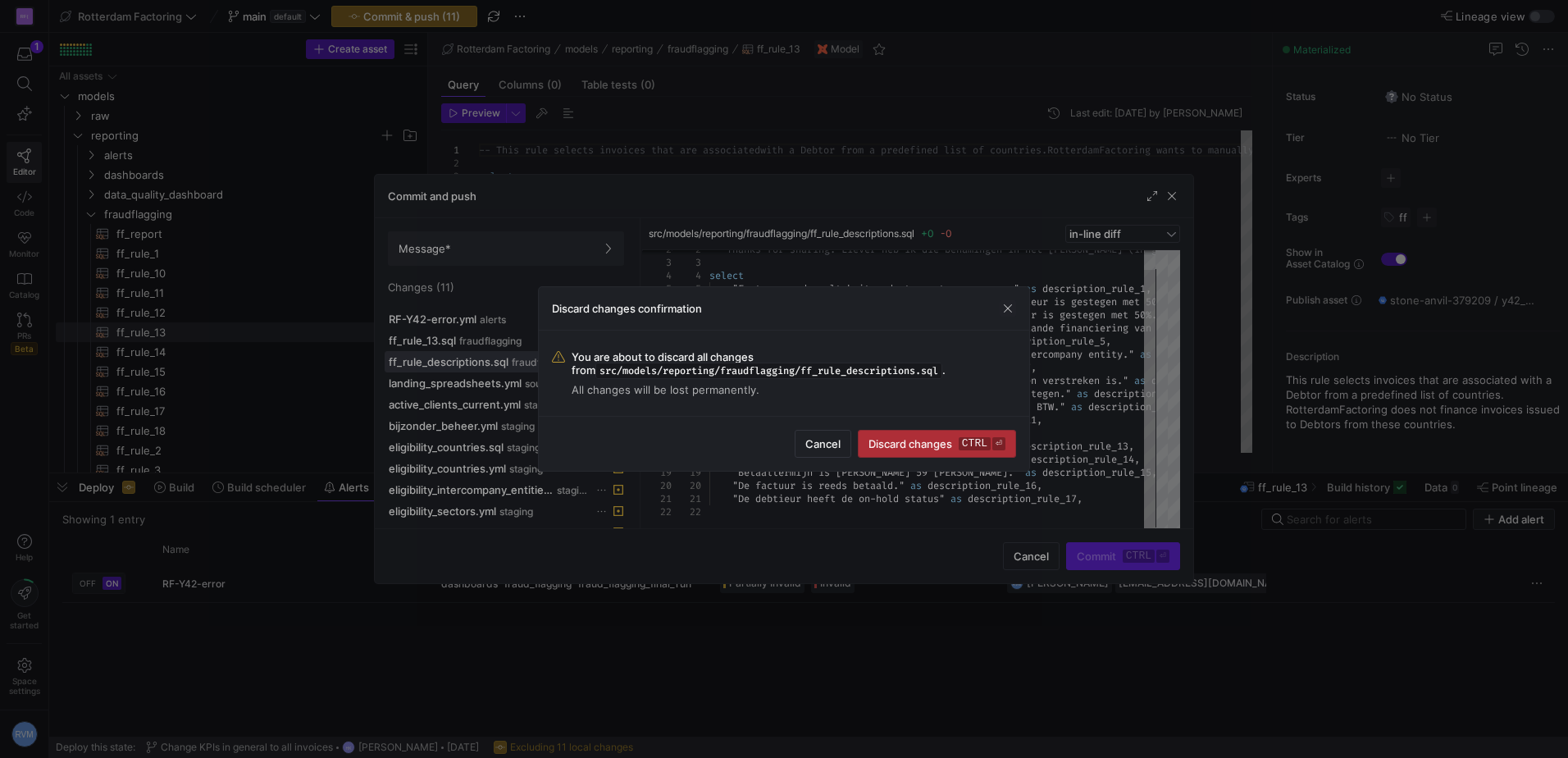
click at [915, 437] on span "Discard changes ctrl ⏎" at bounding box center [936, 443] width 137 height 13
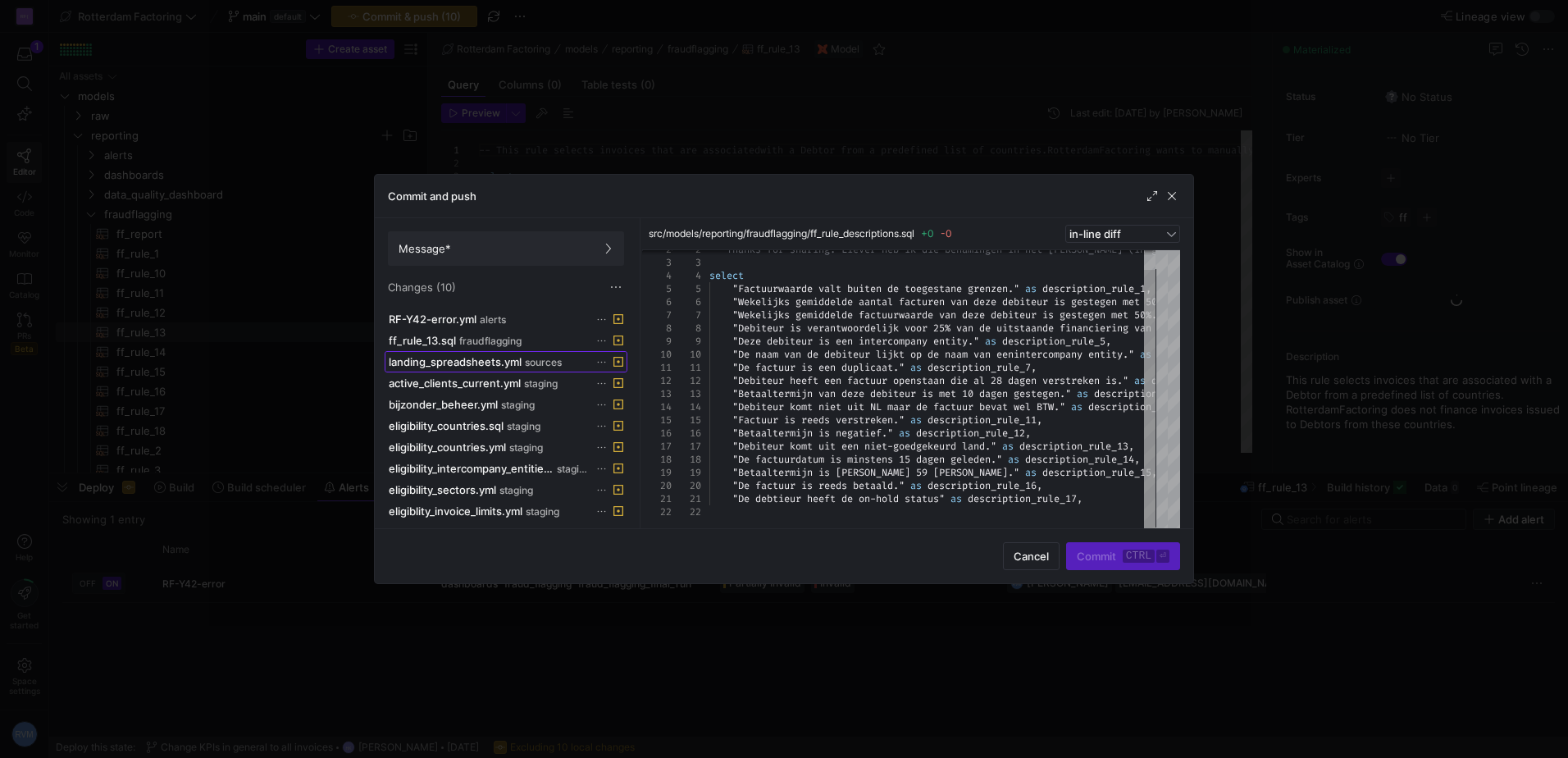
click at [474, 362] on span "landing_spreadsheets.yml" at bounding box center [454, 361] width 133 height 13
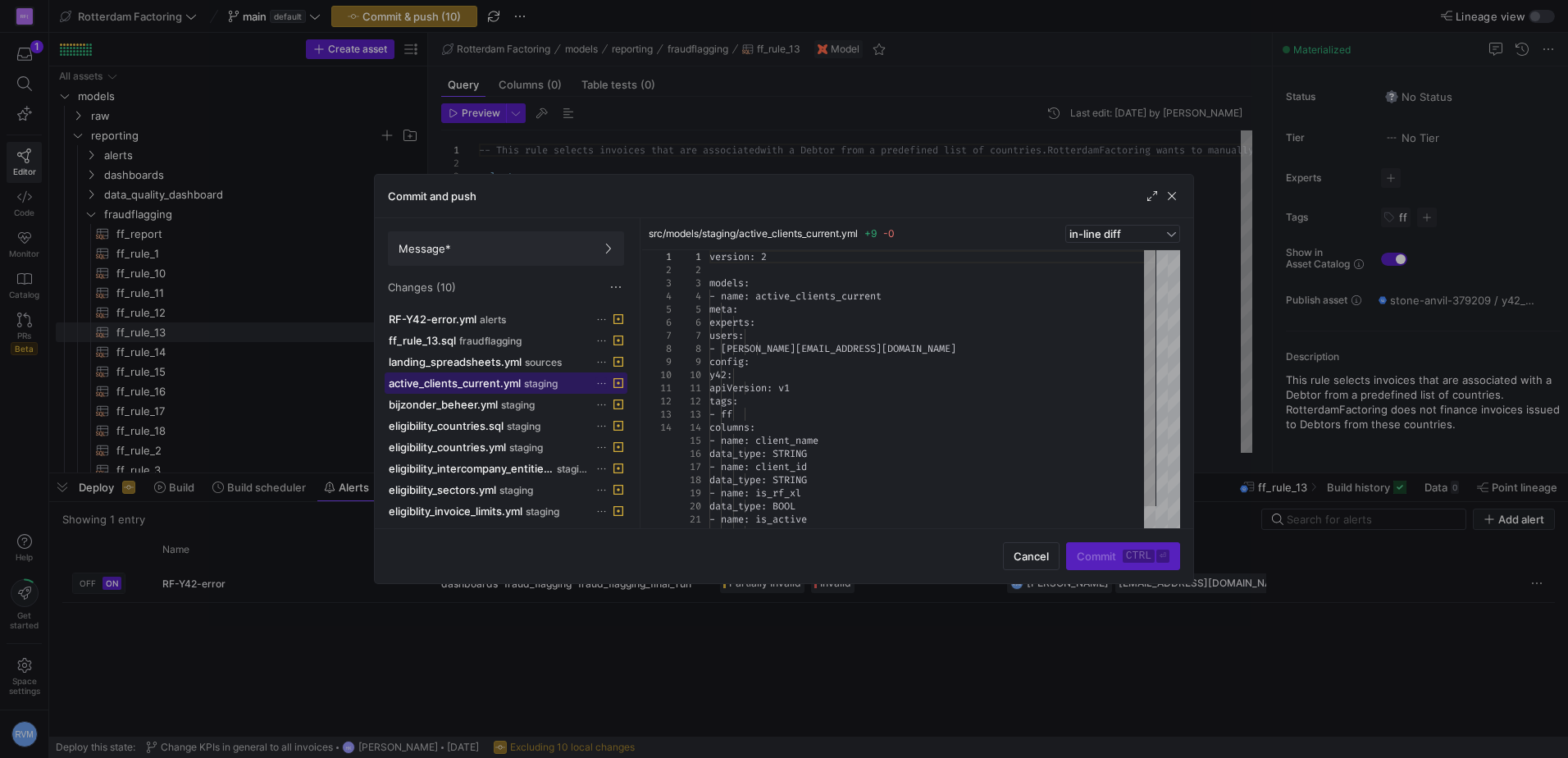
click at [466, 378] on span "active_clients_current.yml" at bounding box center [454, 382] width 132 height 13
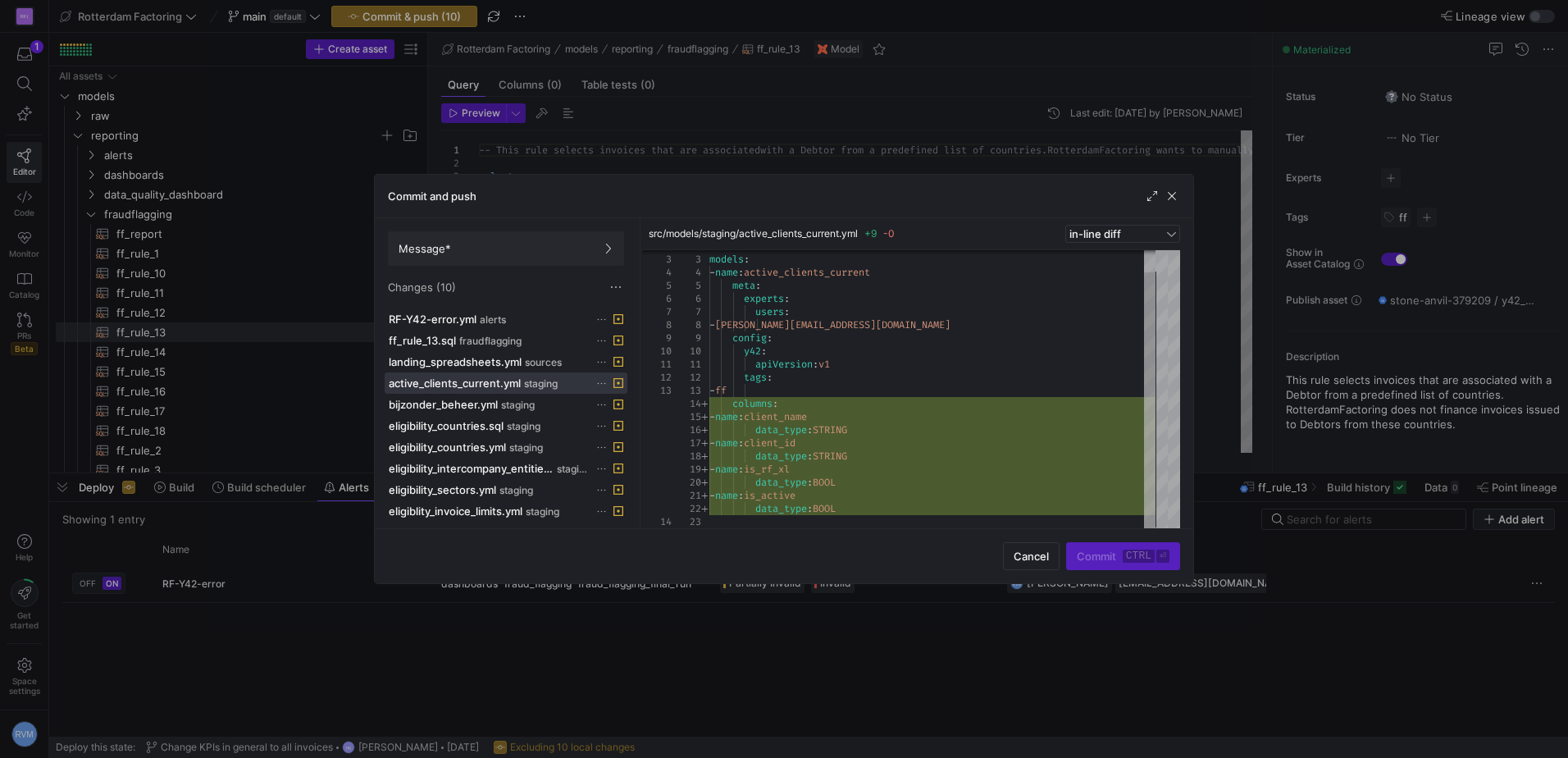
click at [598, 382] on icon at bounding box center [601, 383] width 11 height 11
click at [632, 429] on span "Discard" at bounding box center [625, 429] width 37 height 13
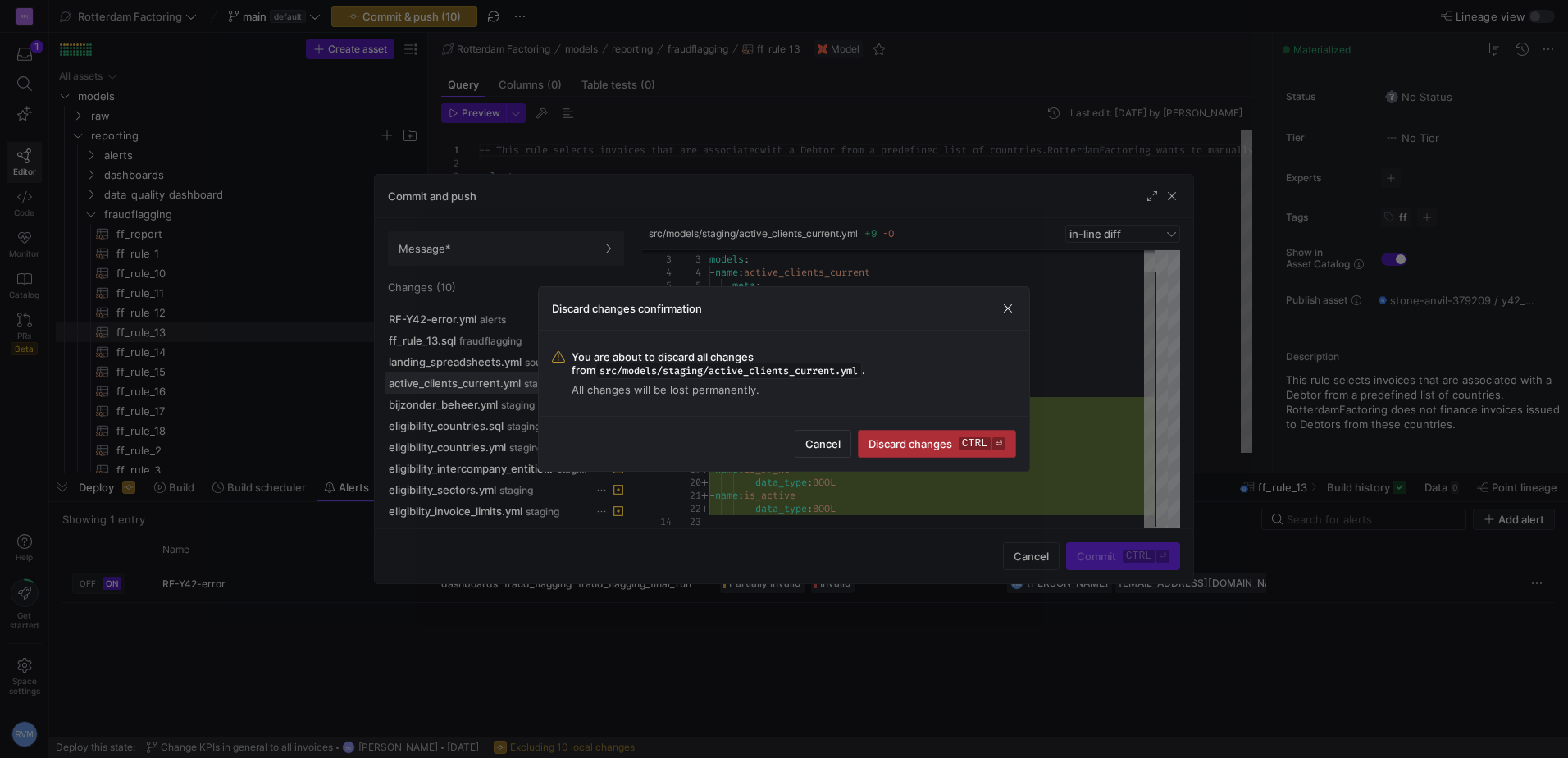
click at [940, 444] on span "Discard changes ctrl ⏎" at bounding box center [936, 443] width 137 height 13
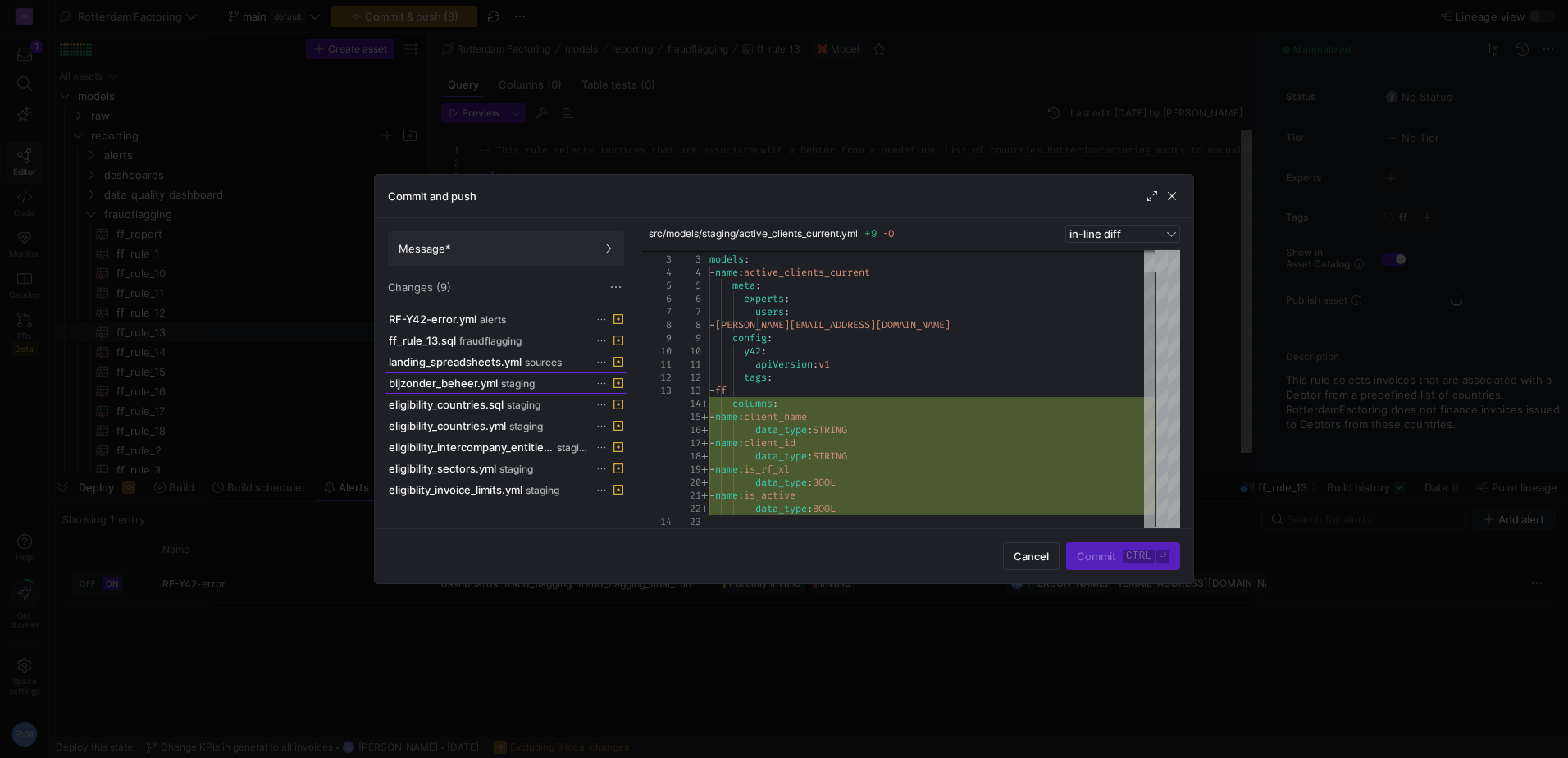
click at [478, 381] on span "bijzonder_beheer.yml" at bounding box center [443, 382] width 109 height 13
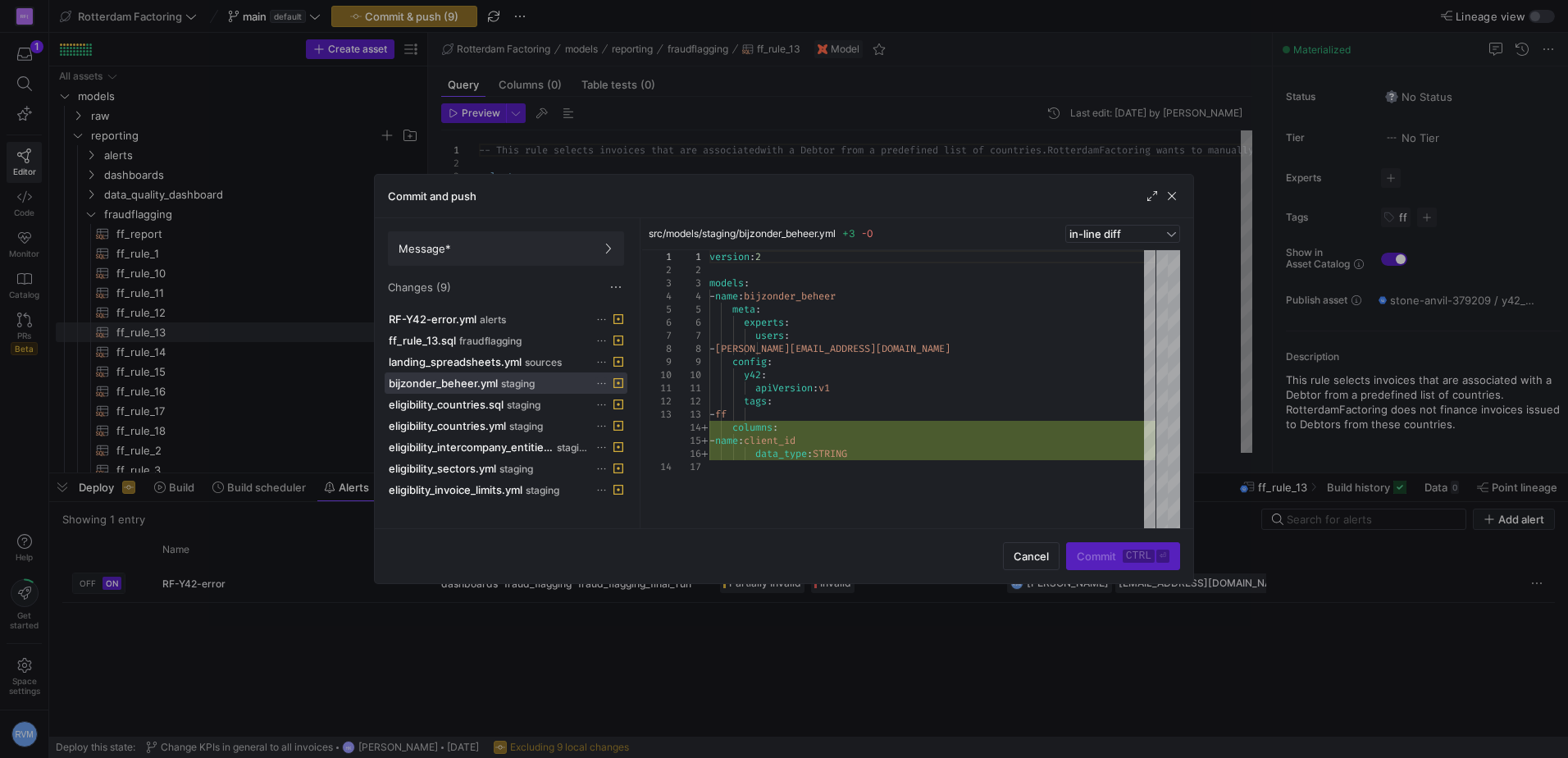
click at [598, 379] on icon at bounding box center [601, 383] width 11 height 11
click at [647, 435] on span "Discard" at bounding box center [663, 429] width 114 height 13
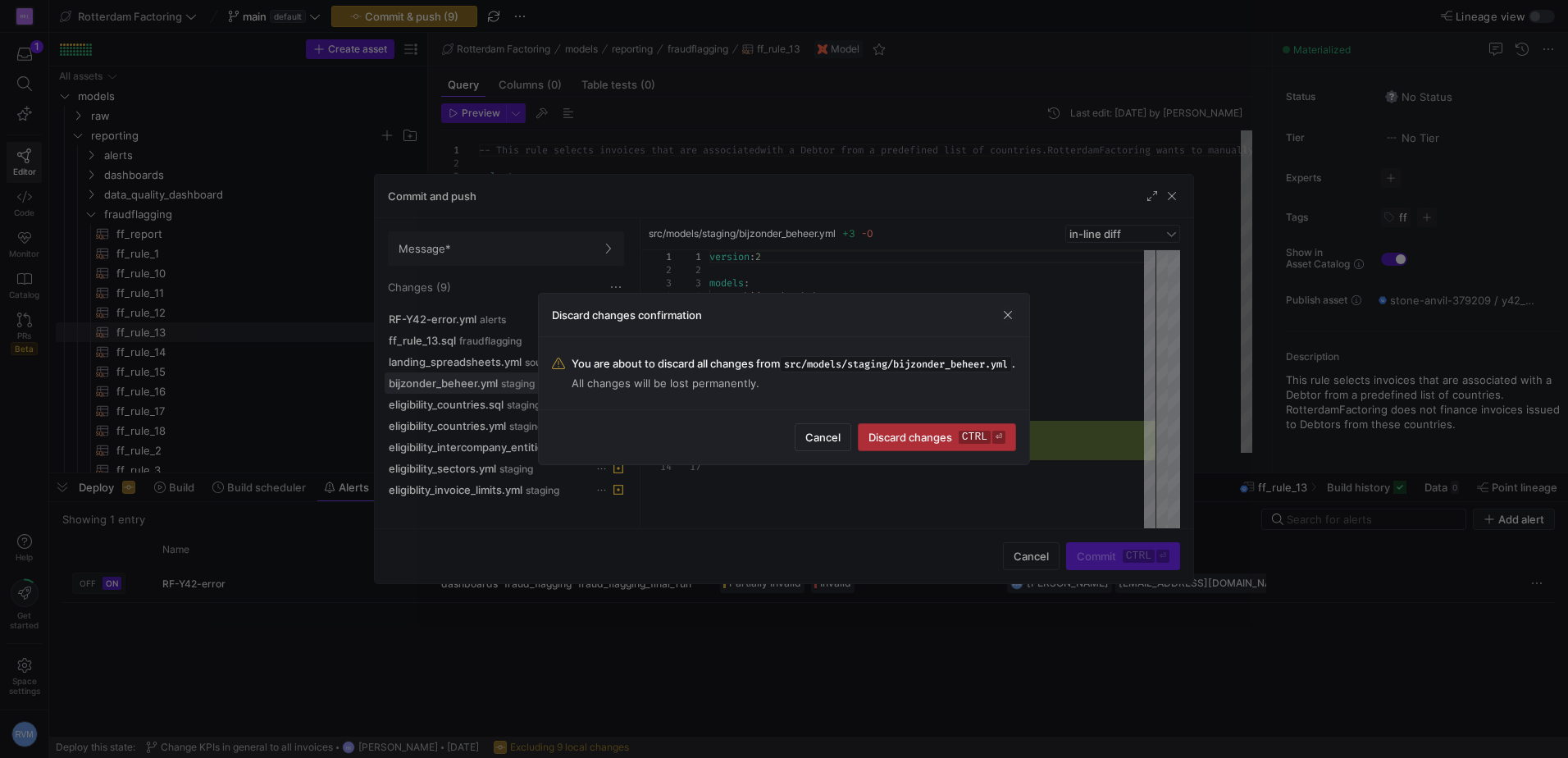
click at [950, 444] on span "Discard changes ctrl ⏎" at bounding box center [936, 437] width 137 height 13
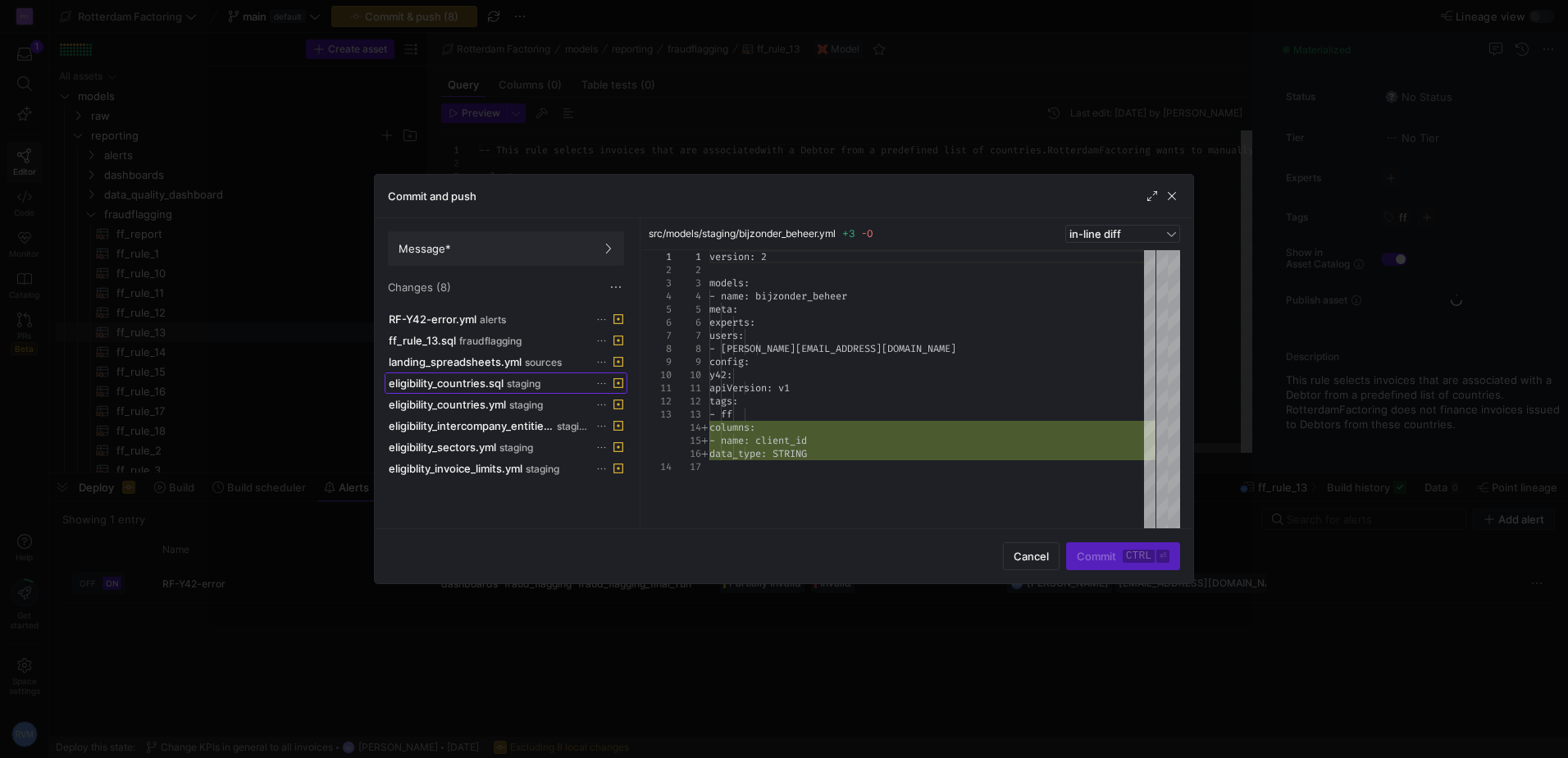
click at [479, 383] on span "eligibility_countries.sql" at bounding box center [445, 382] width 114 height 13
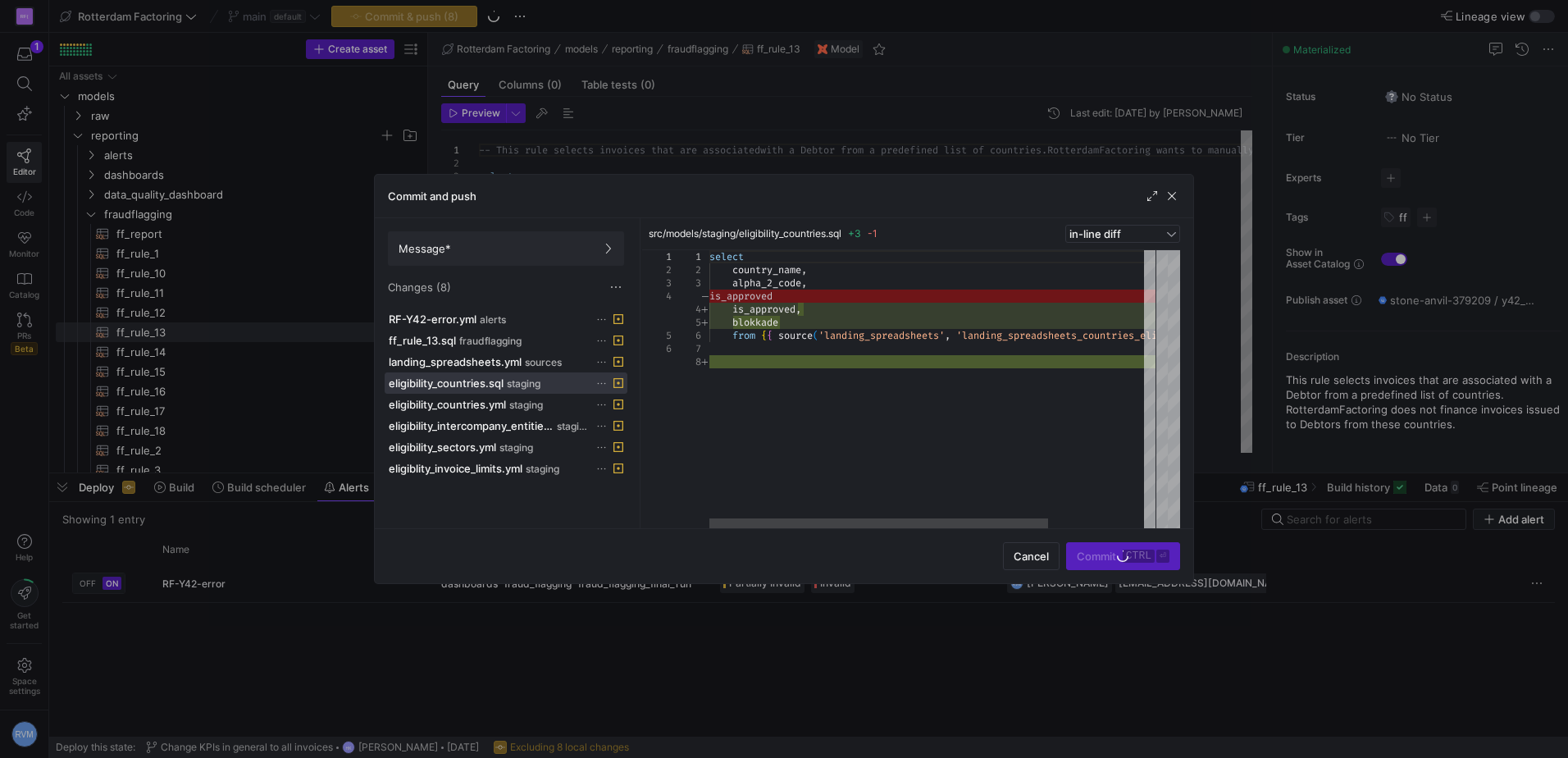
drag, startPoint x: 783, startPoint y: 278, endPoint x: 793, endPoint y: 281, distance: 10.4
click at [784, 278] on div "select country_name , alpha_2_code , is_approved , blokkade from { { source ( '…" at bounding box center [995, 389] width 572 height 278
click at [814, 295] on div "select country_name , alpha_2_code , is_approved , blokkade from { { source ( '…" at bounding box center [995, 389] width 572 height 278
click at [443, 402] on span "eligibility_countries.yml" at bounding box center [446, 404] width 117 height 13
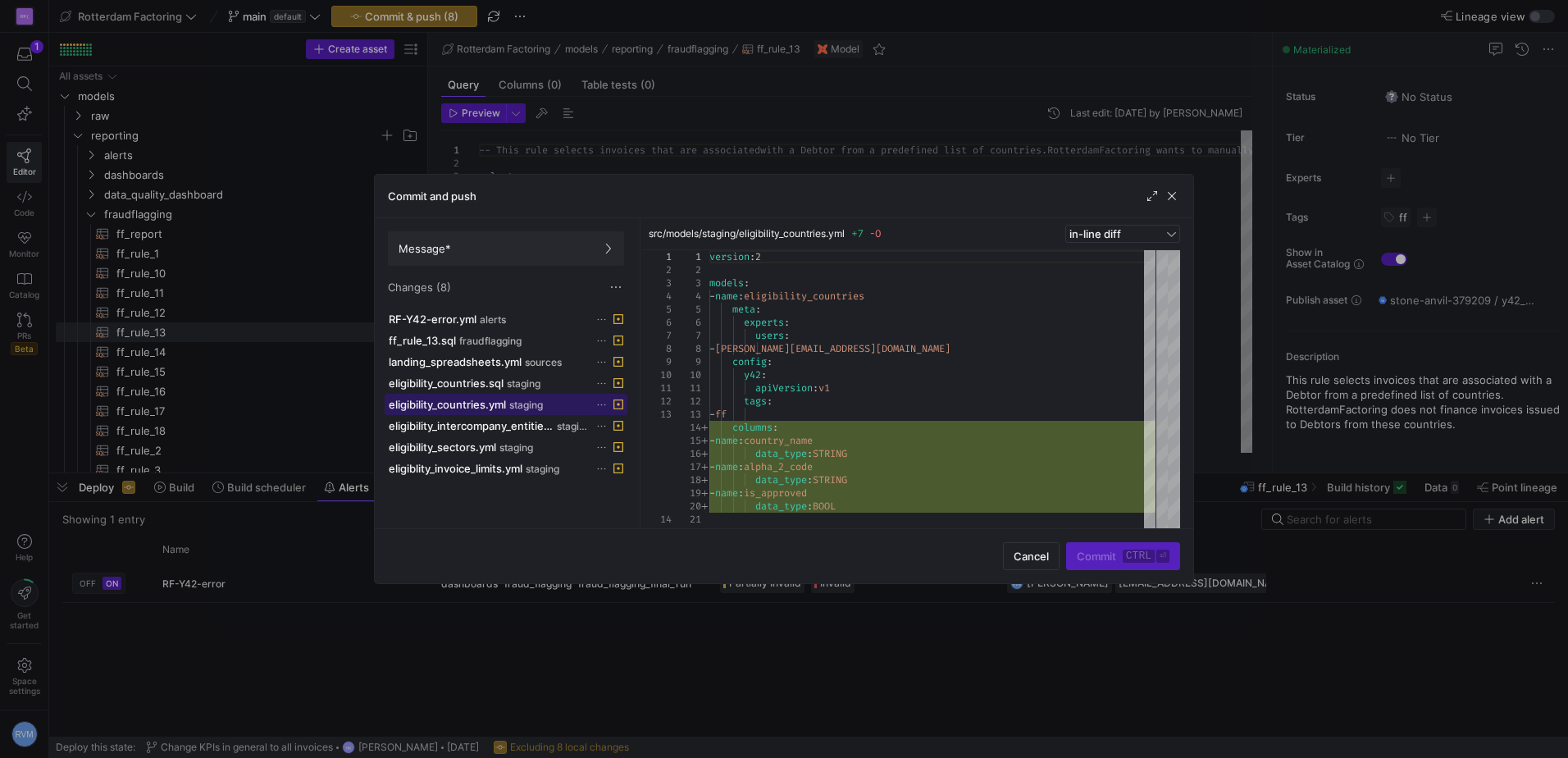
click at [591, 403] on span "eligibility_countries.yml staging" at bounding box center [506, 404] width 235 height 13
click at [603, 402] on icon at bounding box center [601, 404] width 11 height 11
click at [647, 454] on span "Discard" at bounding box center [663, 450] width 114 height 13
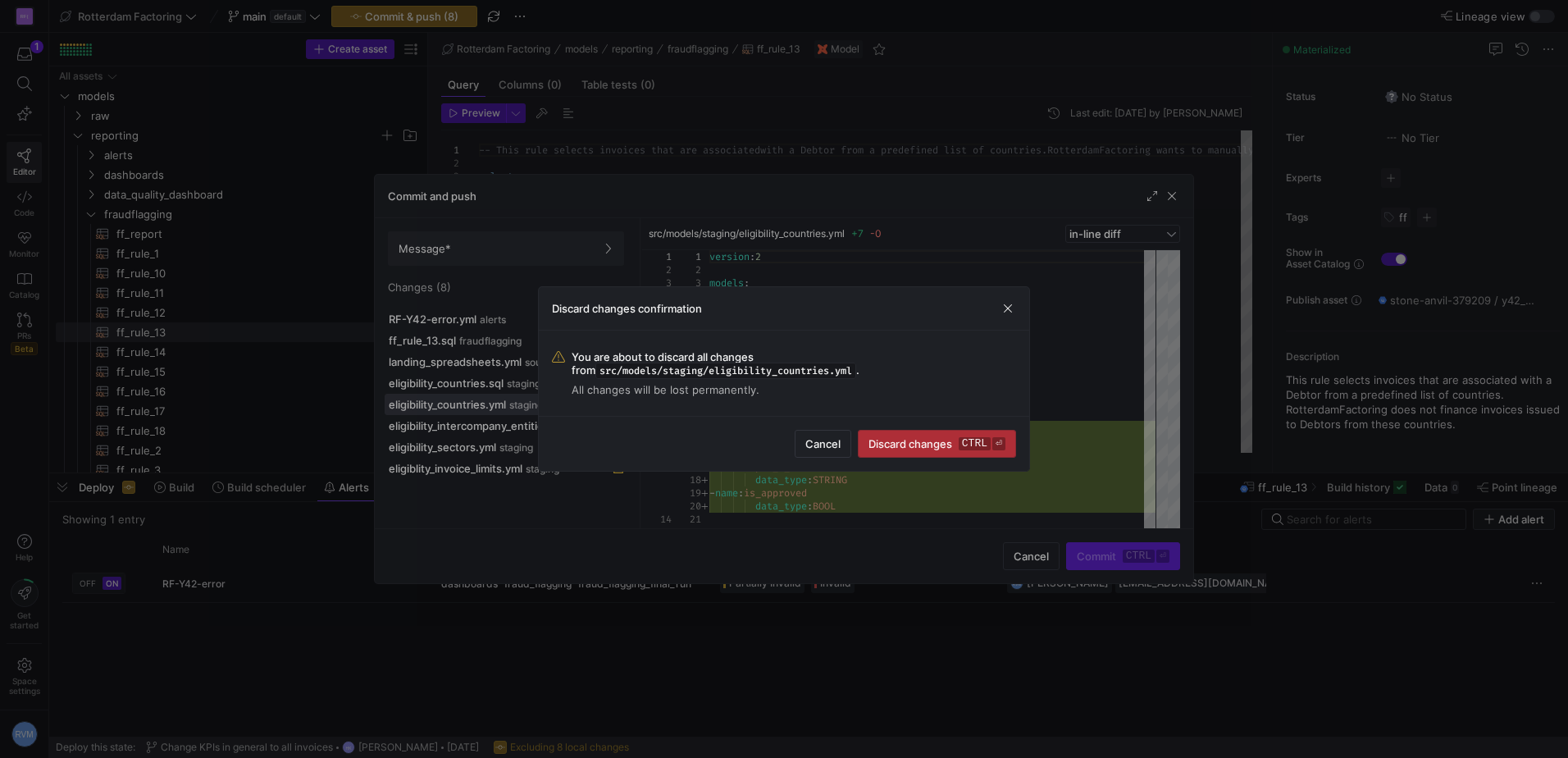
click at [902, 440] on span "Discard changes ctrl ⏎" at bounding box center [936, 443] width 137 height 13
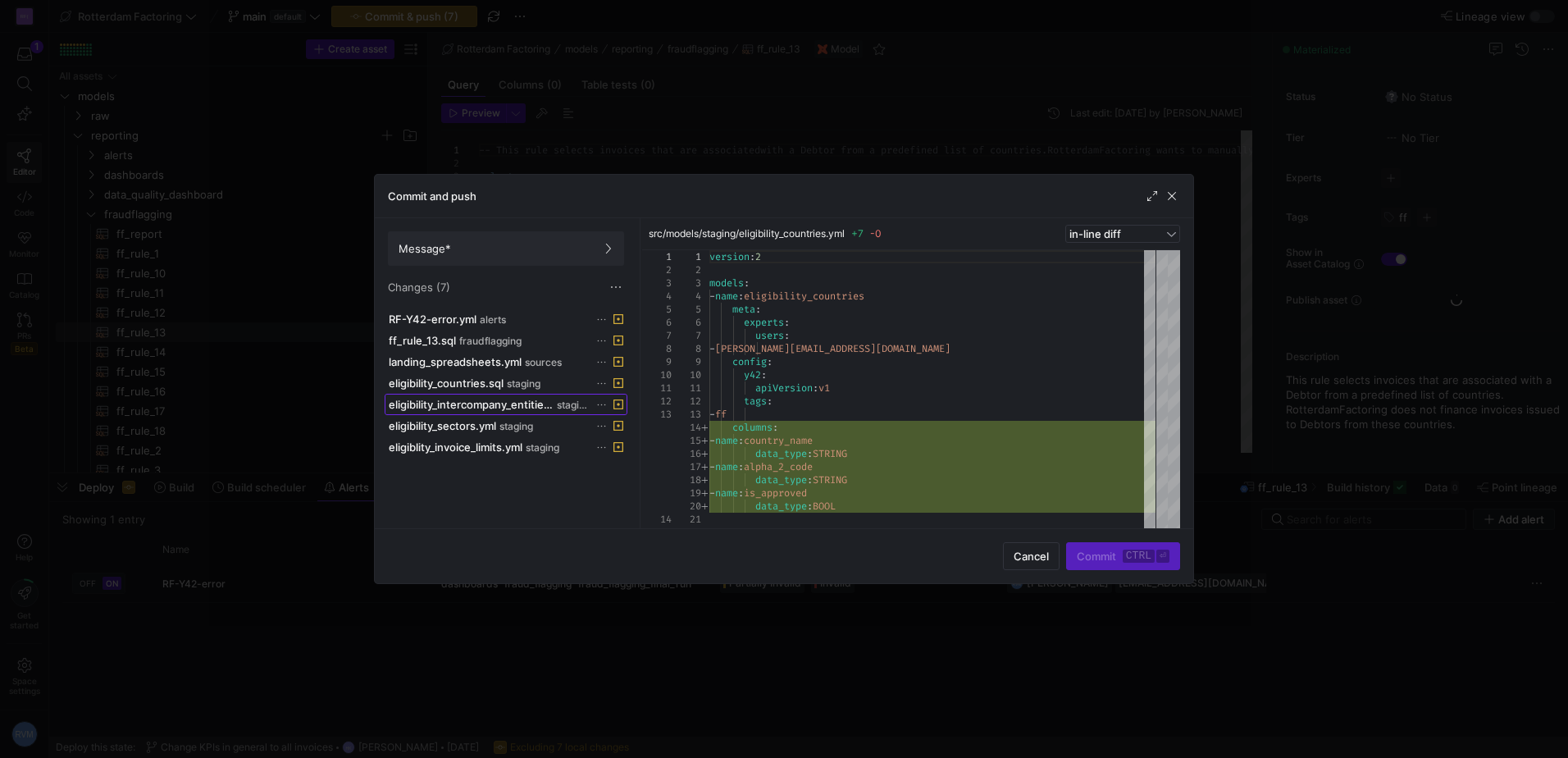
click at [462, 403] on span "eligibility_intercompany_entities.yml" at bounding box center [470, 404] width 165 height 13
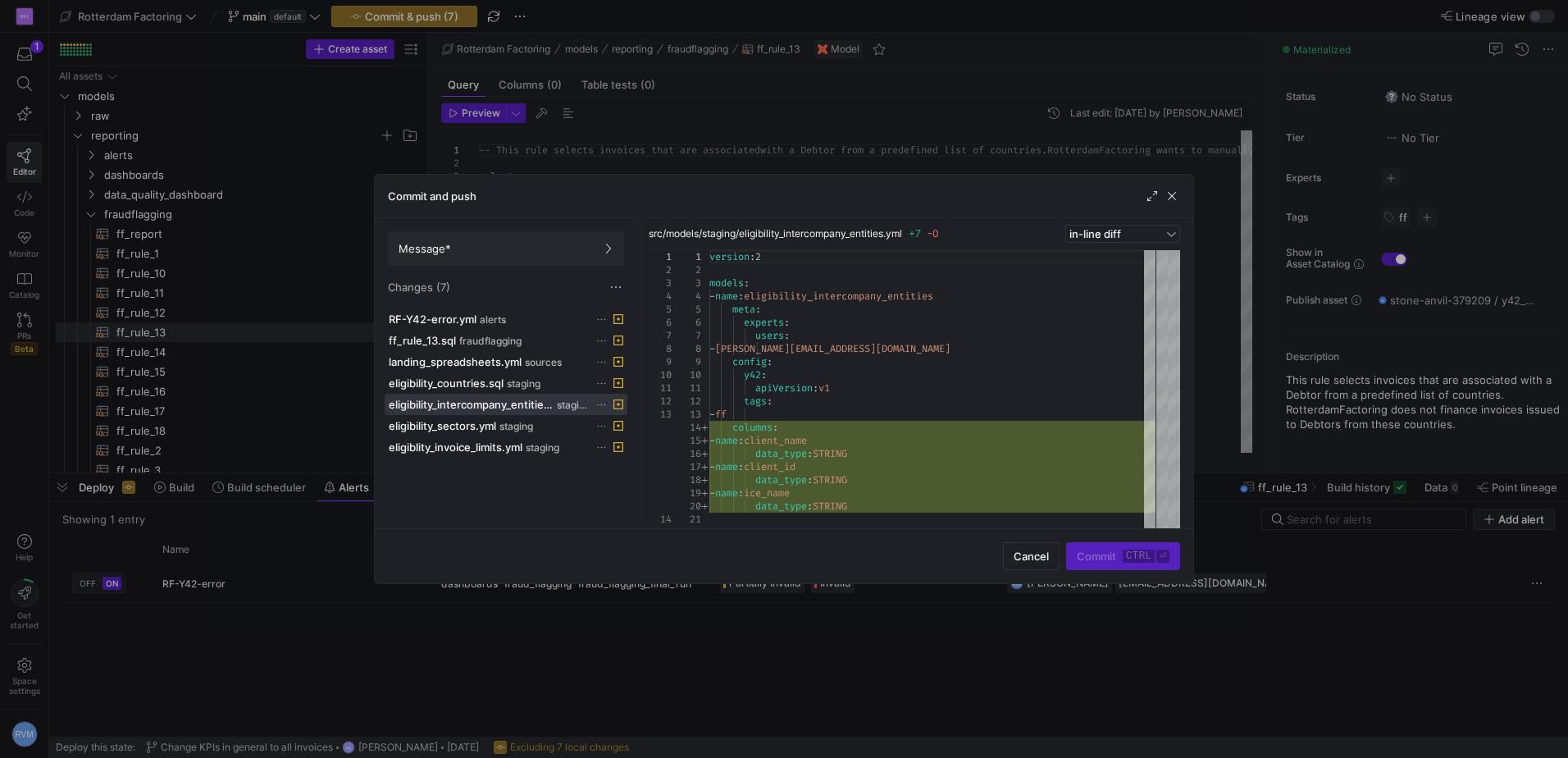
click at [601, 405] on icon at bounding box center [601, 404] width 11 height 11
click at [666, 448] on span "Discard" at bounding box center [663, 450] width 114 height 13
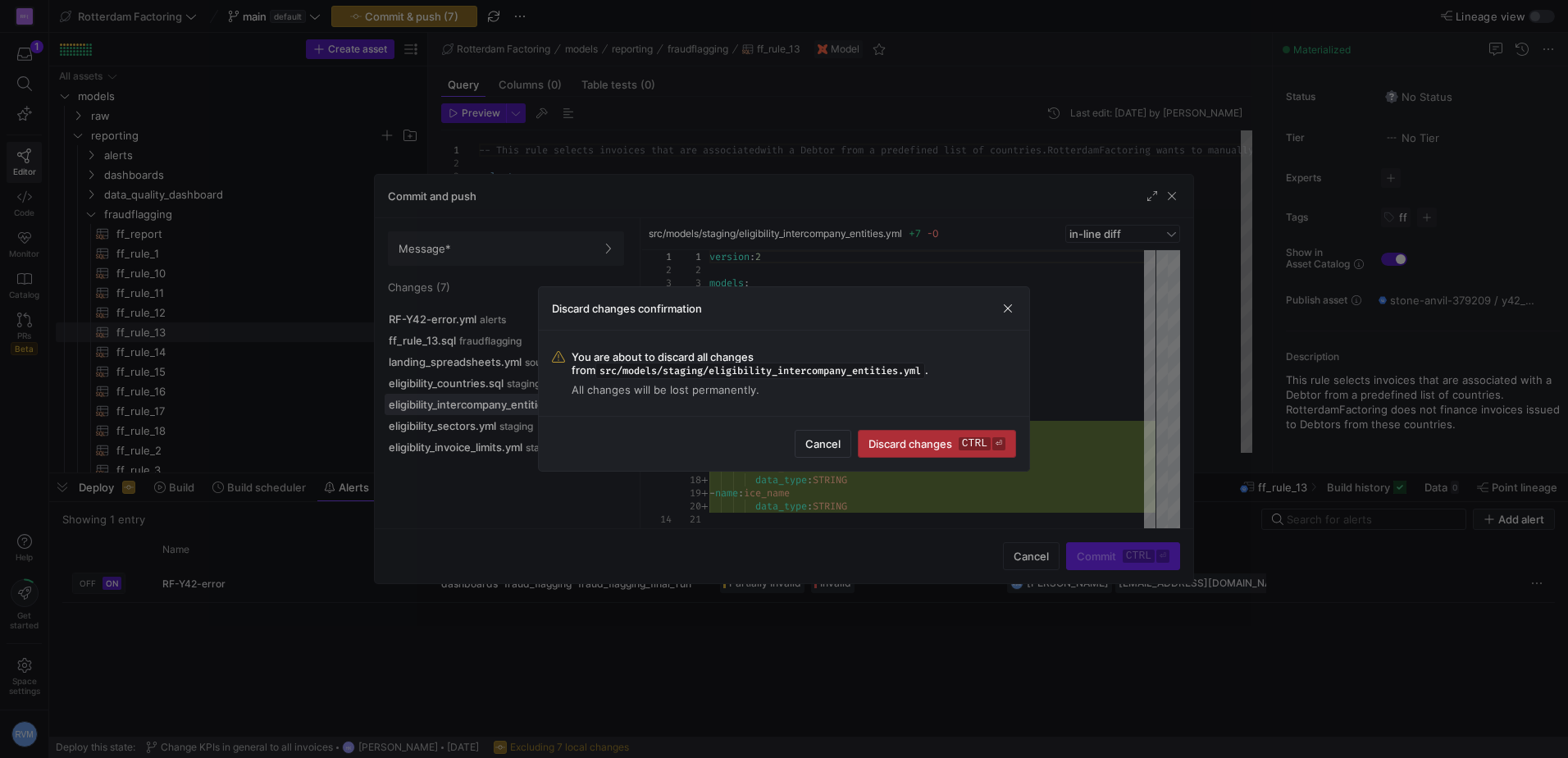
click at [927, 451] on span "submit" at bounding box center [936, 444] width 157 height 27
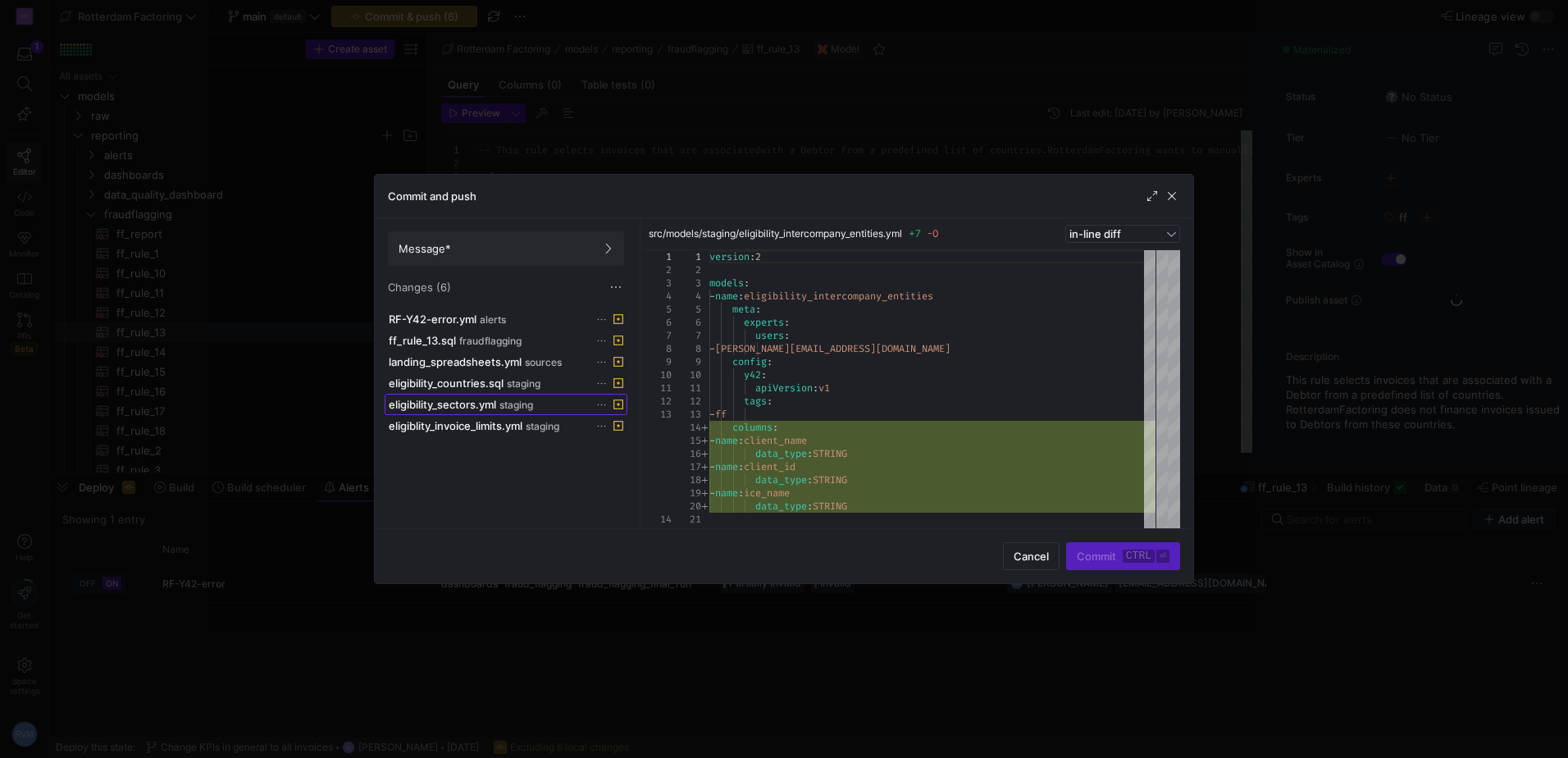
click at [471, 407] on span "eligibility_sectors.yml" at bounding box center [442, 404] width 107 height 13
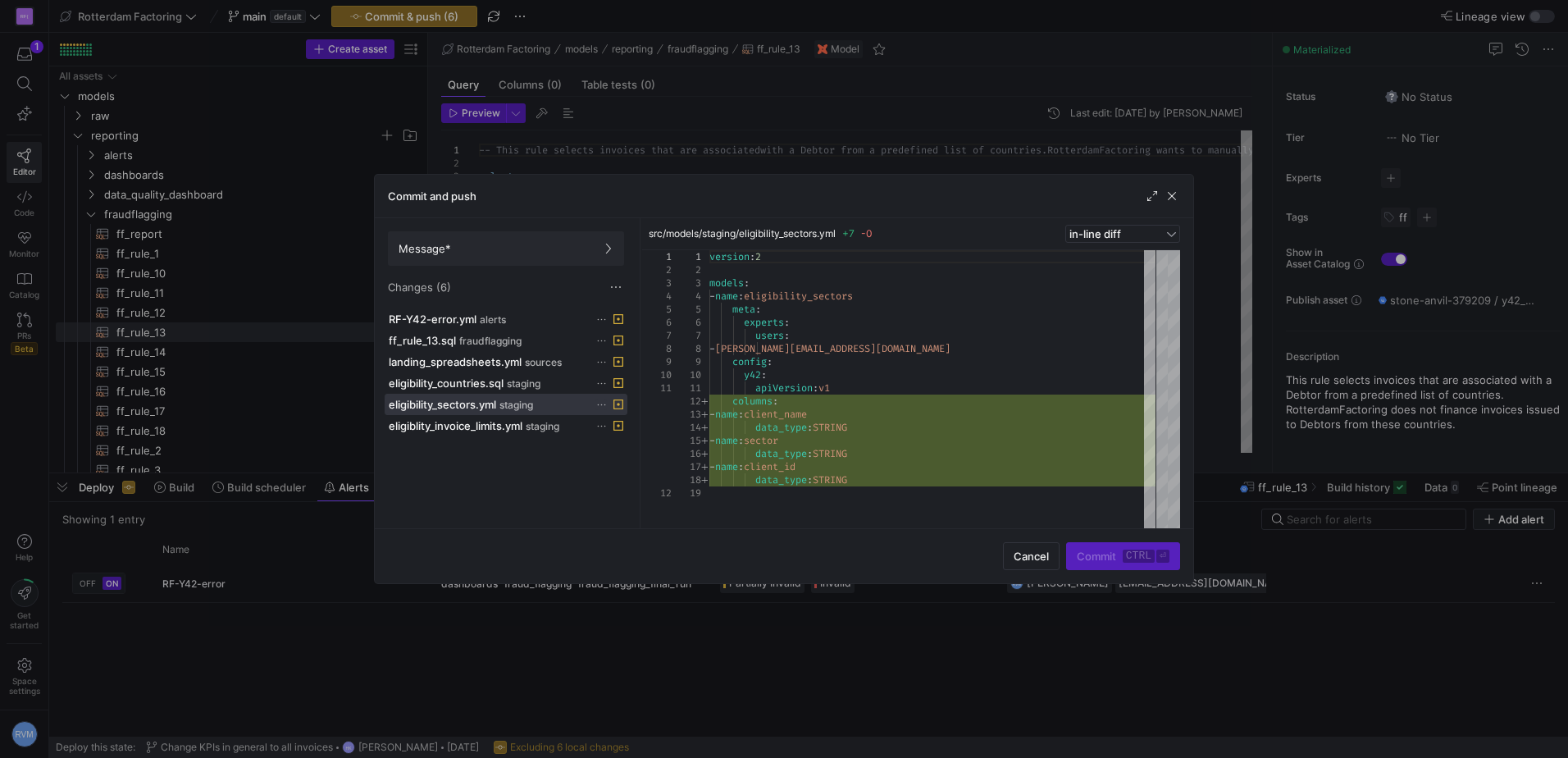
click at [598, 402] on icon at bounding box center [601, 404] width 11 height 11
click at [648, 455] on span "Discard" at bounding box center [663, 450] width 114 height 13
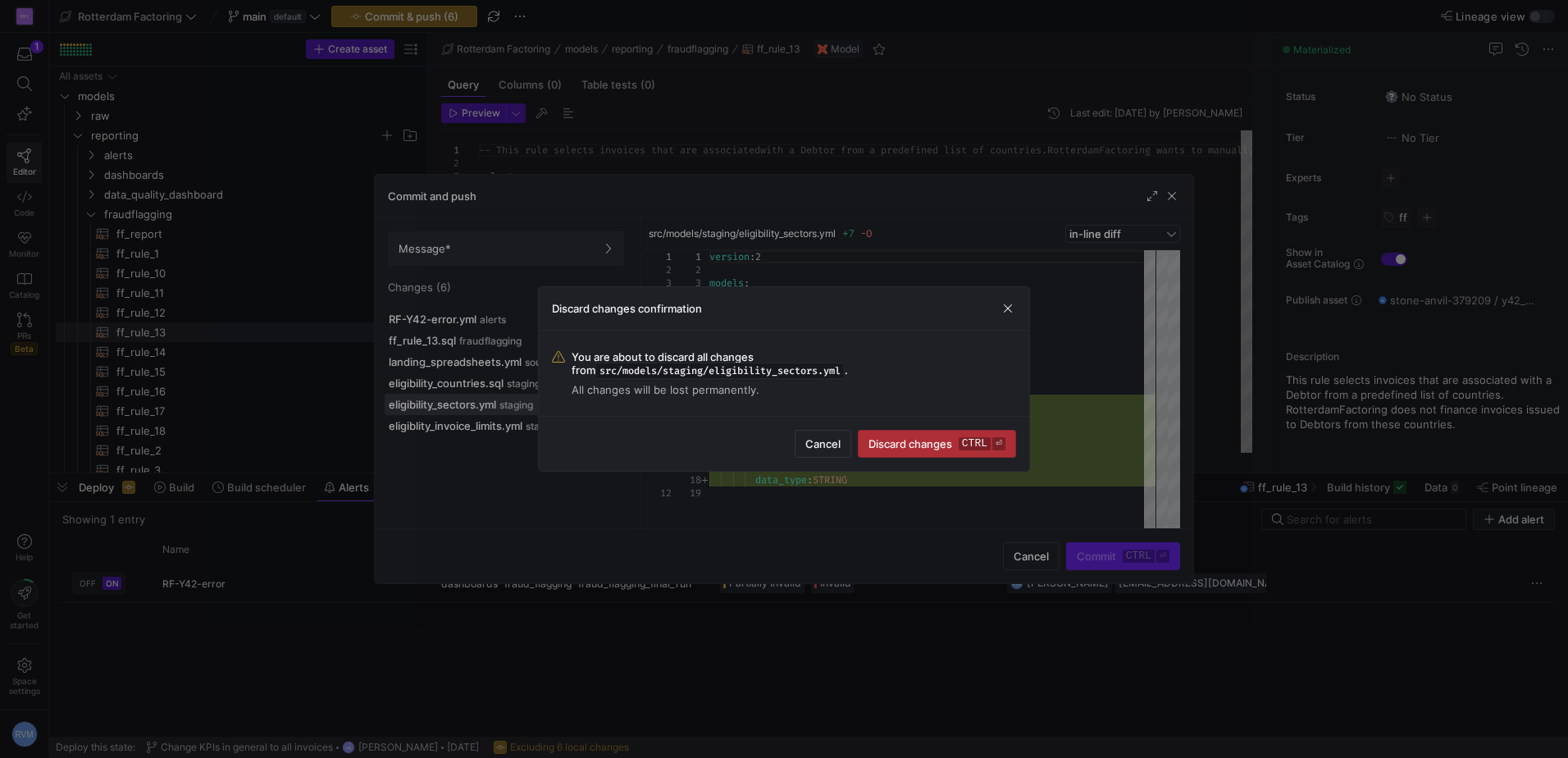
click at [923, 446] on span "Discard changes ctrl ⏎" at bounding box center [936, 443] width 137 height 13
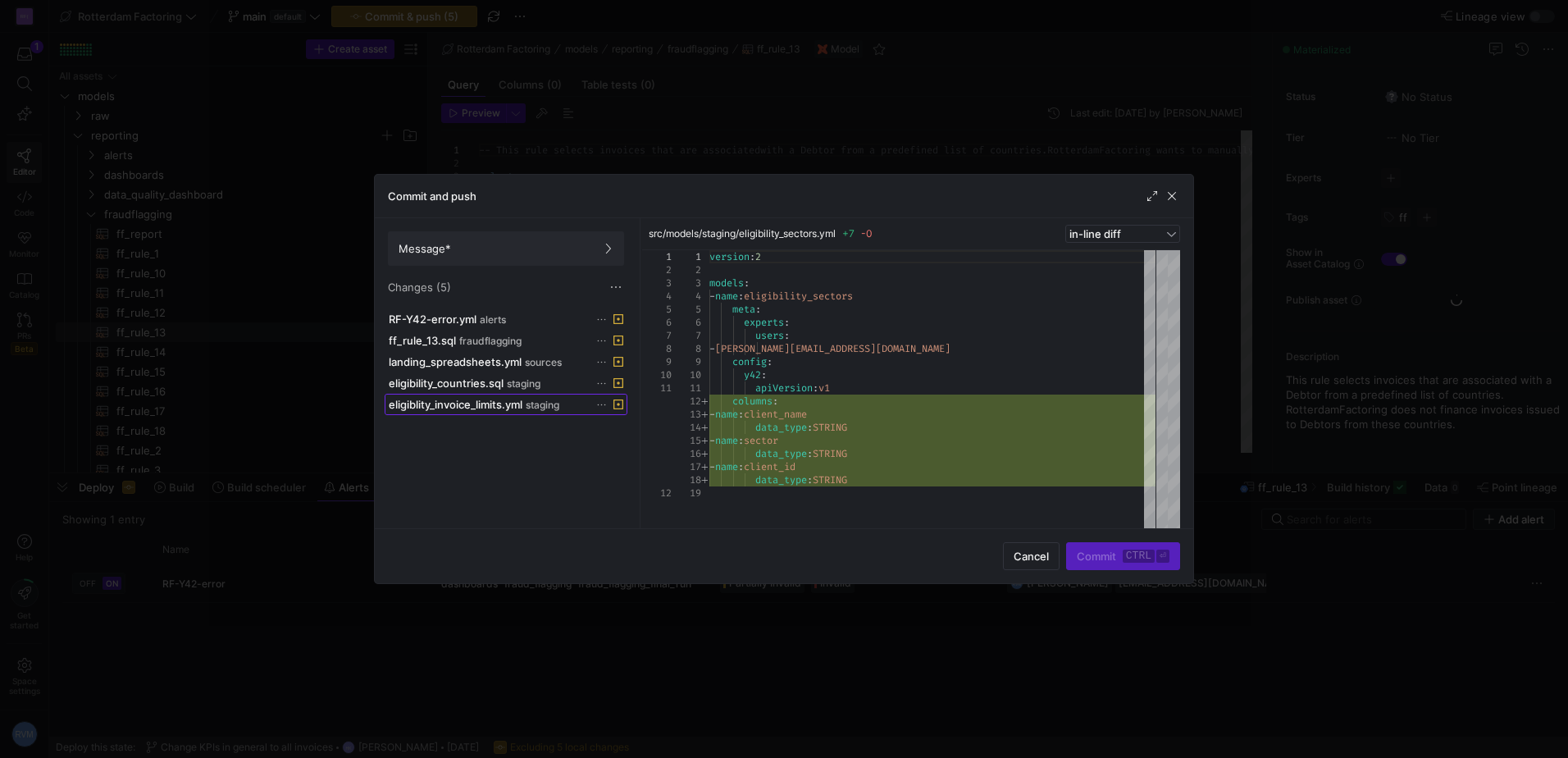
click at [502, 402] on span "eligiblity_invoice_limits.yml" at bounding box center [455, 404] width 134 height 13
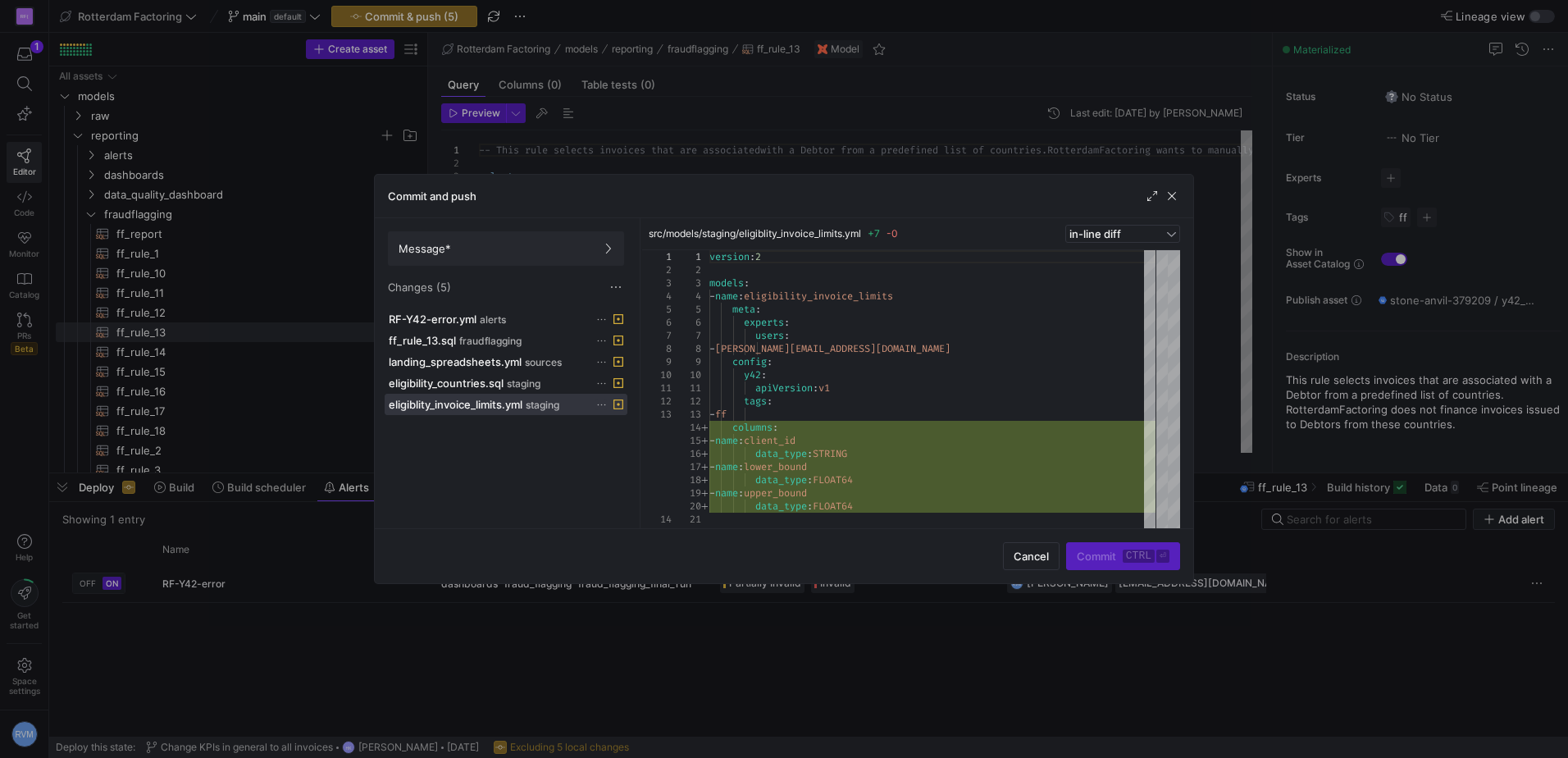
click at [602, 404] on icon at bounding box center [601, 404] width 11 height 11
click at [651, 456] on span "Discard" at bounding box center [663, 450] width 114 height 13
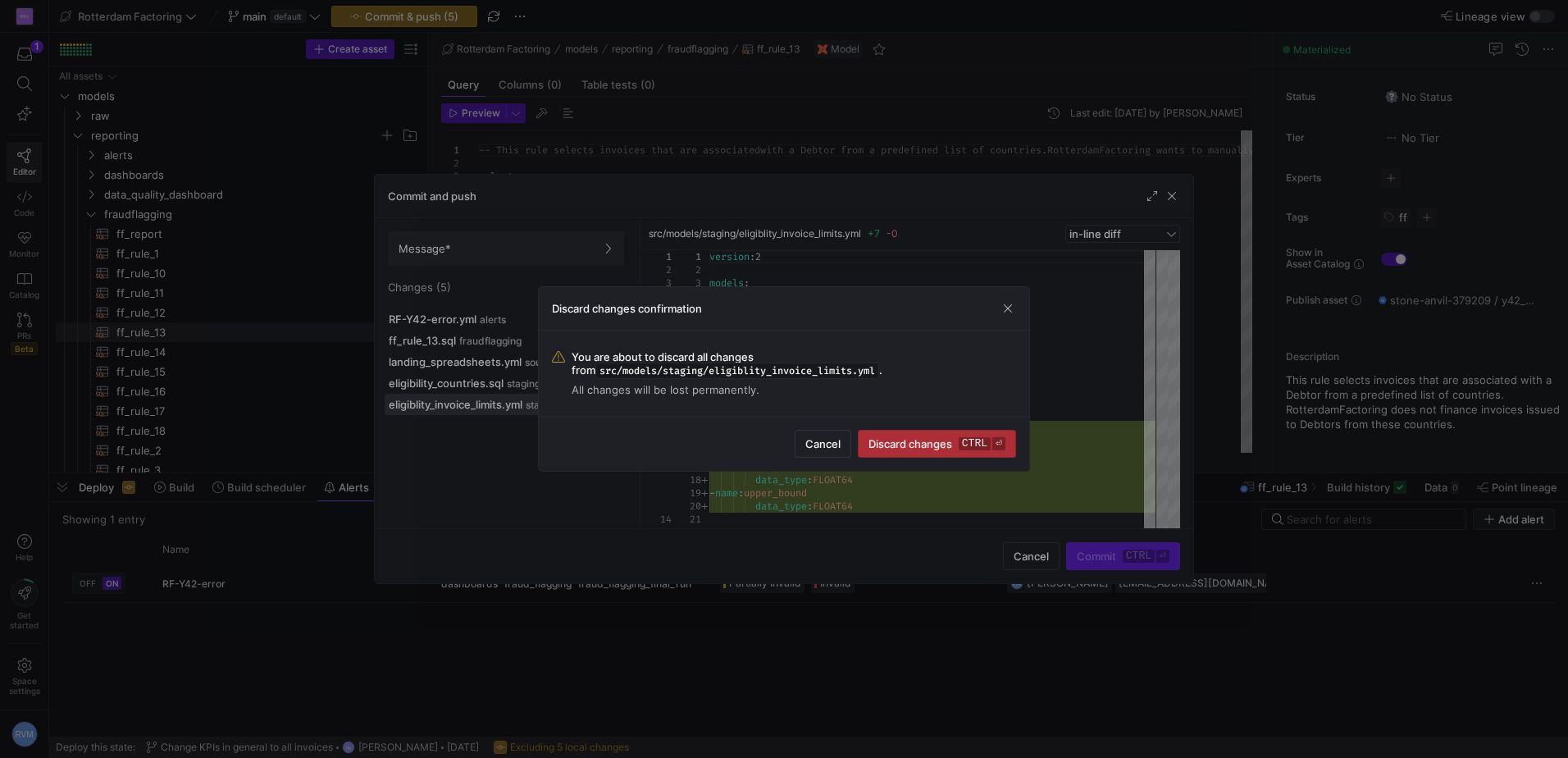
click at [935, 438] on span "Discard changes ctrl ⏎" at bounding box center [936, 443] width 137 height 13
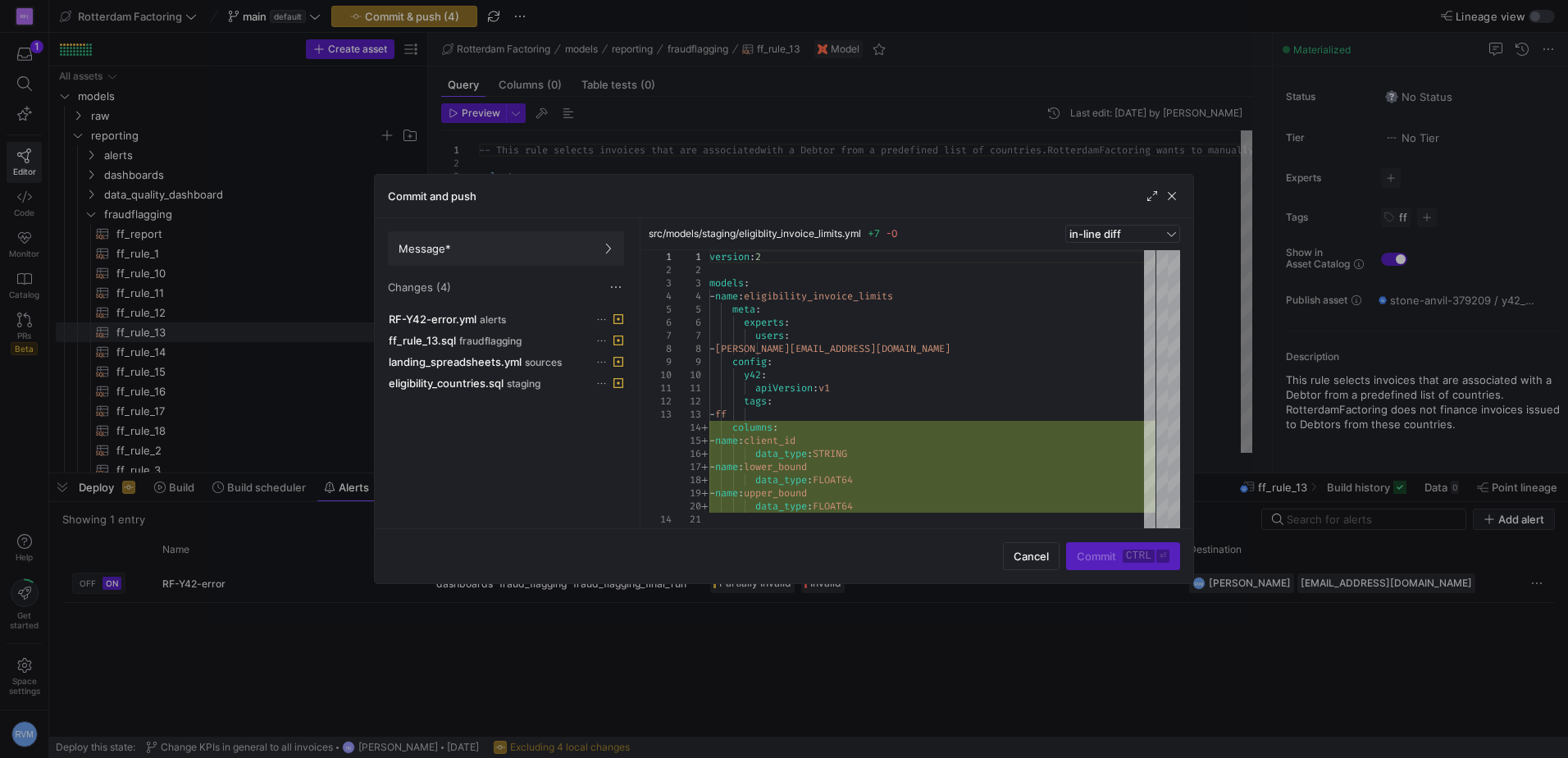
type textarea "apiVersion: v1 tags: - ff columns: - name: client_id data_type: STRING - name: …"
click at [906, 413] on div "version : 2 models : - name : eligibility_invoice_limits meta : experts : users…" at bounding box center [932, 389] width 446 height 278
click at [1113, 555] on div "Commit ctrl ⏎" at bounding box center [1124, 556] width 114 height 28
click at [1165, 199] on span "button" at bounding box center [1172, 196] width 17 height 17
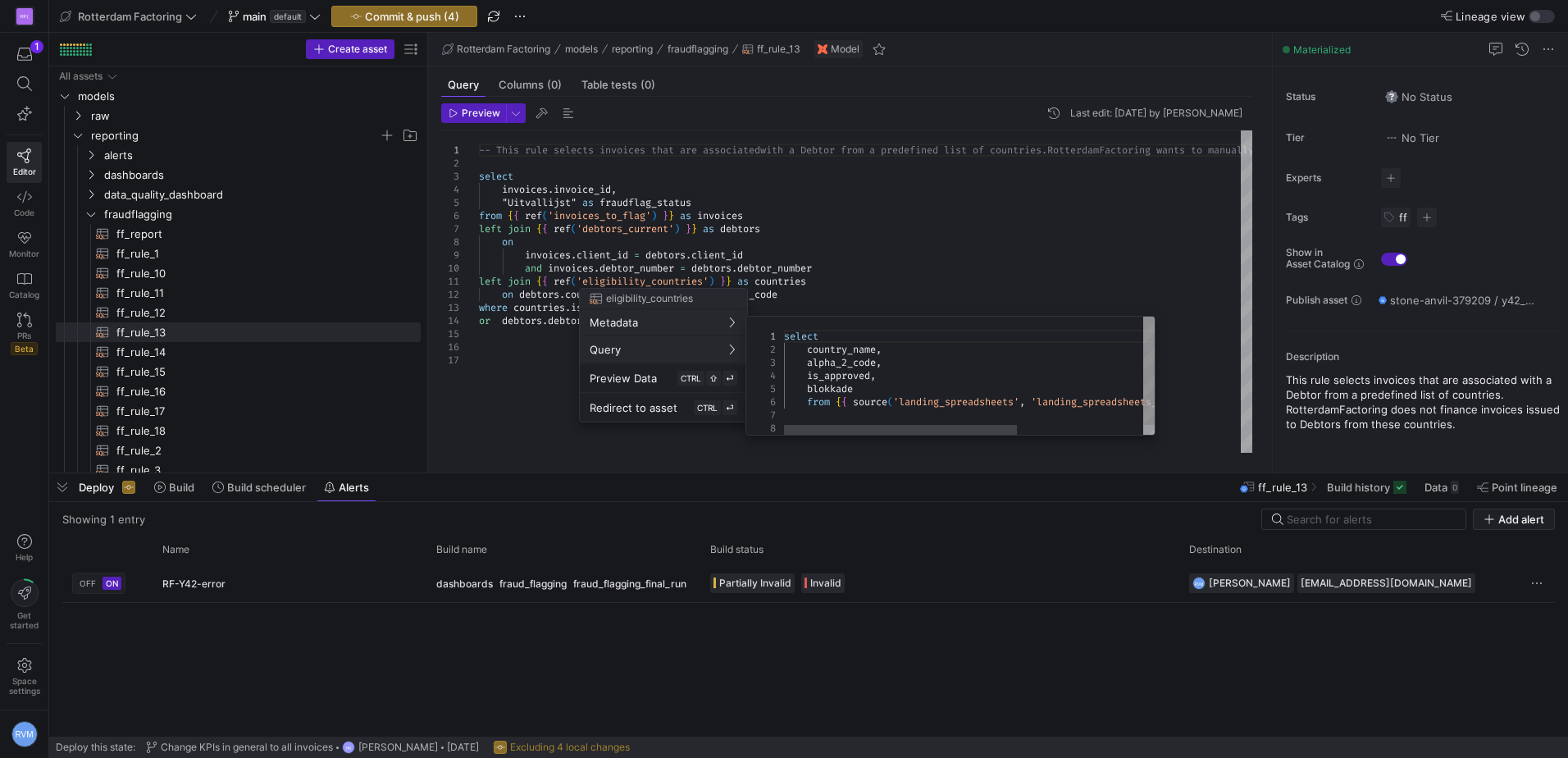
click at [511, 334] on div at bounding box center [784, 379] width 1568 height 758
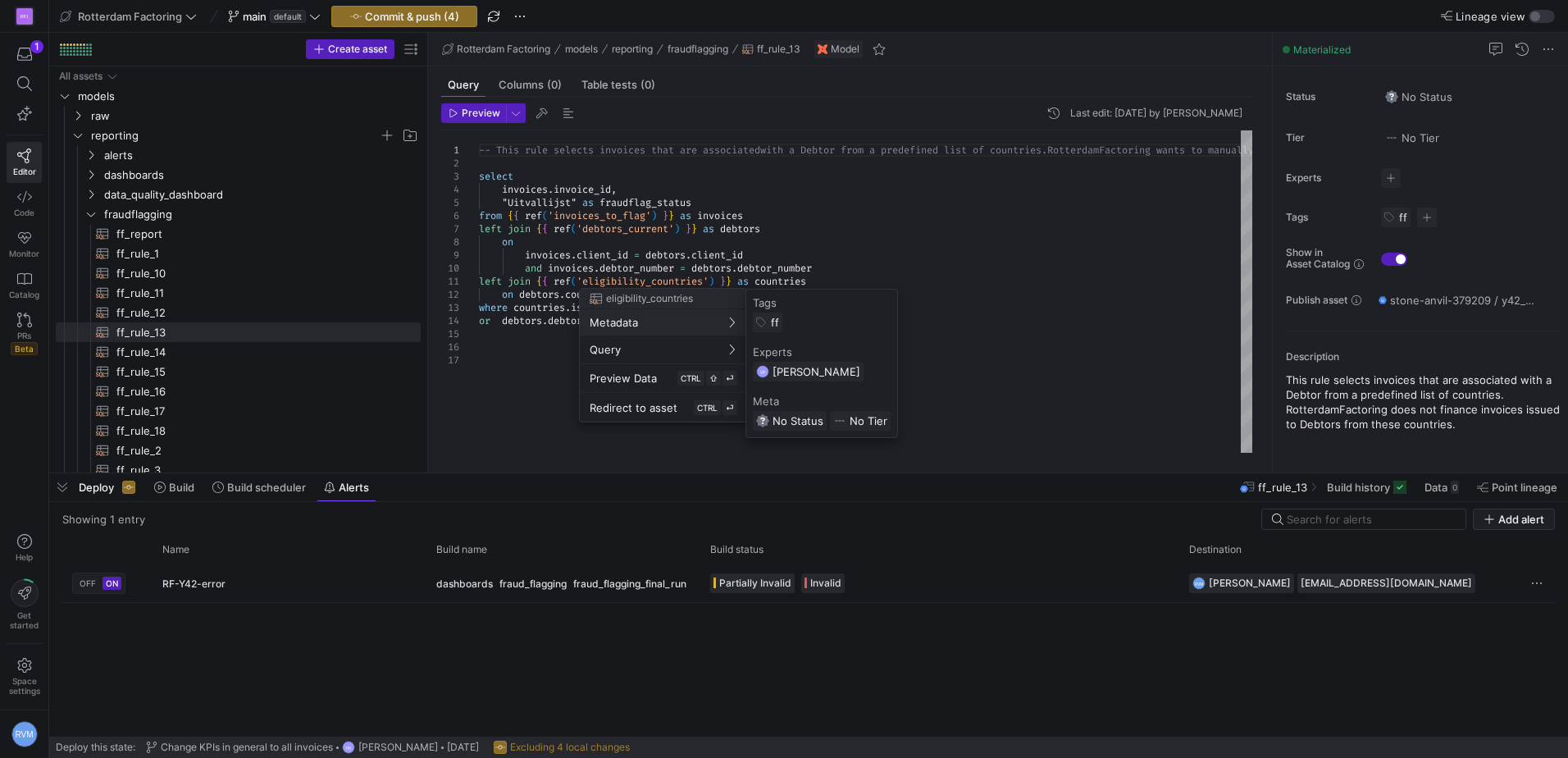
click at [510, 334] on div at bounding box center [784, 379] width 1568 height 758
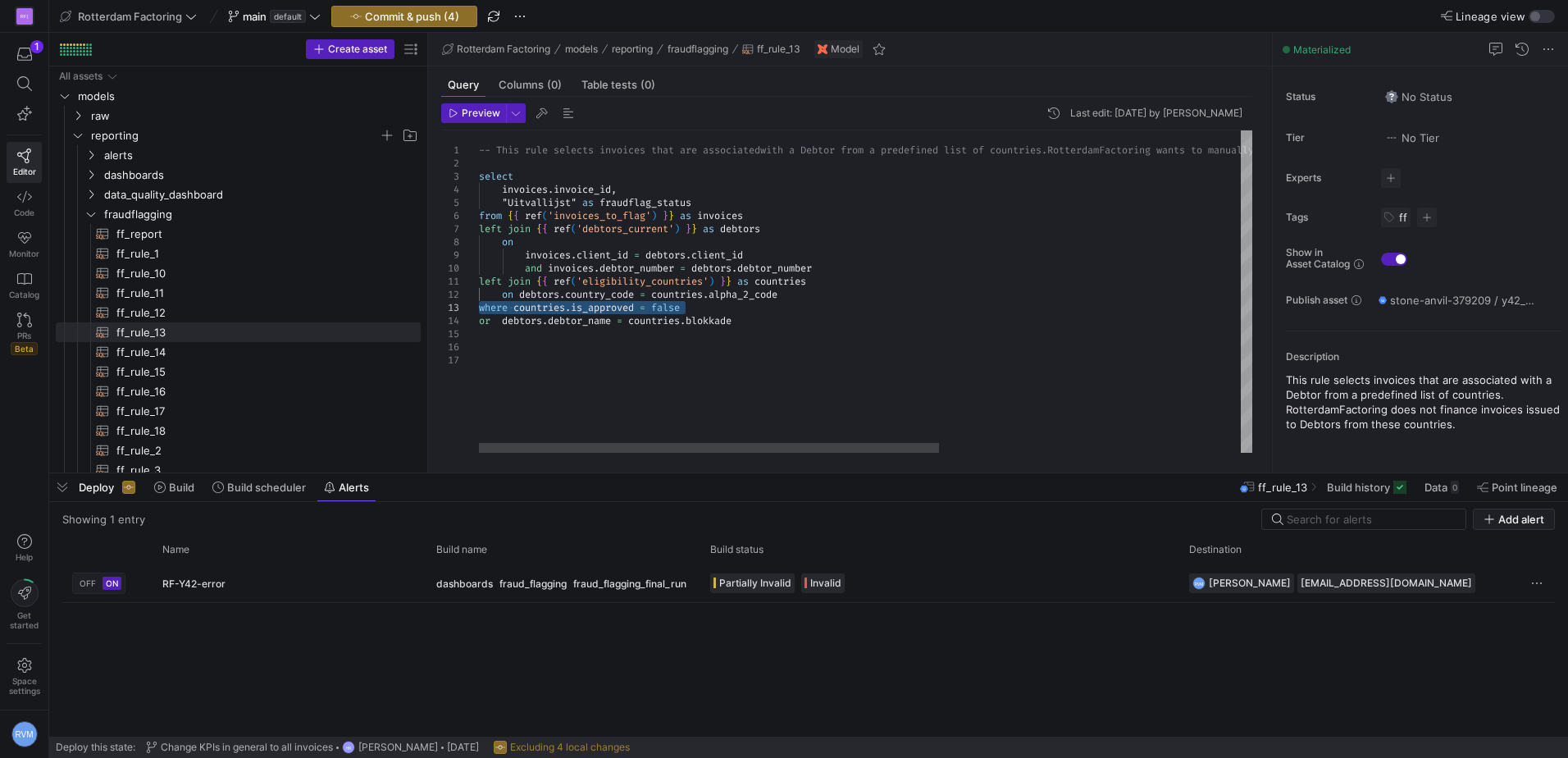
drag, startPoint x: 711, startPoint y: 307, endPoint x: 476, endPoint y: 301, distance: 235.1
click at [479, 301] on div "-- This rule selects invoices that are associated with a Debtor from a predefin…" at bounding box center [1119, 291] width 1280 height 322
click at [547, 334] on div "-- This rule selects invoices that are associated with a Debtor from a predefin…" at bounding box center [1119, 291] width 1280 height 322
click at [553, 325] on div "-- This rule selects invoices that are associated with a Debtor from a predefin…" at bounding box center [1119, 291] width 1280 height 322
drag, startPoint x: 693, startPoint y: 305, endPoint x: 516, endPoint y: 308, distance: 177.0
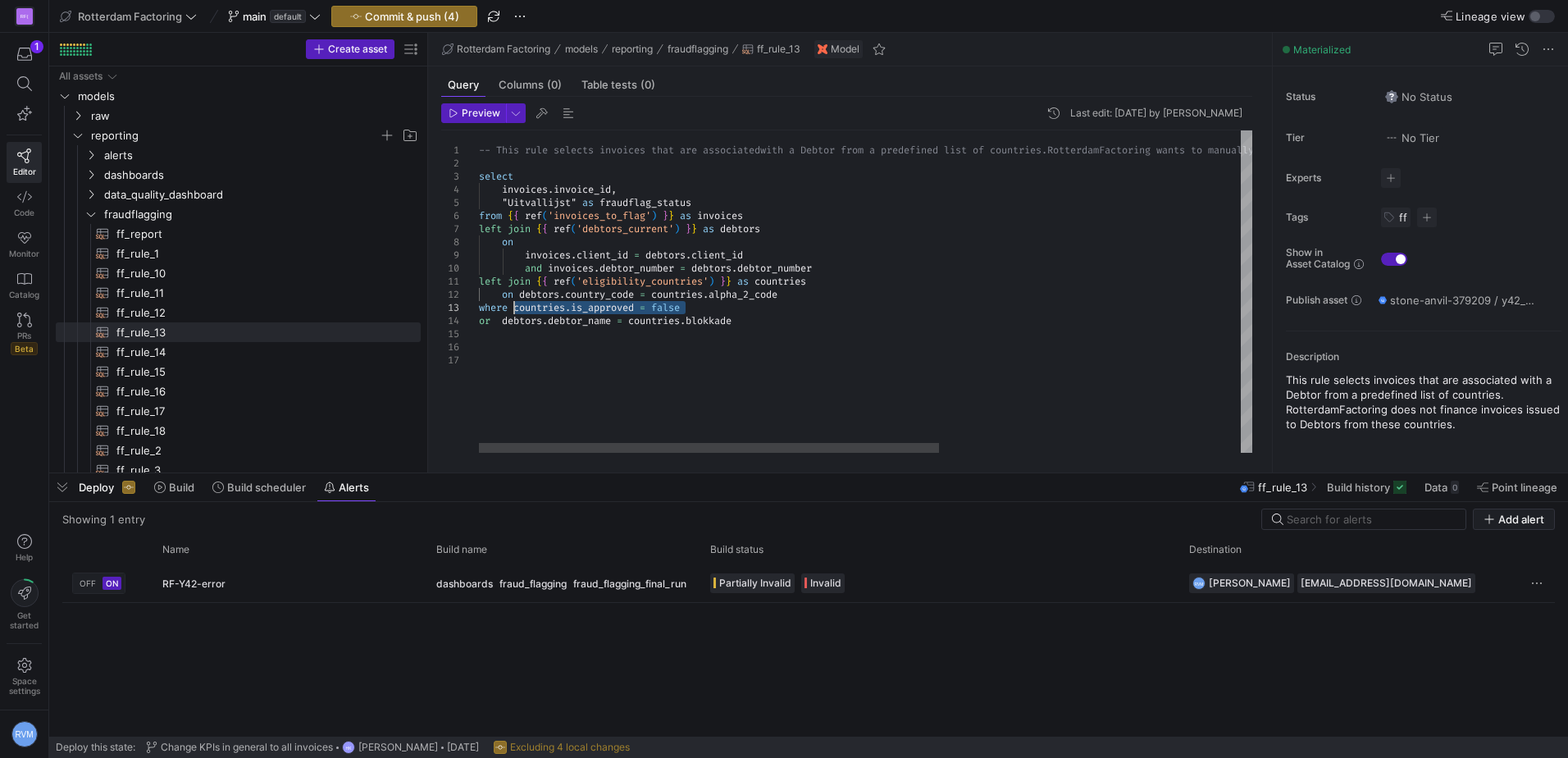
click at [516, 308] on div "-- This rule selects invoices that are associated with a Debtor from a predefin…" at bounding box center [1119, 291] width 1280 height 322
click at [600, 339] on div "-- This rule selects invoices that are associated with a Debtor from a predefin…" at bounding box center [1119, 291] width 1280 height 322
drag, startPoint x: 481, startPoint y: 322, endPoint x: 1010, endPoint y: 318, distance: 529.0
click at [1010, 318] on div "-- This rule selects invoices that are associated with a Debtor from a predefin…" at bounding box center [1119, 291] width 1280 height 322
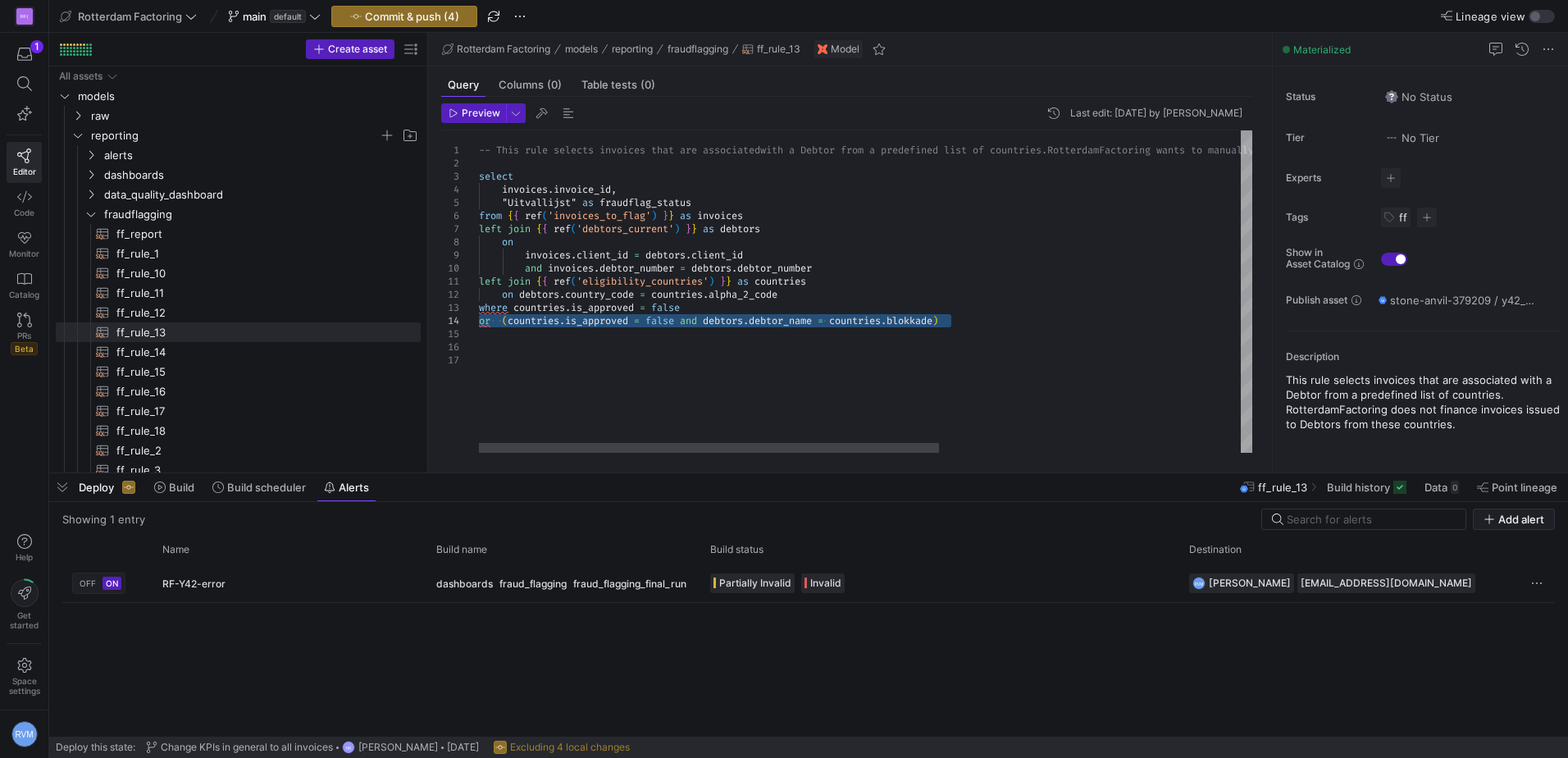
click at [663, 361] on div "-- This rule selects invoices that are associated with a Debtor from a predefin…" at bounding box center [1119, 291] width 1280 height 322
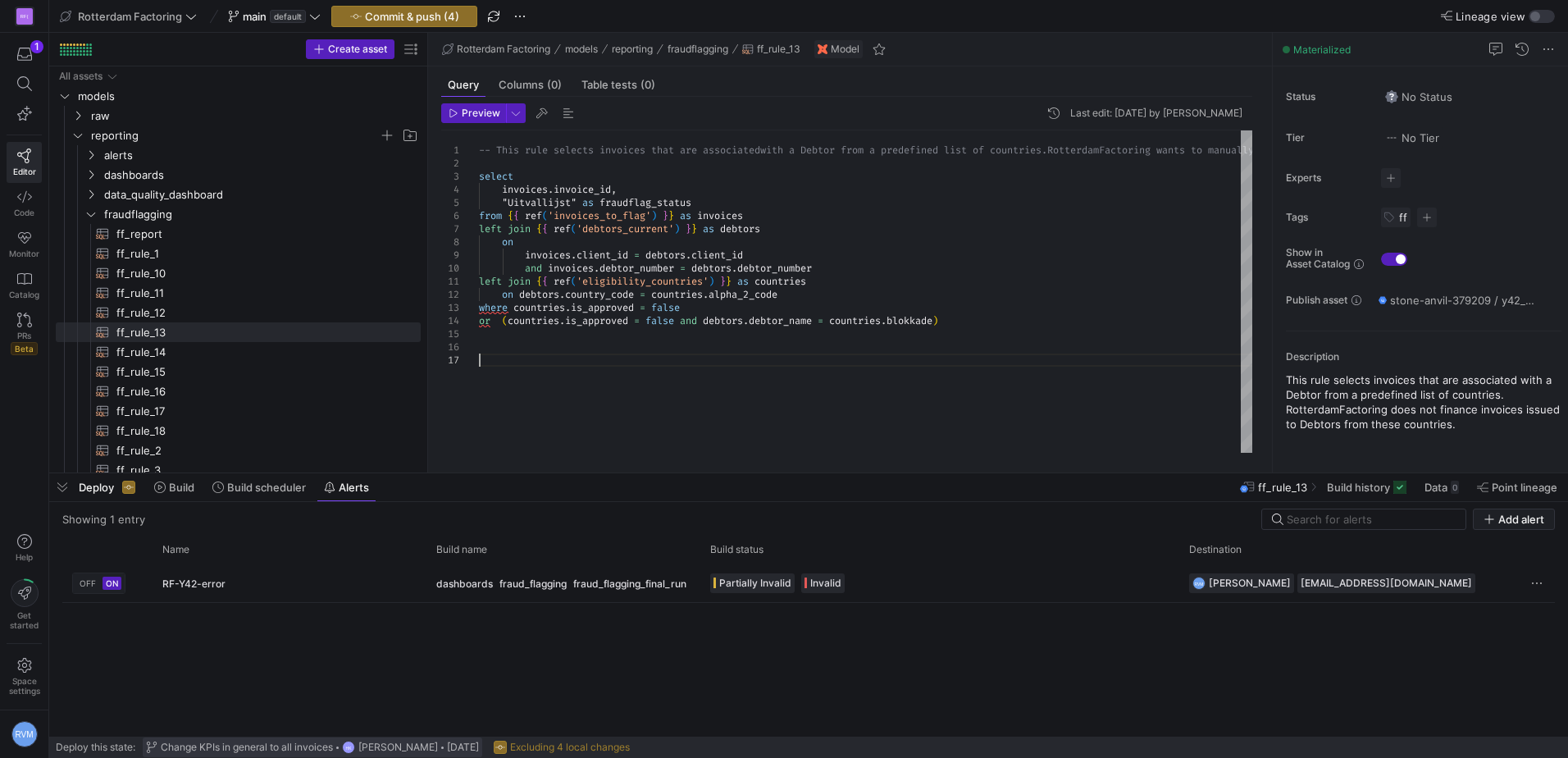
click at [194, 747] on span "Change KPIs in general to all invoices" at bounding box center [246, 747] width 172 height 12
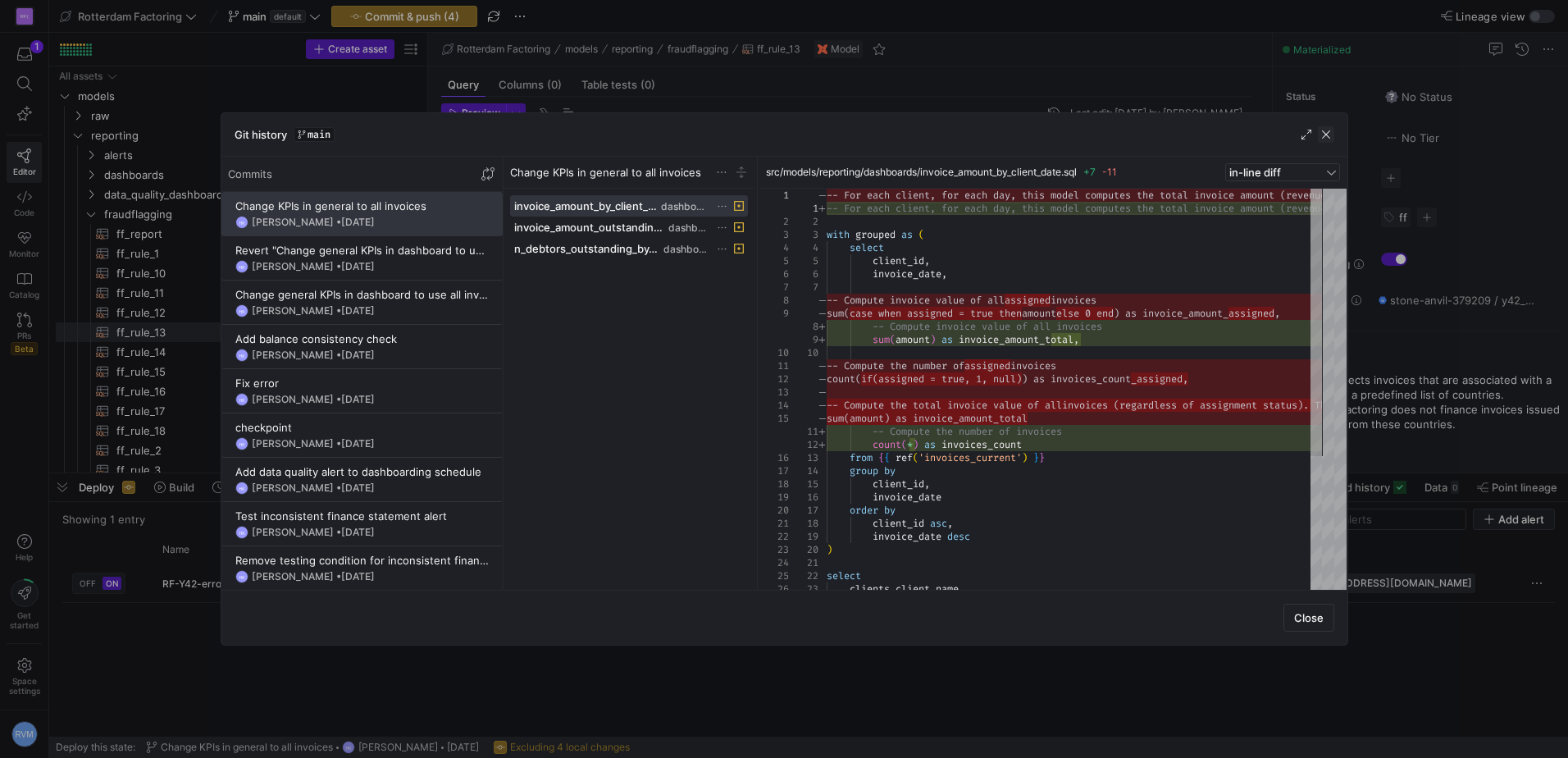
click at [1321, 132] on span "button" at bounding box center [1326, 134] width 17 height 17
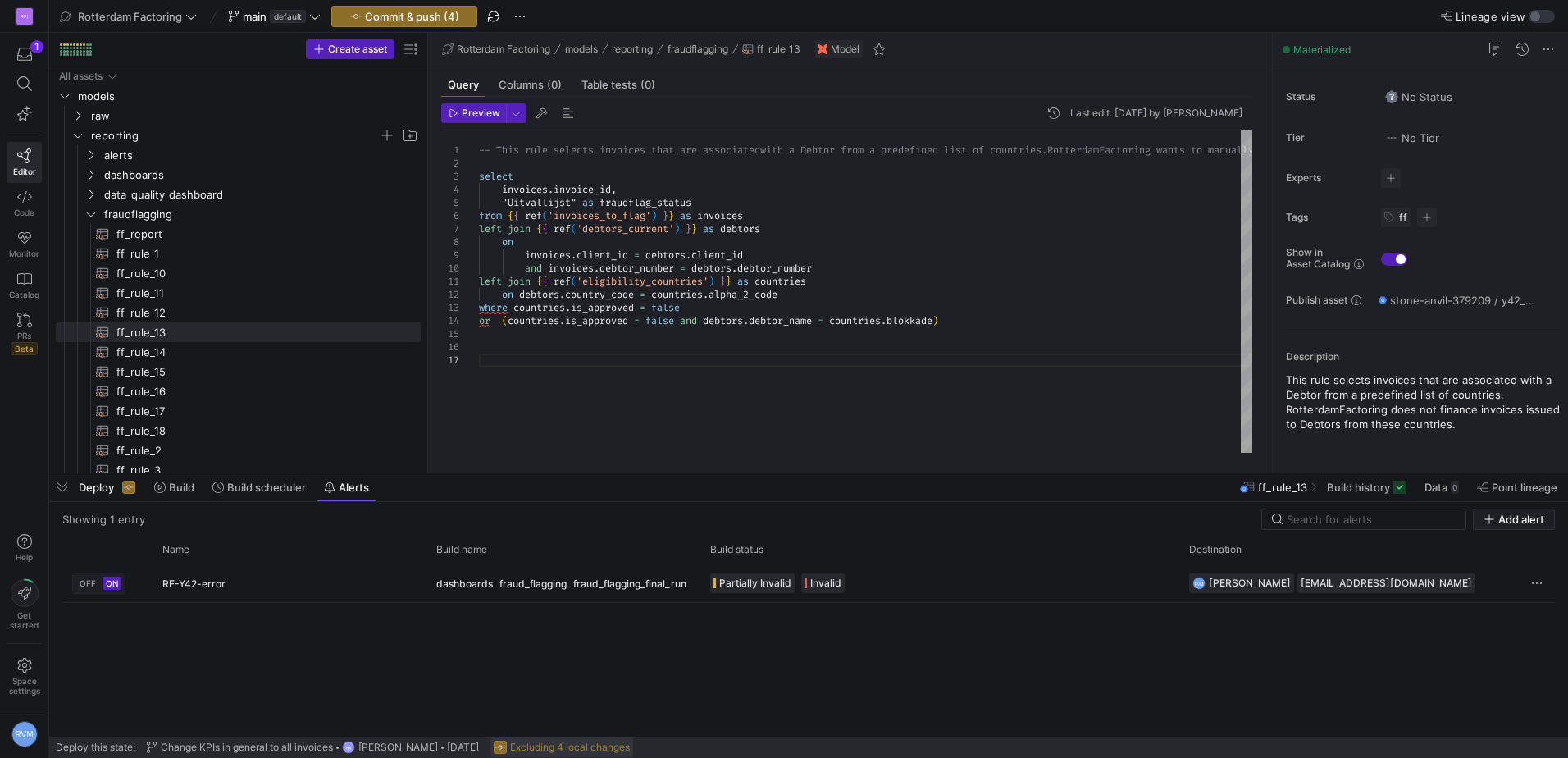
click at [556, 746] on span "Excluding 4 local changes" at bounding box center [570, 747] width 119 height 12
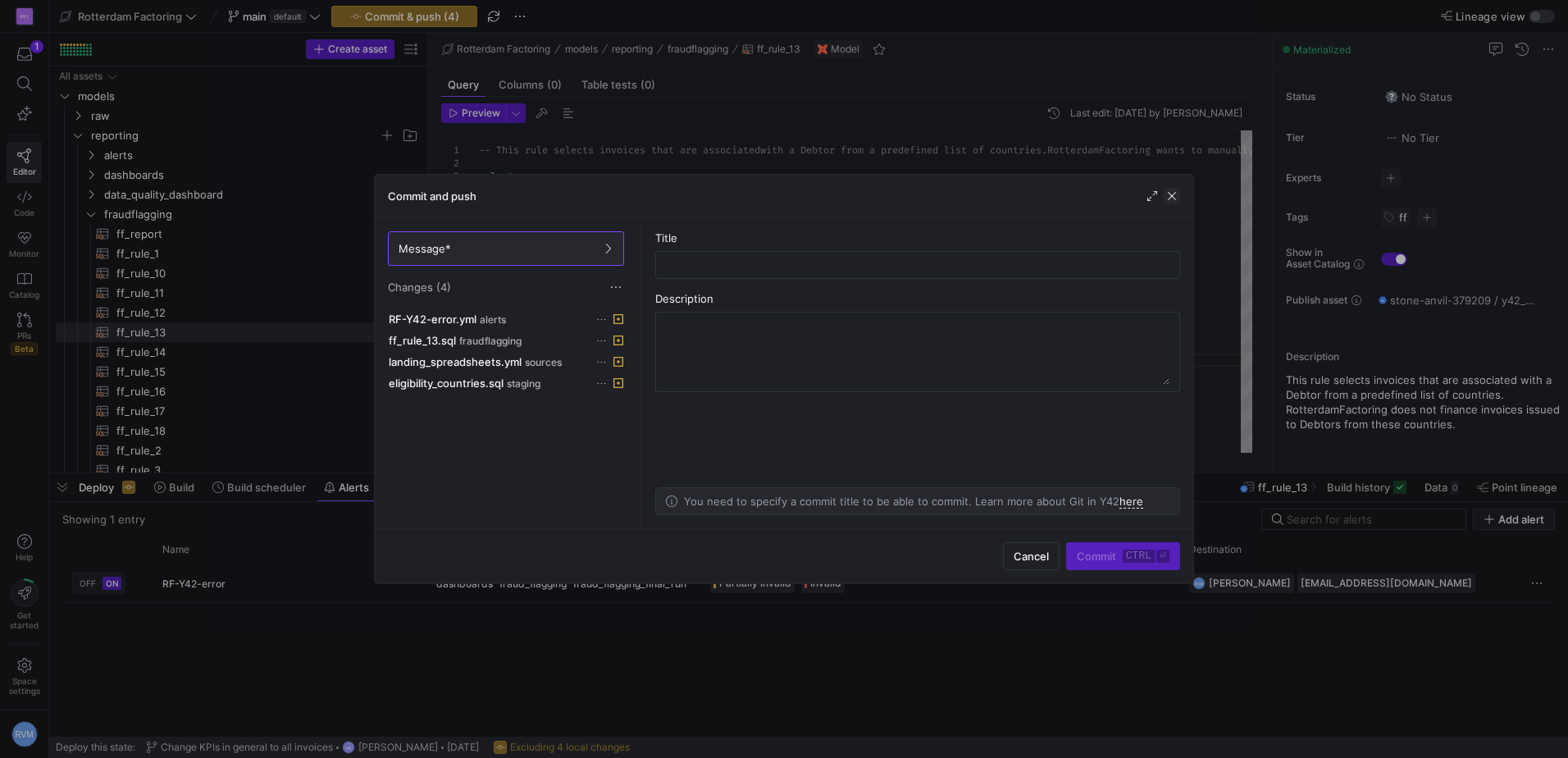
click at [1171, 193] on span "button" at bounding box center [1172, 196] width 17 height 17
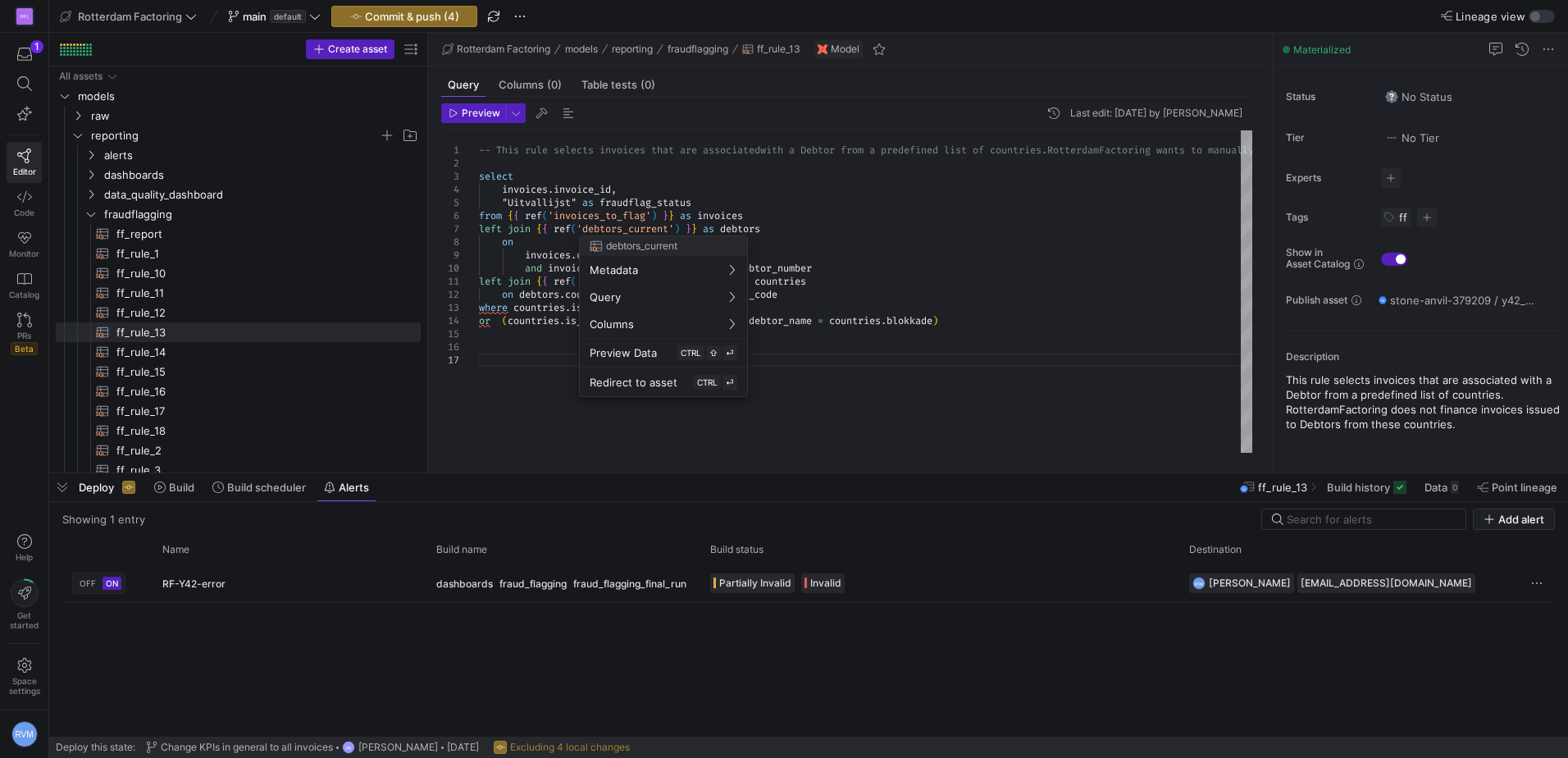
click at [498, 424] on div at bounding box center [784, 379] width 1568 height 758
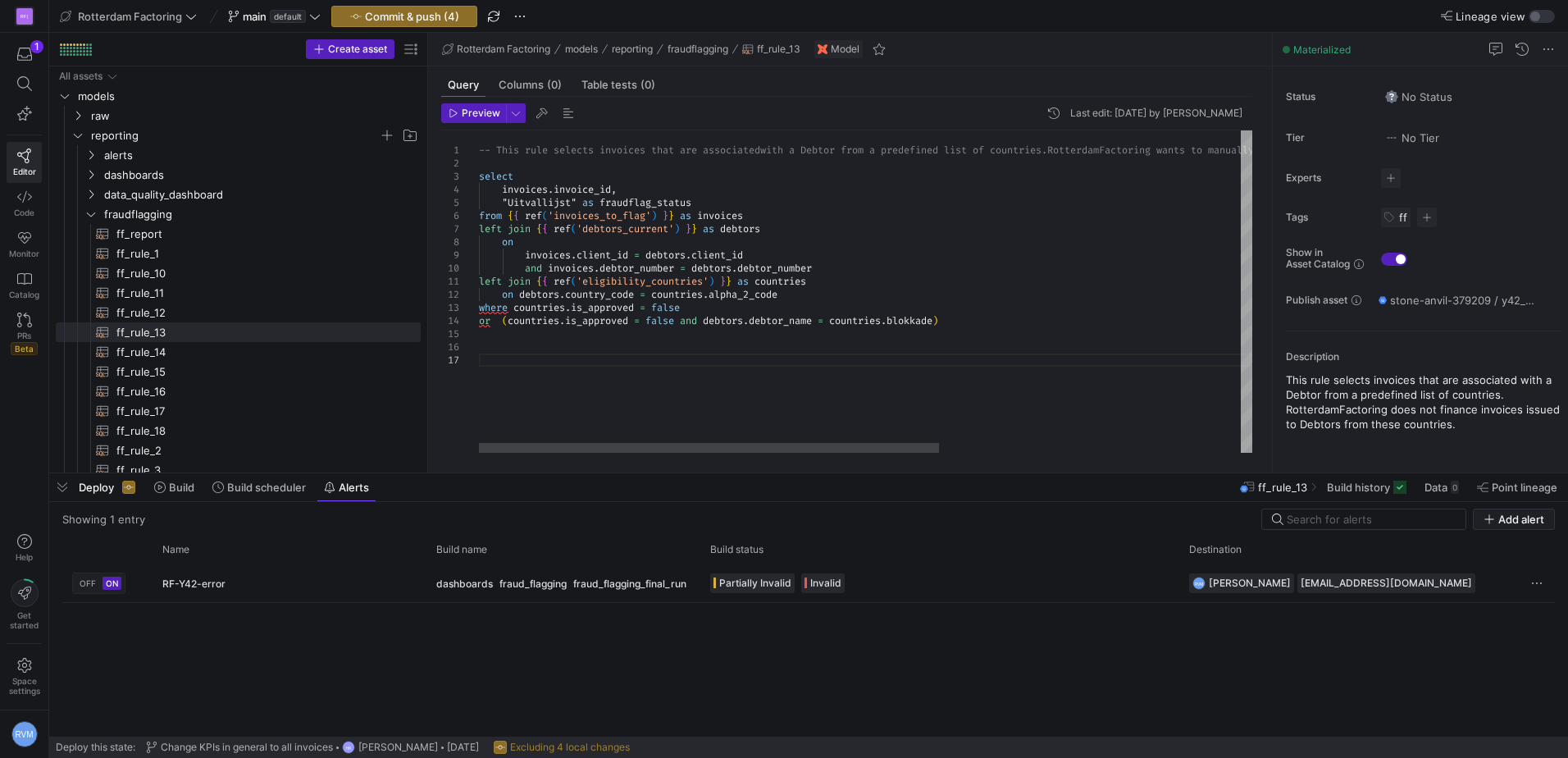
click at [660, 353] on div "-- This rule selects invoices that are associated with a Debtor from a predefin…" at bounding box center [1119, 291] width 1280 height 322
click at [154, 326] on span "ff_rule_13​​​​​​​​​​" at bounding box center [259, 332] width 286 height 19
click at [501, 48] on span "Rotterdam Factoring" at bounding box center [503, 49] width 94 height 12
click at [166, 317] on span "ff_rule_12​​​​​​​​​​" at bounding box center [259, 312] width 286 height 19
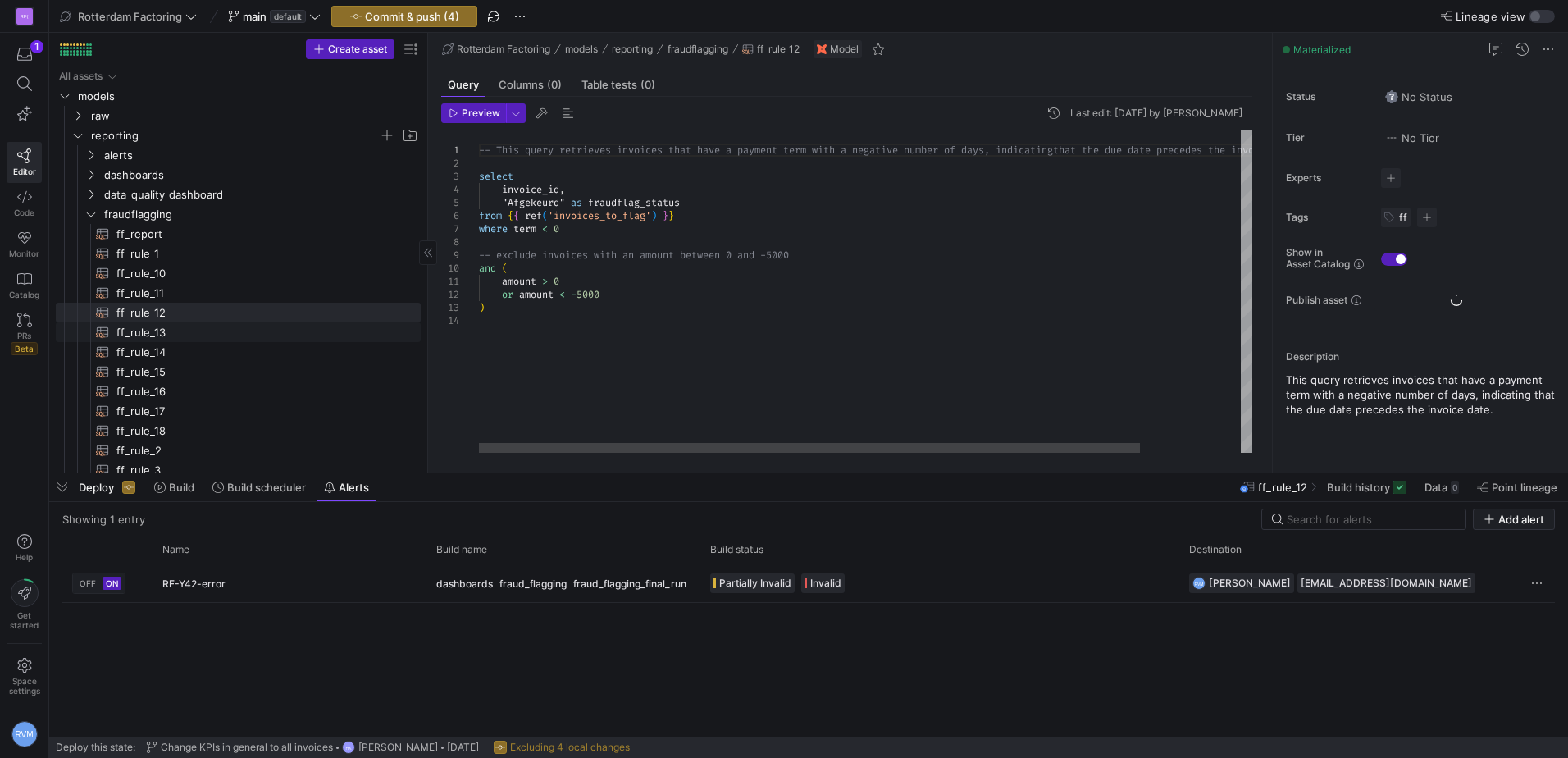
click at [164, 333] on span "ff_rule_13​​​​​​​​​​" at bounding box center [259, 332] width 286 height 19
type textarea "-- This rule selects invoices that are associated with a Debtor from a predefin…"
